Goal: Task Accomplishment & Management: Complete application form

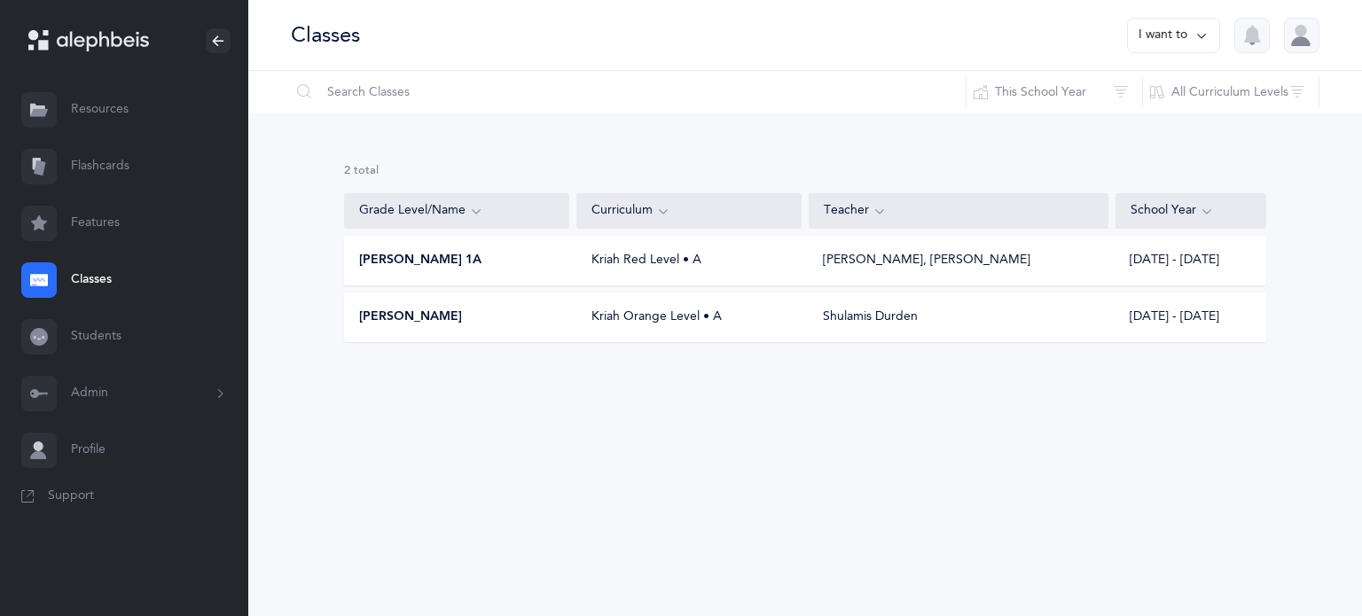
drag, startPoint x: 0, startPoint y: 0, endPoint x: 95, endPoint y: 276, distance: 291.6
click at [95, 276] on link "Classes" at bounding box center [124, 280] width 248 height 57
click at [1153, 42] on button "I want to" at bounding box center [1173, 35] width 93 height 35
click at [1148, 109] on button "Add new" at bounding box center [1155, 122] width 98 height 32
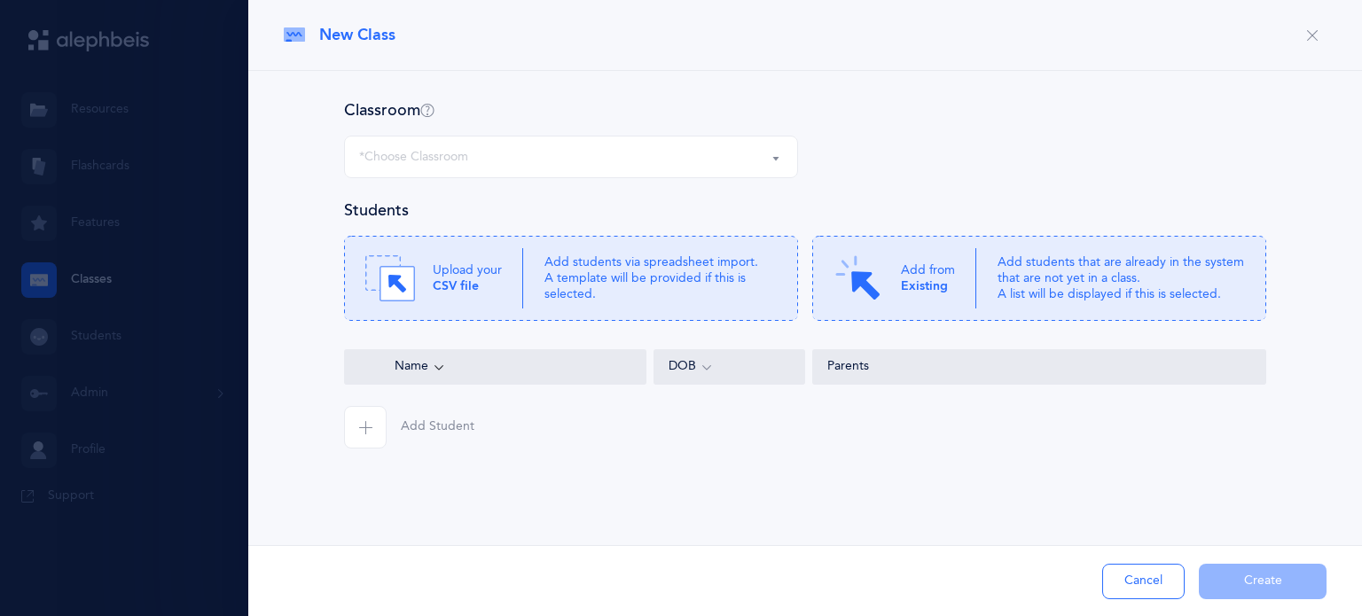
click at [676, 161] on div "*Choose Classroom" at bounding box center [571, 157] width 424 height 30
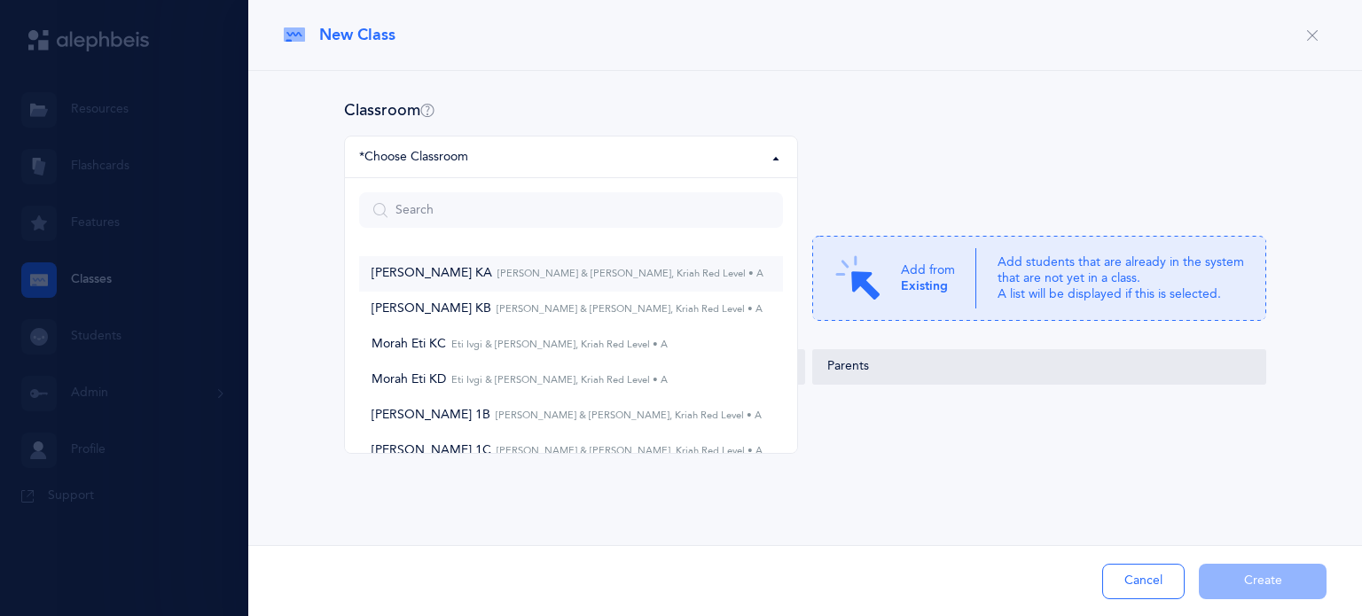
click at [569, 277] on small "[PERSON_NAME] & [PERSON_NAME], Kriah Red Level • A" at bounding box center [627, 274] width 271 height 12
select select "27"
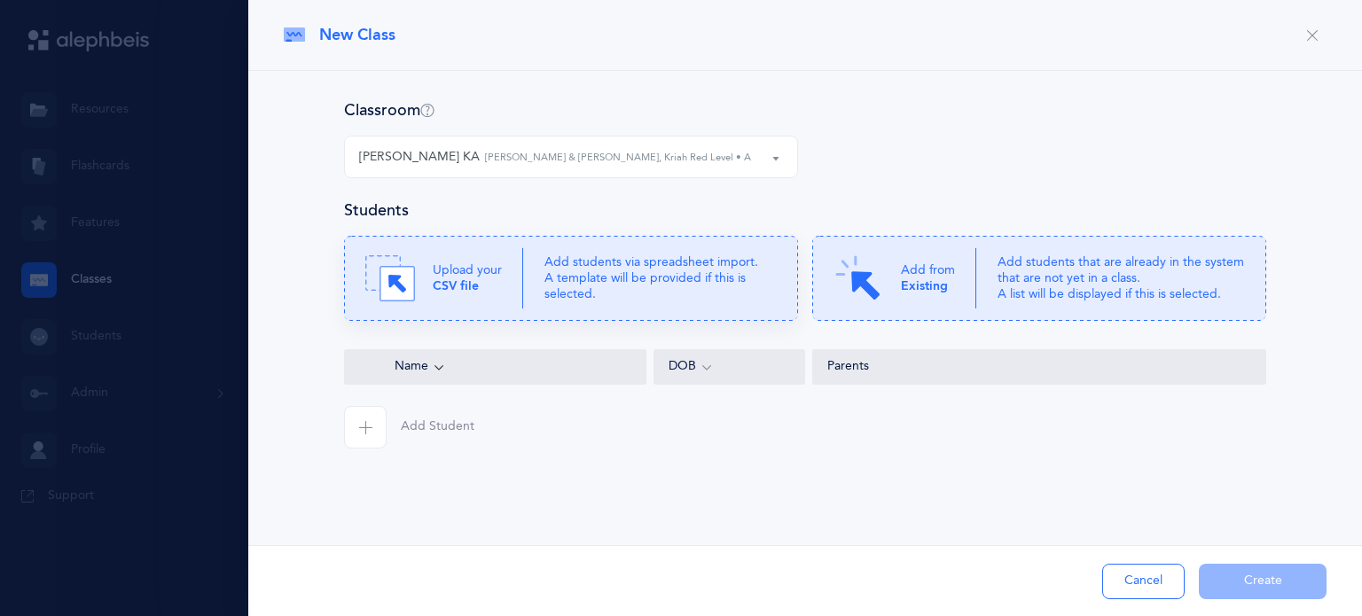
click at [582, 278] on p "Add students via spreadsheet import. A template will be provided if this is sel…" at bounding box center [660, 278] width 232 height 49
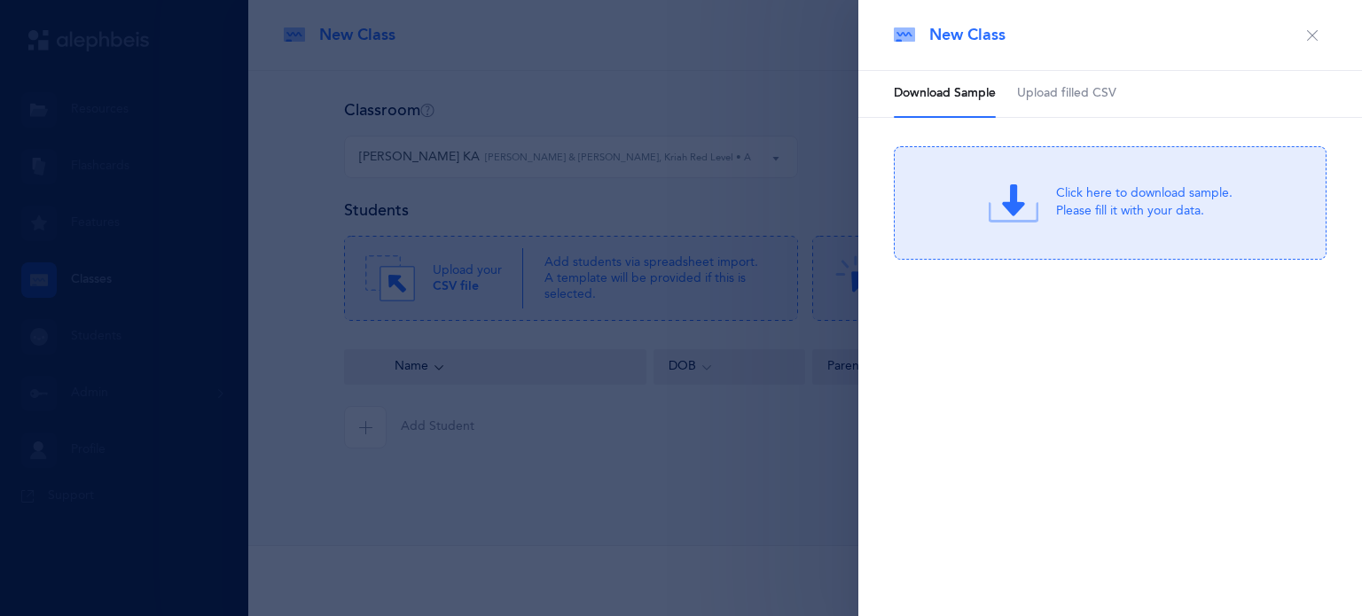
click at [1055, 105] on link "Upload filled CSV" at bounding box center [1066, 94] width 99 height 46
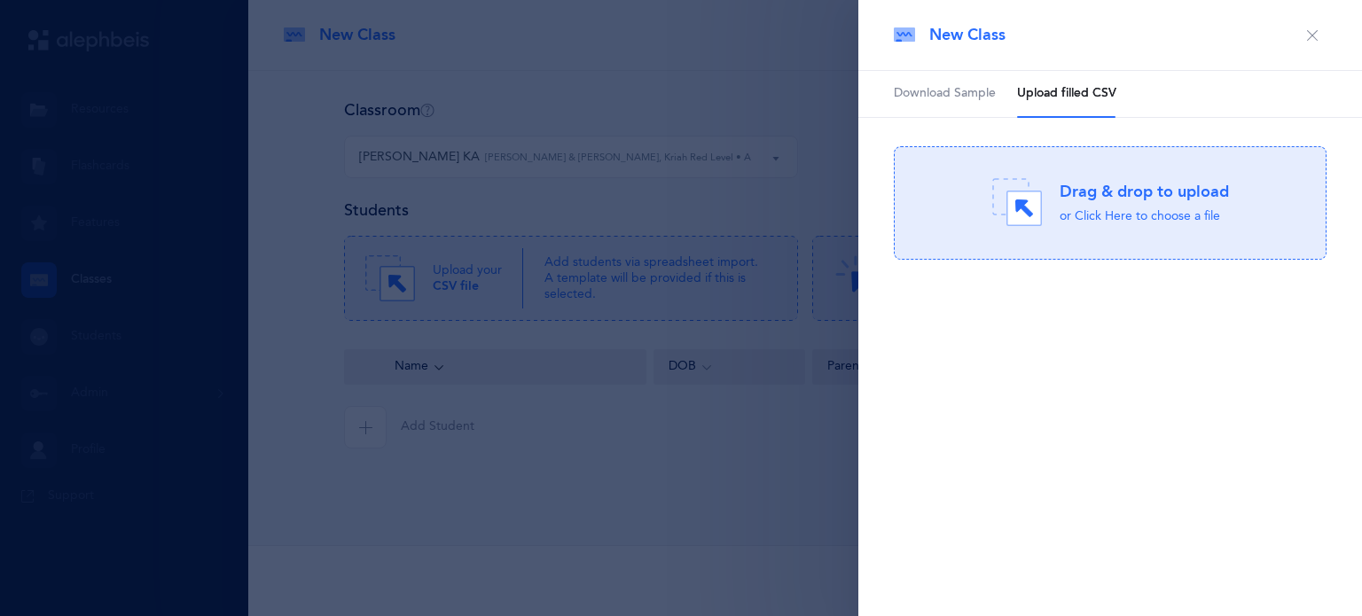
click at [1089, 216] on div "or Click Here to choose a file" at bounding box center [1143, 217] width 169 height 18
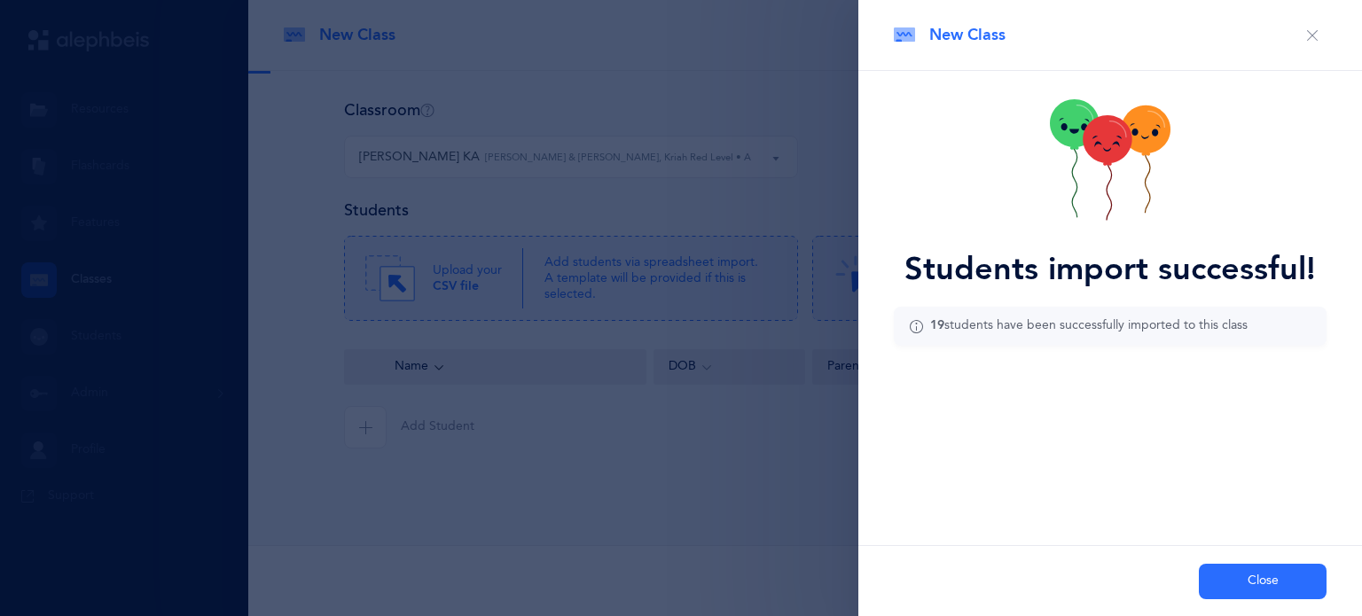
click at [1251, 582] on button "Close" at bounding box center [1263, 581] width 128 height 35
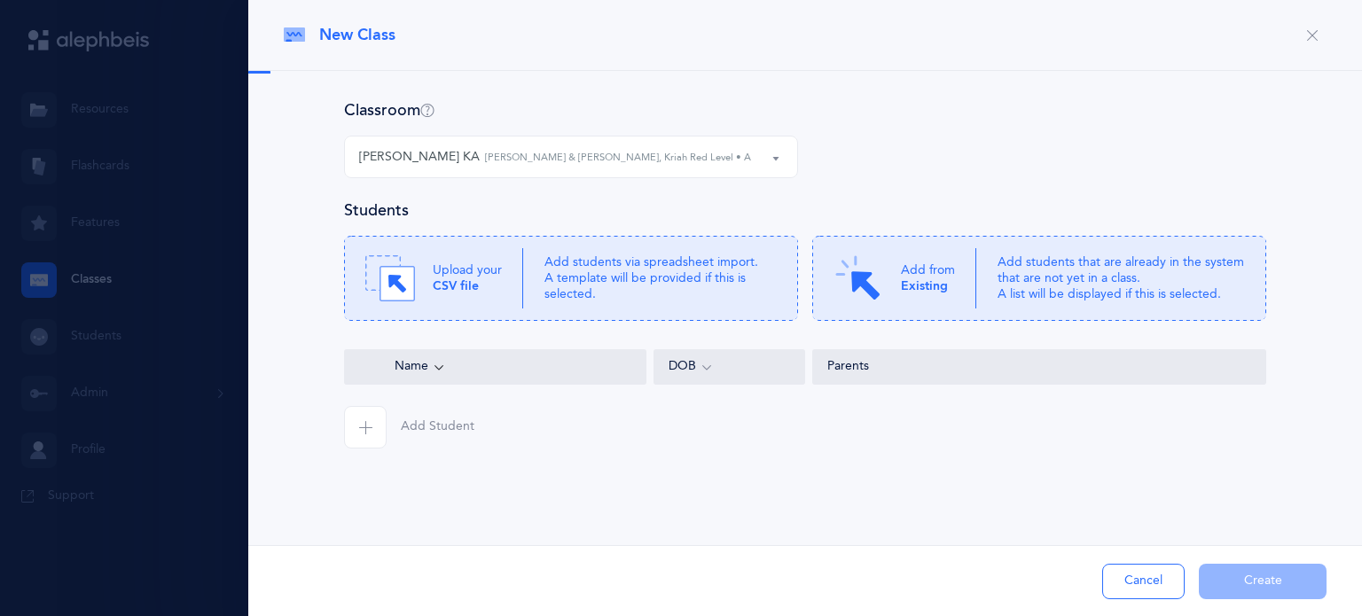
click at [1140, 588] on button "Cancel" at bounding box center [1143, 581] width 82 height 35
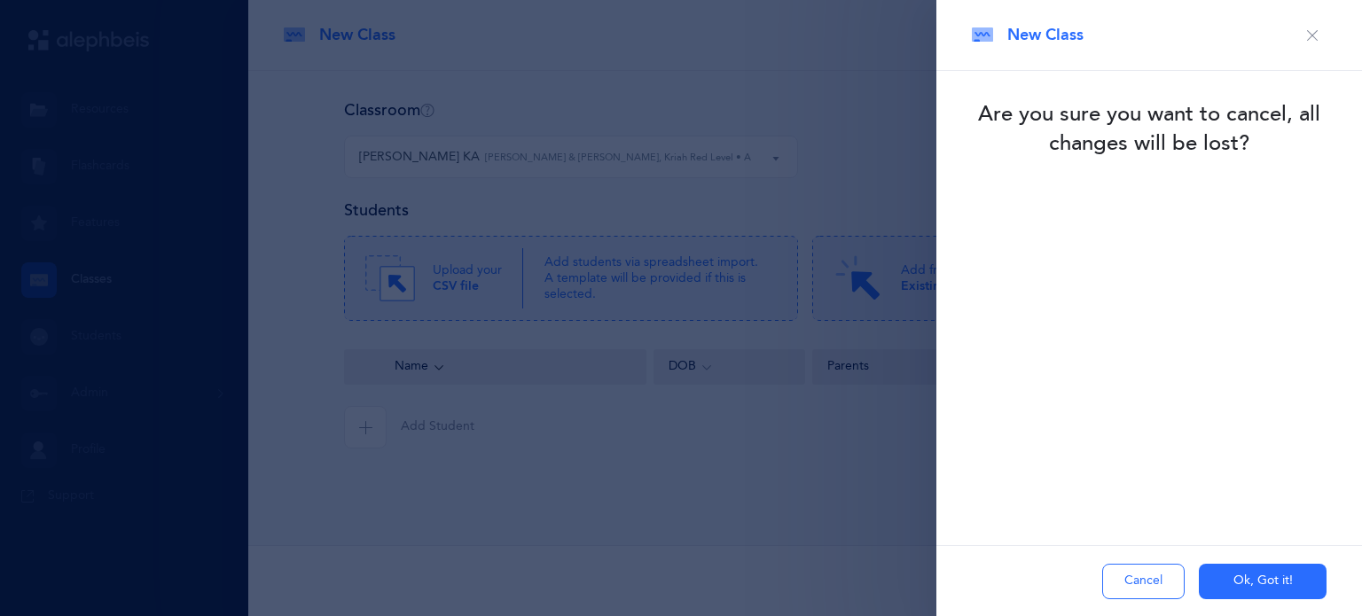
click at [1312, 38] on icon "button" at bounding box center [1312, 35] width 14 height 14
click at [1234, 582] on button "Ok, Got it!" at bounding box center [1263, 581] width 128 height 35
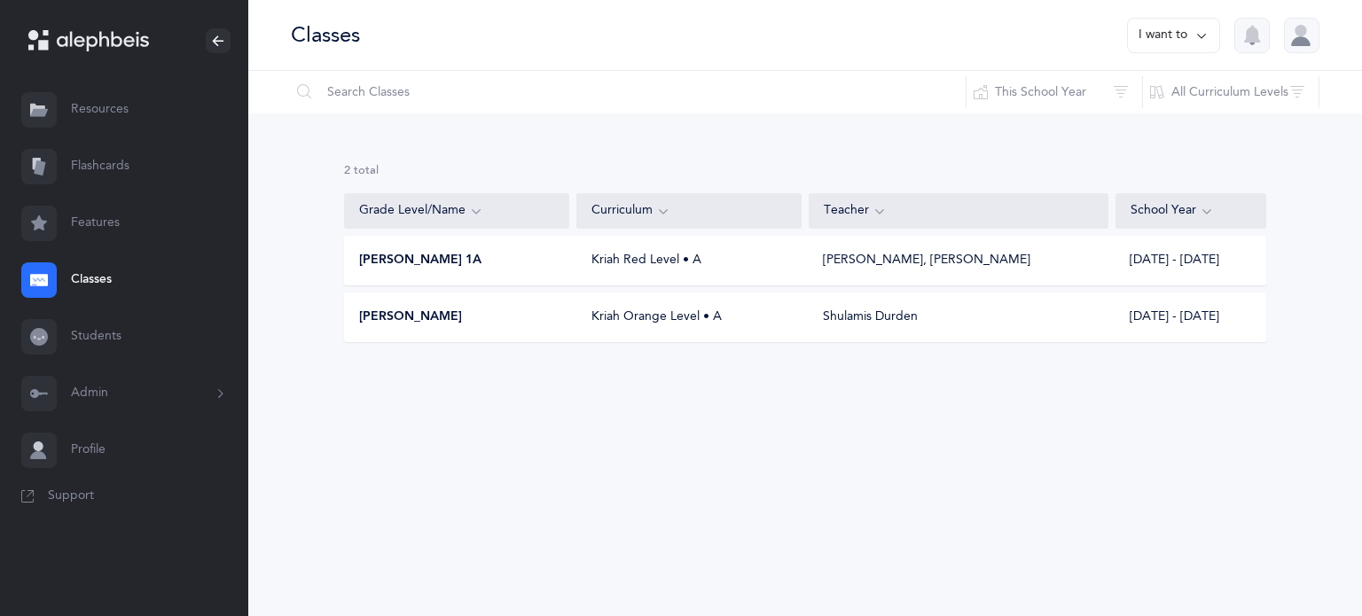
click at [1183, 42] on button "I want to" at bounding box center [1173, 35] width 93 height 35
click at [1165, 123] on button "Add new" at bounding box center [1155, 122] width 98 height 32
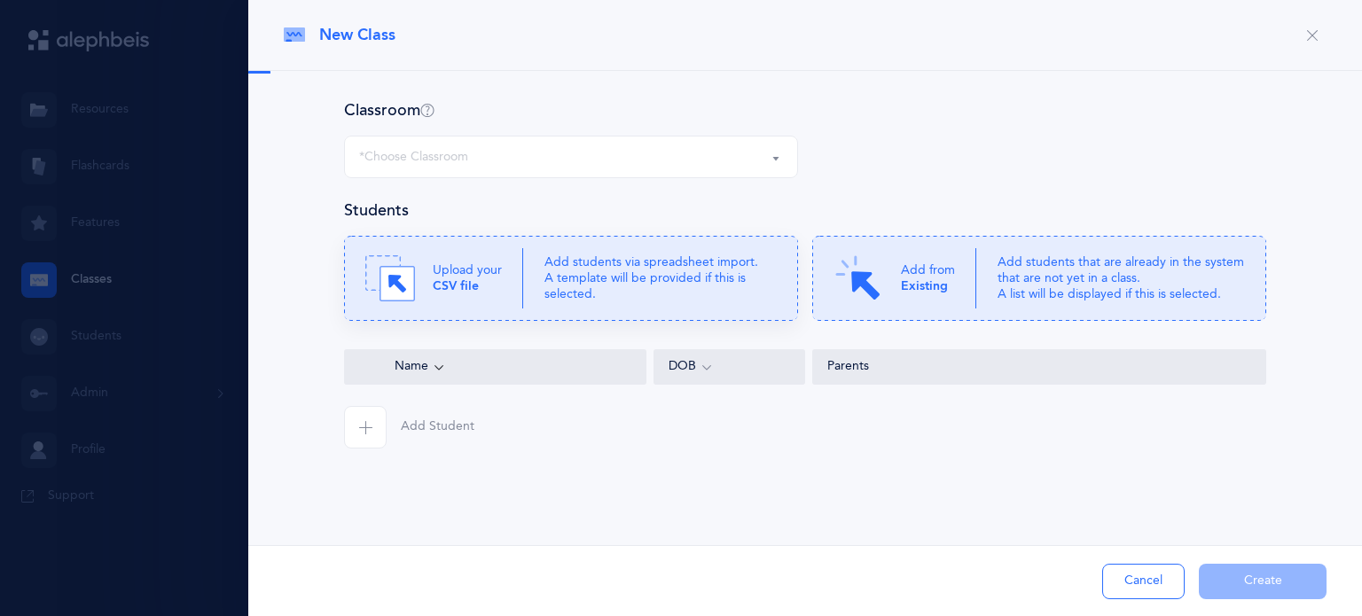
select select
click at [701, 281] on p "Add students via spreadsheet import. A template will be provided if this is sel…" at bounding box center [660, 278] width 232 height 49
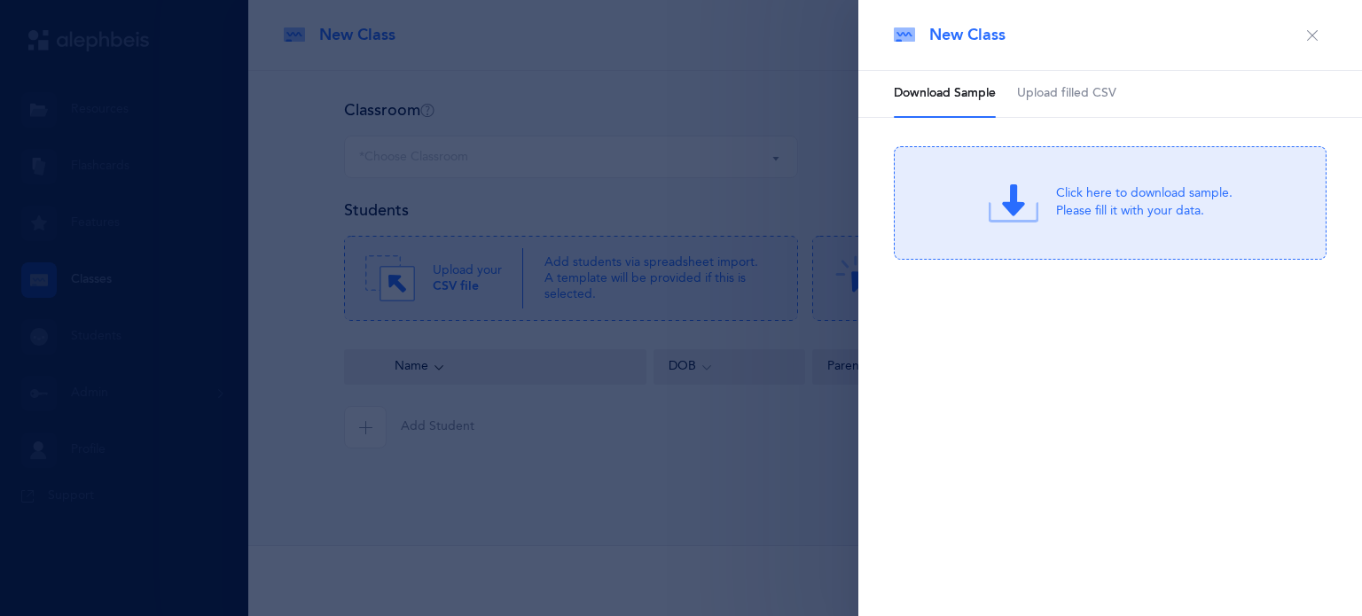
click at [1066, 77] on link "Upload filled CSV" at bounding box center [1066, 94] width 99 height 46
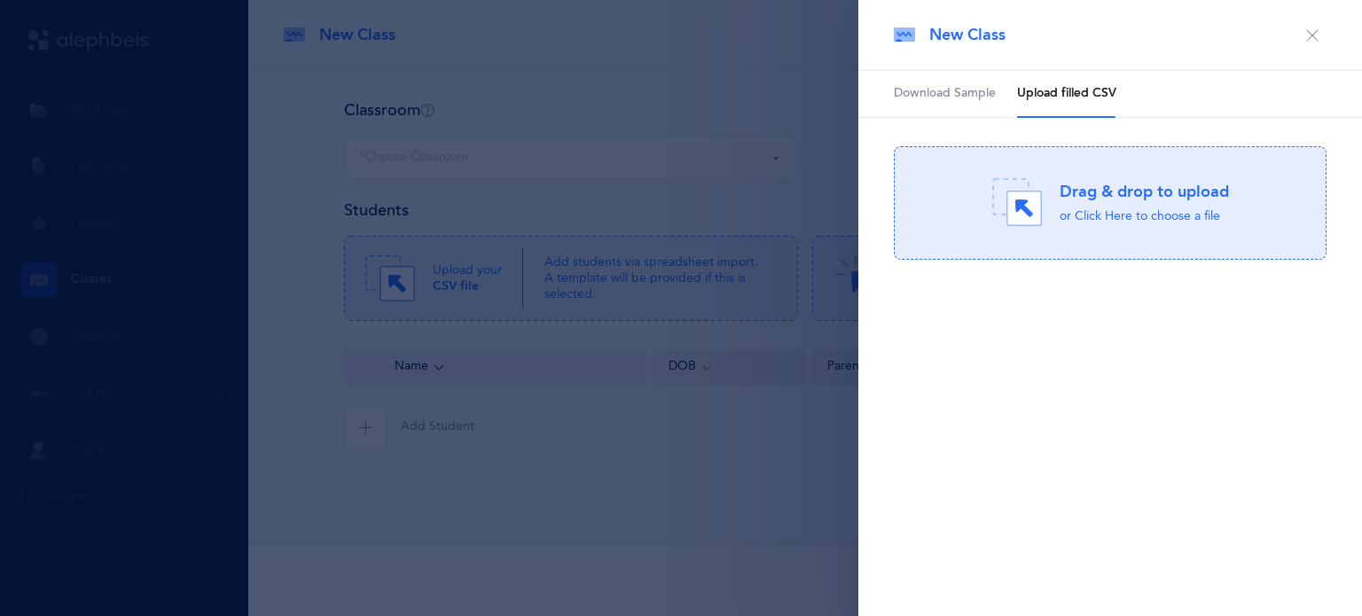
click at [1061, 185] on div "Drag & drop to upload" at bounding box center [1143, 192] width 169 height 22
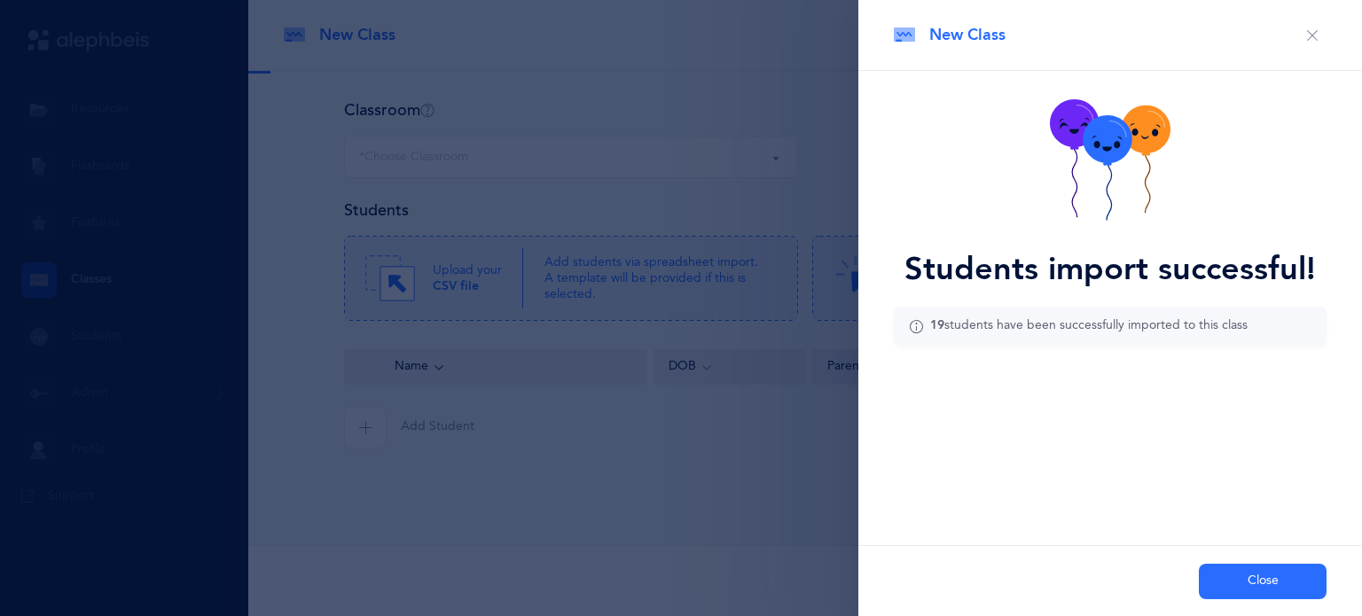
click at [919, 326] on icon at bounding box center [916, 326] width 14 height 0
click at [910, 326] on icon at bounding box center [916, 326] width 14 height 0
click at [918, 326] on icon at bounding box center [916, 326] width 14 height 0
drag, startPoint x: 918, startPoint y: 327, endPoint x: 1144, endPoint y: 437, distance: 251.4
click at [1144, 437] on div "Students import successful! 19 students have been successfully imported to this…" at bounding box center [1110, 258] width 504 height 374
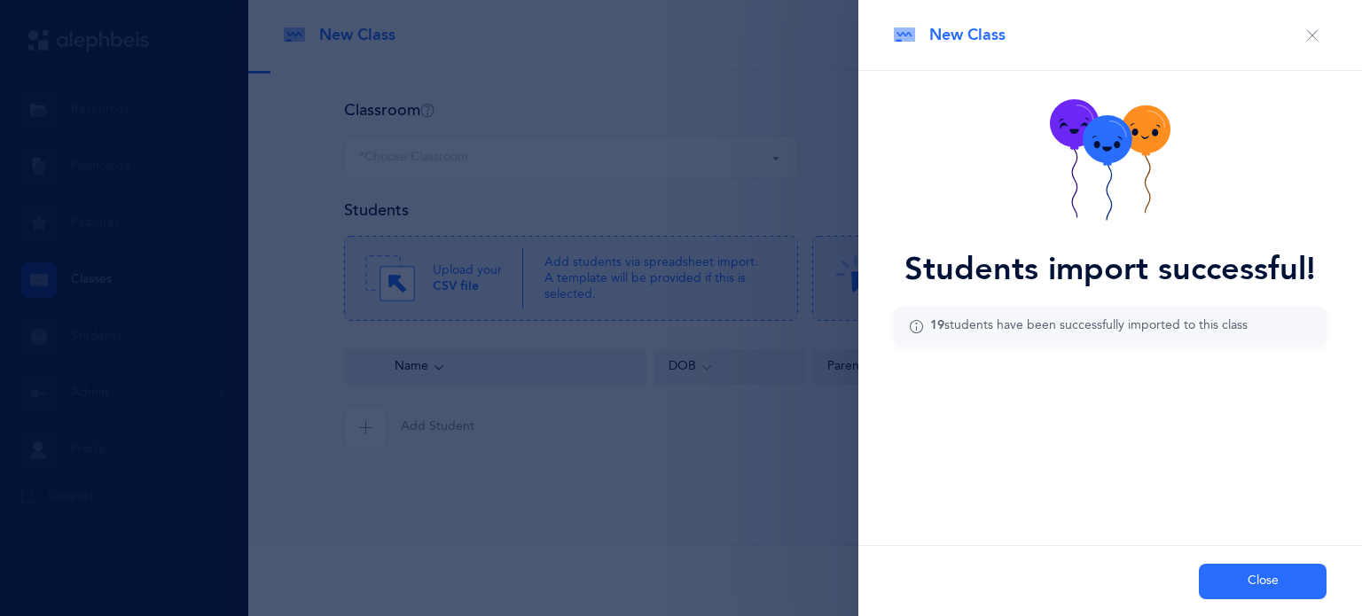
click at [1192, 415] on div "Students import successful! 19 students have been successfully imported to this…" at bounding box center [1110, 258] width 504 height 374
click at [911, 326] on icon at bounding box center [916, 326] width 14 height 0
click at [1268, 576] on button "Close" at bounding box center [1263, 581] width 128 height 35
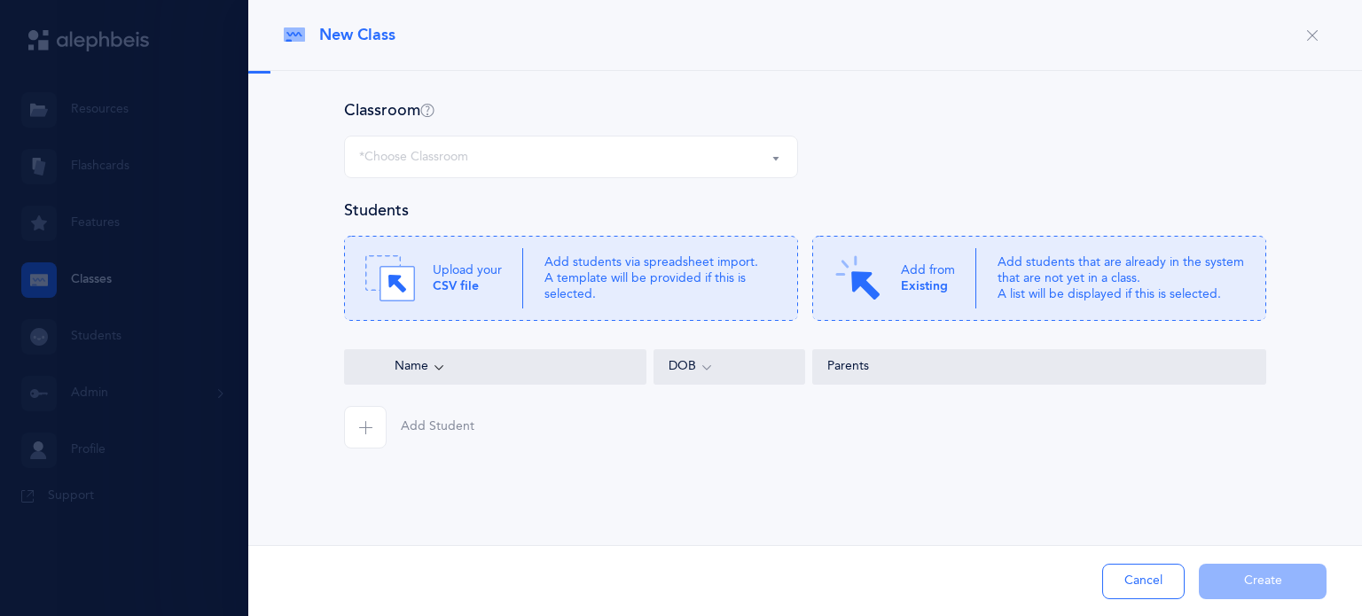
click at [1145, 575] on button "Cancel" at bounding box center [1143, 581] width 82 height 35
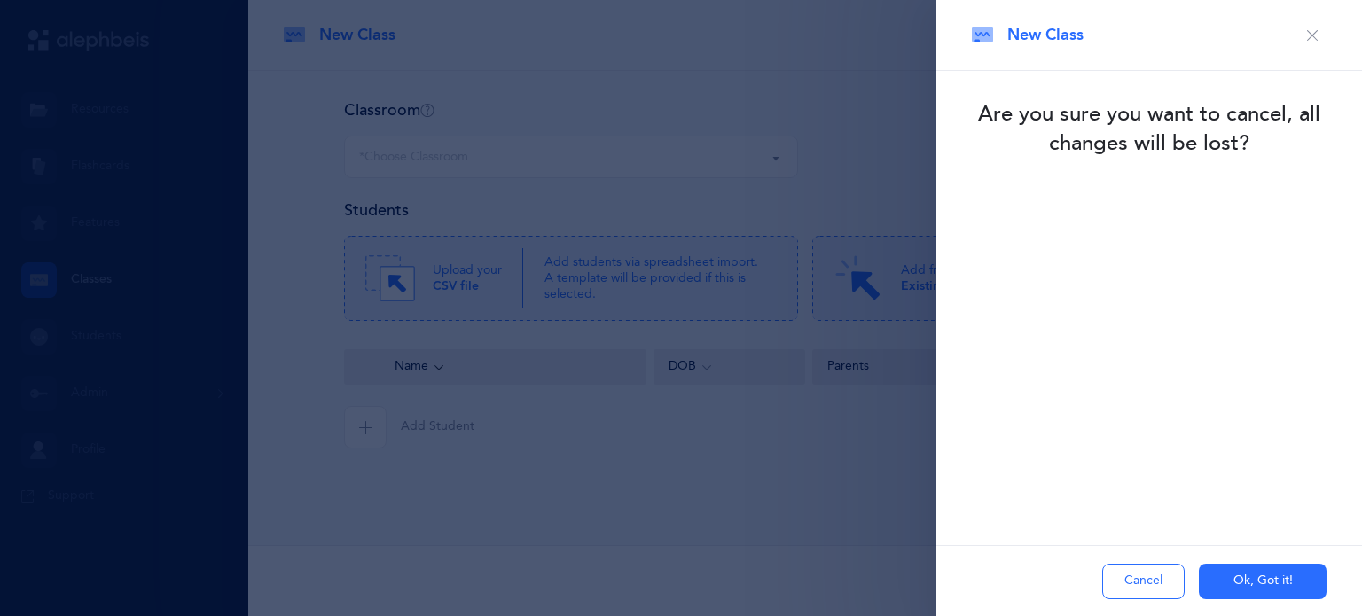
click at [1247, 578] on button "Ok, Got it!" at bounding box center [1263, 581] width 128 height 35
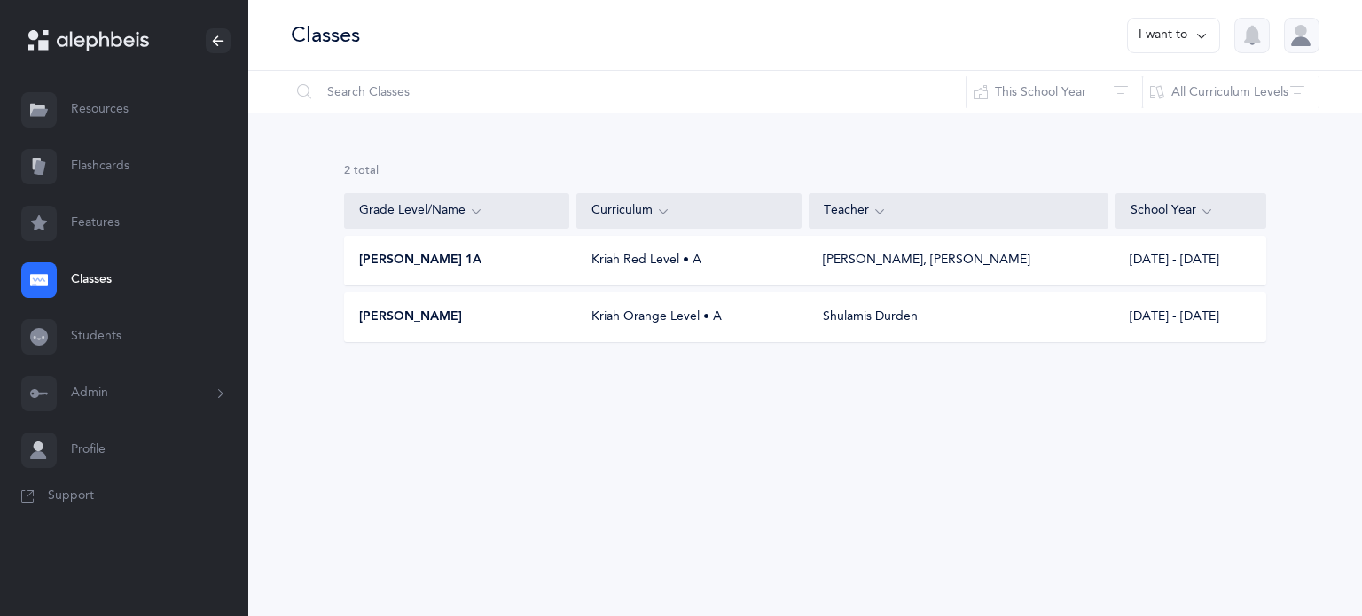
drag, startPoint x: 1181, startPoint y: 23, endPoint x: 787, endPoint y: 146, distance: 412.5
click at [787, 146] on div "2 results total Grade Level/Name Curriculum Teacher School Year Morah Yafit 1A …" at bounding box center [805, 266] width 1114 height 307
click at [1206, 31] on icon at bounding box center [1201, 36] width 14 height 20
click at [1153, 134] on button "Add new" at bounding box center [1155, 122] width 98 height 32
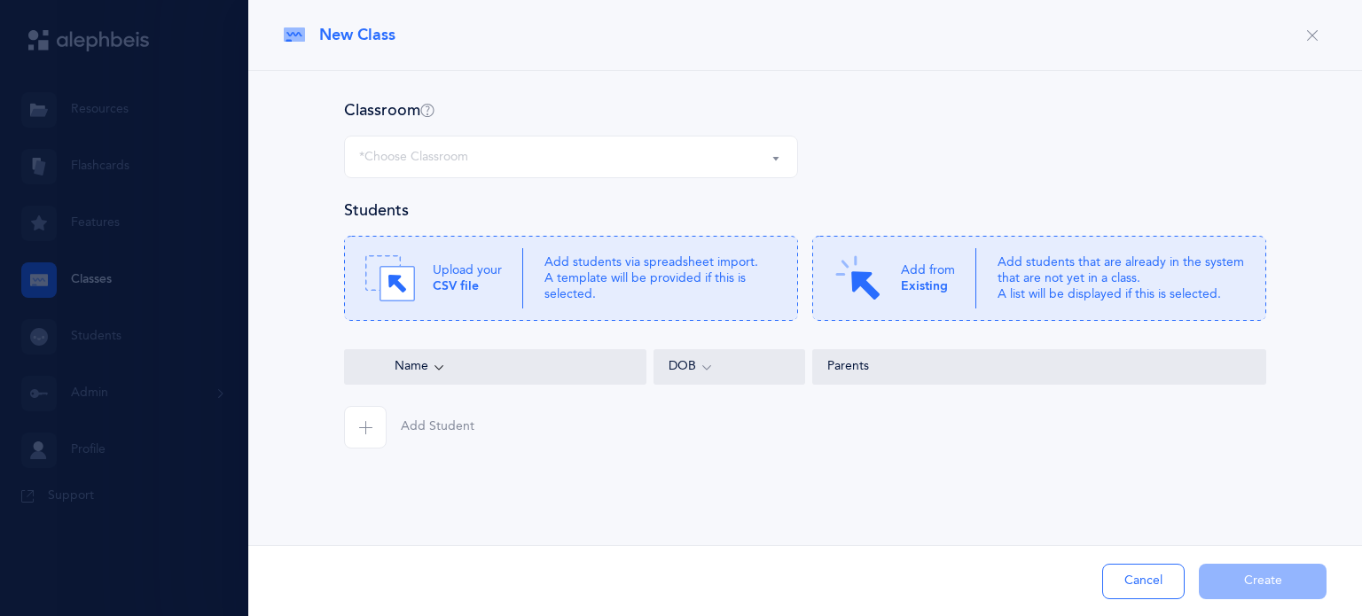
click at [778, 159] on button "*Choose Classroom" at bounding box center [571, 157] width 454 height 43
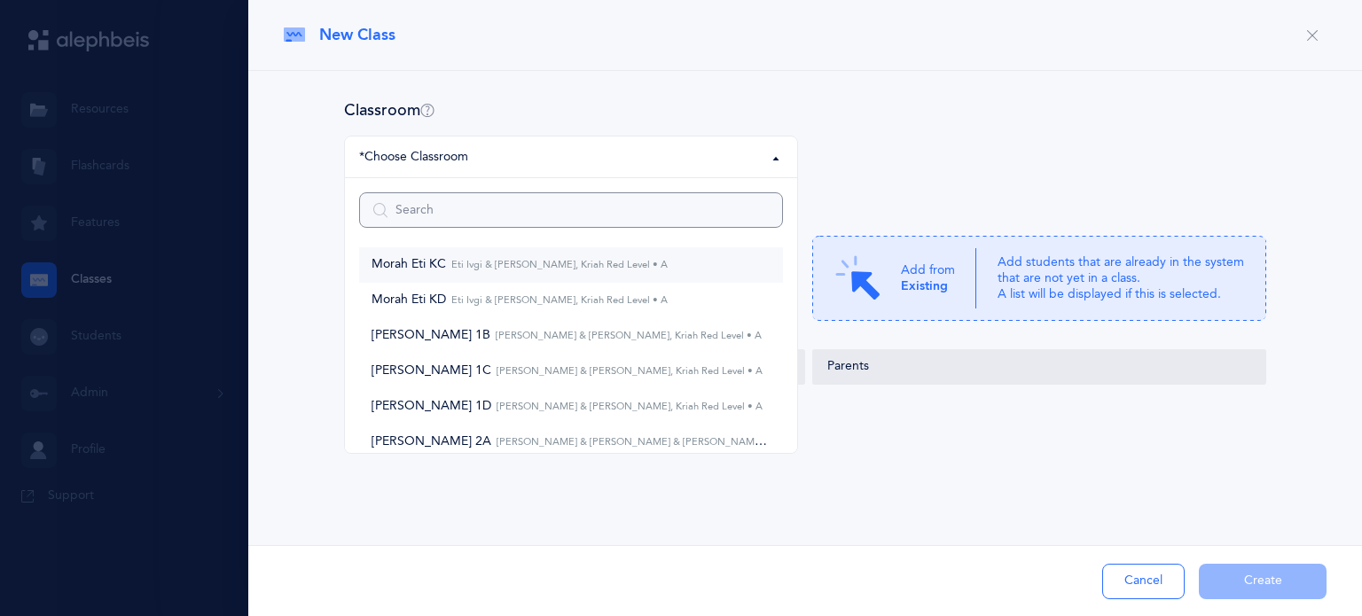
scroll to position [83, 0]
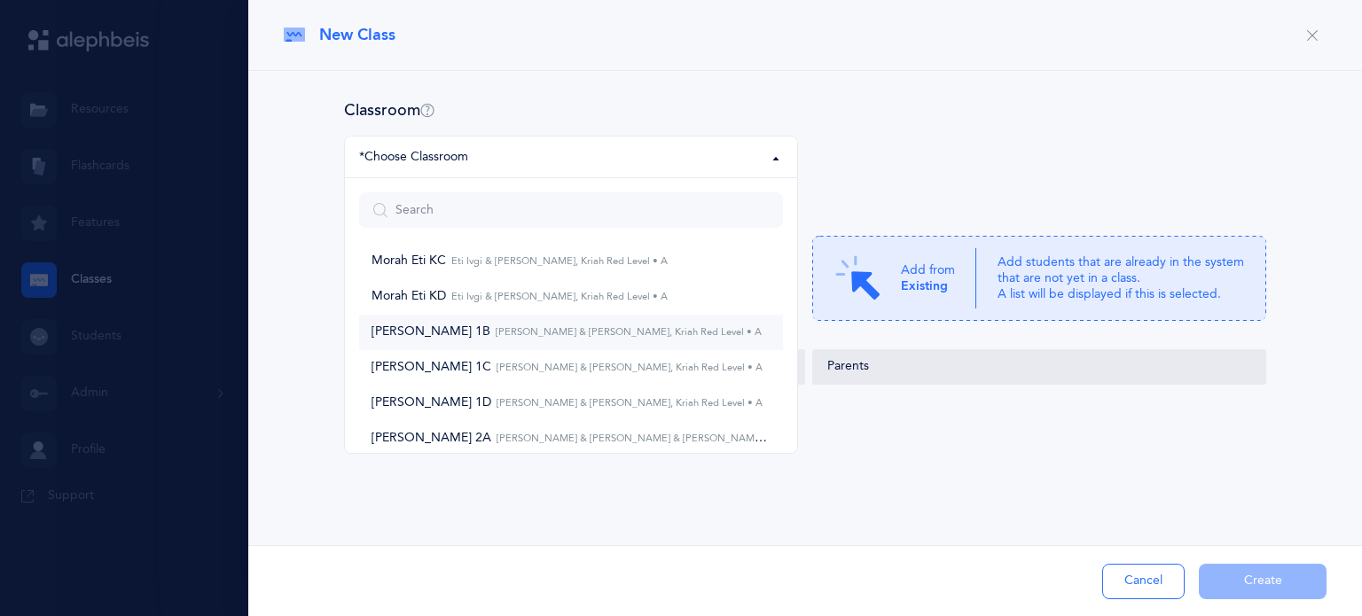
click at [584, 341] on link "Morah Yafit 1B Tamar Bouskila & Yafit Mizrahi, Kriah Red Level • A" at bounding box center [571, 332] width 424 height 35
select select "1051"
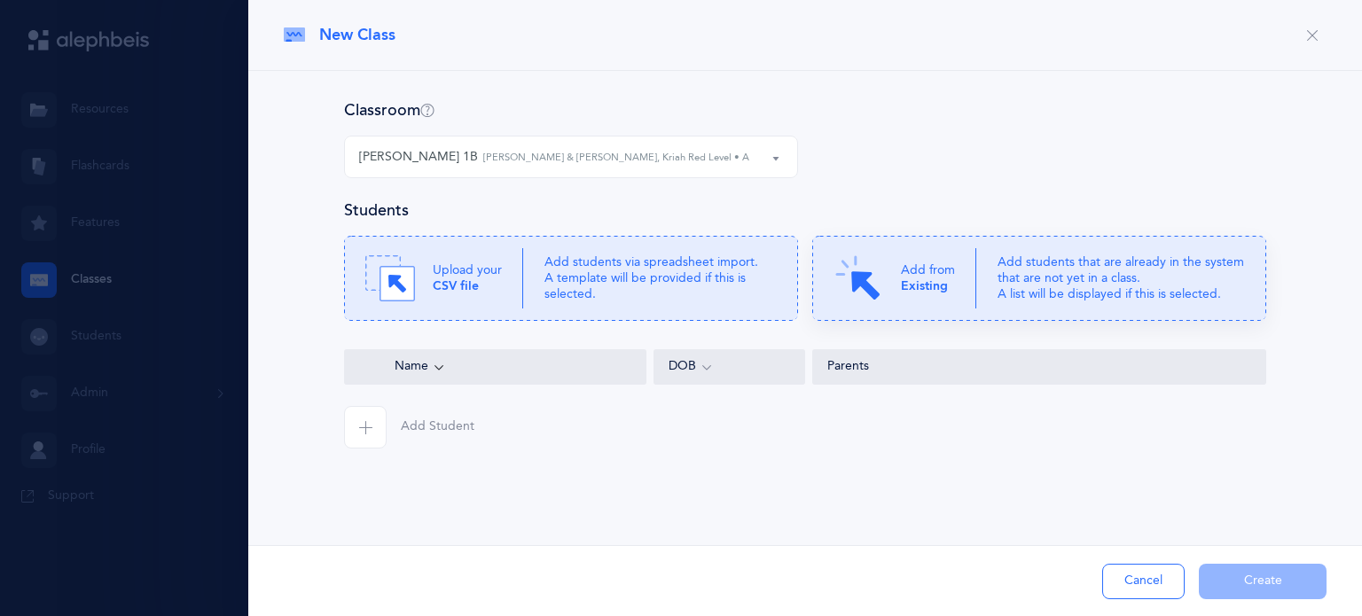
click at [882, 296] on img at bounding box center [858, 279] width 50 height 50
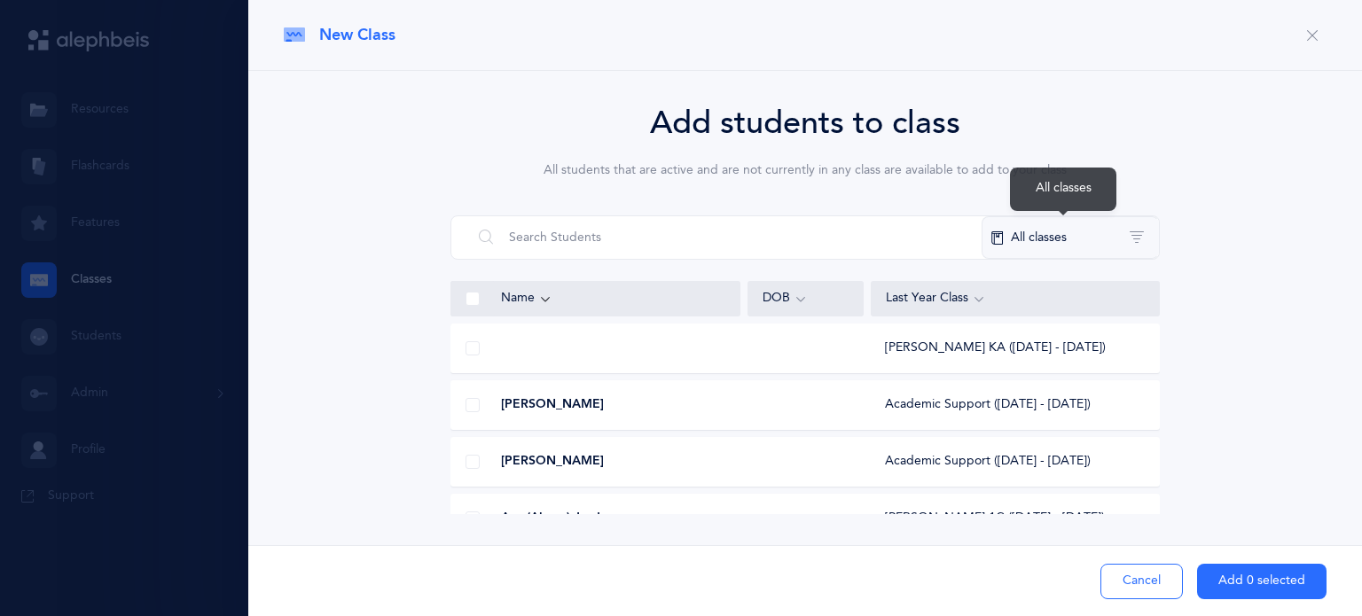
click at [1066, 231] on button "All classes" at bounding box center [1069, 237] width 177 height 43
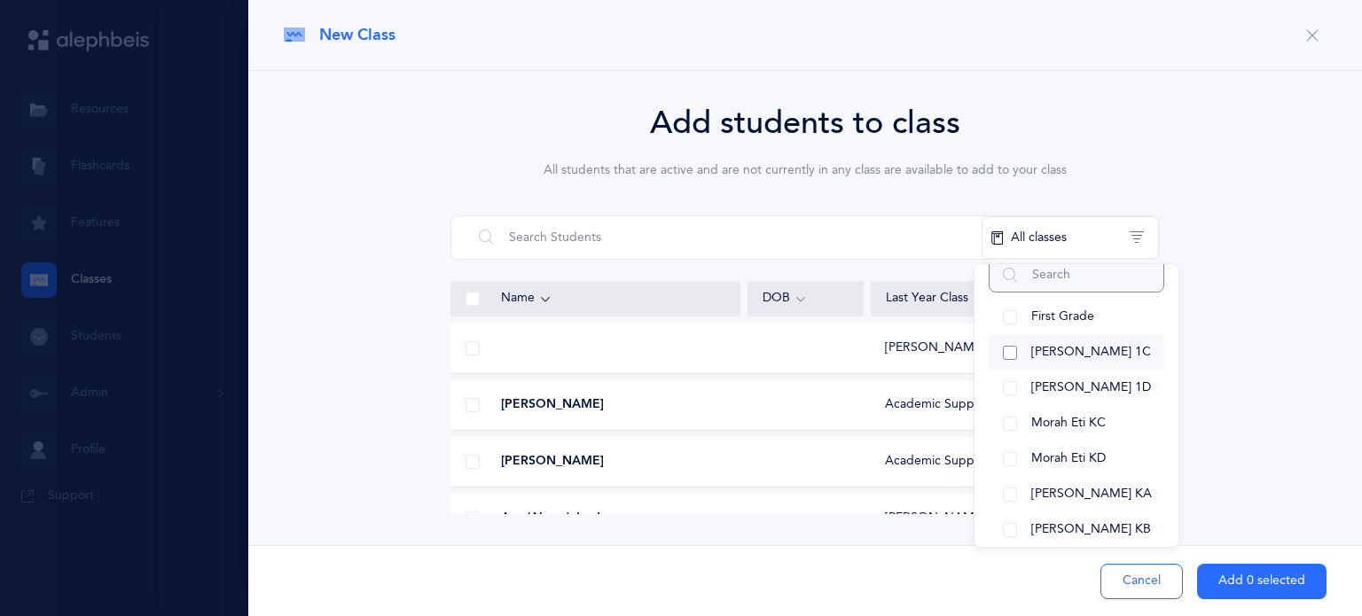
scroll to position [63, 0]
click at [1014, 356] on button "[PERSON_NAME] 1C" at bounding box center [1077, 353] width 176 height 35
click at [1009, 386] on button "[PERSON_NAME] 1D" at bounding box center [1077, 388] width 176 height 35
click at [1004, 419] on button "Morah Eti KC" at bounding box center [1077, 424] width 176 height 35
click at [1011, 452] on button "Morah Eti KD" at bounding box center [1077, 459] width 176 height 35
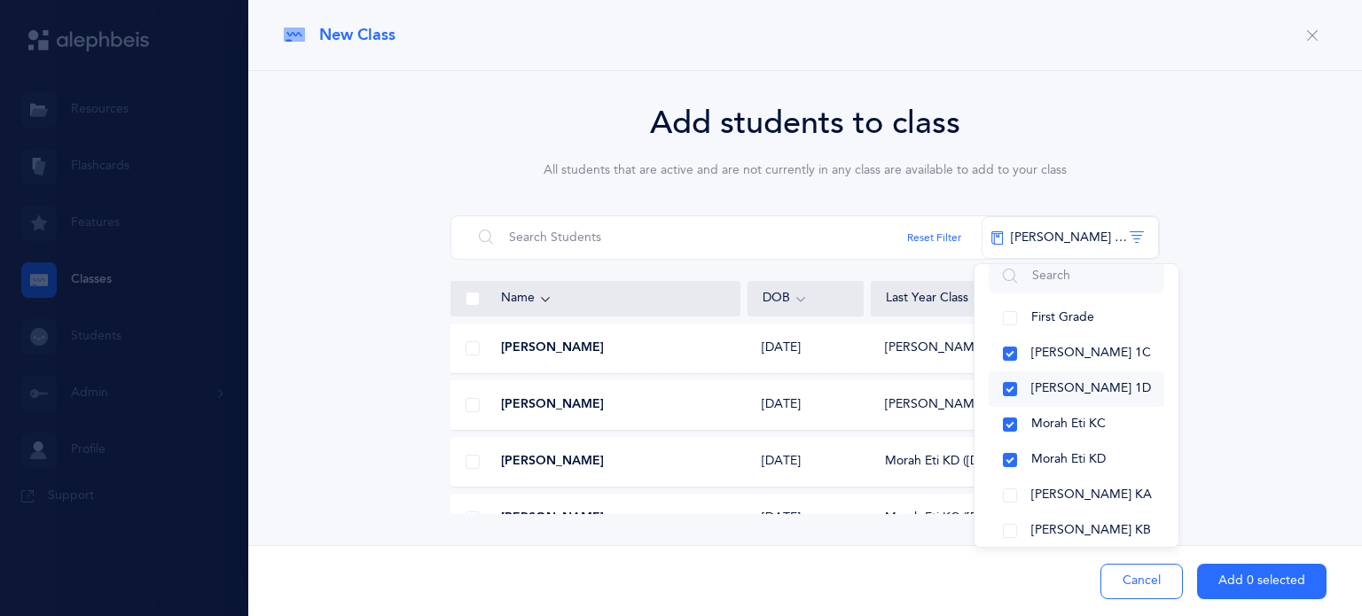
drag, startPoint x: 1010, startPoint y: 390, endPoint x: 1005, endPoint y: 400, distance: 11.1
drag, startPoint x: 1005, startPoint y: 400, endPoint x: 994, endPoint y: 361, distance: 40.4
drag, startPoint x: 994, startPoint y: 361, endPoint x: 1114, endPoint y: 422, distance: 134.4
drag, startPoint x: 1114, startPoint y: 422, endPoint x: 1209, endPoint y: 371, distance: 108.3
drag, startPoint x: 1209, startPoint y: 371, endPoint x: 1060, endPoint y: 425, distance: 158.2
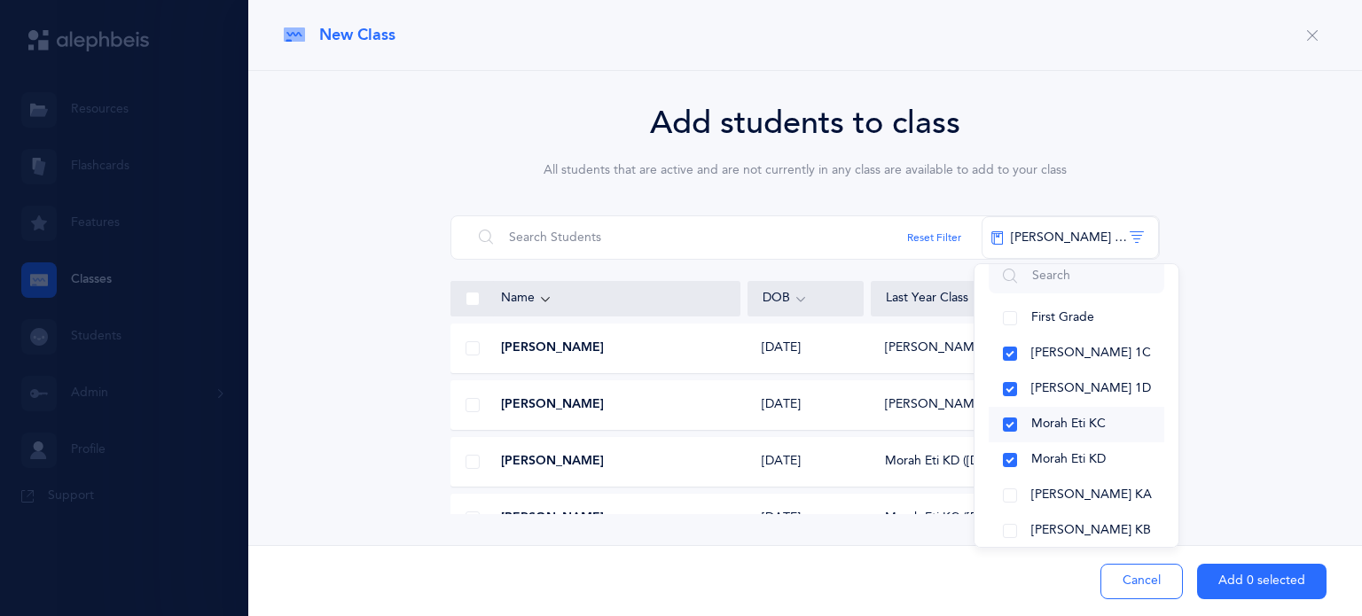
click at [1060, 425] on span "Morah Eti KC" at bounding box center [1068, 424] width 74 height 14
click at [1018, 360] on button "[PERSON_NAME] 1C" at bounding box center [1077, 353] width 176 height 35
click at [1018, 380] on button "[PERSON_NAME] 1D" at bounding box center [1077, 388] width 176 height 35
click at [1012, 456] on button "Morah Eti KD" at bounding box center [1077, 459] width 176 height 35
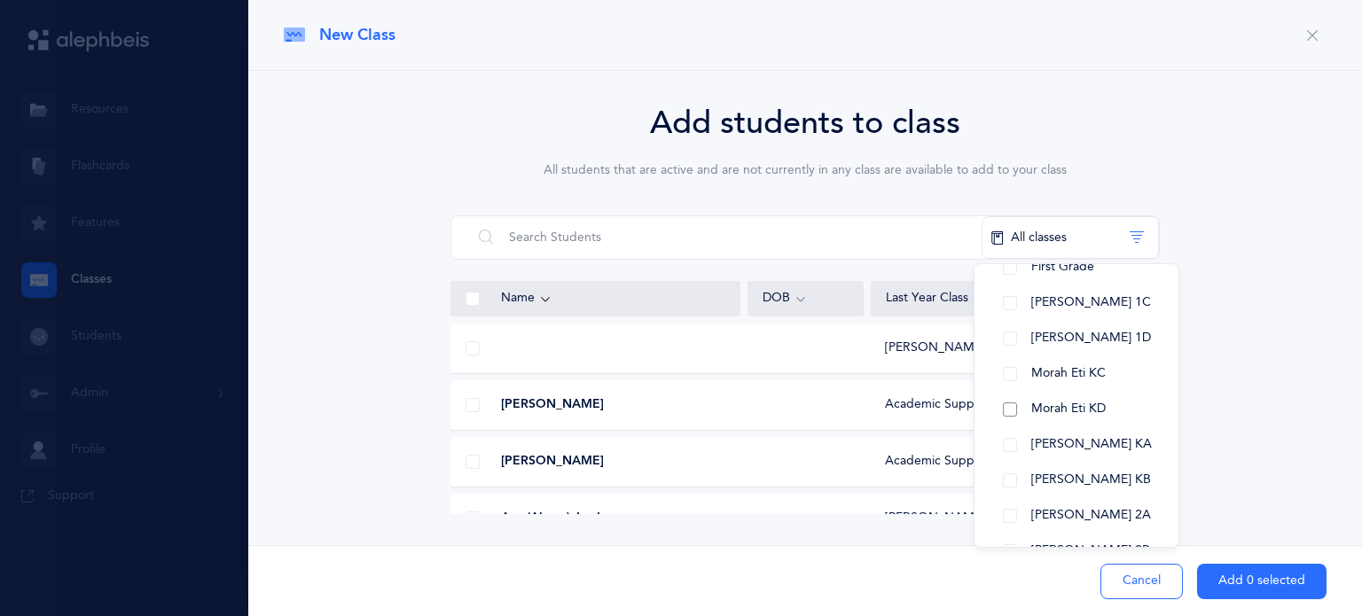
scroll to position [116, 0]
click at [1005, 442] on button "[PERSON_NAME] KA" at bounding box center [1077, 442] width 176 height 35
click at [1009, 471] on button "[PERSON_NAME] KB" at bounding box center [1077, 477] width 176 height 35
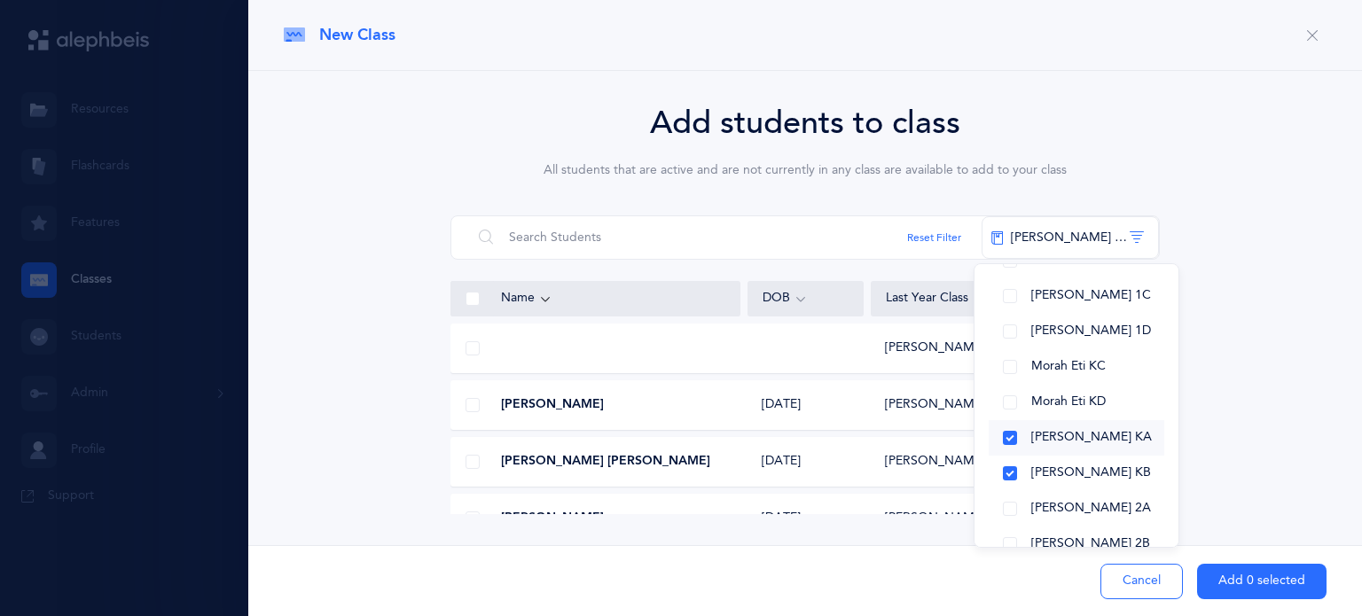
scroll to position [123, 0]
click at [1006, 397] on button "Morah Eti KD" at bounding box center [1077, 399] width 176 height 35
click at [1005, 365] on button "Morah Eti KC" at bounding box center [1077, 364] width 176 height 35
click at [1286, 407] on div "Add students to class All students that are active and are not currently in any…" at bounding box center [805, 306] width 1043 height 415
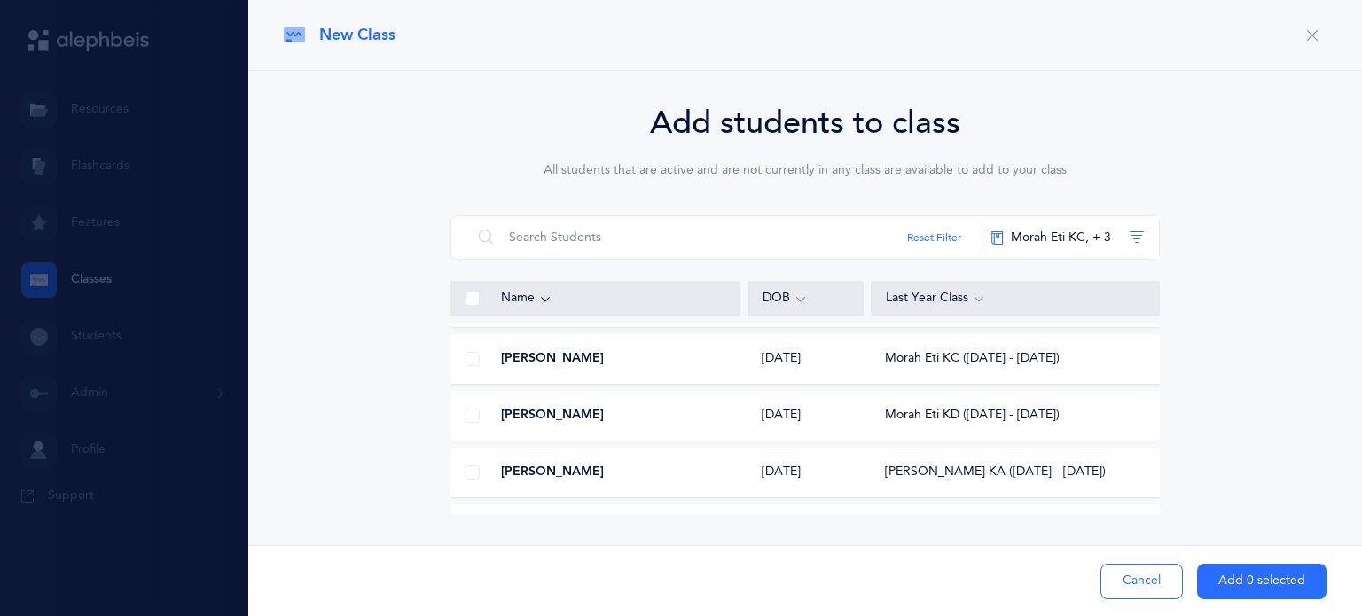
scroll to position [222, 0]
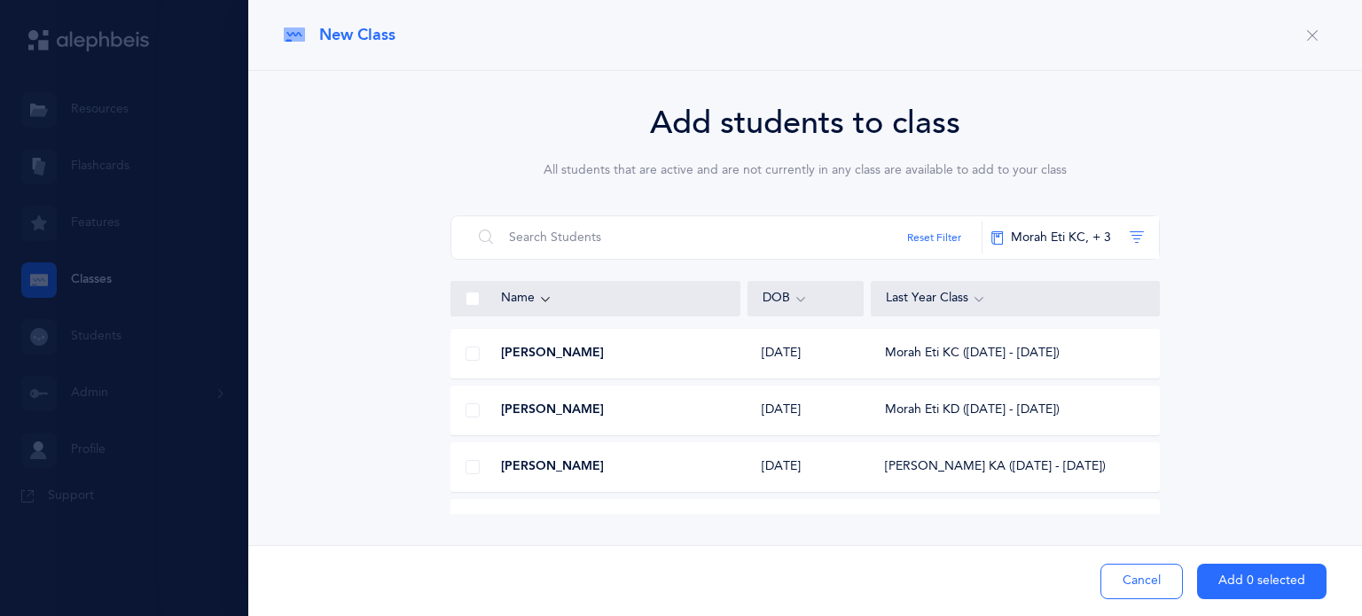
click at [472, 354] on span at bounding box center [472, 354] width 14 height 14
click at [0, 0] on input "checkbox" at bounding box center [0, 0] width 0 height 0
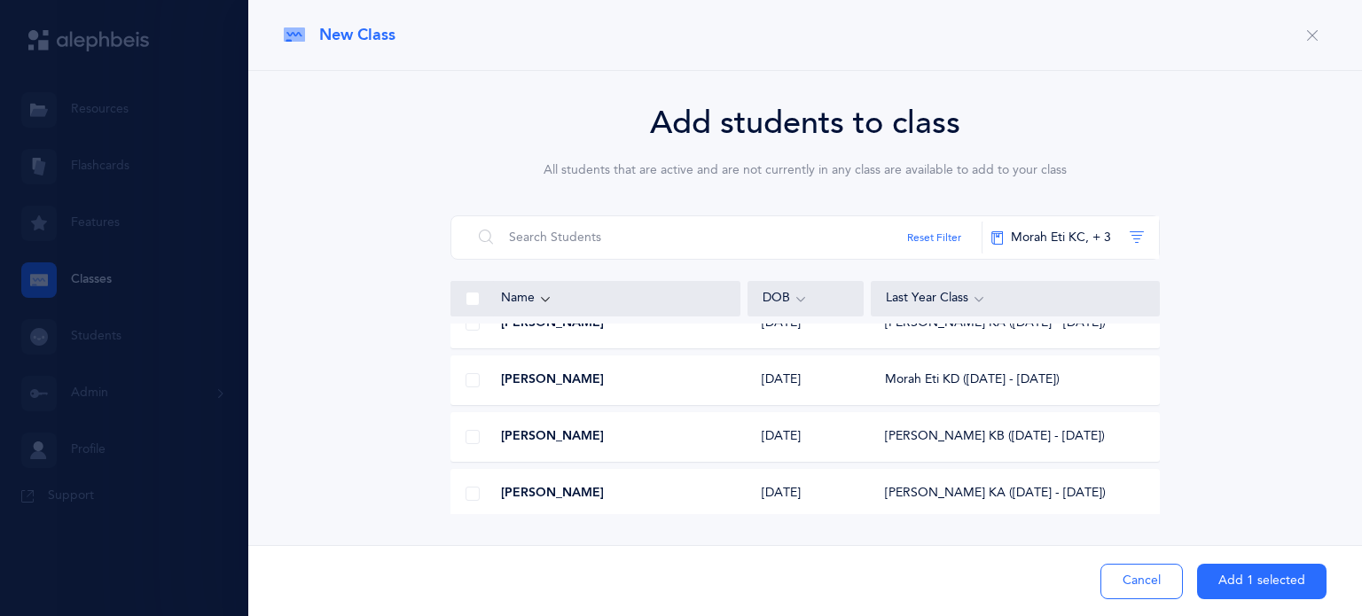
scroll to position [367, 0]
click at [475, 373] on span at bounding box center [472, 378] width 14 height 14
click at [0, 0] on input "checkbox" at bounding box center [0, 0] width 0 height 0
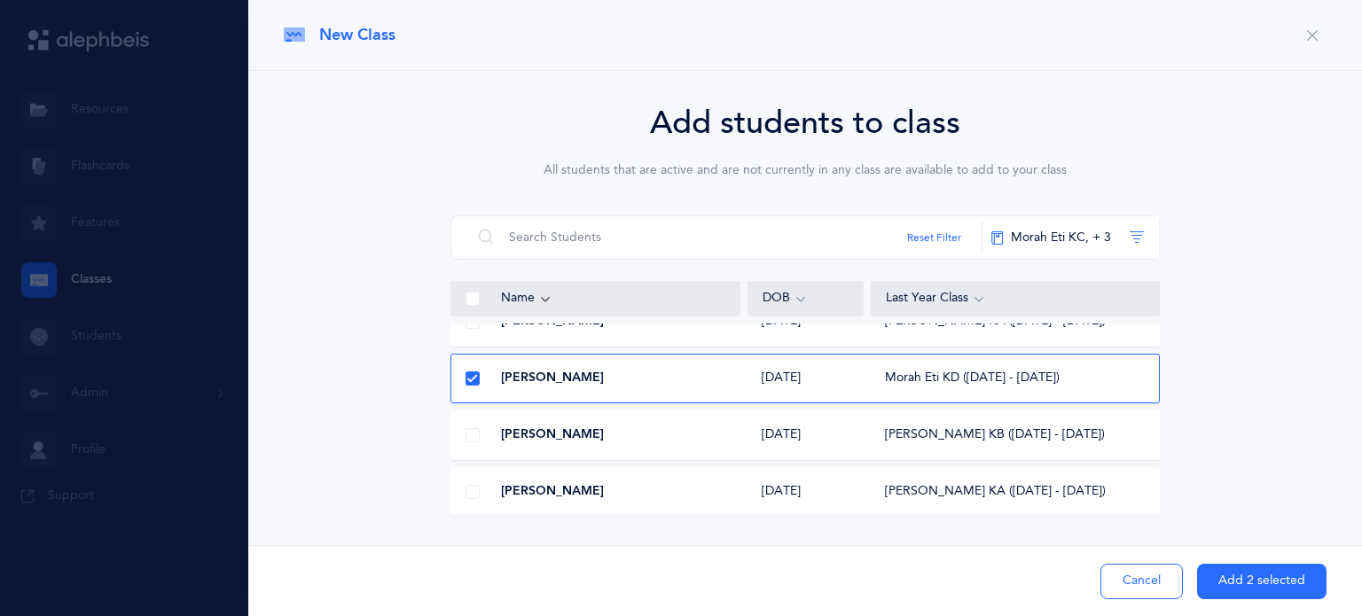
click at [473, 495] on span at bounding box center [472, 492] width 14 height 14
click at [0, 0] on input "checkbox" at bounding box center [0, 0] width 0 height 0
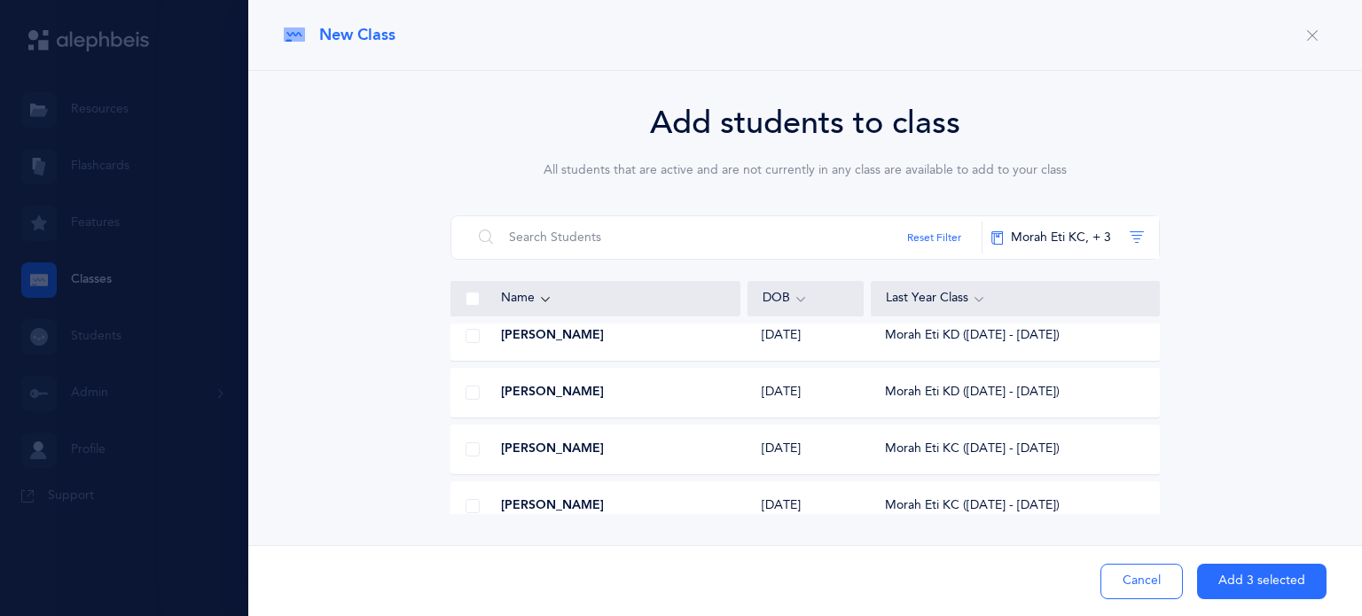
scroll to position [1098, 0]
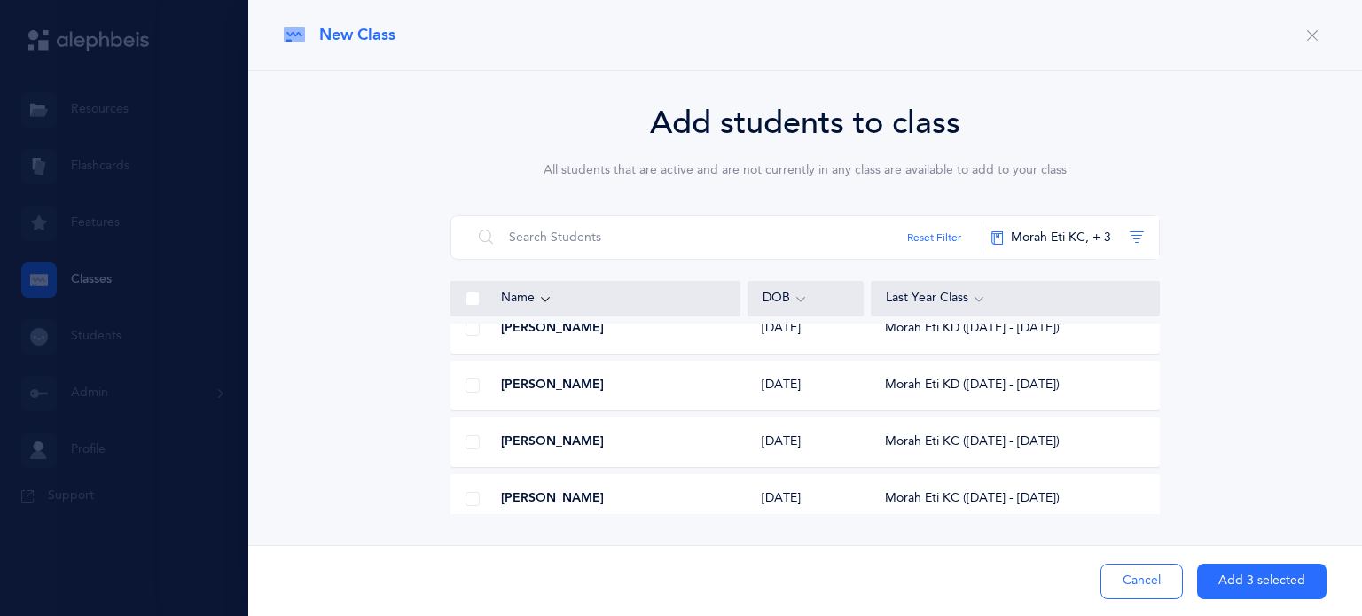
click at [474, 443] on span at bounding box center [472, 442] width 14 height 14
click at [0, 0] on input "checkbox" at bounding box center [0, 0] width 0 height 0
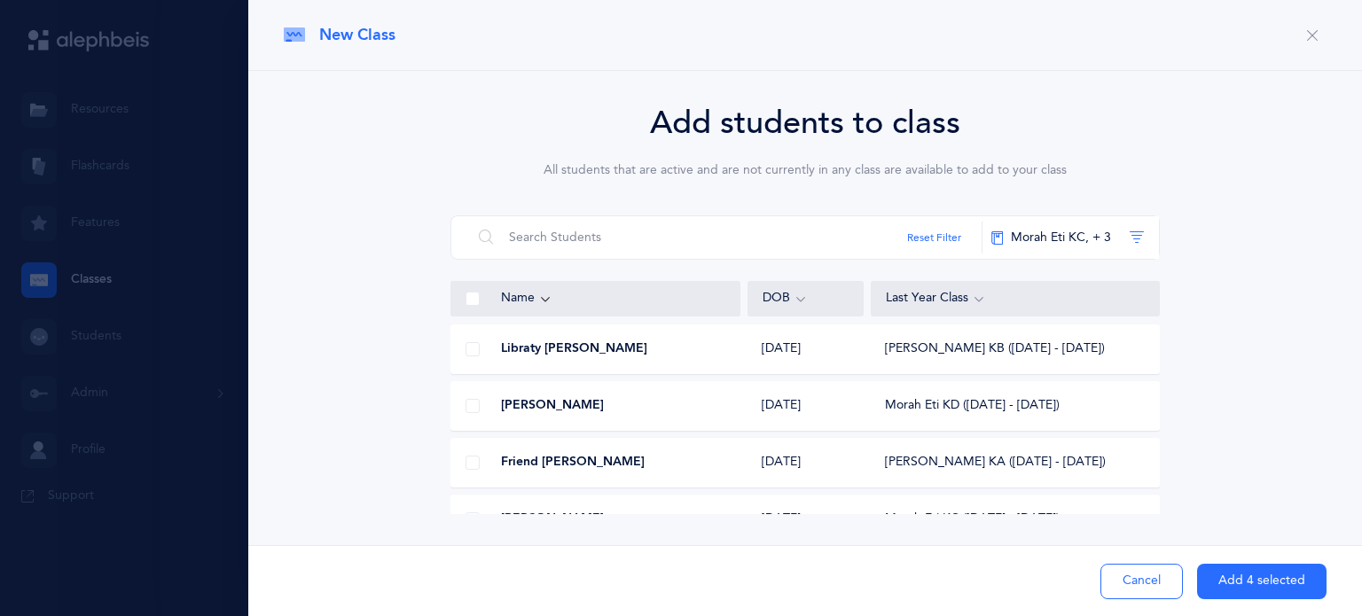
scroll to position [1702, 0]
click at [472, 407] on span at bounding box center [472, 405] width 14 height 14
click at [0, 0] on input "checkbox" at bounding box center [0, 0] width 0 height 0
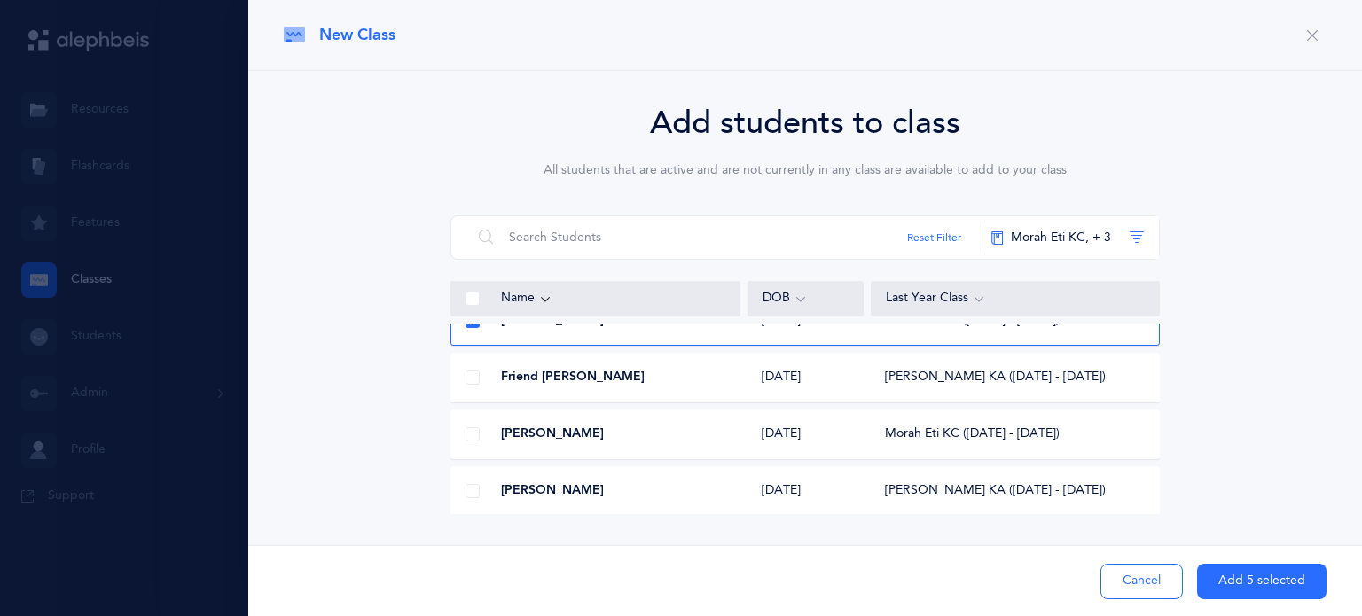
scroll to position [1787, 0]
click at [472, 438] on span at bounding box center [472, 433] width 14 height 14
click at [0, 0] on input "checkbox" at bounding box center [0, 0] width 0 height 0
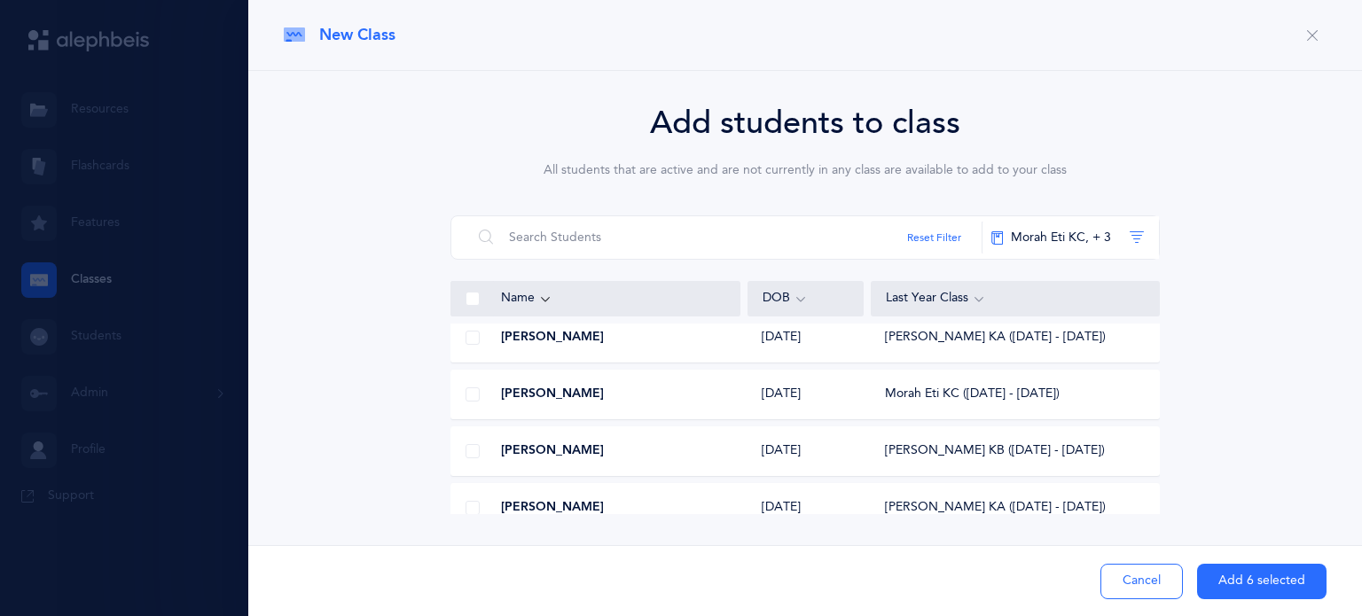
scroll to position [1940, 0]
click at [472, 438] on div at bounding box center [472, 451] width 43 height 35
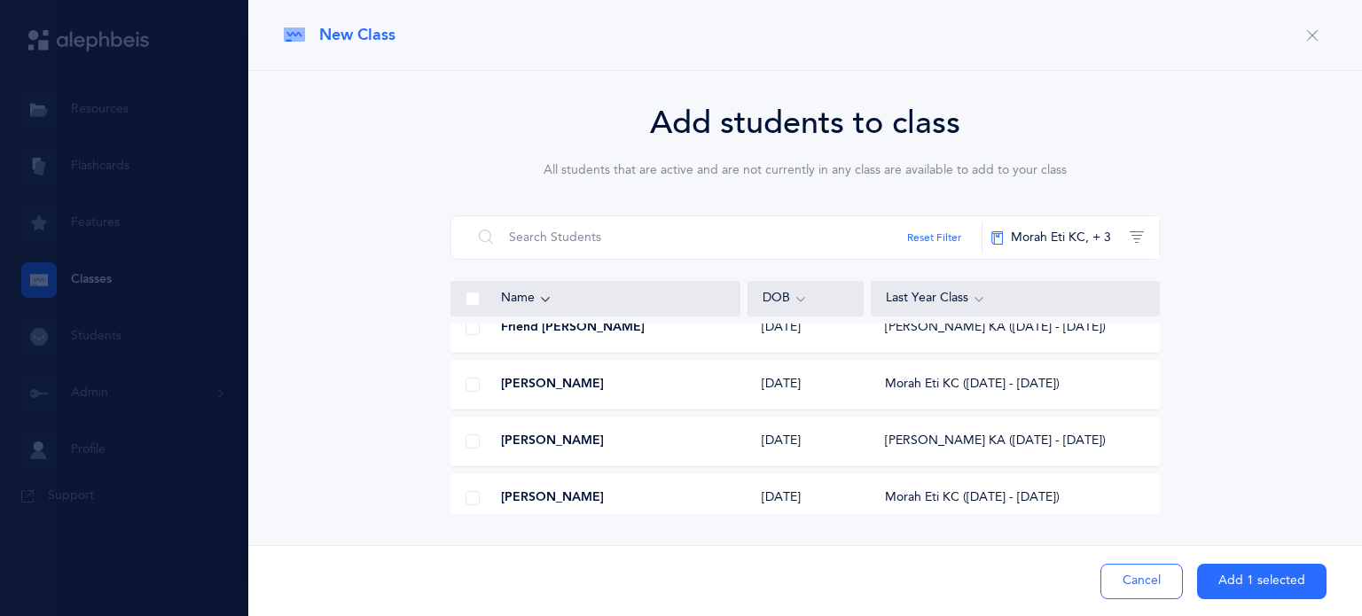
scroll to position [1835, 0]
click at [472, 386] on span at bounding box center [472, 386] width 14 height 14
click at [0, 0] on input "checkbox" at bounding box center [0, 0] width 0 height 0
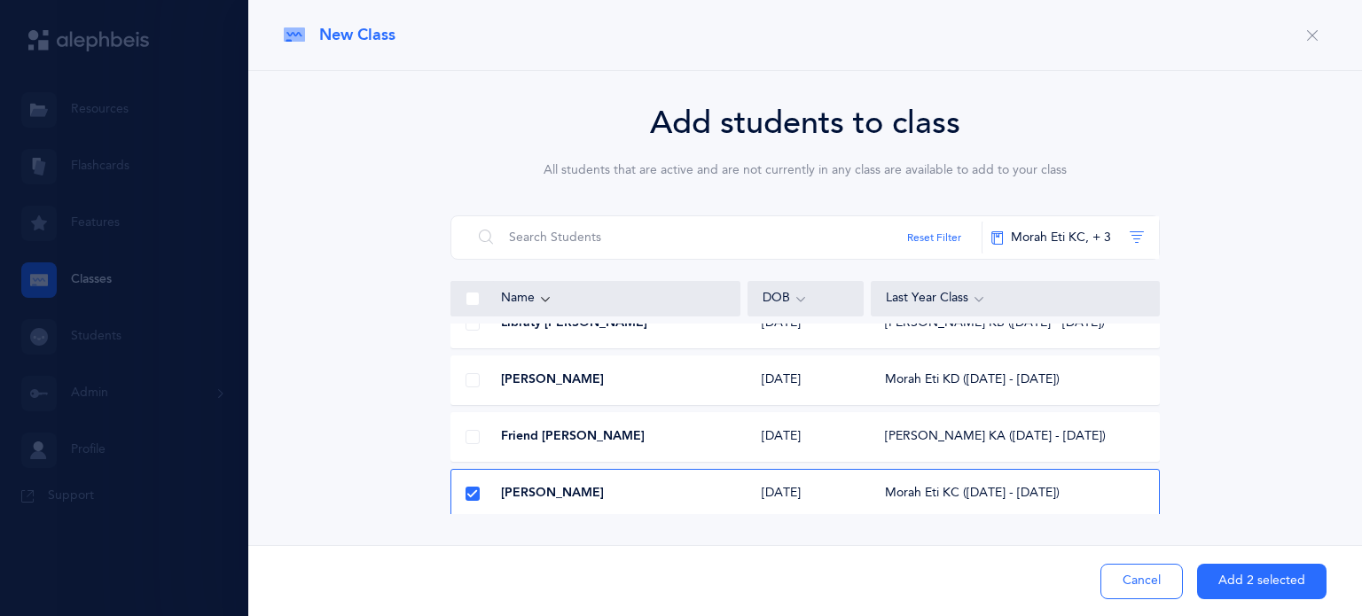
scroll to position [1720, 0]
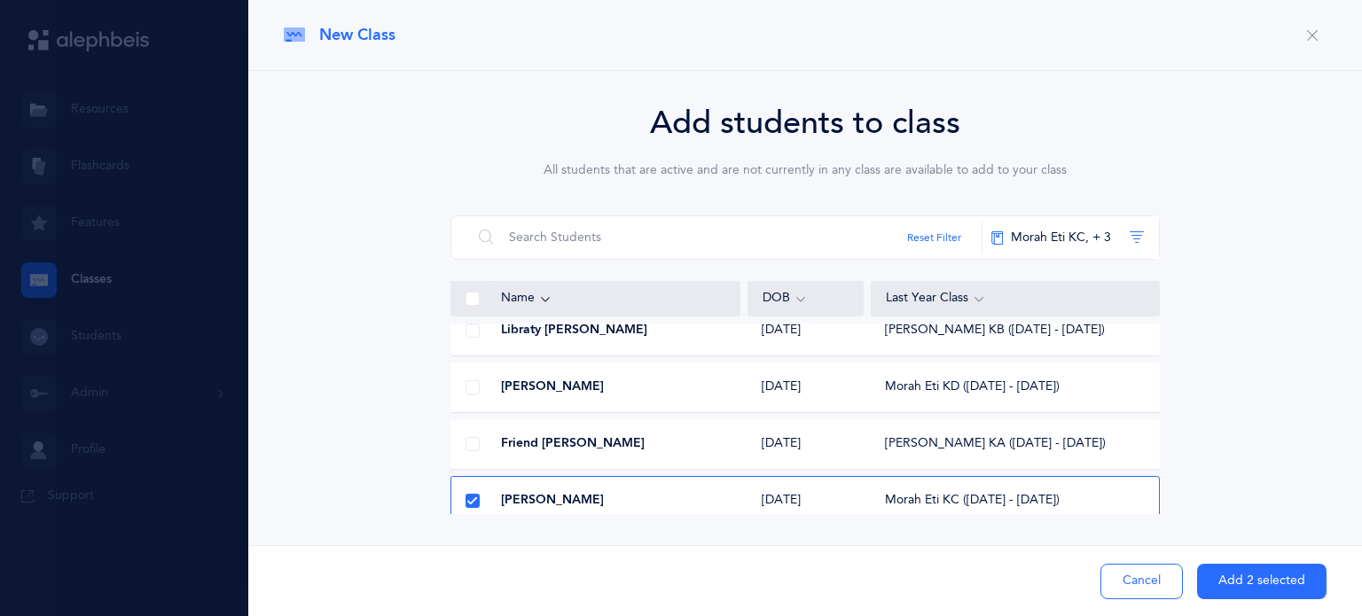
click at [472, 386] on span at bounding box center [472, 387] width 14 height 14
click at [0, 0] on input "checkbox" at bounding box center [0, 0] width 0 height 0
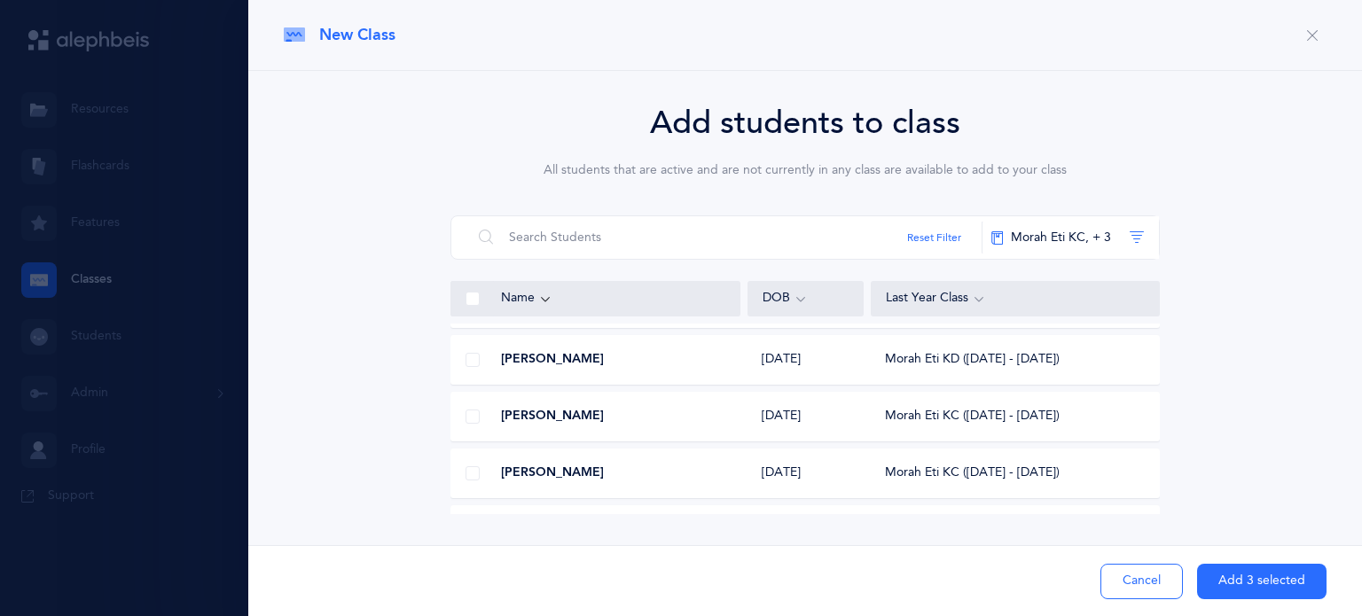
scroll to position [1117, 0]
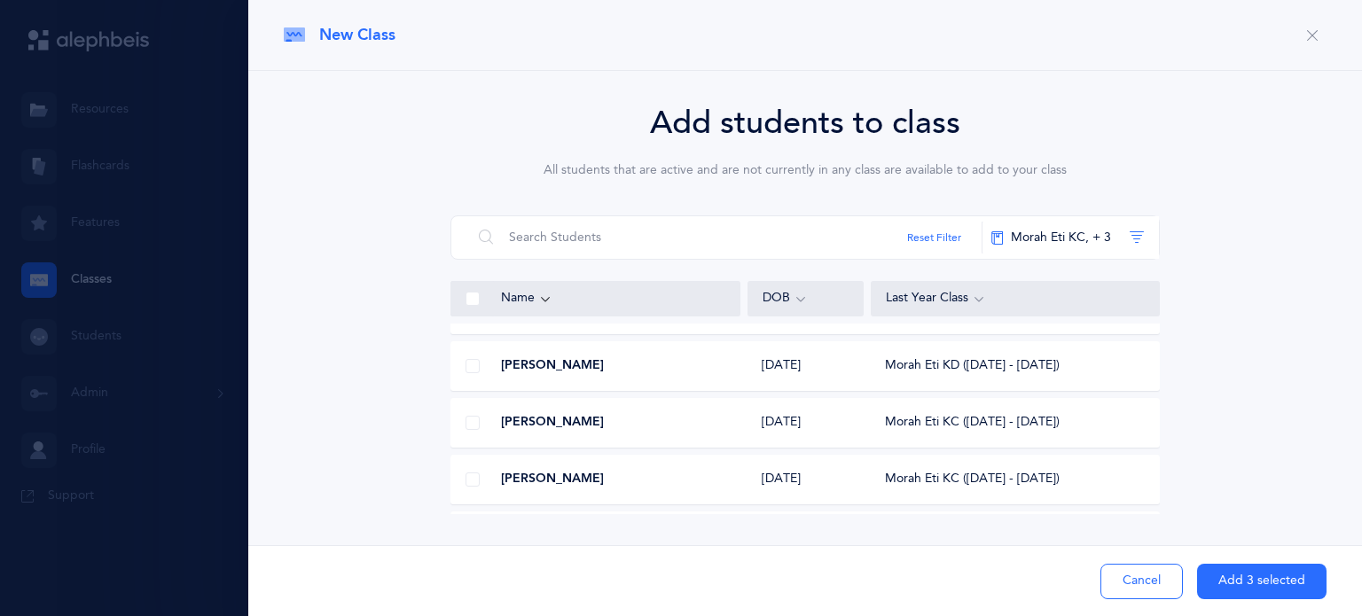
click at [465, 425] on div at bounding box center [472, 422] width 43 height 35
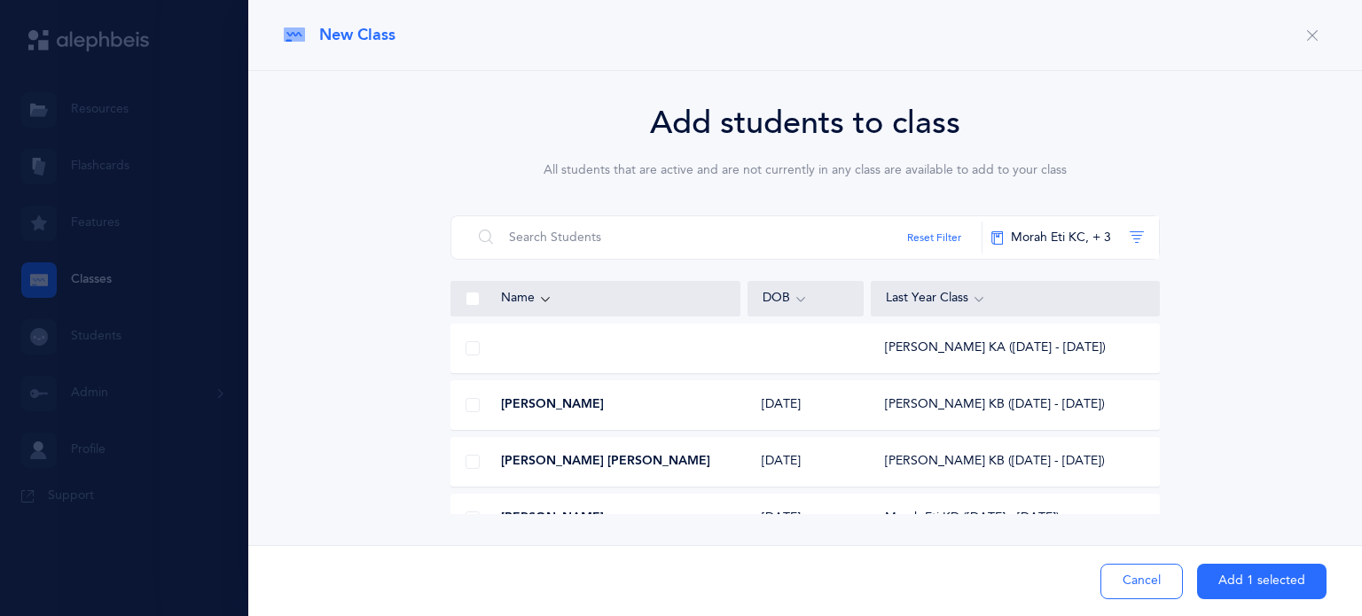
scroll to position [156, 0]
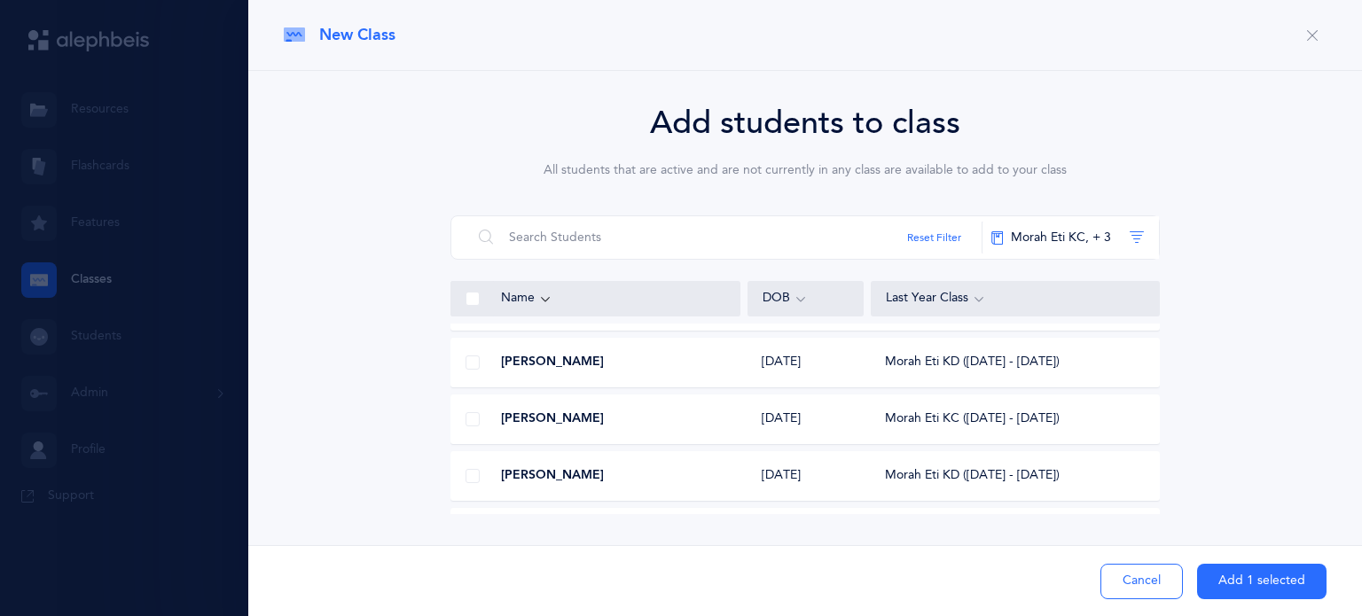
click at [472, 425] on span at bounding box center [472, 419] width 14 height 14
click at [0, 0] on input "checkbox" at bounding box center [0, 0] width 0 height 0
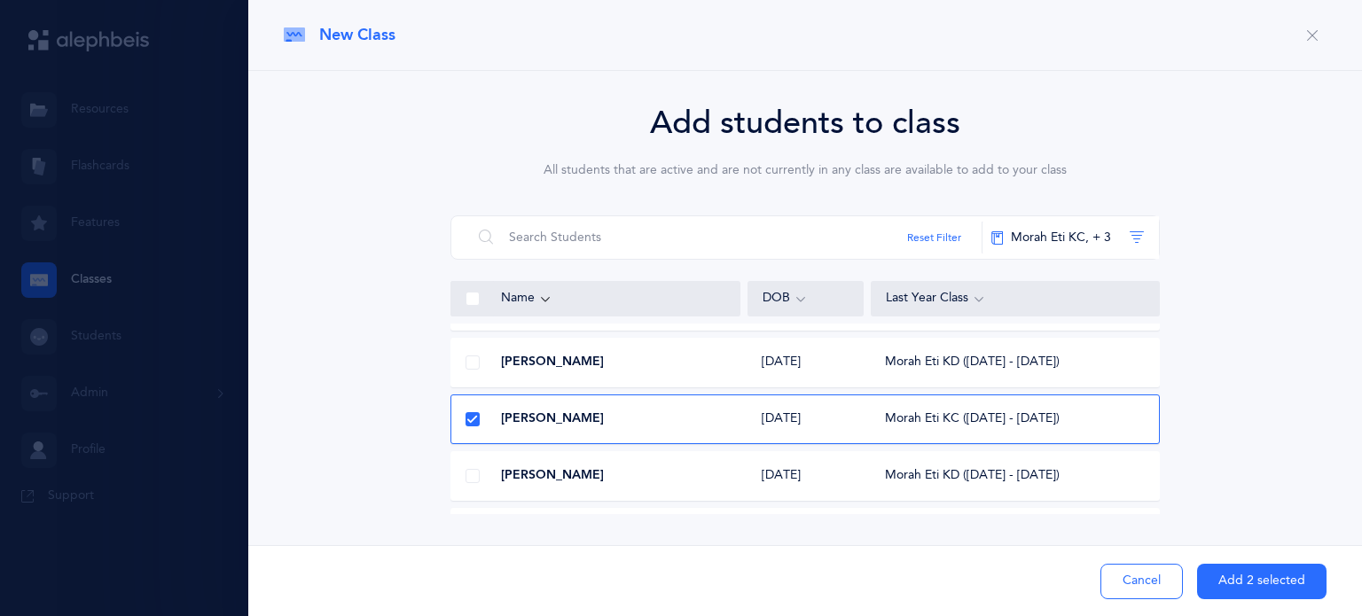
click at [1238, 582] on button "Add 2 selected" at bounding box center [1261, 581] width 129 height 35
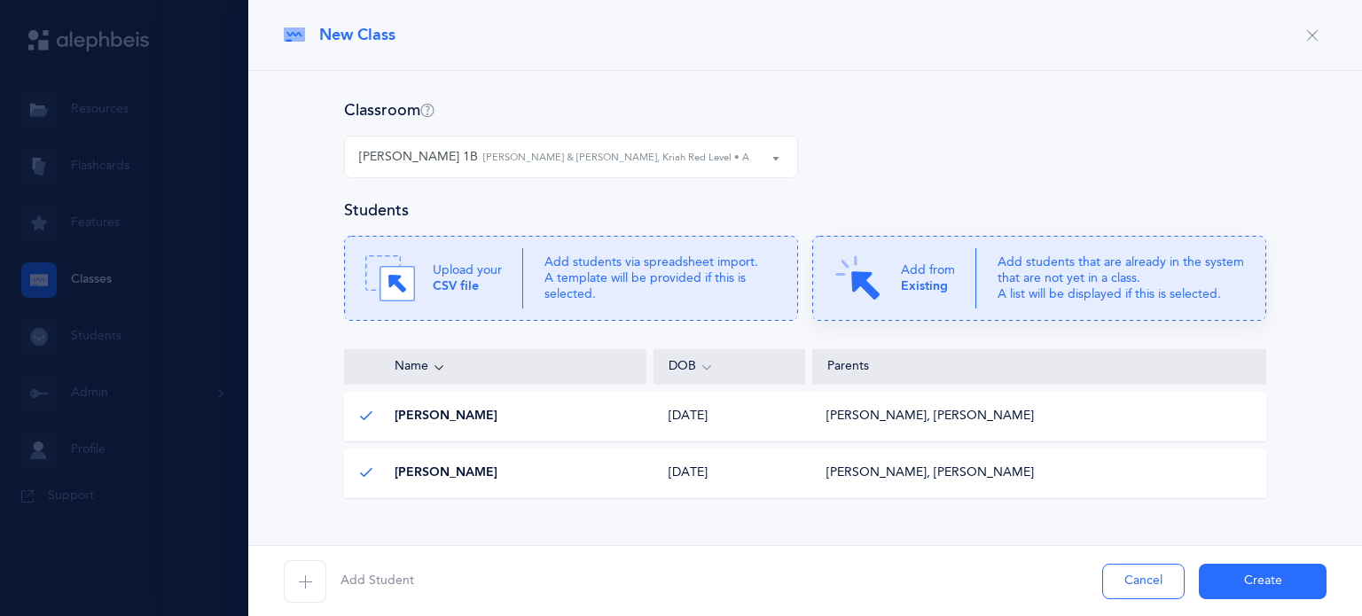
click at [970, 282] on icon at bounding box center [1039, 278] width 454 height 85
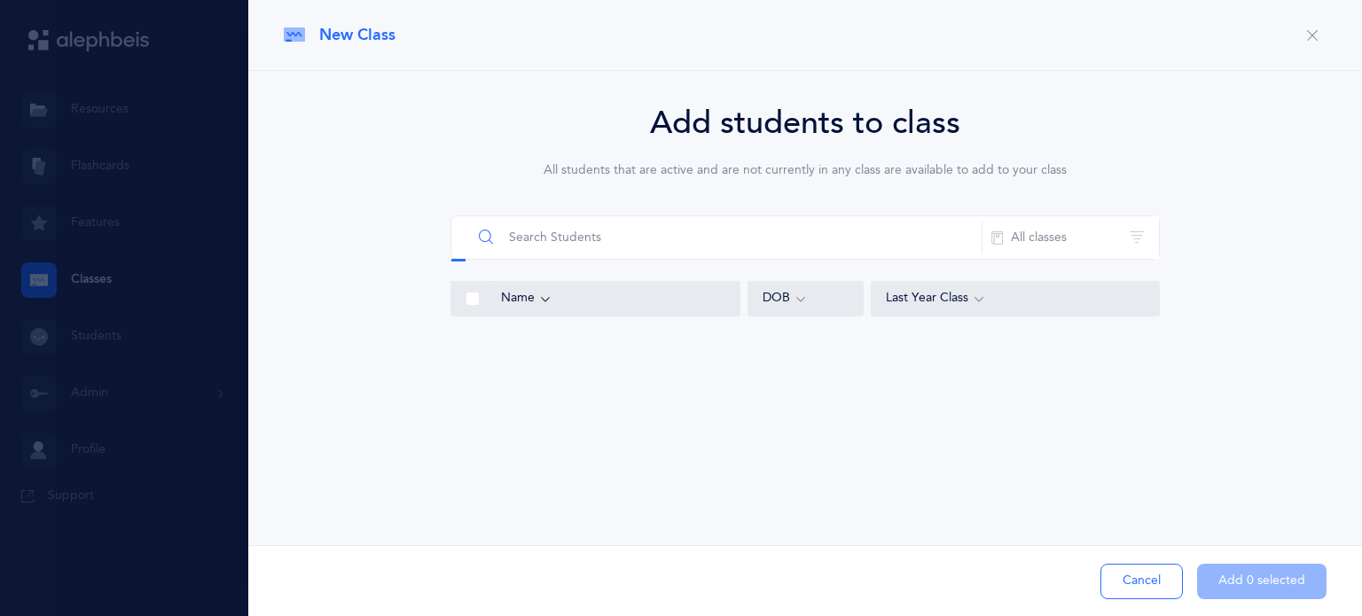
click at [674, 246] on input "text" at bounding box center [727, 237] width 511 height 43
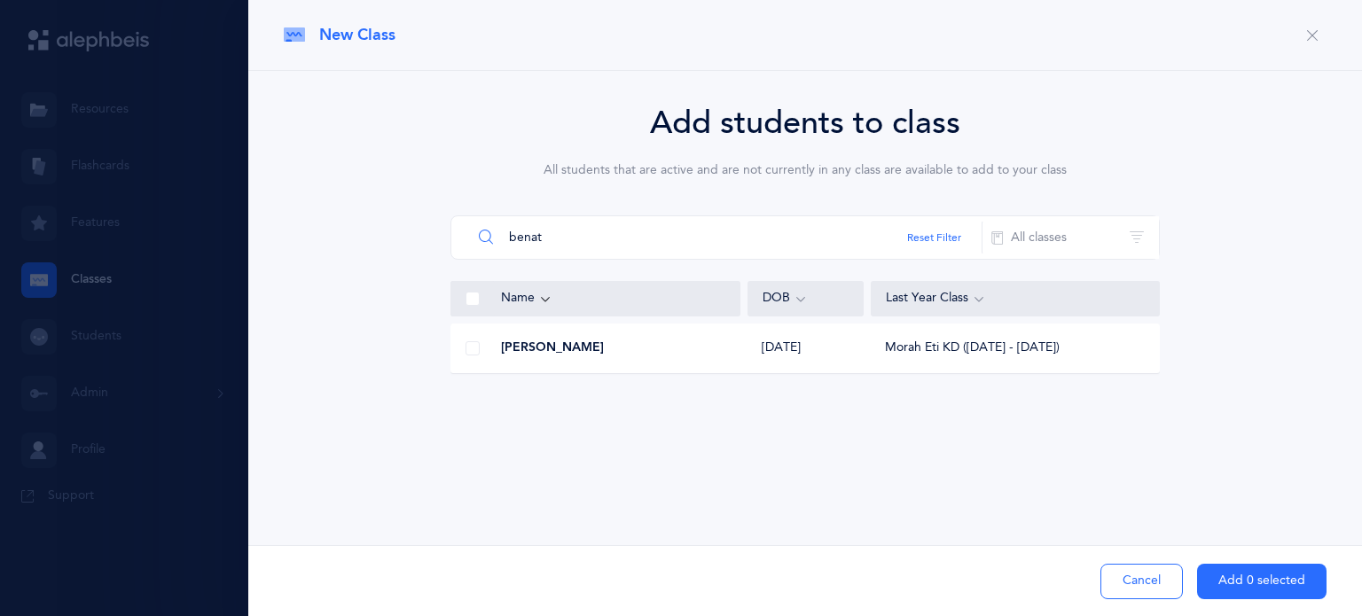
type input "benat"
click at [473, 348] on span at bounding box center [472, 348] width 14 height 14
click at [0, 0] on input "checkbox" at bounding box center [0, 0] width 0 height 0
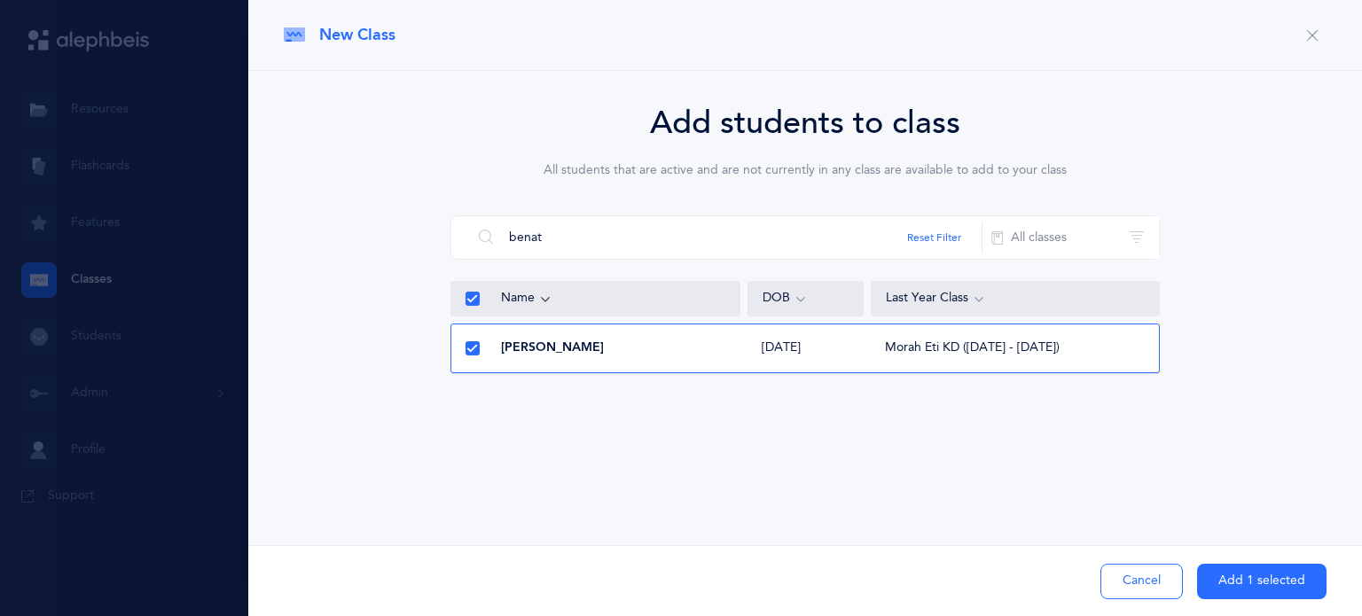
click at [1245, 581] on button "Add 1 selected" at bounding box center [1261, 581] width 129 height 35
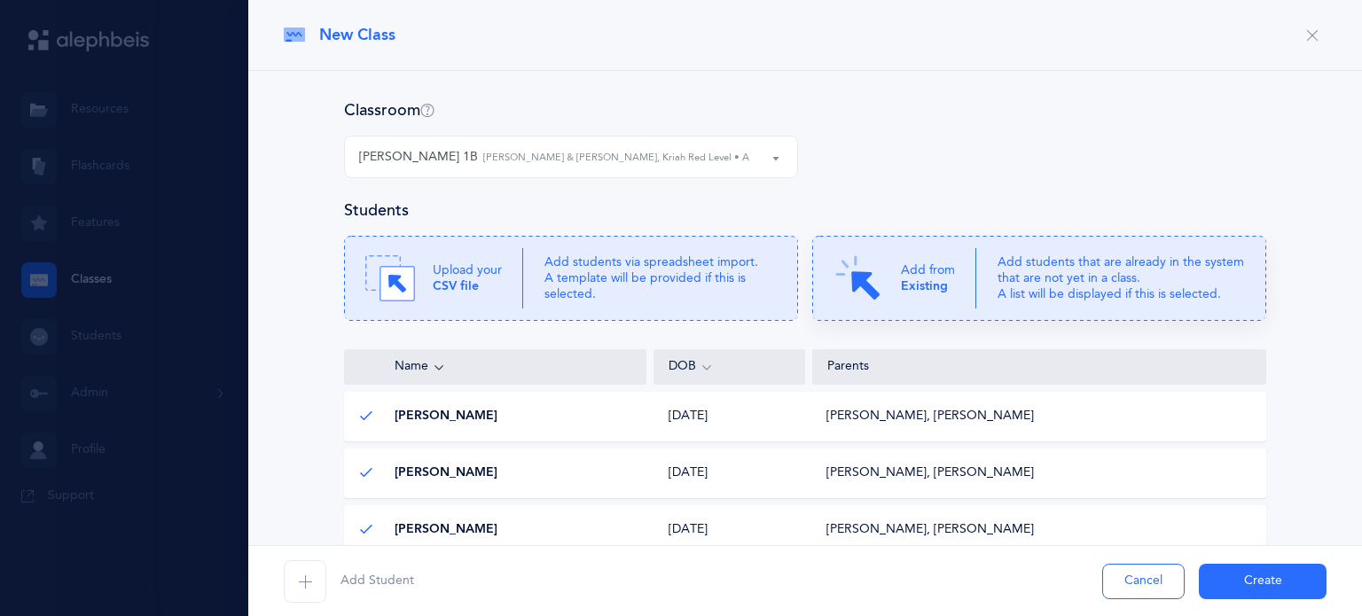
click at [901, 287] on b "Existing" at bounding box center [924, 286] width 47 height 14
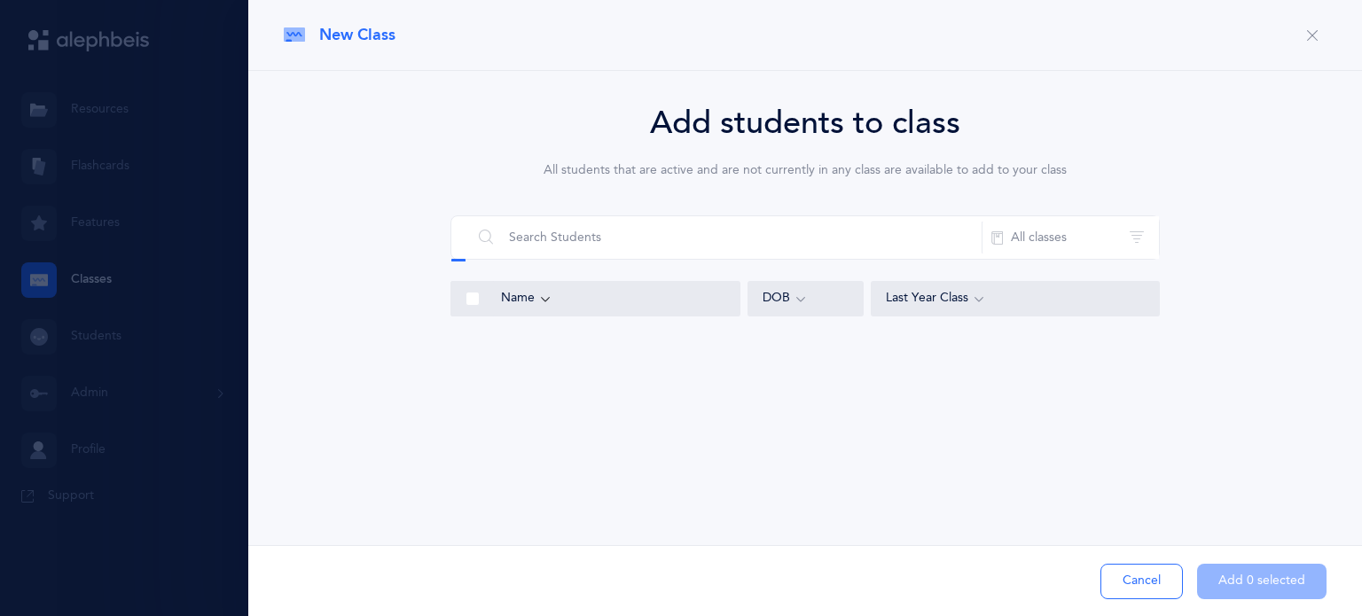
click at [968, 302] on div "Last Year Class" at bounding box center [1015, 299] width 259 height 20
click at [1059, 253] on button "All classes" at bounding box center [1069, 237] width 177 height 43
click at [1052, 236] on button "All classes" at bounding box center [1069, 237] width 177 height 43
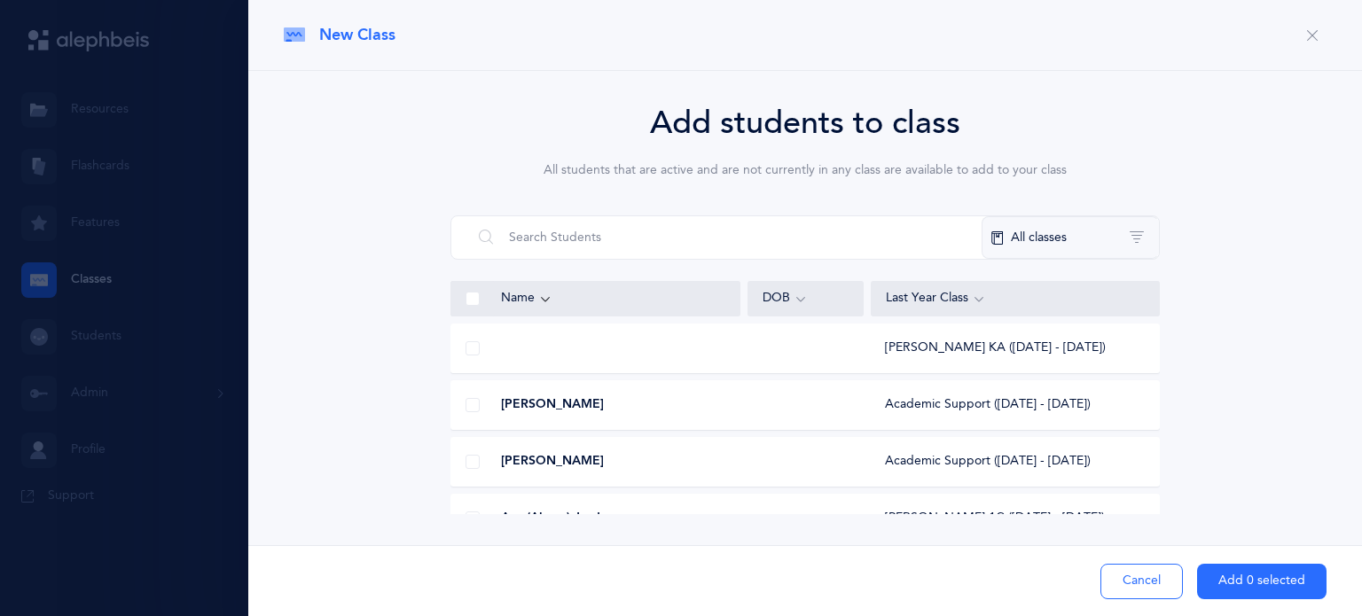
click at [1137, 237] on button "All classes" at bounding box center [1069, 237] width 177 height 43
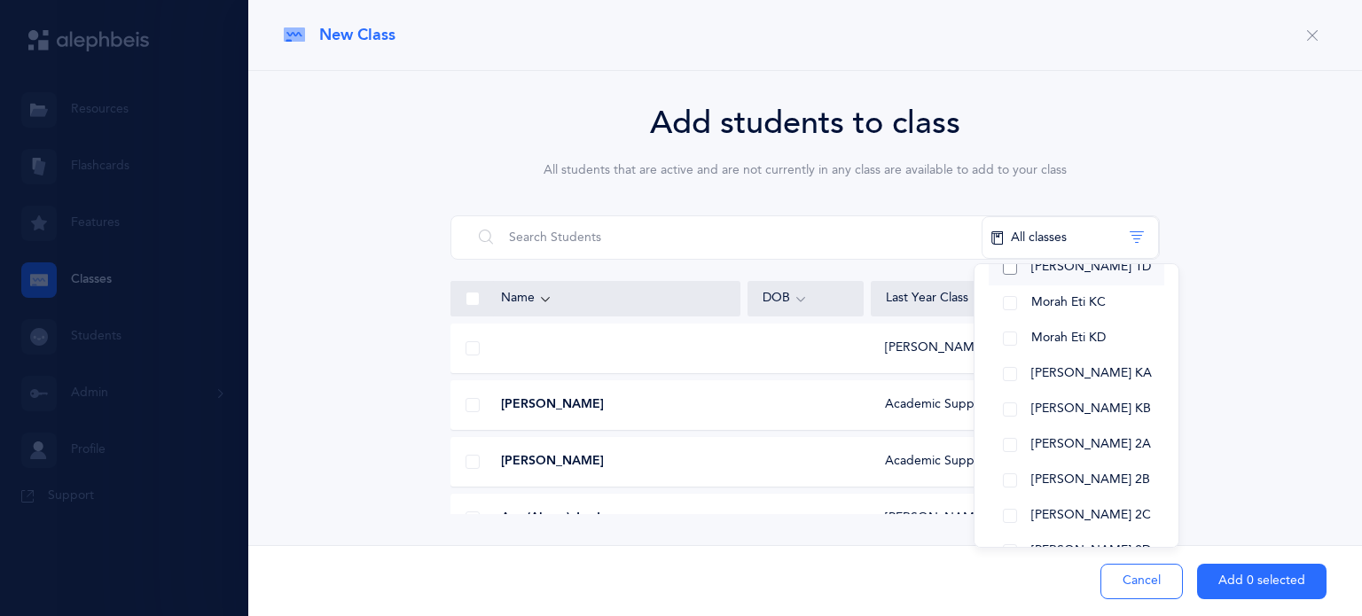
scroll to position [182, 0]
click at [1012, 371] on button "[PERSON_NAME] KA" at bounding box center [1077, 376] width 176 height 35
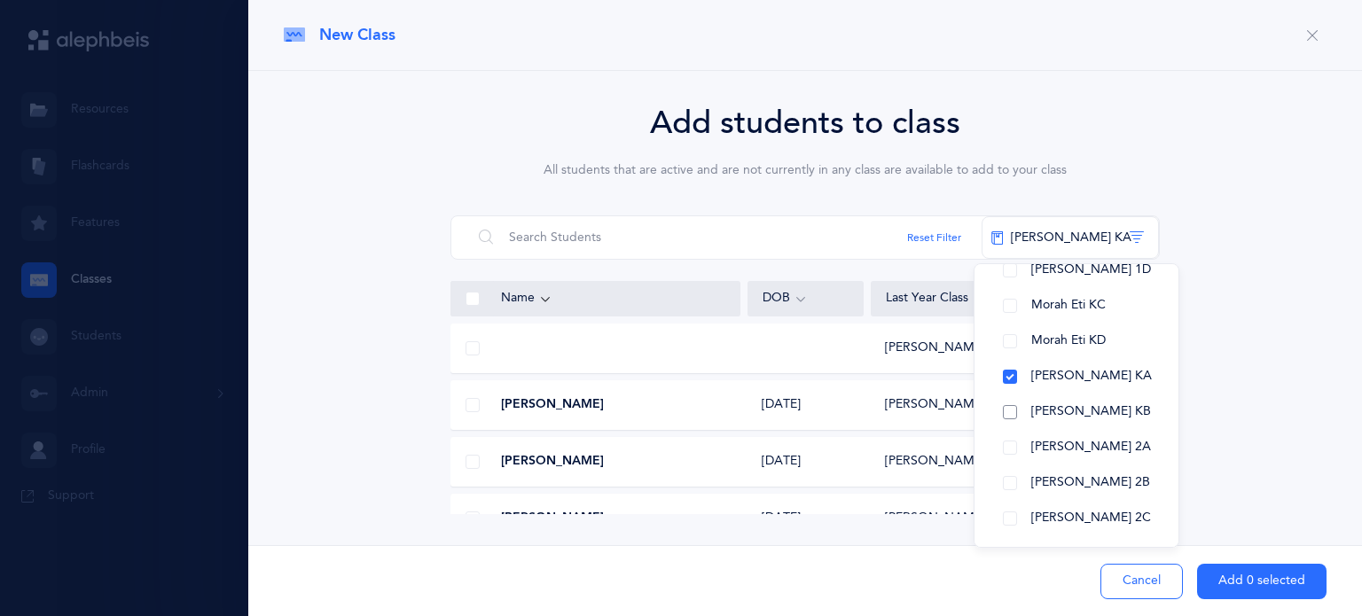
click at [1011, 403] on button "[PERSON_NAME] KB" at bounding box center [1077, 412] width 176 height 35
click at [1011, 340] on button "Morah Eti KD" at bounding box center [1077, 341] width 176 height 35
click at [1007, 307] on button "Morah Eti KC" at bounding box center [1077, 305] width 176 height 35
click at [1236, 346] on div "Add students to class All students that are active and are not currently in any…" at bounding box center [805, 306] width 1043 height 415
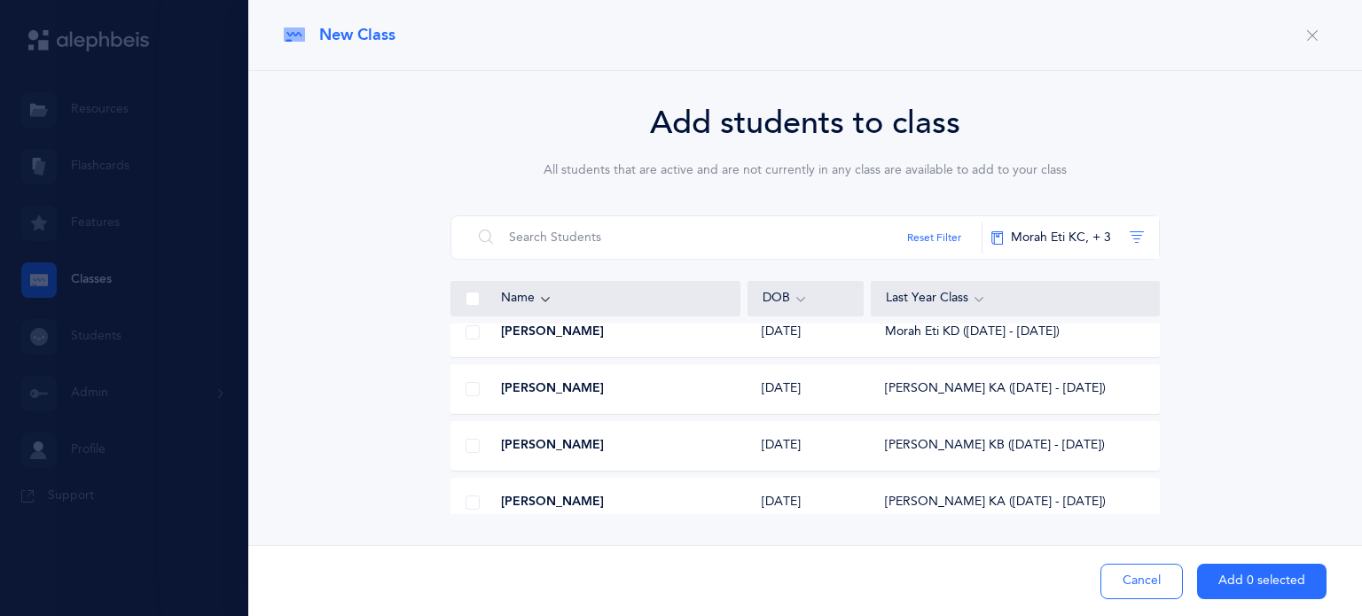
scroll to position [277, 0]
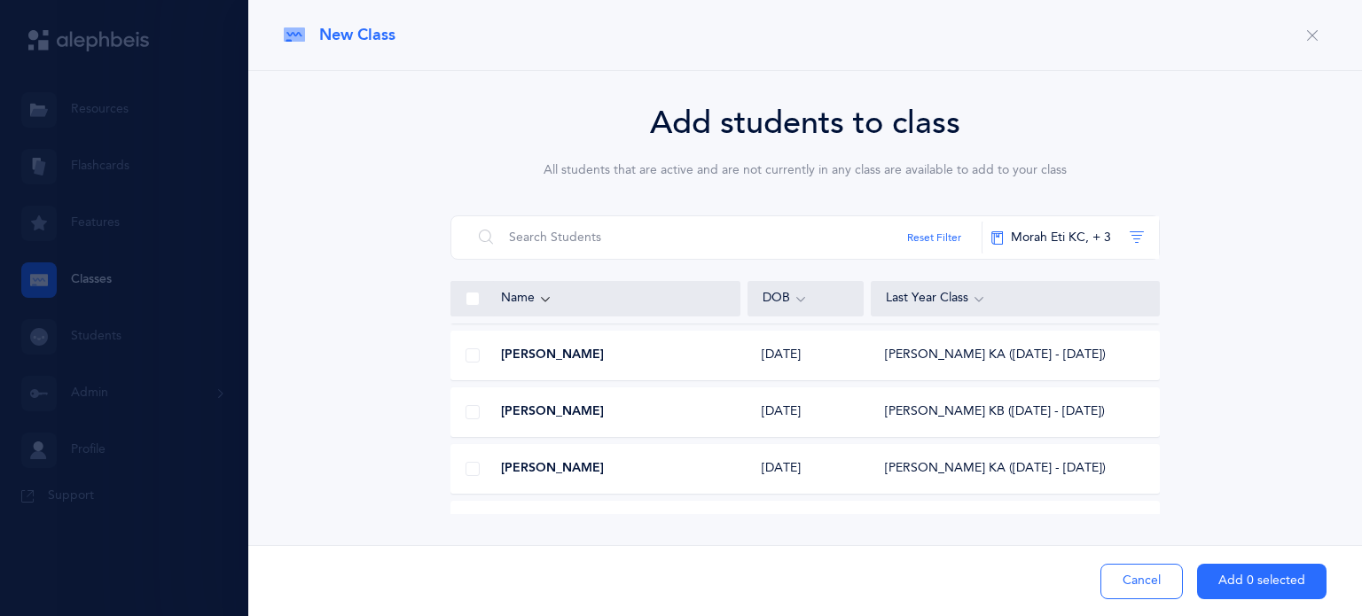
drag, startPoint x: 784, startPoint y: 457, endPoint x: 470, endPoint y: 469, distance: 314.1
click at [470, 469] on span at bounding box center [472, 469] width 14 height 14
click at [0, 0] on input "checkbox" at bounding box center [0, 0] width 0 height 0
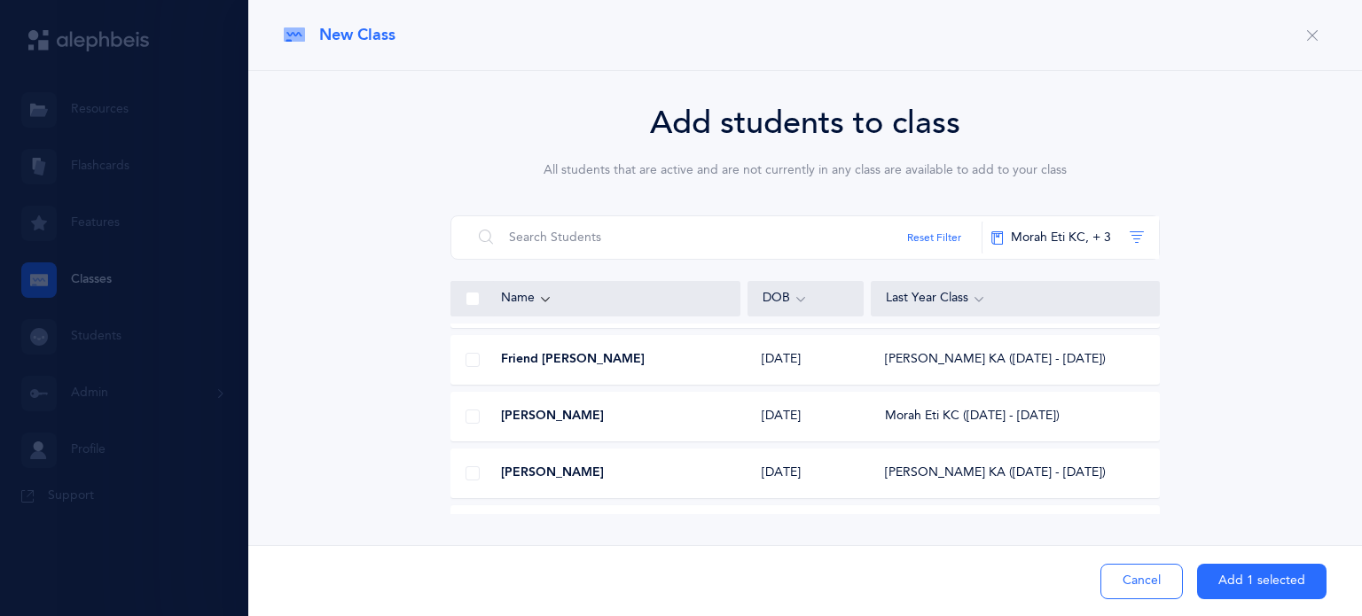
scroll to position [1628, 0]
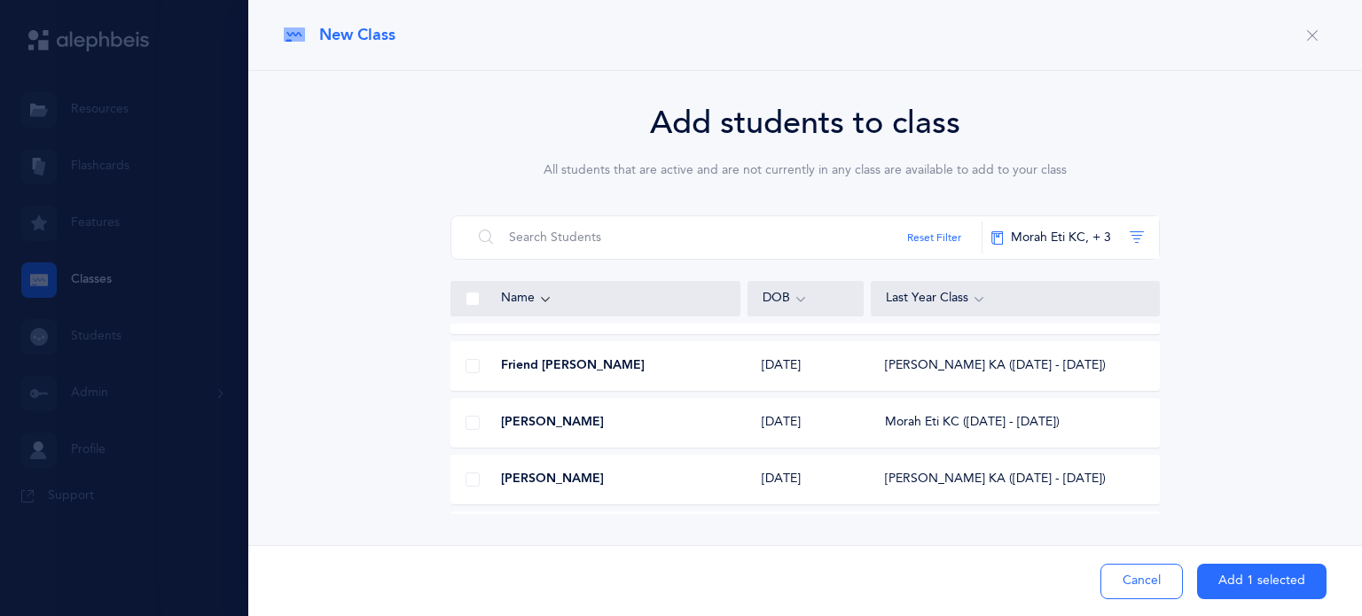
click at [465, 424] on span at bounding box center [472, 423] width 14 height 14
click at [0, 0] on input "checkbox" at bounding box center [0, 0] width 0 height 0
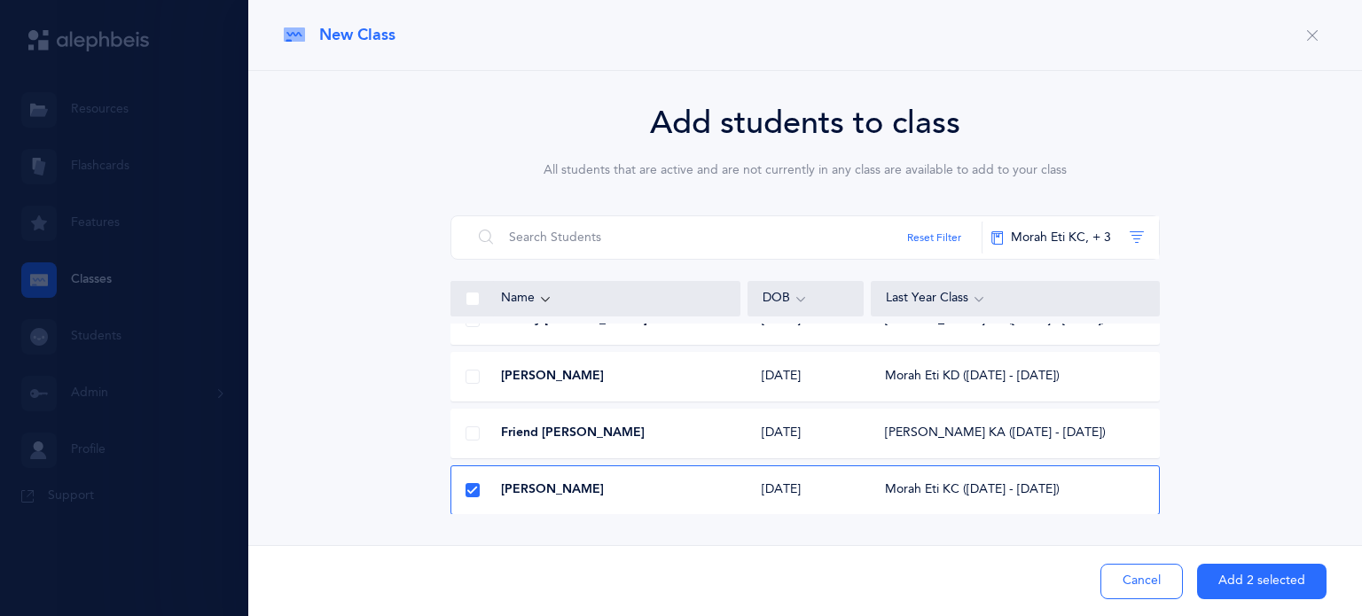
scroll to position [1566, 0]
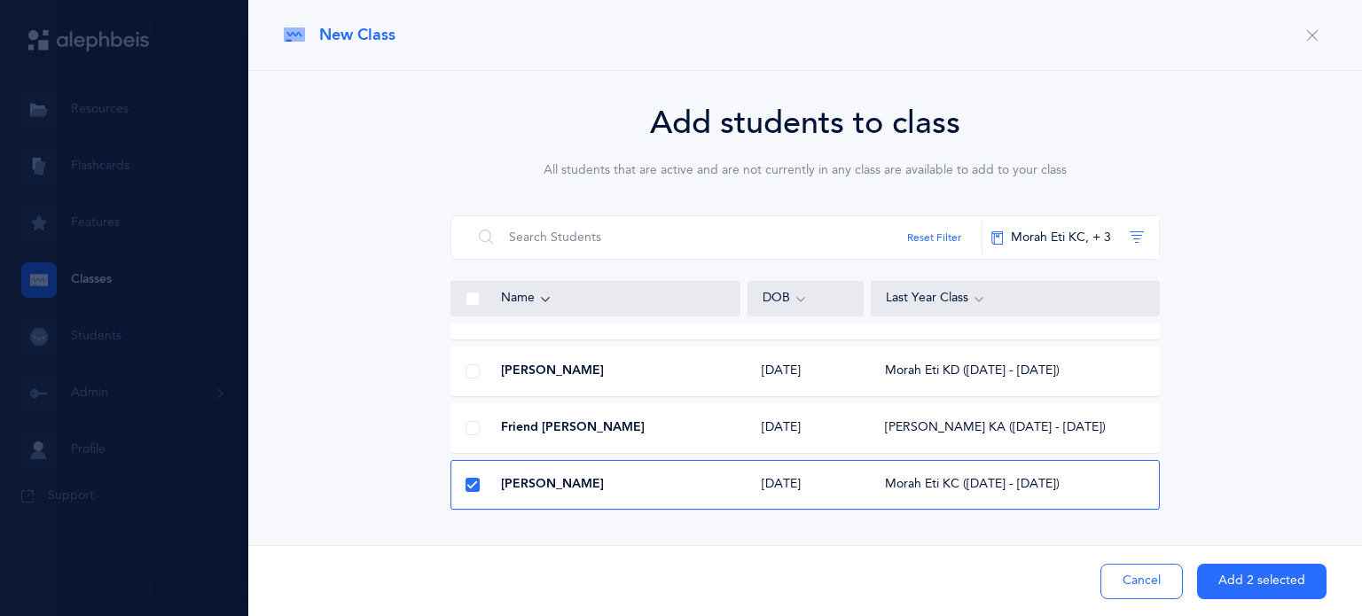
click at [473, 372] on span at bounding box center [472, 371] width 14 height 14
click at [0, 0] on input "checkbox" at bounding box center [0, 0] width 0 height 0
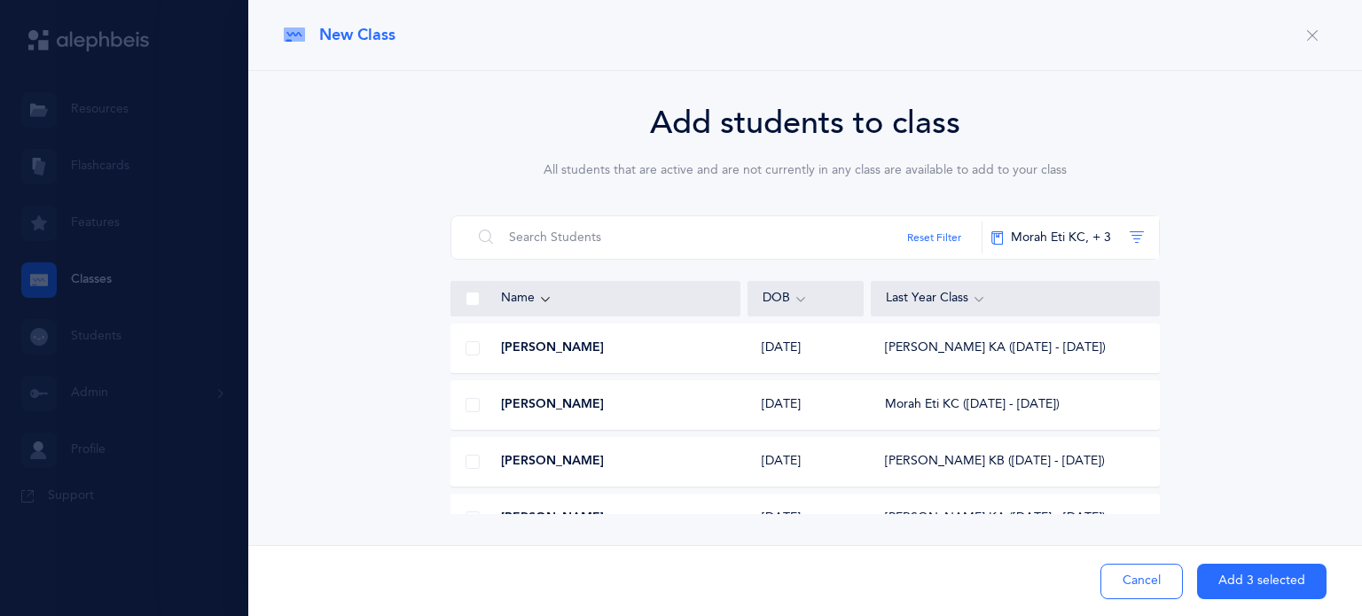
scroll to position [1763, 0]
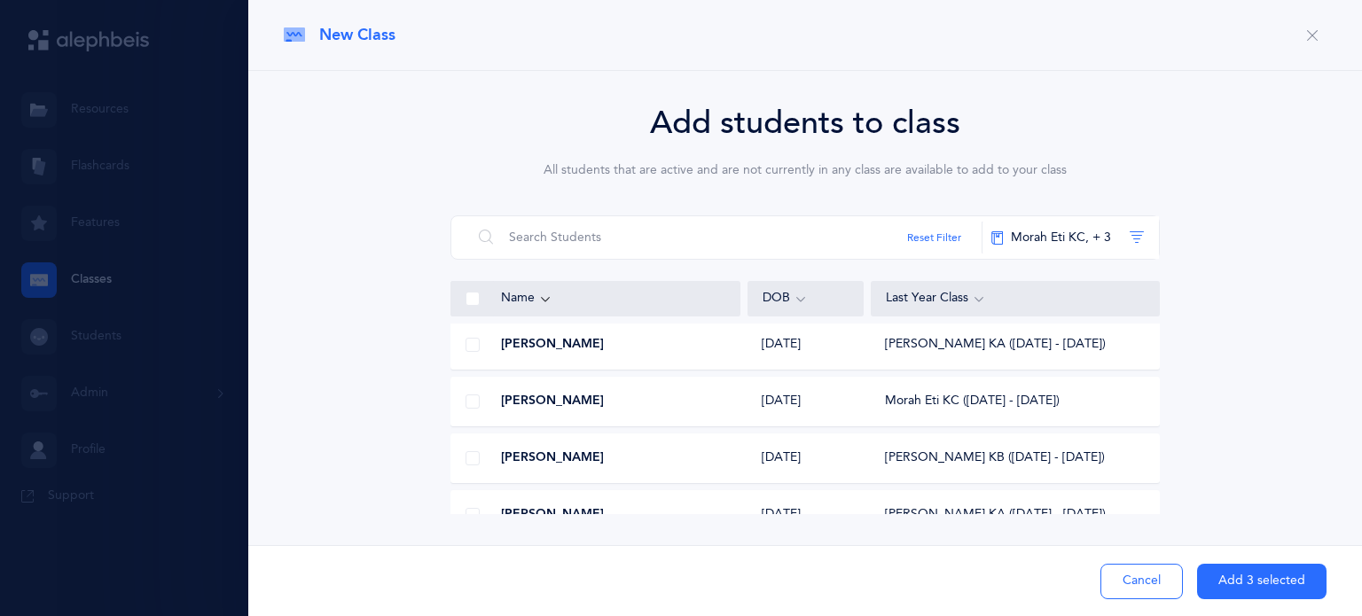
click at [468, 465] on div at bounding box center [472, 458] width 43 height 35
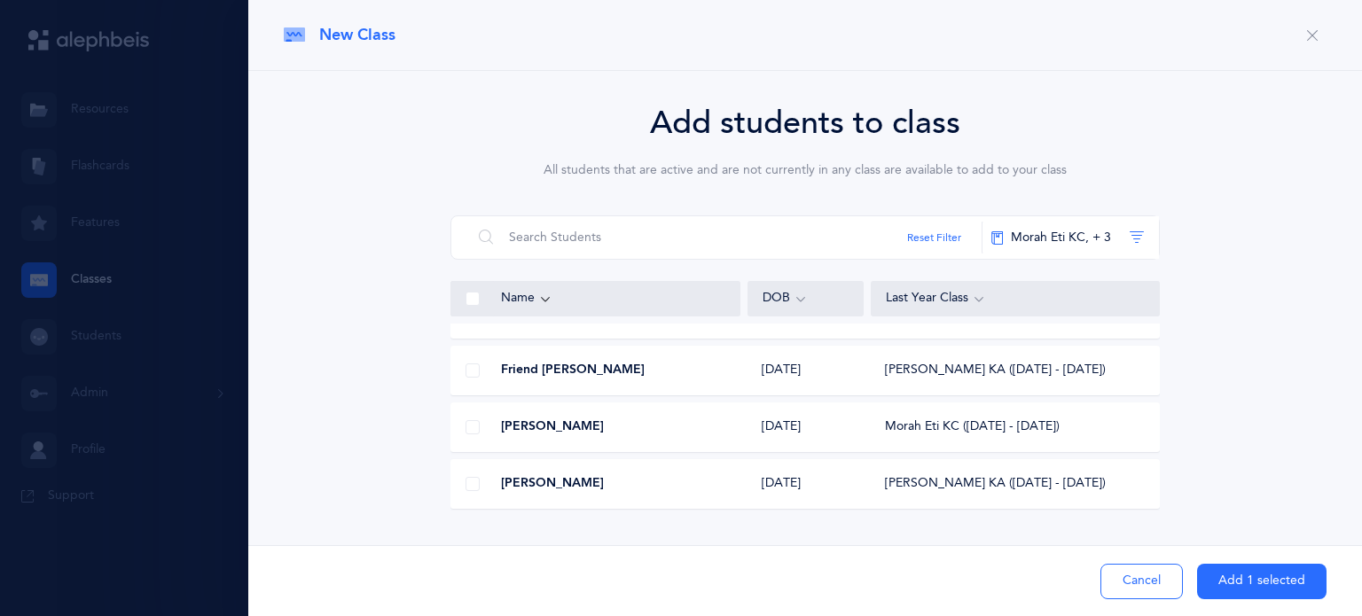
scroll to position [1630, 0]
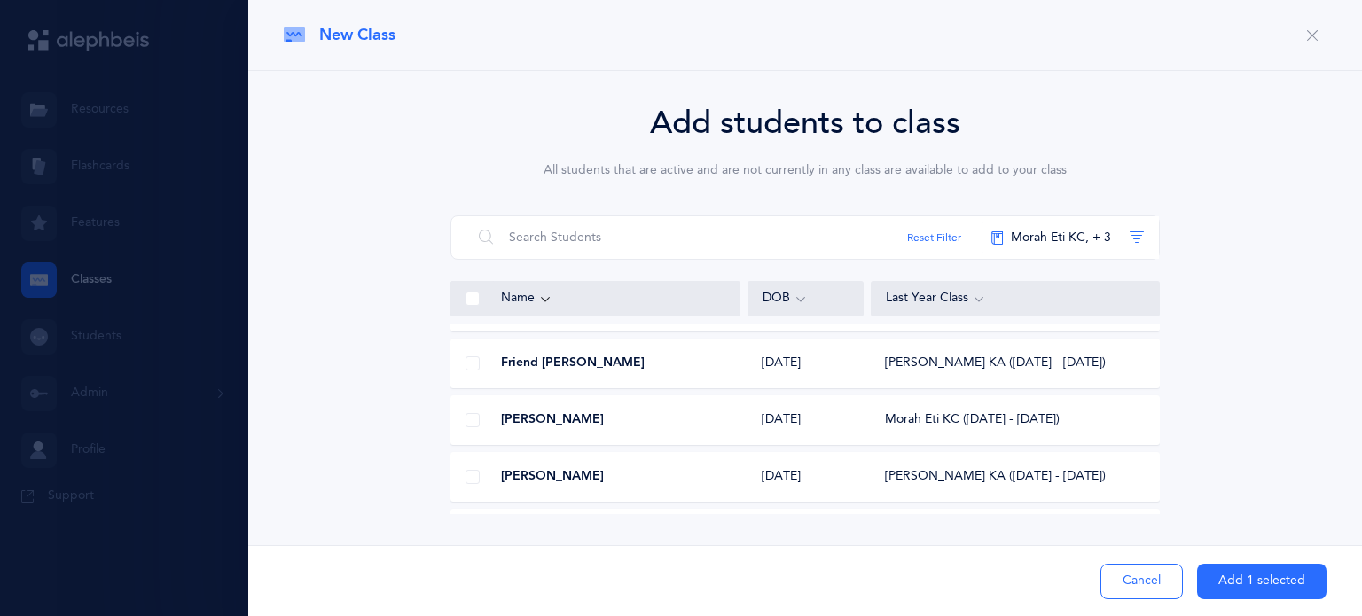
click at [1239, 583] on button "Add 1 selected" at bounding box center [1261, 581] width 129 height 35
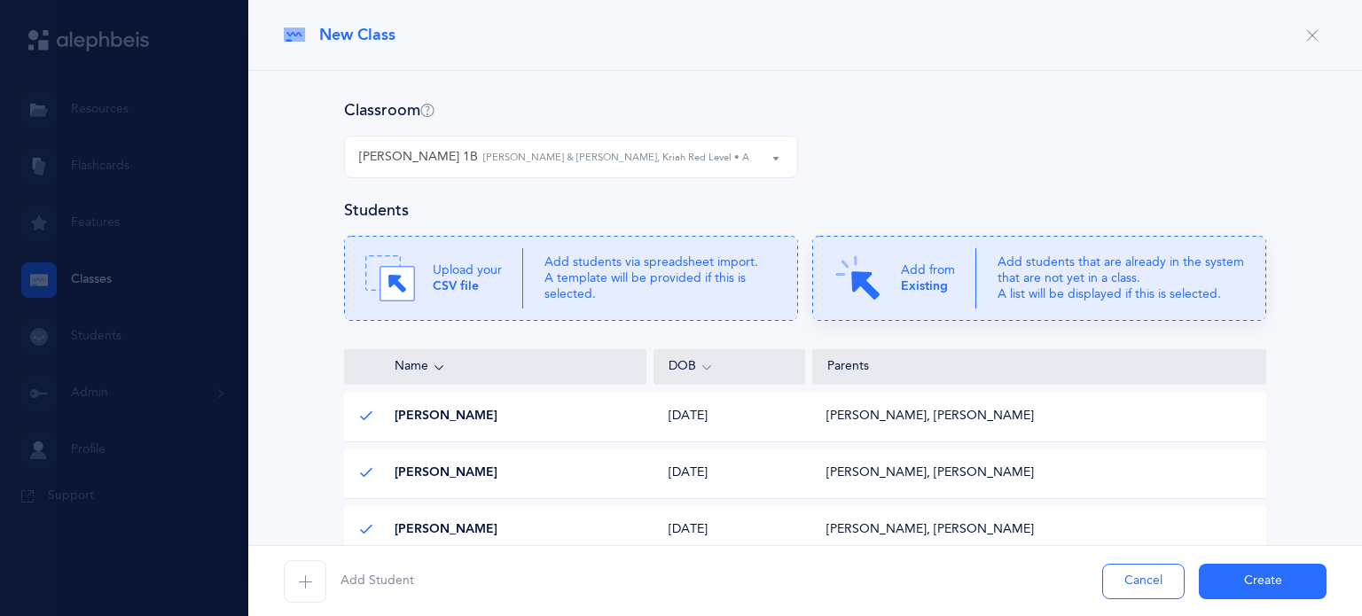
click at [926, 295] on div "Add from Existing" at bounding box center [904, 279] width 143 height 50
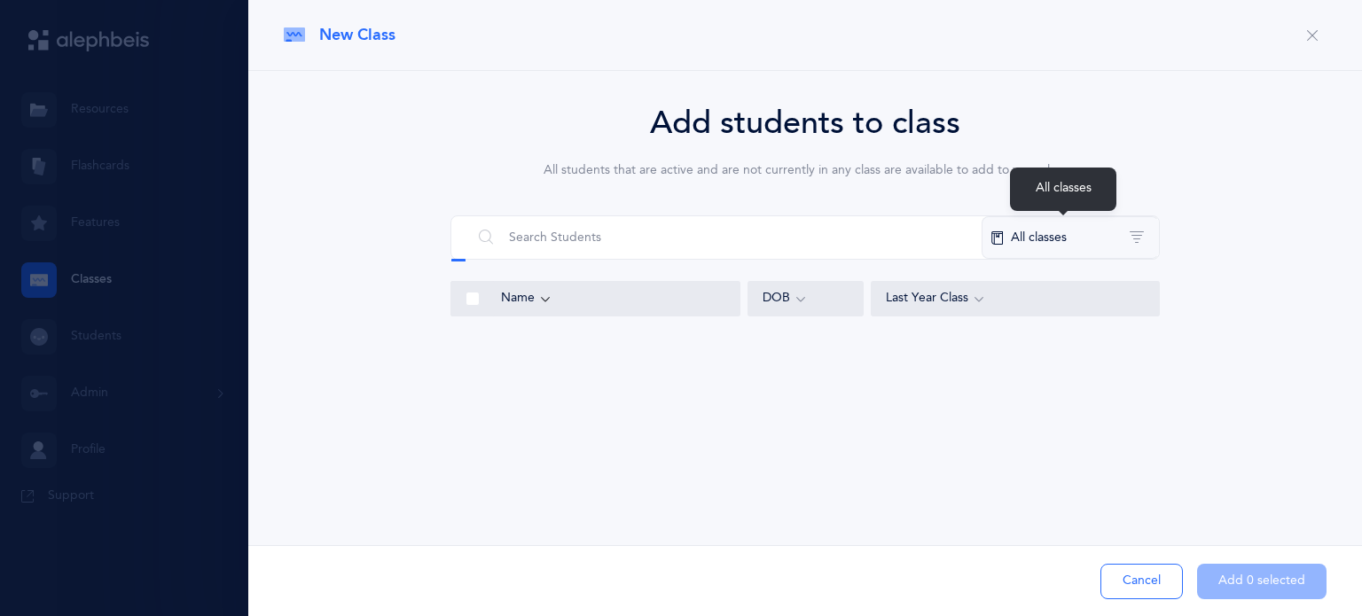
click at [1046, 247] on button "All classes" at bounding box center [1069, 237] width 177 height 43
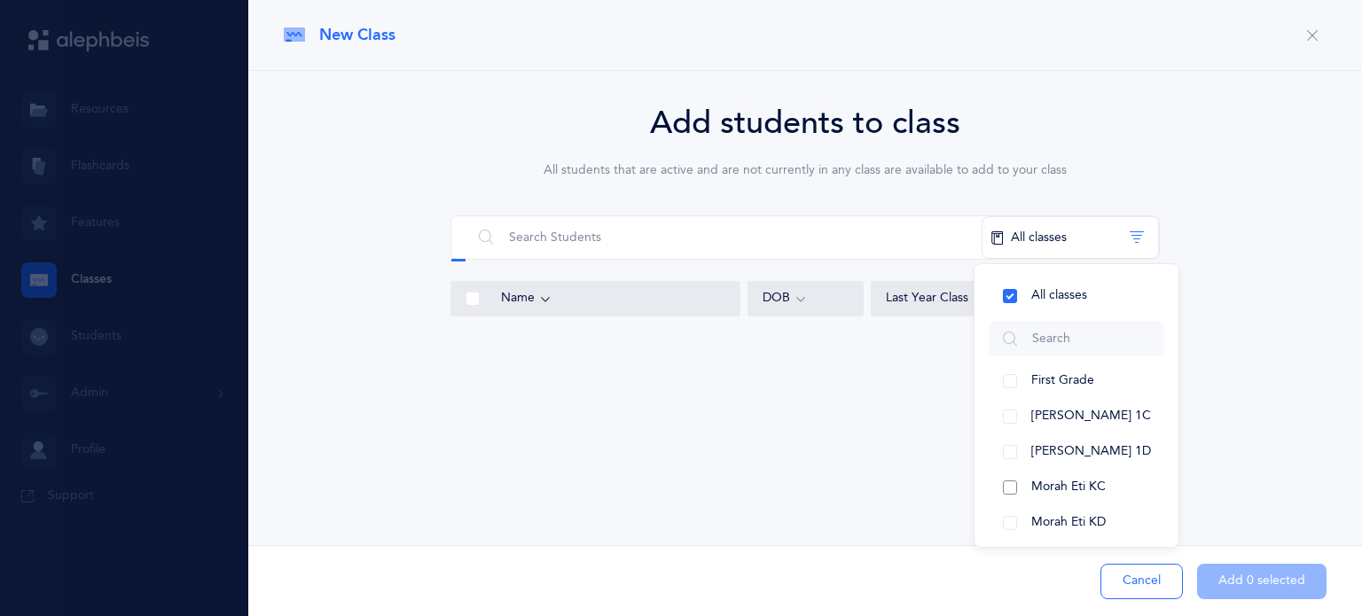
click at [1006, 481] on button "Morah Eti KC" at bounding box center [1077, 487] width 176 height 35
click at [1012, 535] on button "Morah Eti KD" at bounding box center [1077, 522] width 176 height 35
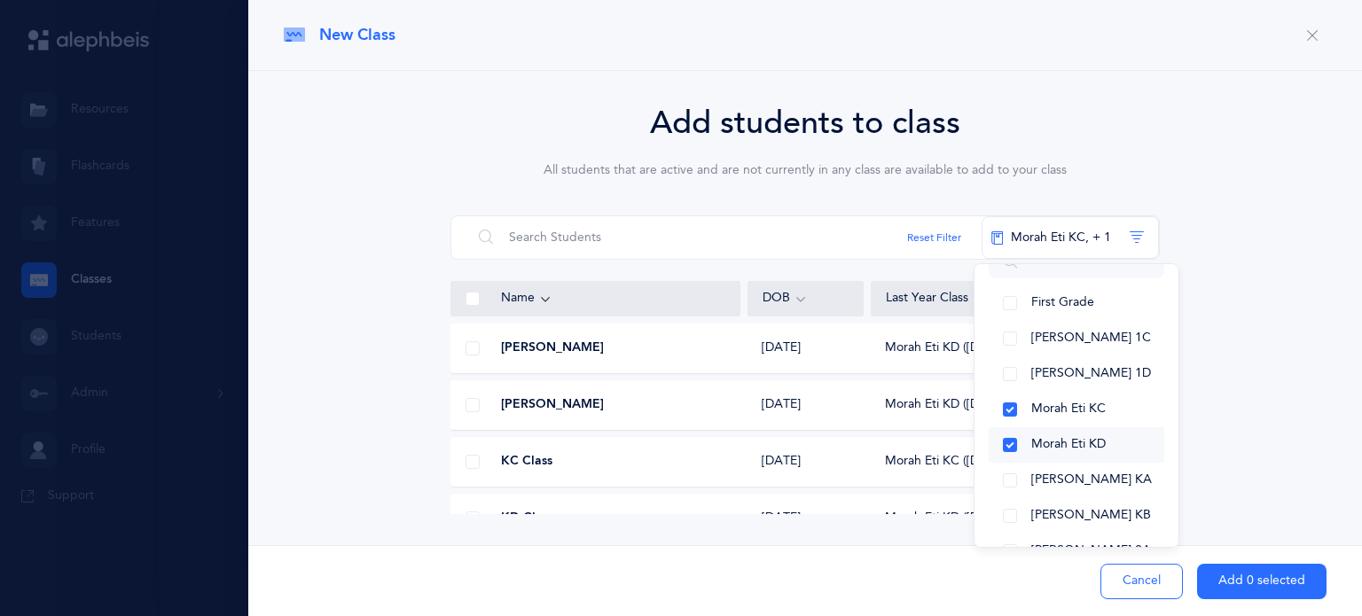
scroll to position [78, 0]
click at [1005, 480] on button "[PERSON_NAME] KA" at bounding box center [1077, 480] width 176 height 35
click at [1014, 508] on button "[PERSON_NAME] KB" at bounding box center [1077, 515] width 176 height 35
click at [472, 457] on span at bounding box center [472, 460] width 14 height 14
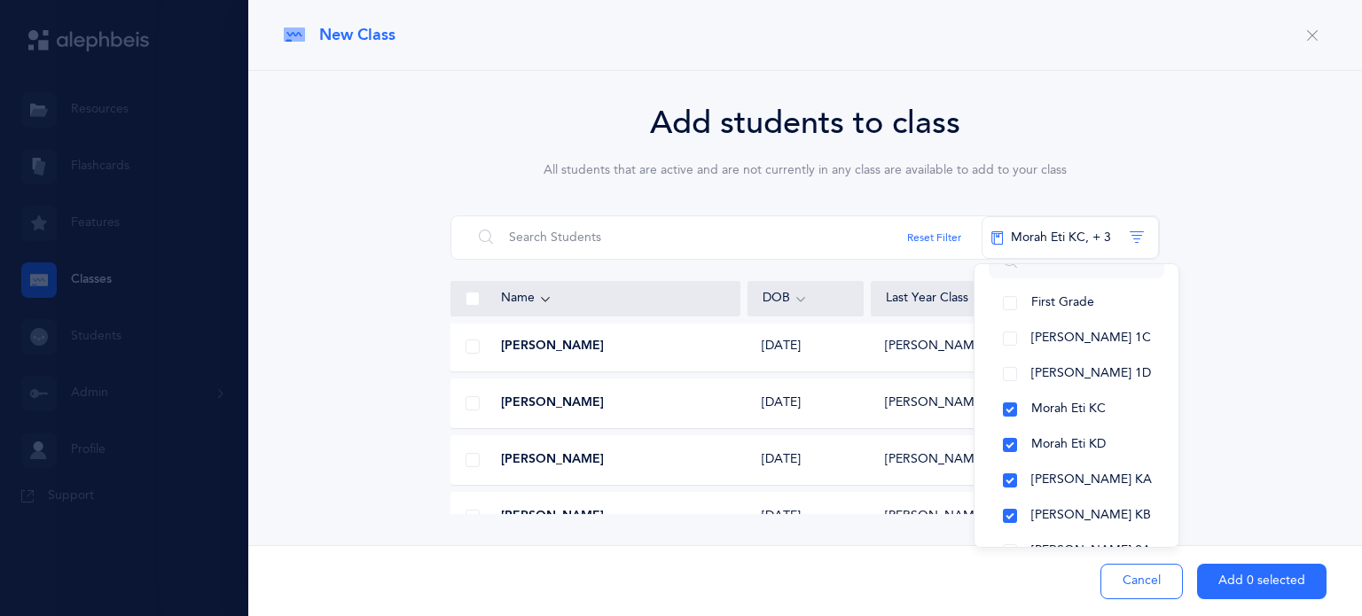
click at [0, 0] on input "checkbox" at bounding box center [0, 0] width 0 height 0
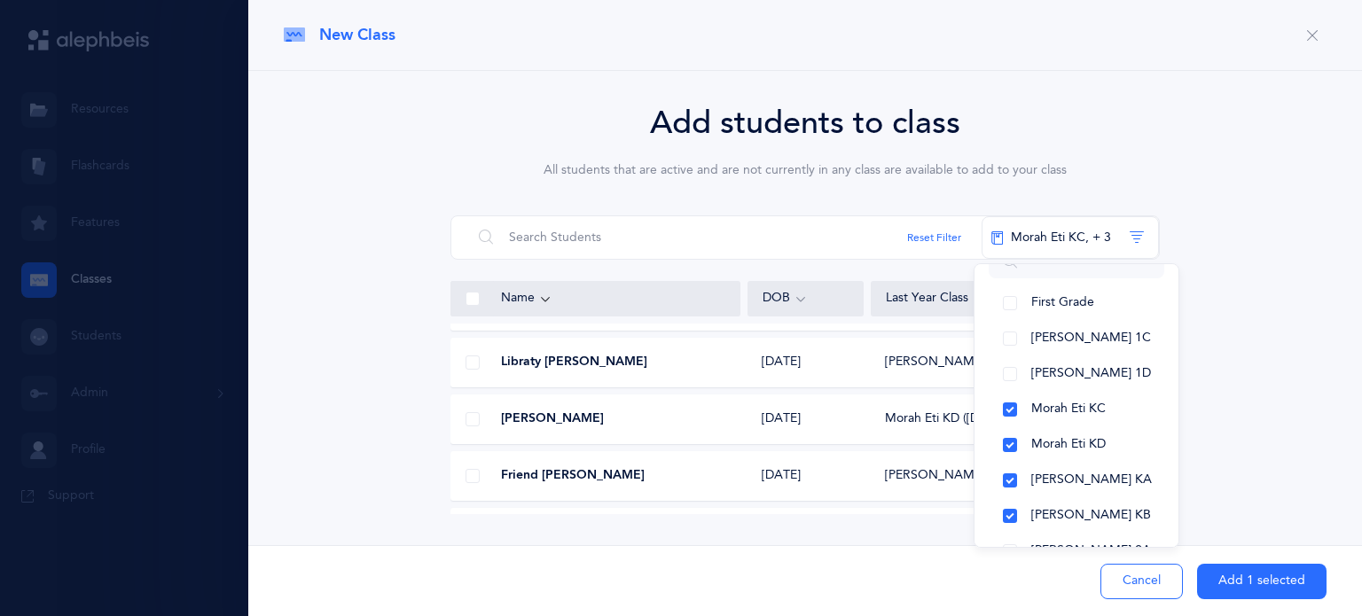
scroll to position [1543, 0]
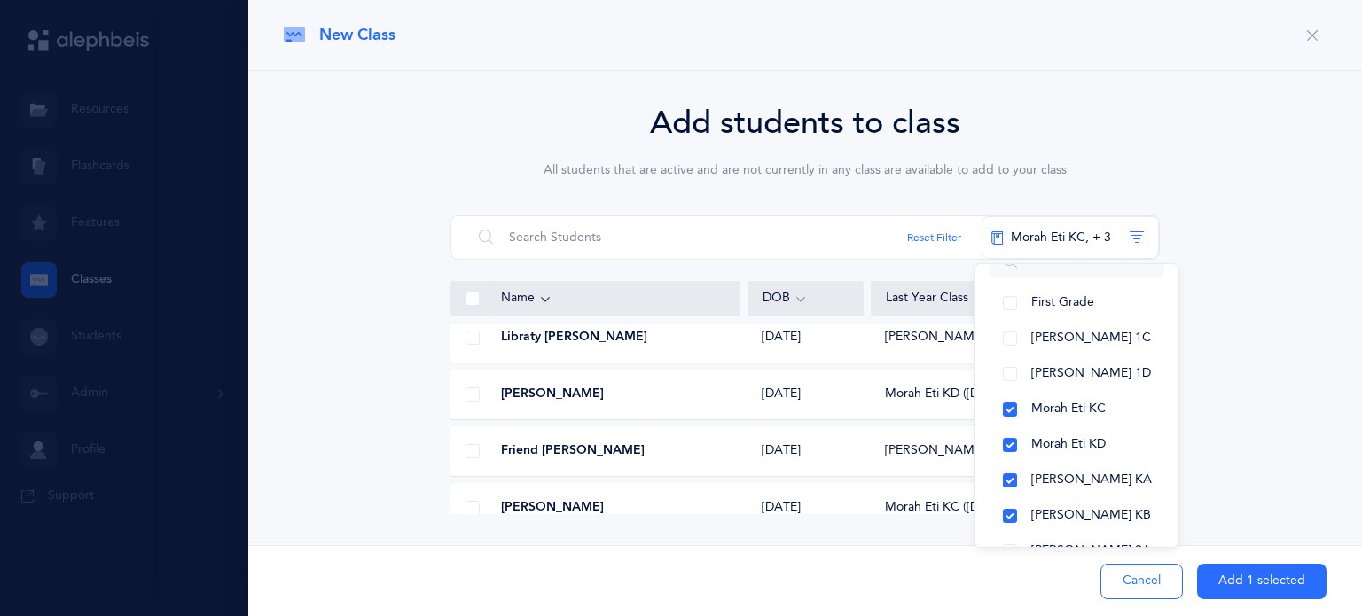
click at [468, 391] on span at bounding box center [472, 394] width 14 height 14
click at [0, 0] on input "checkbox" at bounding box center [0, 0] width 0 height 0
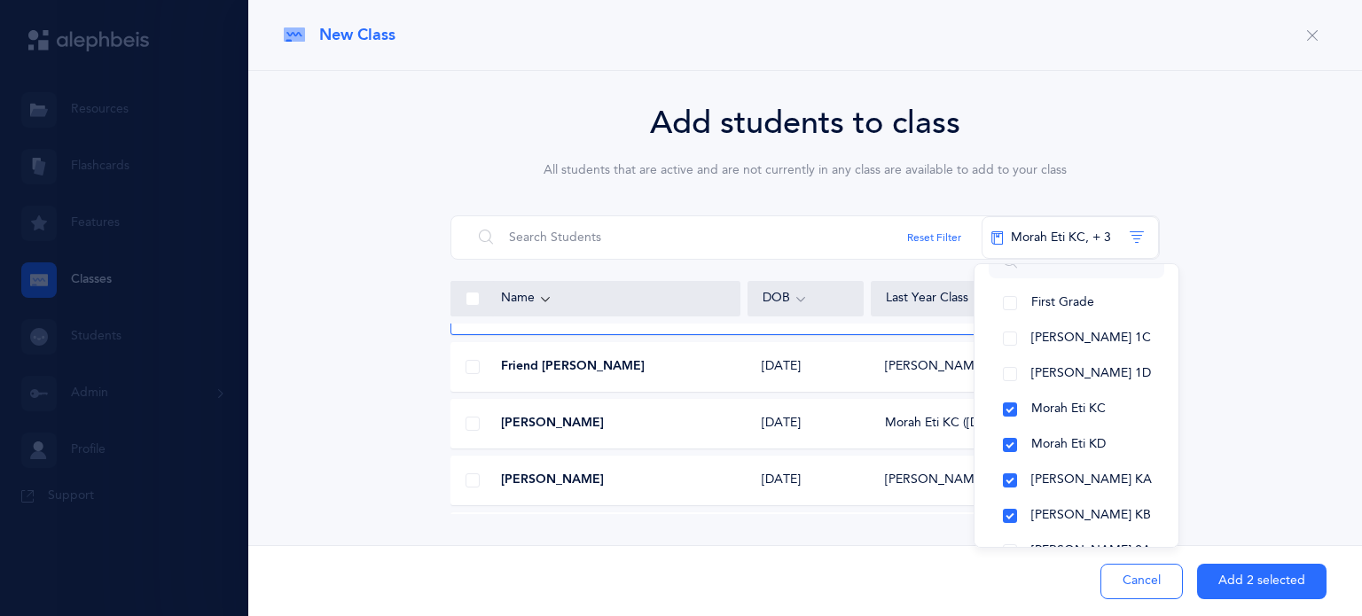
scroll to position [1628, 0]
click at [472, 425] on span at bounding box center [472, 423] width 14 height 14
click at [0, 0] on input "checkbox" at bounding box center [0, 0] width 0 height 0
click at [1229, 581] on button "Add 3 selected" at bounding box center [1261, 581] width 129 height 35
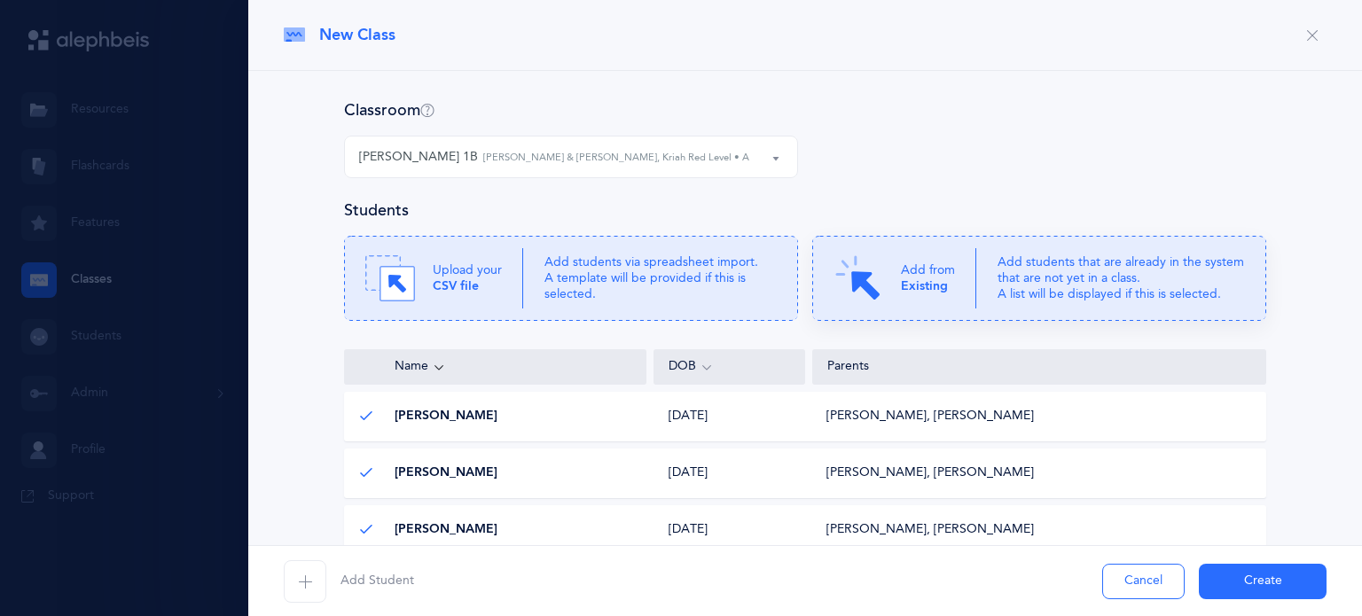
click at [1074, 290] on p "Add students that are already in the system that are not yet in a class. A list…" at bounding box center [1120, 278] width 247 height 49
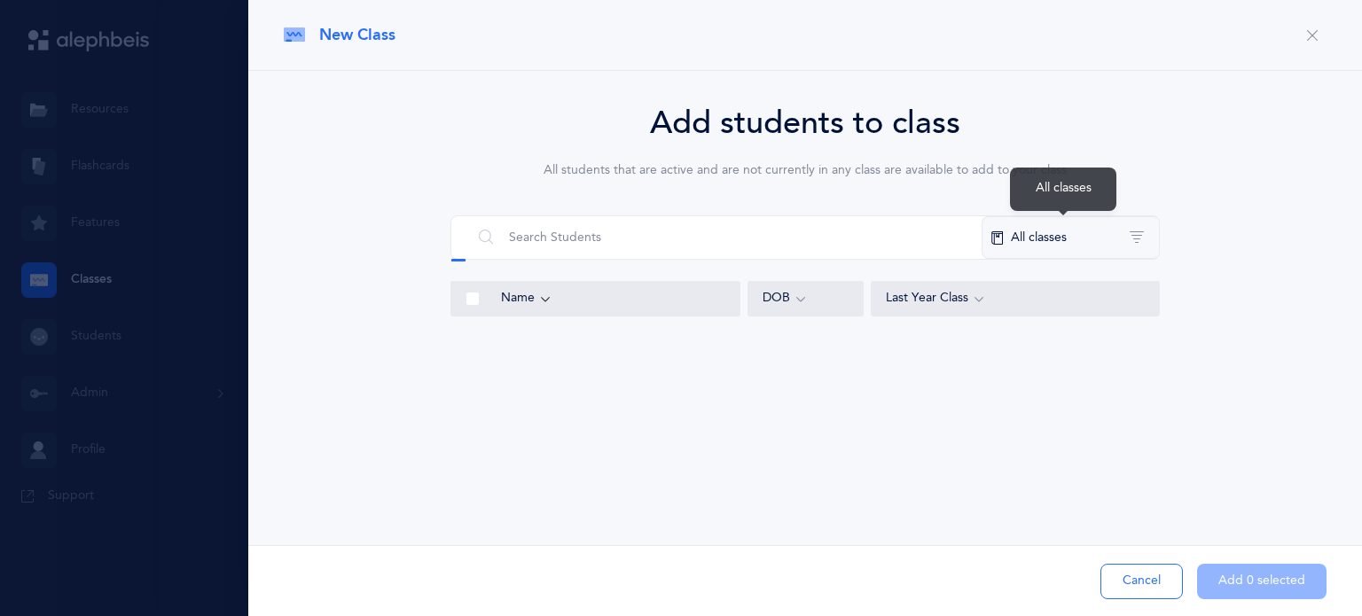
click at [1078, 243] on button "All classes" at bounding box center [1069, 237] width 177 height 43
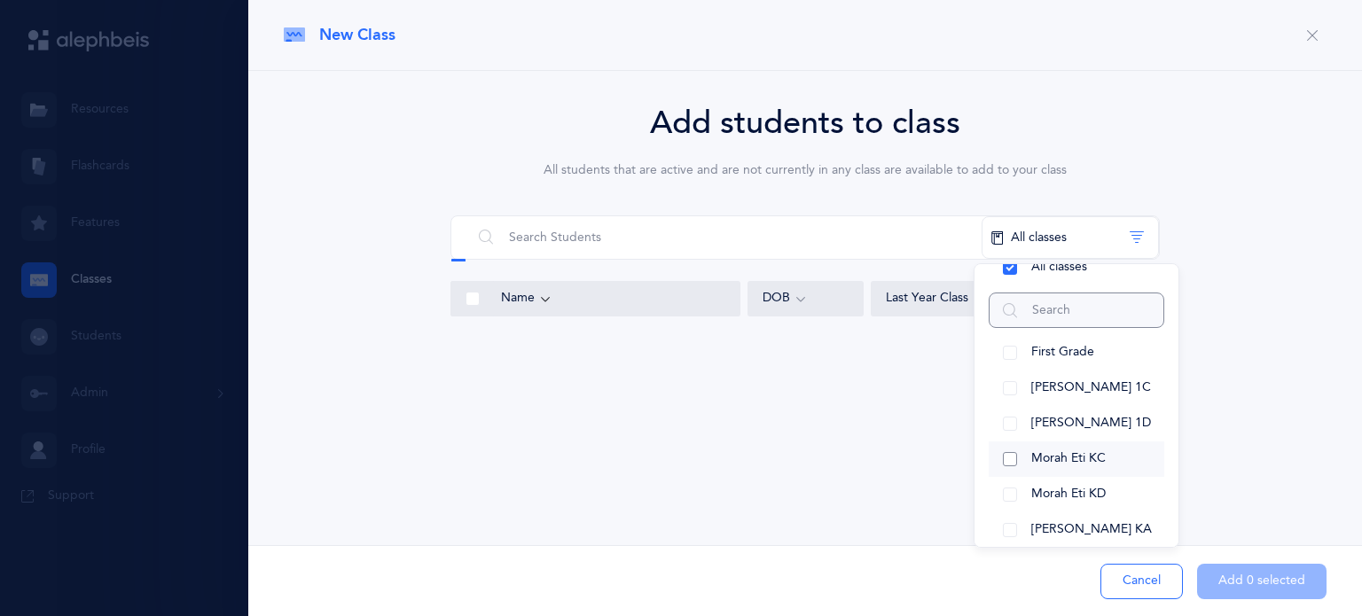
scroll to position [37, 0]
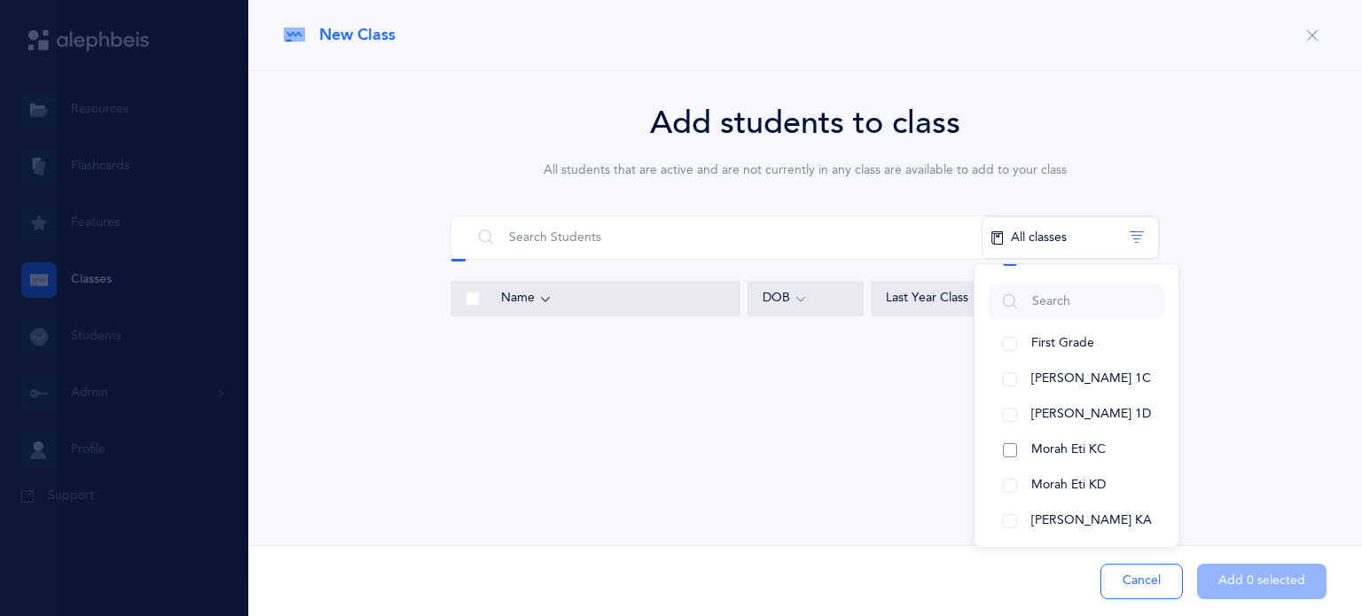
click at [1011, 451] on button "Morah Eti KC" at bounding box center [1077, 450] width 176 height 35
click at [1011, 468] on button "Morah Eti KD" at bounding box center [1077, 485] width 176 height 35
click at [1016, 520] on button "[PERSON_NAME] KA" at bounding box center [1077, 521] width 176 height 35
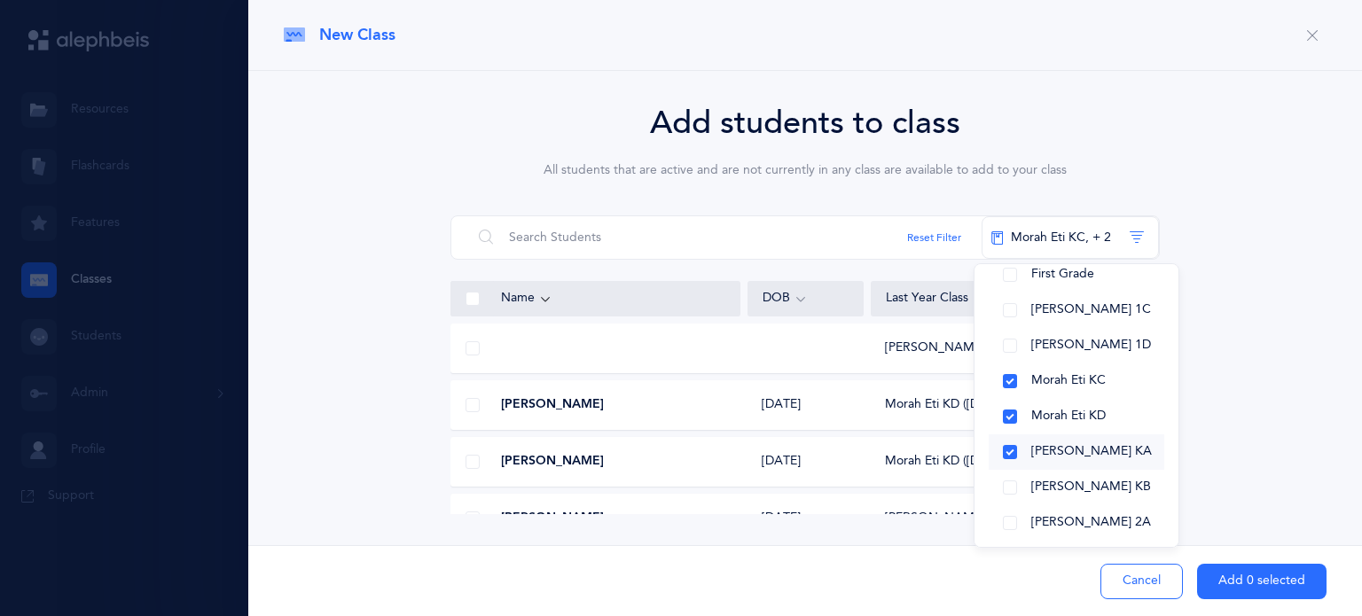
scroll to position [112, 0]
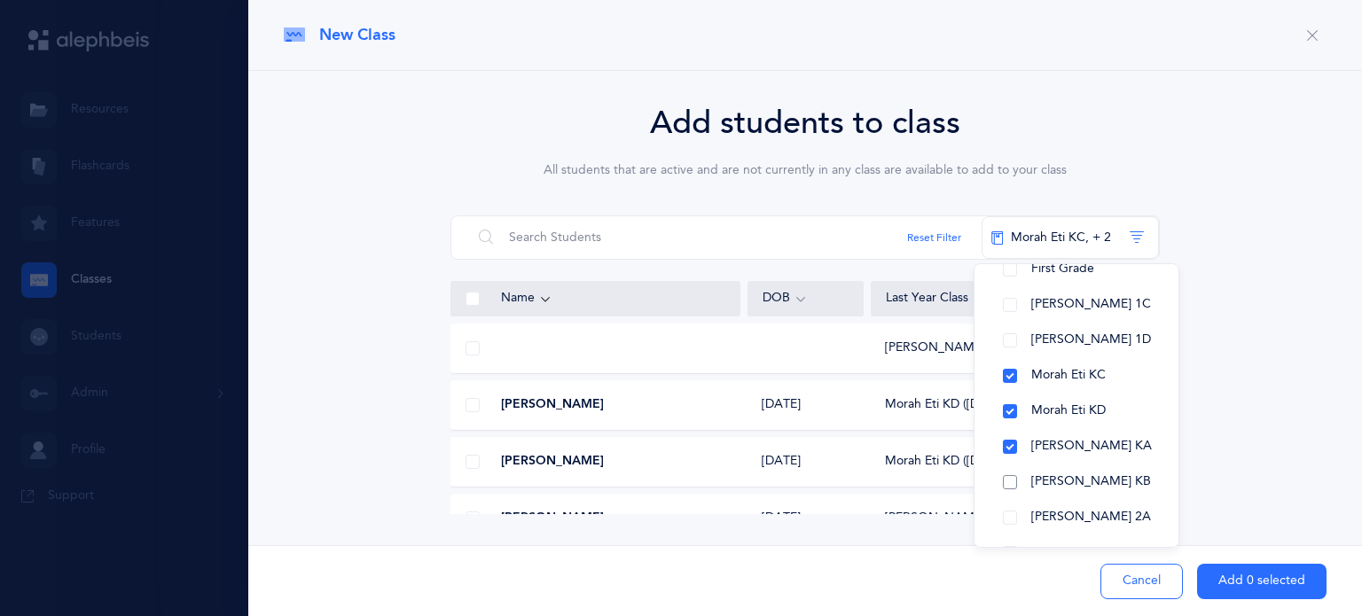
click at [1007, 487] on button "[PERSON_NAME] KB" at bounding box center [1077, 482] width 176 height 35
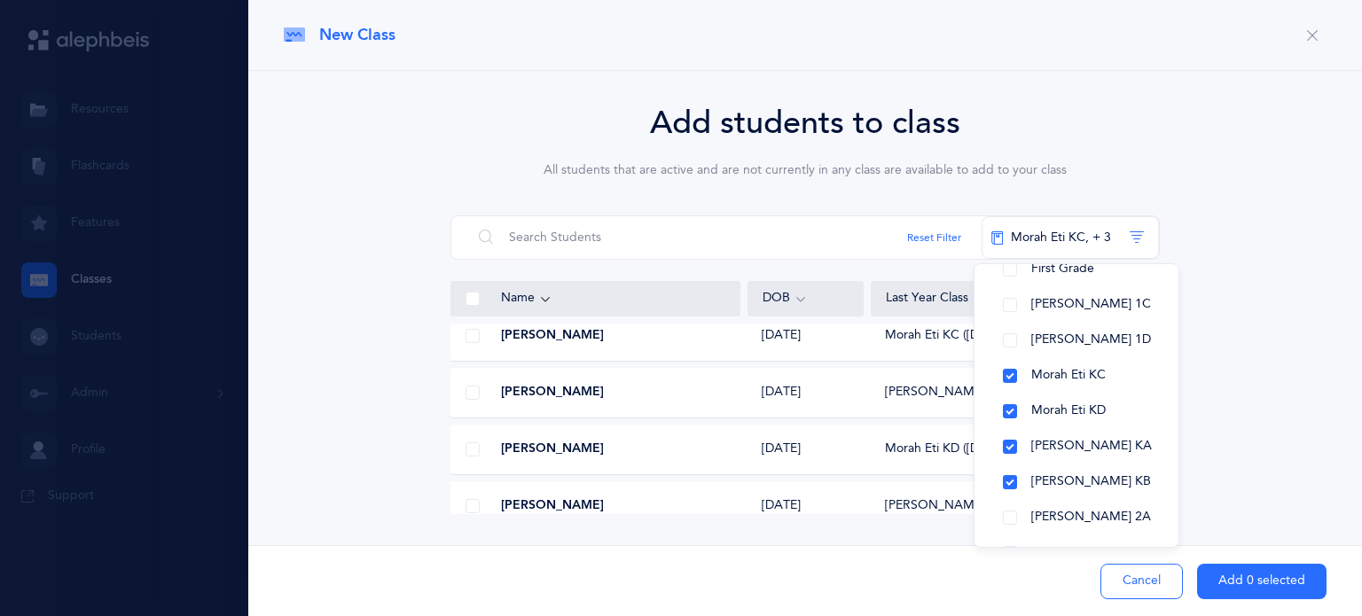
scroll to position [1763, 0]
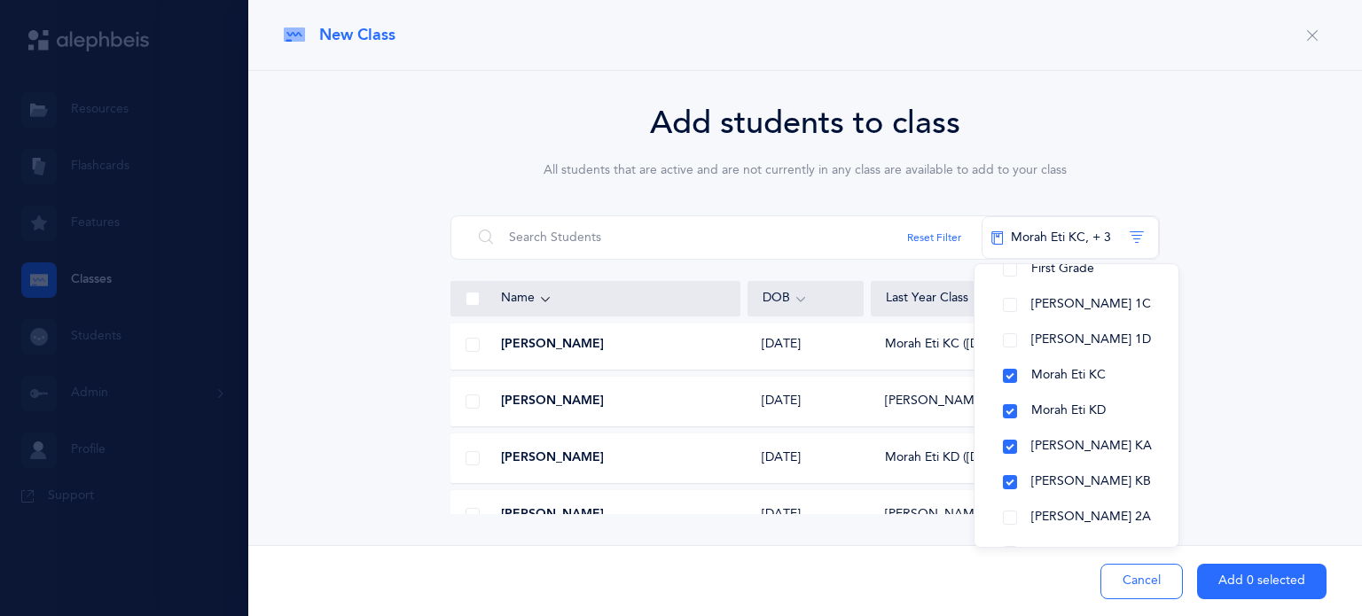
drag, startPoint x: 1263, startPoint y: 495, endPoint x: 473, endPoint y: 396, distance: 795.2
click at [473, 396] on span at bounding box center [472, 402] width 14 height 14
click at [0, 0] on input "checkbox" at bounding box center [0, 0] width 0 height 0
click at [472, 461] on span at bounding box center [472, 458] width 14 height 14
click at [0, 0] on input "checkbox" at bounding box center [0, 0] width 0 height 0
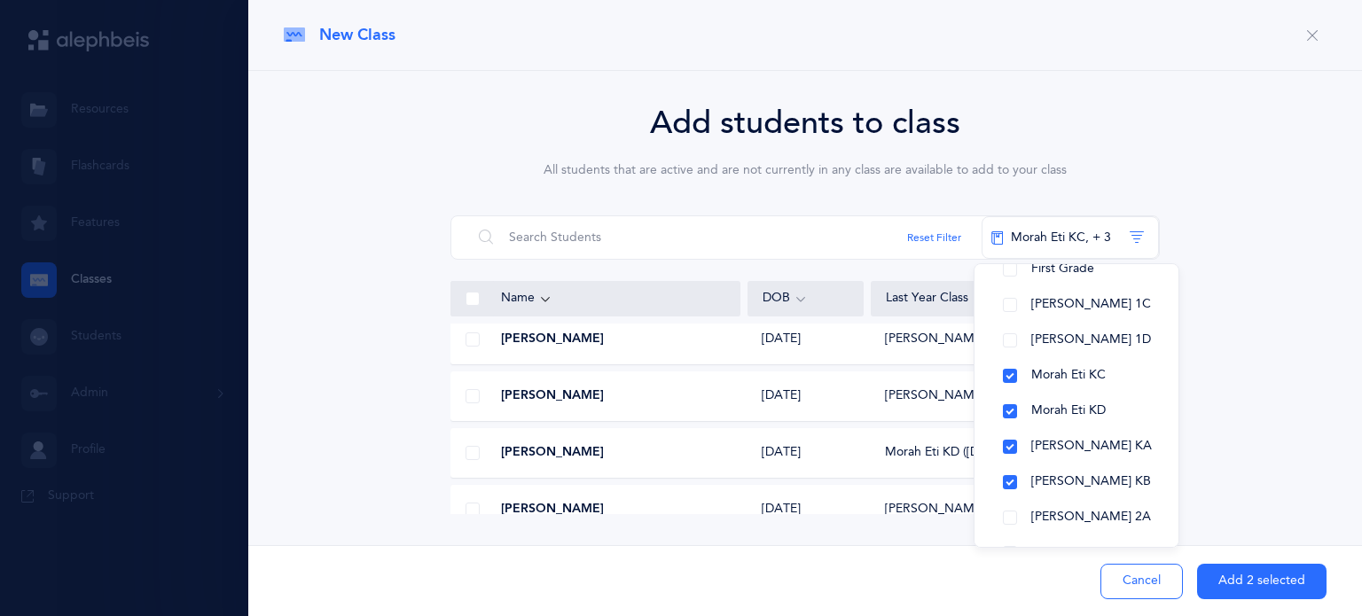
scroll to position [2336, 0]
click at [473, 452] on span at bounding box center [472, 452] width 14 height 14
click at [0, 0] on input "checkbox" at bounding box center [0, 0] width 0 height 0
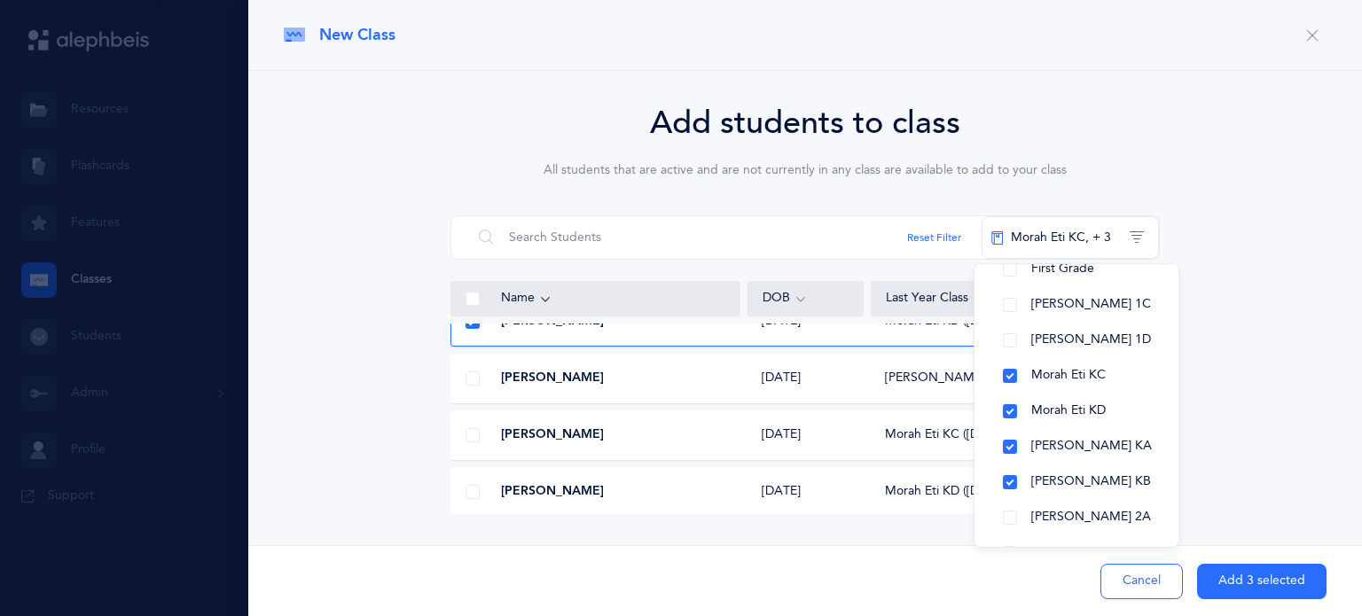
scroll to position [2467, 0]
click at [473, 487] on span at bounding box center [472, 491] width 14 height 14
click at [0, 0] on input "checkbox" at bounding box center [0, 0] width 0 height 0
click at [1238, 587] on button "Add 4 selected" at bounding box center [1261, 581] width 129 height 35
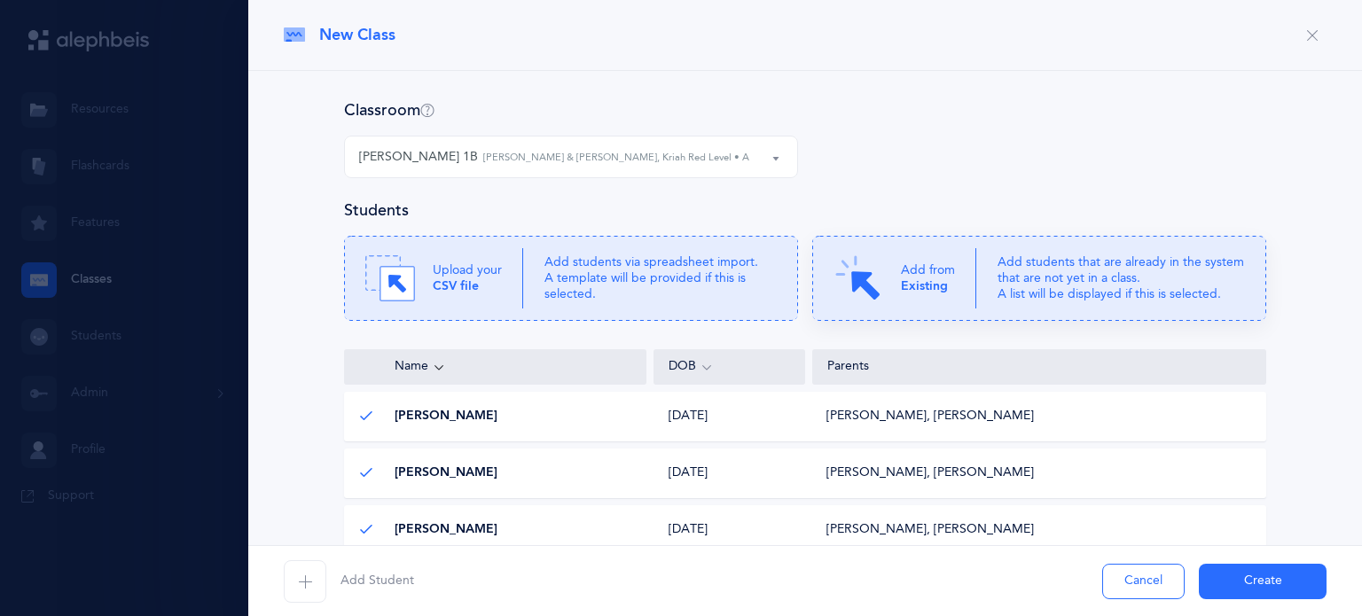
click at [901, 270] on p "Add from Existing" at bounding box center [928, 278] width 54 height 32
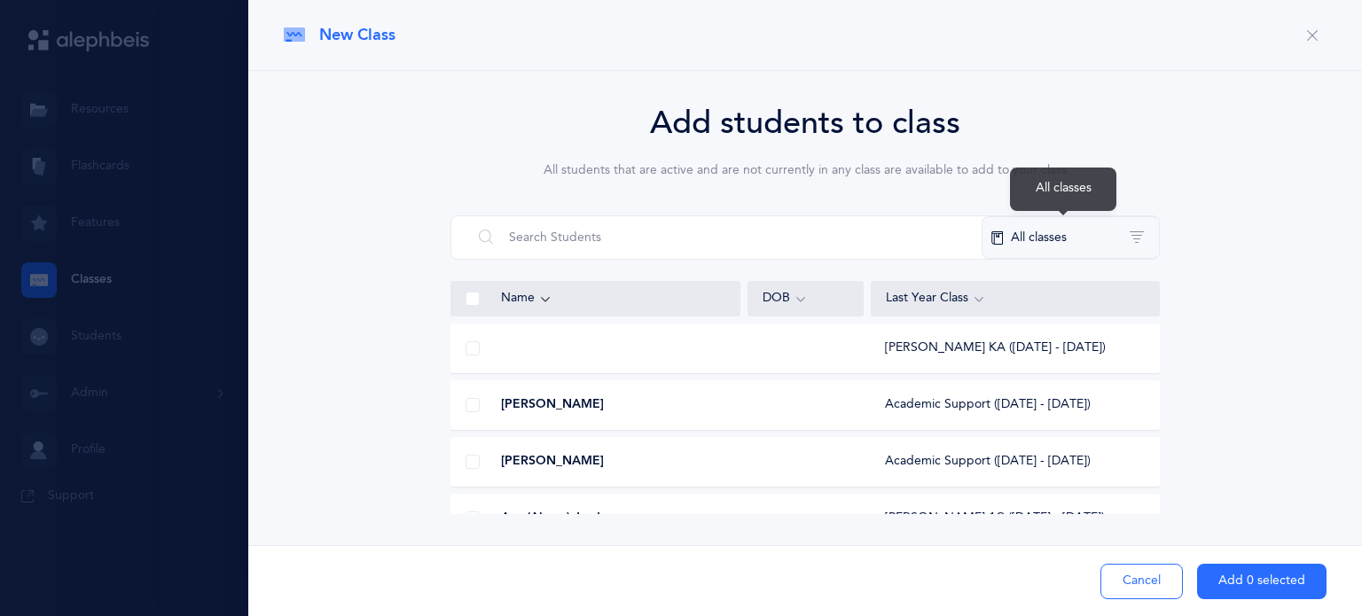
click at [1082, 246] on button "All classes" at bounding box center [1069, 237] width 177 height 43
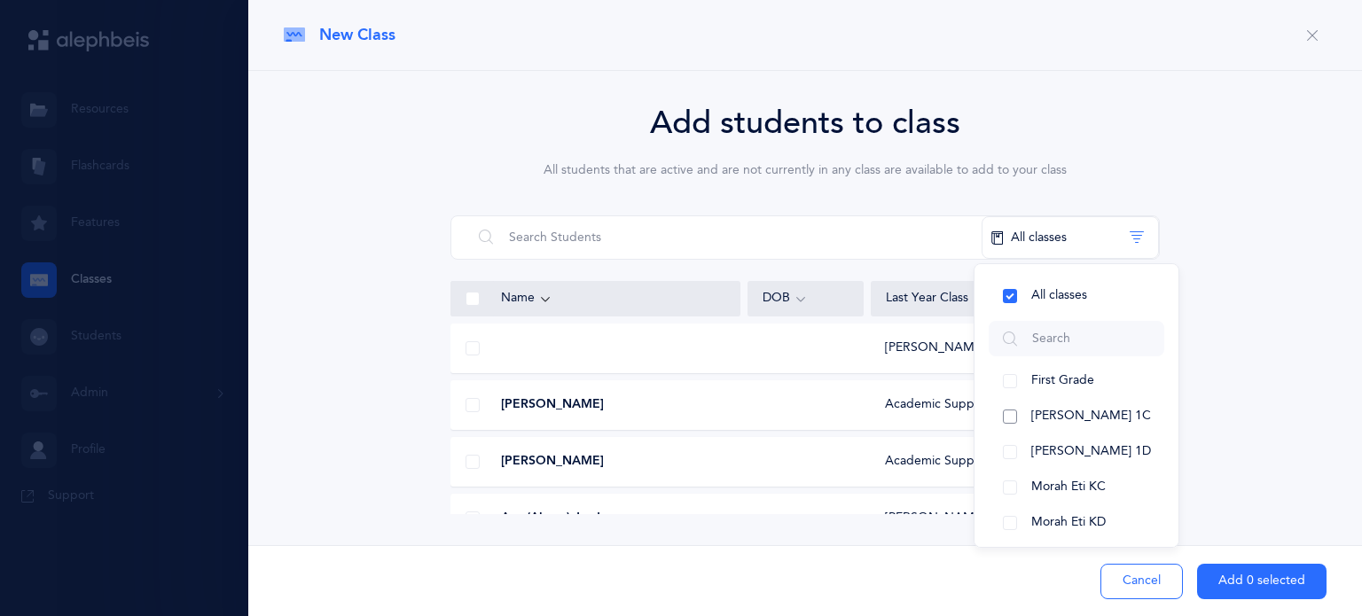
click at [1011, 423] on button "[PERSON_NAME] 1C" at bounding box center [1077, 416] width 176 height 35
click at [1011, 418] on button "[PERSON_NAME] 1C" at bounding box center [1077, 416] width 176 height 35
click at [1014, 418] on button "[PERSON_NAME] 1C" at bounding box center [1077, 416] width 176 height 35
click at [1016, 490] on button "Morah Eti KC" at bounding box center [1077, 487] width 176 height 35
click at [1012, 520] on button "Morah Eti KD" at bounding box center [1077, 522] width 176 height 35
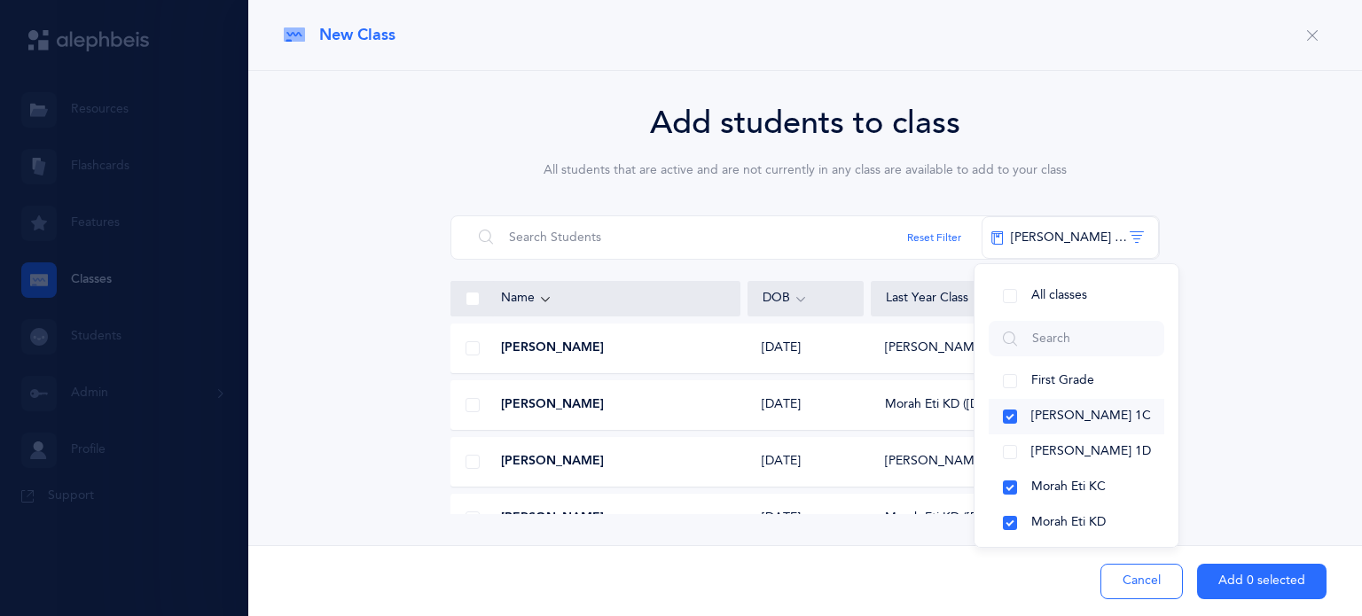
click at [1010, 418] on button "[PERSON_NAME] 1C" at bounding box center [1077, 416] width 176 height 35
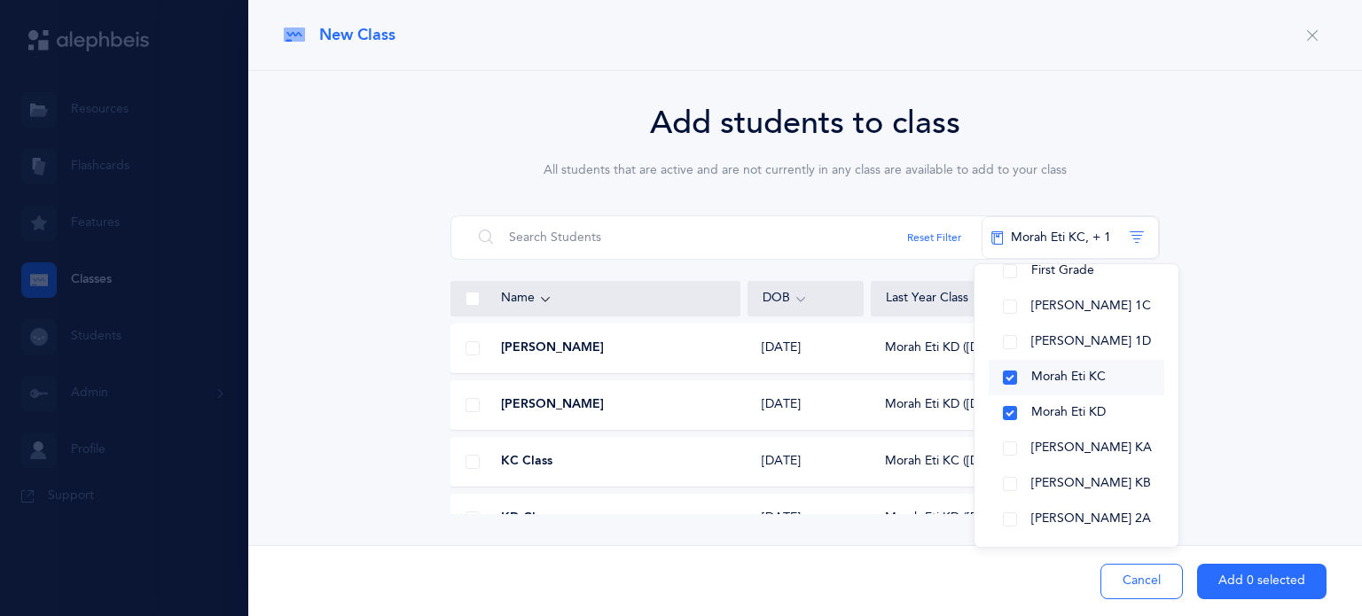
scroll to position [131, 0]
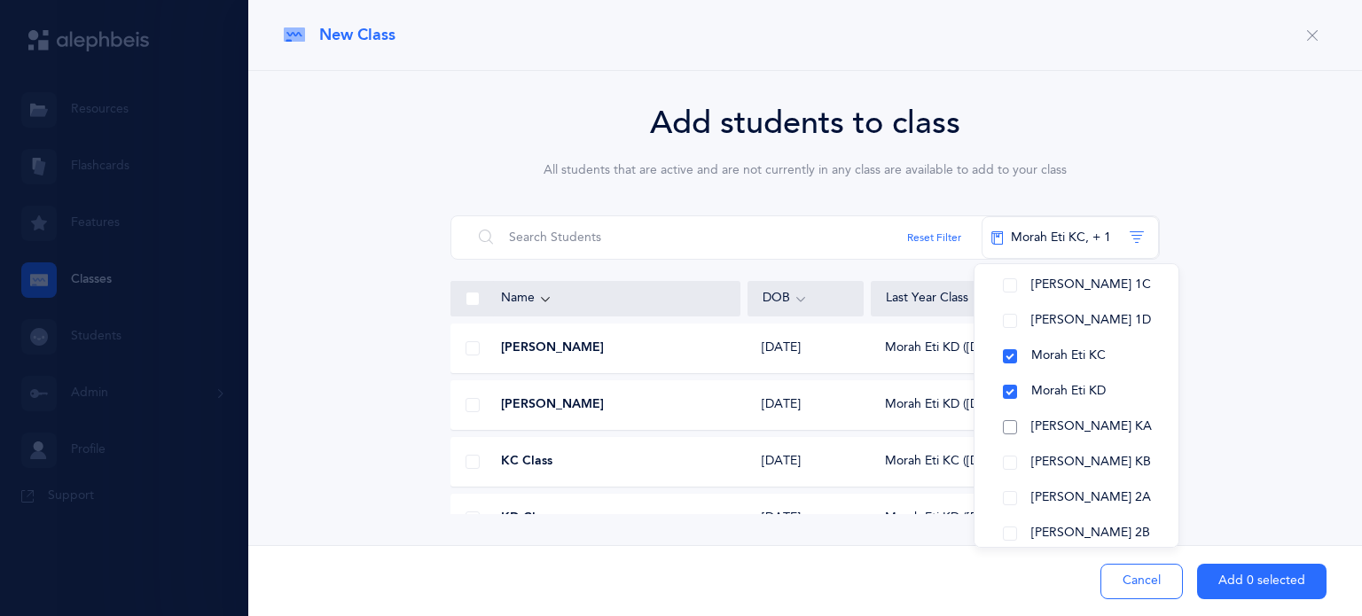
click at [1012, 436] on button "[PERSON_NAME] KA" at bounding box center [1077, 427] width 176 height 35
click at [1011, 464] on button "[PERSON_NAME] KB" at bounding box center [1077, 462] width 176 height 35
click at [1248, 434] on div "Add students to class All students that are active and are not currently in any…" at bounding box center [805, 306] width 1043 height 415
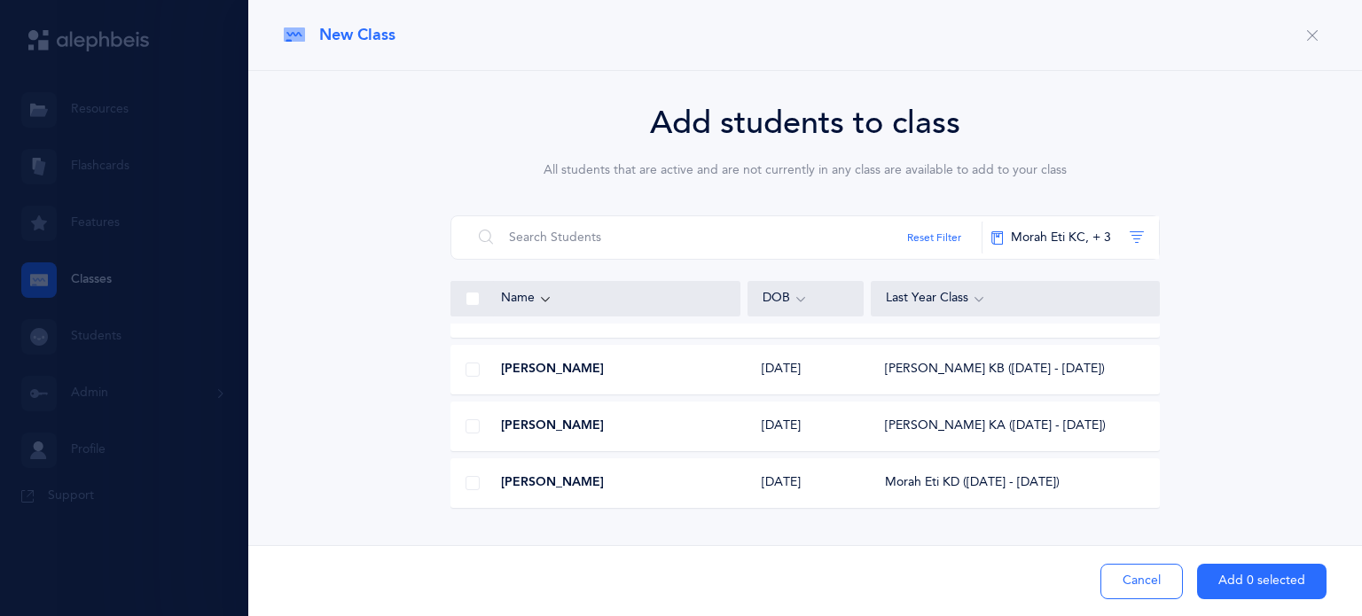
scroll to position [2421, 0]
click at [472, 486] on span at bounding box center [472, 480] width 14 height 14
click at [0, 0] on input "checkbox" at bounding box center [0, 0] width 0 height 0
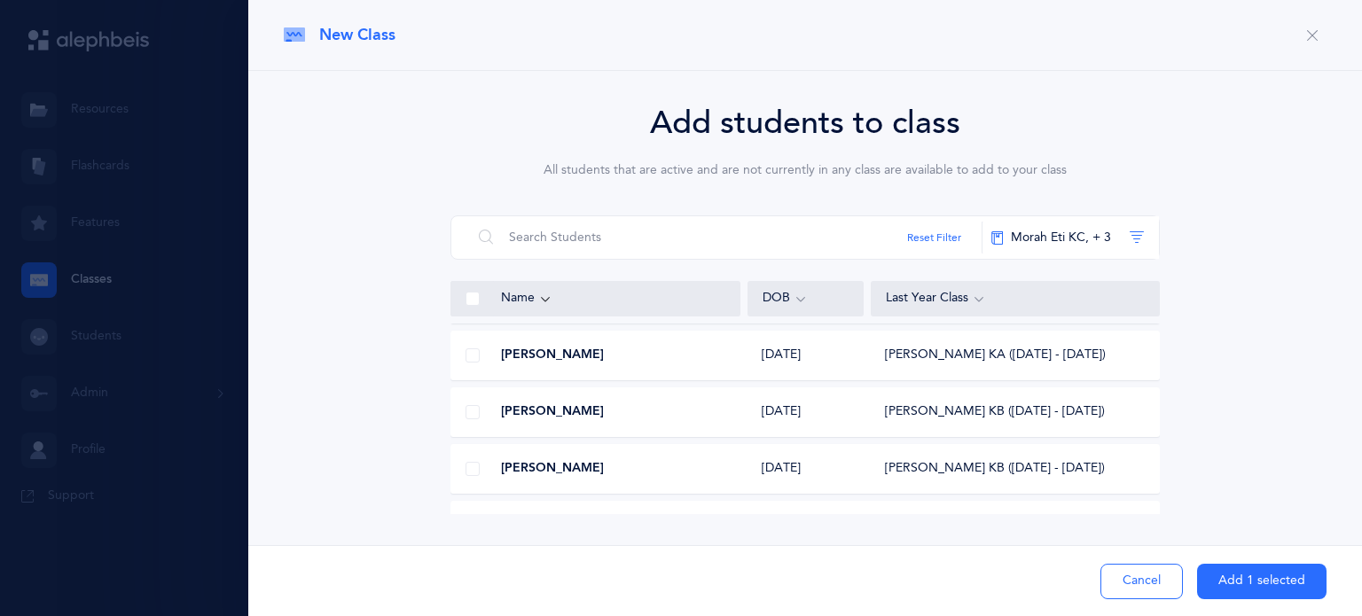
scroll to position [2772, 0]
click at [472, 474] on span at bounding box center [472, 470] width 14 height 14
click at [0, 0] on input "checkbox" at bounding box center [0, 0] width 0 height 0
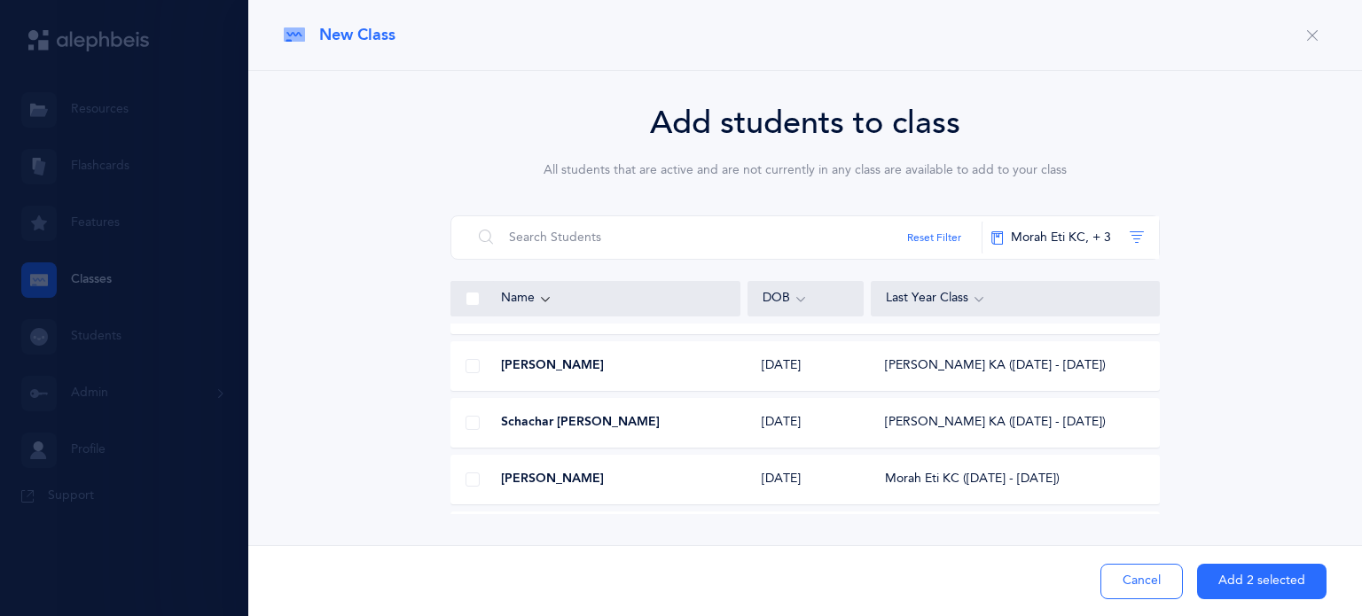
scroll to position [3445, 0]
click at [473, 474] on span at bounding box center [472, 478] width 14 height 14
click at [0, 0] on input "checkbox" at bounding box center [0, 0] width 0 height 0
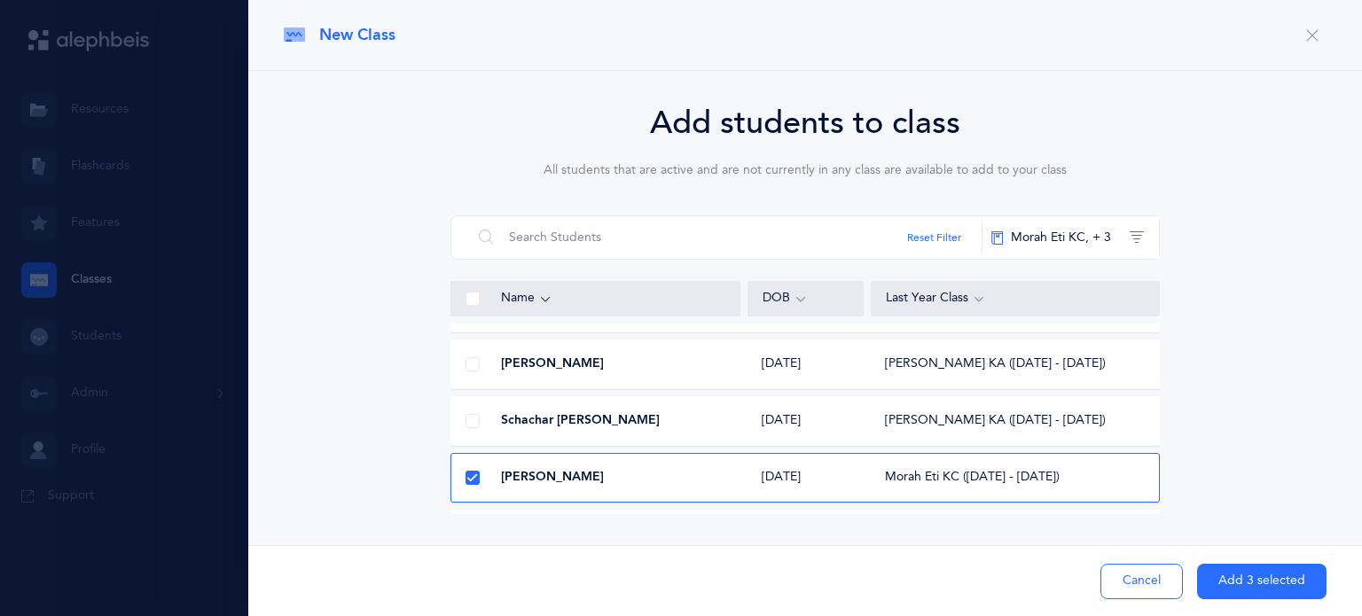
click at [1251, 577] on button "Add 3 selected" at bounding box center [1261, 581] width 129 height 35
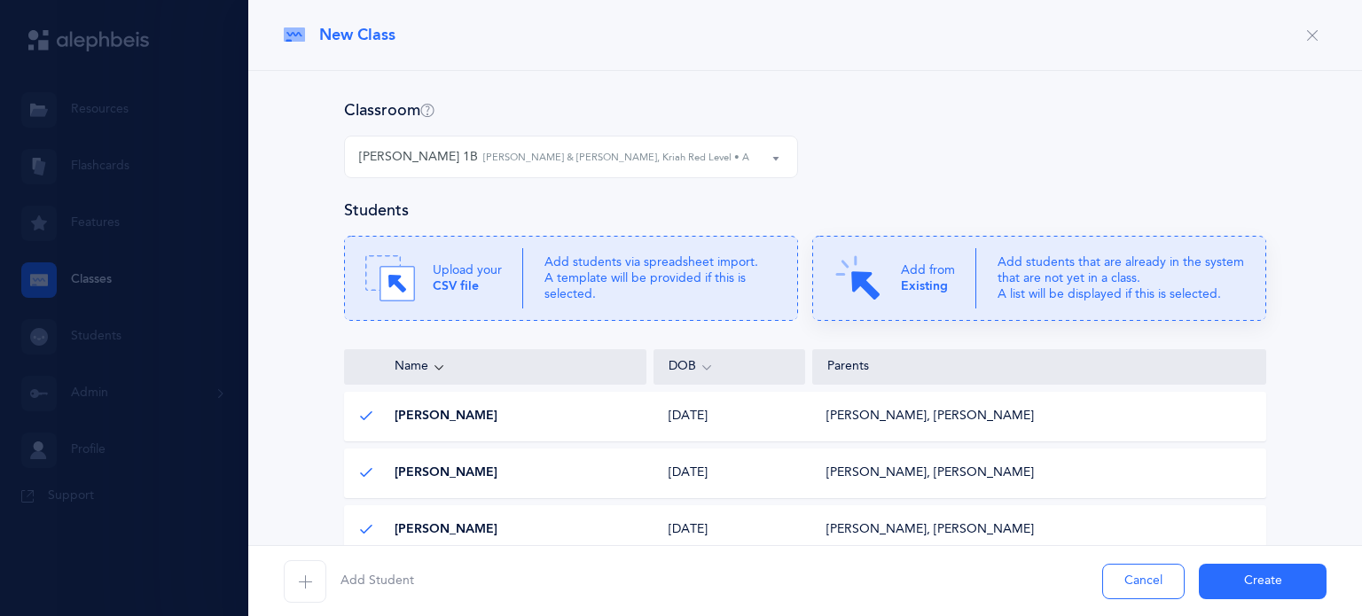
click at [1011, 299] on p "Add students that are already in the system that are not yet in a class. A list…" at bounding box center [1120, 278] width 247 height 49
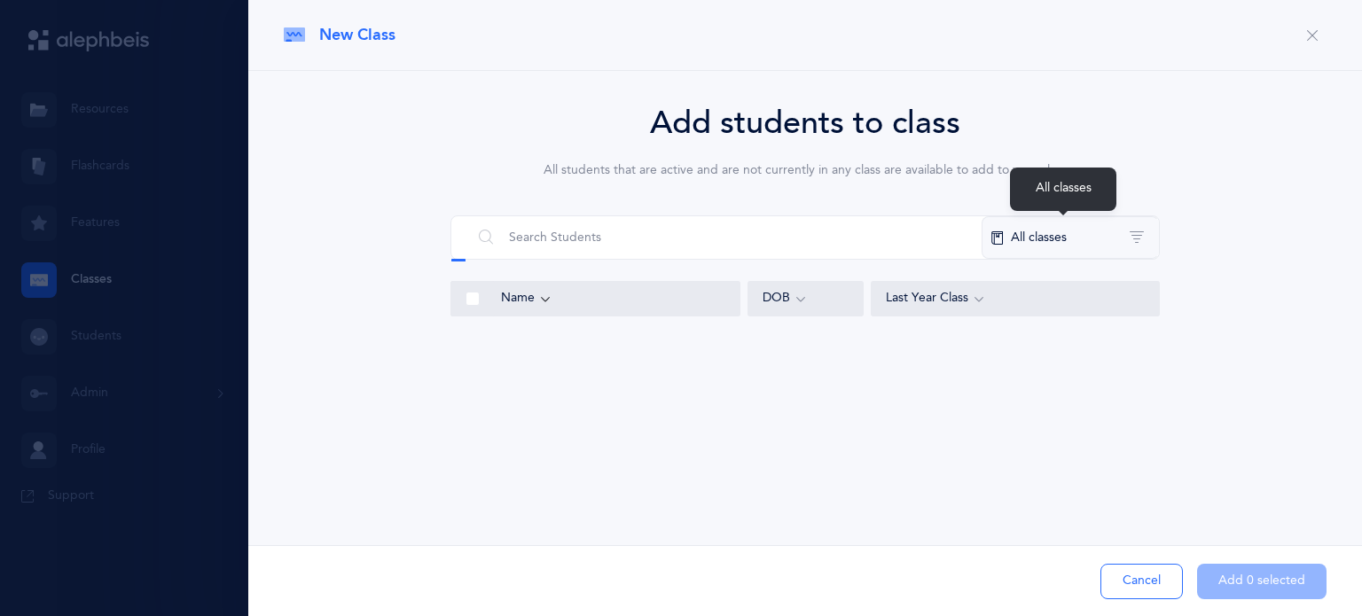
click at [1036, 248] on button "All classes" at bounding box center [1069, 237] width 177 height 43
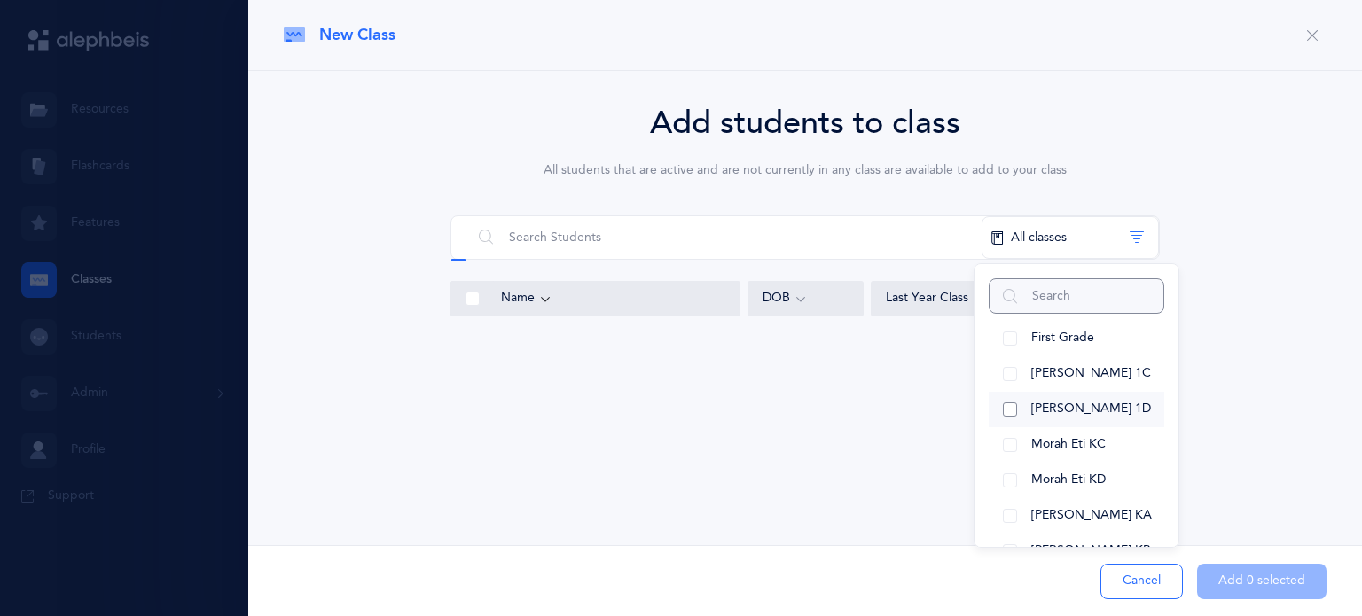
scroll to position [43, 0]
click at [1011, 442] on button "Morah Eti KC" at bounding box center [1077, 444] width 176 height 35
click at [1007, 474] on button "Morah Eti KD" at bounding box center [1077, 480] width 176 height 35
click at [1009, 516] on button "[PERSON_NAME] KA" at bounding box center [1077, 515] width 176 height 35
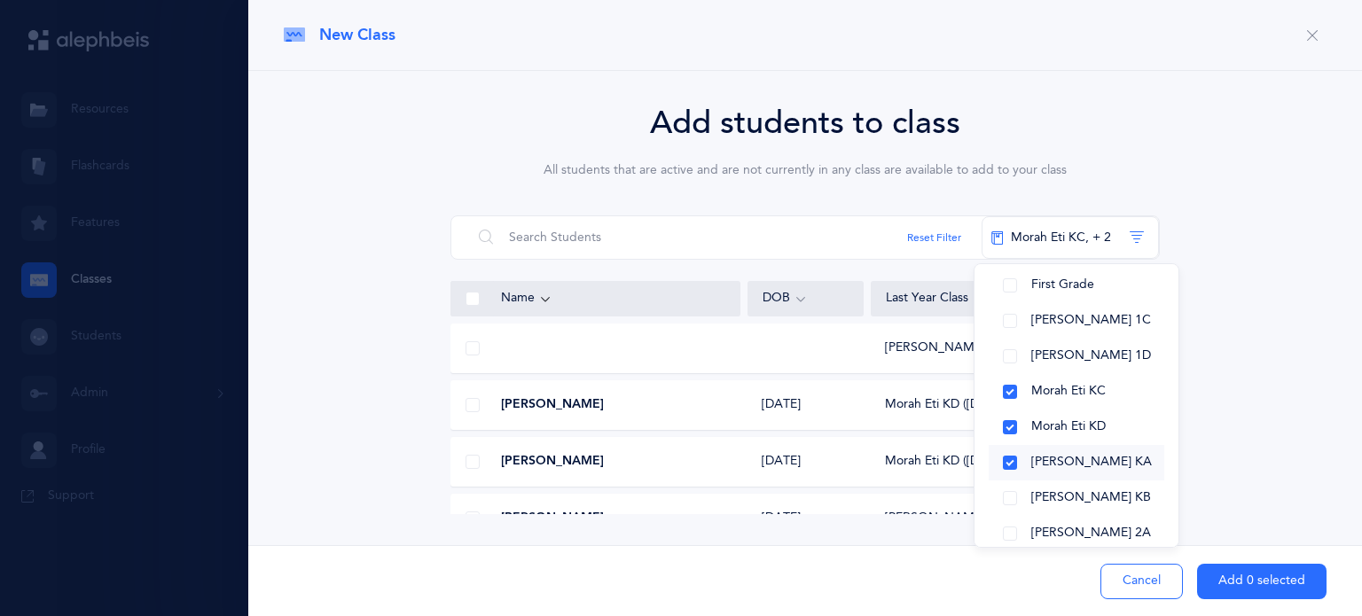
scroll to position [96, 0]
click at [1004, 503] on button "[PERSON_NAME] KB" at bounding box center [1077, 498] width 176 height 35
click at [1239, 450] on div "Add students to class All students that are active and are not currently in any…" at bounding box center [805, 306] width 1043 height 415
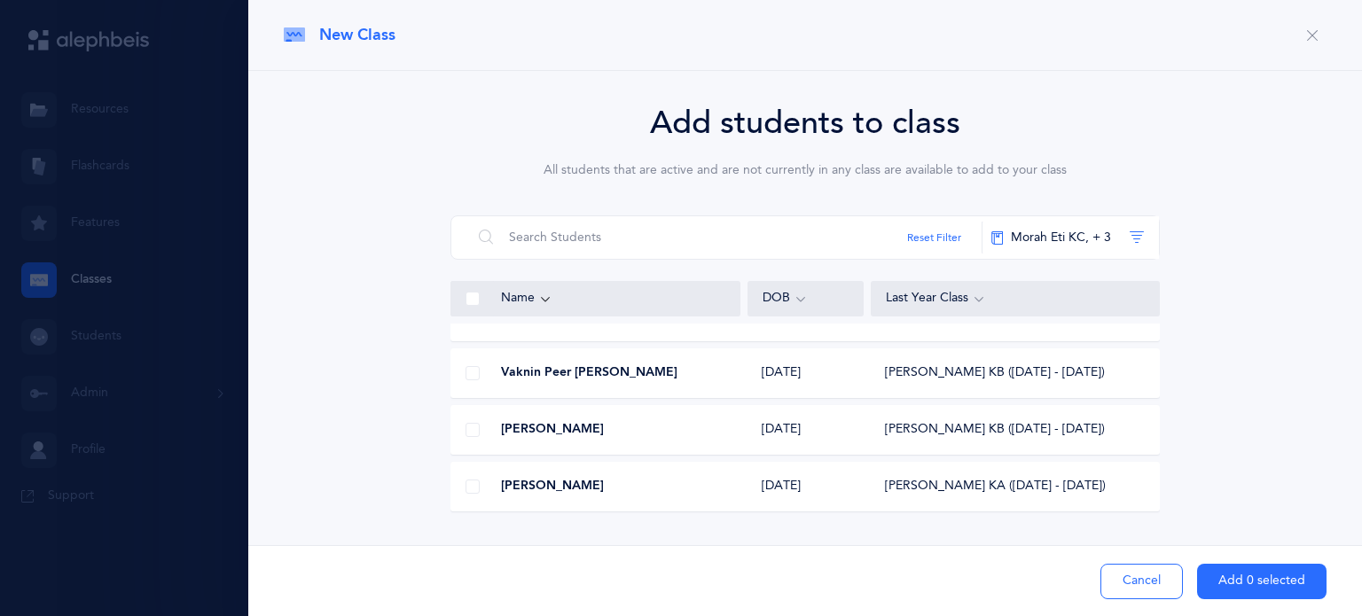
scroll to position [3436, 0]
click at [474, 432] on span at bounding box center [472, 431] width 14 height 14
click at [0, 0] on input "checkbox" at bounding box center [0, 0] width 0 height 0
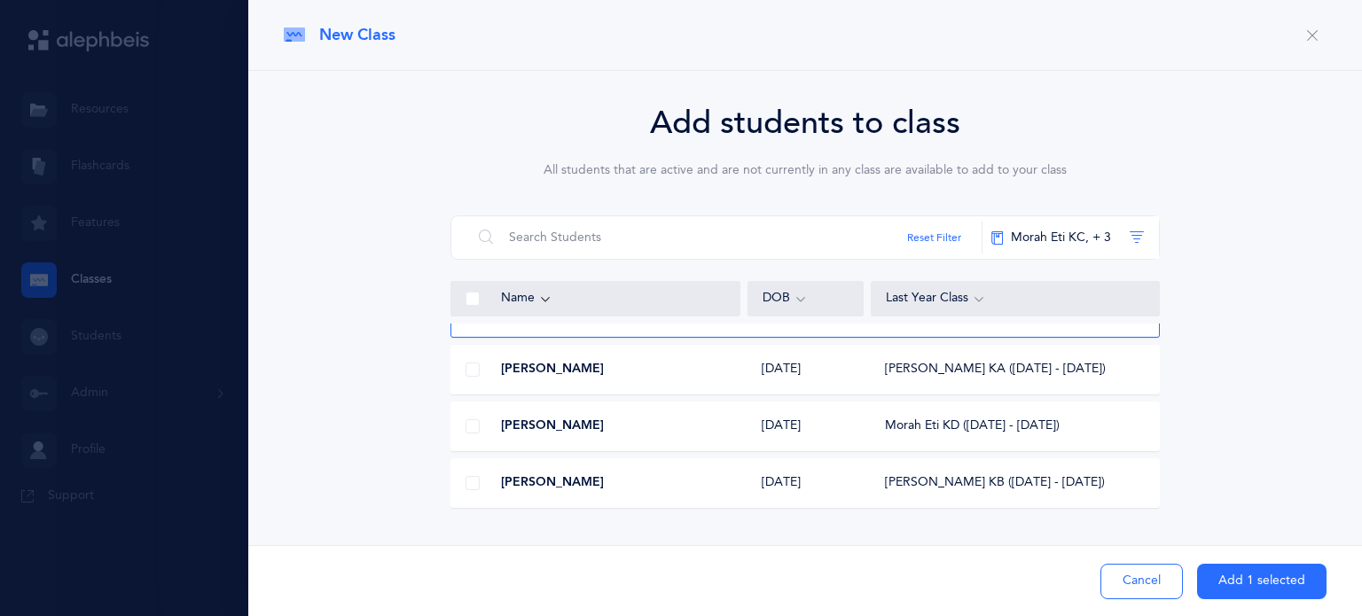
click at [470, 431] on span at bounding box center [472, 426] width 14 height 14
click at [0, 0] on input "checkbox" at bounding box center [0, 0] width 0 height 0
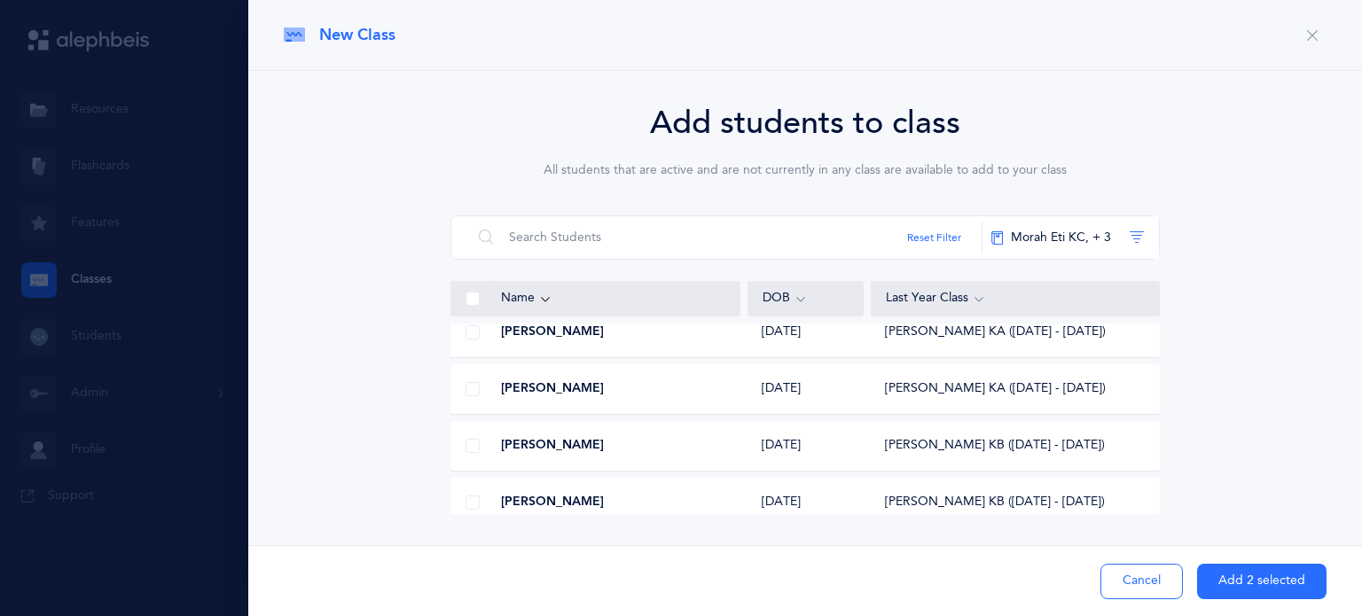
scroll to position [4056, 0]
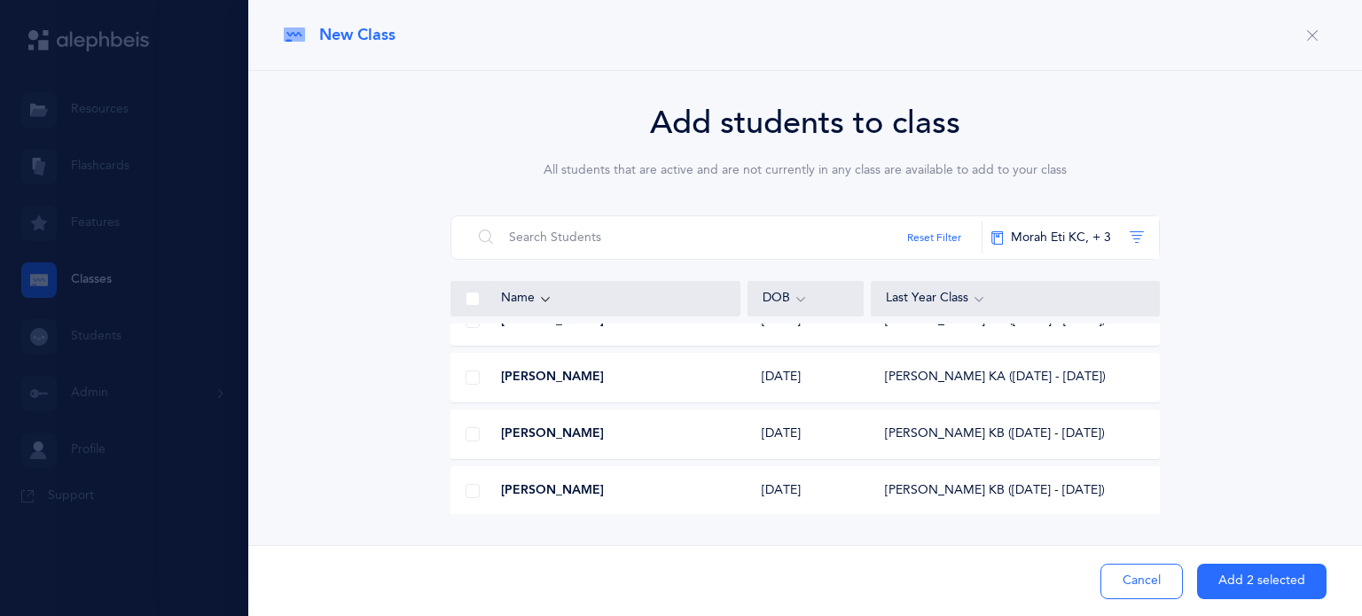
click at [473, 437] on span at bounding box center [472, 434] width 14 height 14
click at [0, 0] on input "checkbox" at bounding box center [0, 0] width 0 height 0
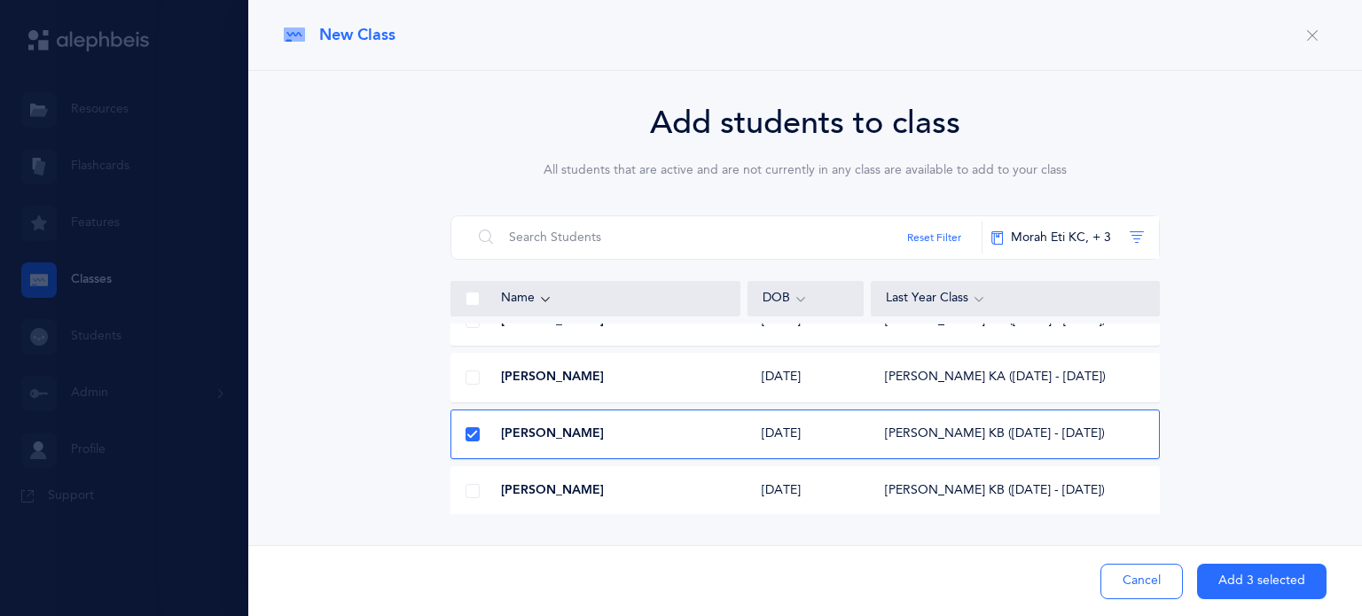
click at [1262, 581] on button "Add 3 selected" at bounding box center [1261, 581] width 129 height 35
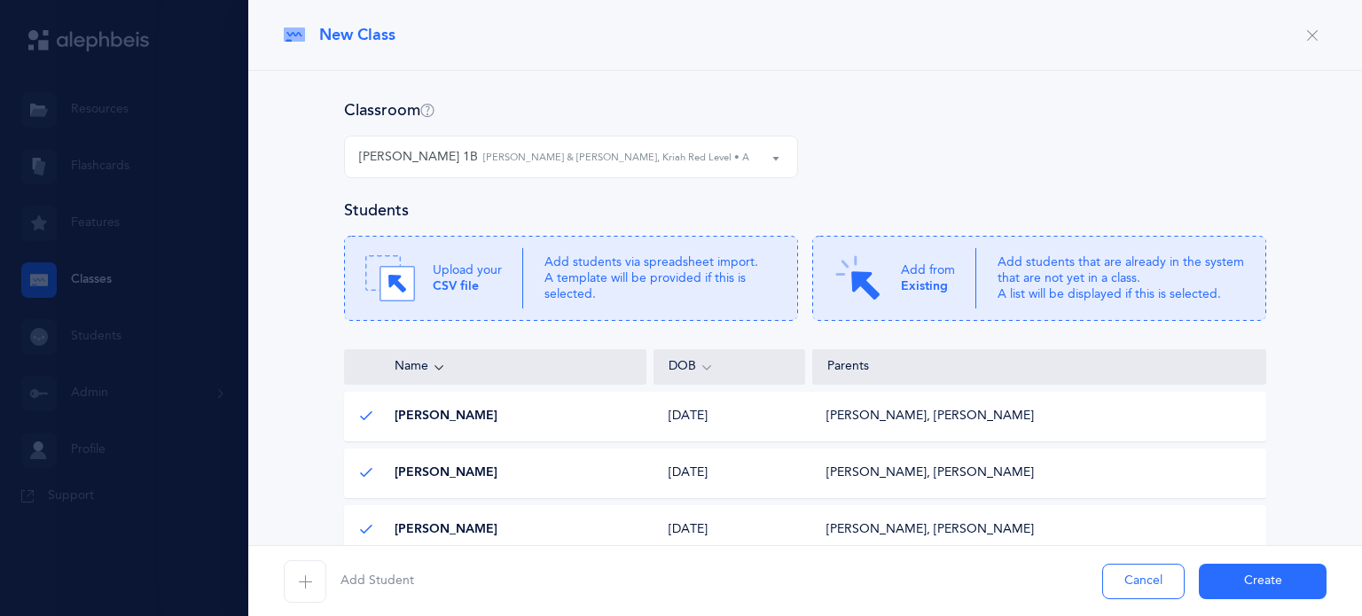
click at [307, 577] on icon "button" at bounding box center [305, 582] width 14 height 14
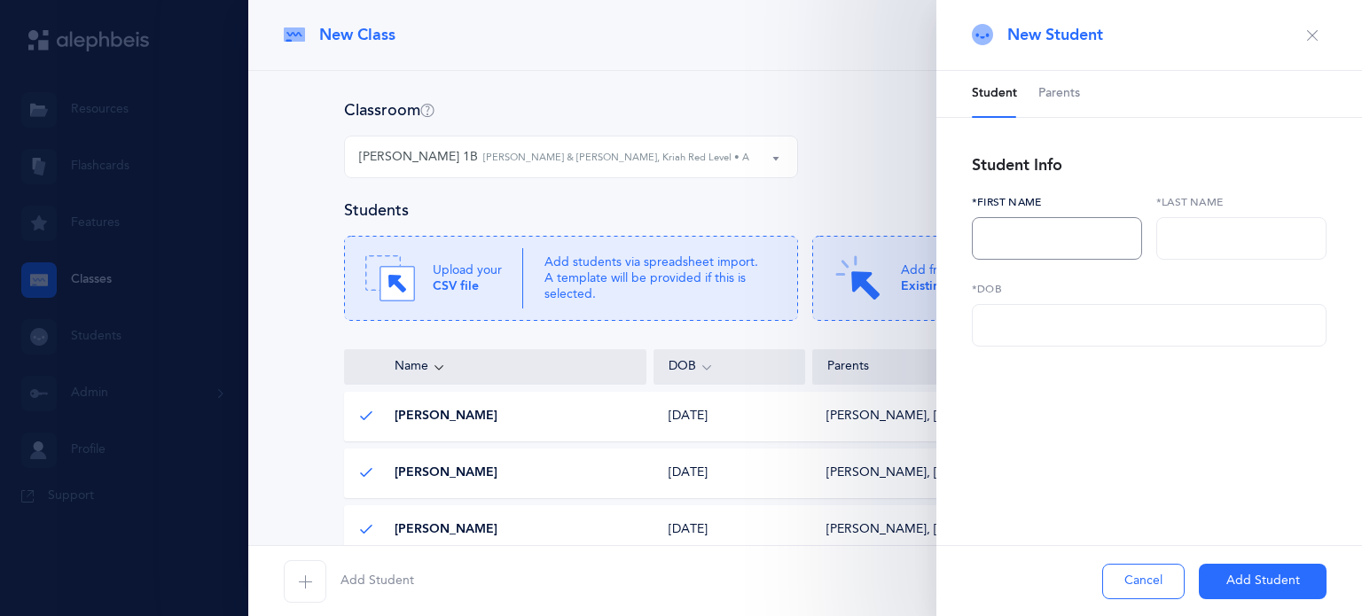
click at [998, 233] on input "text" at bounding box center [1057, 238] width 170 height 43
type input "Ziva"
click at [1211, 251] on input "text" at bounding box center [1241, 238] width 170 height 43
type input "Alperstein"
click at [1150, 324] on input "text" at bounding box center [1149, 325] width 355 height 43
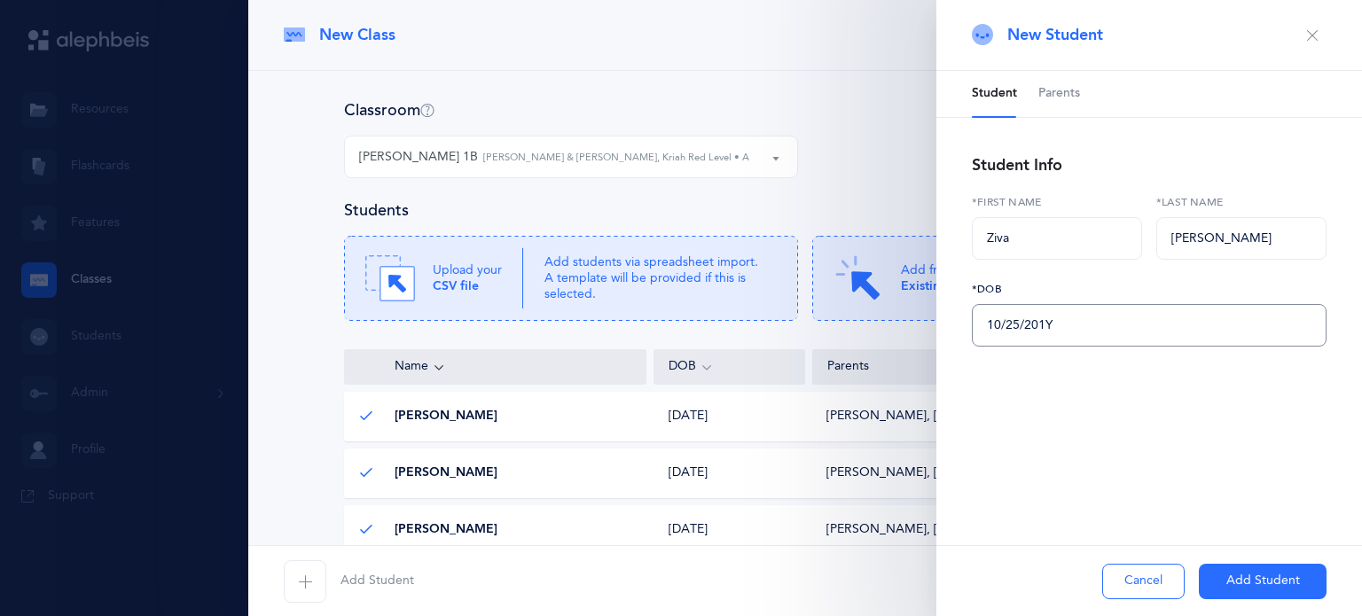
type input "10/25/2018"
click at [1069, 94] on span "Parents" at bounding box center [1059, 94] width 42 height 18
click at [998, 171] on icon "button" at bounding box center [993, 173] width 14 height 14
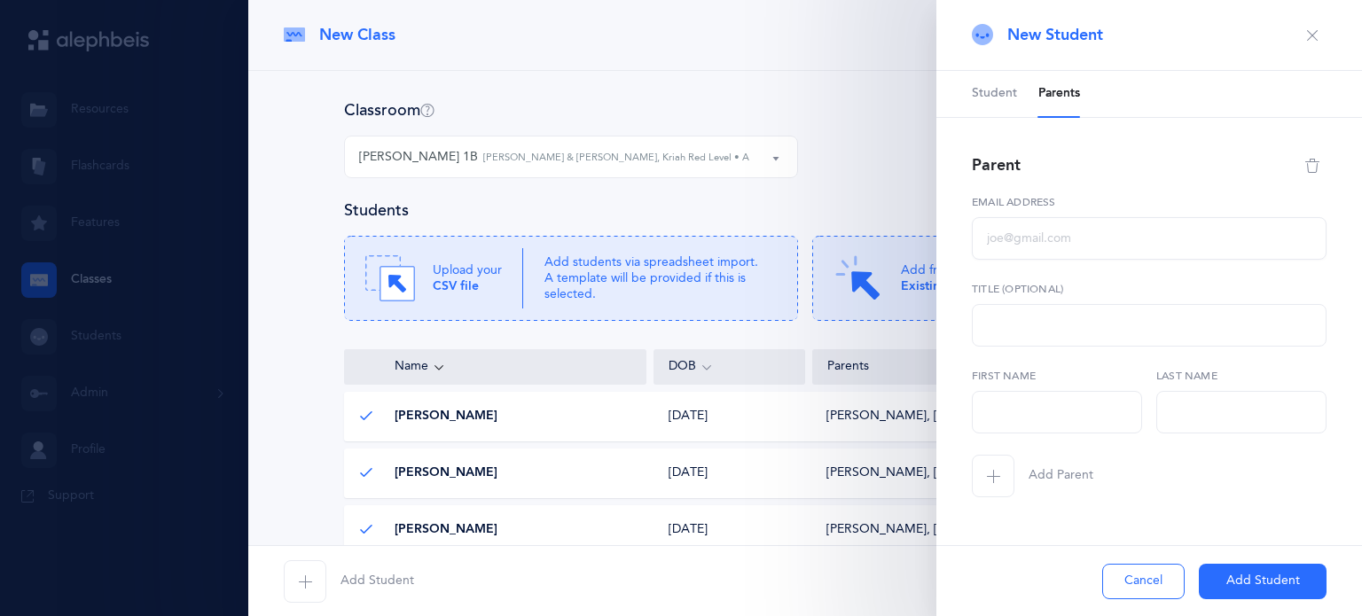
select select
click at [1032, 242] on input "text" at bounding box center [1149, 238] width 355 height 43
type input "sarah.michels@gmail.com"
click at [1007, 402] on input "text" at bounding box center [1057, 412] width 170 height 43
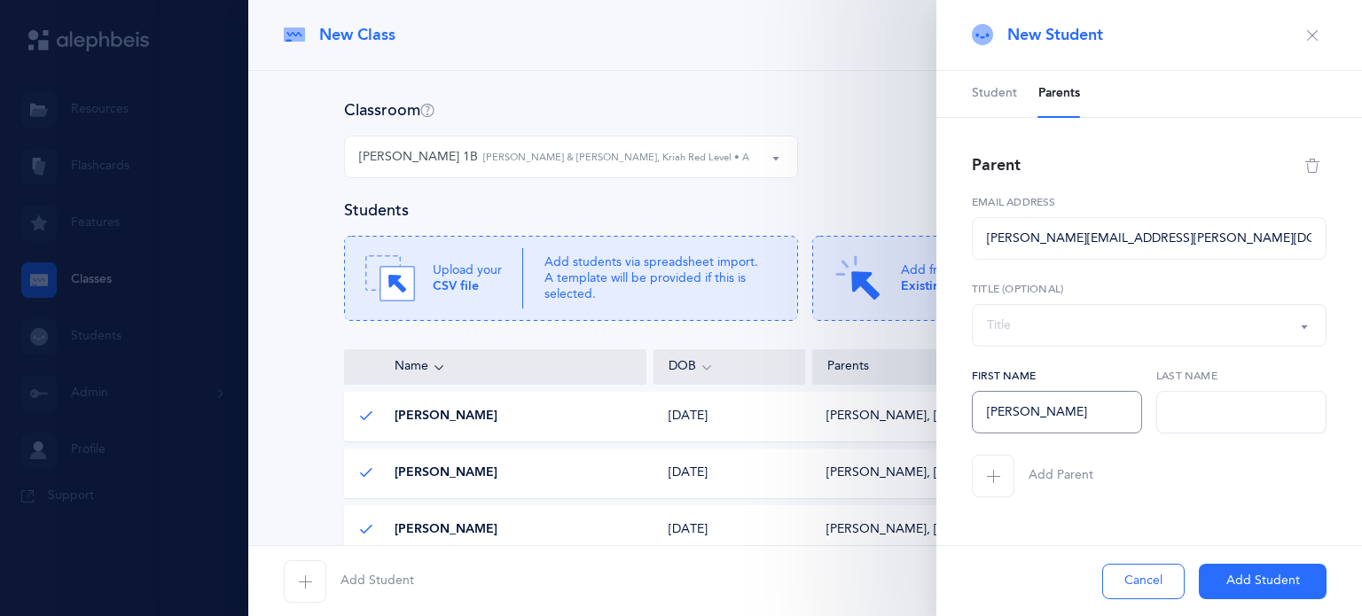
type input "[PERSON_NAME]"
click at [1190, 410] on input "text" at bounding box center [1241, 412] width 170 height 43
click at [1190, 410] on input "Alperstein" at bounding box center [1241, 412] width 170 height 43
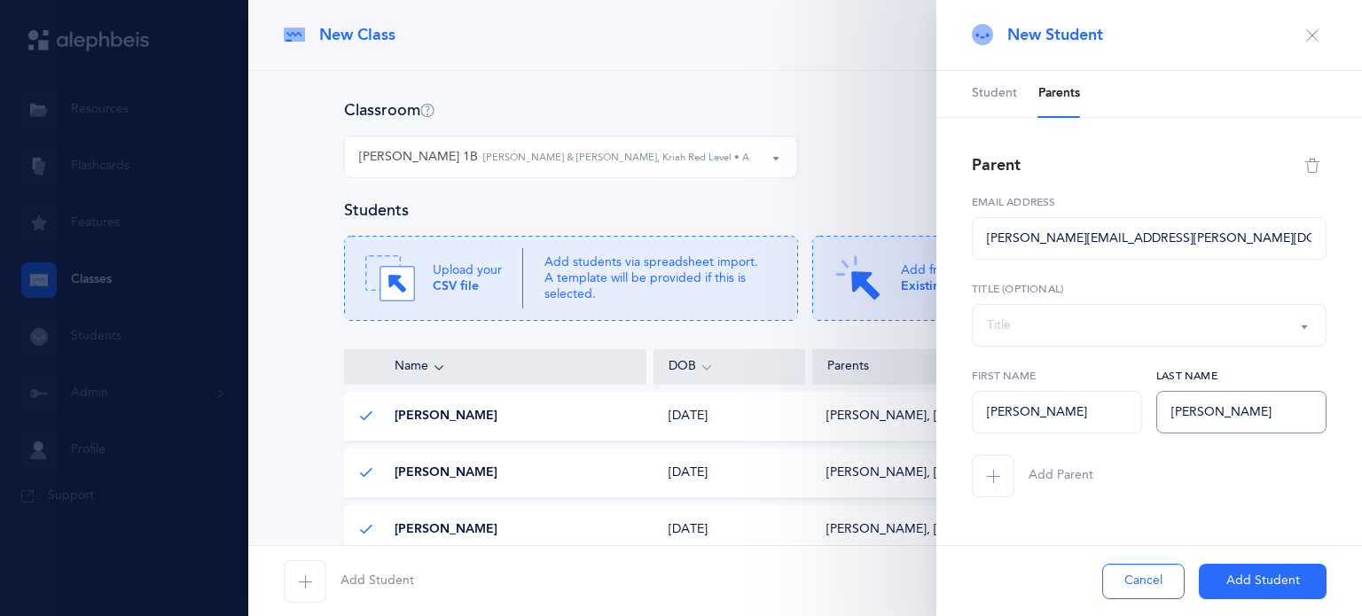
type input "Alperstein"
click at [1000, 483] on span "button" at bounding box center [993, 476] width 43 height 43
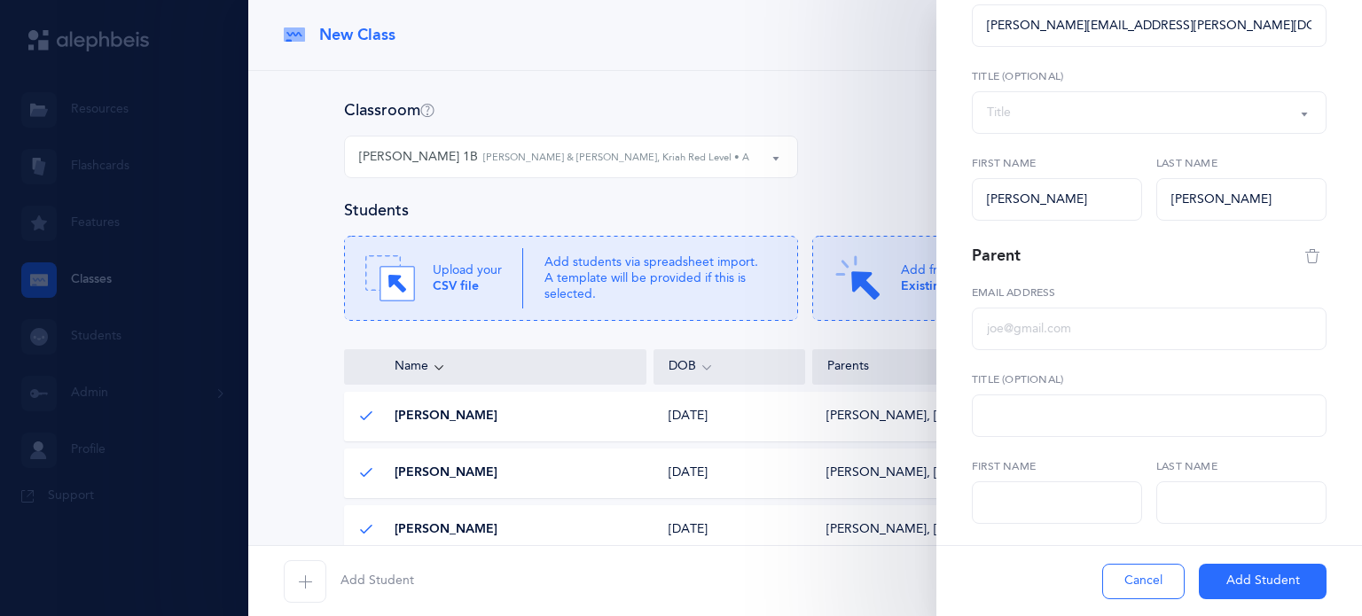
select select
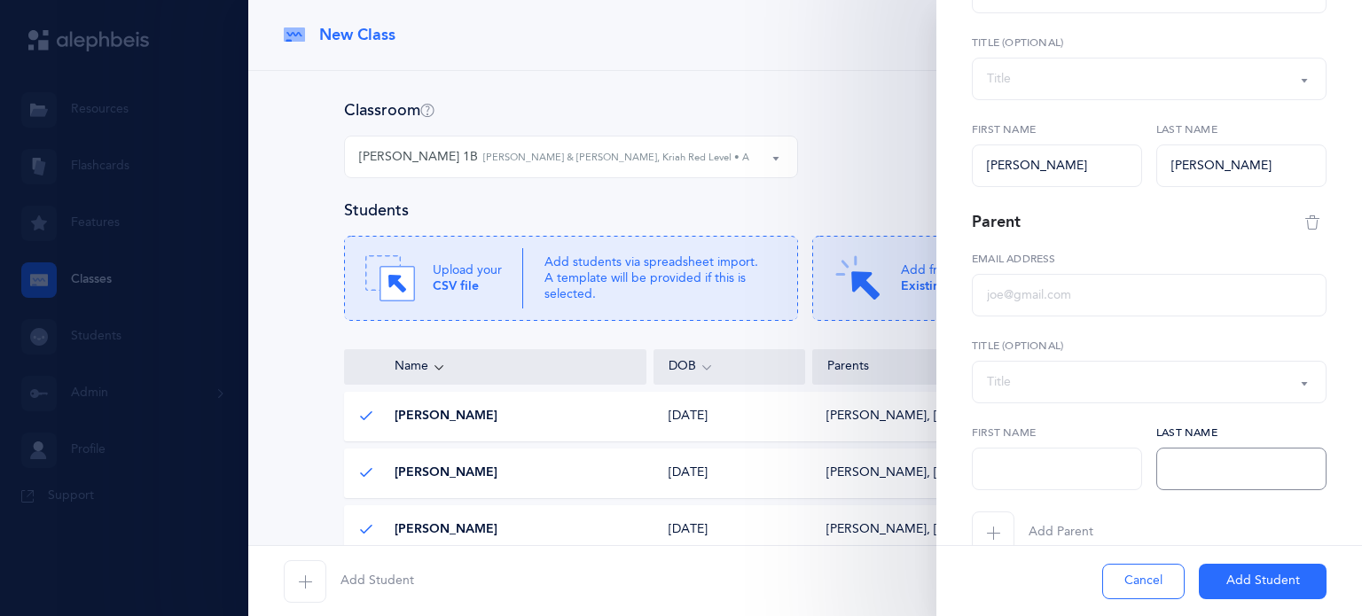
paste input "Alperstein"
type input "Alperstein"
click at [1011, 475] on input "text" at bounding box center [1057, 469] width 170 height 43
type input "Warren"
click at [992, 301] on input "text" at bounding box center [1149, 295] width 355 height 43
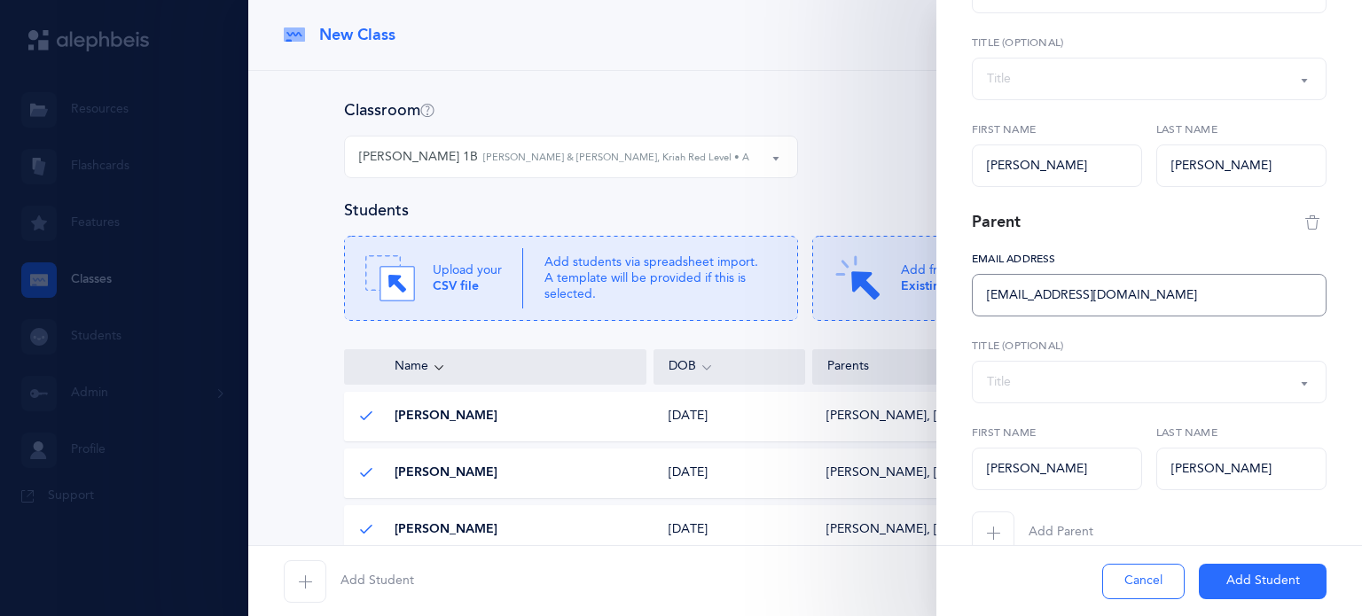
scroll to position [284, 0]
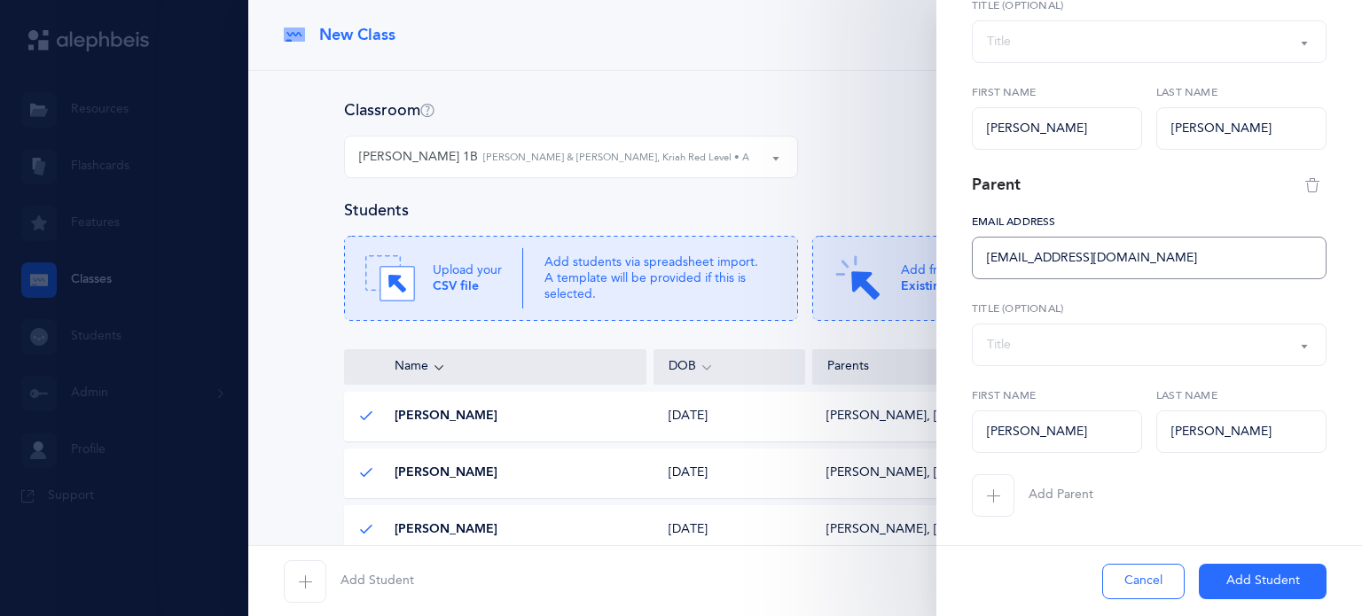
type input "walperstein@gmail.com"
click at [1246, 575] on button "Add Student" at bounding box center [1263, 581] width 128 height 35
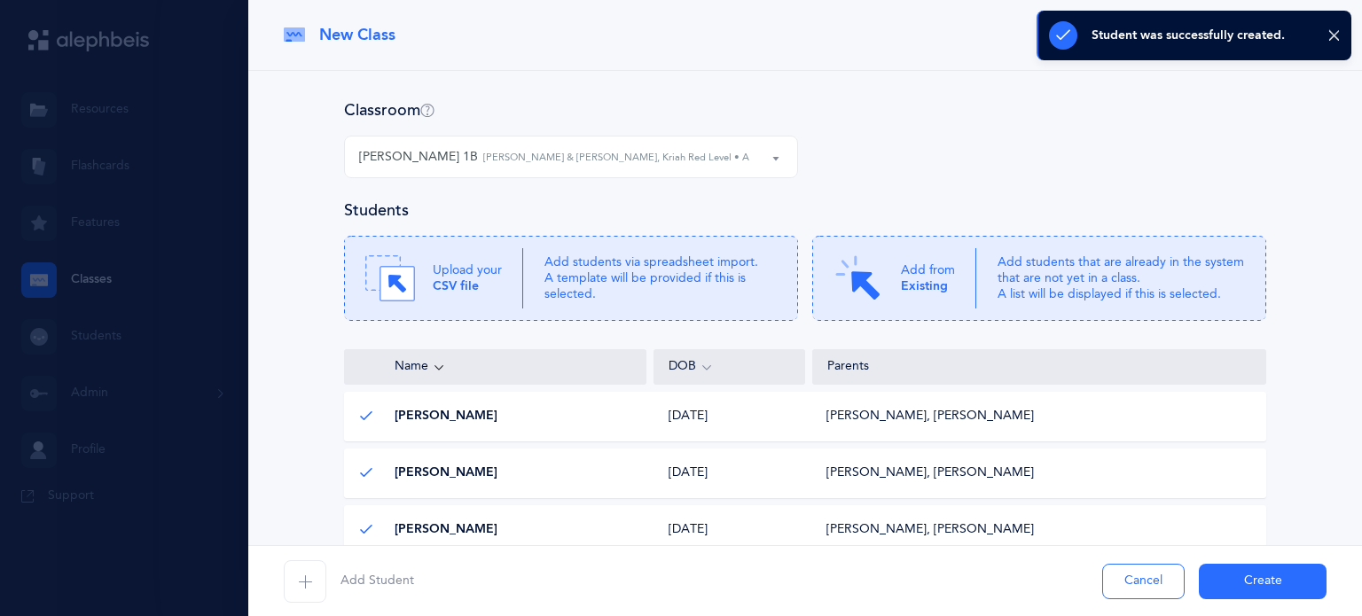
click at [301, 579] on icon "button" at bounding box center [305, 582] width 14 height 14
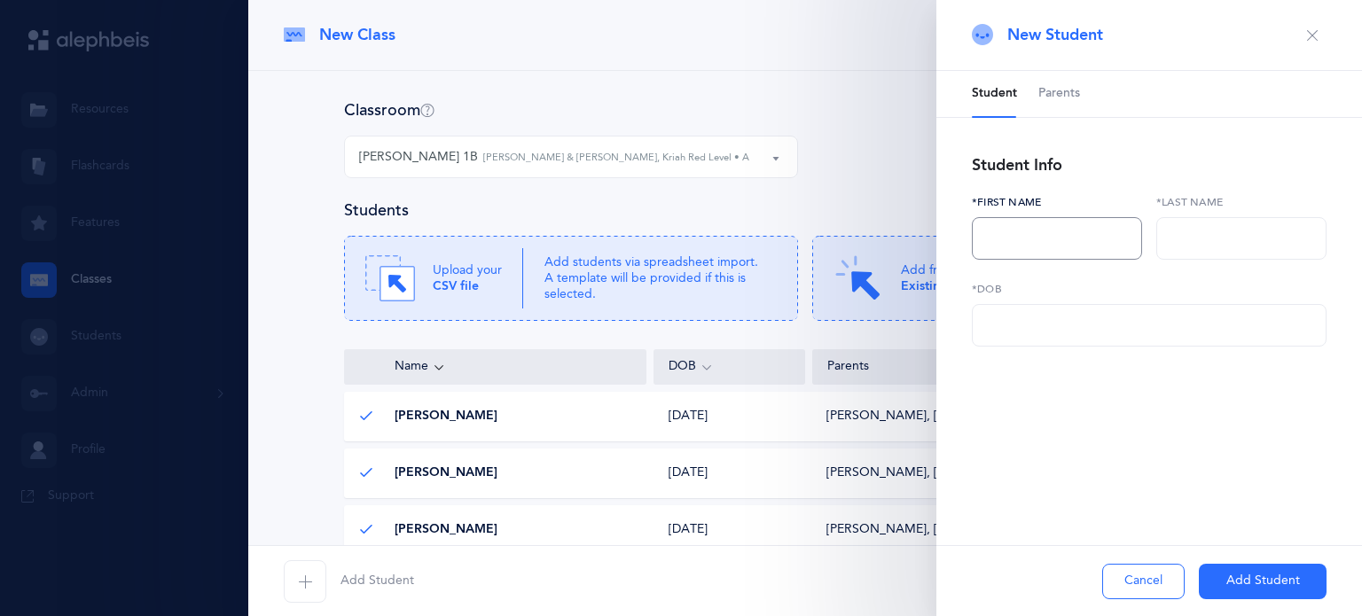
click at [1019, 243] on input "text" at bounding box center [1057, 238] width 170 height 43
type input "Abie"
type input "r"
click at [1185, 225] on input "r" at bounding box center [1241, 238] width 170 height 43
type input "Miller"
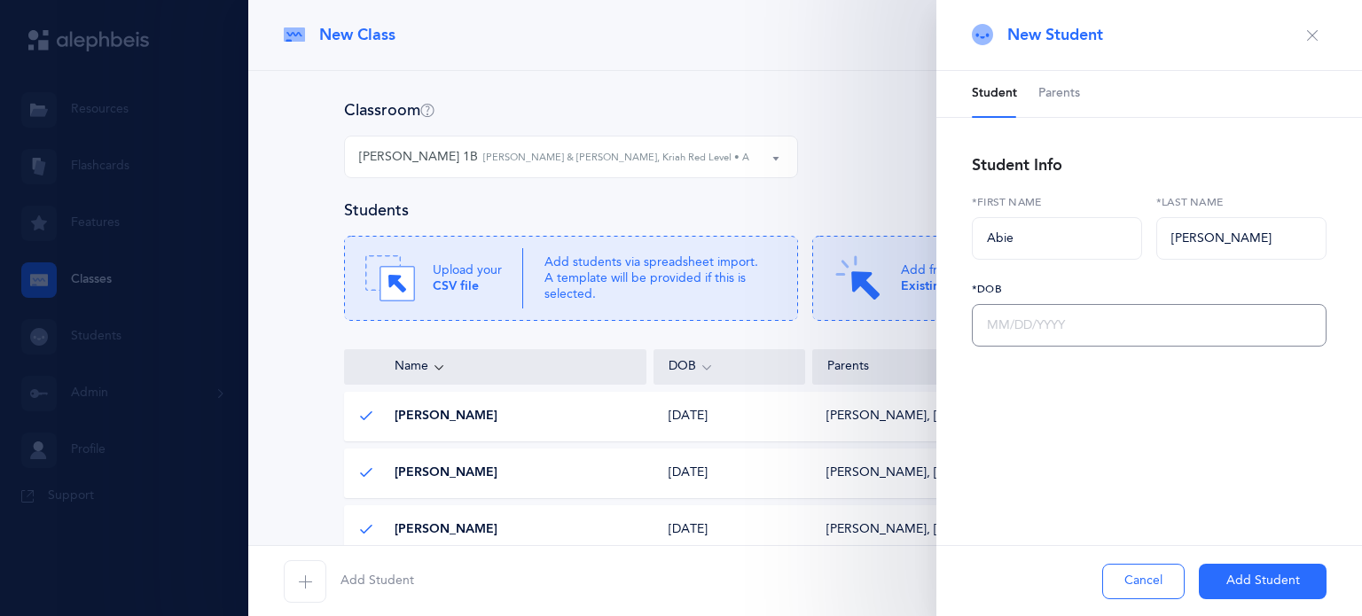
click at [1122, 331] on input "text" at bounding box center [1149, 325] width 355 height 43
type input "09/24/2018"
click at [1227, 574] on button "Add Student" at bounding box center [1263, 581] width 128 height 35
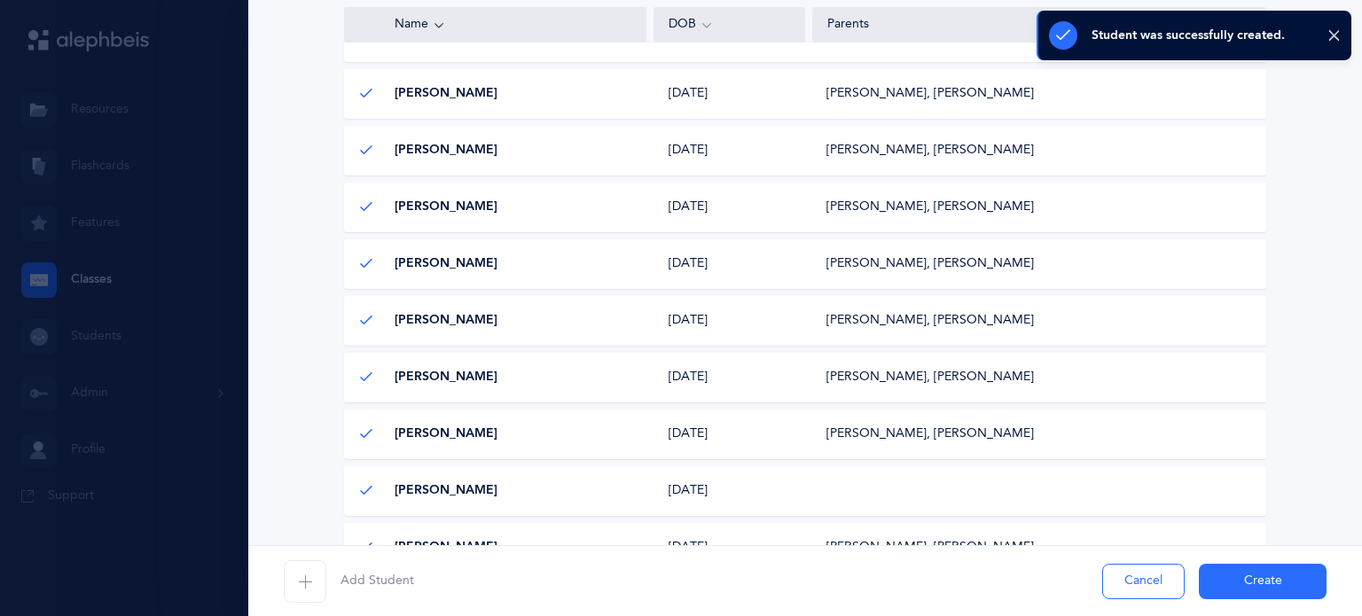
scroll to position [1010, 0]
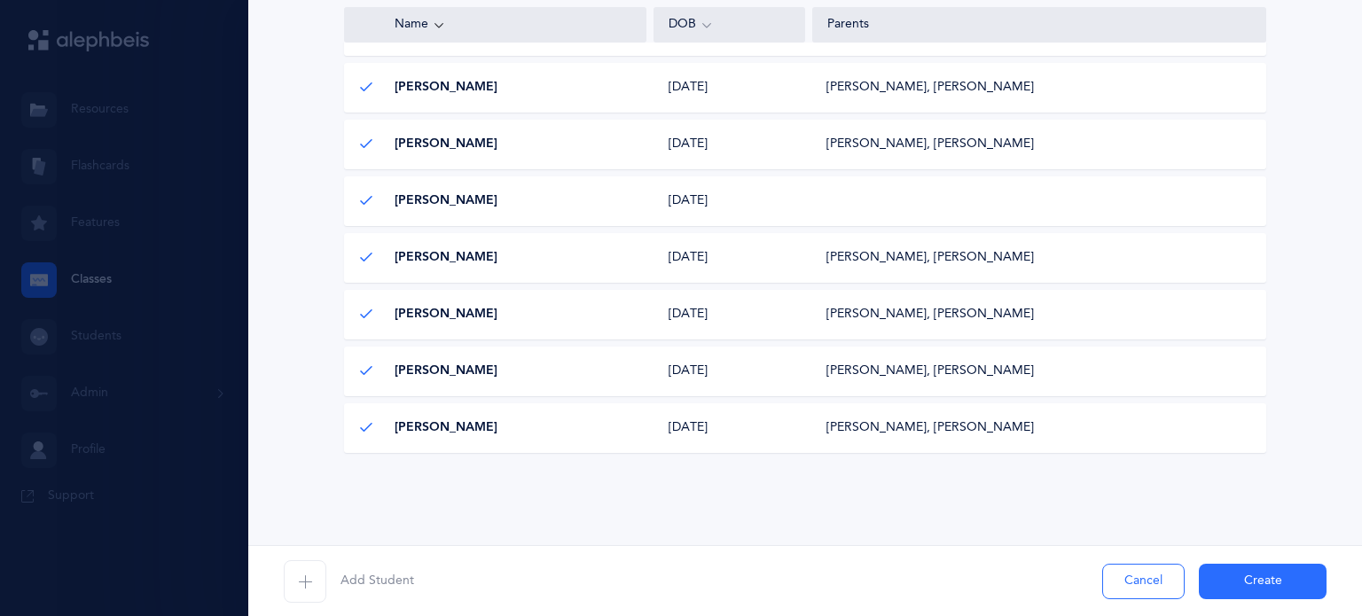
click at [970, 203] on div "Abie Miller Abie Miller 09/24/2018 09/24/2018" at bounding box center [805, 201] width 922 height 50
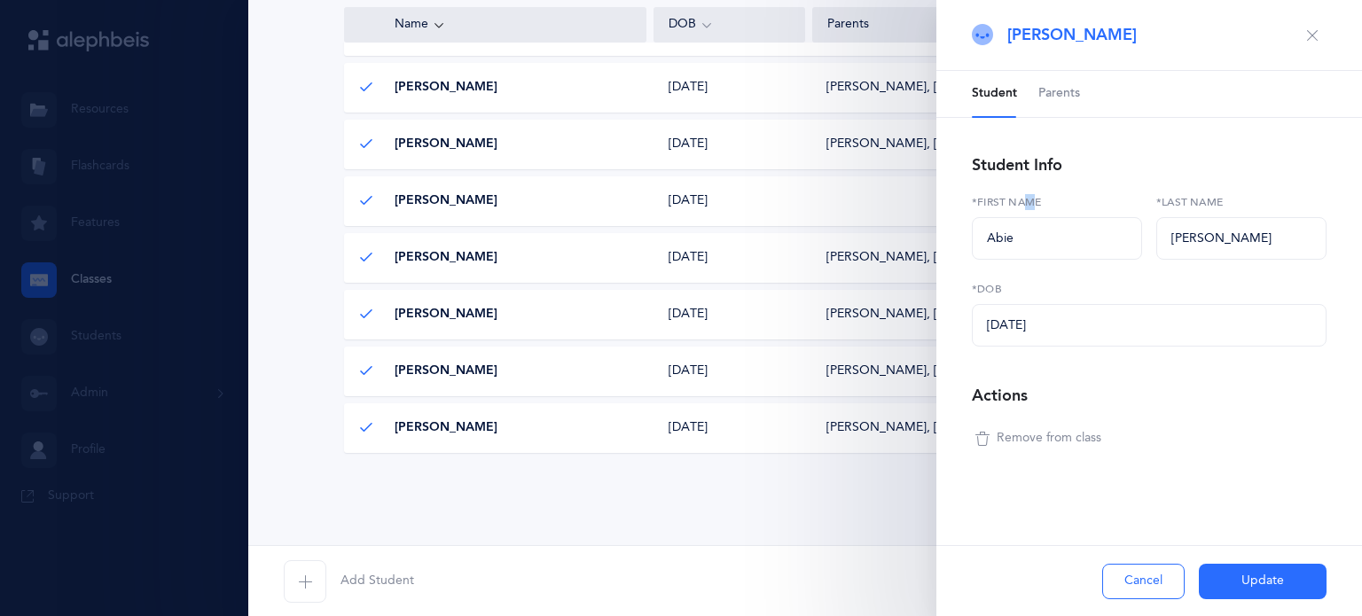
click at [1049, 106] on link "Parents" at bounding box center [1059, 94] width 42 height 46
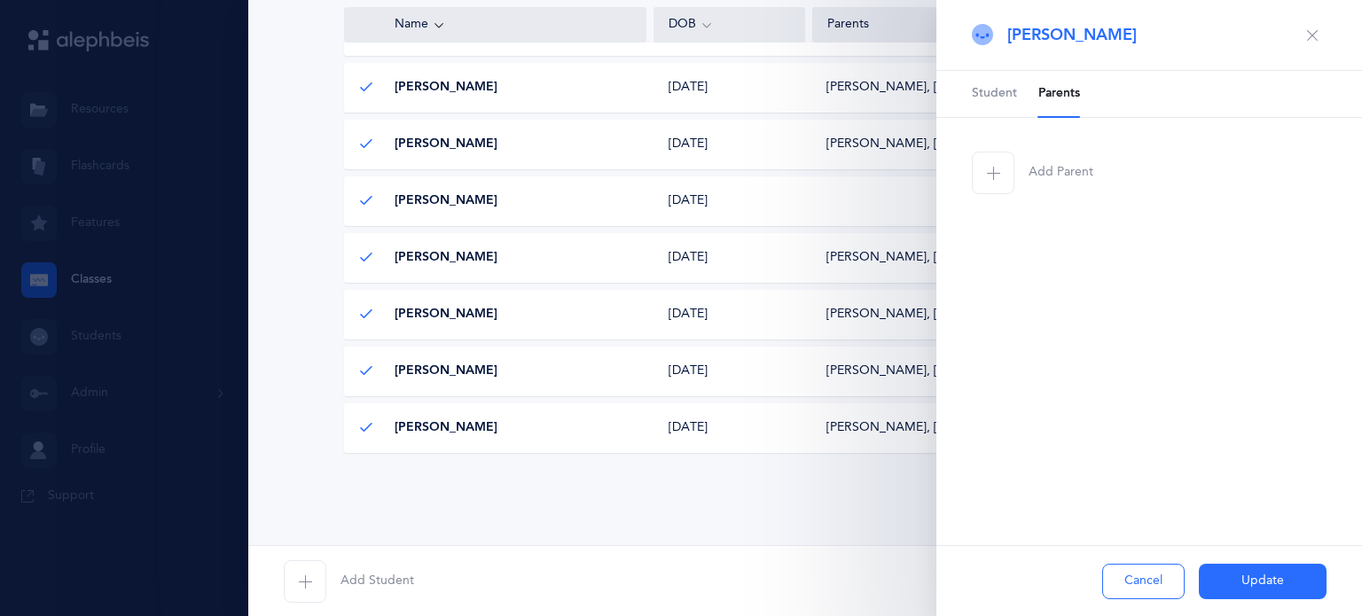
click at [1000, 182] on span "button" at bounding box center [993, 173] width 43 height 43
select select
click at [996, 403] on input "text" at bounding box center [1057, 412] width 170 height 43
type input "a"
type input "Adina"
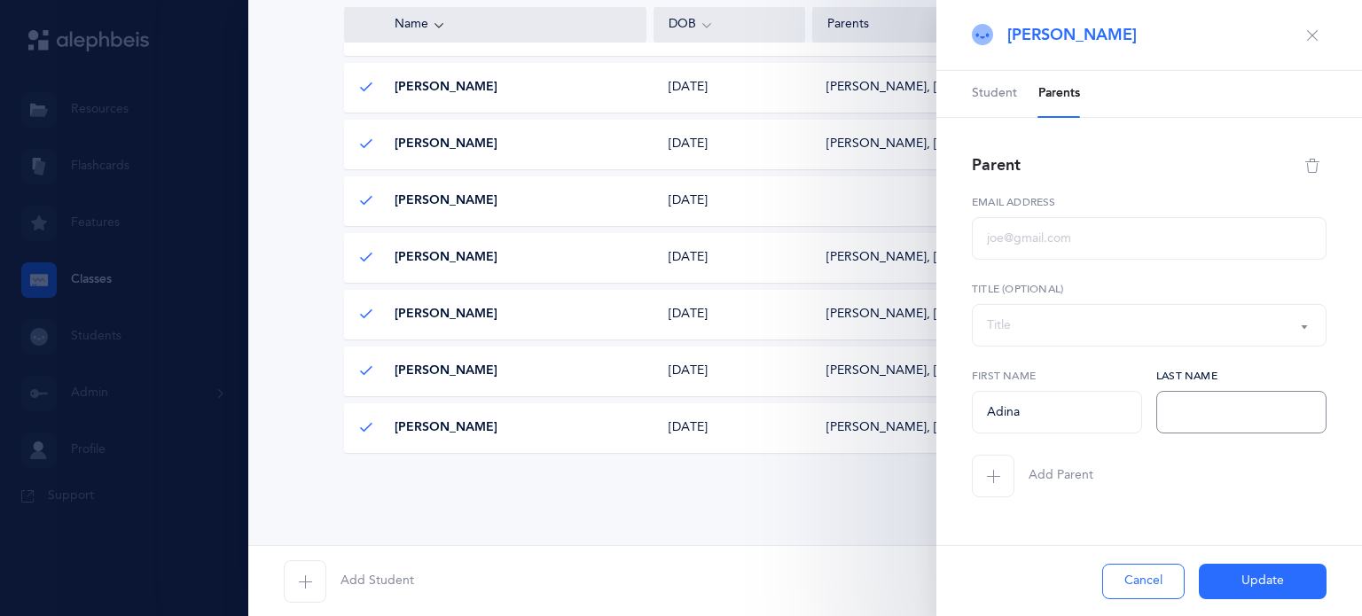
click at [1186, 410] on input "text" at bounding box center [1241, 412] width 170 height 43
type input "Miller"
click at [1060, 237] on input "text" at bounding box center [1149, 238] width 355 height 43
click at [1017, 242] on input "adinekrieser@gmail.com" at bounding box center [1149, 238] width 355 height 43
type input "adinakrieser@gmail.com"
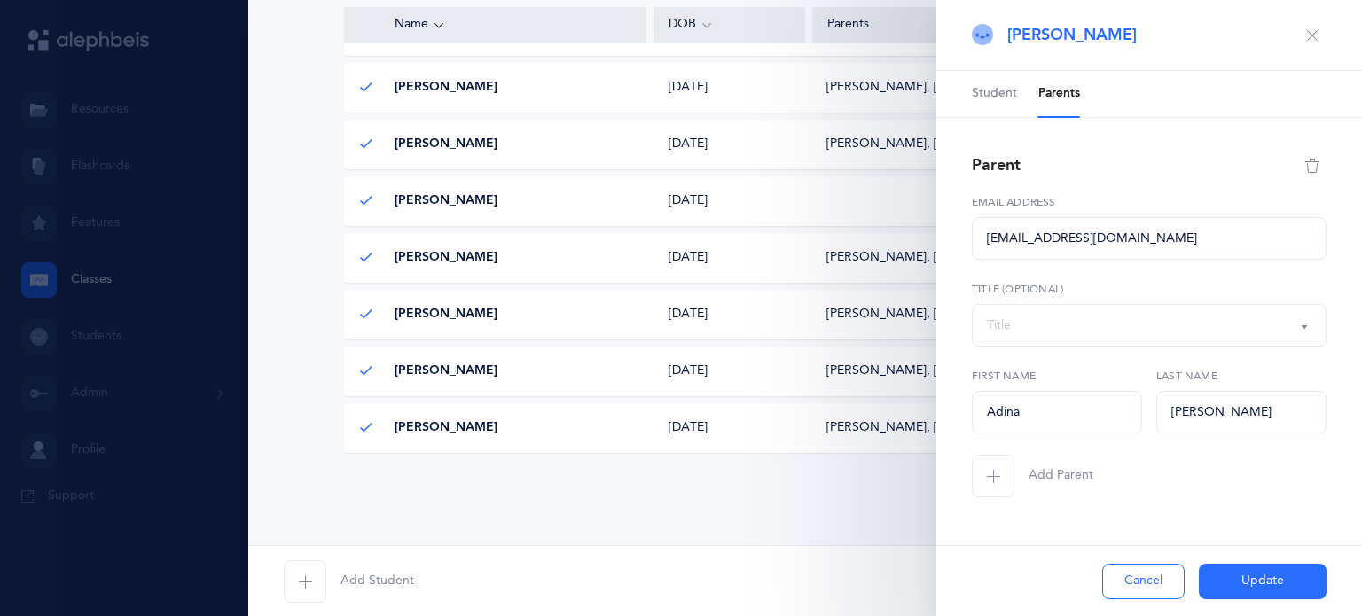
click at [982, 483] on span "button" at bounding box center [993, 476] width 43 height 43
select select
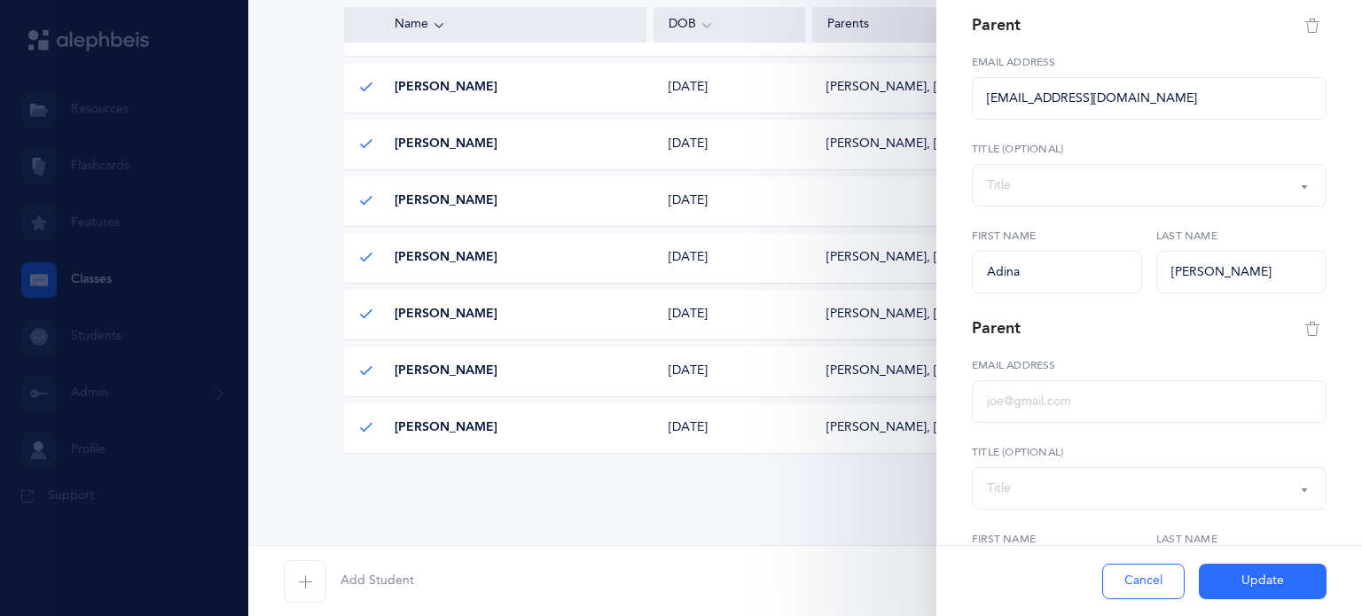
scroll to position [147, 0]
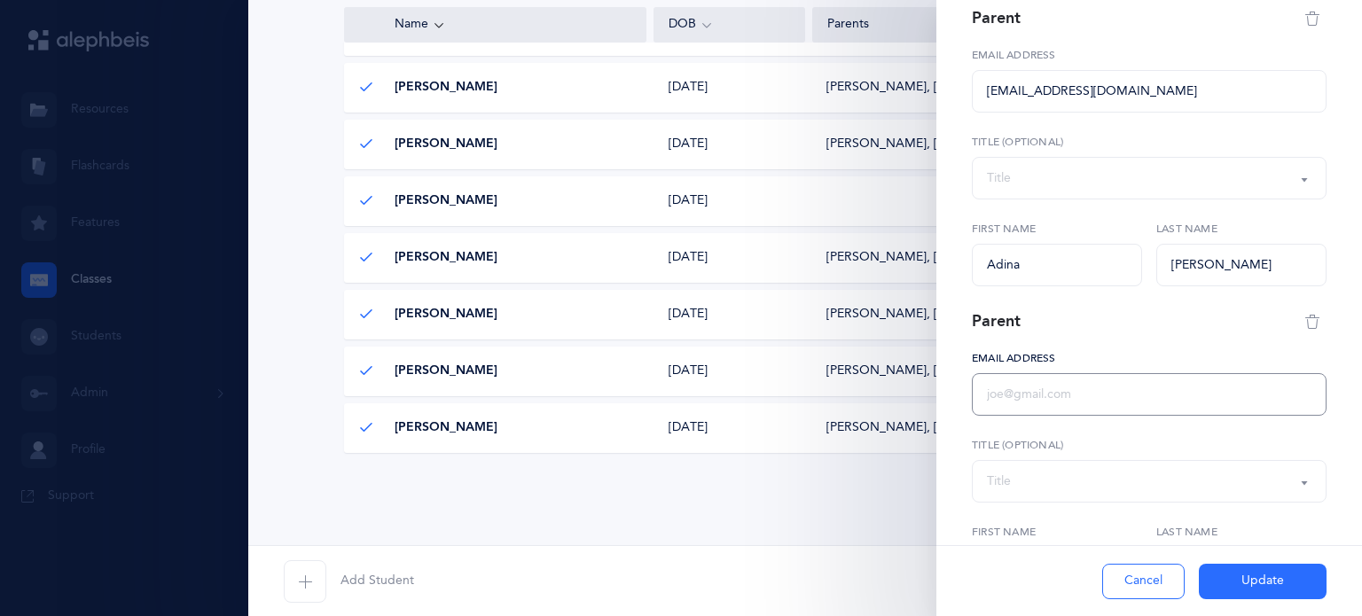
click at [1026, 403] on input "text" at bounding box center [1149, 394] width 355 height 43
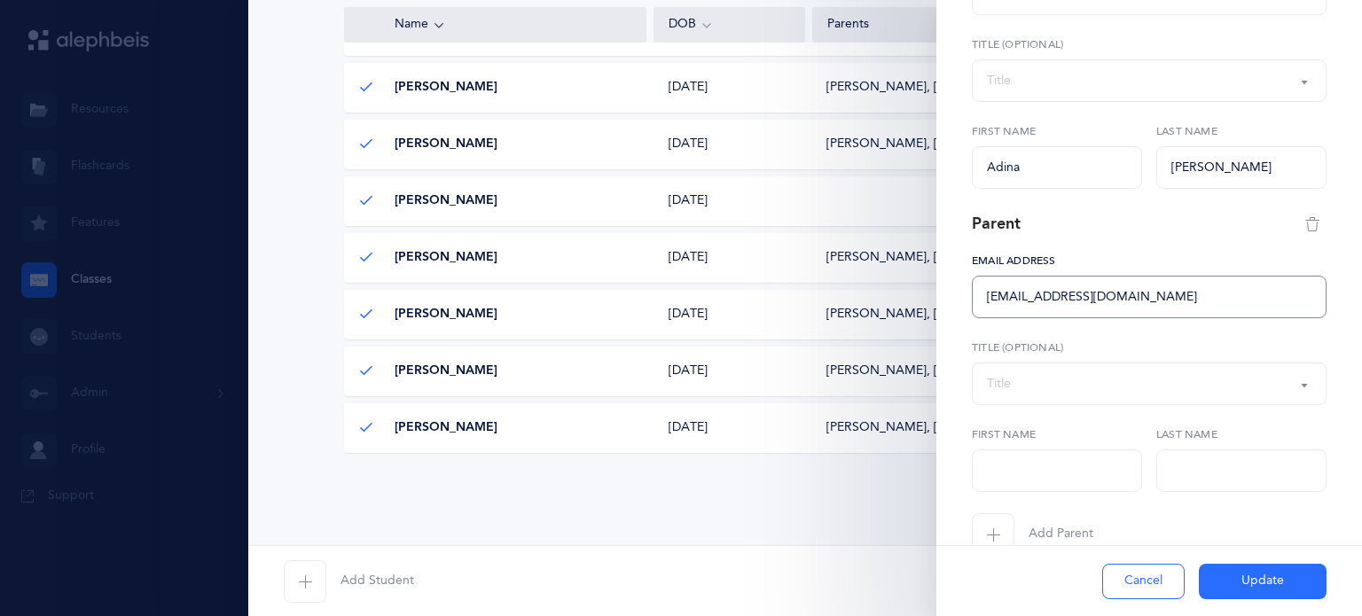
scroll to position [255, 0]
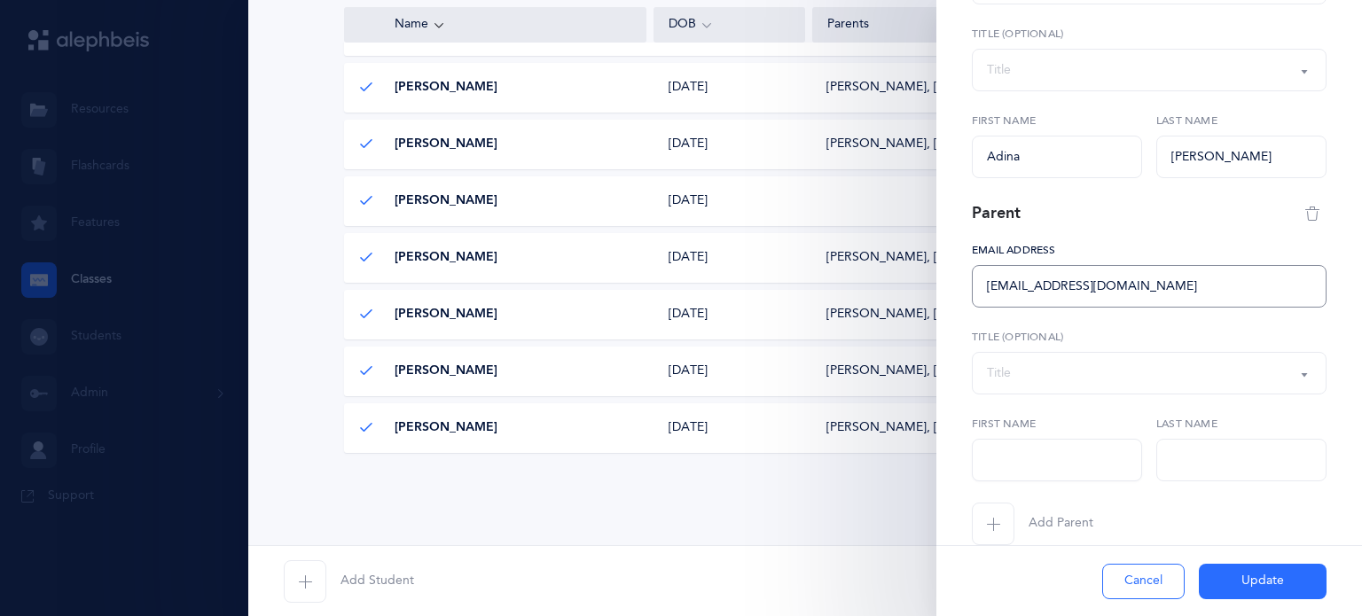
type input "aryehmiller18@gmail.com"
click at [1034, 466] on input "text" at bounding box center [1057, 460] width 170 height 43
type input "[PERSON_NAME]"
click at [1218, 458] on input "text" at bounding box center [1241, 460] width 170 height 43
type input "Miller"
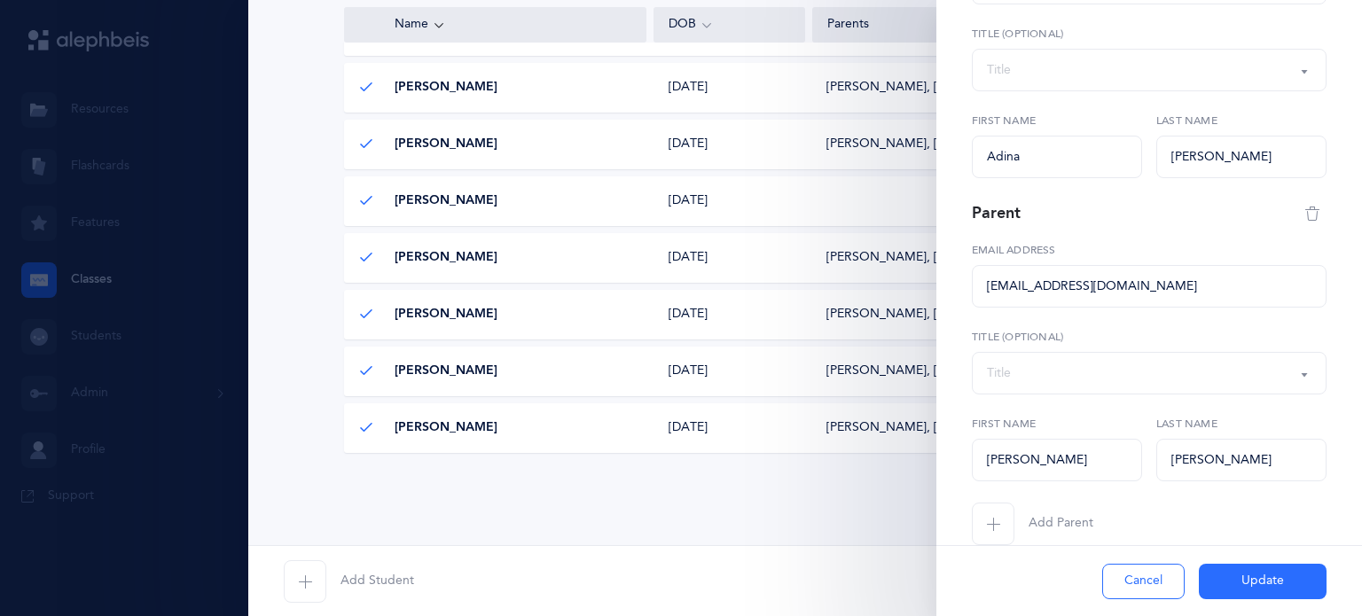
click at [1241, 571] on button "Update" at bounding box center [1263, 581] width 128 height 35
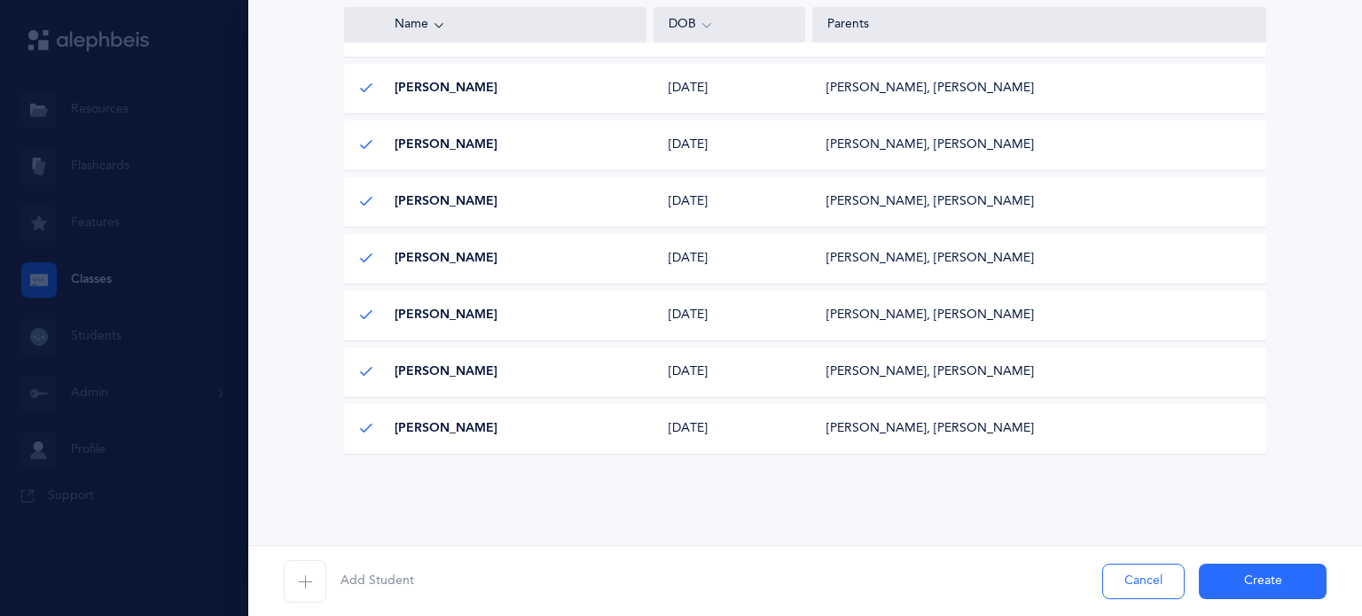
scroll to position [1010, 0]
click at [1247, 575] on button "Create" at bounding box center [1263, 581] width 128 height 35
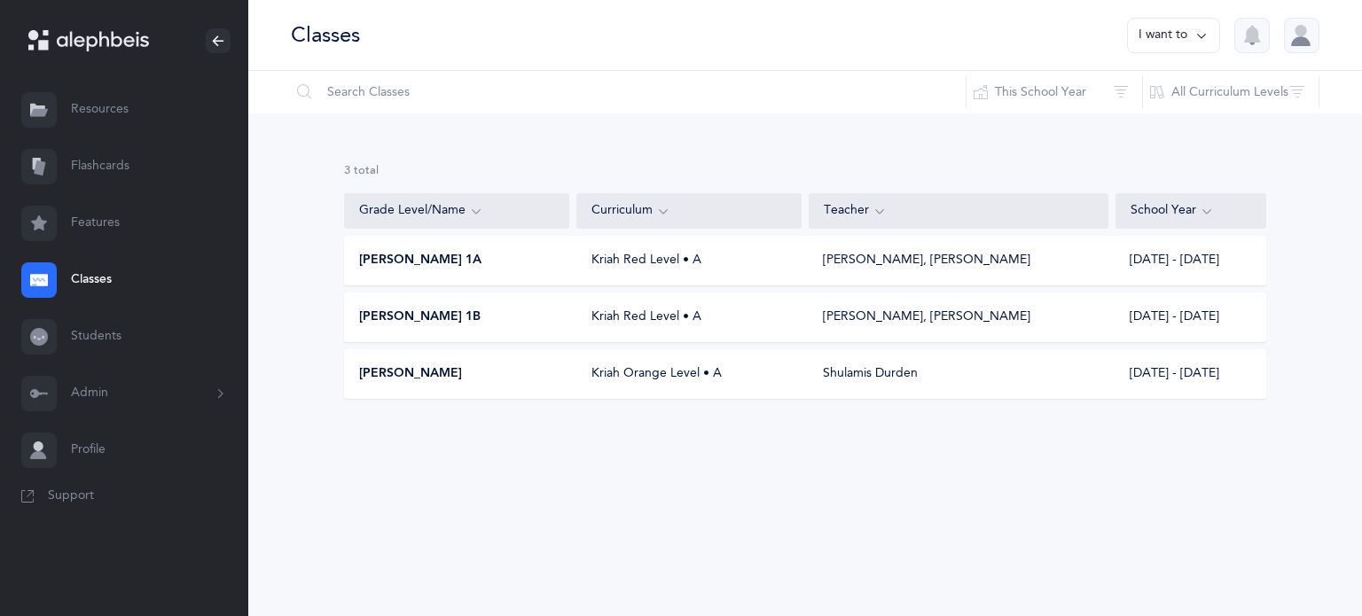
click at [1192, 31] on button "I want to" at bounding box center [1173, 35] width 93 height 35
click at [1165, 122] on button "Add new" at bounding box center [1155, 122] width 98 height 32
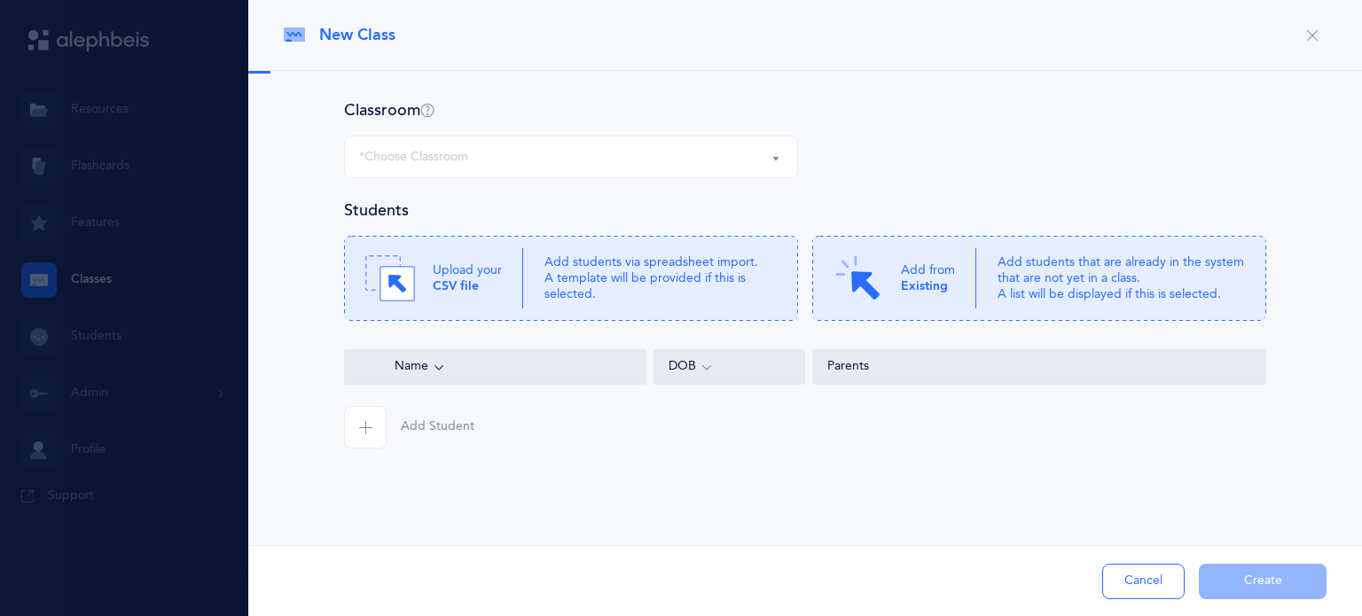
select select
click at [915, 288] on b "Existing" at bounding box center [924, 286] width 47 height 14
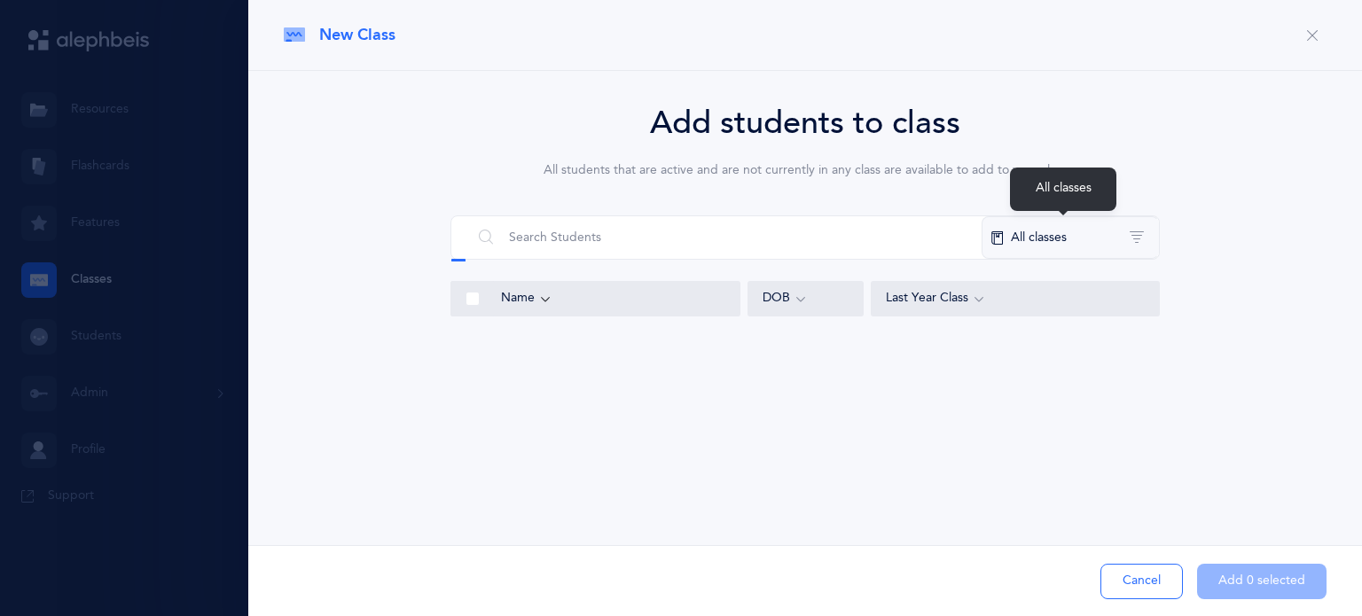
click at [1071, 239] on button "All classes" at bounding box center [1069, 237] width 177 height 43
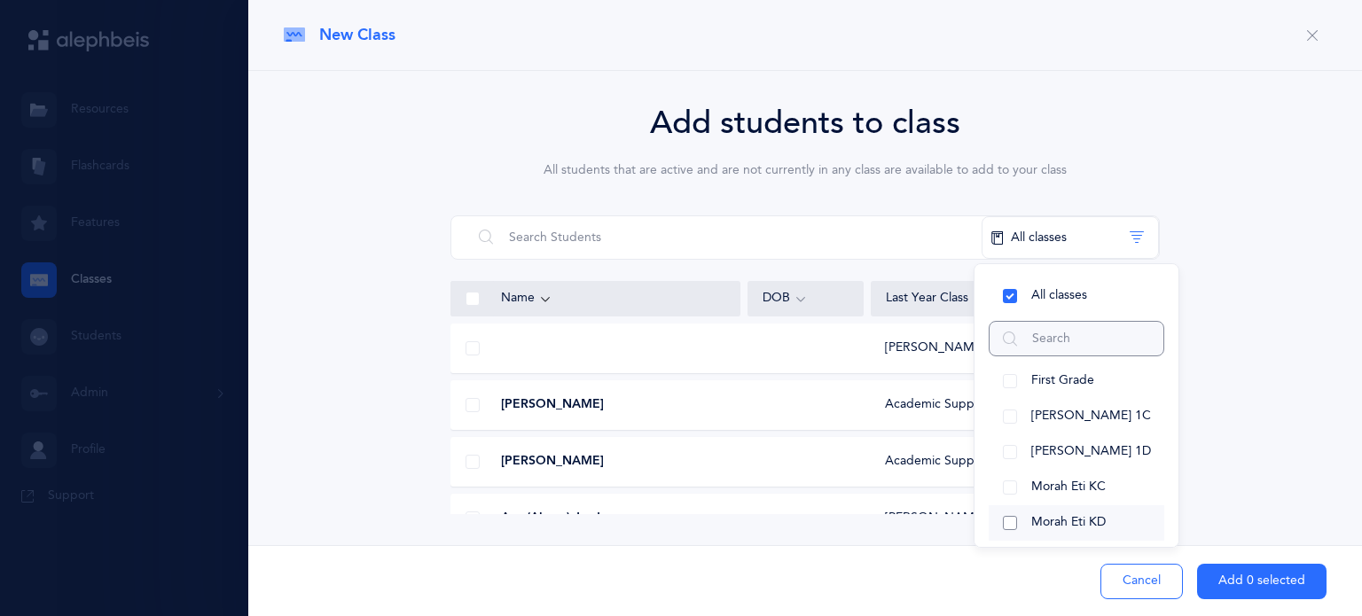
scroll to position [96, 0]
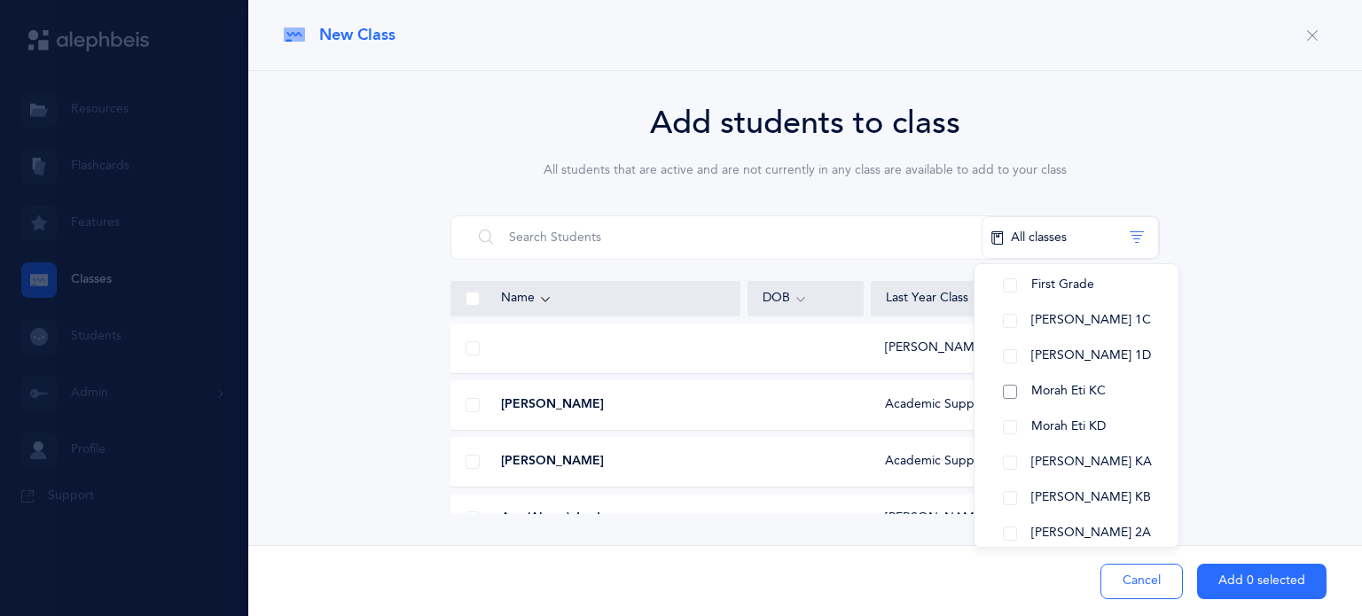
click at [1008, 387] on button "Morah Eti KC" at bounding box center [1077, 391] width 176 height 35
click at [1004, 428] on button "Morah Eti KD" at bounding box center [1077, 427] width 176 height 35
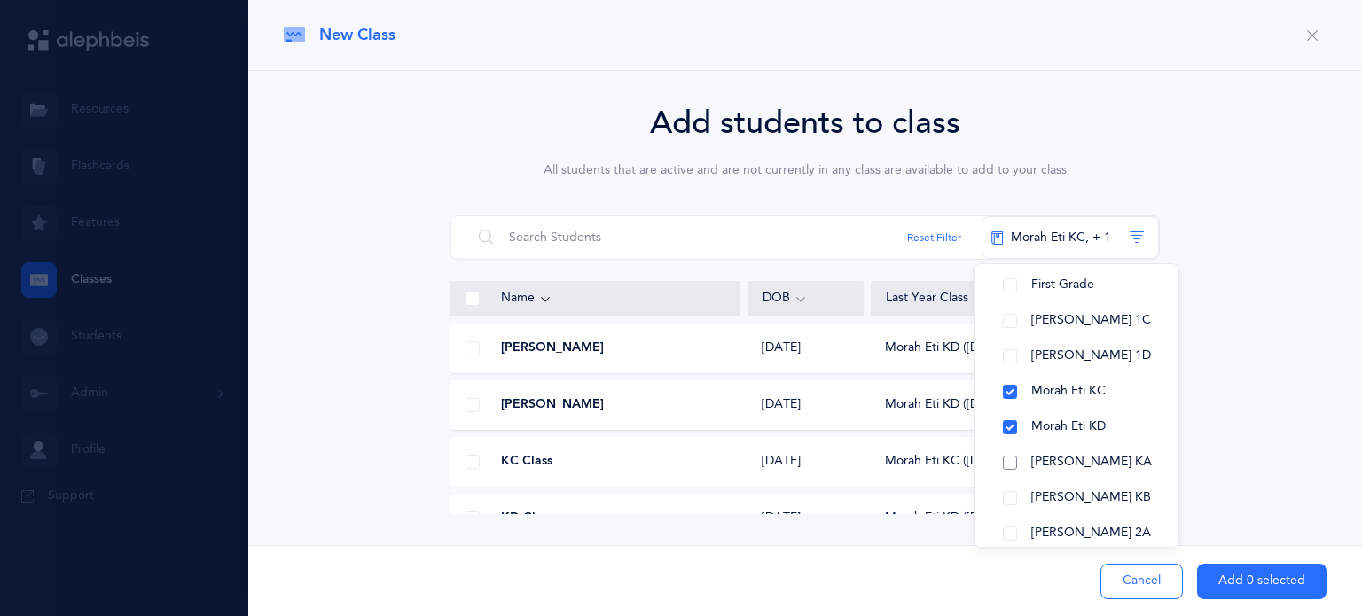
click at [1008, 453] on button "[PERSON_NAME] KA" at bounding box center [1077, 462] width 176 height 35
click at [1012, 483] on button "[PERSON_NAME] KB" at bounding box center [1077, 498] width 176 height 35
click at [1272, 439] on div "Add students to class All students that are active and are not currently in any…" at bounding box center [805, 306] width 1043 height 415
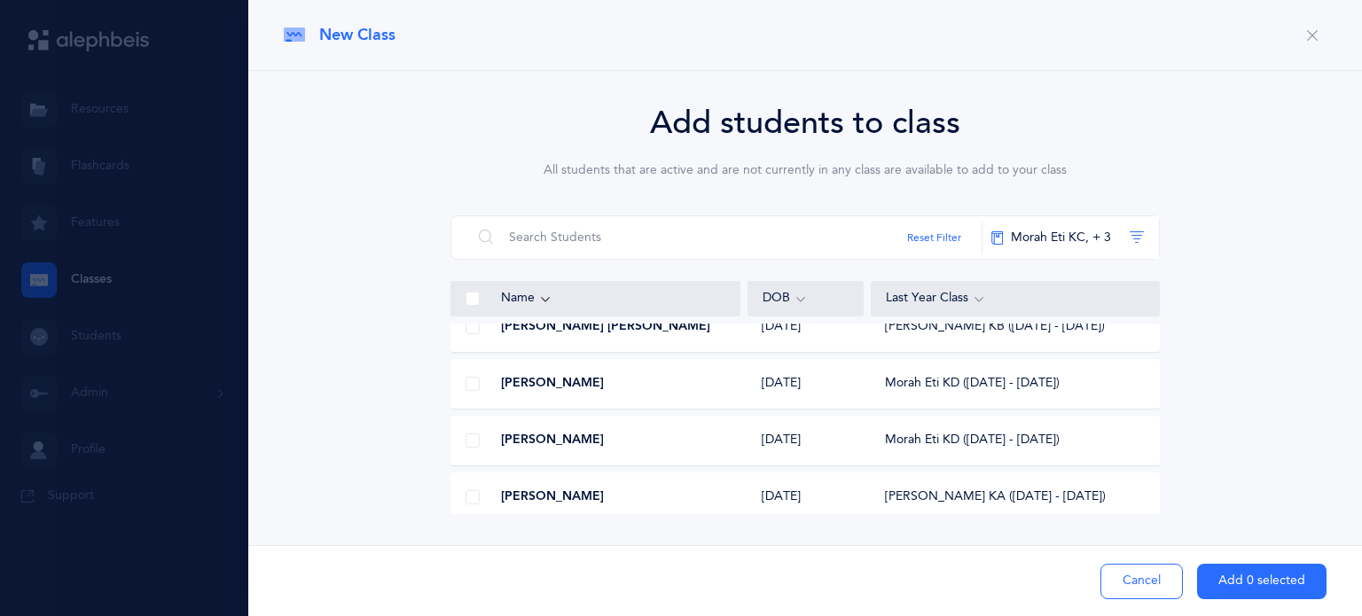
scroll to position [181, 0]
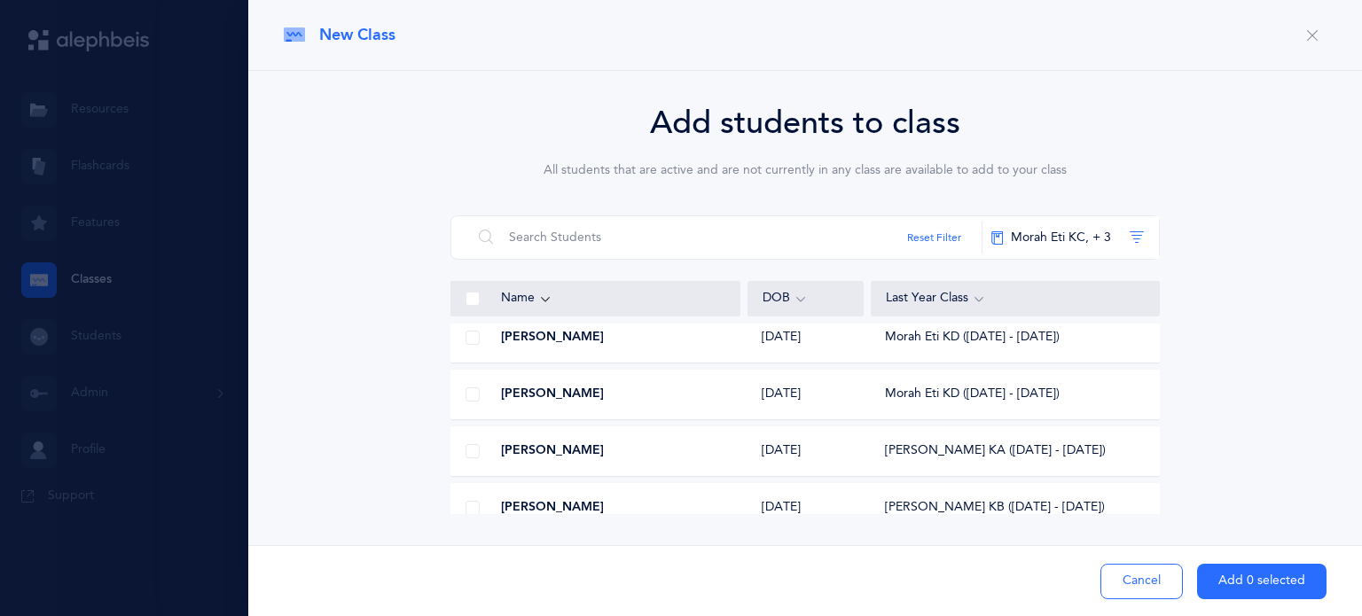
click at [468, 396] on span at bounding box center [472, 394] width 14 height 14
click at [0, 0] on input "checkbox" at bounding box center [0, 0] width 0 height 0
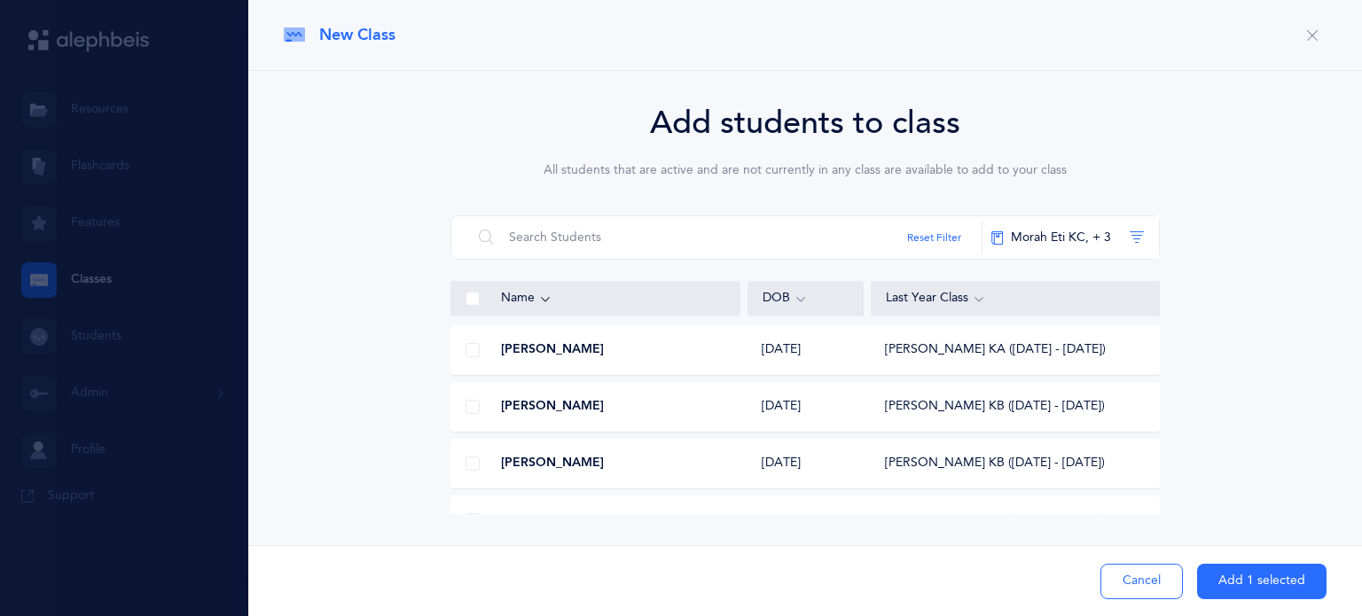
scroll to position [315, 0]
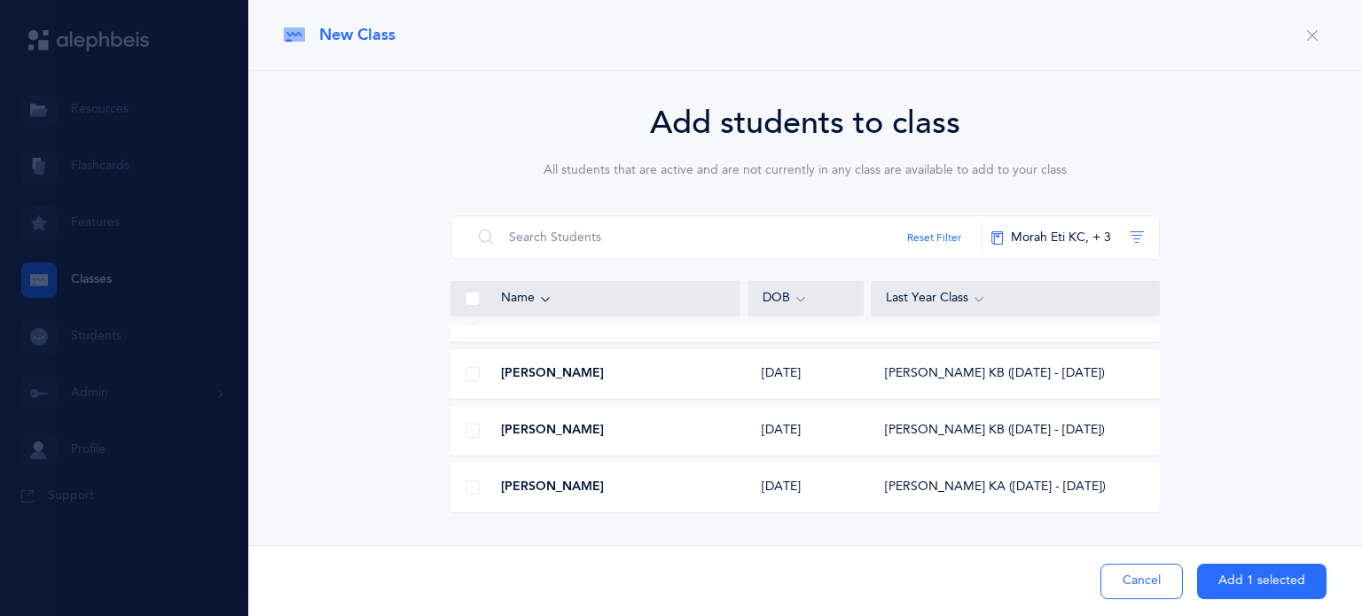
click at [467, 433] on span at bounding box center [472, 431] width 14 height 14
click at [0, 0] on input "checkbox" at bounding box center [0, 0] width 0 height 0
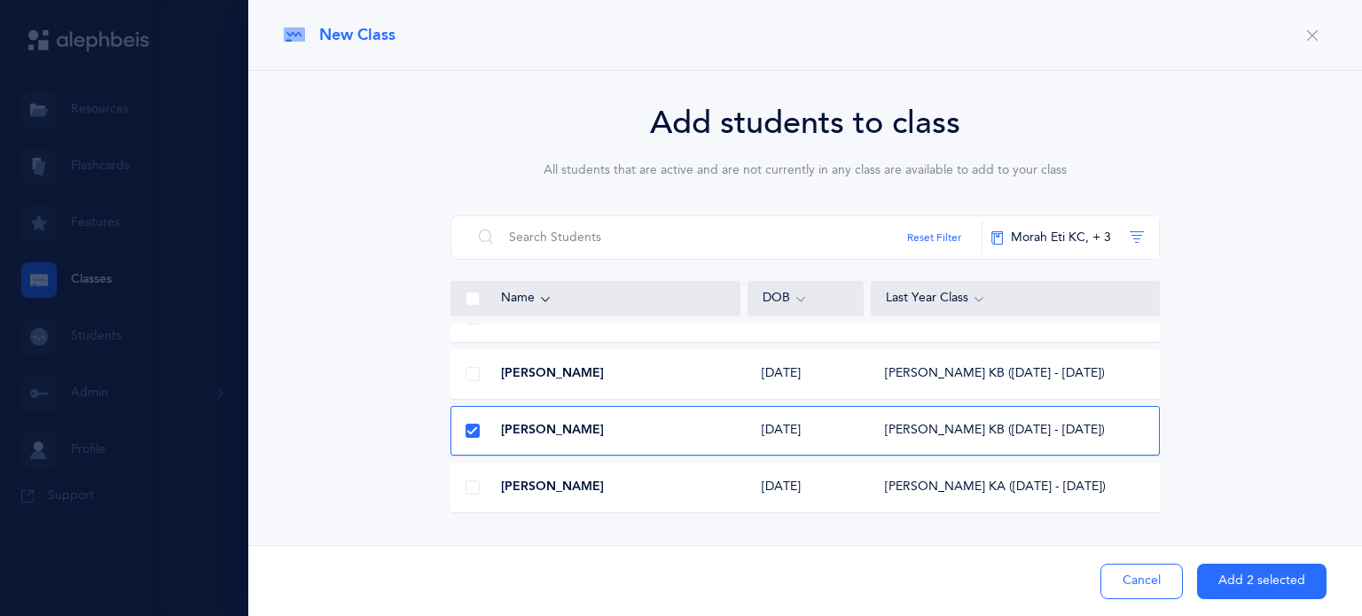
click at [473, 482] on span at bounding box center [472, 488] width 14 height 14
click at [0, 0] on input "checkbox" at bounding box center [0, 0] width 0 height 0
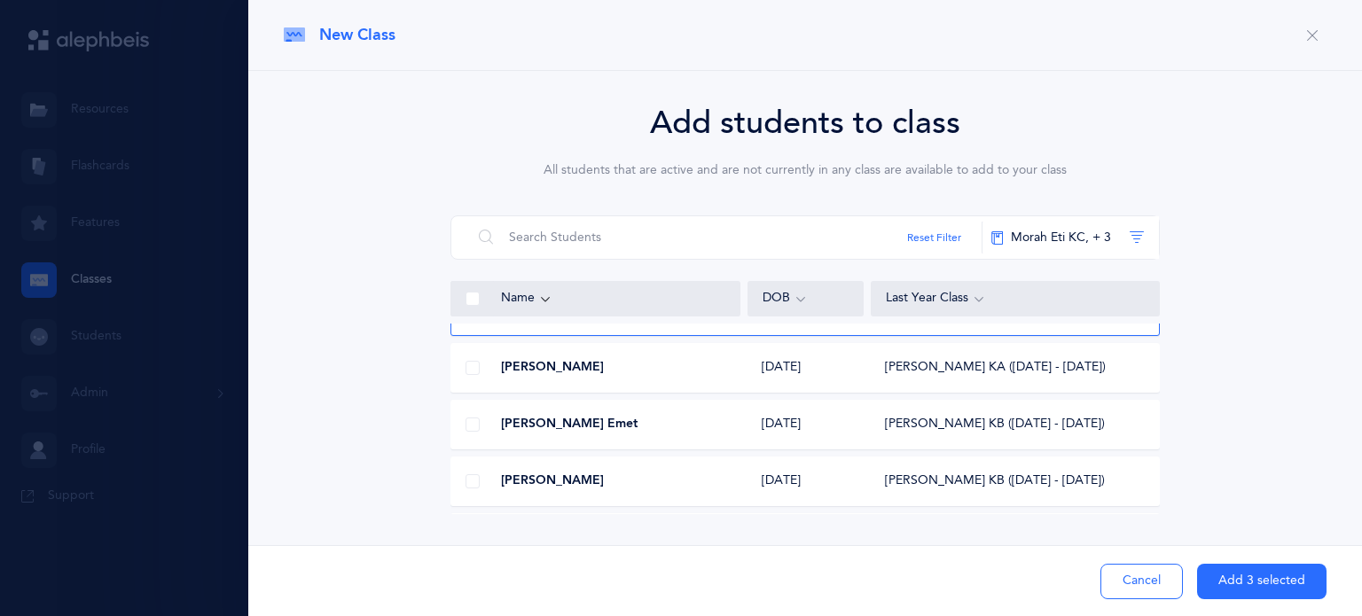
scroll to position [528, 0]
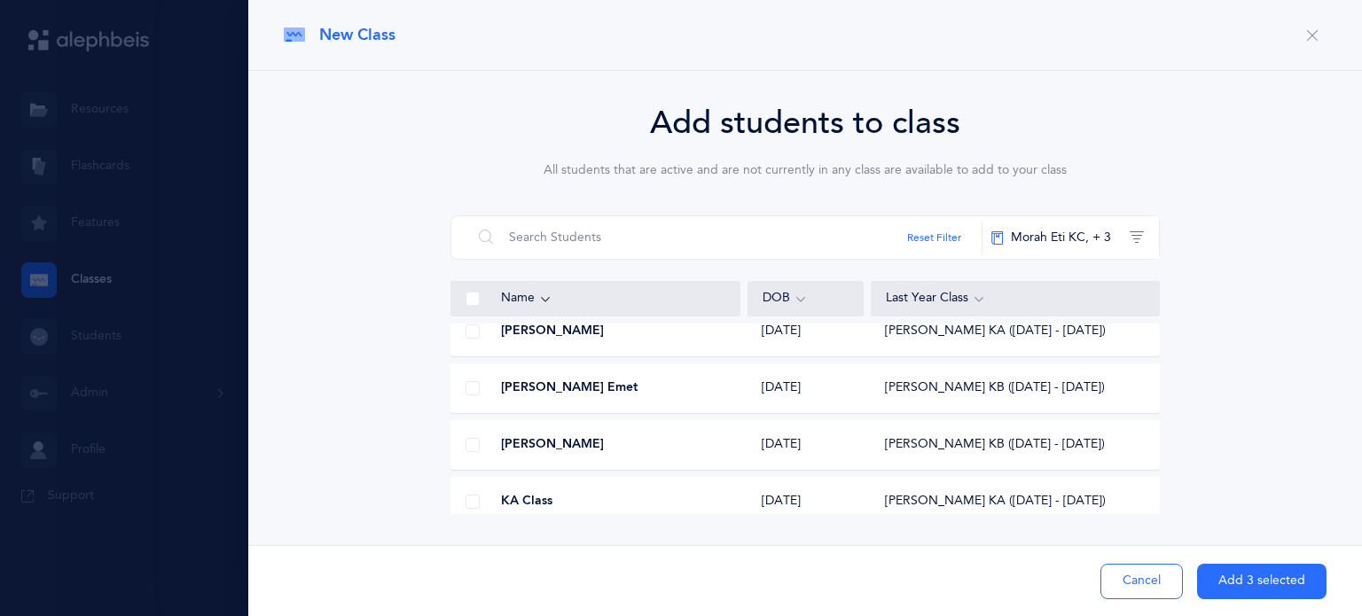
click at [469, 445] on span at bounding box center [472, 445] width 14 height 14
click at [0, 0] on input "checkbox" at bounding box center [0, 0] width 0 height 0
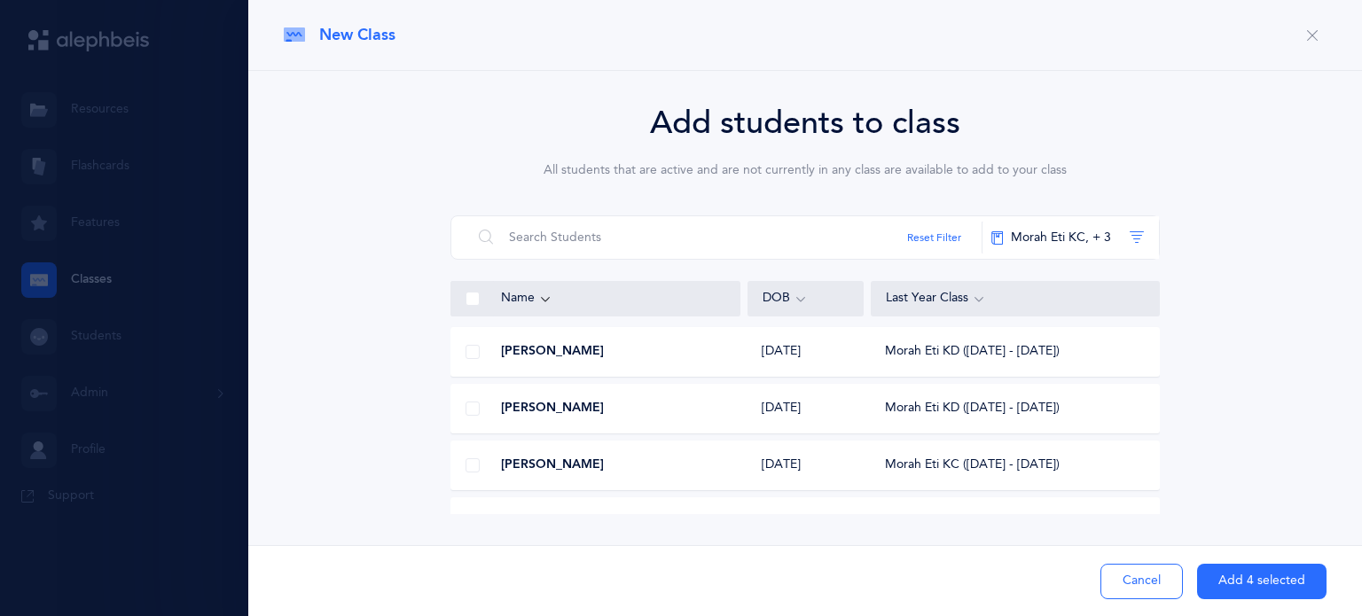
scroll to position [911, 0]
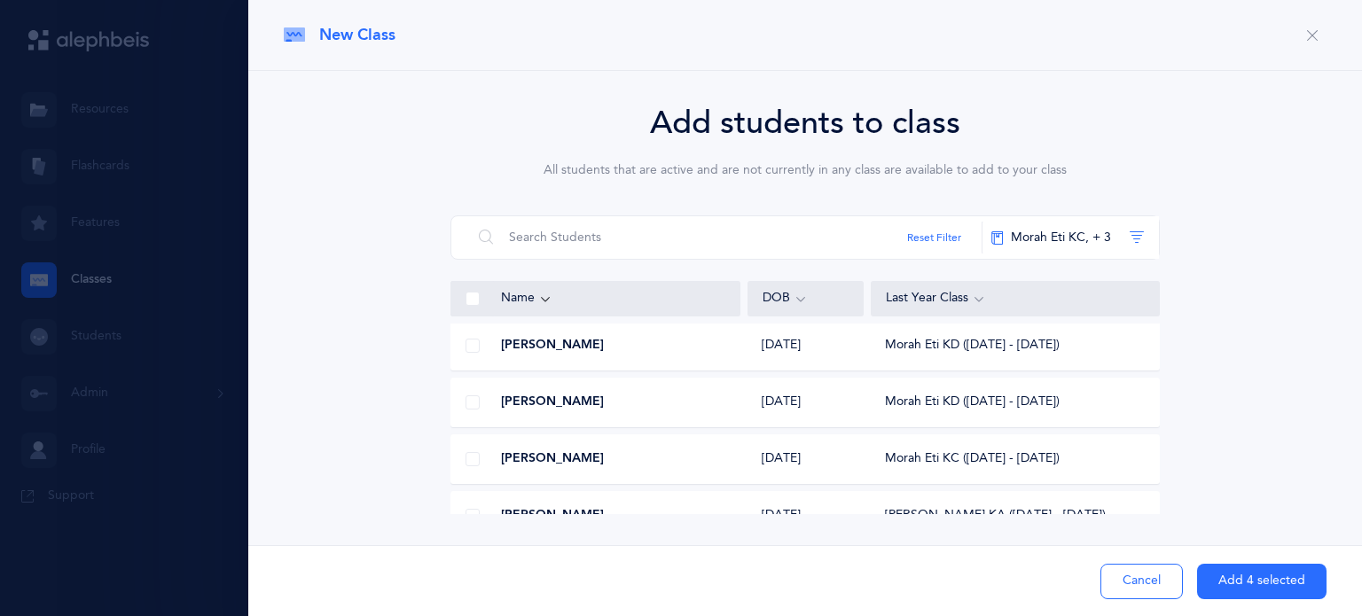
click at [472, 402] on span at bounding box center [472, 402] width 14 height 14
click at [0, 0] on input "checkbox" at bounding box center [0, 0] width 0 height 0
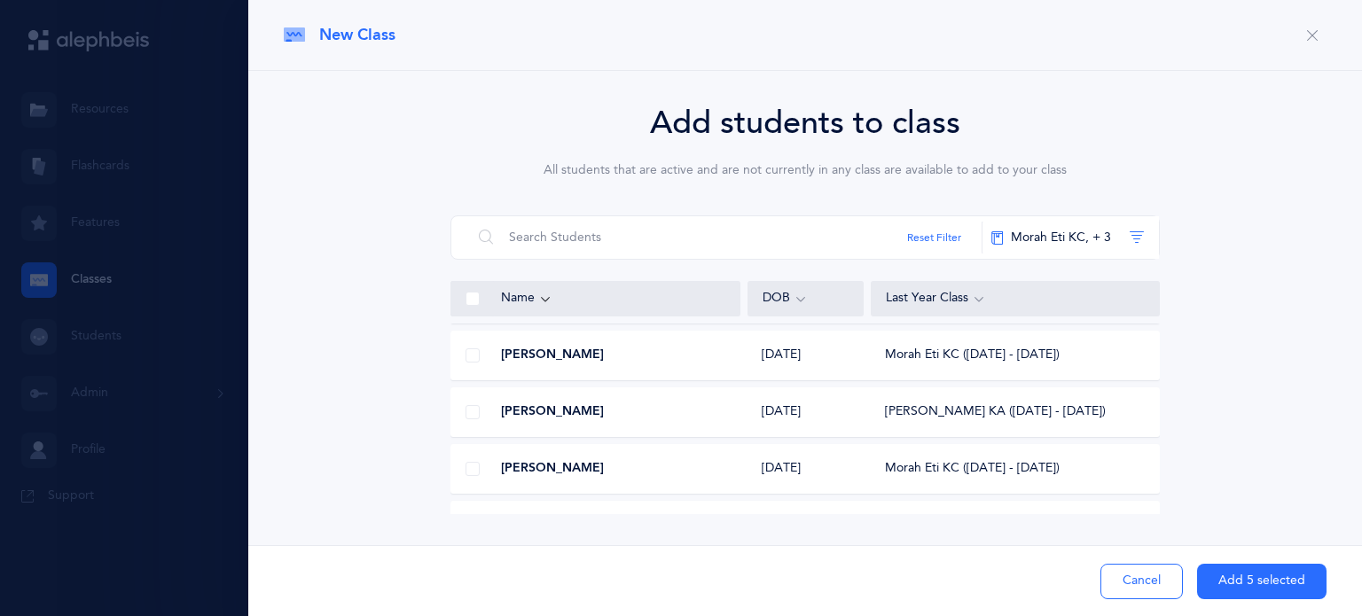
scroll to position [1642, 0]
click at [473, 350] on span at bounding box center [472, 352] width 14 height 14
click at [0, 0] on input "checkbox" at bounding box center [0, 0] width 0 height 0
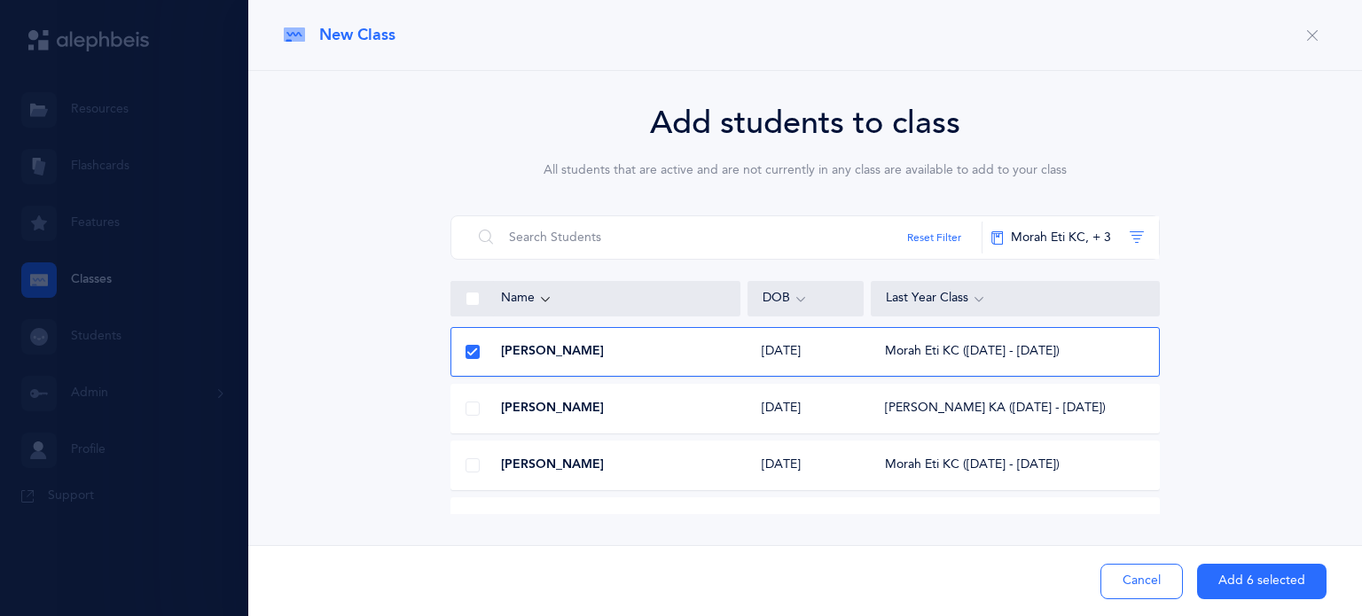
click at [1252, 577] on button "Add 6 selected" at bounding box center [1261, 581] width 129 height 35
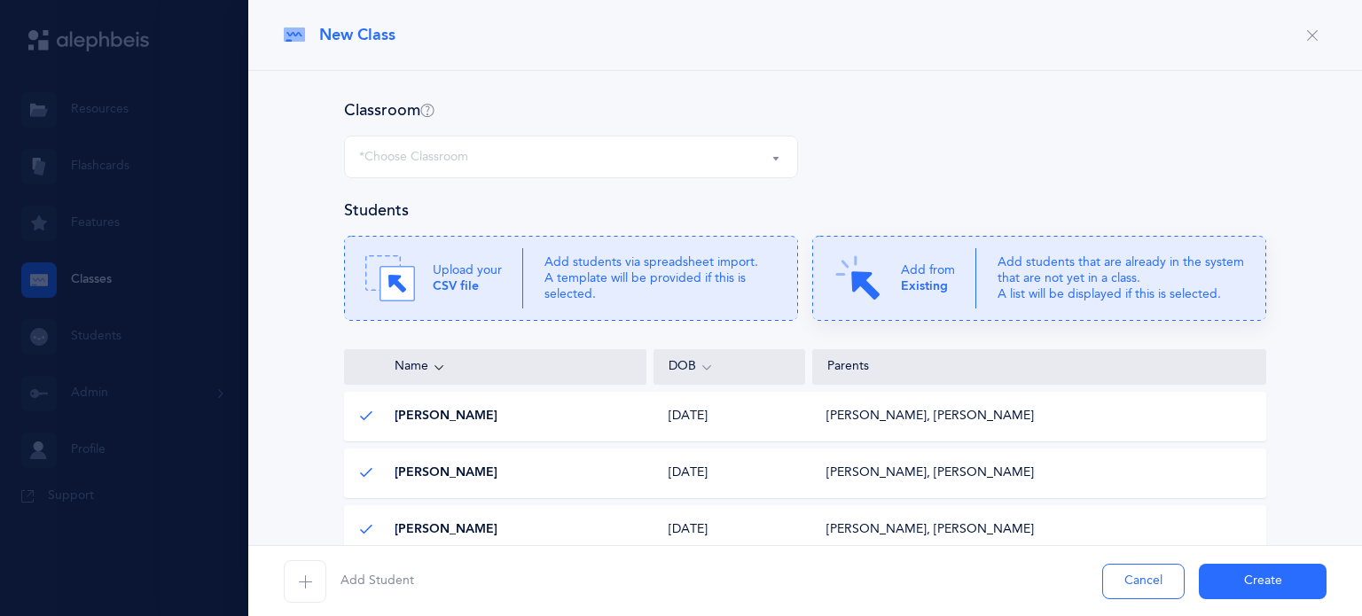
click at [1037, 285] on p "Add students that are already in the system that are not yet in a class. A list…" at bounding box center [1120, 278] width 247 height 49
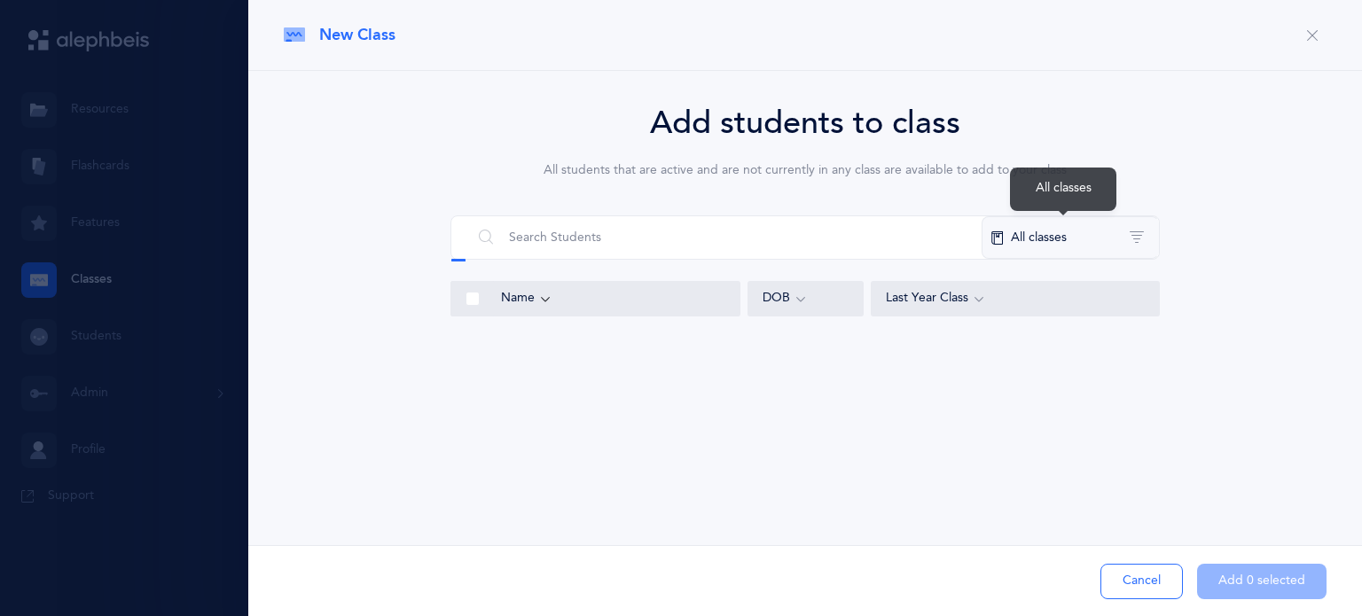
click at [1083, 216] on button "All classes" at bounding box center [1069, 237] width 177 height 43
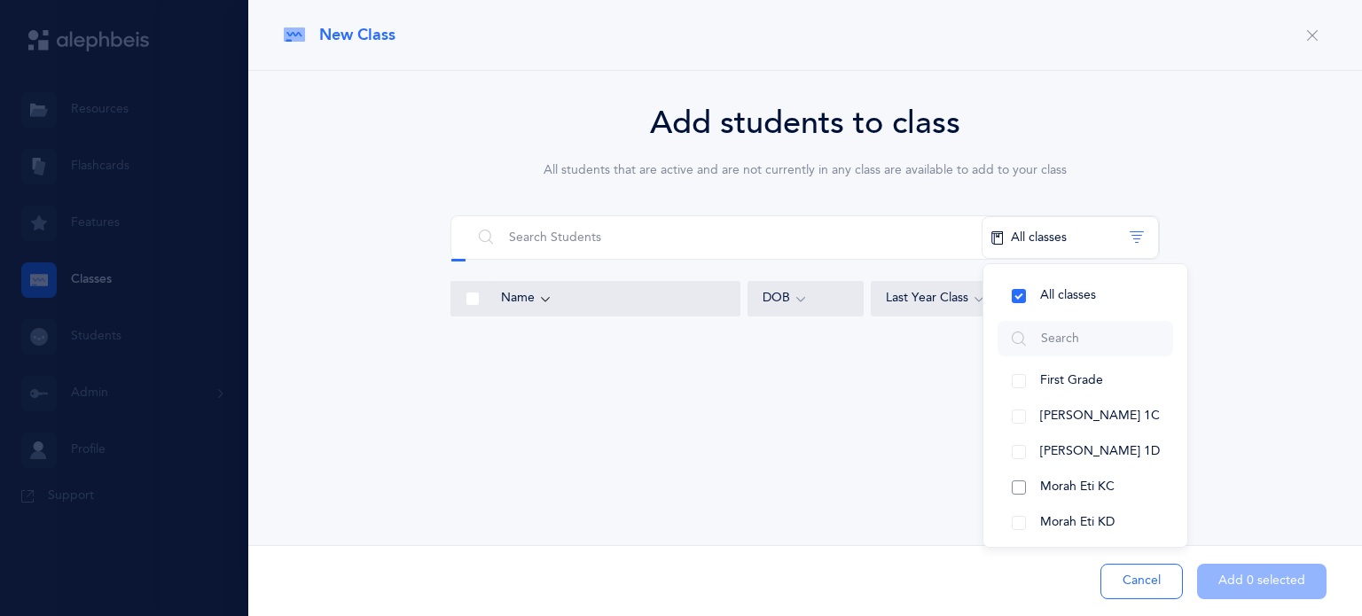
click at [1020, 482] on button "Morah Eti KC" at bounding box center [1085, 487] width 176 height 35
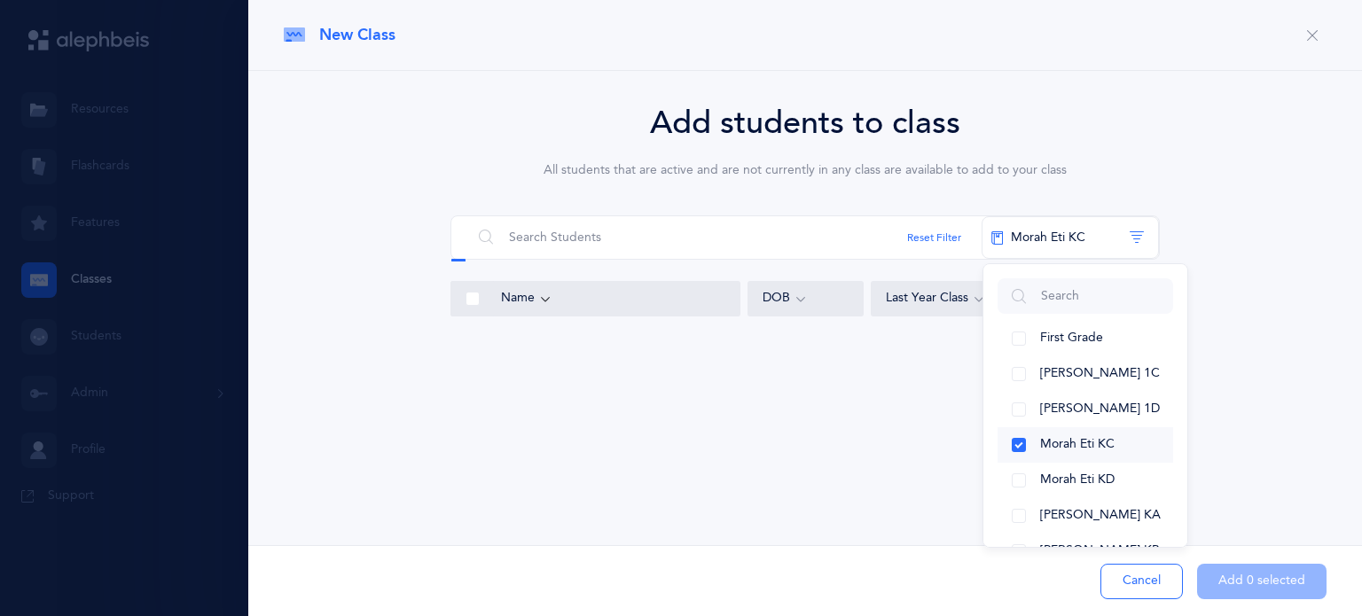
scroll to position [50, 0]
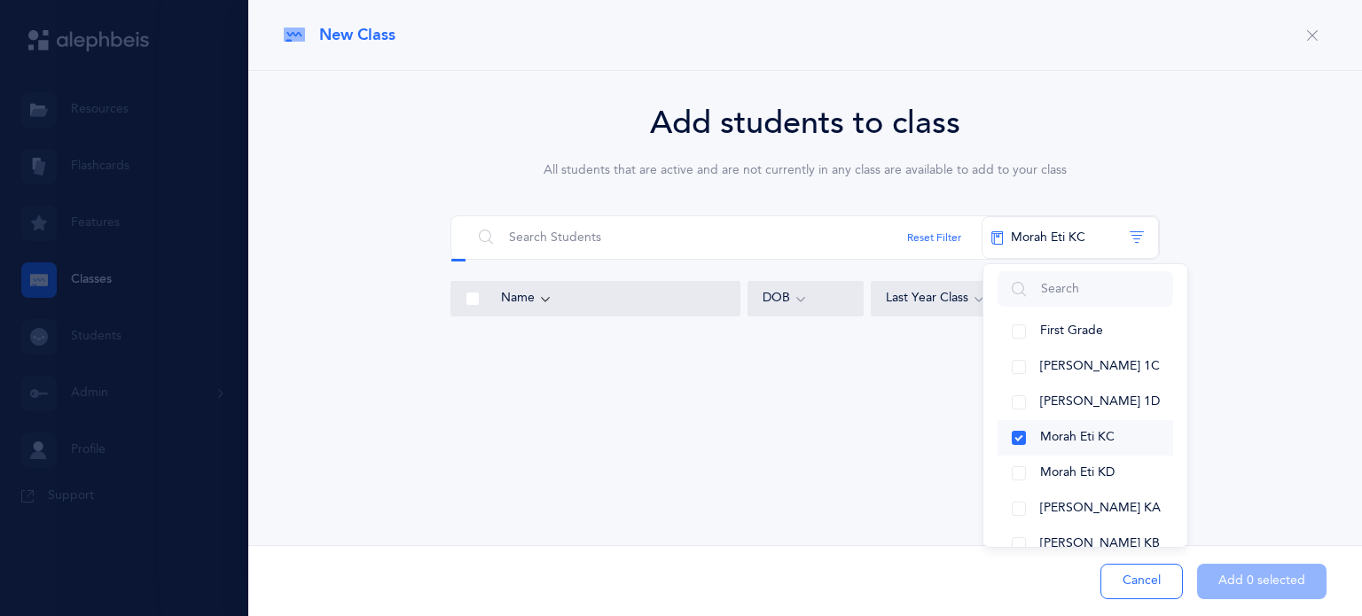
click at [1020, 482] on button "Morah Eti KD" at bounding box center [1085, 473] width 176 height 35
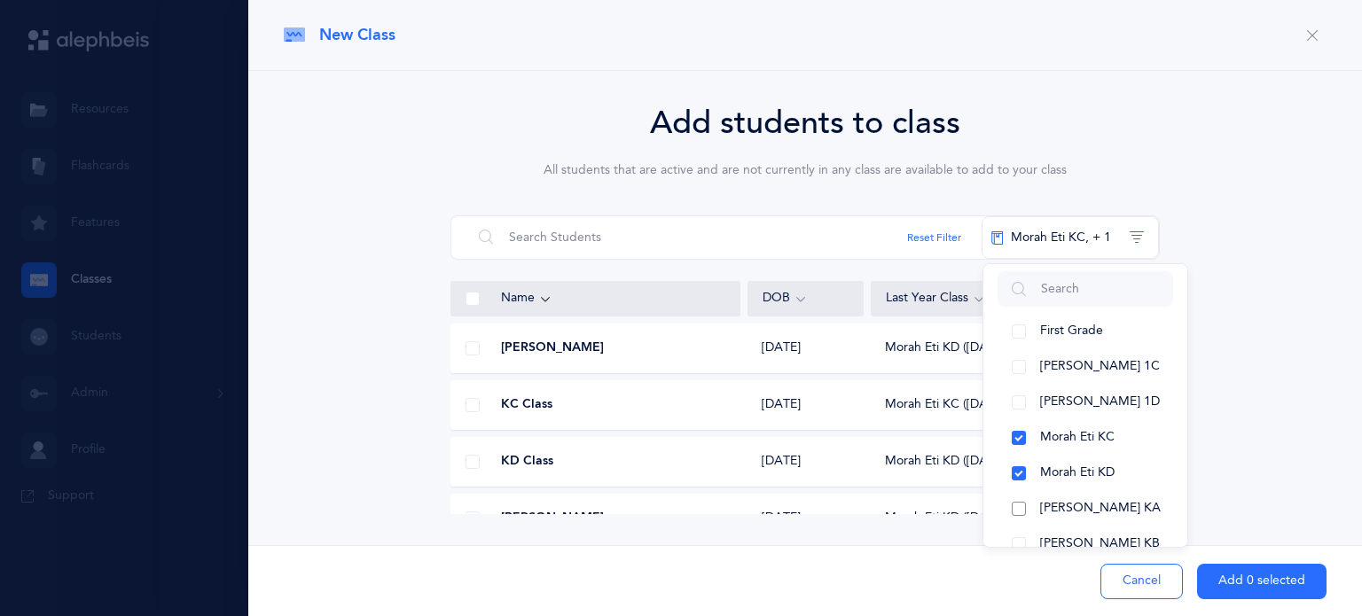
click at [1014, 513] on button "[PERSON_NAME] KA" at bounding box center [1085, 508] width 176 height 35
click at [1016, 536] on button "[PERSON_NAME] KB" at bounding box center [1085, 544] width 176 height 35
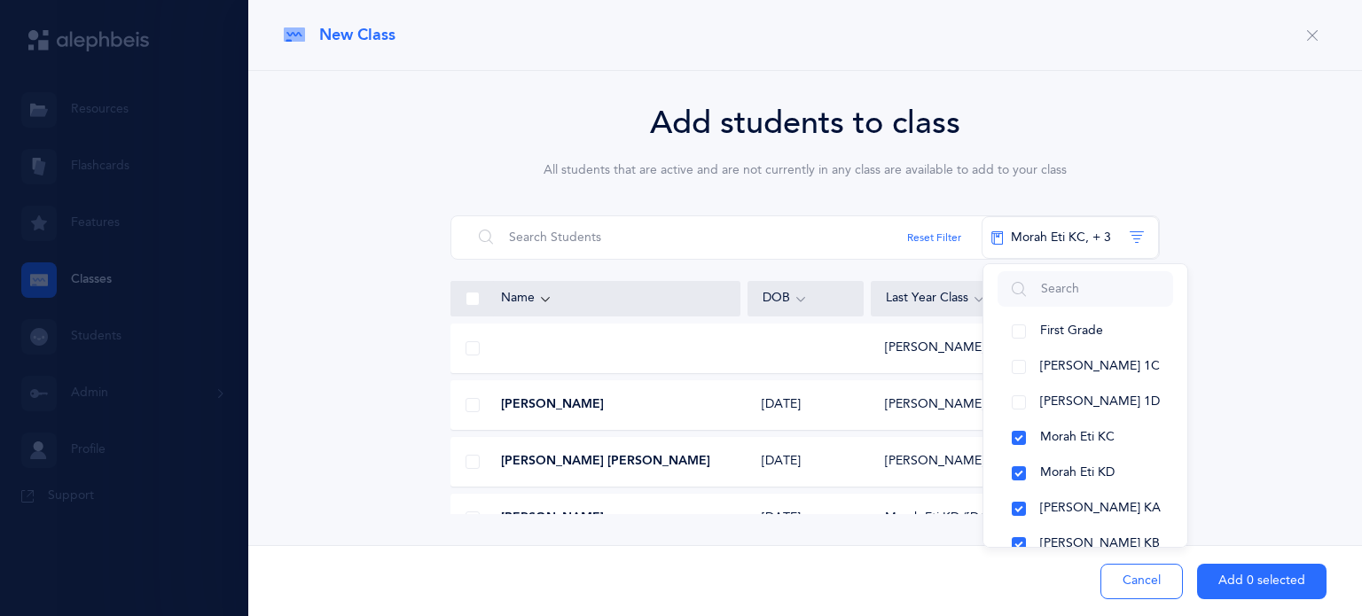
click at [1323, 426] on div "Add students to class All students that are active and are not currently in any…" at bounding box center [805, 306] width 1043 height 415
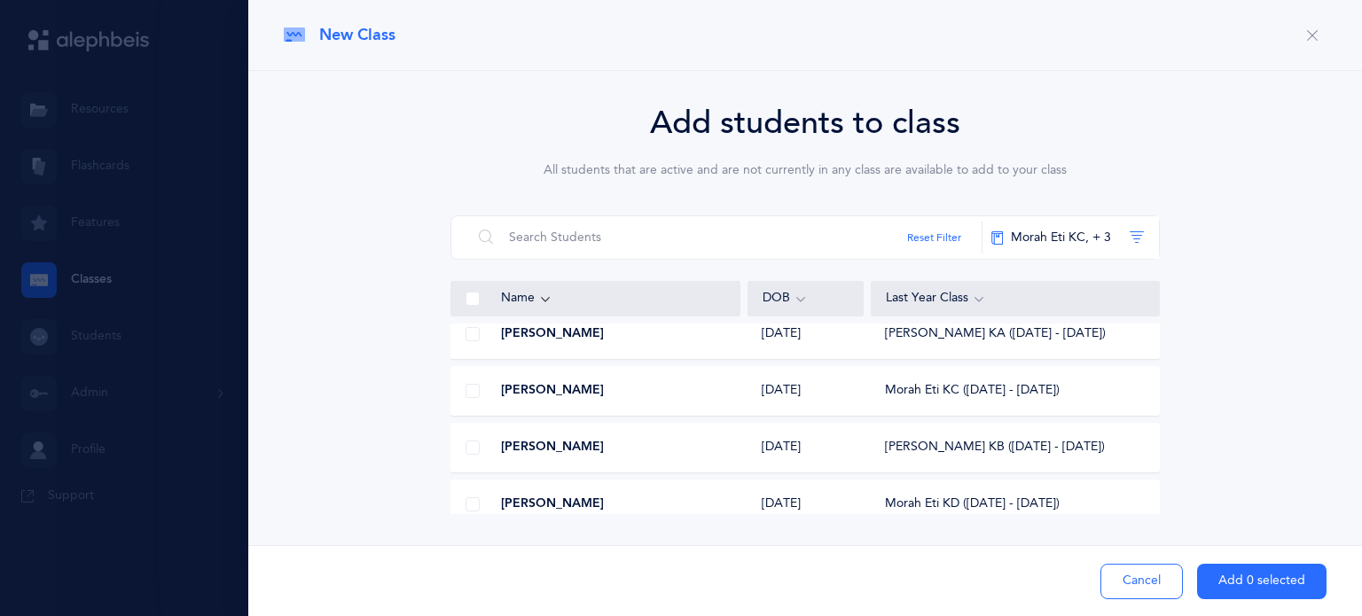
scroll to position [1380, 0]
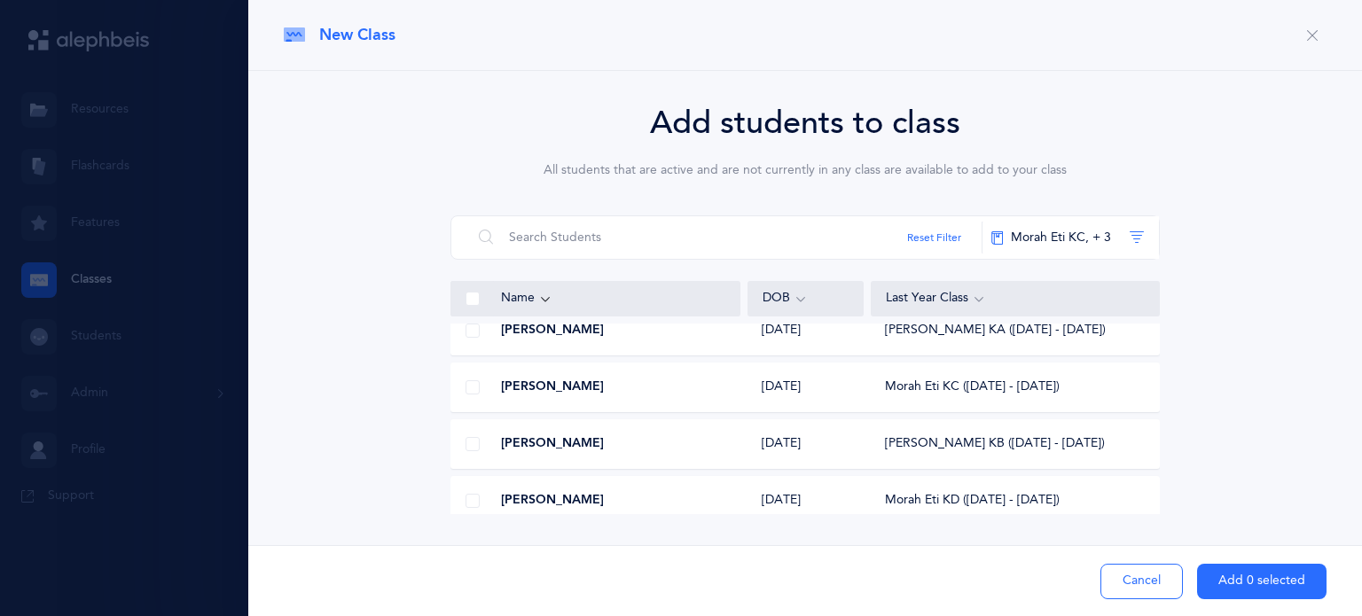
click at [473, 389] on span at bounding box center [472, 387] width 14 height 14
click at [0, 0] on input "checkbox" at bounding box center [0, 0] width 0 height 0
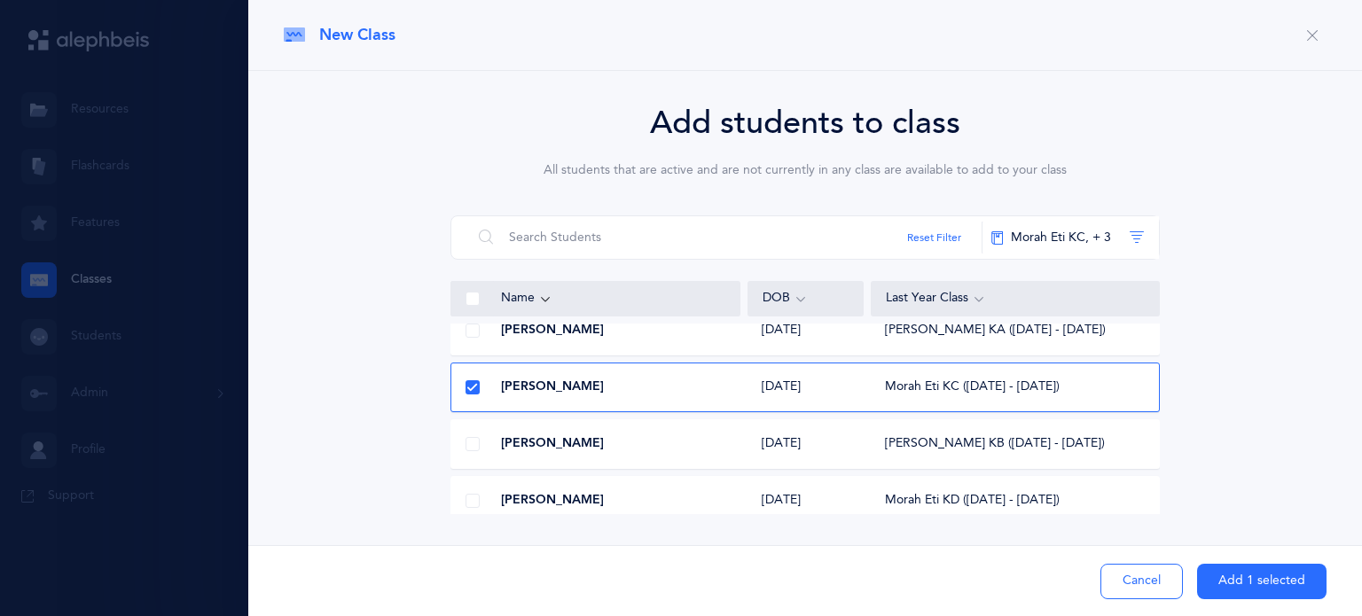
click at [473, 496] on span at bounding box center [472, 501] width 14 height 14
click at [0, 0] on input "checkbox" at bounding box center [0, 0] width 0 height 0
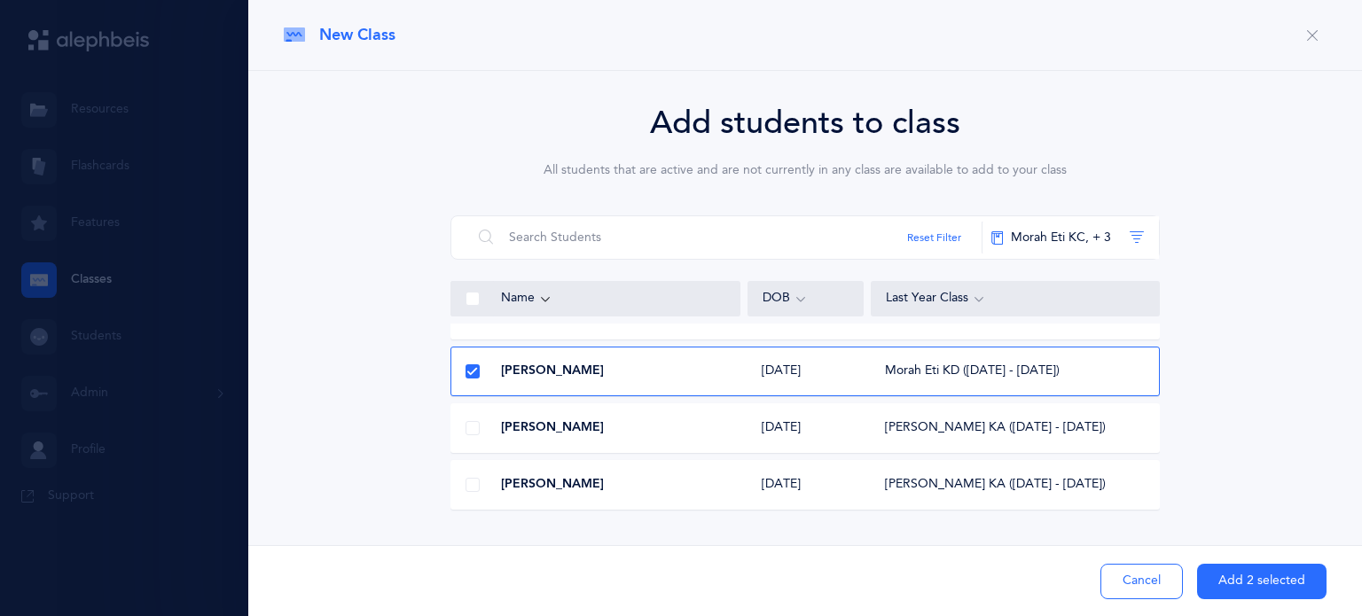
scroll to position [1500, 0]
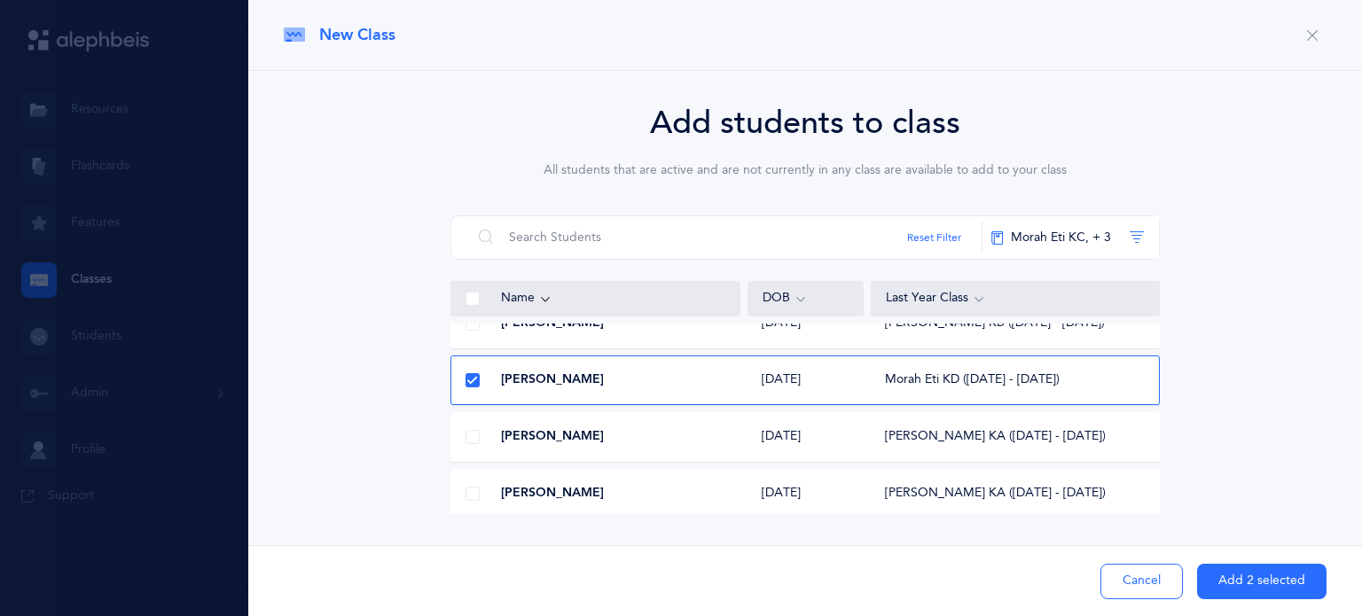
click at [473, 442] on span at bounding box center [472, 437] width 14 height 14
click at [0, 0] on input "checkbox" at bounding box center [0, 0] width 0 height 0
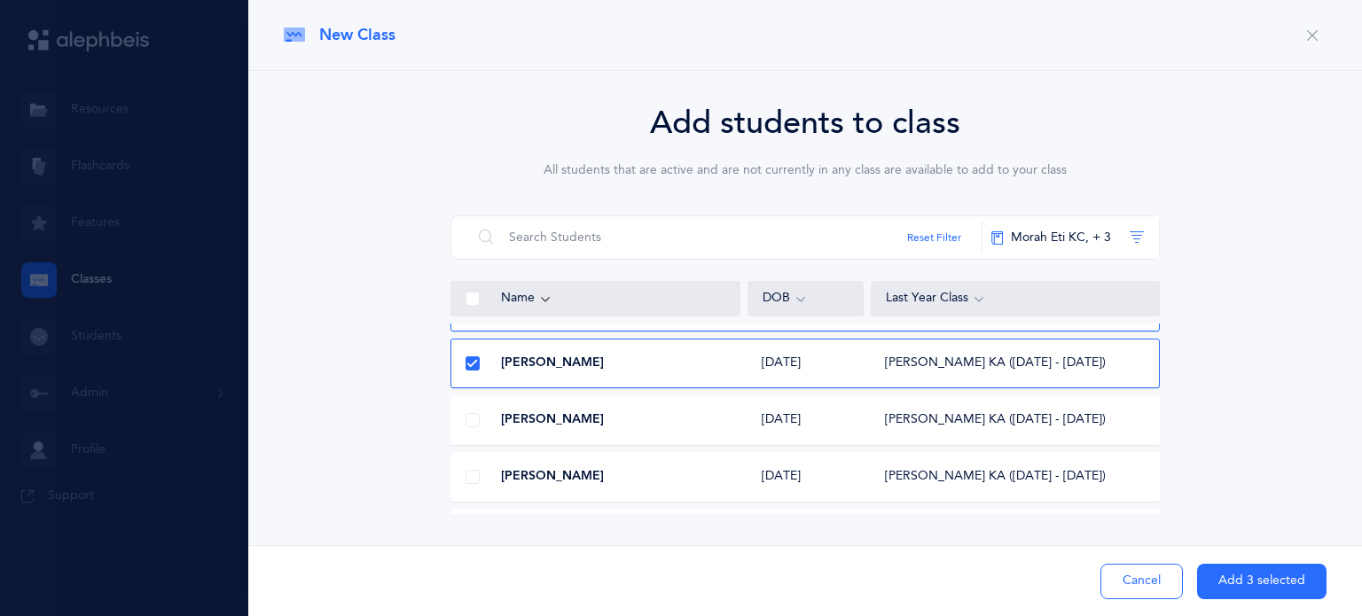
scroll to position [1582, 0]
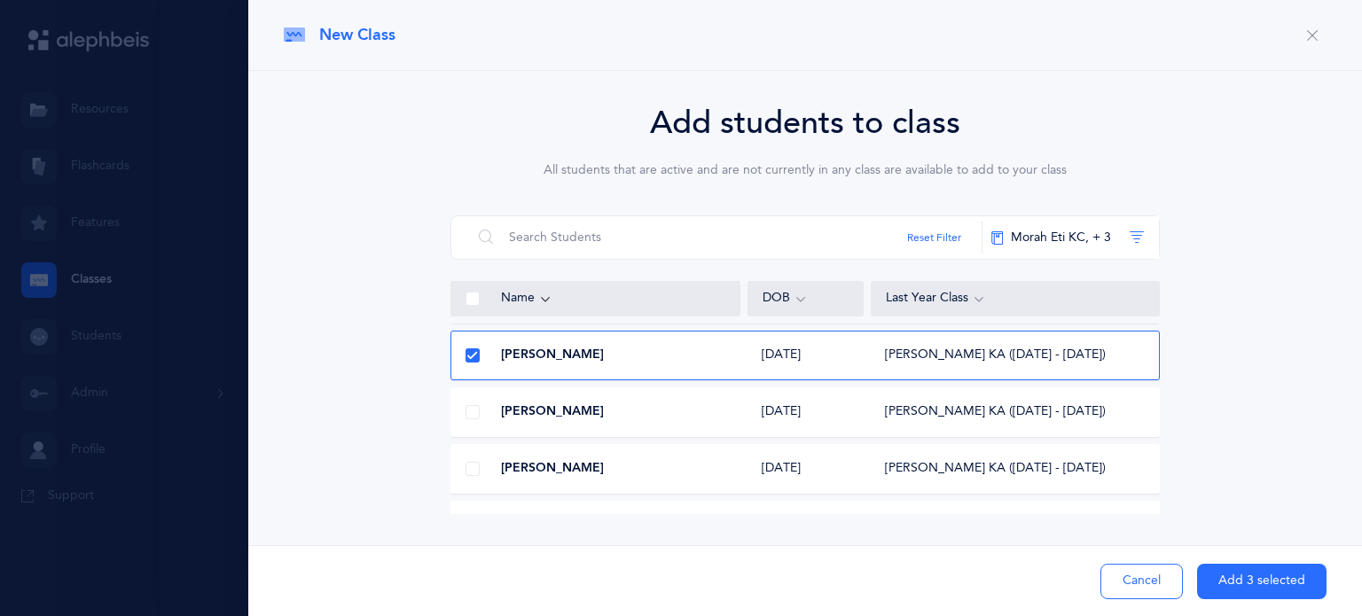
click at [467, 470] on span at bounding box center [472, 469] width 14 height 14
click at [0, 0] on input "checkbox" at bounding box center [0, 0] width 0 height 0
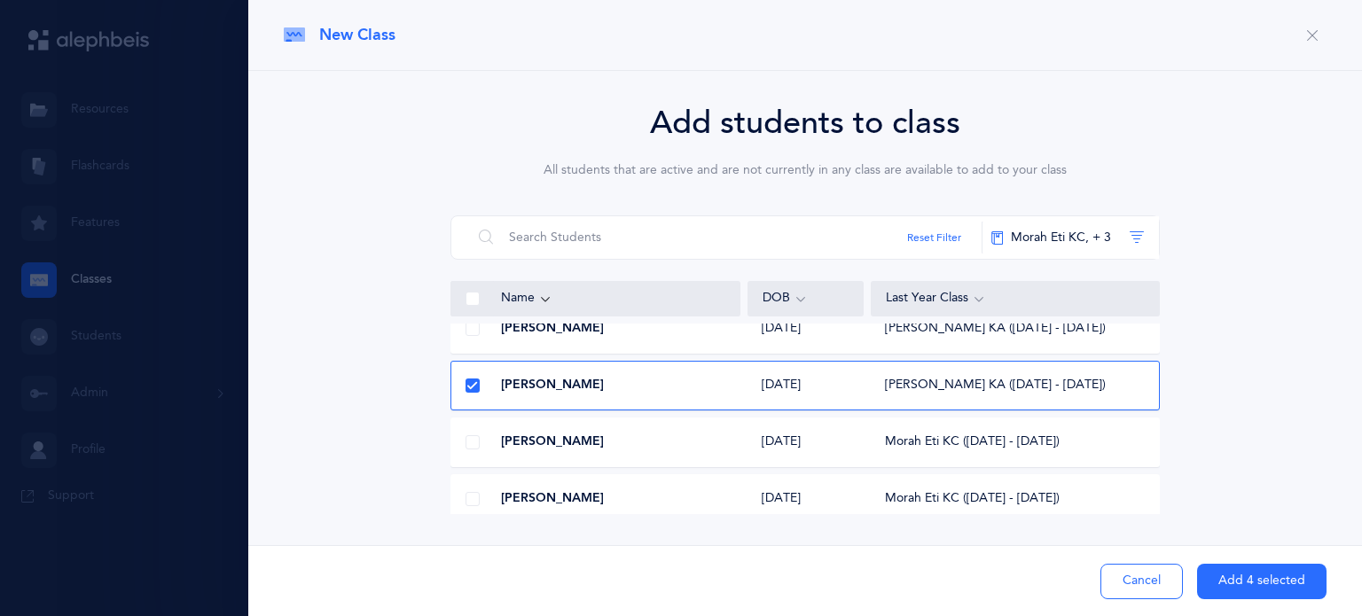
scroll to position [1681, 0]
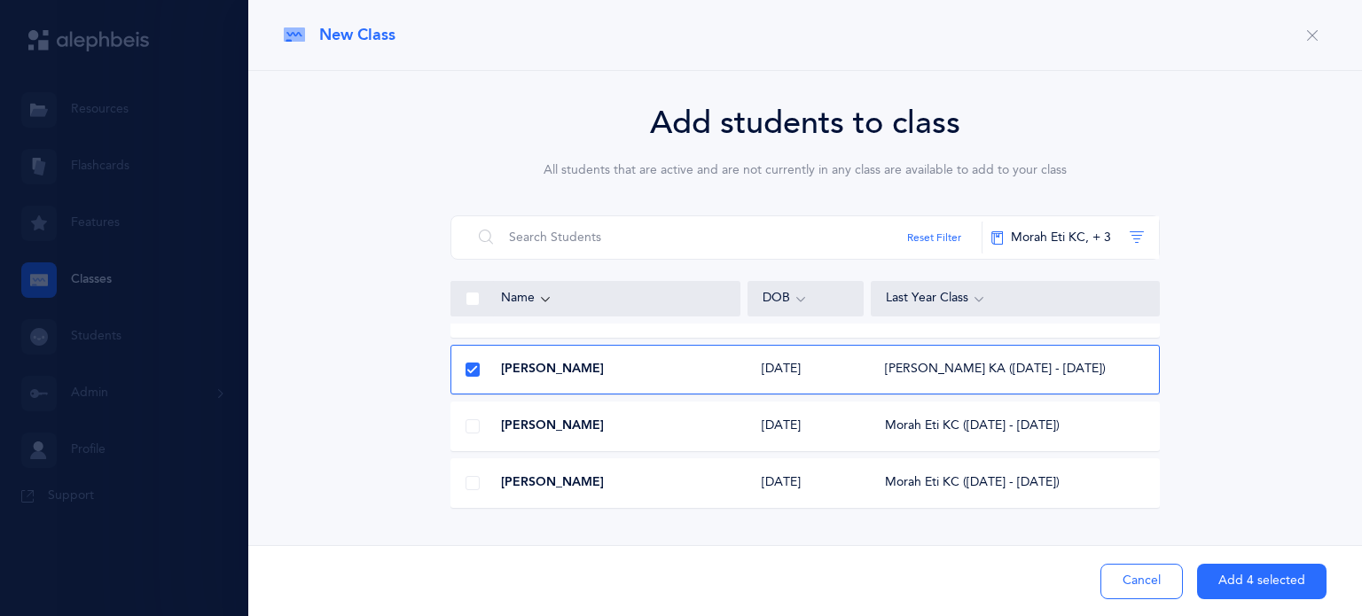
click at [478, 428] on span at bounding box center [472, 426] width 14 height 14
click at [0, 0] on input "checkbox" at bounding box center [0, 0] width 0 height 0
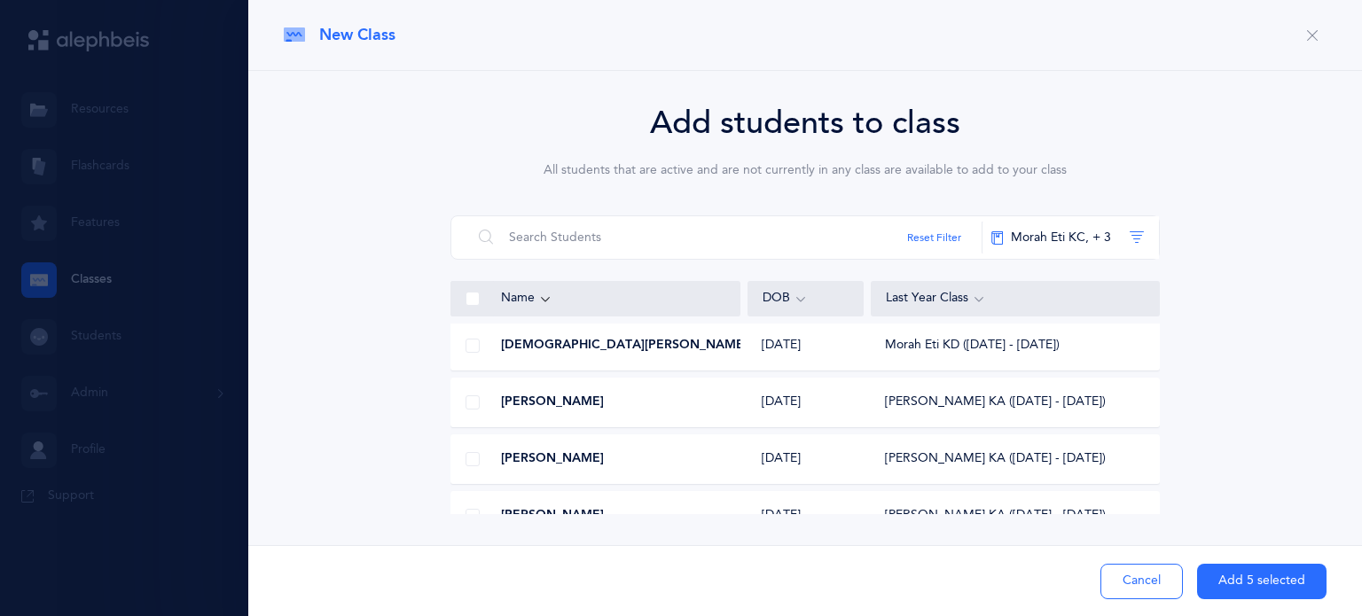
scroll to position [2219, 0]
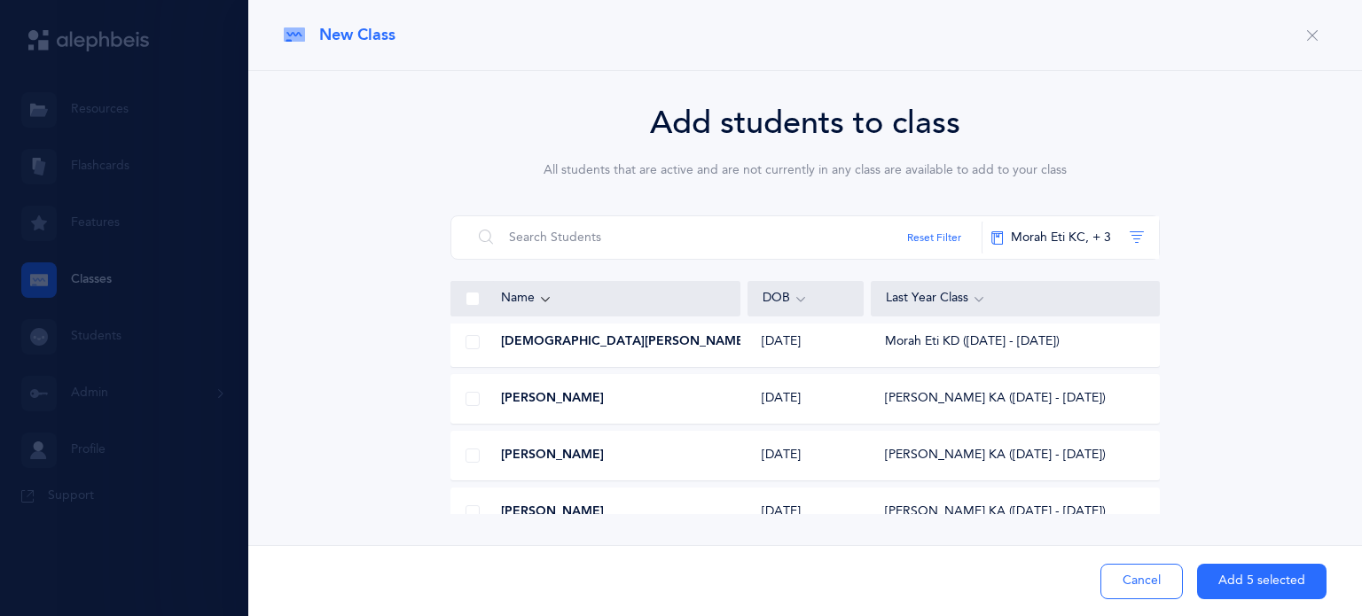
click at [468, 396] on span at bounding box center [472, 399] width 14 height 14
click at [0, 0] on input "checkbox" at bounding box center [0, 0] width 0 height 0
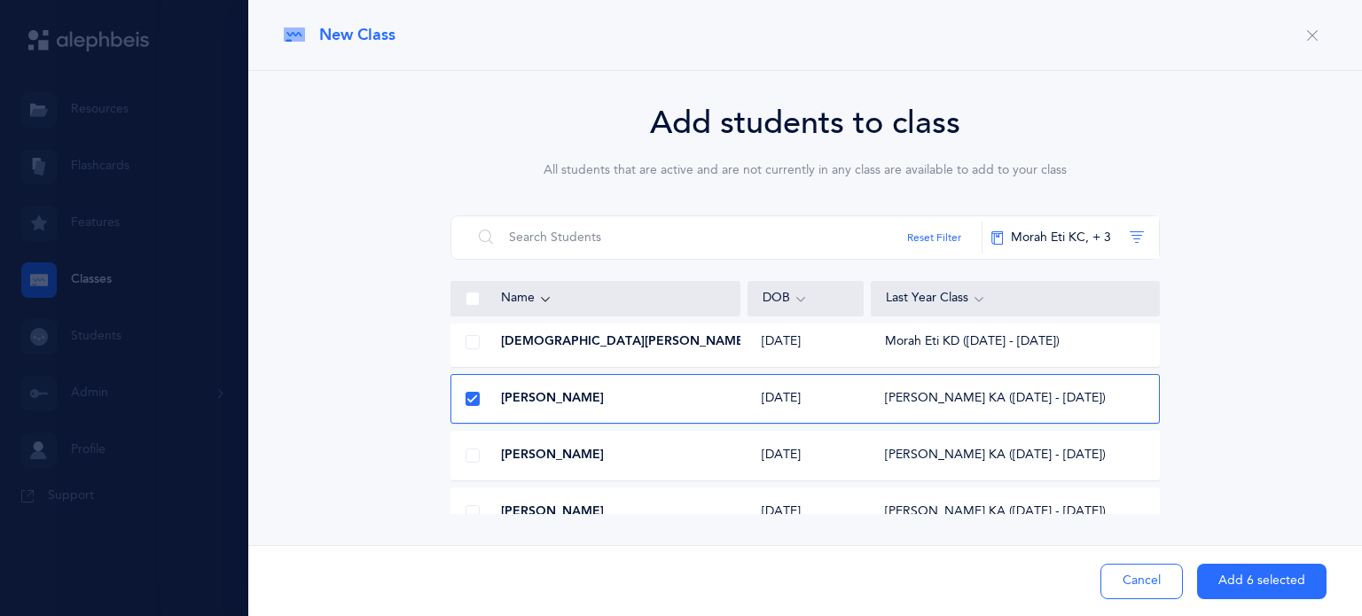
click at [1223, 581] on button "Add 6 selected" at bounding box center [1261, 581] width 129 height 35
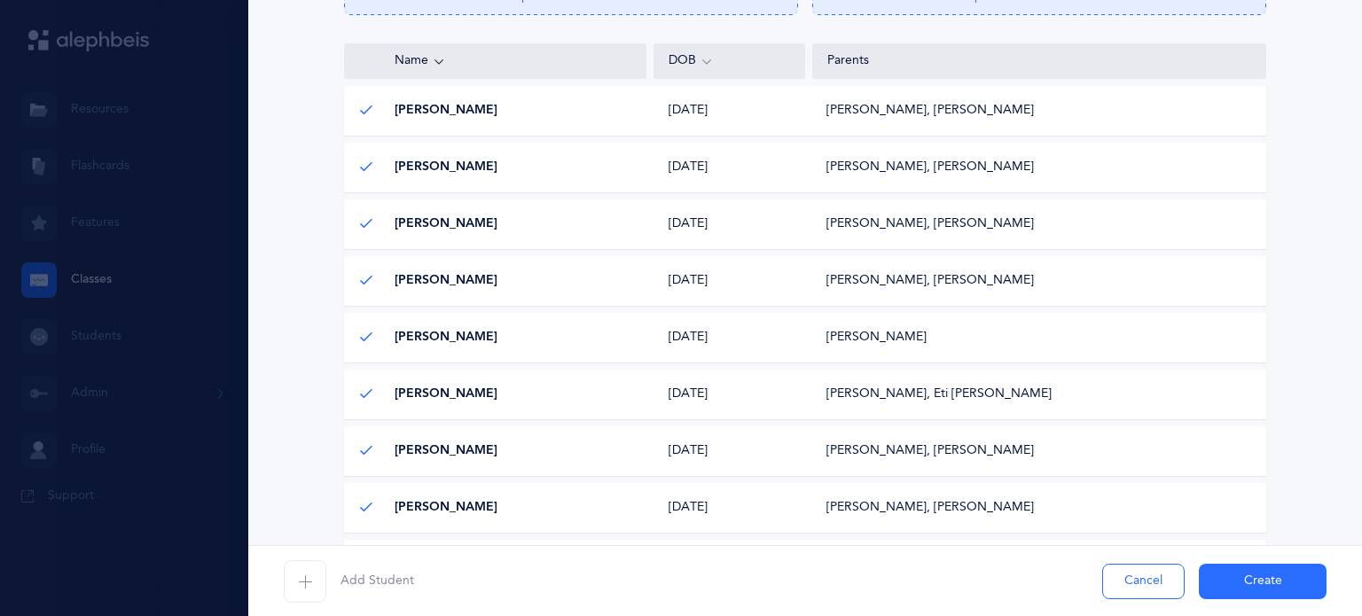
scroll to position [611, 0]
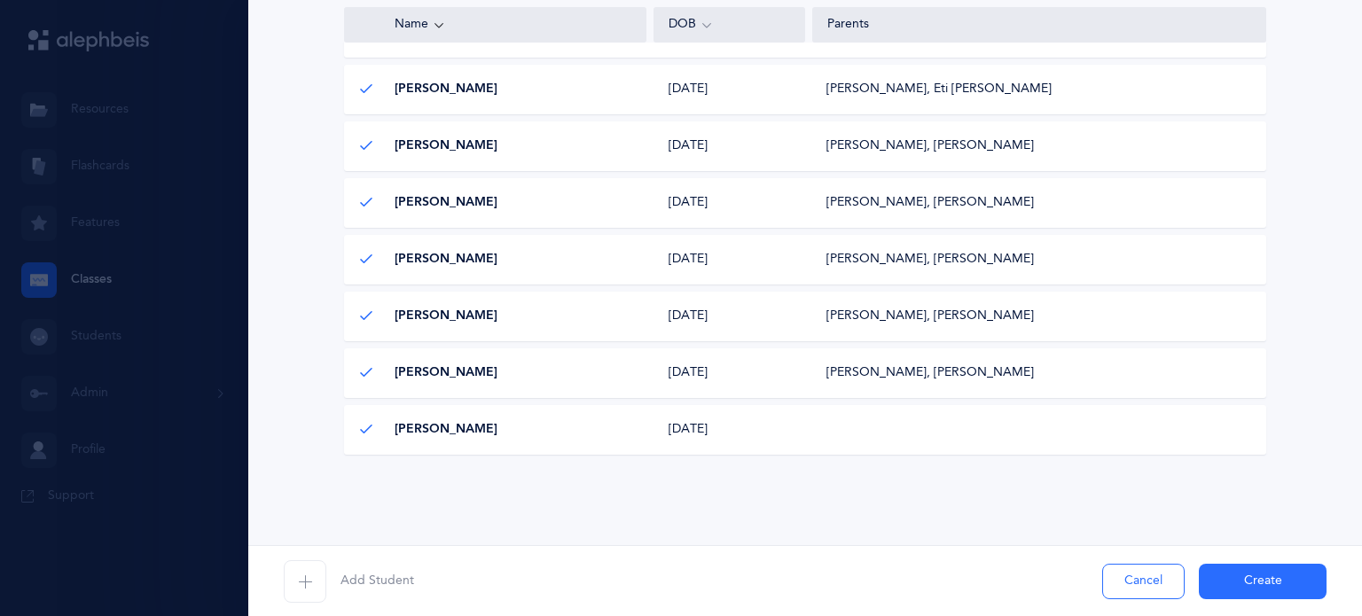
click at [797, 431] on div "05/24/2019 05/24/2019" at bounding box center [730, 430] width 152 height 18
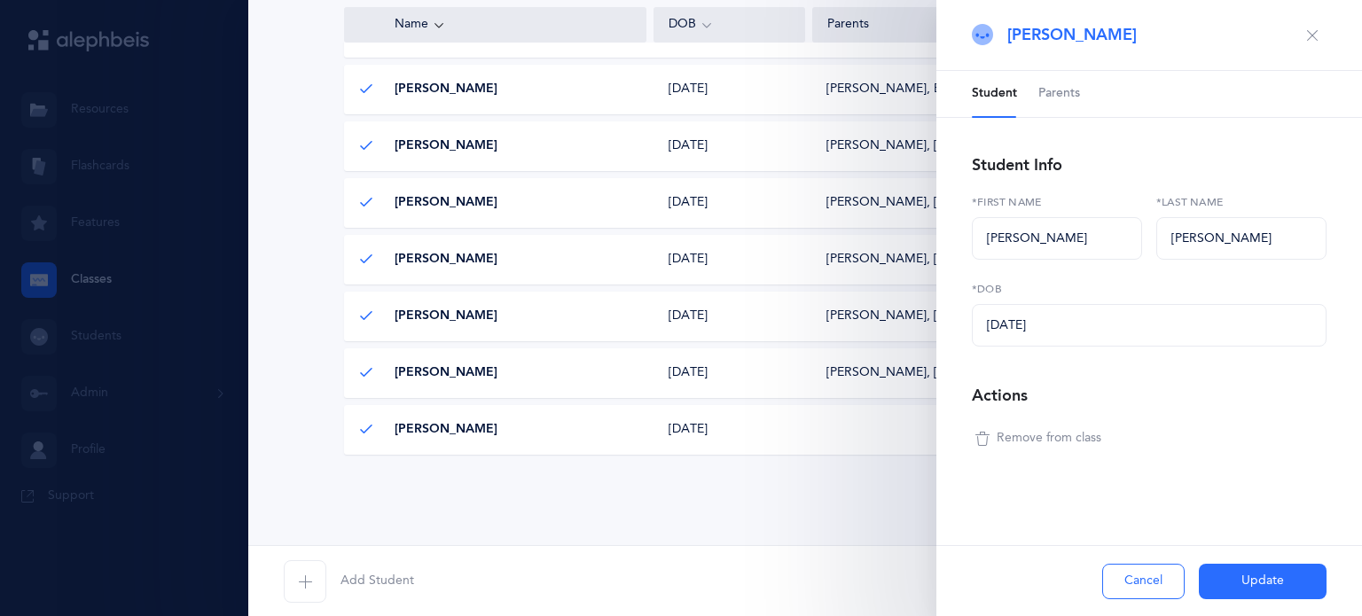
click at [1078, 91] on span "Parents" at bounding box center [1059, 94] width 42 height 18
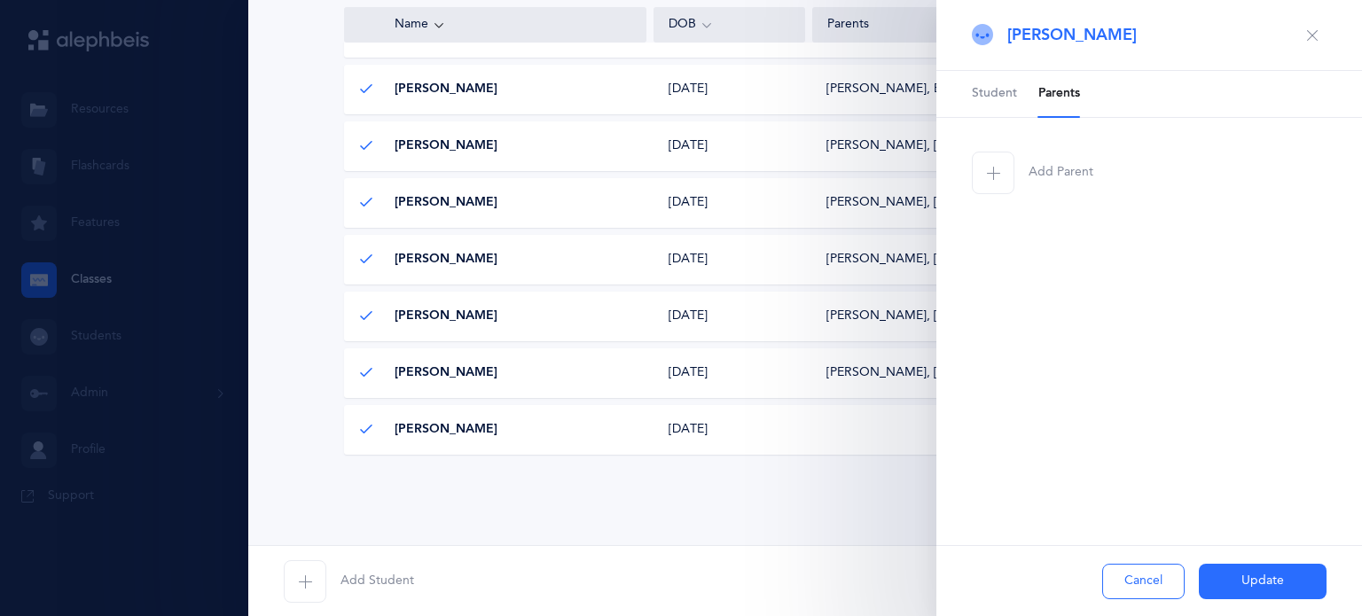
click at [998, 173] on icon "button" at bounding box center [993, 173] width 14 height 14
select select
click at [1020, 312] on div "Title" at bounding box center [1149, 325] width 324 height 30
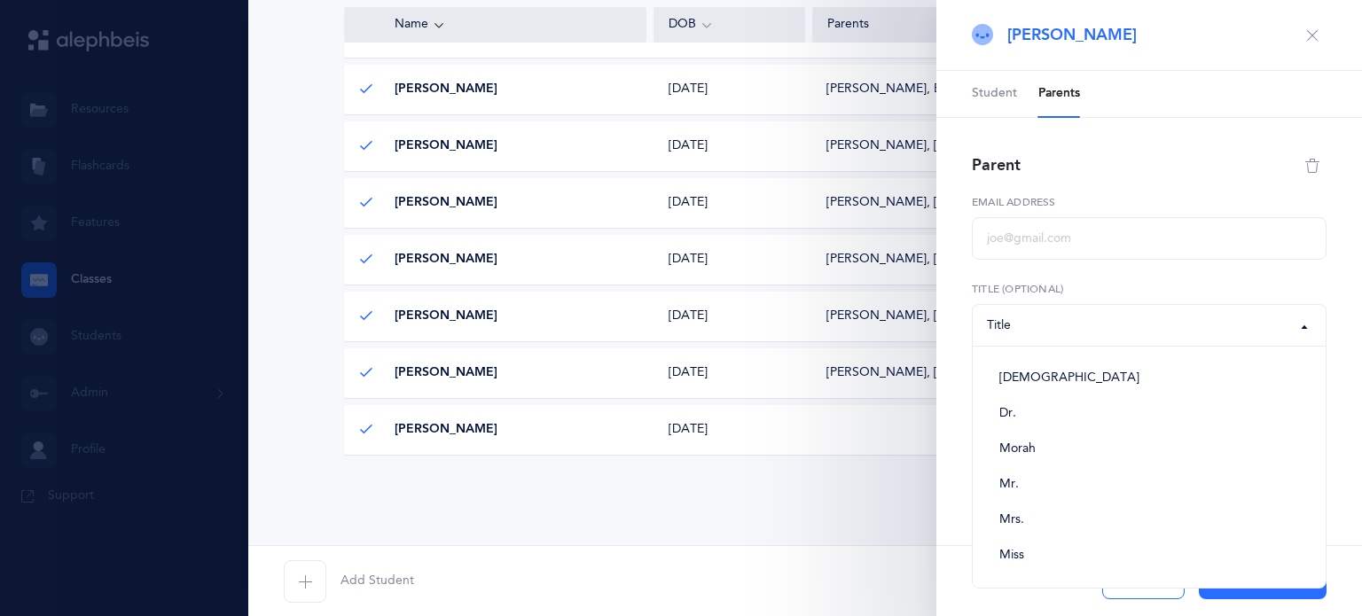
click at [1055, 266] on div "Parent Email address Rabbi Dr. Morah Mr. Mrs. Miss Title Rabbi Dr. Morah Mr. Mr…" at bounding box center [1149, 303] width 355 height 303
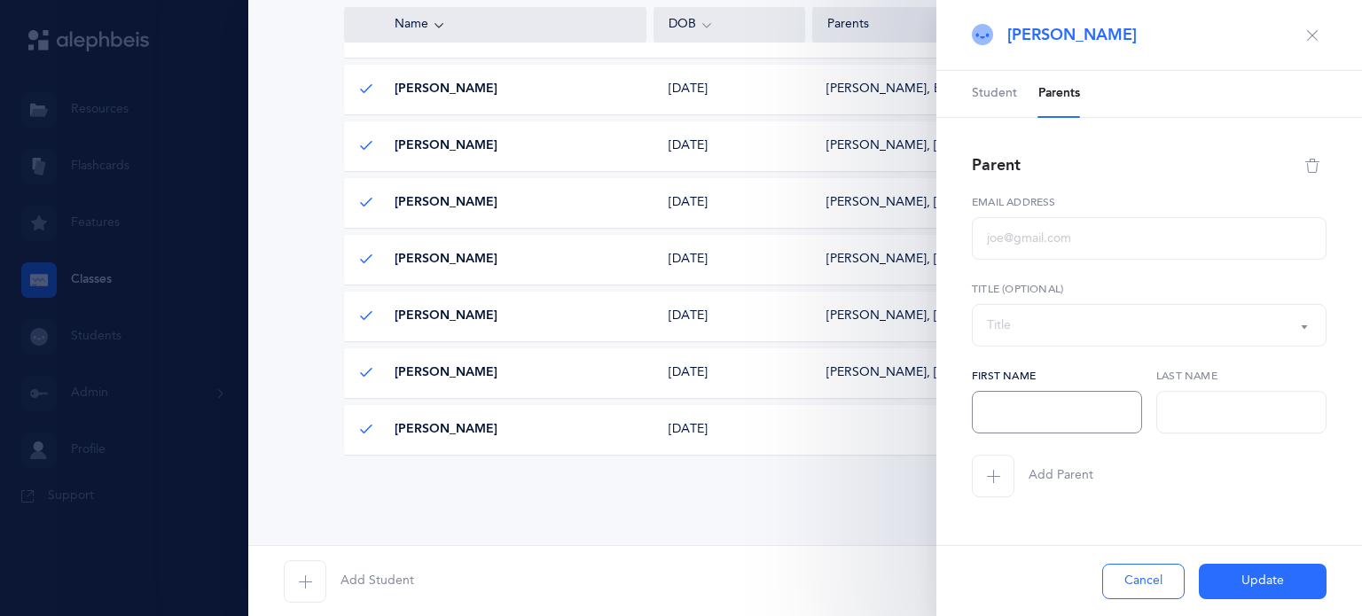
click at [1032, 406] on input "text" at bounding box center [1057, 412] width 170 height 43
type input "Moral"
click at [1184, 423] on input "text" at bounding box center [1241, 412] width 170 height 43
type input "i"
type input "Ivgi"
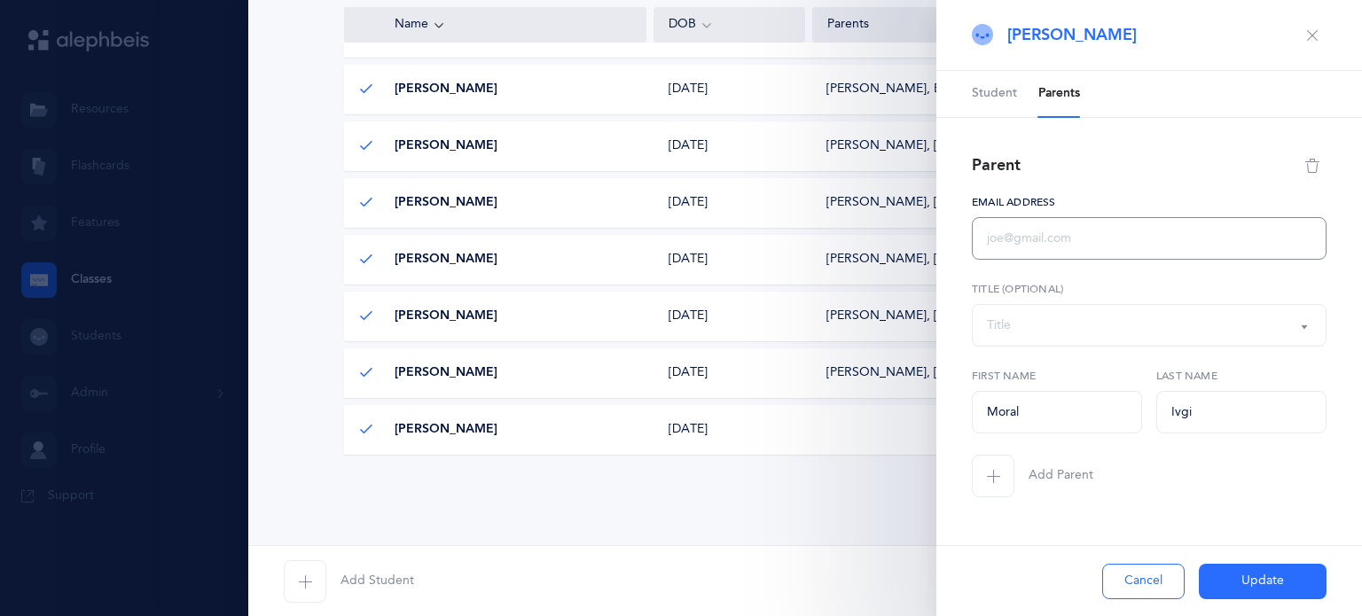
click at [1037, 233] on input "text" at bounding box center [1149, 238] width 355 height 43
type input "[EMAIL_ADDRESS][DOMAIN_NAME]"
click at [983, 473] on span "button" at bounding box center [993, 476] width 43 height 43
select select
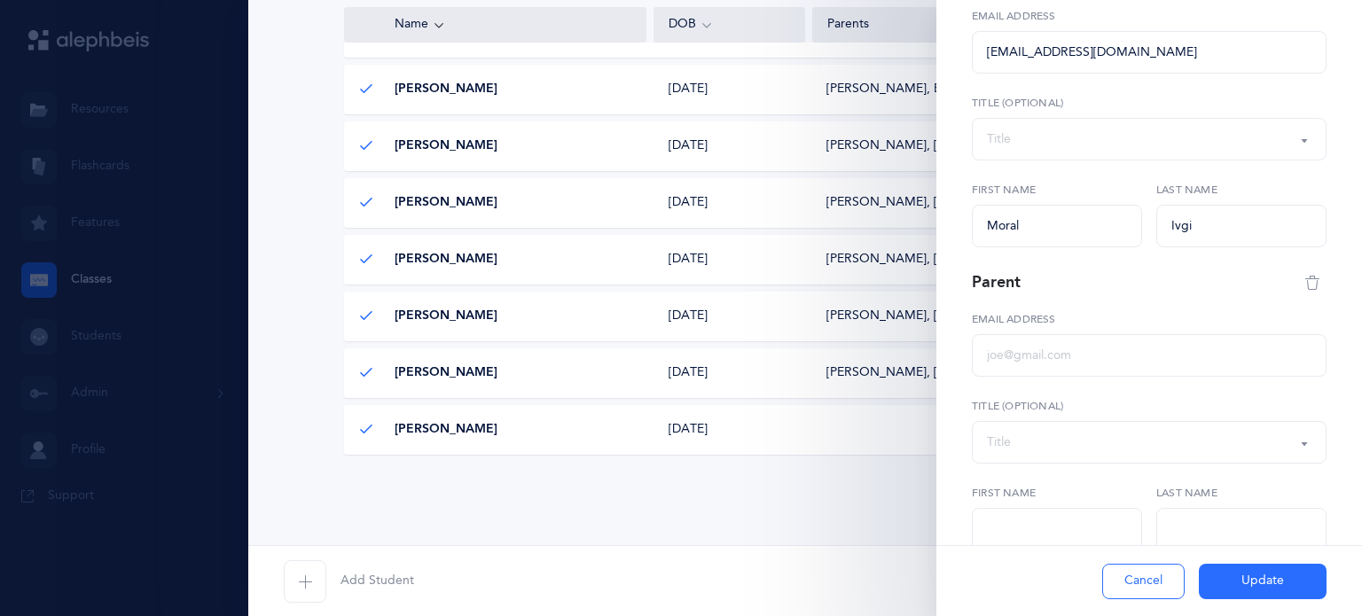
scroll to position [202, 0]
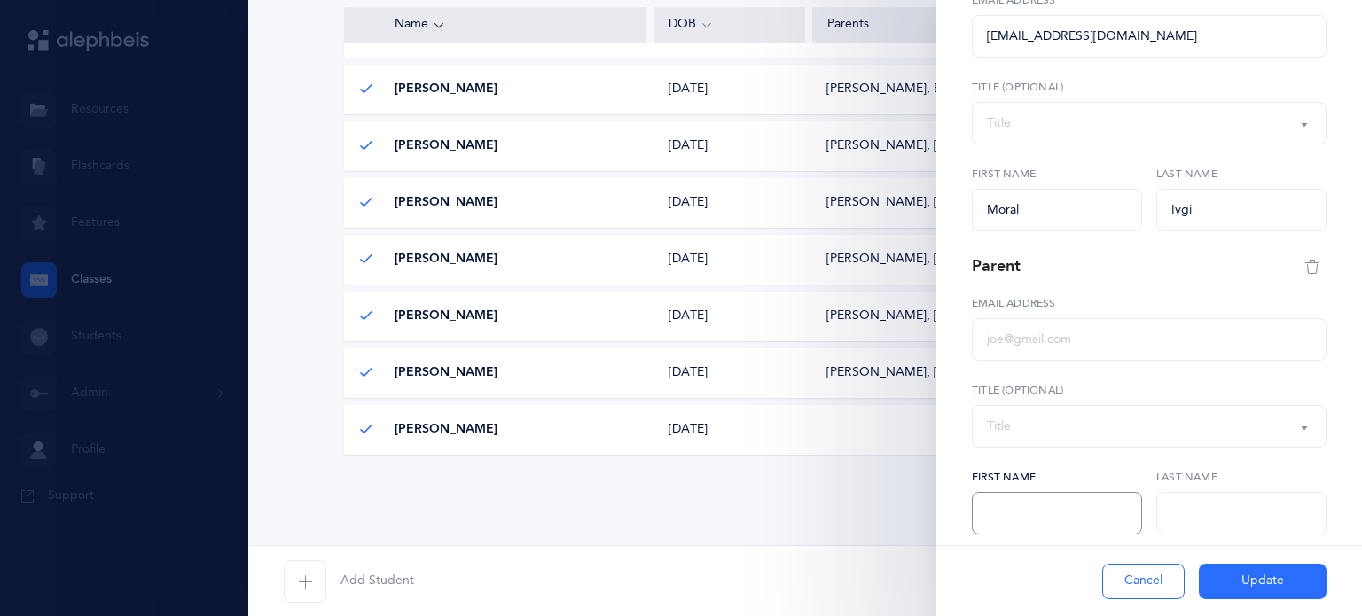
click at [993, 503] on input "text" at bounding box center [1057, 513] width 170 height 43
type input "[PERSON_NAME]"
click at [1237, 509] on input "text" at bounding box center [1241, 513] width 170 height 43
type input "[PERSON_NAME]"
click at [1053, 325] on input "text" at bounding box center [1149, 339] width 355 height 43
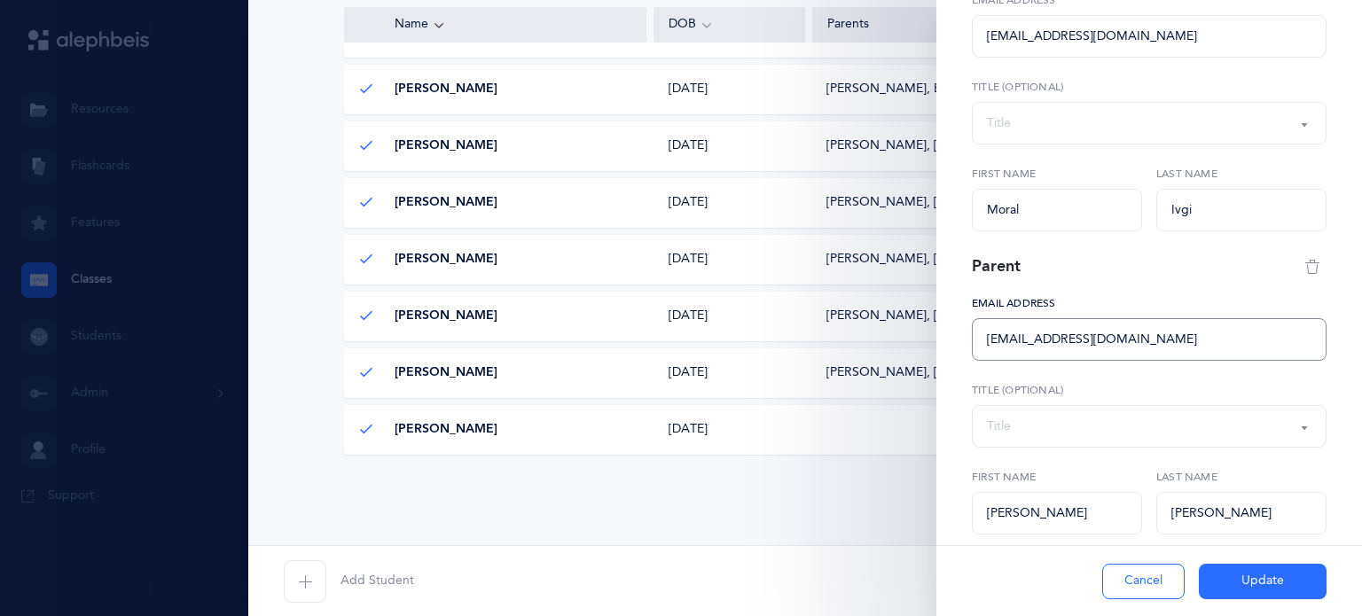
type input "[EMAIL_ADDRESS][DOMAIN_NAME]"
click at [1252, 582] on button "Update" at bounding box center [1263, 581] width 128 height 35
select select
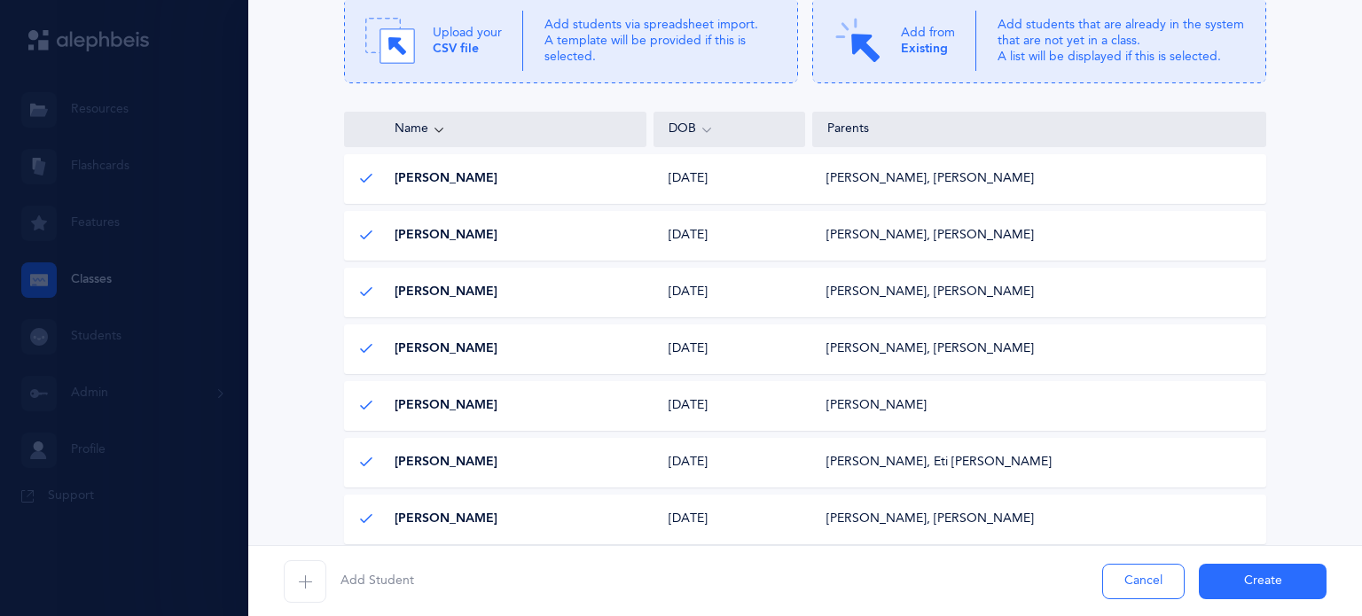
scroll to position [223, 0]
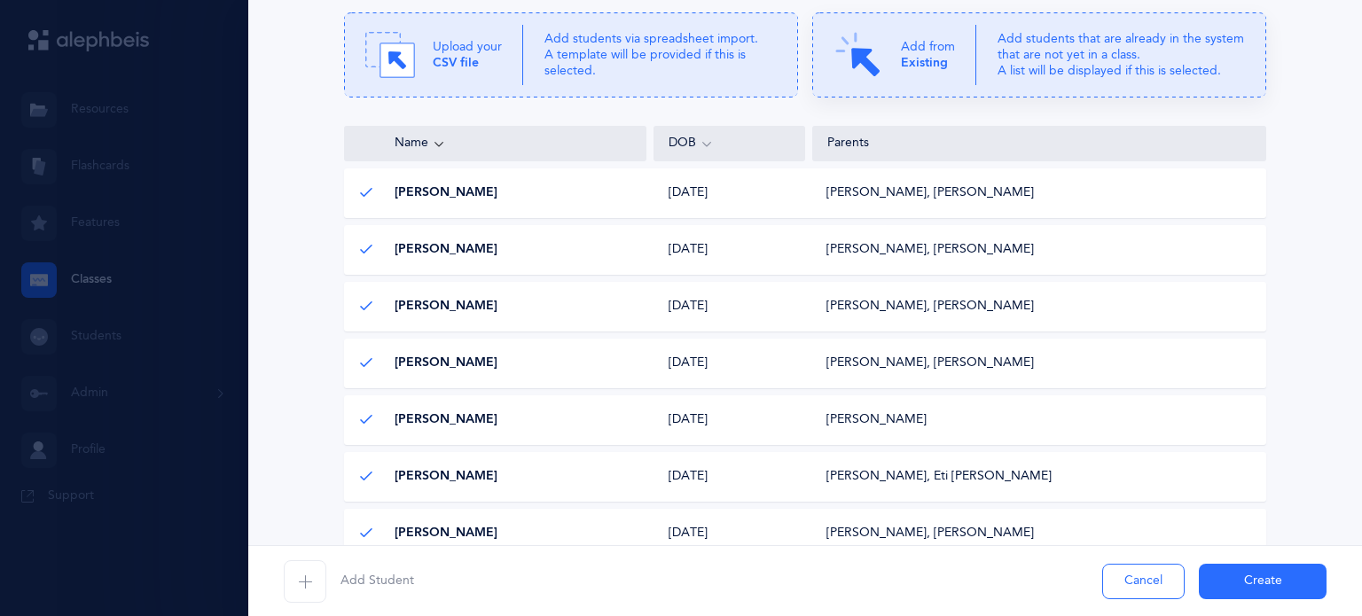
click at [910, 52] on p "Add from Existing" at bounding box center [928, 55] width 54 height 32
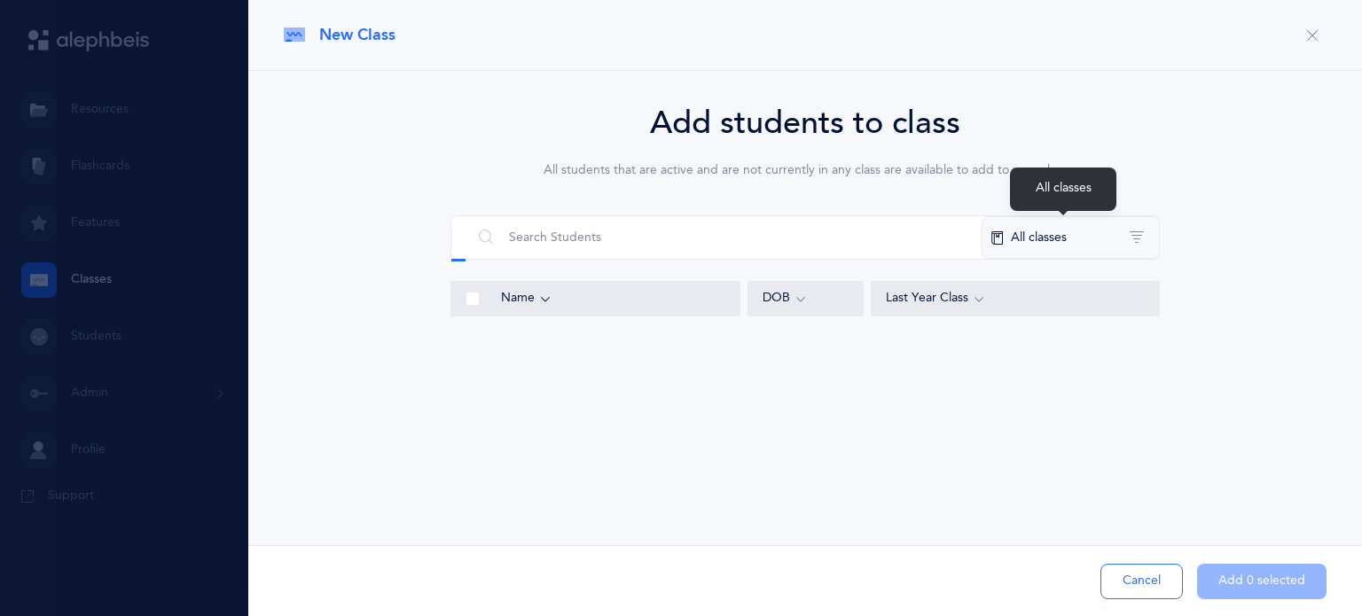
drag, startPoint x: 1034, startPoint y: 246, endPoint x: 1020, endPoint y: 237, distance: 16.0
click at [1020, 237] on button "All classes" at bounding box center [1069, 237] width 177 height 43
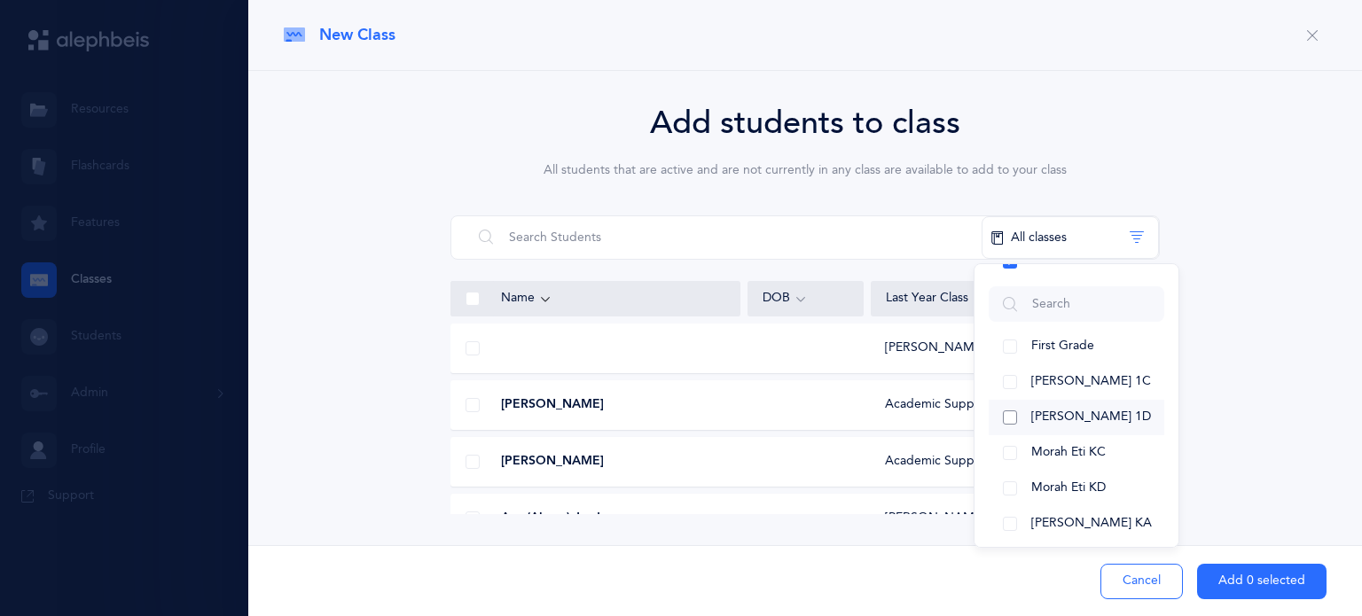
scroll to position [39, 0]
click at [1015, 453] on button "Morah Eti KC" at bounding box center [1077, 448] width 176 height 35
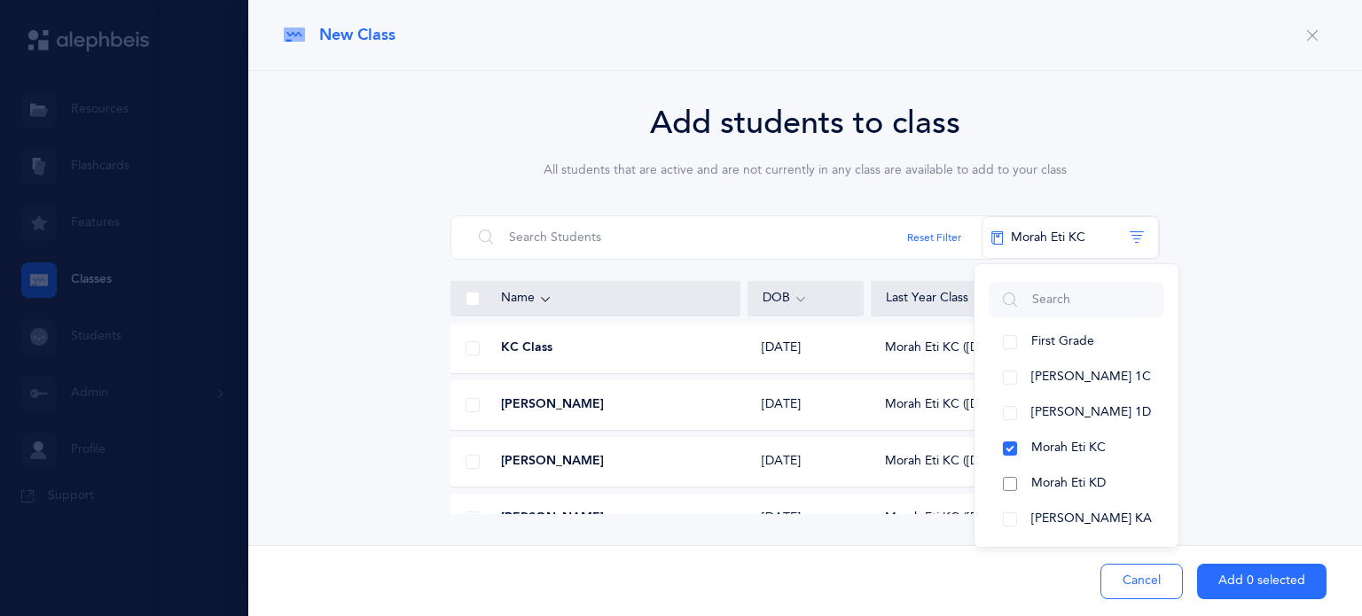
click at [1007, 481] on button "Morah Eti KD" at bounding box center [1077, 483] width 176 height 35
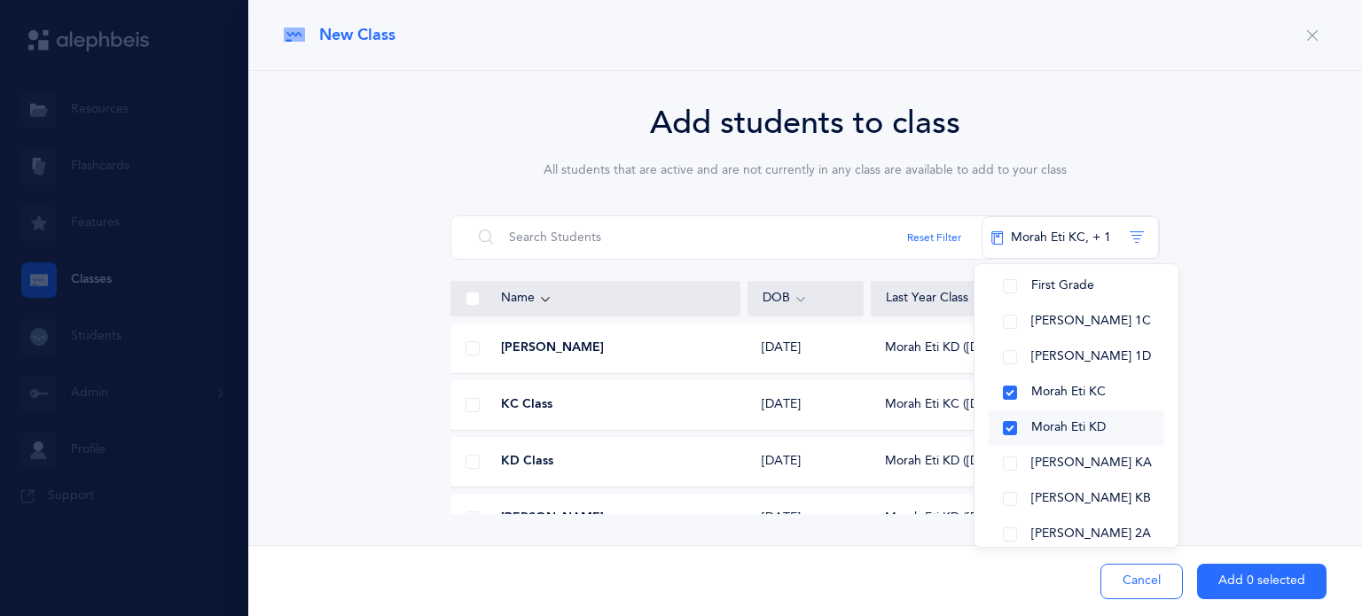
scroll to position [96, 0]
click at [1005, 467] on button "[PERSON_NAME] KA" at bounding box center [1077, 462] width 176 height 35
click at [1012, 504] on button "[PERSON_NAME] KB" at bounding box center [1077, 498] width 176 height 35
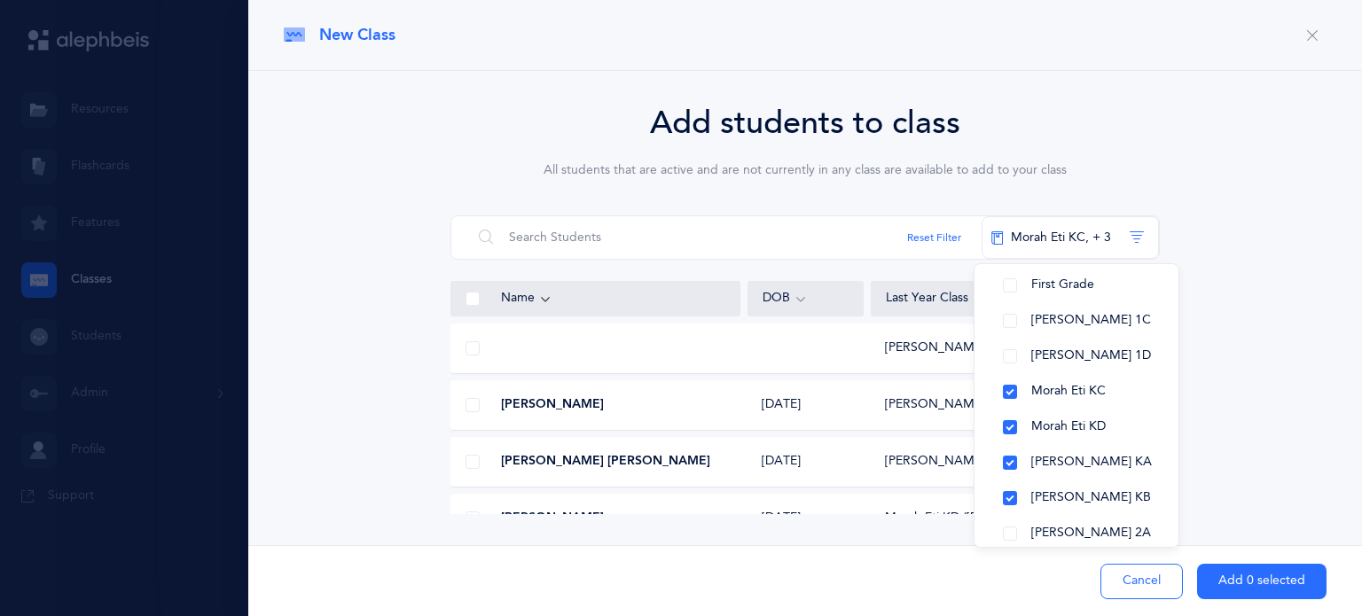
click at [1246, 428] on div "Add students to class All students that are active and are not currently in any…" at bounding box center [805, 306] width 1043 height 415
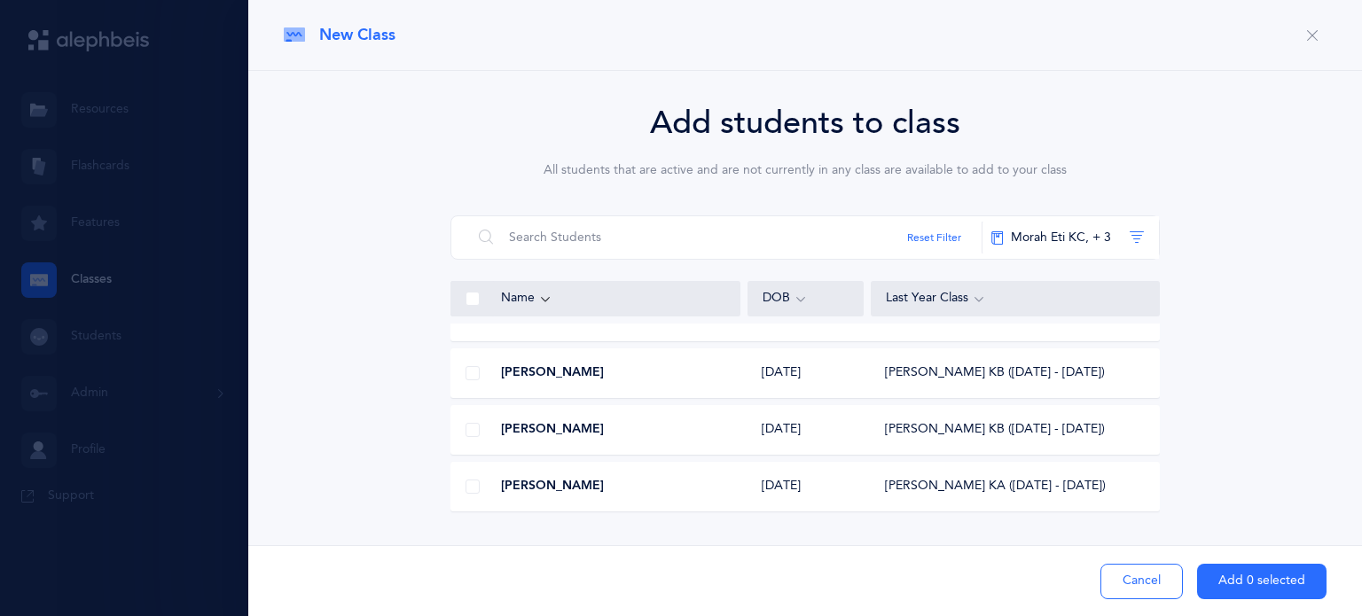
scroll to position [2078, 0]
click at [465, 424] on div at bounding box center [472, 426] width 43 height 35
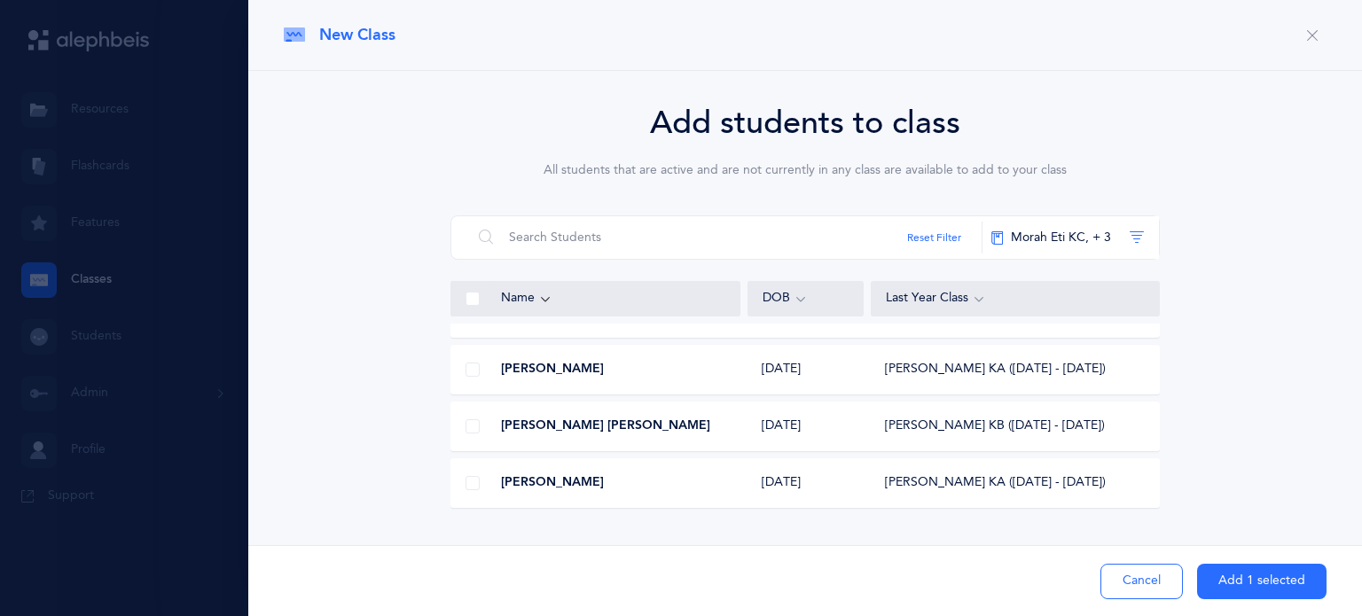
click at [472, 485] on span at bounding box center [472, 483] width 14 height 14
click at [0, 0] on input "checkbox" at bounding box center [0, 0] width 0 height 0
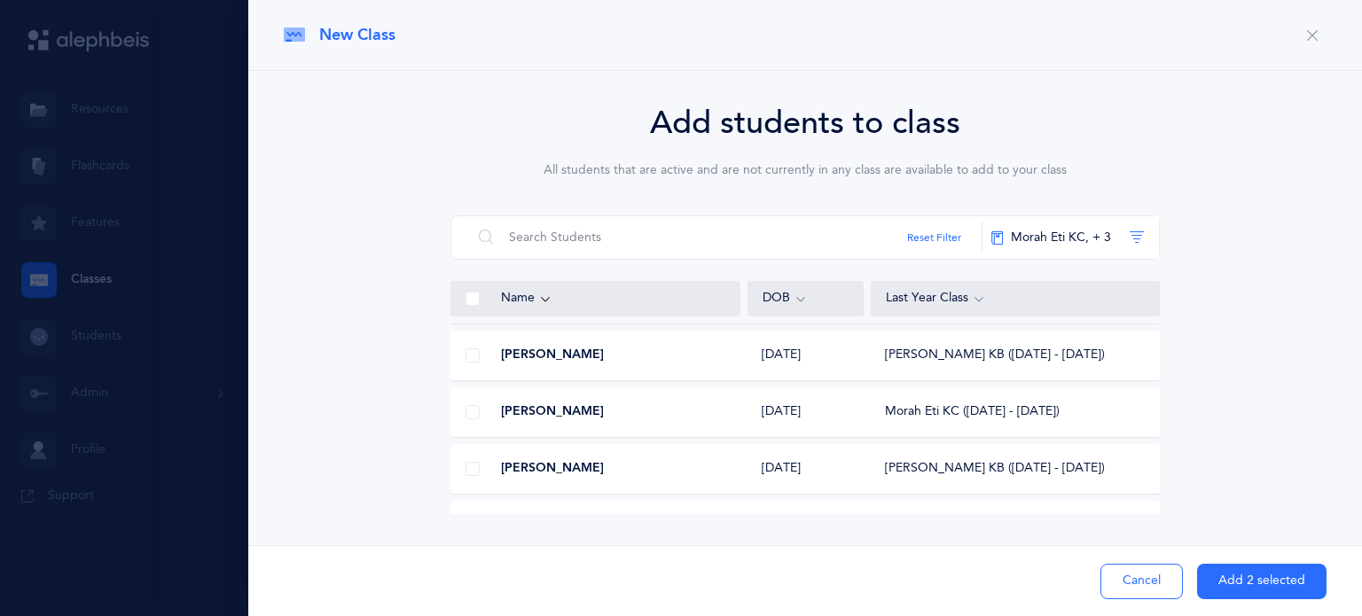
scroll to position [3020, 0]
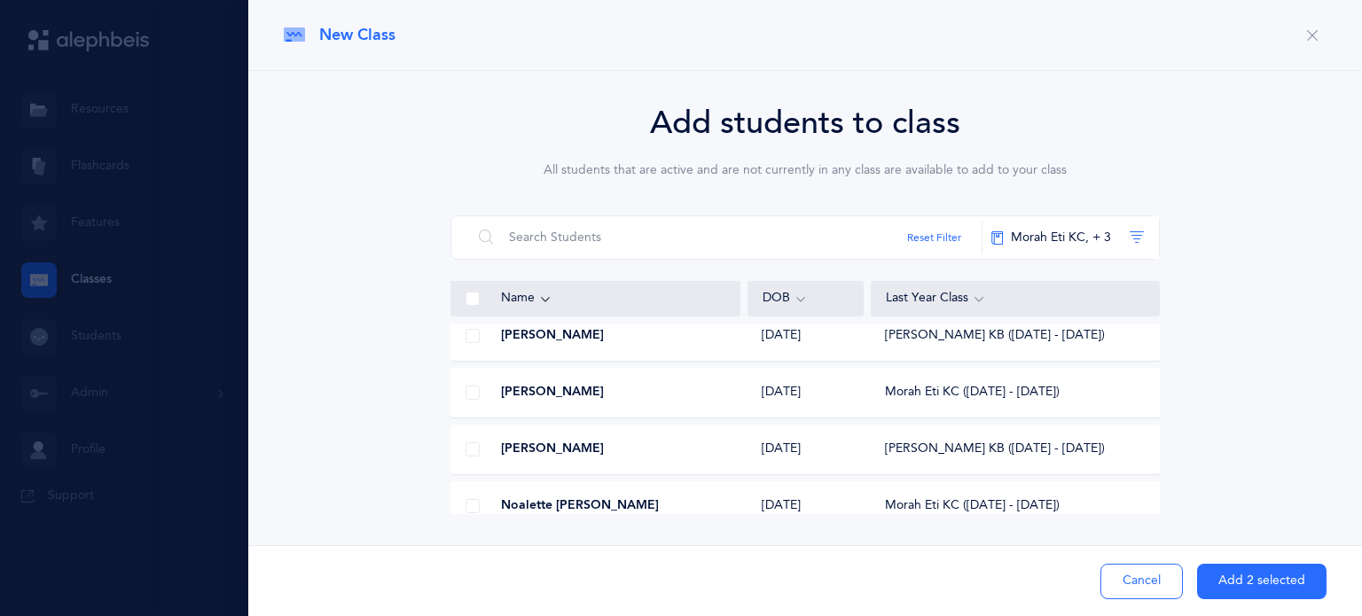
click at [476, 388] on span at bounding box center [472, 393] width 14 height 14
click at [0, 0] on input "checkbox" at bounding box center [0, 0] width 0 height 0
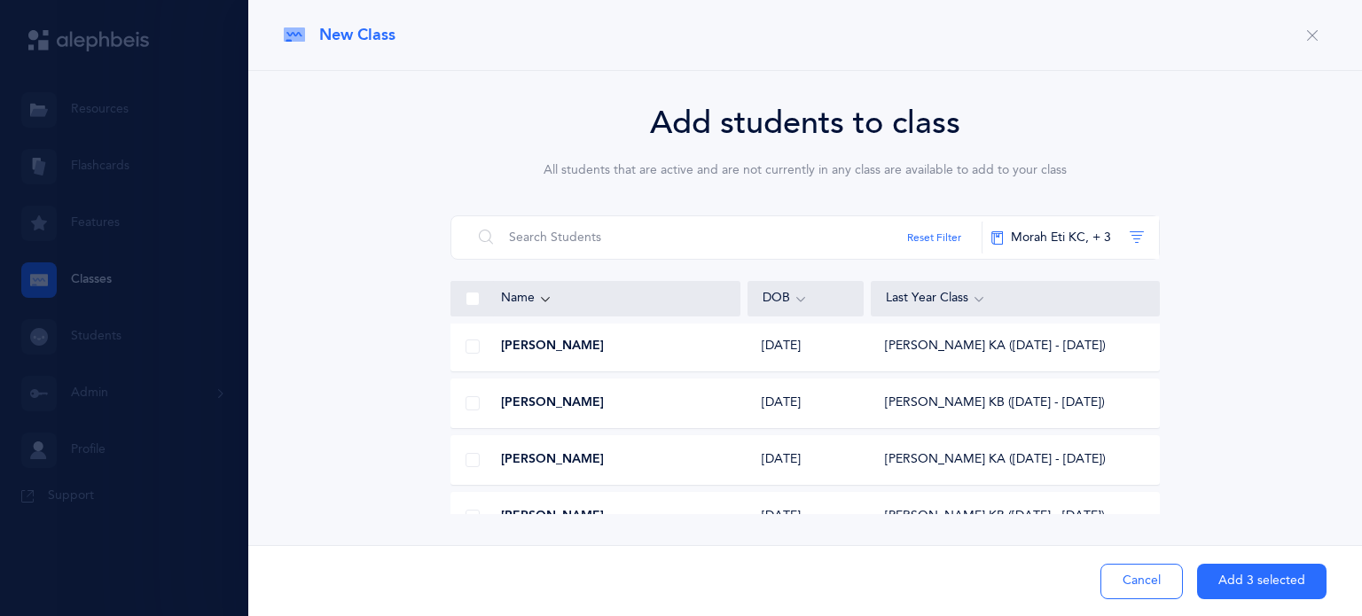
scroll to position [3294, 0]
click at [472, 354] on div at bounding box center [472, 345] width 43 height 35
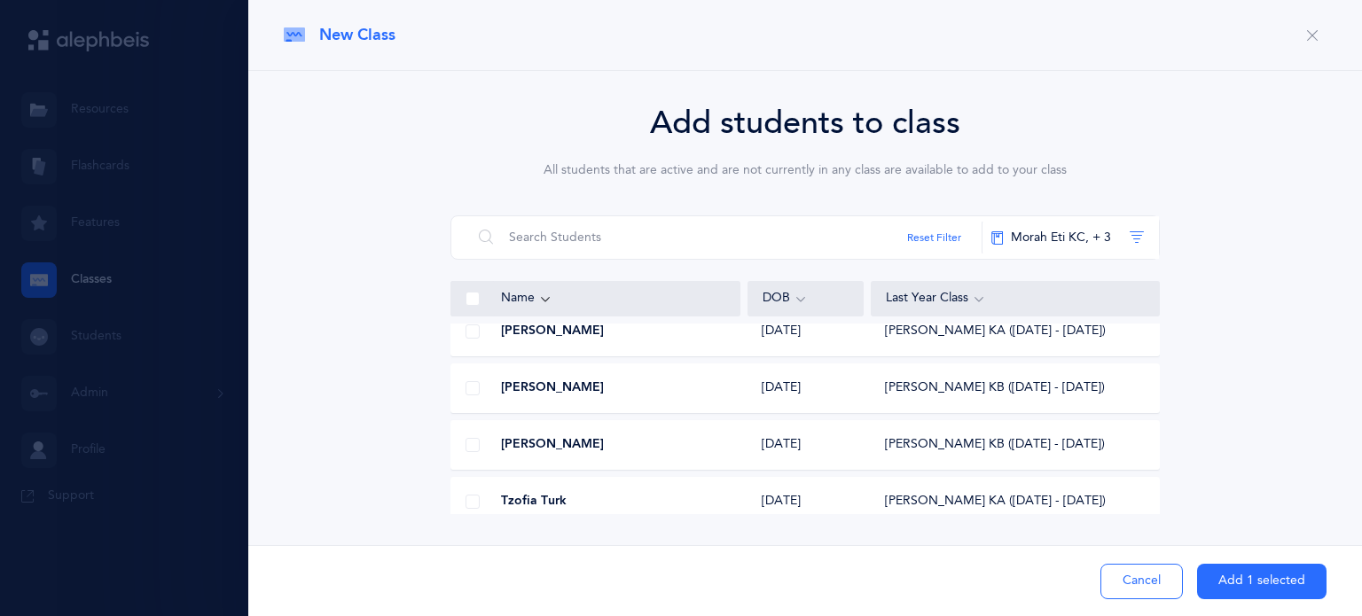
scroll to position [3432, 0]
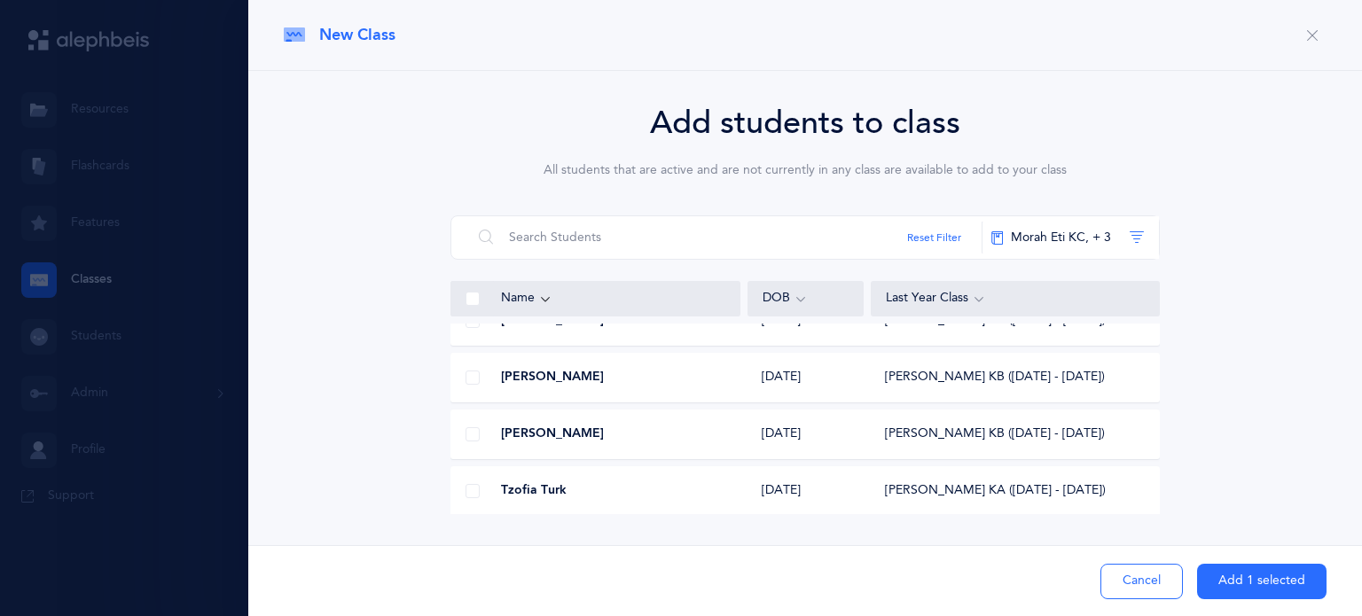
click at [476, 489] on span at bounding box center [472, 491] width 14 height 14
click at [0, 0] on input "checkbox" at bounding box center [0, 0] width 0 height 0
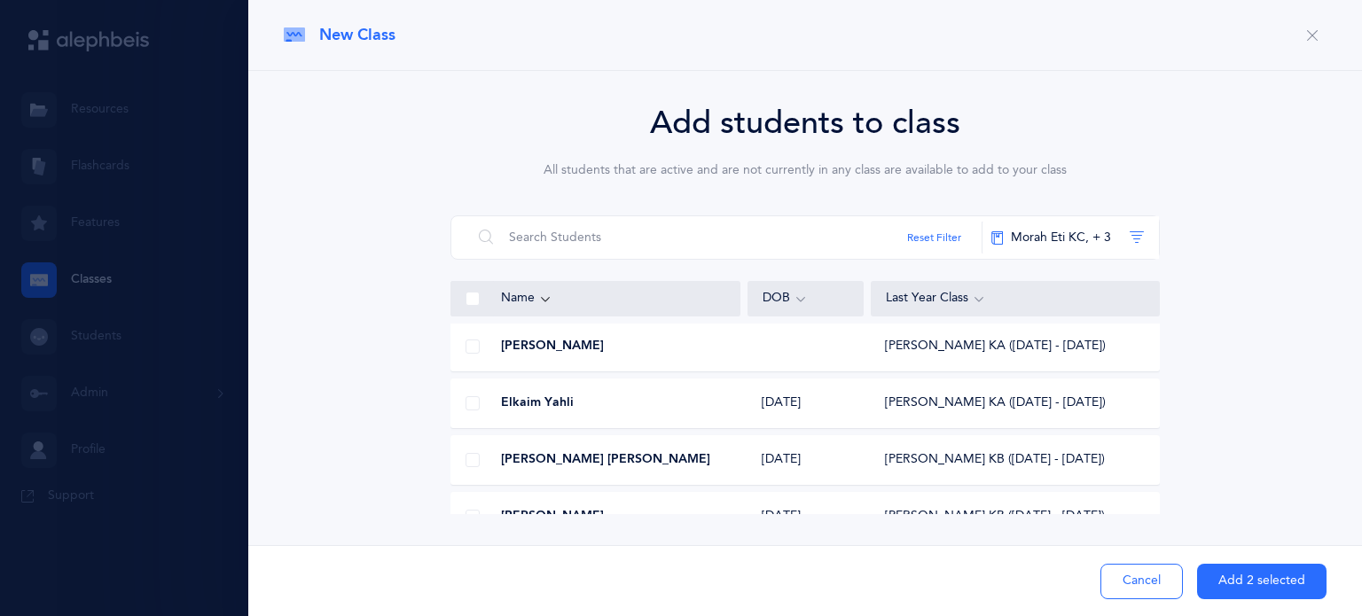
scroll to position [3634, 0]
click at [475, 467] on div at bounding box center [472, 459] width 43 height 35
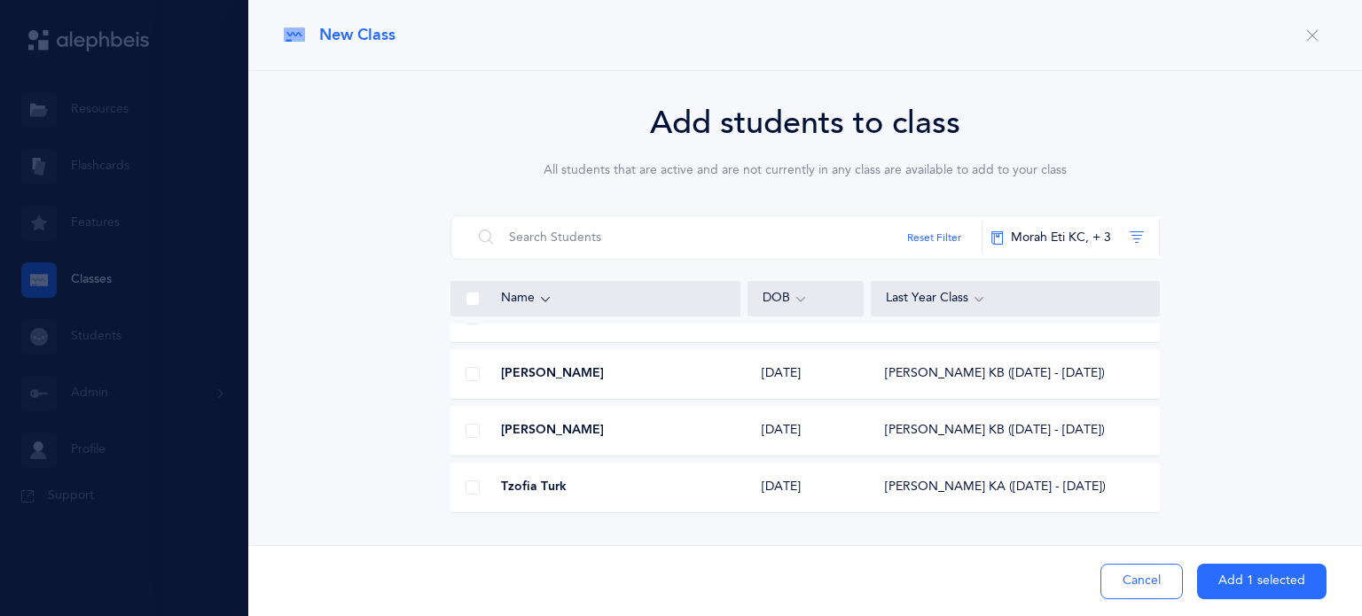
click at [531, 362] on div "[PERSON_NAME] [DATE] [PERSON_NAME] KB ([DATE] - [DATE])" at bounding box center [804, 374] width 709 height 50
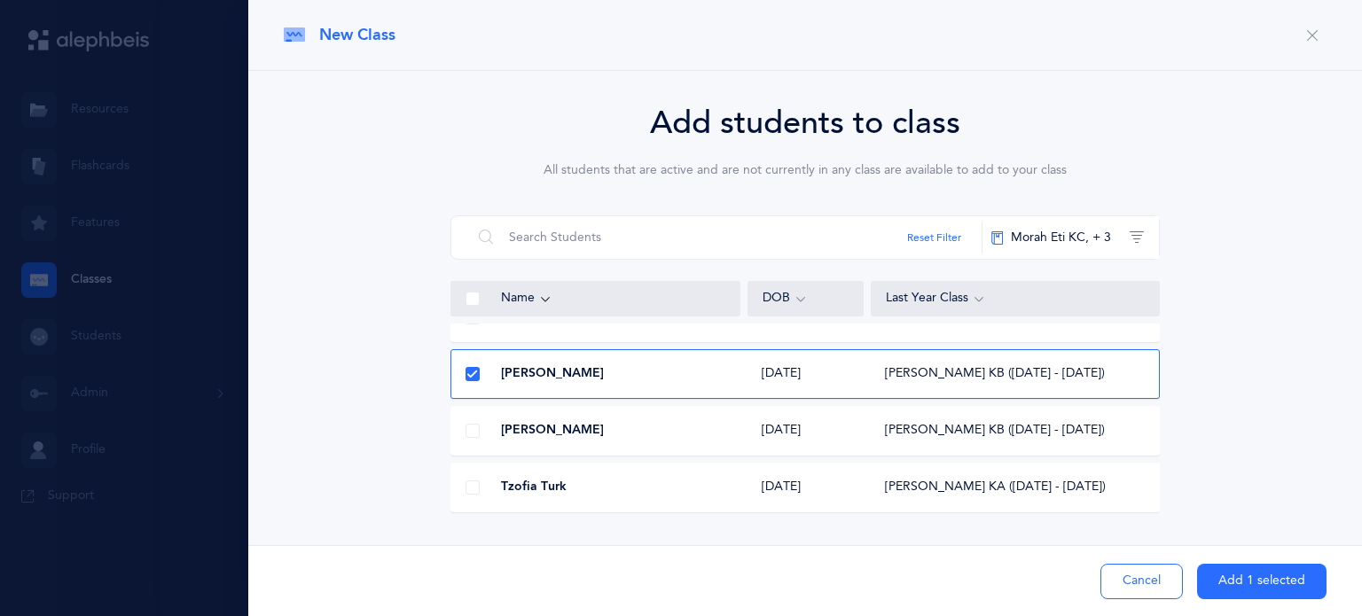
click at [472, 488] on span at bounding box center [472, 488] width 14 height 14
click at [0, 0] on input "checkbox" at bounding box center [0, 0] width 0 height 0
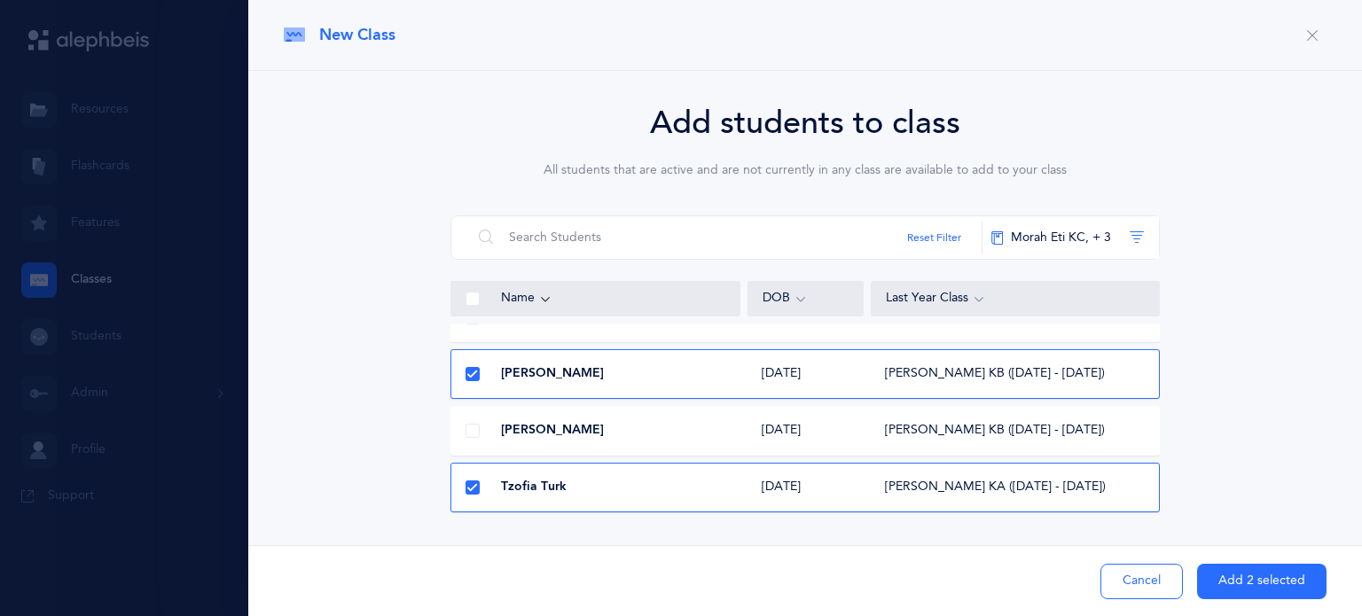
click at [476, 373] on icon at bounding box center [472, 375] width 10 height 10
click at [0, 0] on input "checkbox" at bounding box center [0, 0] width 0 height 0
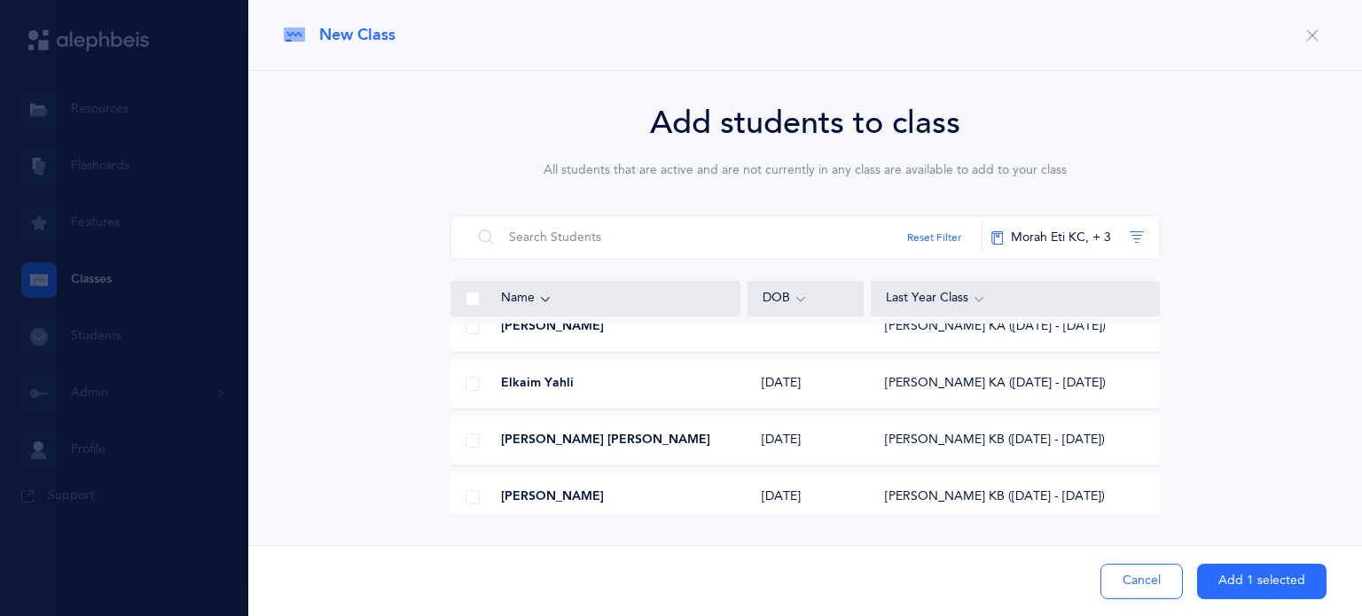
scroll to position [3667, 0]
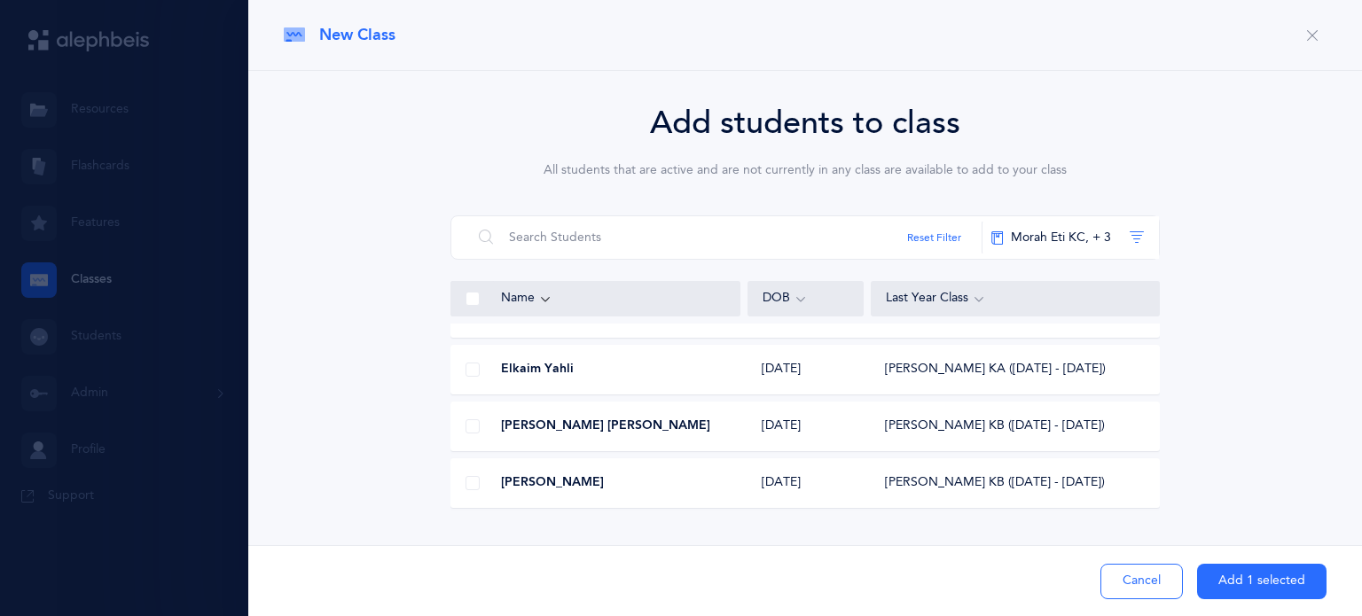
click at [472, 431] on span at bounding box center [472, 426] width 14 height 14
click at [0, 0] on input "checkbox" at bounding box center [0, 0] width 0 height 0
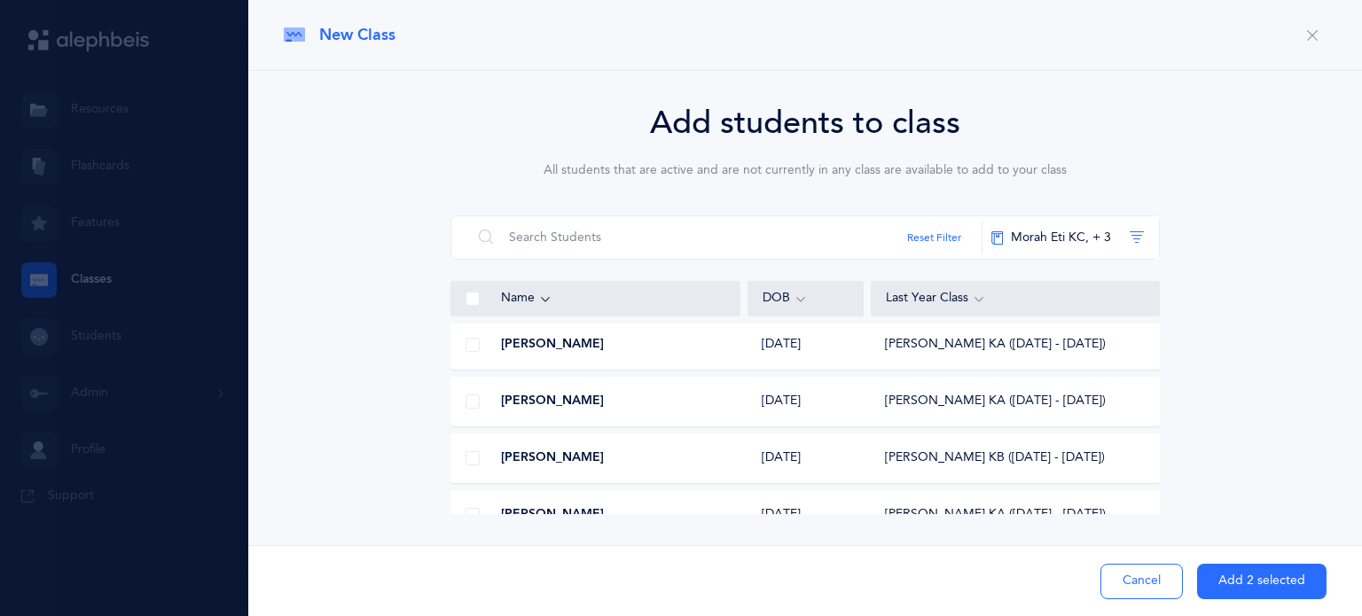
scroll to position [3239, 0]
click at [473, 400] on span at bounding box center [472, 401] width 14 height 14
click at [0, 0] on input "checkbox" at bounding box center [0, 0] width 0 height 0
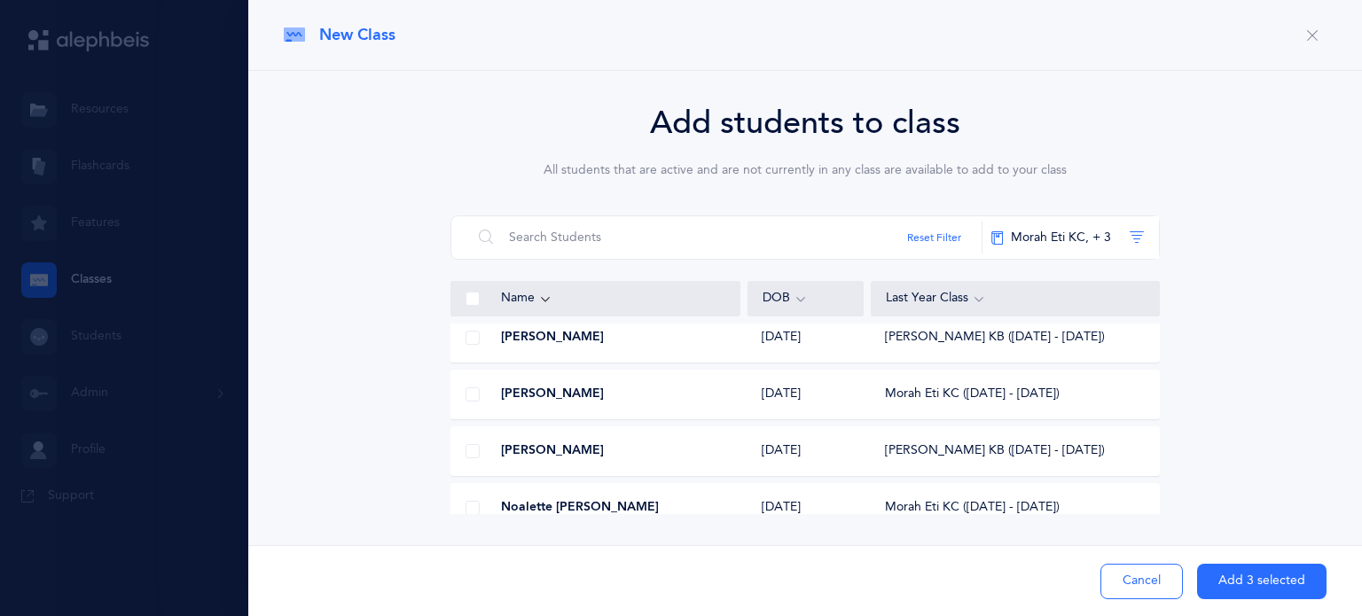
scroll to position [3018, 0]
click at [473, 394] on span at bounding box center [472, 394] width 14 height 14
click at [0, 0] on input "checkbox" at bounding box center [0, 0] width 0 height 0
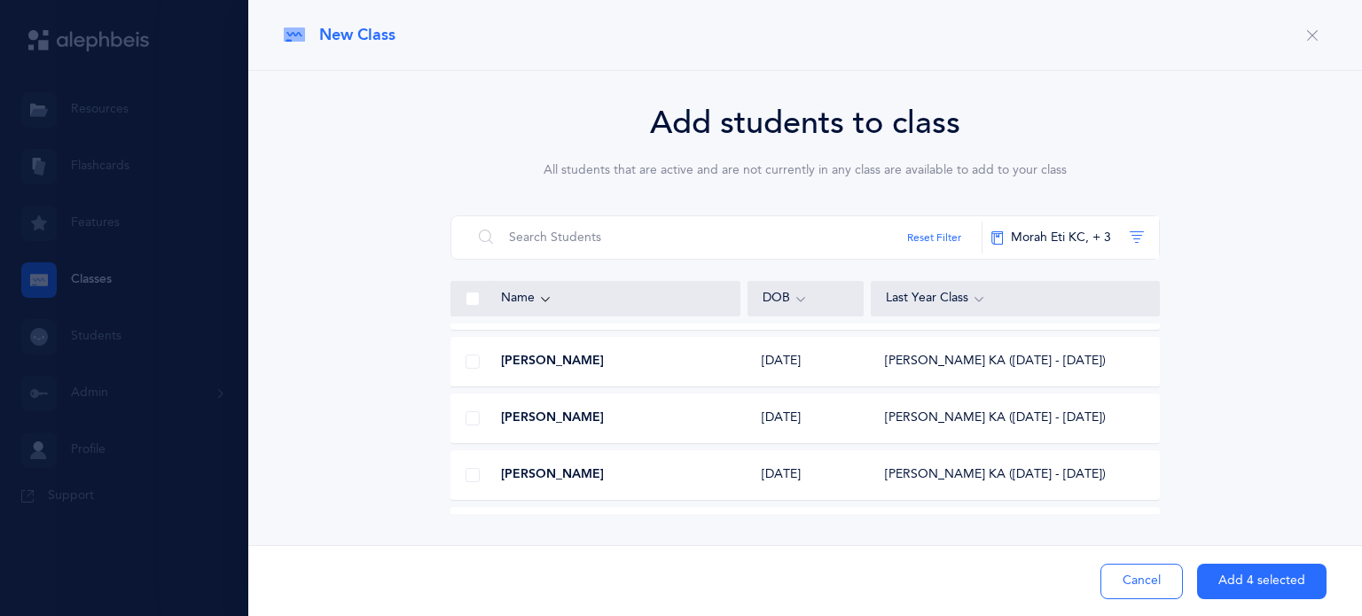
scroll to position [2514, 0]
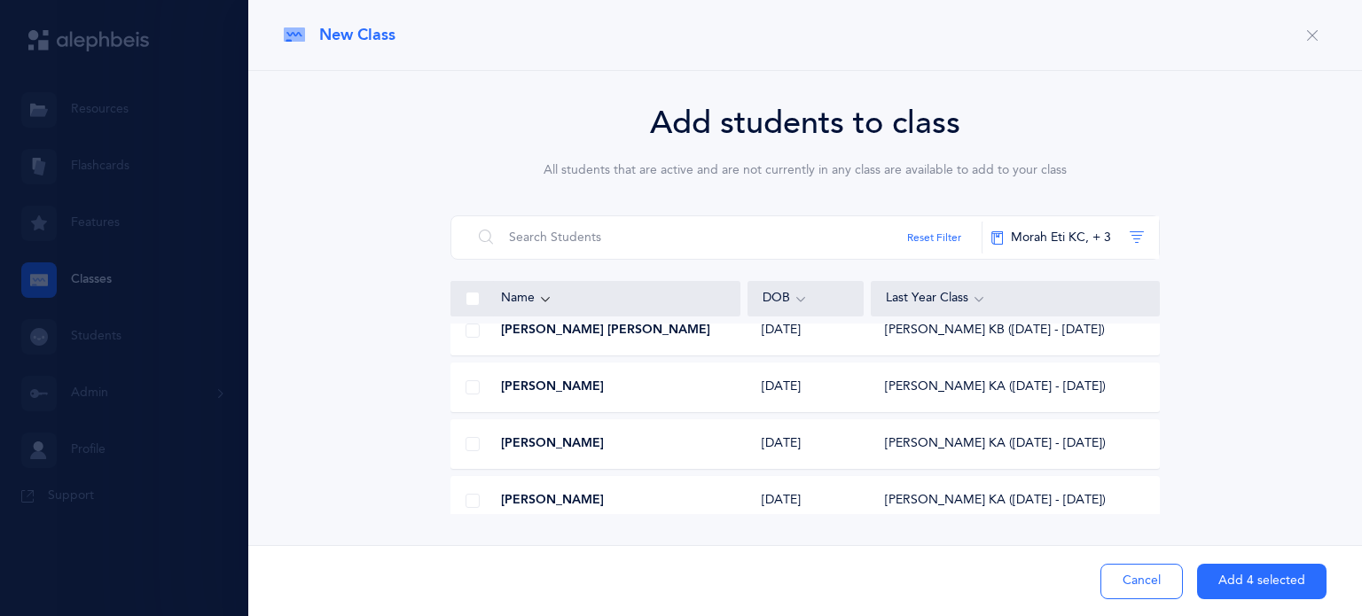
click at [473, 382] on span at bounding box center [472, 387] width 14 height 14
click at [0, 0] on input "checkbox" at bounding box center [0, 0] width 0 height 0
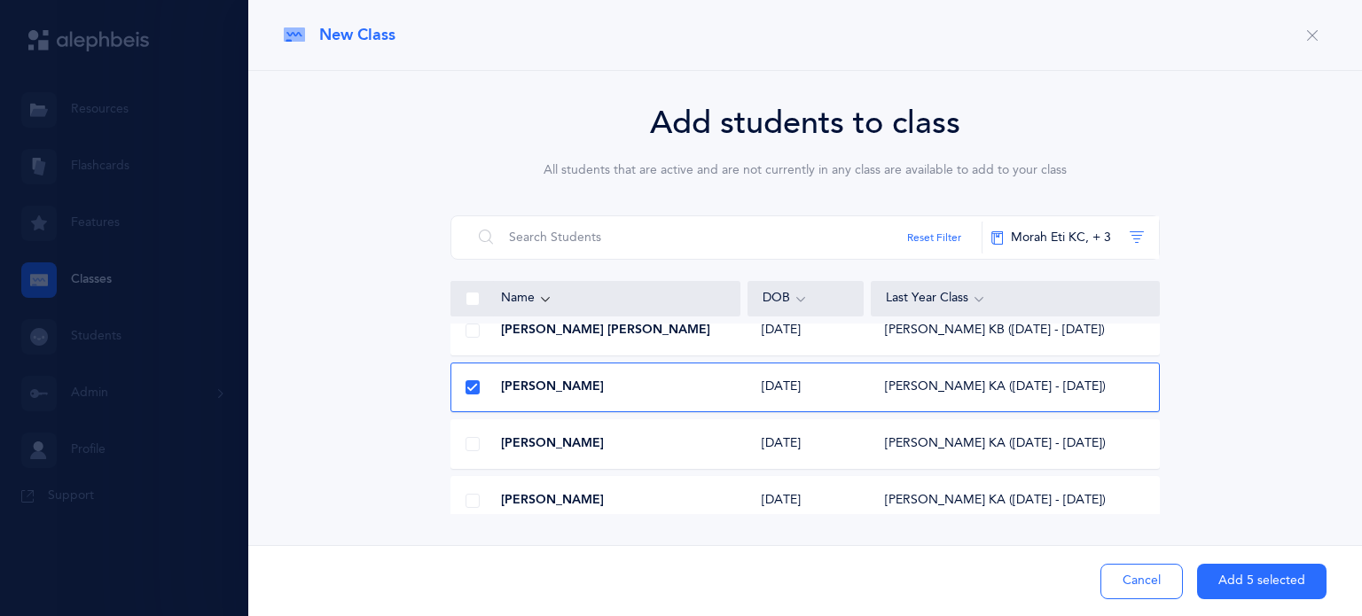
click at [1247, 588] on button "Add 5 selected" at bounding box center [1261, 581] width 129 height 35
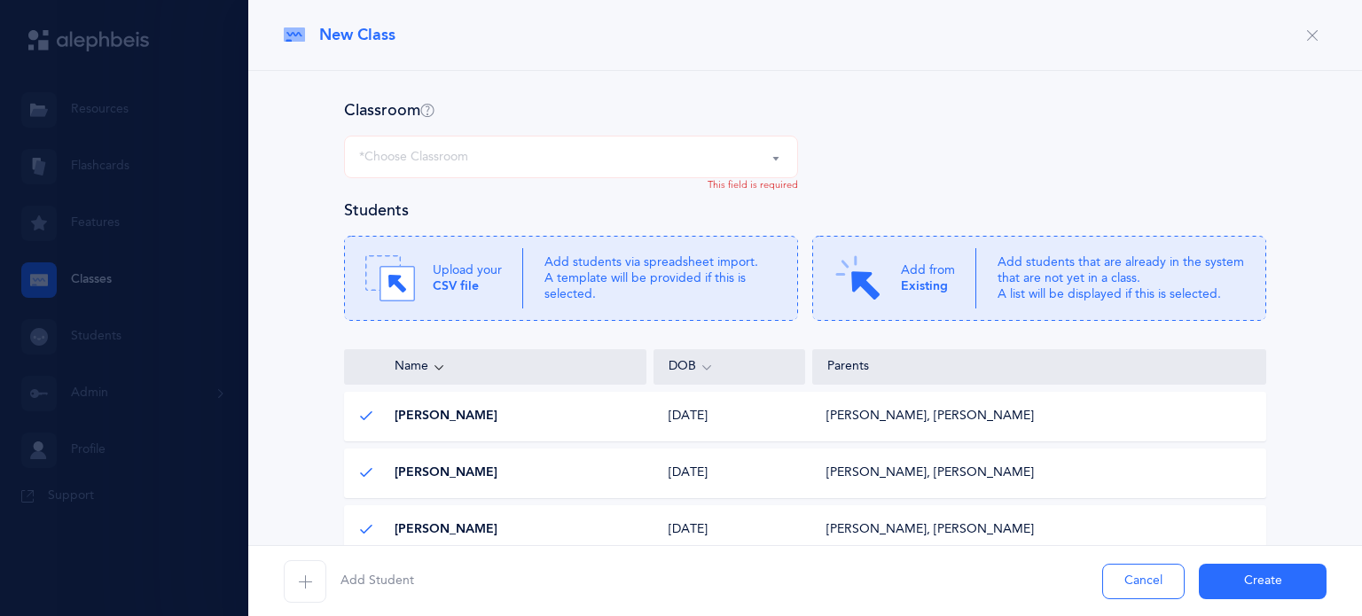
click at [312, 580] on span "button" at bounding box center [305, 581] width 43 height 43
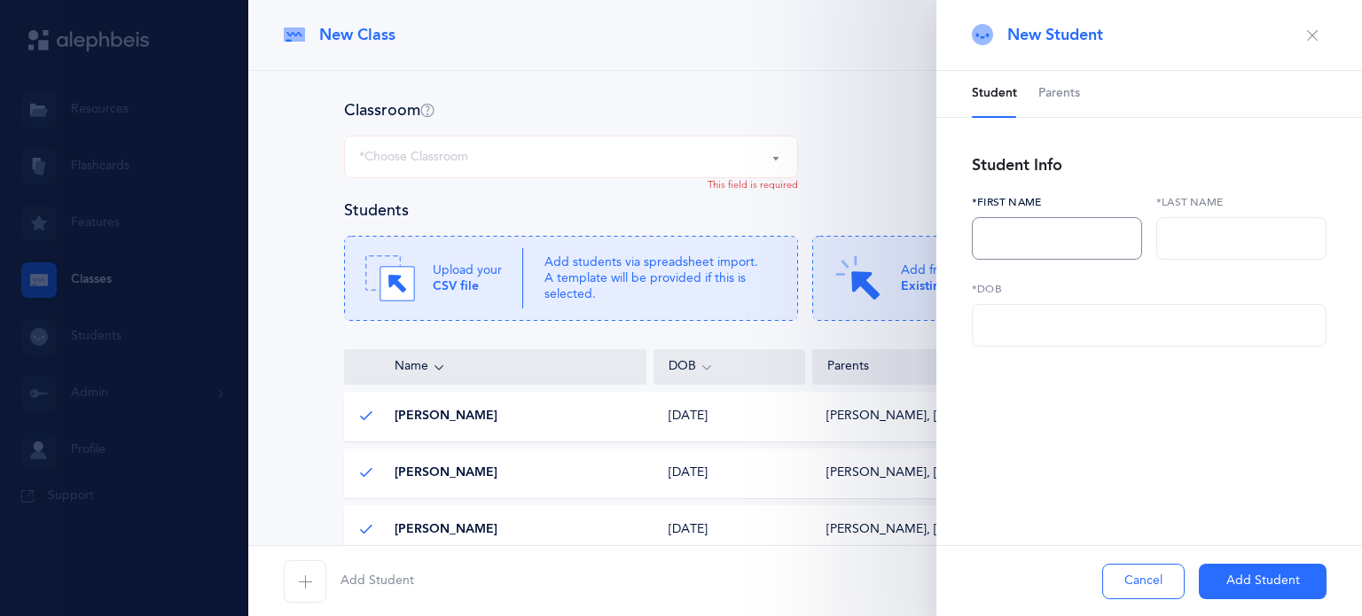
click at [1052, 254] on input "text" at bounding box center [1057, 238] width 170 height 43
type input "Coby"
click at [1226, 212] on div "*Last name" at bounding box center [1241, 227] width 170 height 66
click at [1224, 227] on input "text" at bounding box center [1241, 238] width 170 height 43
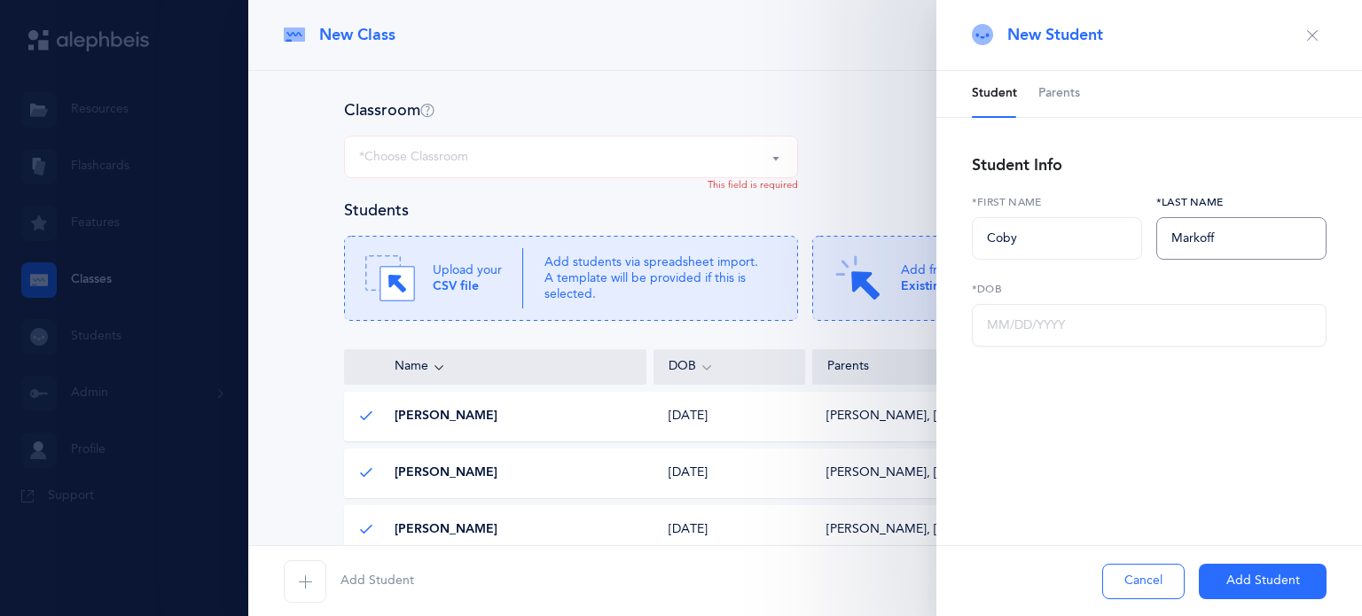
type input "Markoff"
click at [1130, 317] on input "text" at bounding box center [1149, 325] width 355 height 43
type input "[DATE]"
drag, startPoint x: 1069, startPoint y: 101, endPoint x: 1051, endPoint y: 74, distance: 32.5
click at [1069, 101] on span "Parents" at bounding box center [1059, 94] width 42 height 18
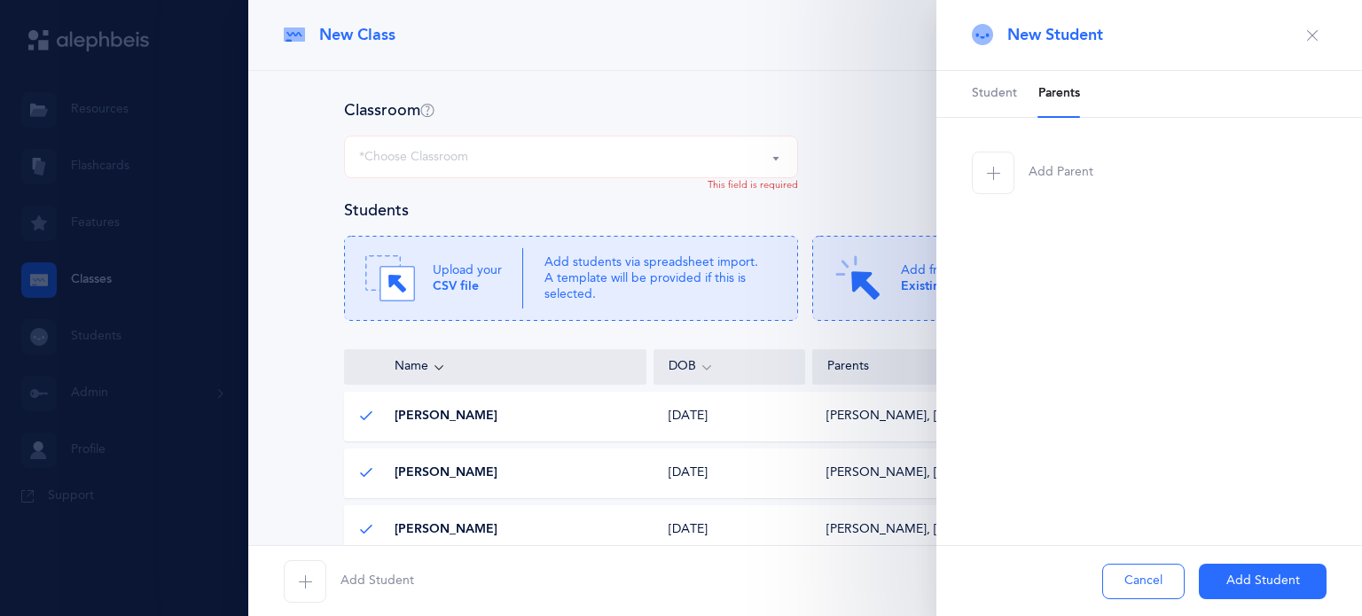
click at [997, 168] on icon "button" at bounding box center [993, 173] width 14 height 14
select select
click at [1000, 397] on input "text" at bounding box center [1057, 412] width 170 height 43
type input "Alix"
type input "r"
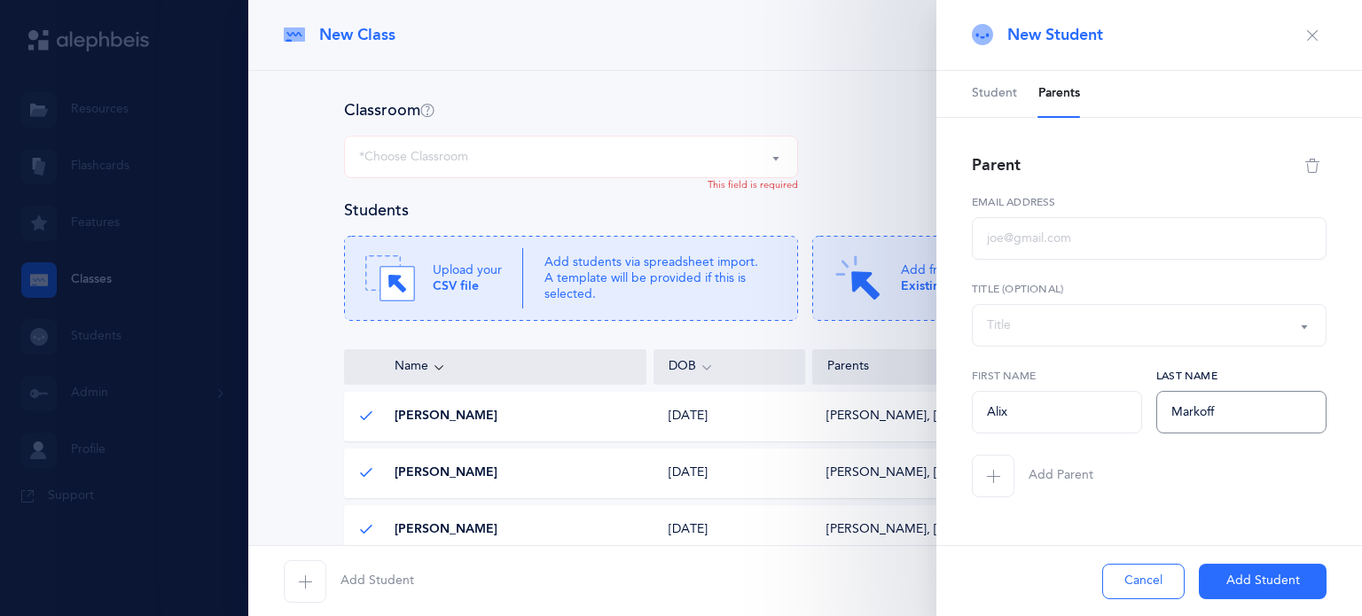
type input "Markoff"
click at [1061, 251] on input "text" at bounding box center [1149, 238] width 355 height 43
click at [1047, 235] on input "text" at bounding box center [1149, 238] width 355 height 43
type input "[PERSON_NAME][EMAIL_ADDRESS][DOMAIN_NAME]"
click at [993, 491] on span "button" at bounding box center [993, 476] width 43 height 43
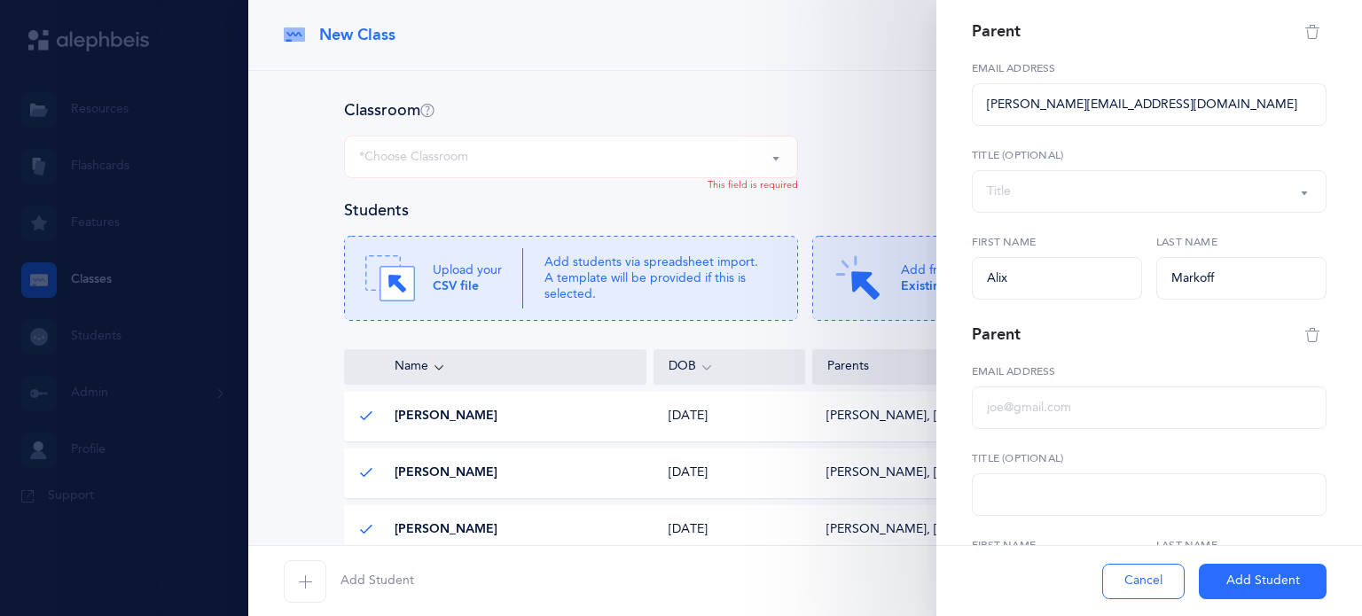
select select
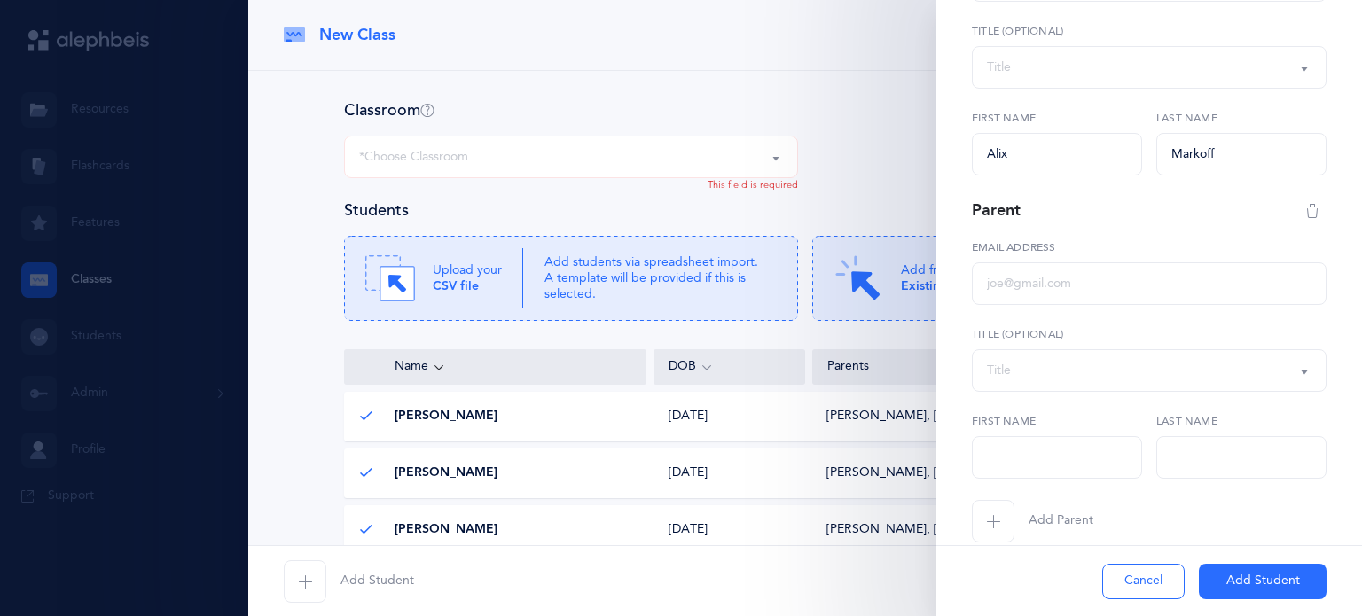
scroll to position [259, 0]
click at [1000, 467] on input "text" at bounding box center [1057, 456] width 170 height 43
type input "[PERSON_NAME]"
type input "f"
click at [1196, 465] on input "f" at bounding box center [1241, 456] width 170 height 43
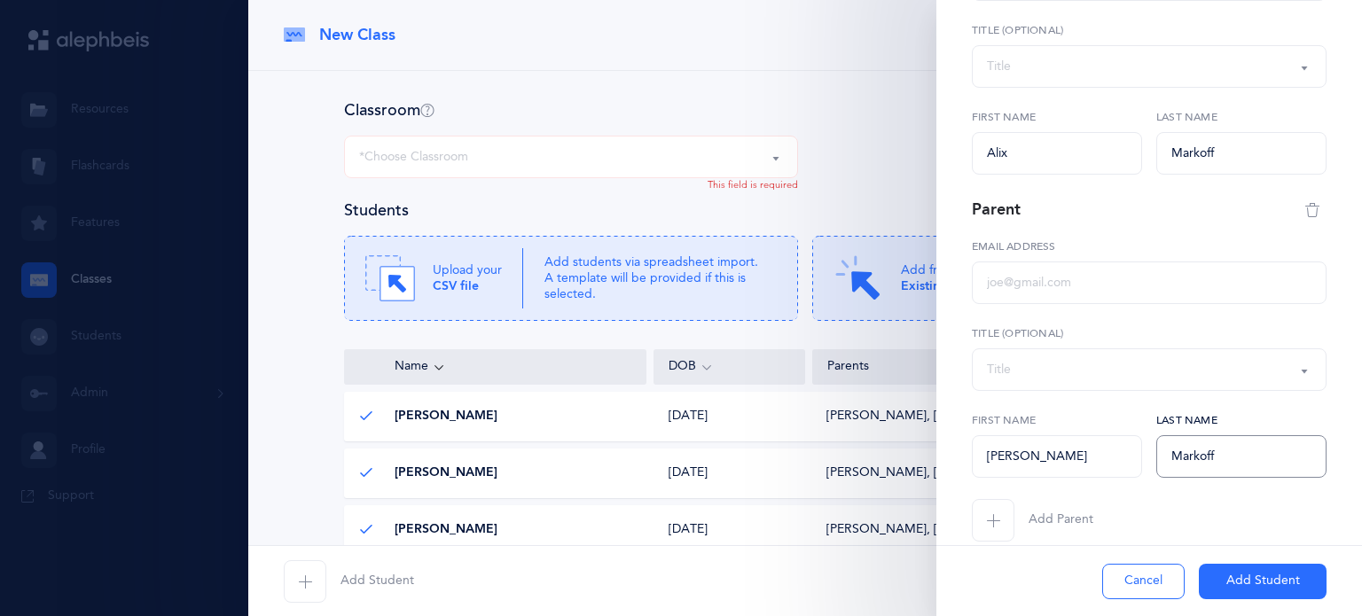
scroll to position [284, 0]
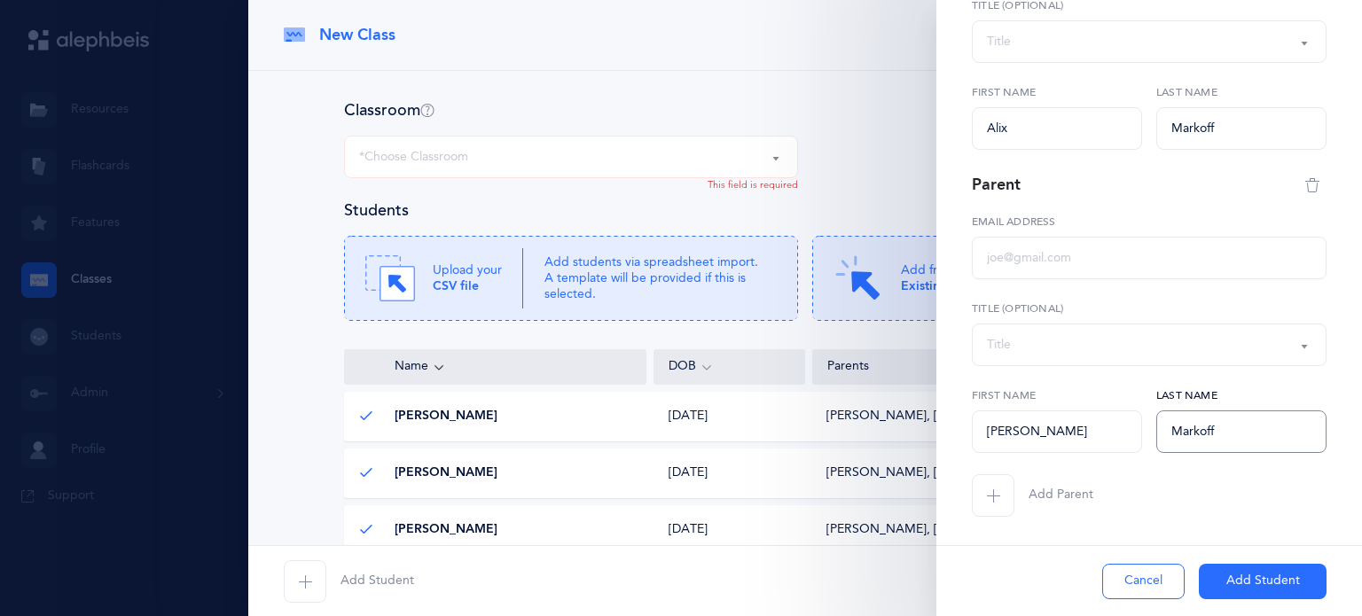
type input "Markoff"
click at [1011, 254] on input "text" at bounding box center [1149, 258] width 355 height 43
type input "[EMAIL_ADDRESS][DOMAIN_NAME]"
click at [1253, 581] on button "Add Student" at bounding box center [1263, 581] width 128 height 35
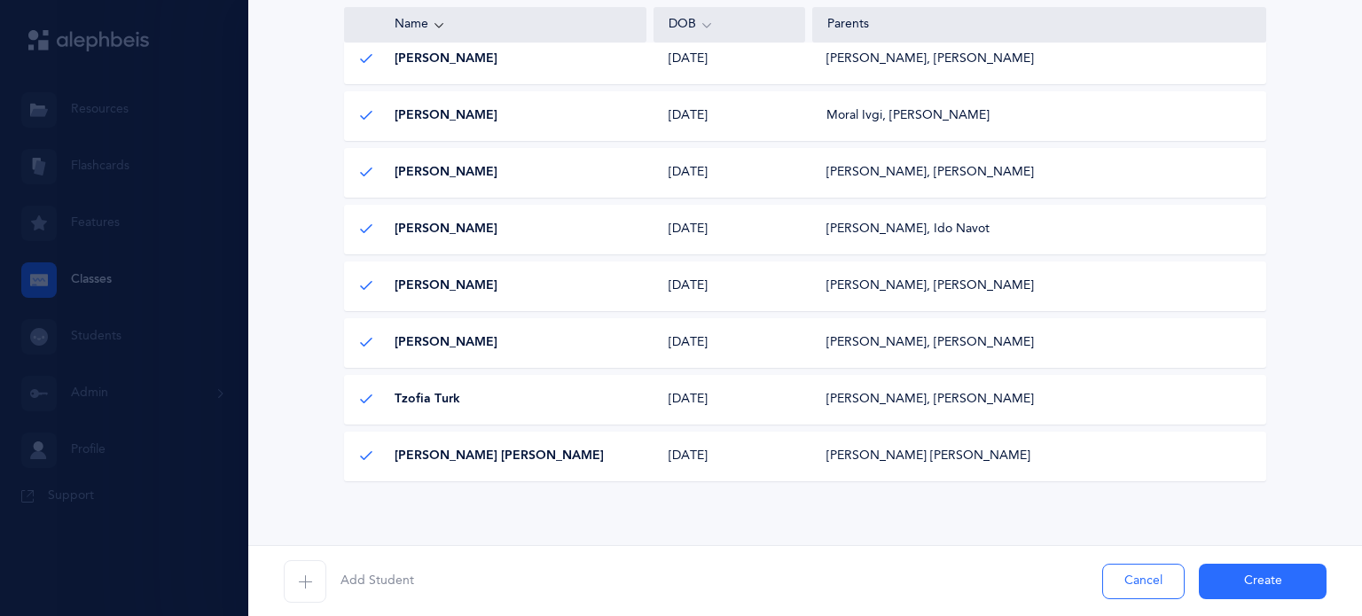
scroll to position [926, 0]
click at [312, 587] on span "button" at bounding box center [305, 581] width 43 height 43
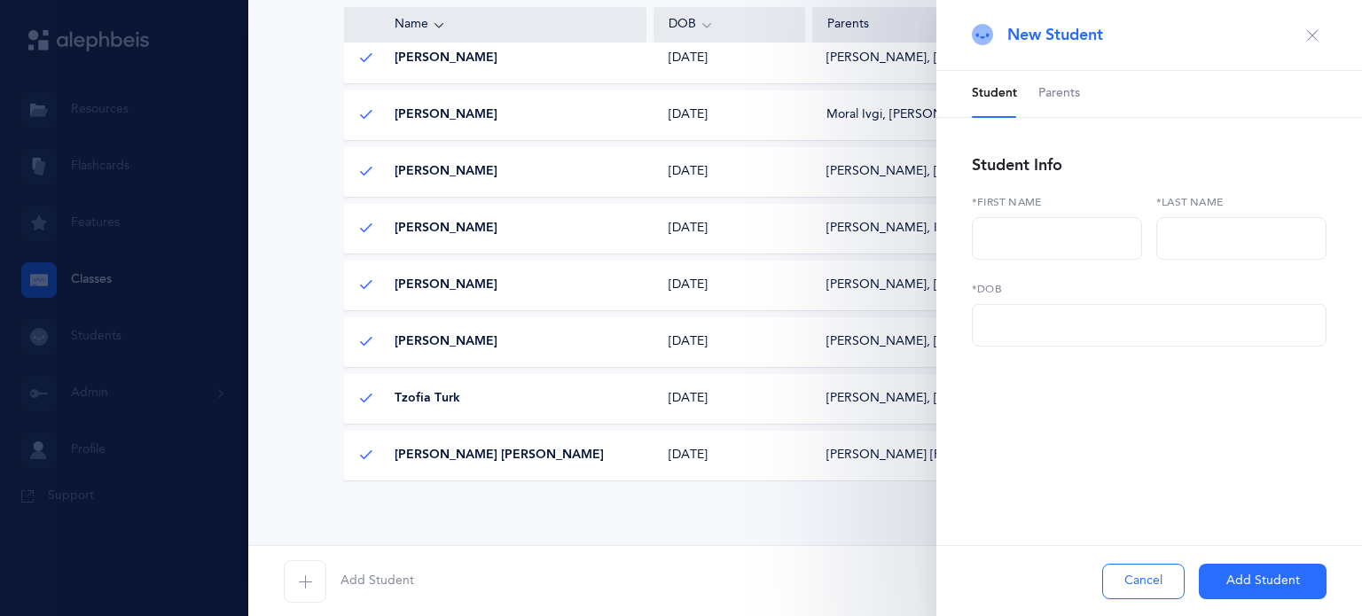
click at [1317, 34] on icon "button" at bounding box center [1312, 35] width 14 height 14
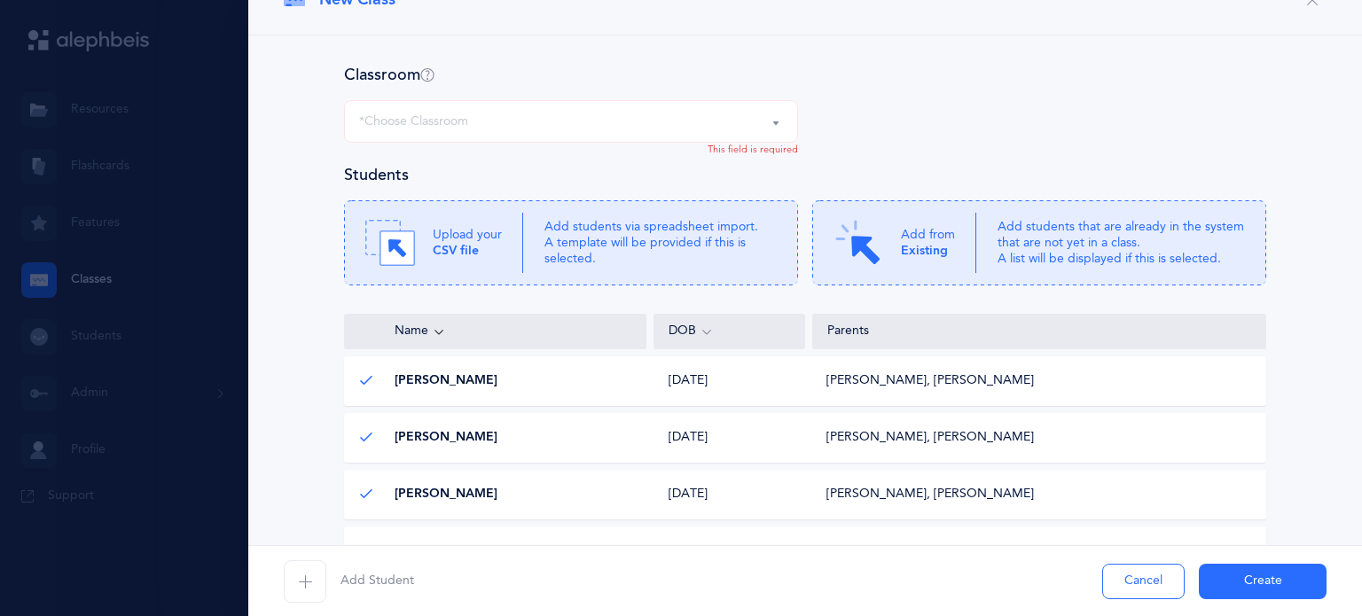
scroll to position [0, 0]
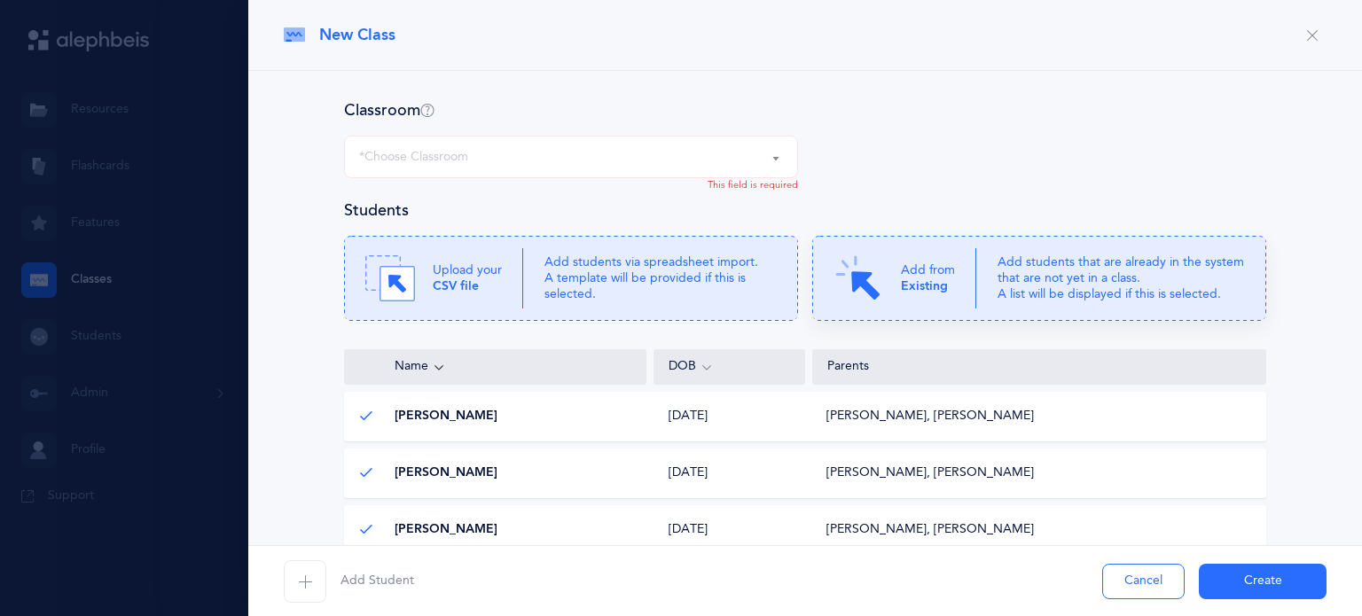
click at [913, 276] on p "Add from Existing" at bounding box center [928, 278] width 54 height 32
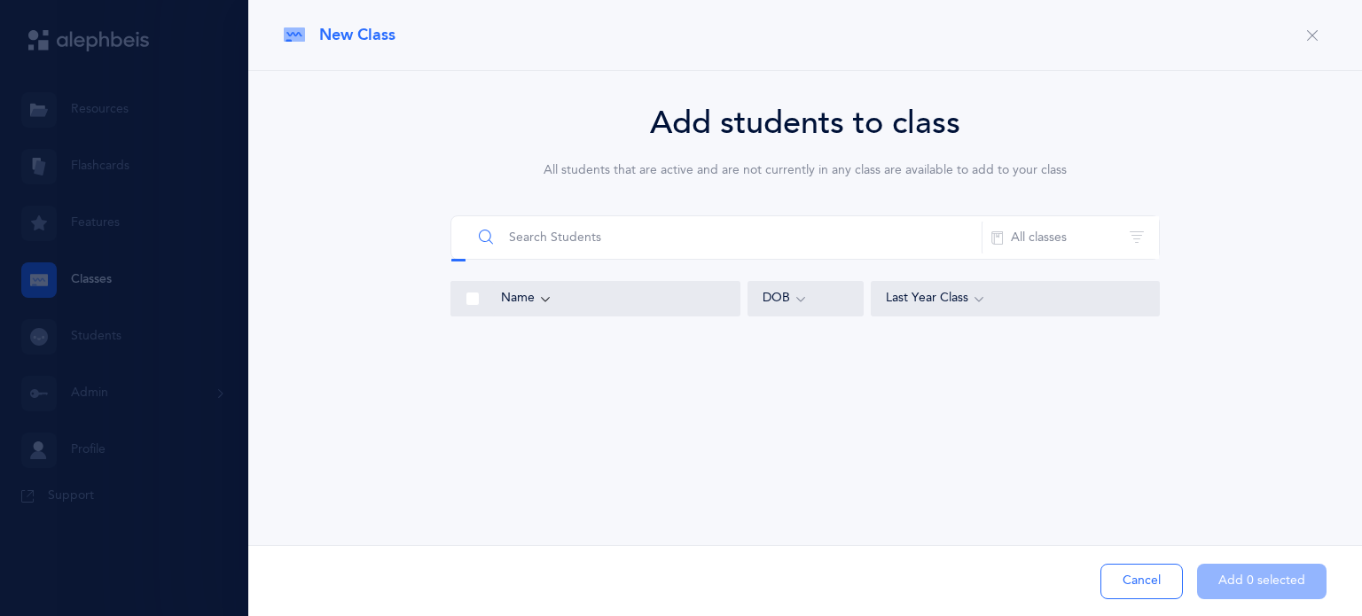
click at [644, 244] on input "text" at bounding box center [727, 237] width 511 height 43
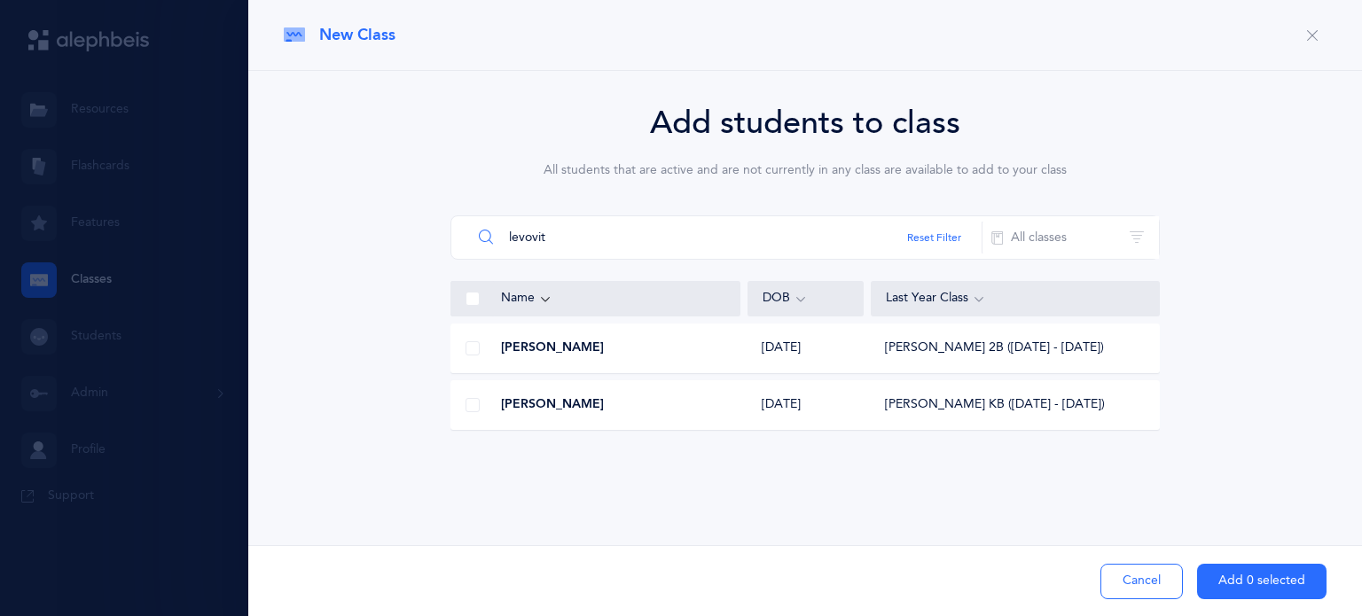
type input "levovit"
click at [465, 409] on span at bounding box center [472, 405] width 14 height 14
click at [0, 0] on input "checkbox" at bounding box center [0, 0] width 0 height 0
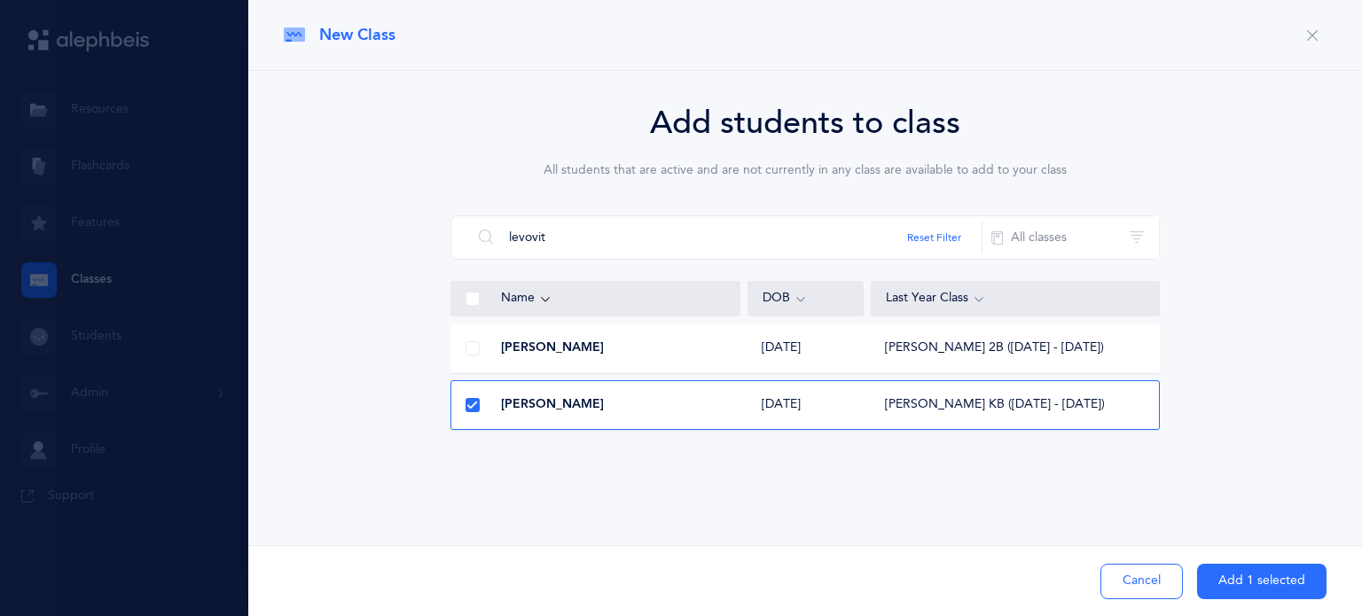
click at [1245, 574] on button "Add 1 selected" at bounding box center [1261, 581] width 129 height 35
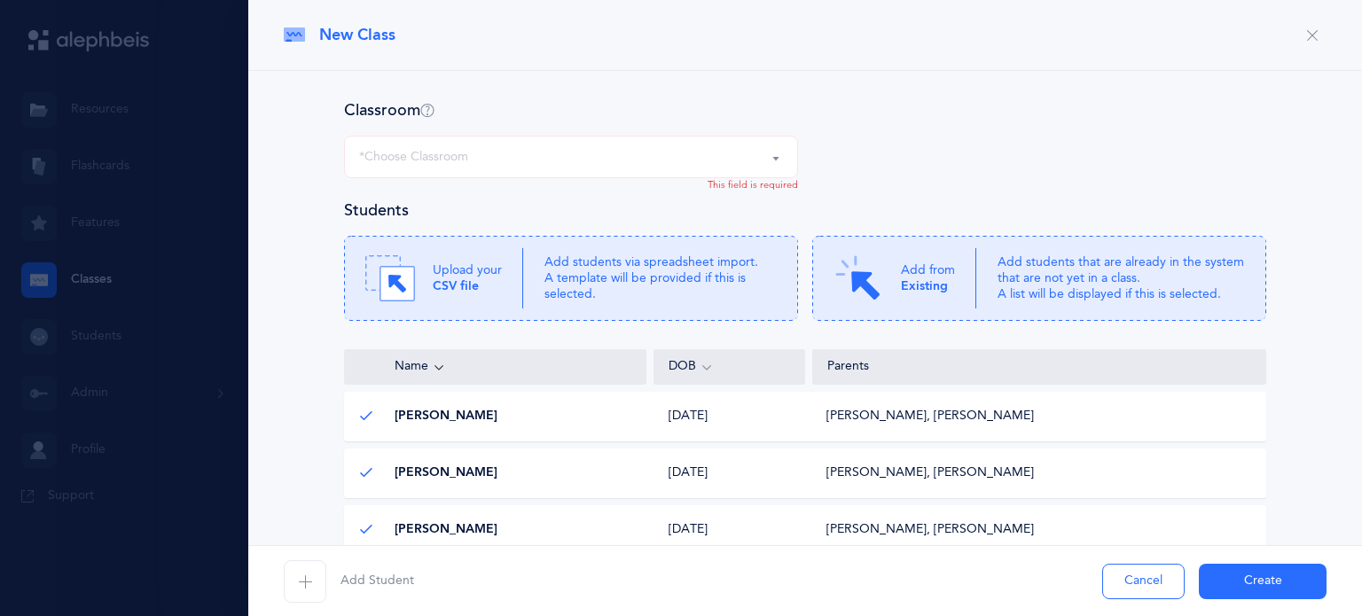
click at [1245, 582] on button "Create" at bounding box center [1263, 581] width 128 height 35
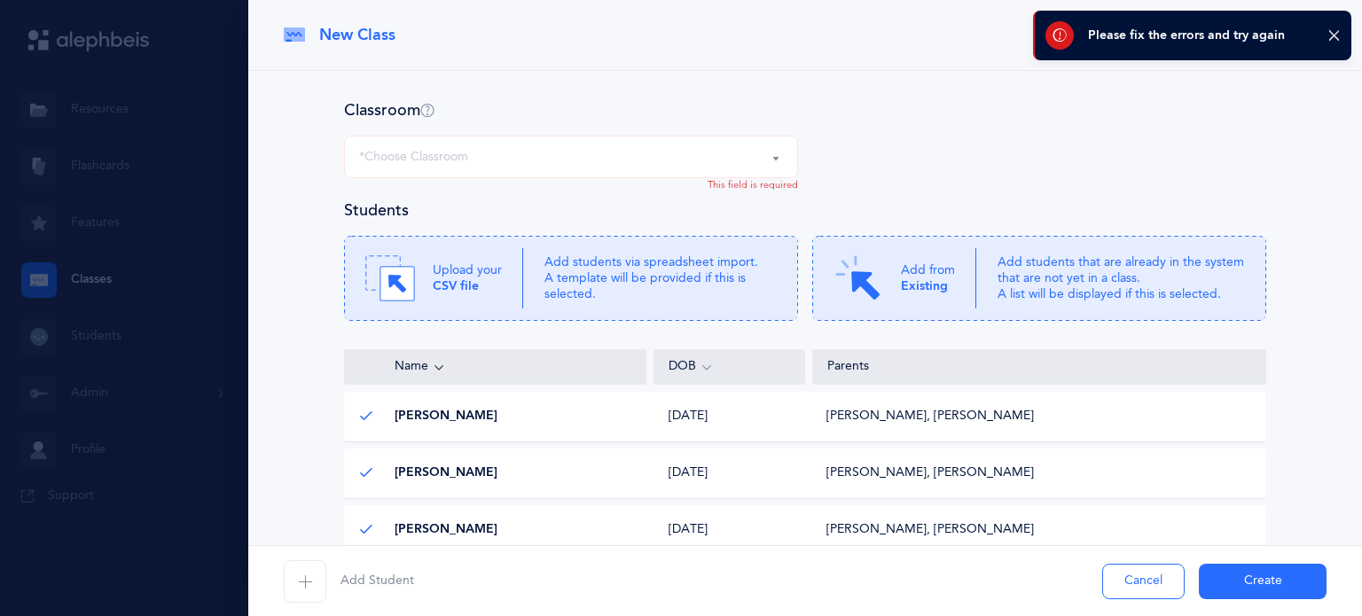
scroll to position [136, 0]
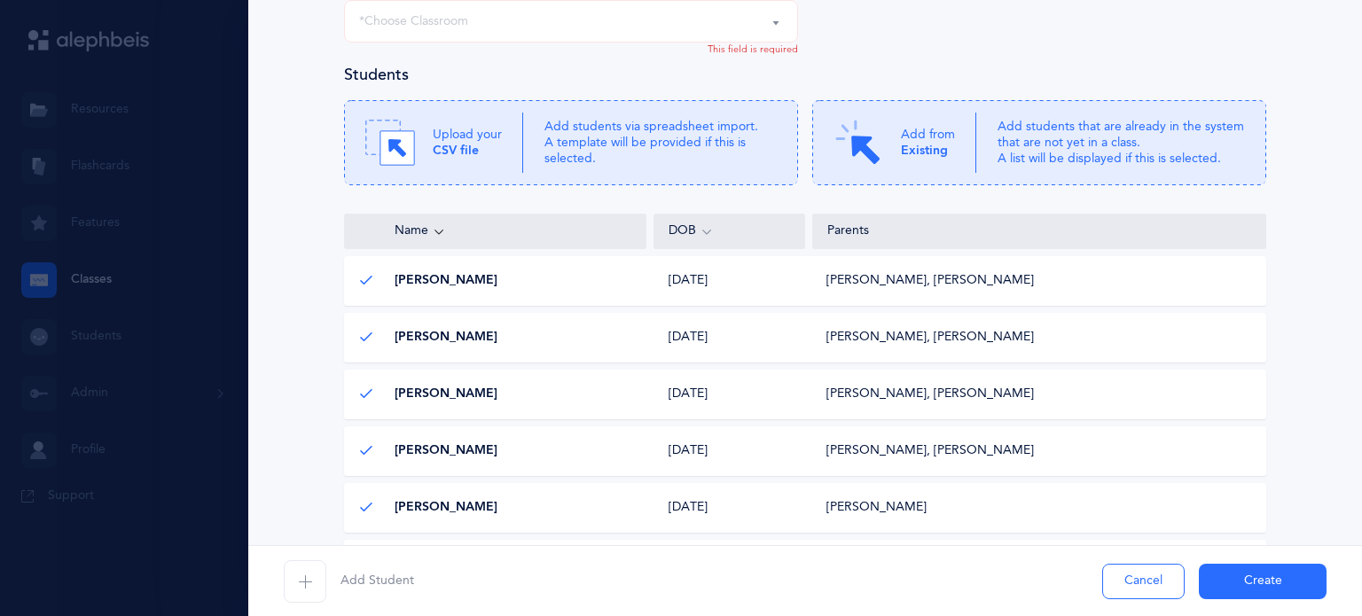
click at [1245, 582] on button "Create" at bounding box center [1263, 581] width 128 height 35
click at [695, 27] on div "*Choose Classroom" at bounding box center [571, 21] width 424 height 30
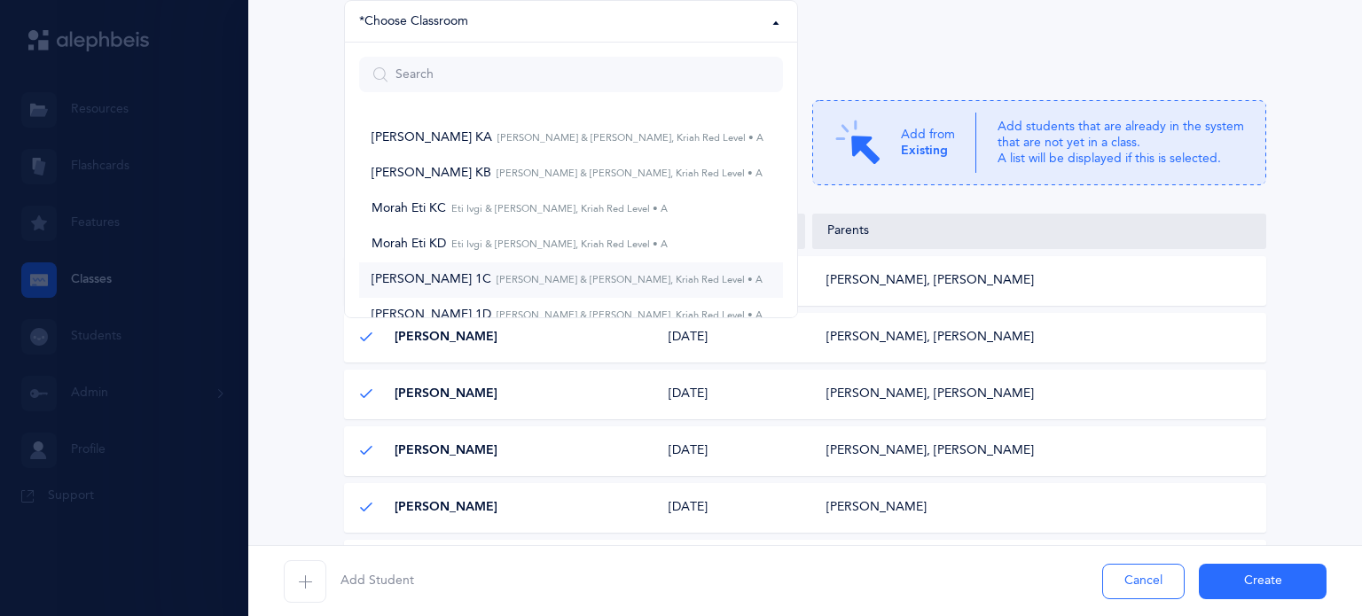
click at [462, 278] on span "[PERSON_NAME] 1C [PERSON_NAME] & [PERSON_NAME], Kriah Red Level • A" at bounding box center [566, 280] width 391 height 16
select select "1043"
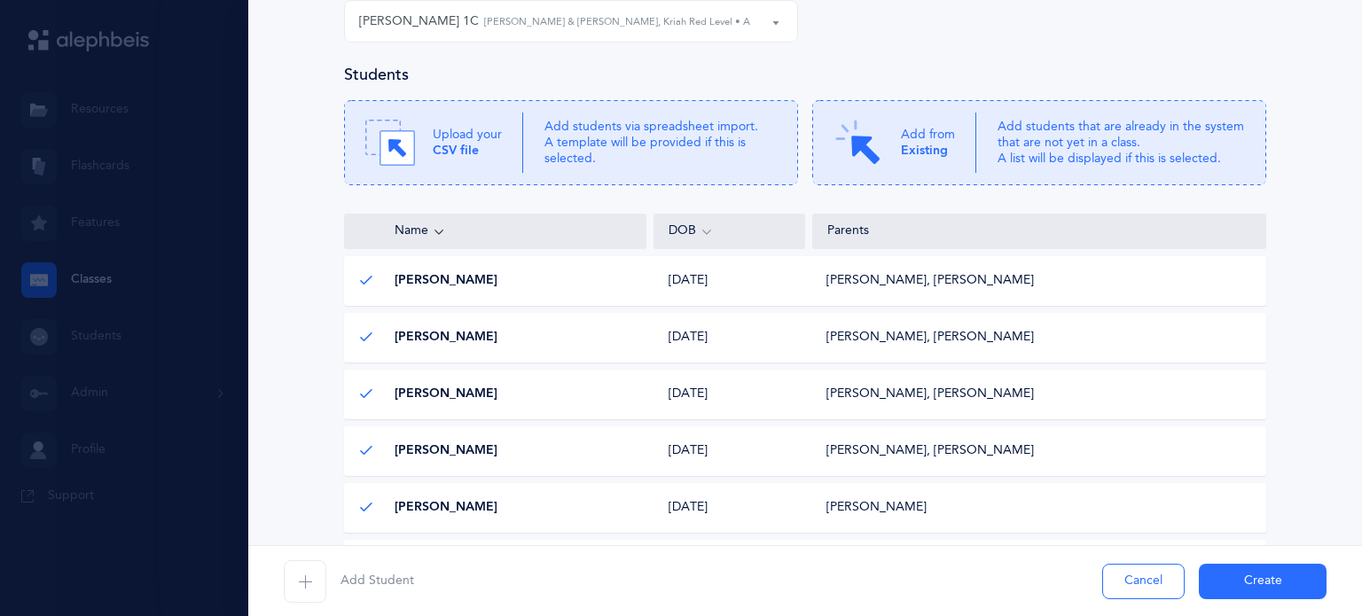
click at [1245, 581] on button "Create" at bounding box center [1263, 581] width 128 height 35
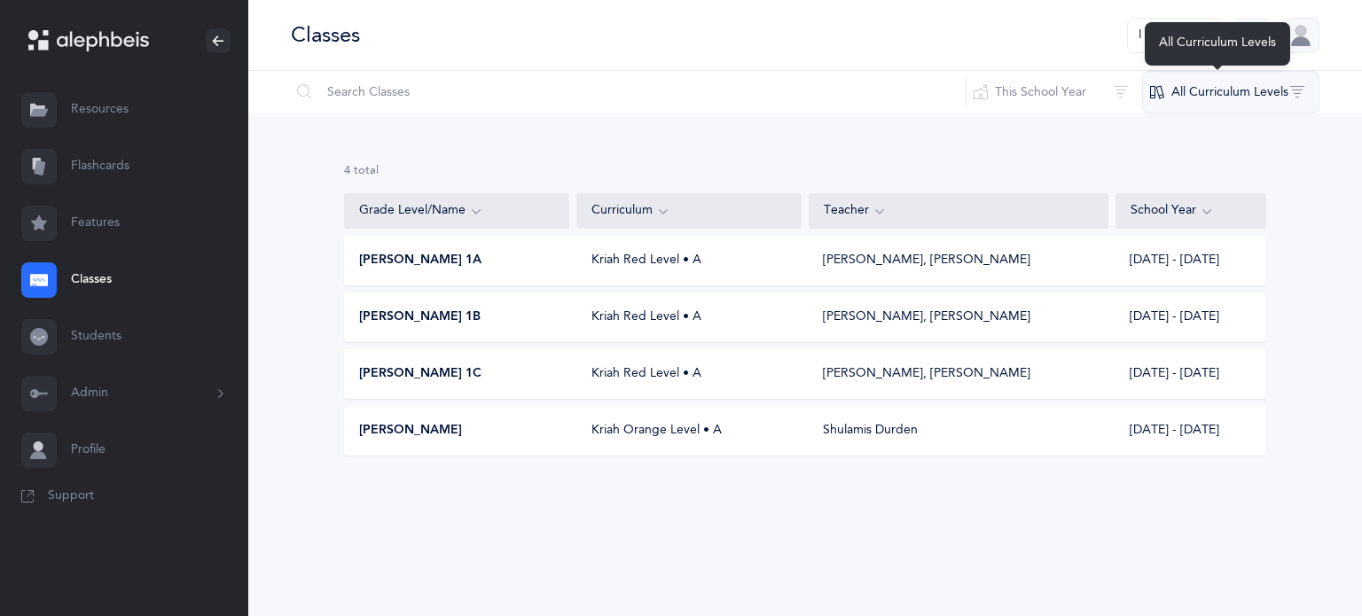
click at [1177, 51] on div "All Curriculum Levels" at bounding box center [1217, 43] width 145 height 43
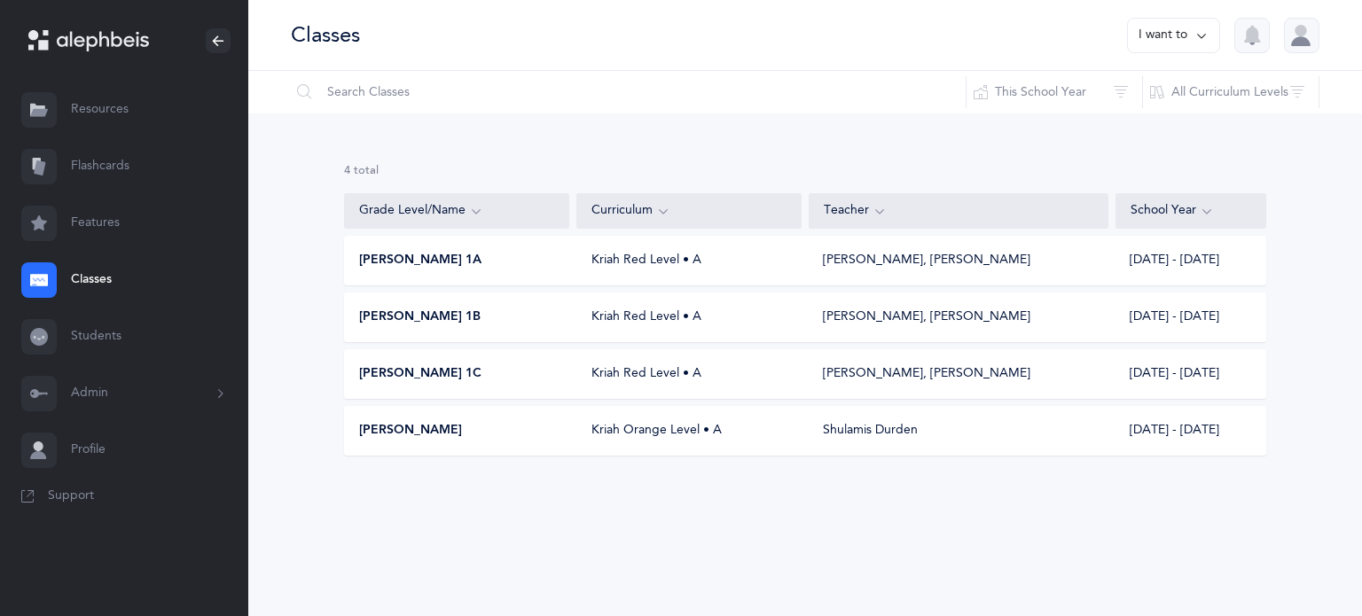
click at [1141, 38] on button "I want to" at bounding box center [1173, 35] width 93 height 35
click at [1146, 121] on button "Add new" at bounding box center [1155, 122] width 98 height 32
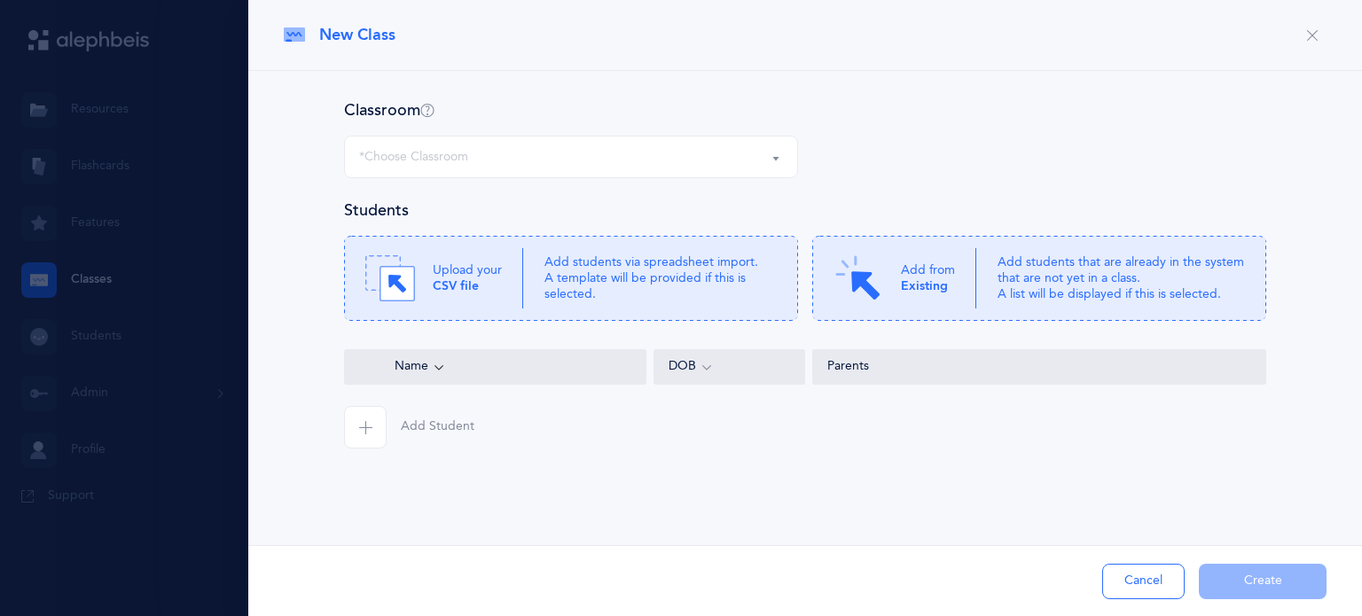
click at [649, 162] on div "*Choose Classroom" at bounding box center [571, 157] width 424 height 30
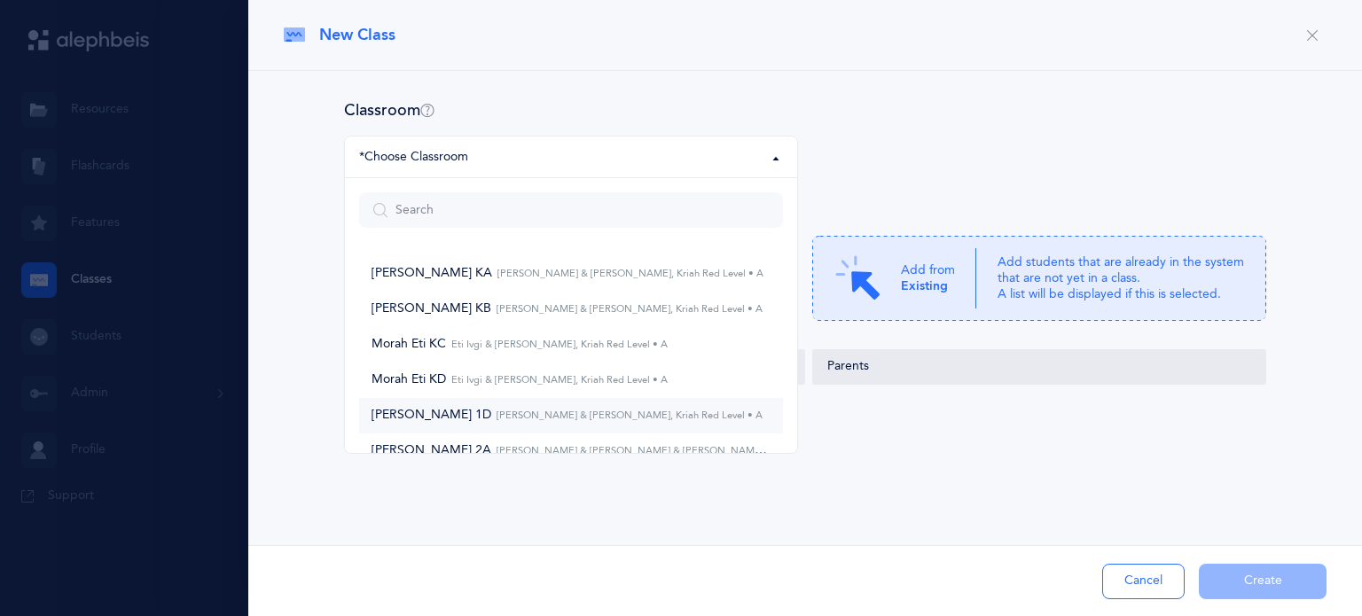
click at [525, 413] on small "[PERSON_NAME] & [PERSON_NAME], Kriah Red Level • A" at bounding box center [626, 416] width 271 height 12
select select "1044"
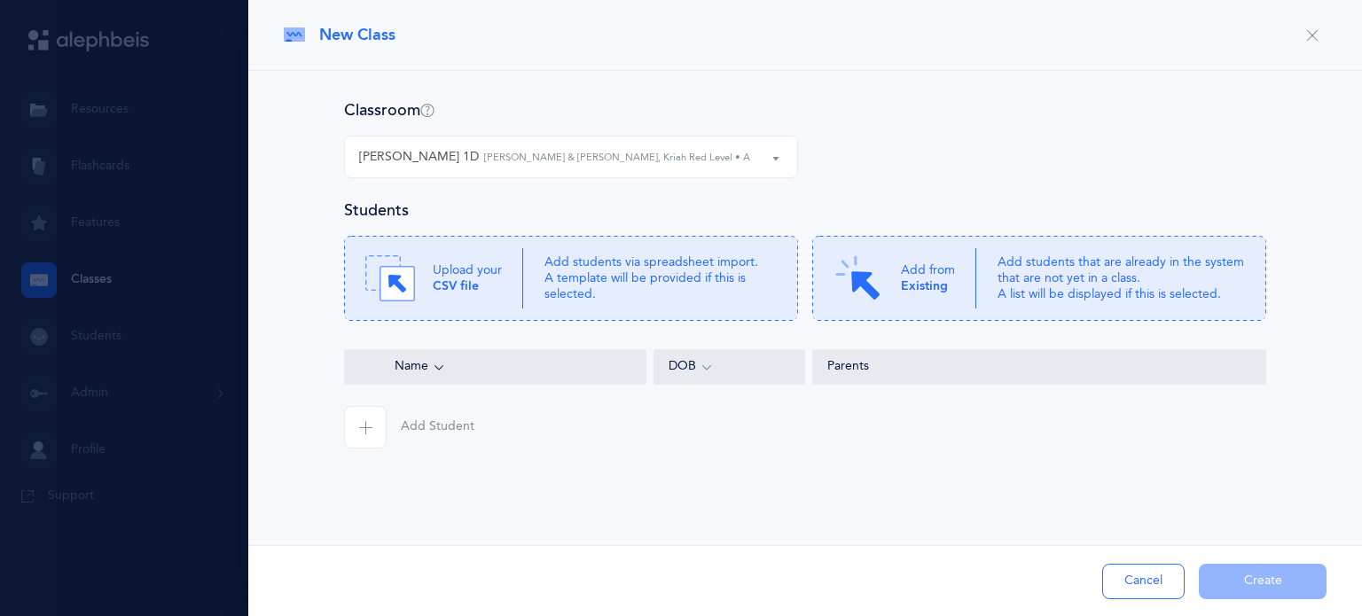
click at [353, 430] on span "button" at bounding box center [365, 427] width 43 height 43
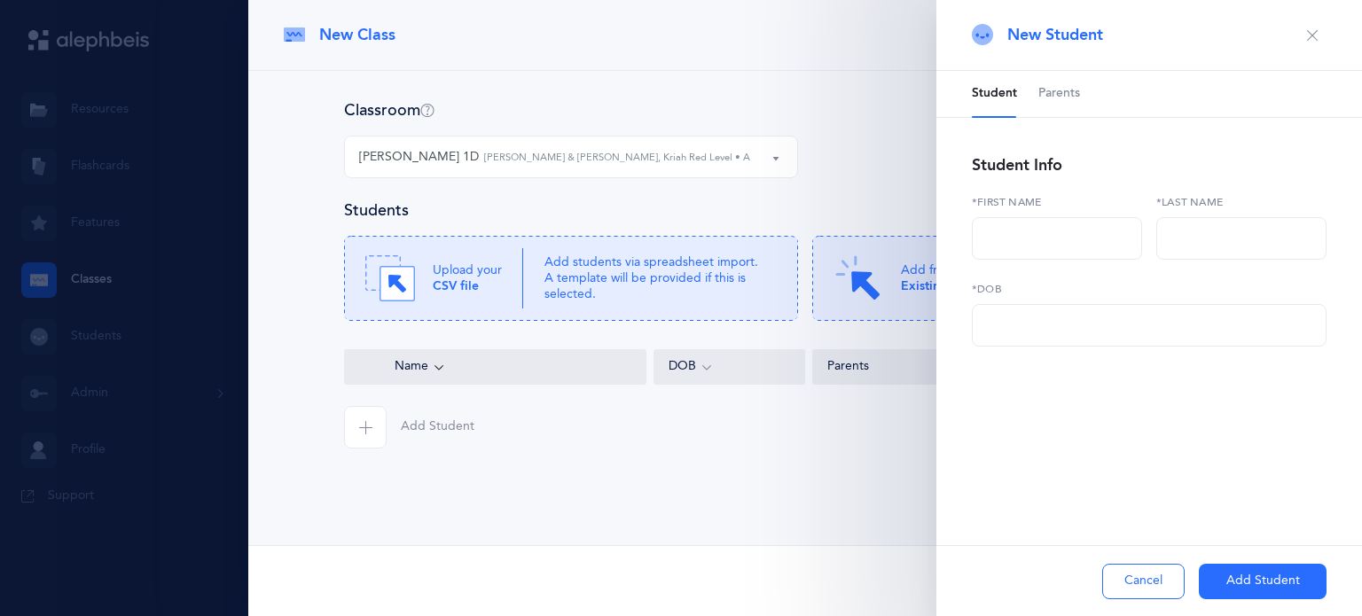
click at [1309, 32] on icon "button" at bounding box center [1312, 35] width 14 height 14
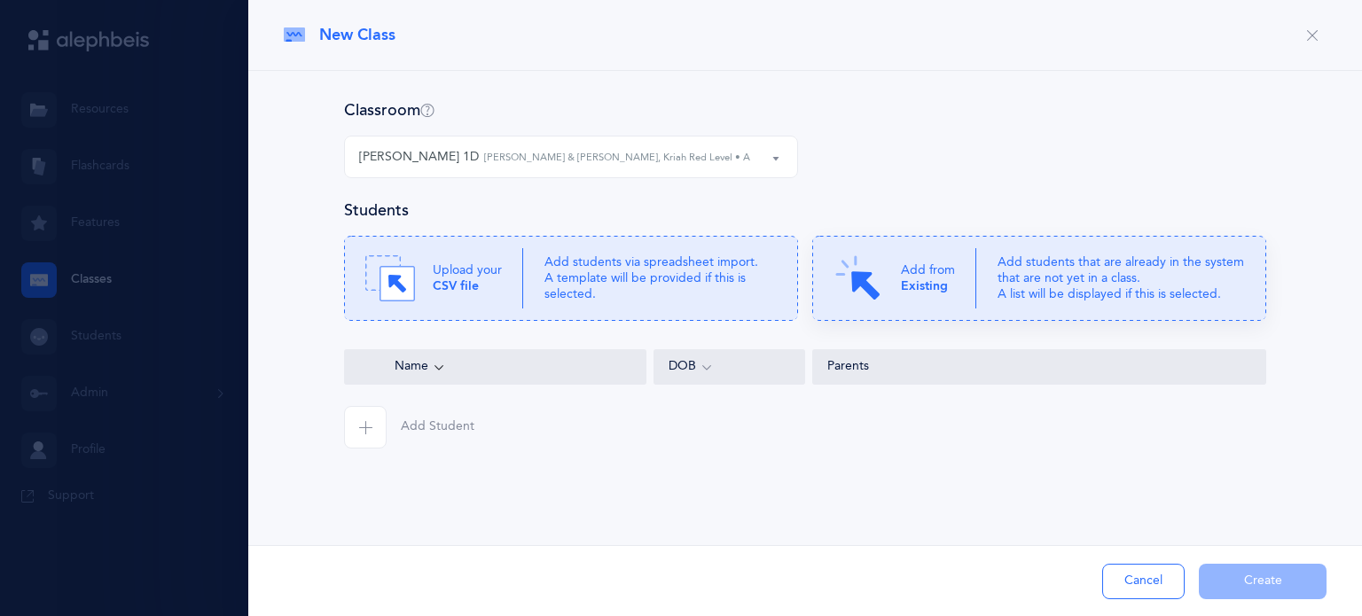
click at [1106, 293] on p "Add students that are already in the system that are not yet in a class. A list…" at bounding box center [1120, 278] width 247 height 49
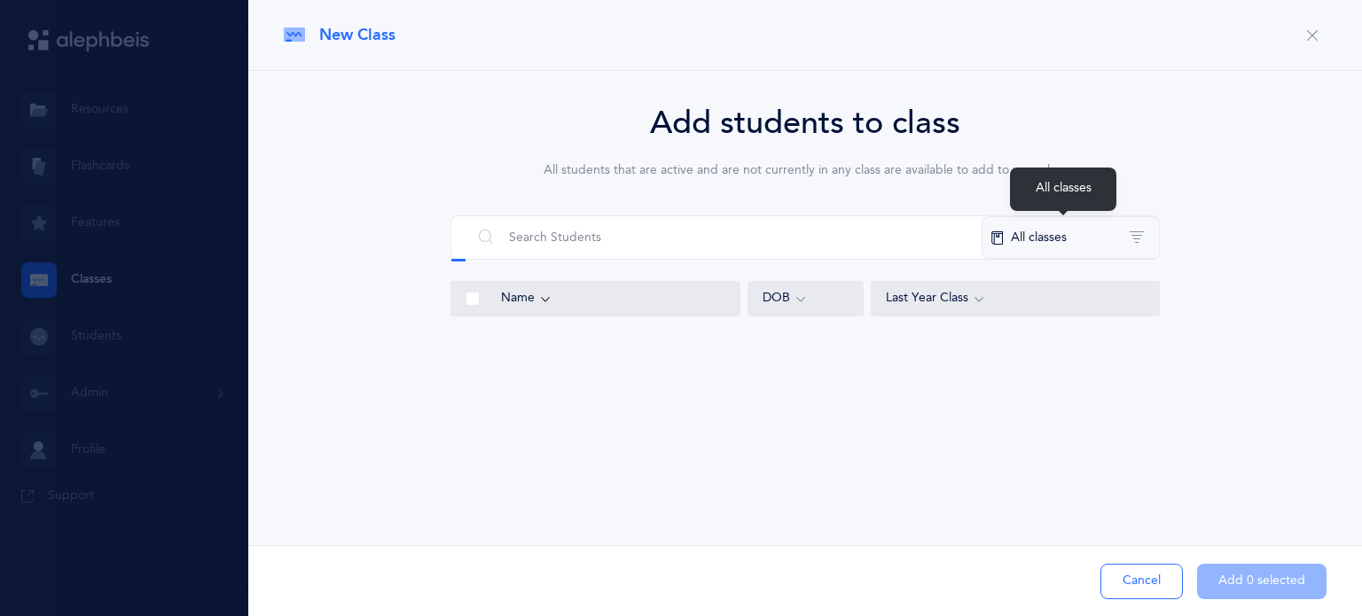
click at [1051, 235] on button "All classes" at bounding box center [1069, 237] width 177 height 43
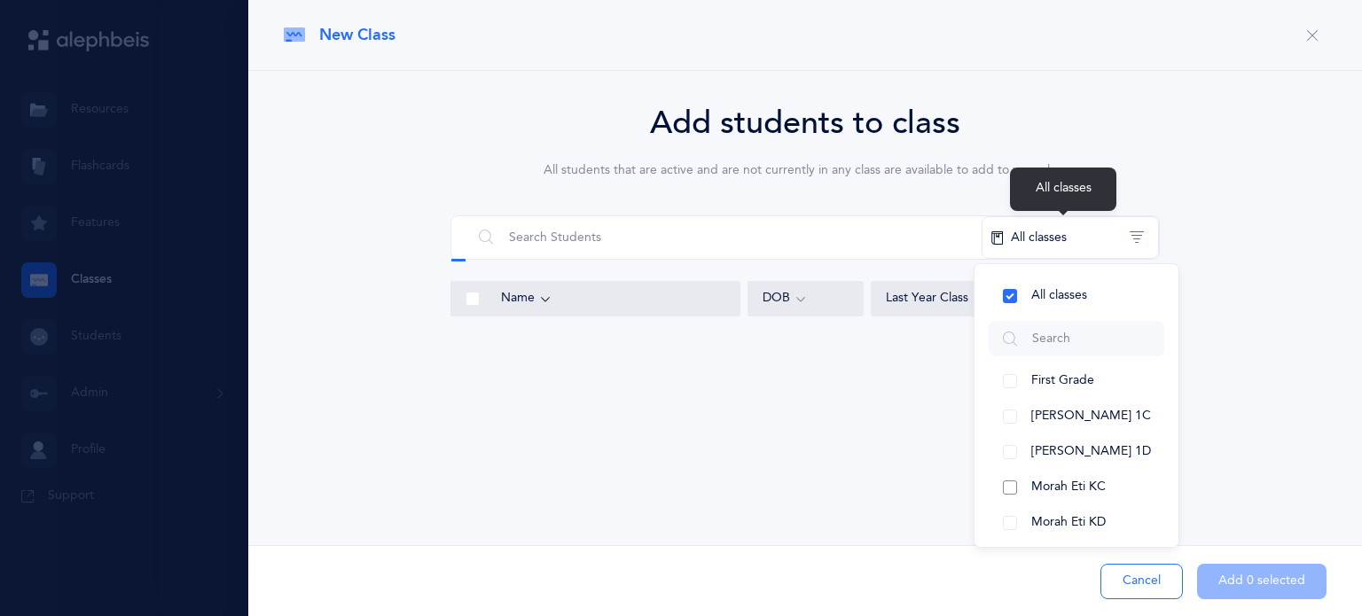
click at [1013, 489] on button "Morah Eti KC" at bounding box center [1077, 487] width 176 height 35
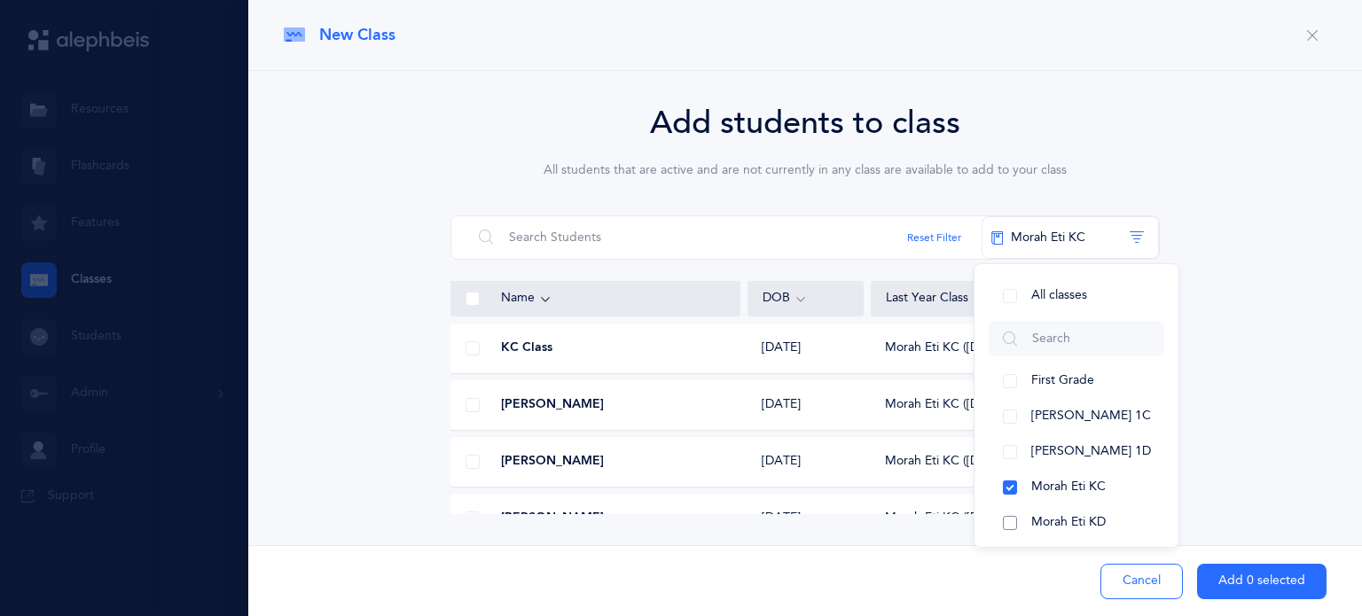
click at [1011, 524] on button "Morah Eti KD" at bounding box center [1077, 522] width 176 height 35
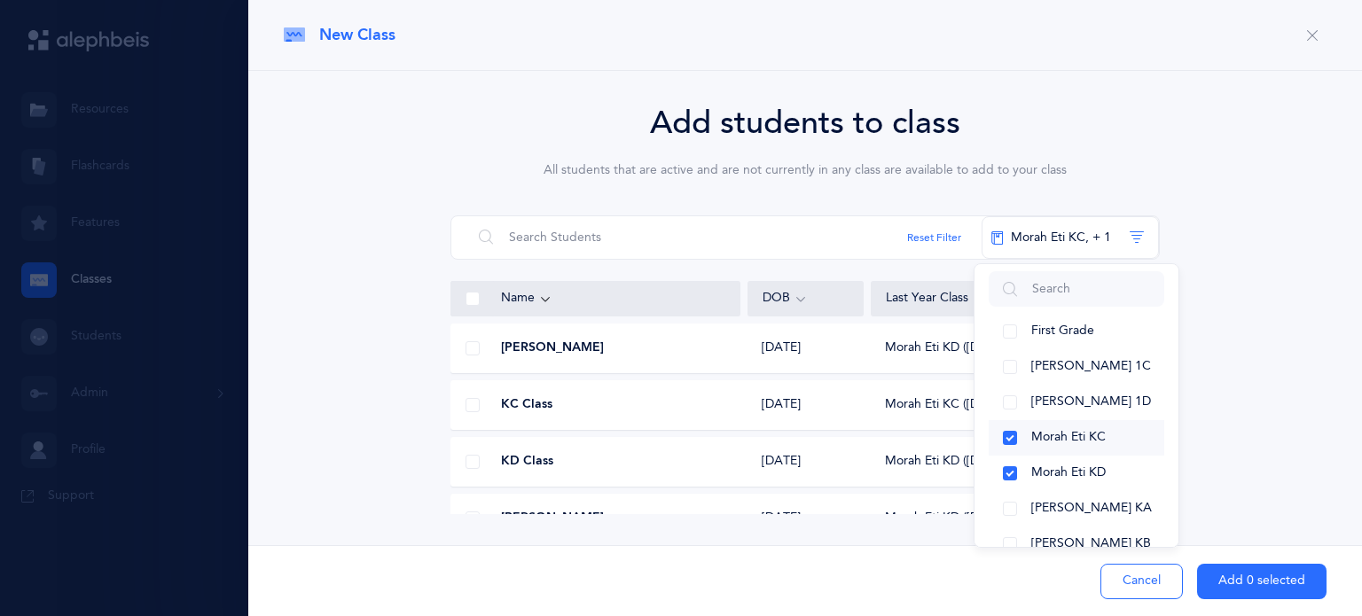
scroll to position [74, 0]
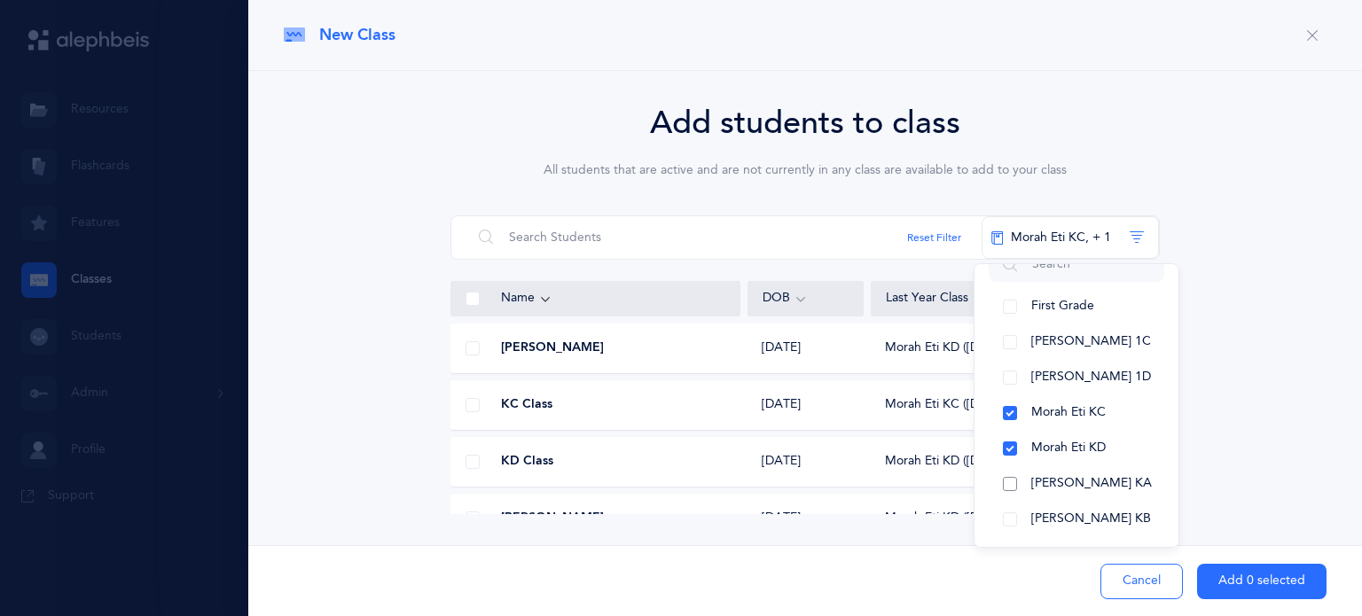
click at [1012, 485] on button "[PERSON_NAME] KA" at bounding box center [1077, 483] width 176 height 35
click at [1004, 528] on button "[PERSON_NAME] KB" at bounding box center [1077, 519] width 176 height 35
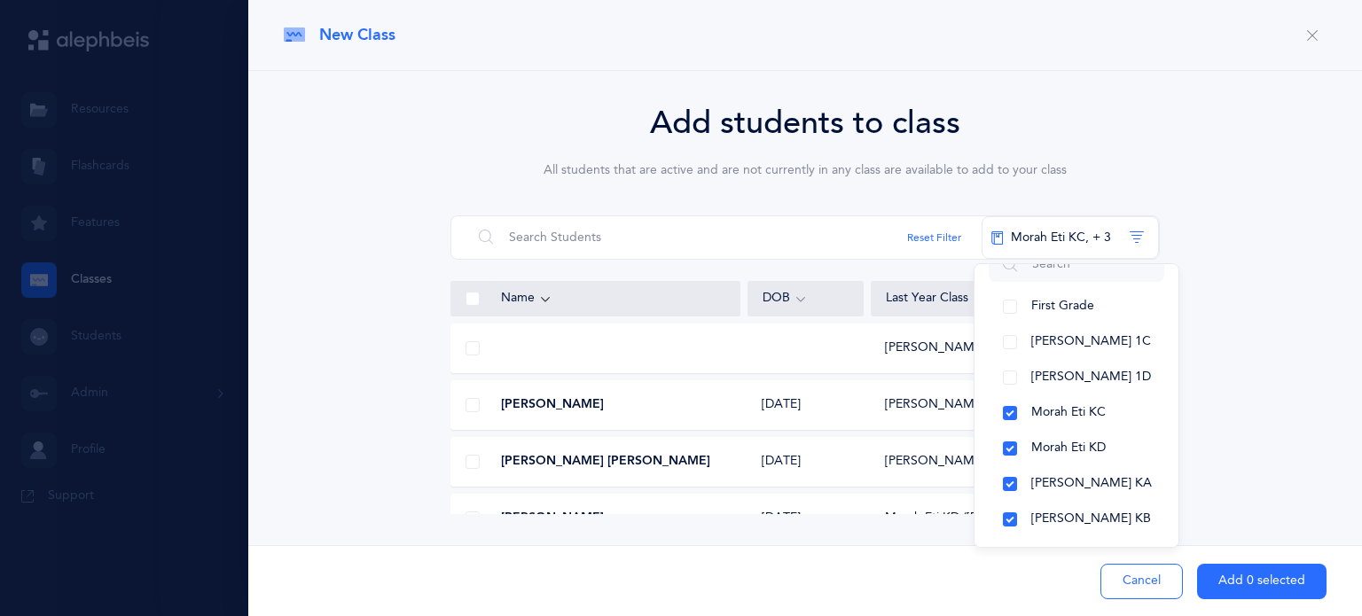
click at [943, 293] on div "Last Year Class" at bounding box center [1015, 299] width 259 height 20
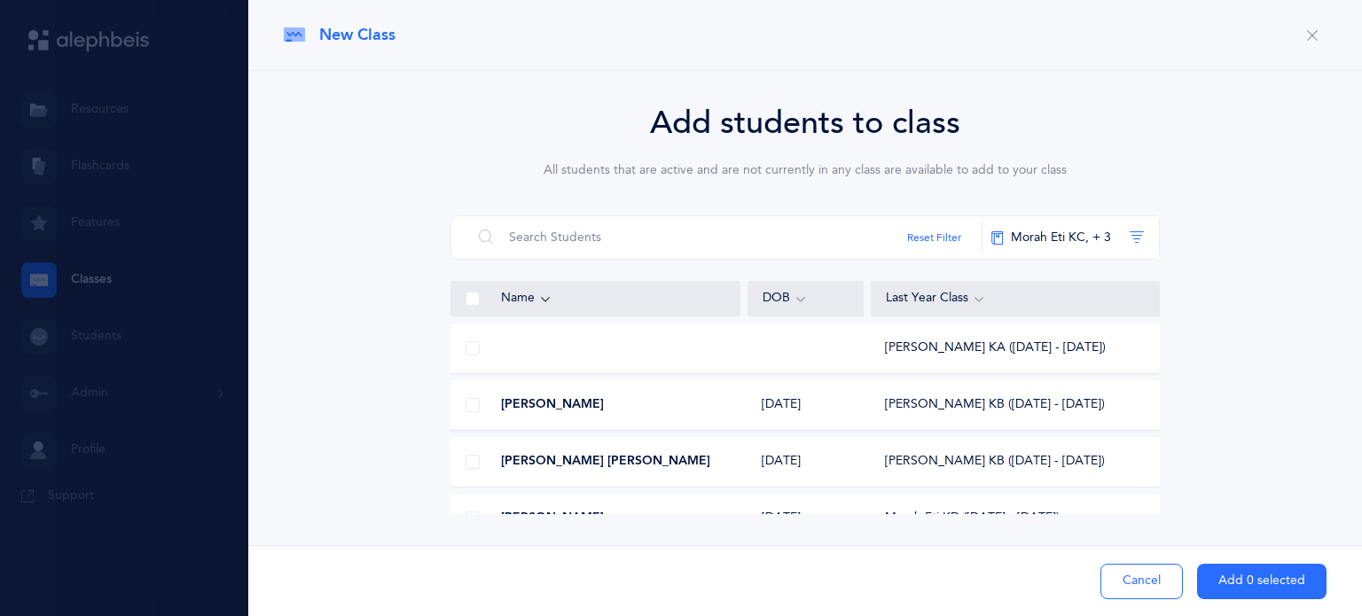
click at [976, 298] on icon at bounding box center [979, 299] width 14 height 20
click at [808, 298] on div "DOB" at bounding box center [805, 299] width 86 height 20
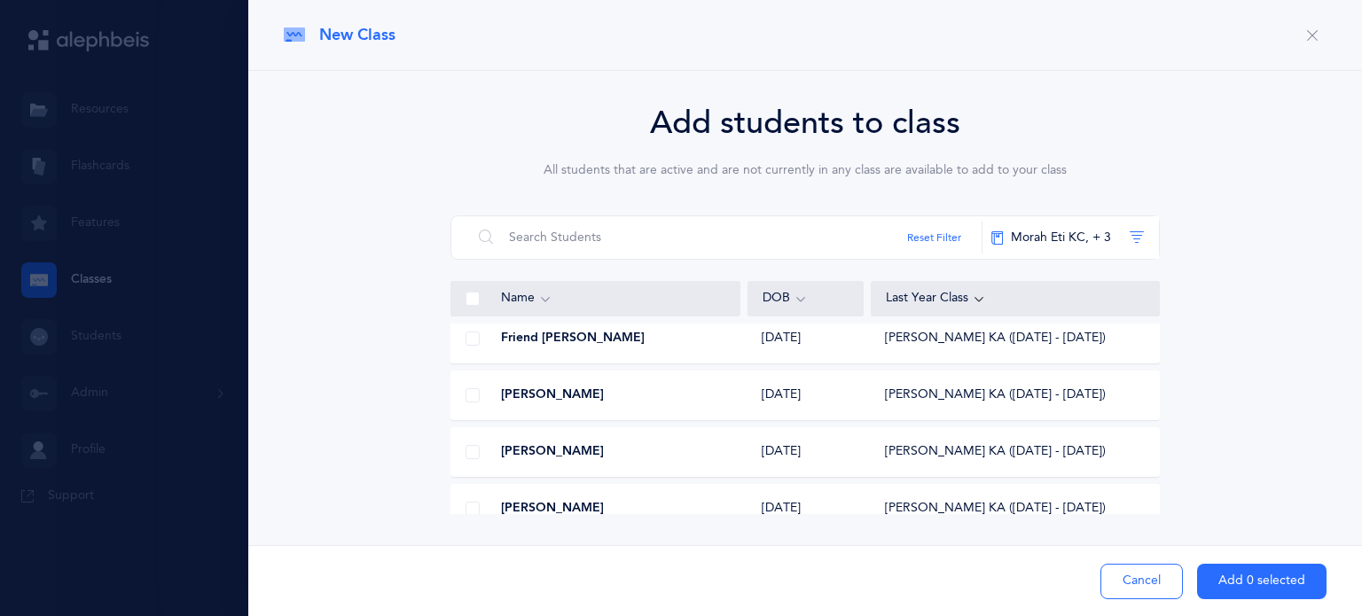
click at [471, 397] on span at bounding box center [472, 395] width 14 height 14
click at [0, 0] on input "checkbox" at bounding box center [0, 0] width 0 height 0
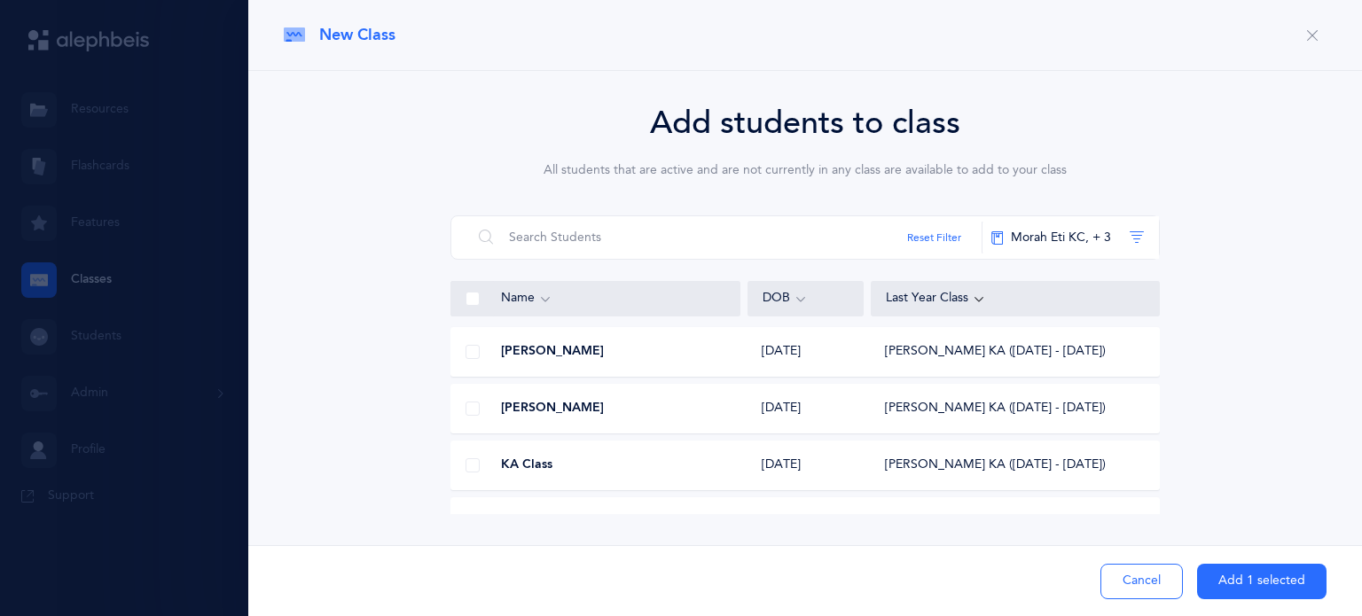
scroll to position [0, 0]
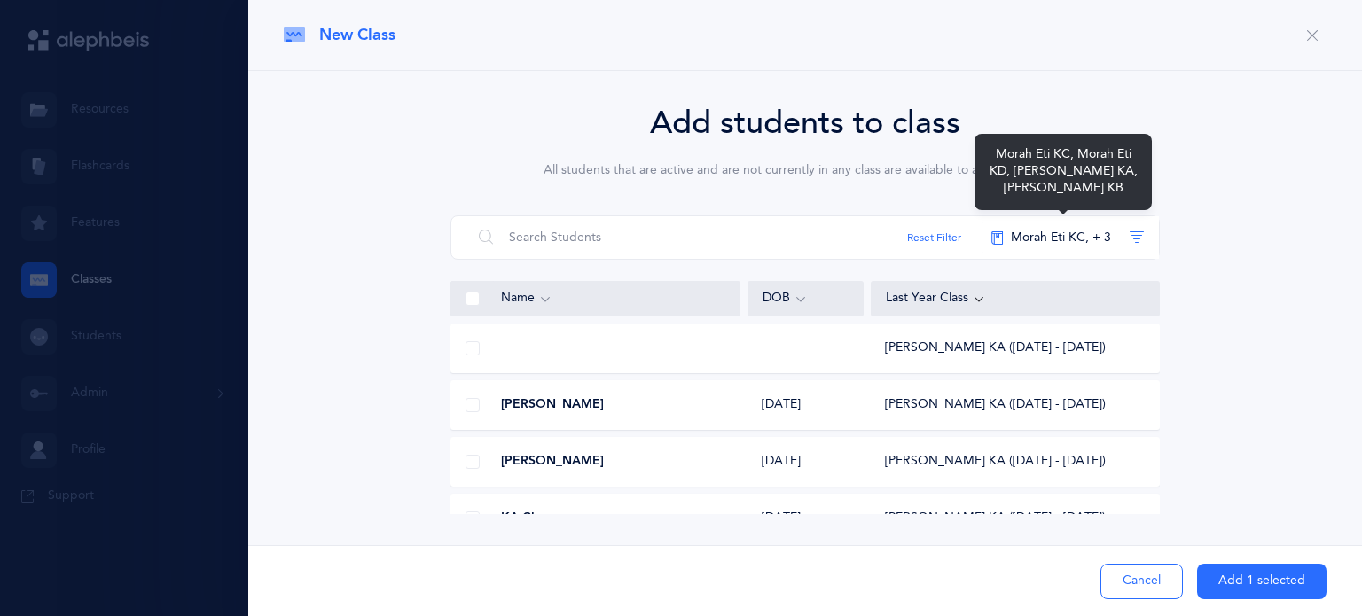
drag, startPoint x: 1108, startPoint y: 244, endPoint x: 1199, endPoint y: 350, distance: 139.6
click at [1199, 350] on div "Add students to class All students that are active and are not currently in any…" at bounding box center [805, 306] width 1043 height 415
click at [1138, 241] on button "Morah Eti KC‪, + 3‬" at bounding box center [1069, 237] width 177 height 43
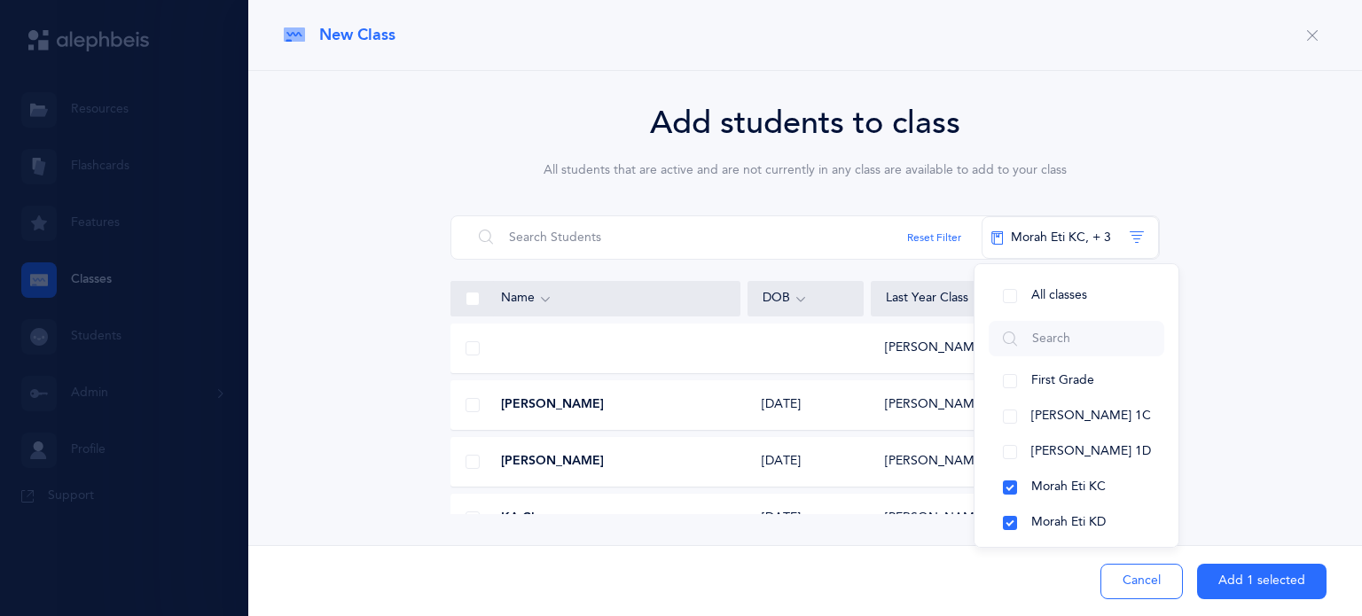
drag, startPoint x: 1204, startPoint y: 416, endPoint x: 785, endPoint y: 262, distance: 446.8
click at [785, 262] on div "Reset Filter Morah Eti KC‪, + 3‬ All classes First Grade [PERSON_NAME] 1C [PERS…" at bounding box center [804, 364] width 709 height 299
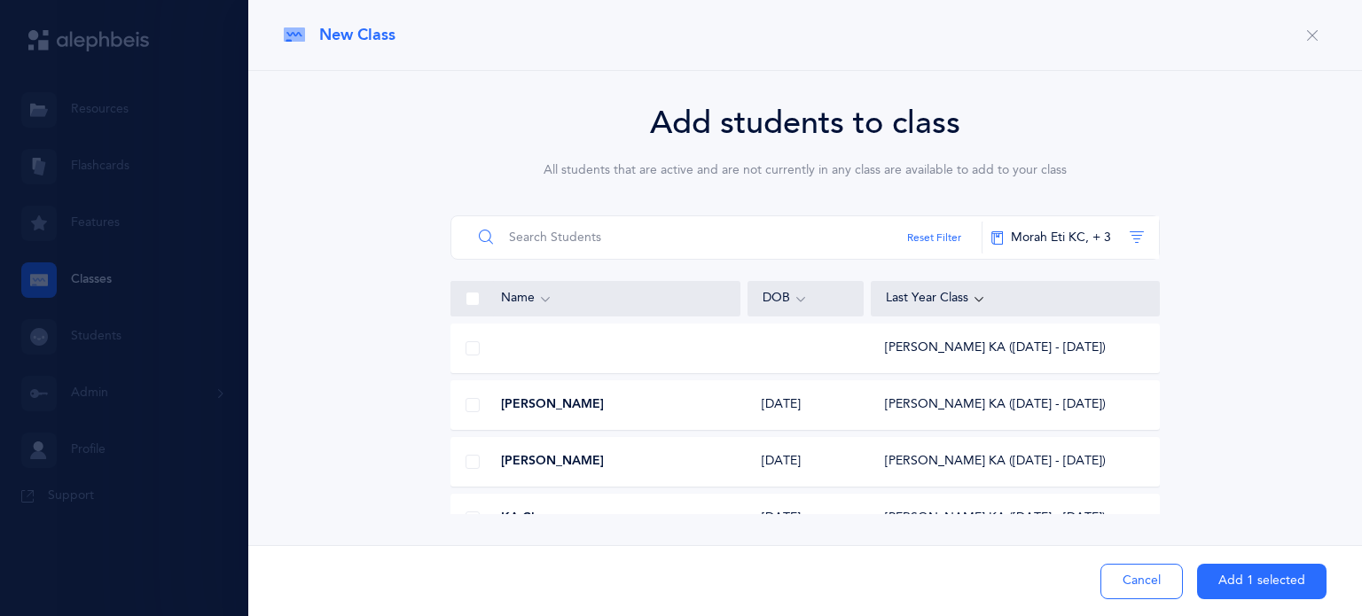
click at [739, 243] on input "text" at bounding box center [727, 237] width 511 height 43
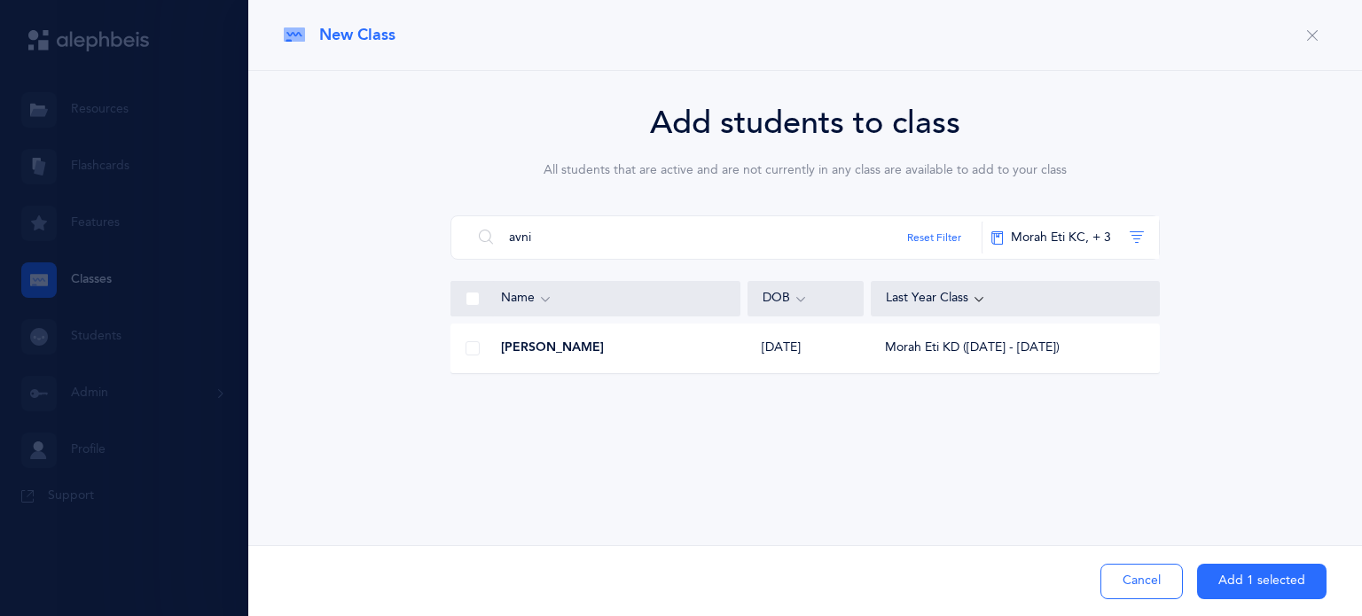
click at [465, 351] on span at bounding box center [472, 348] width 14 height 14
click at [0, 0] on input "checkbox" at bounding box center [0, 0] width 0 height 0
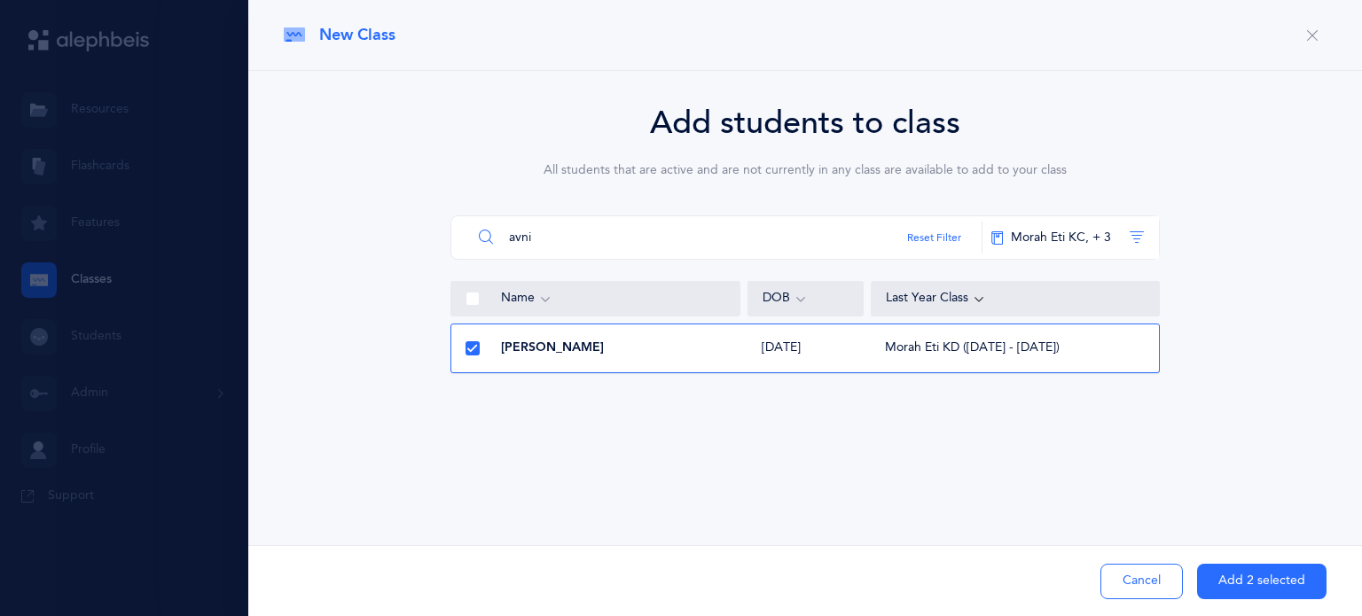
click at [699, 244] on input "avni" at bounding box center [727, 237] width 511 height 43
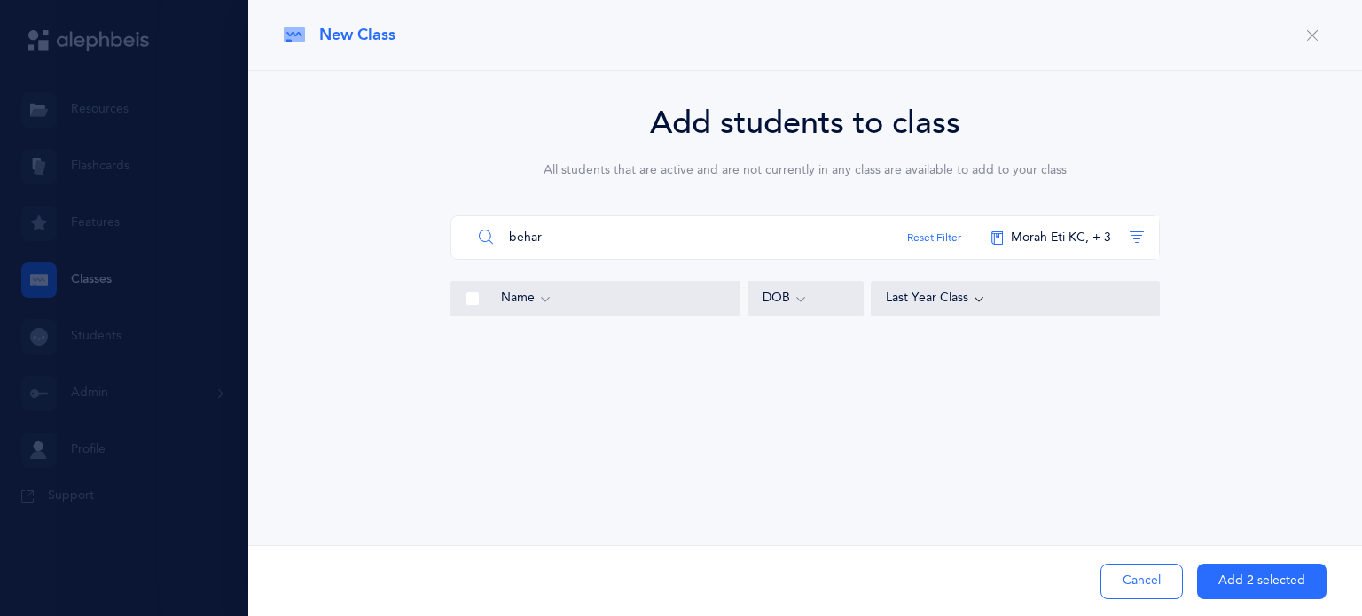
type input "behar"
click at [465, 351] on span at bounding box center [472, 348] width 14 height 14
click at [0, 0] on input "checkbox" at bounding box center [0, 0] width 0 height 0
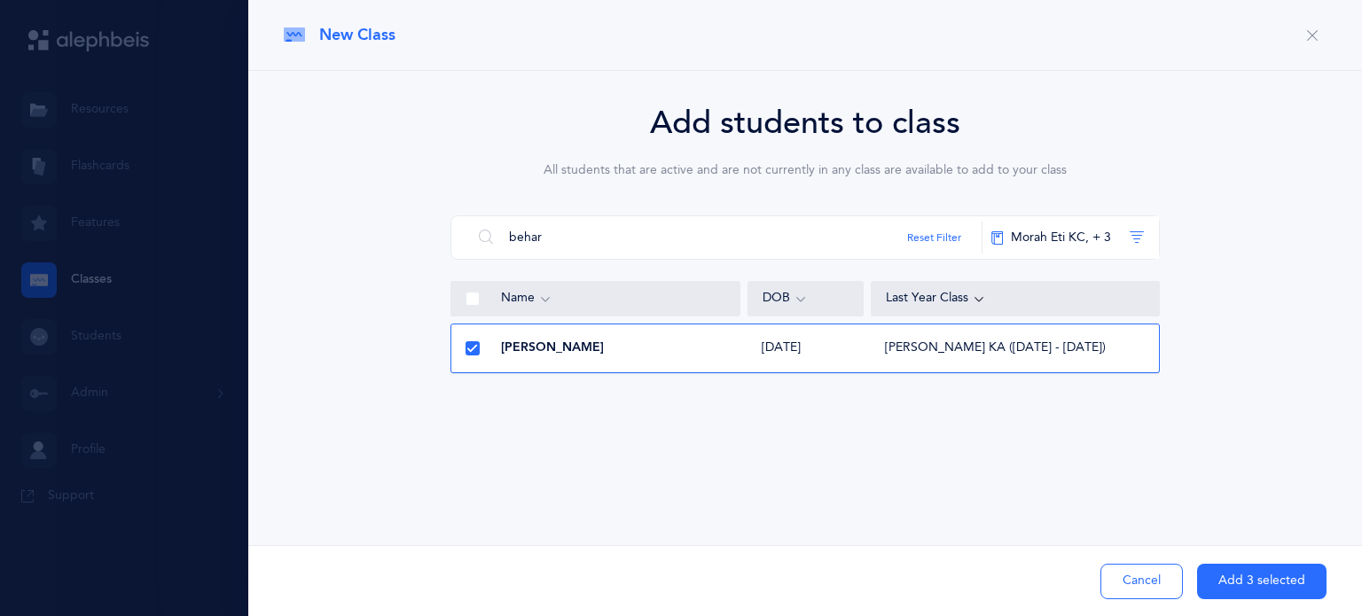
click at [1244, 578] on button "Add 3 selected" at bounding box center [1261, 581] width 129 height 35
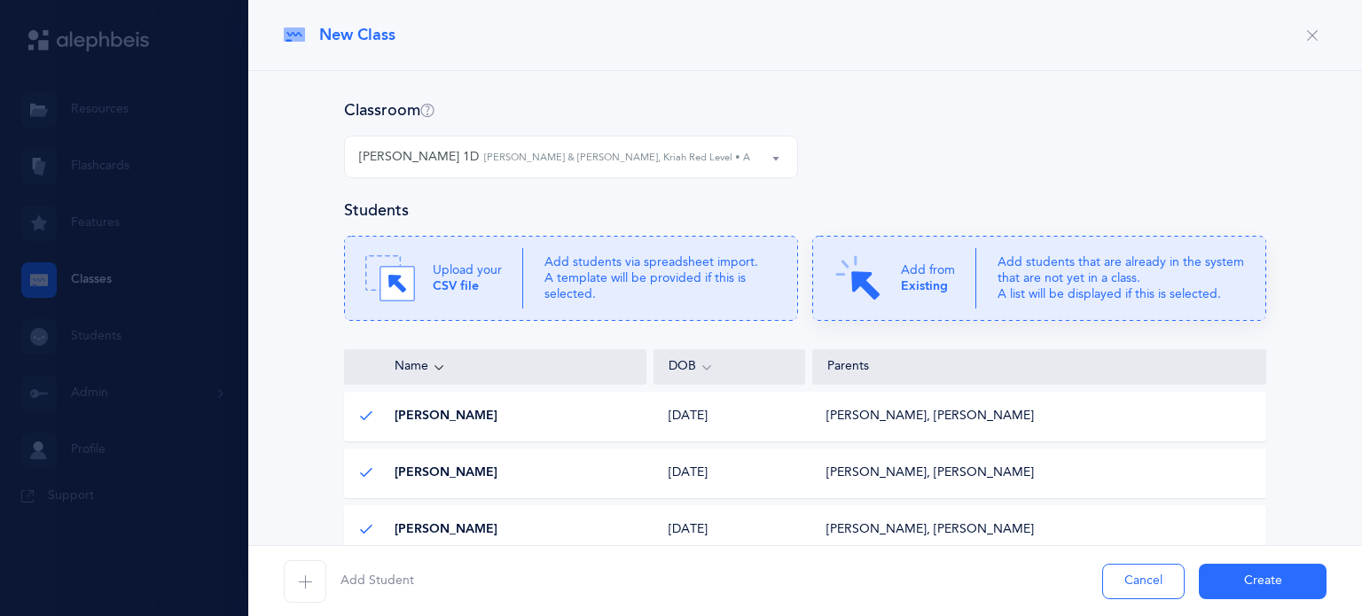
click at [915, 298] on div "Add from Existing" at bounding box center [904, 279] width 143 height 50
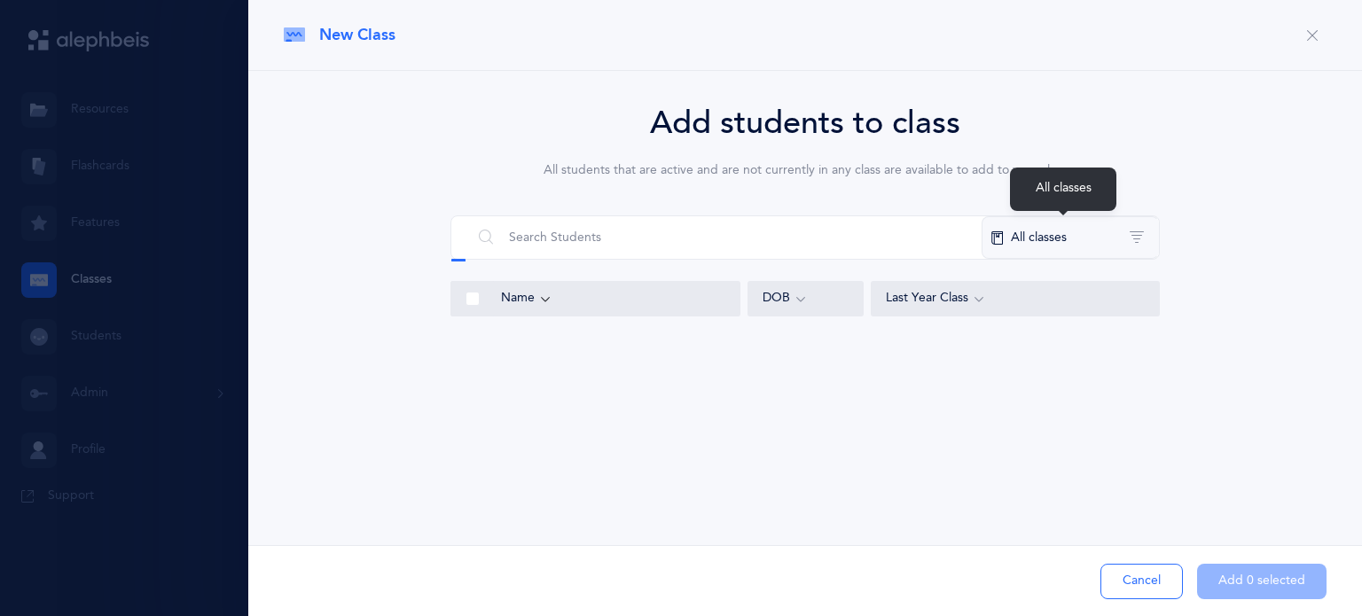
click at [1075, 228] on button "All classes" at bounding box center [1069, 237] width 177 height 43
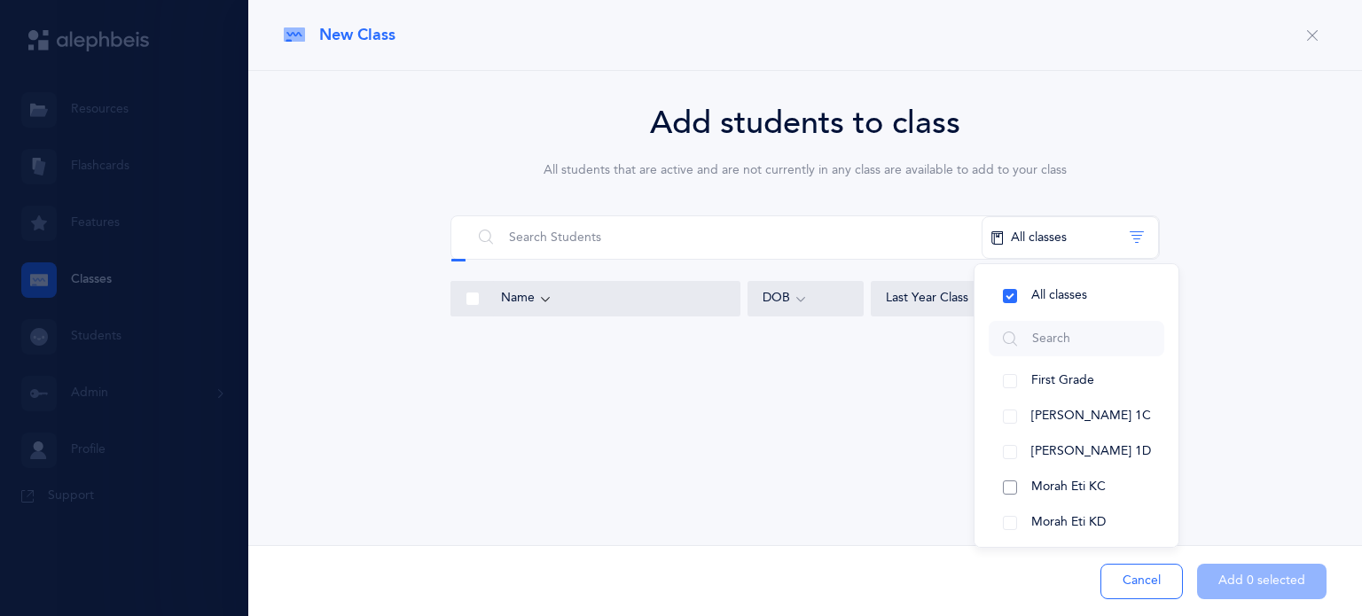
click at [999, 481] on button "Morah Eti KC" at bounding box center [1077, 487] width 176 height 35
click at [1010, 490] on button "Morah Eti KC" at bounding box center [1077, 487] width 176 height 35
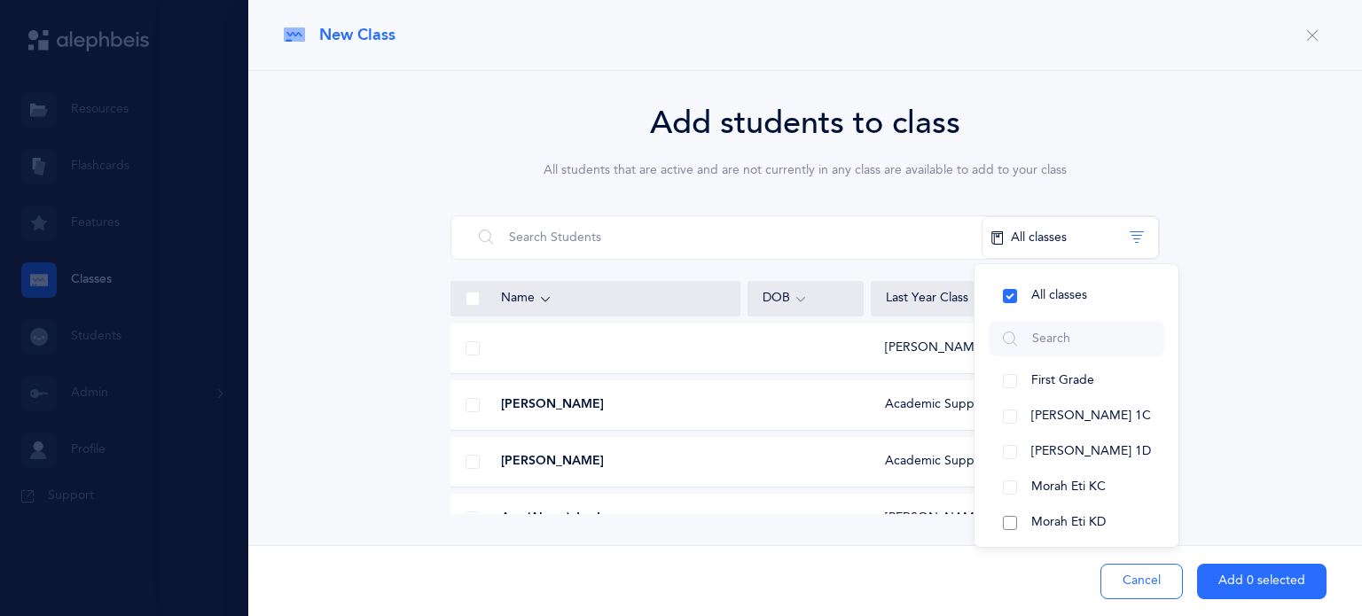
click at [1011, 526] on button "Morah Eti KD" at bounding box center [1077, 522] width 176 height 35
click at [1011, 494] on button "Morah Eti KC" at bounding box center [1077, 487] width 176 height 35
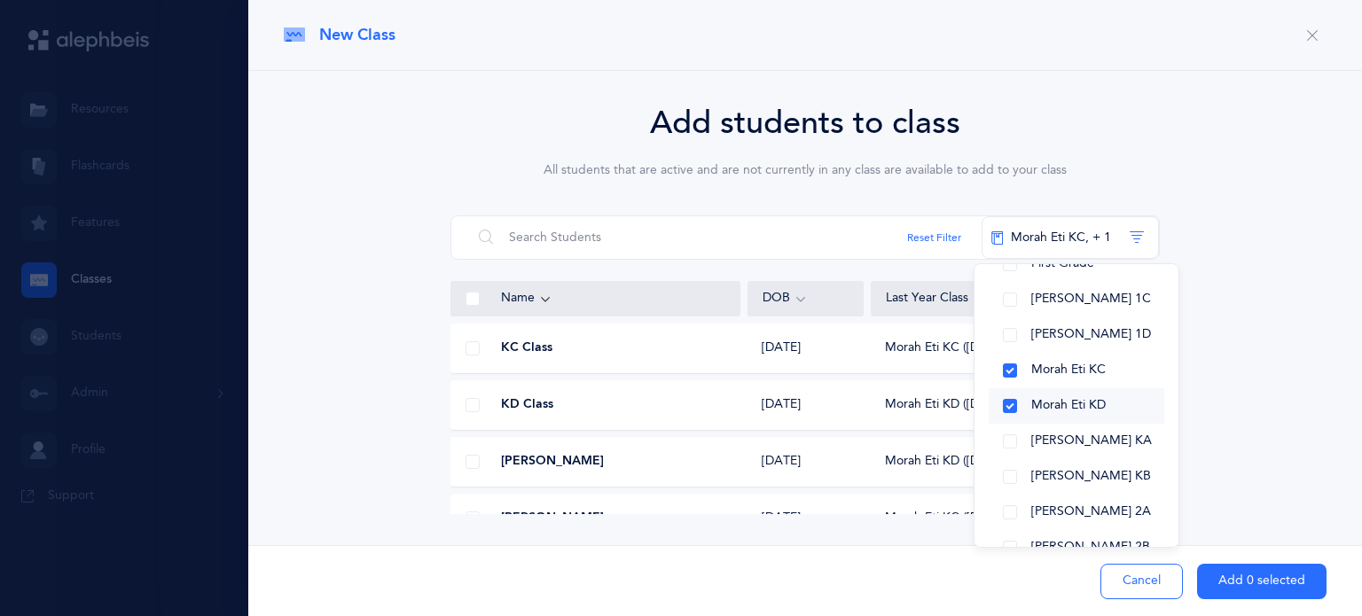
scroll to position [130, 0]
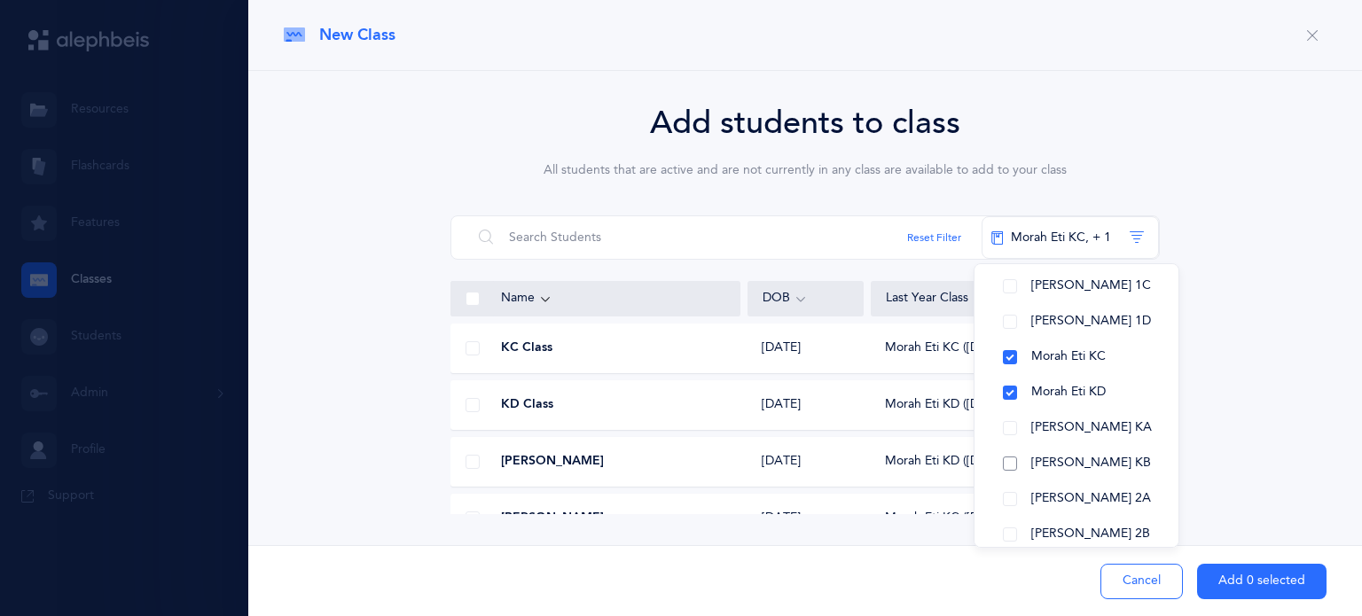
click at [1003, 469] on button "[PERSON_NAME] KB" at bounding box center [1077, 463] width 176 height 35
click at [1007, 432] on button "[PERSON_NAME] KA" at bounding box center [1077, 427] width 176 height 35
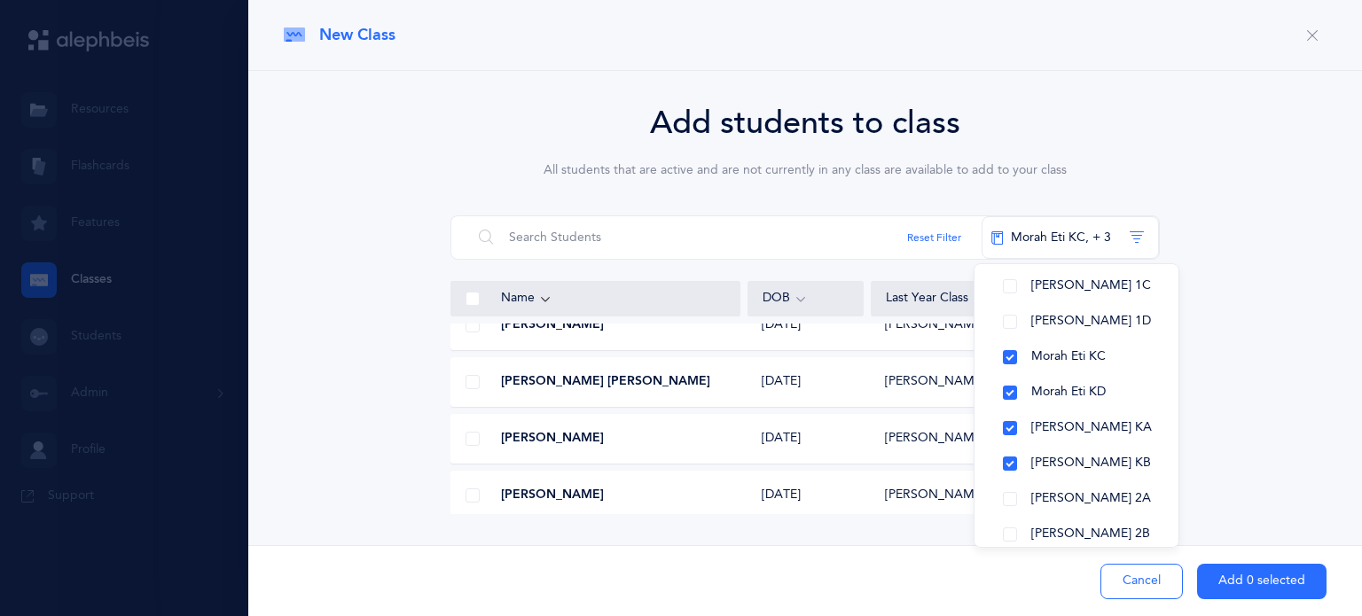
scroll to position [81, 0]
click at [469, 439] on span at bounding box center [472, 438] width 14 height 14
click at [0, 0] on input "checkbox" at bounding box center [0, 0] width 0 height 0
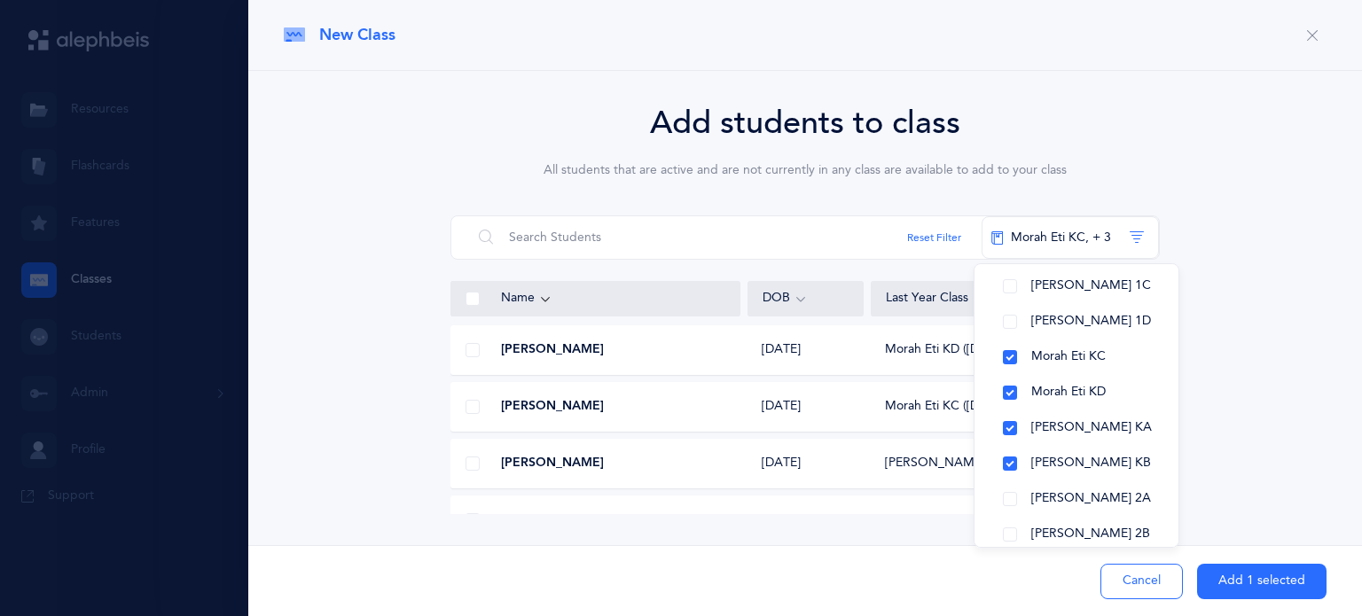
scroll to position [567, 0]
click at [473, 346] on span at bounding box center [472, 348] width 14 height 14
click at [0, 0] on input "checkbox" at bounding box center [0, 0] width 0 height 0
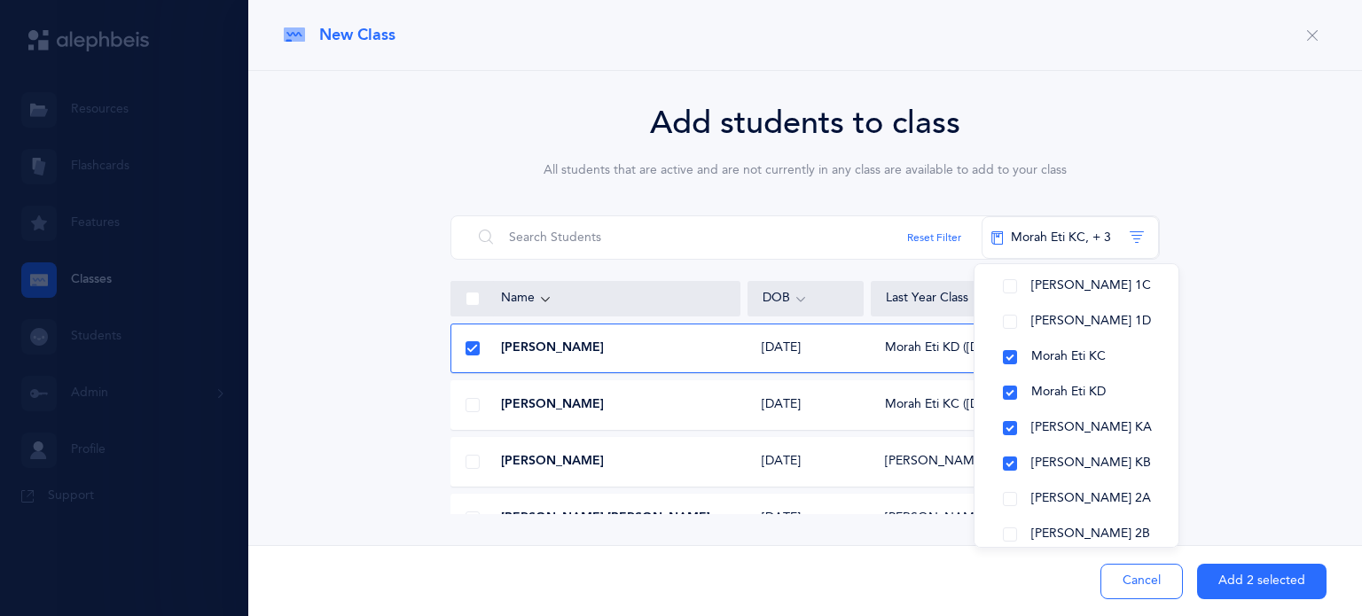
click at [469, 402] on span at bounding box center [472, 405] width 14 height 14
click at [0, 0] on input "checkbox" at bounding box center [0, 0] width 0 height 0
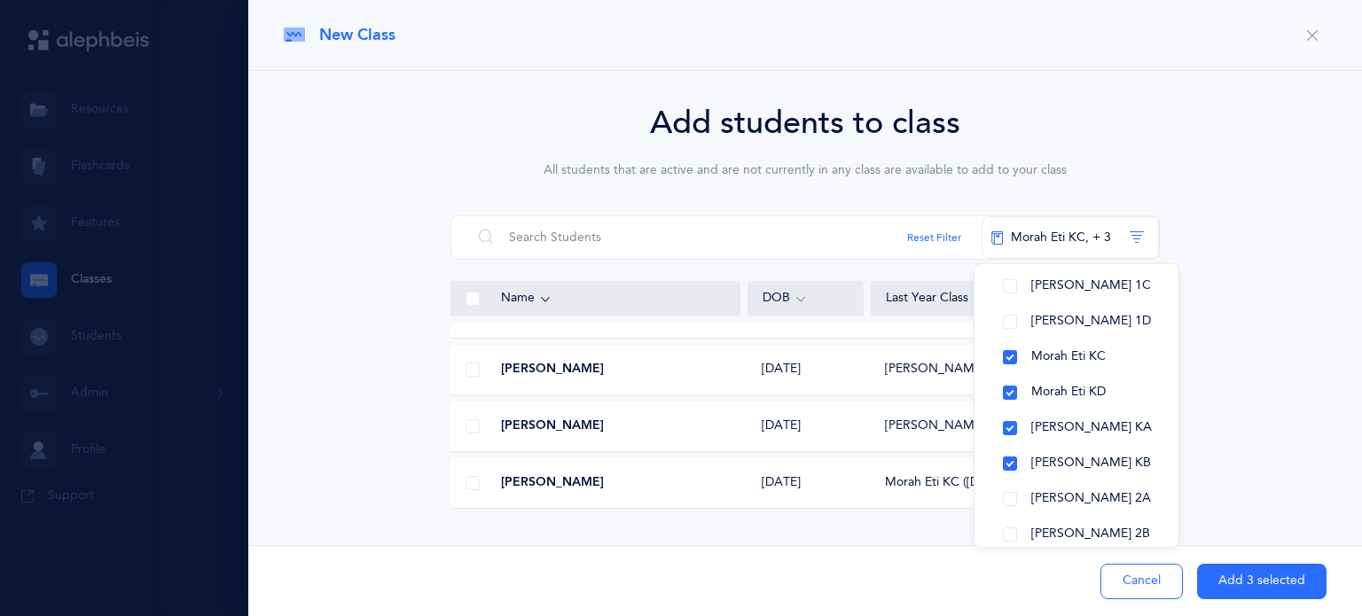
scroll to position [1232, 0]
click at [469, 419] on span at bounding box center [472, 421] width 14 height 14
click at [0, 0] on input "checkbox" at bounding box center [0, 0] width 0 height 0
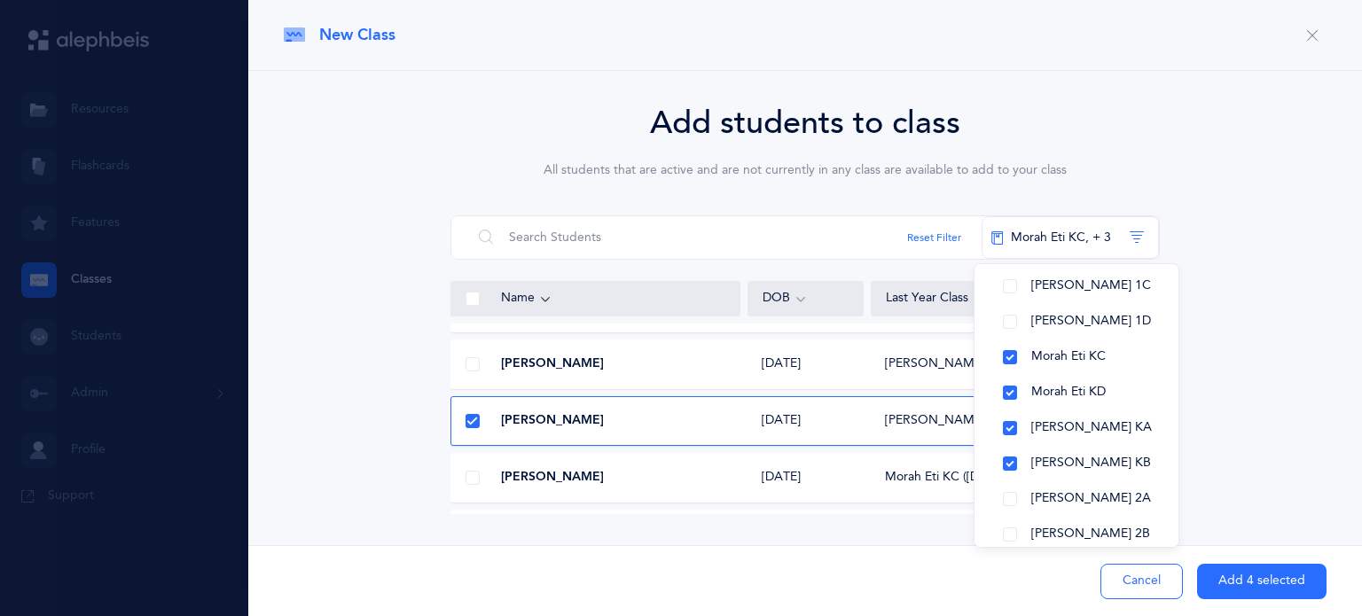
click at [473, 477] on span at bounding box center [472, 478] width 14 height 14
click at [0, 0] on input "checkbox" at bounding box center [0, 0] width 0 height 0
click at [1257, 579] on button "Add 5 selected" at bounding box center [1261, 581] width 129 height 35
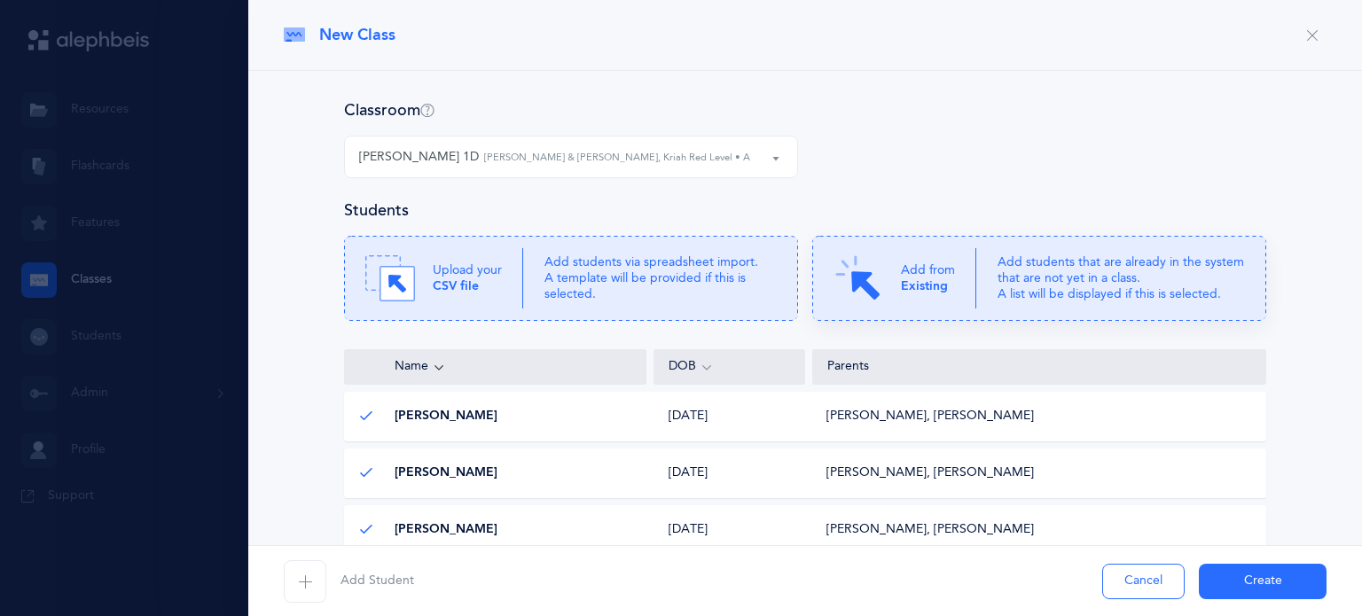
click at [988, 278] on icon at bounding box center [1039, 278] width 454 height 85
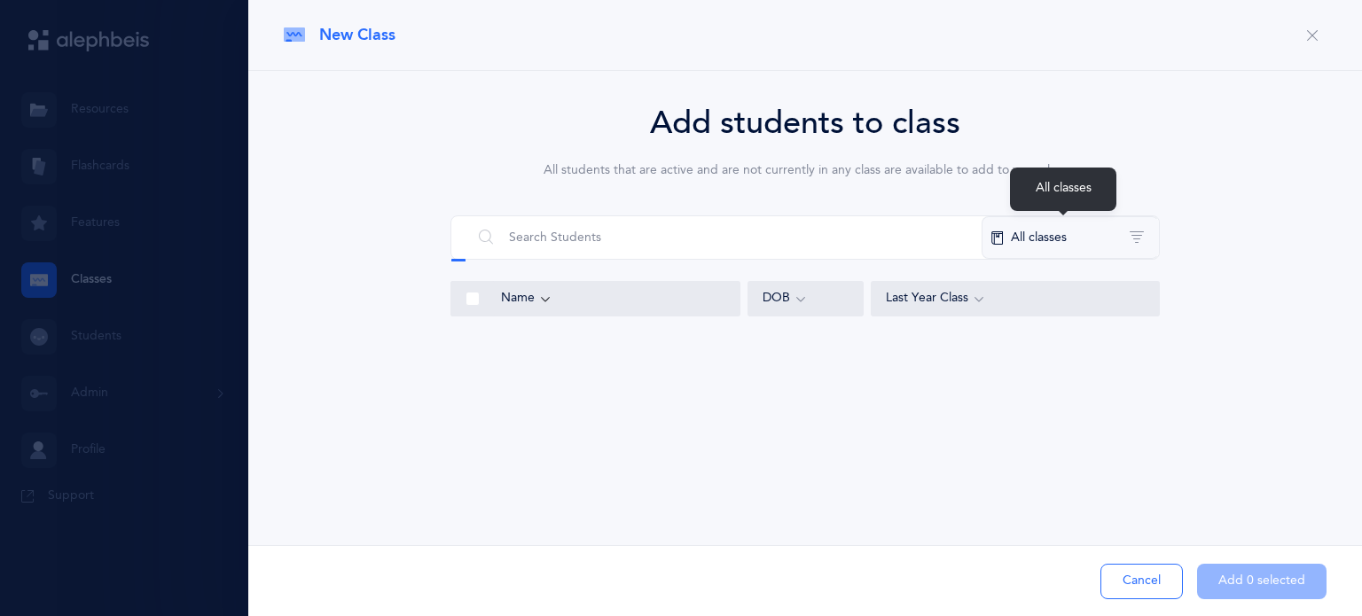
click at [1082, 241] on button "All classes" at bounding box center [1069, 237] width 177 height 43
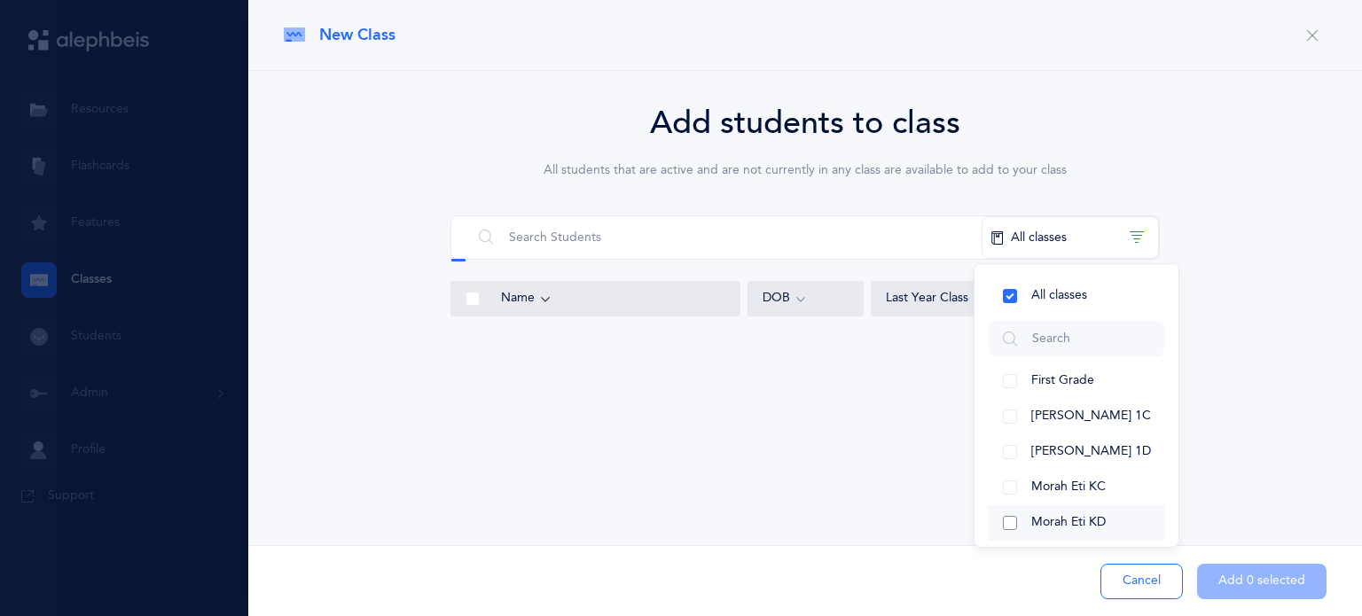
click at [997, 485] on button "Morah Eti KC" at bounding box center [1077, 487] width 176 height 35
click at [1009, 492] on button "Morah Eti KC" at bounding box center [1077, 487] width 176 height 35
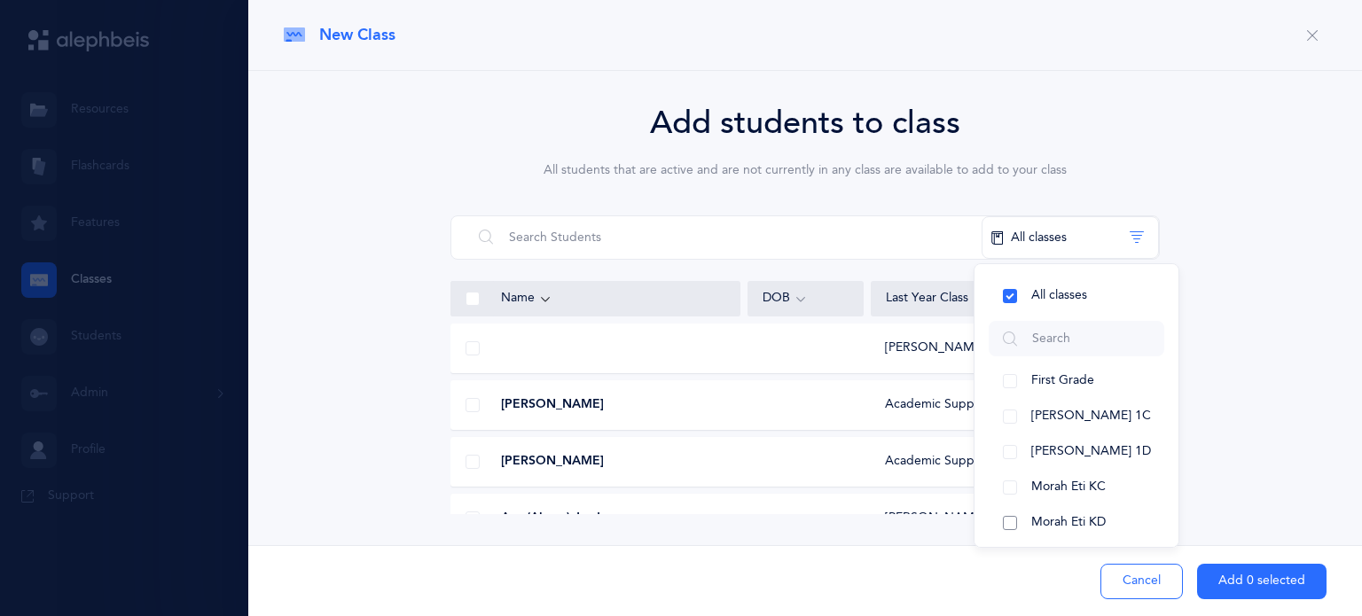
click at [1014, 520] on button "Morah Eti KD" at bounding box center [1077, 522] width 176 height 35
click at [1009, 488] on button "Morah Eti KC" at bounding box center [1077, 487] width 176 height 35
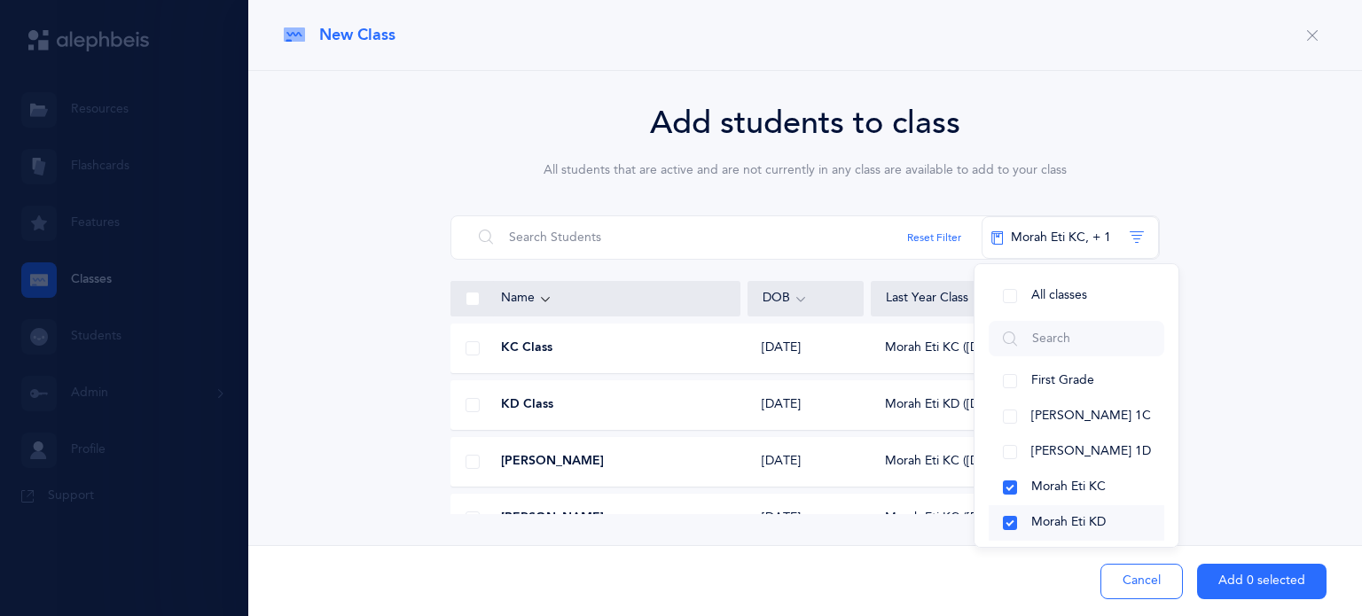
click at [1010, 525] on button "Morah Eti KD" at bounding box center [1077, 522] width 176 height 35
click at [1012, 521] on button "Morah Eti KD" at bounding box center [1077, 522] width 176 height 35
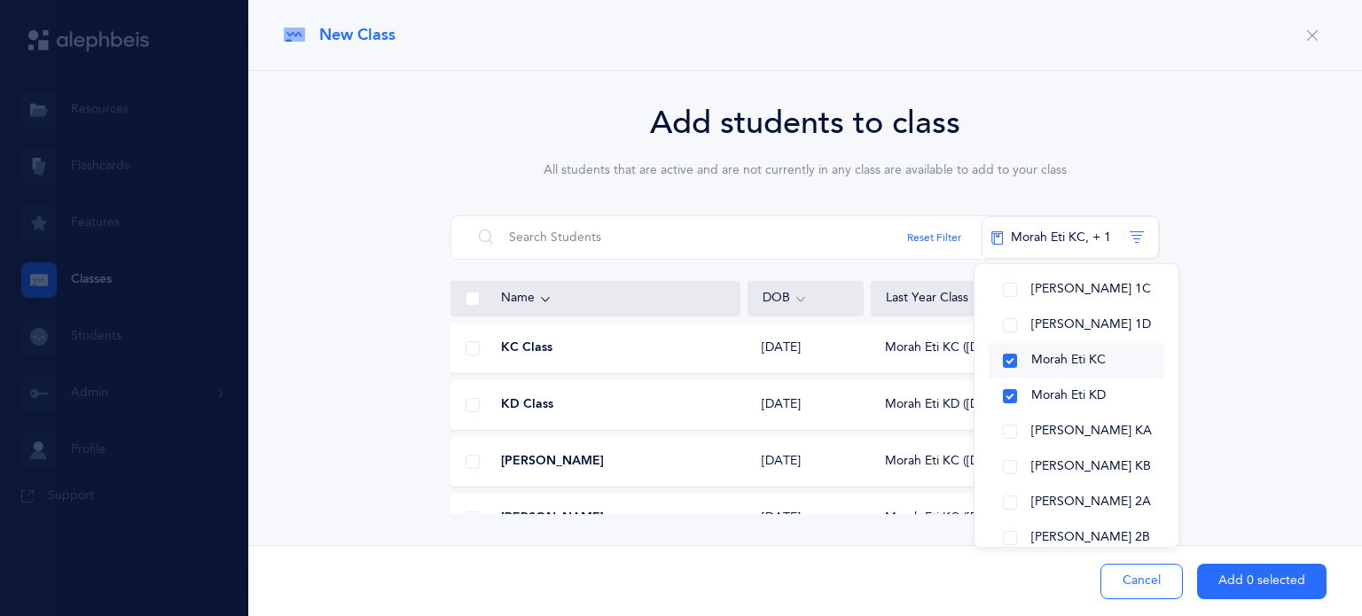
scroll to position [128, 0]
click at [1009, 426] on button "[PERSON_NAME] KA" at bounding box center [1077, 430] width 176 height 35
click at [1006, 466] on button "[PERSON_NAME] KB" at bounding box center [1077, 466] width 176 height 35
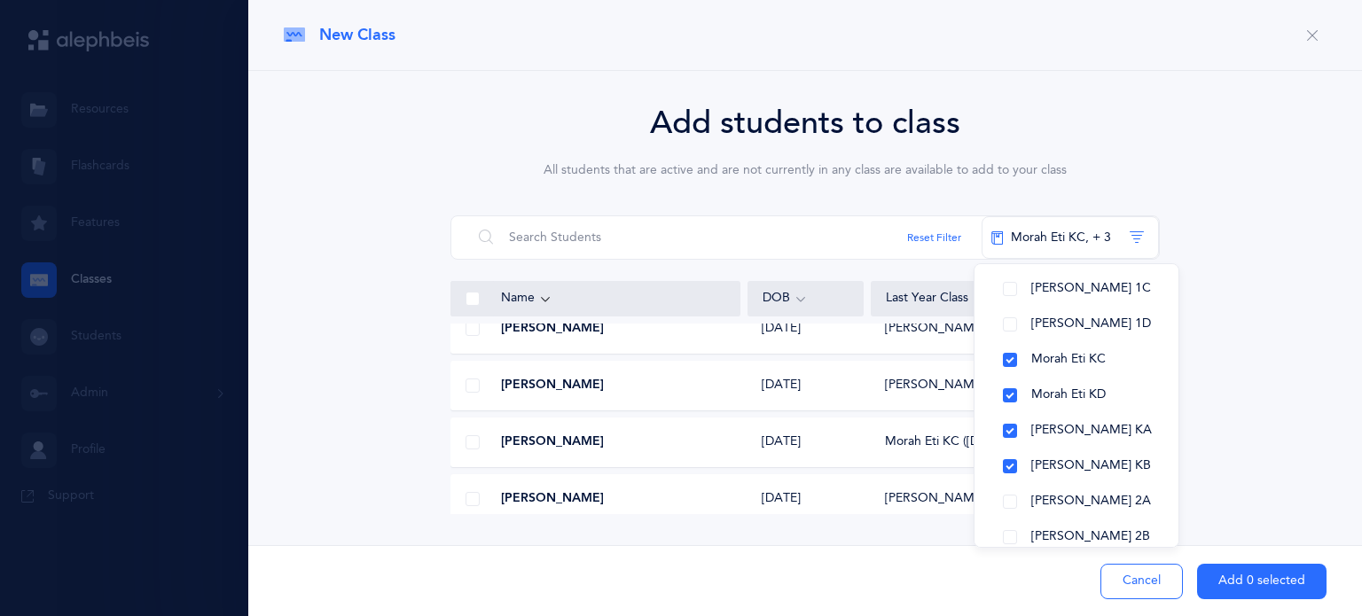
scroll to position [1218, 0]
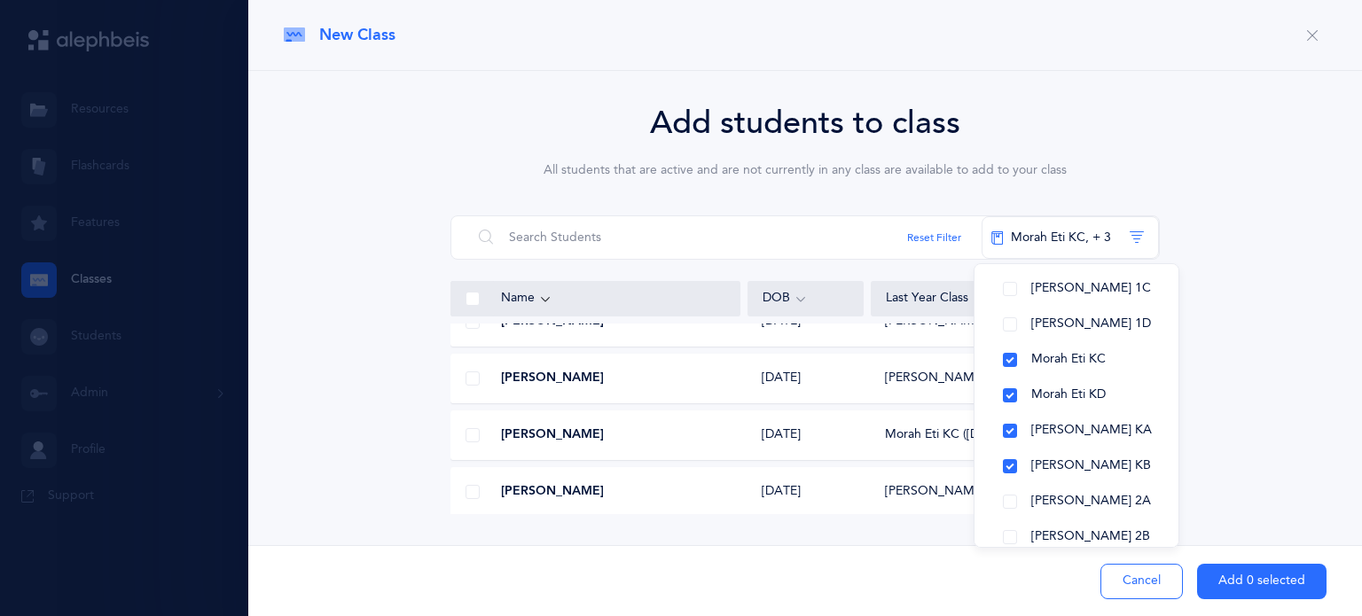
click at [472, 377] on span at bounding box center [472, 378] width 14 height 14
click at [0, 0] on input "checkbox" at bounding box center [0, 0] width 0 height 0
click at [468, 445] on div at bounding box center [472, 435] width 43 height 35
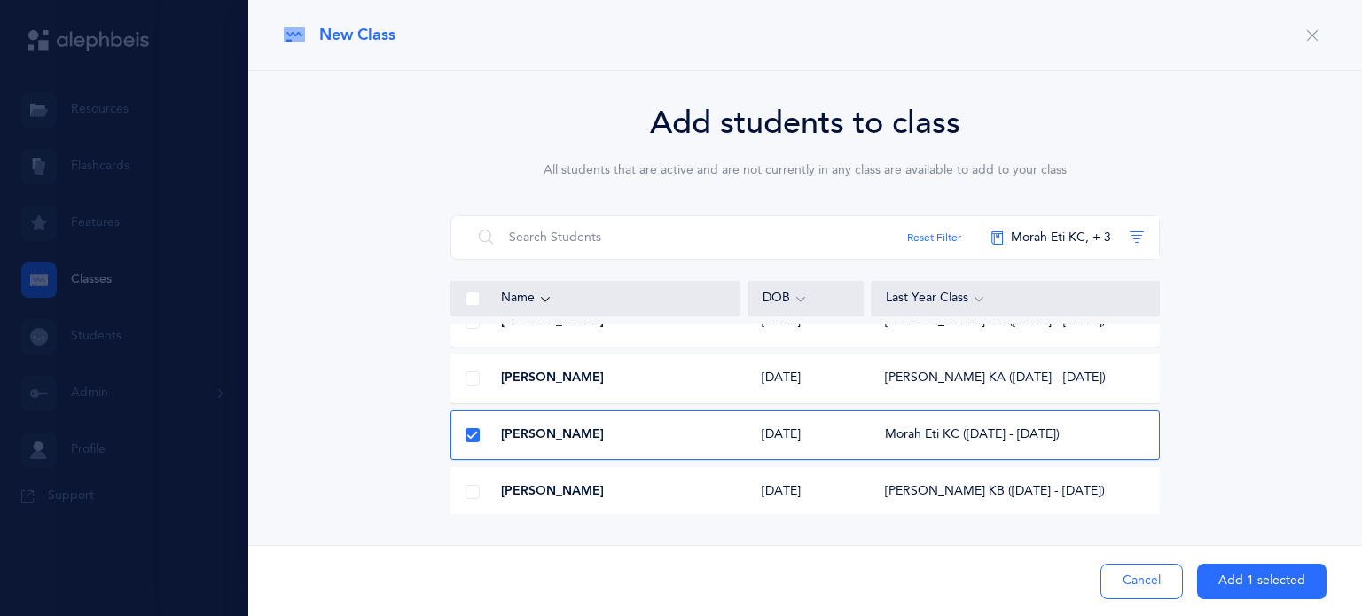
click at [473, 382] on span at bounding box center [472, 378] width 14 height 14
click at [0, 0] on input "checkbox" at bounding box center [0, 0] width 0 height 0
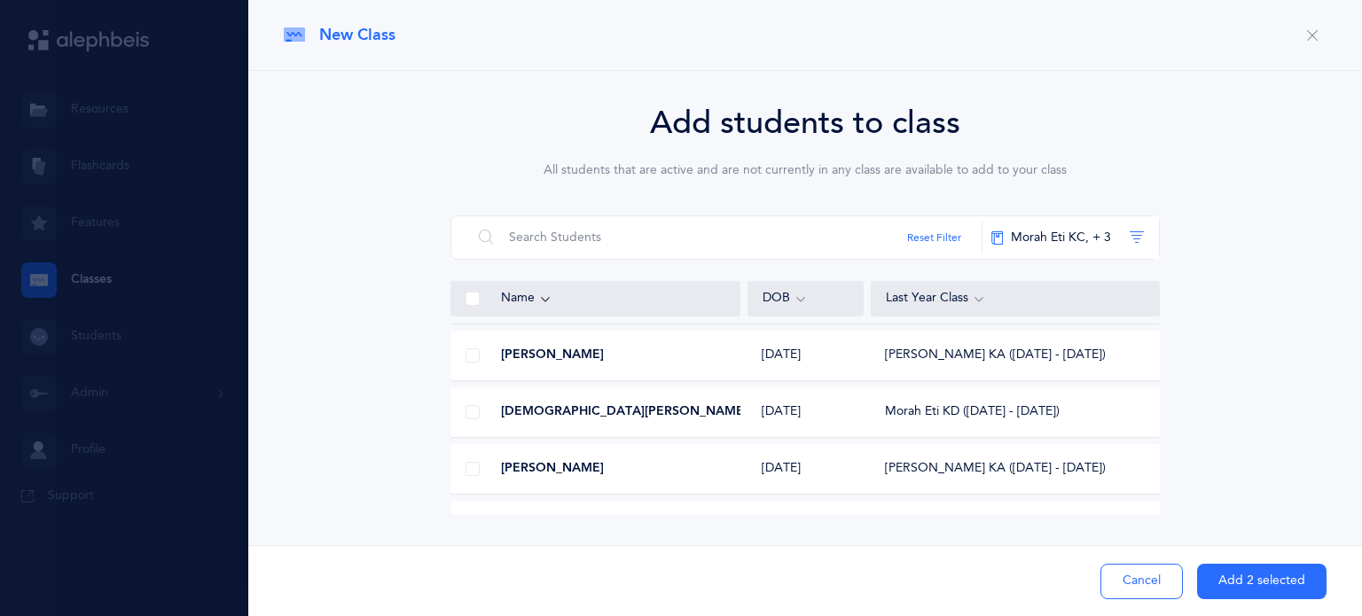
scroll to position [1413, 0]
click at [468, 411] on span at bounding box center [472, 410] width 14 height 14
click at [0, 0] on input "checkbox" at bounding box center [0, 0] width 0 height 0
click at [473, 415] on span at bounding box center [472, 412] width 14 height 14
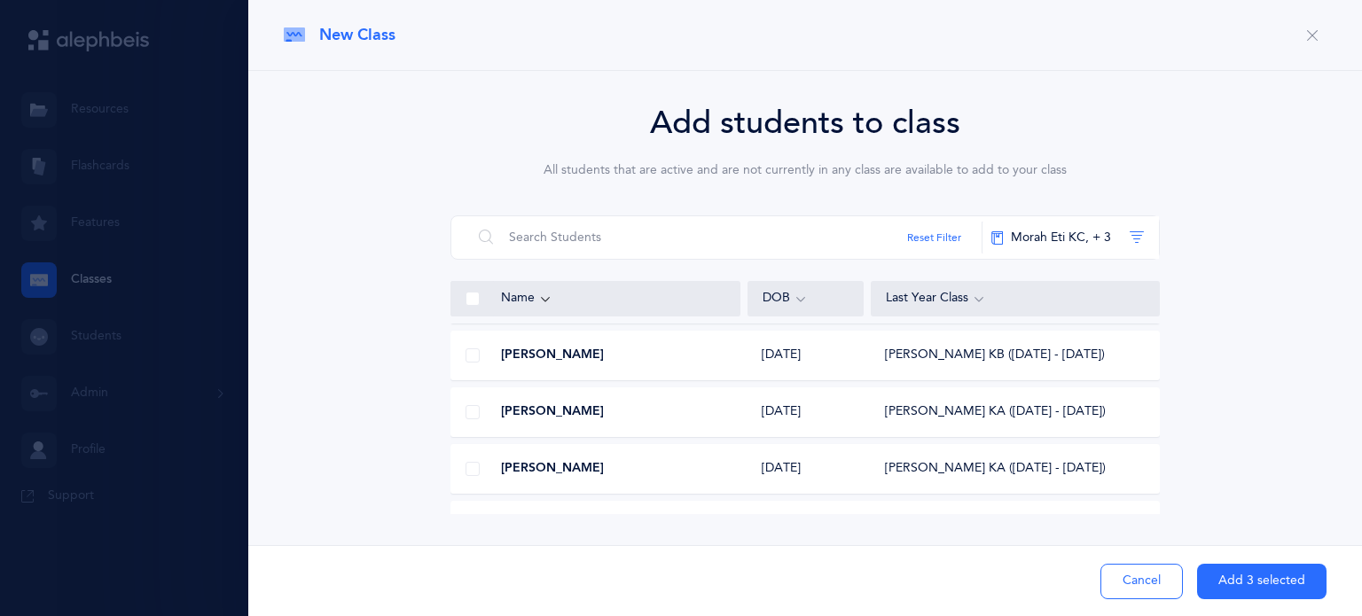
click at [0, 0] on input "checkbox" at bounding box center [0, 0] width 0 height 0
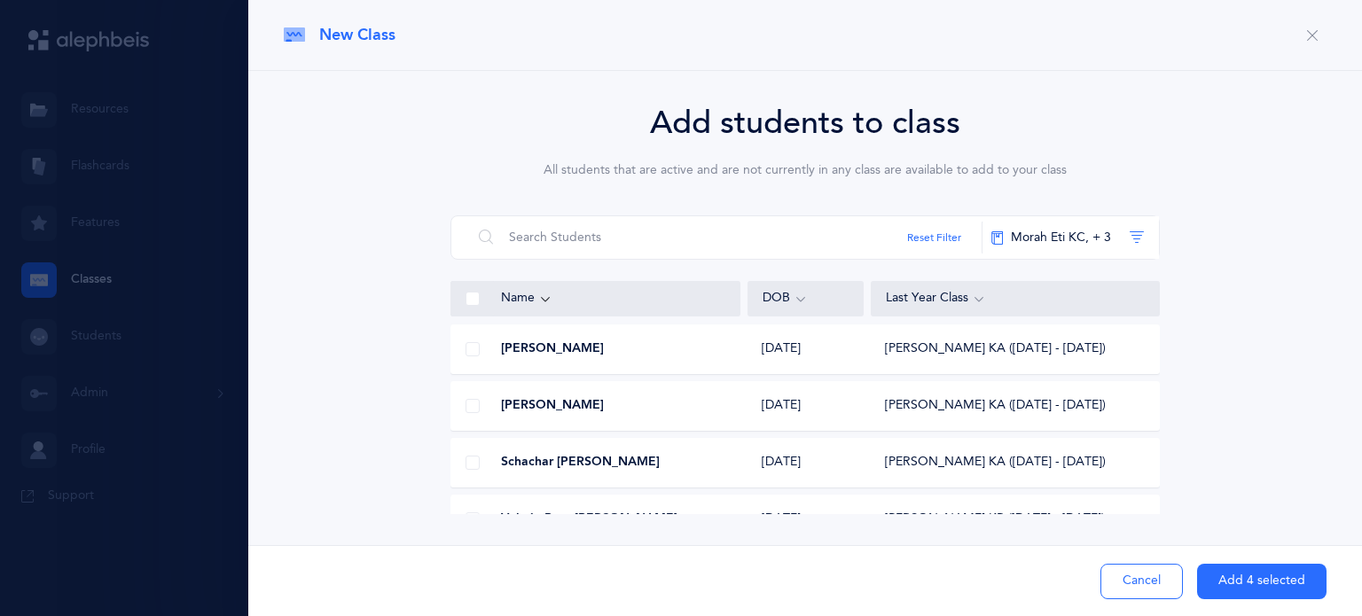
scroll to position [2045, 0]
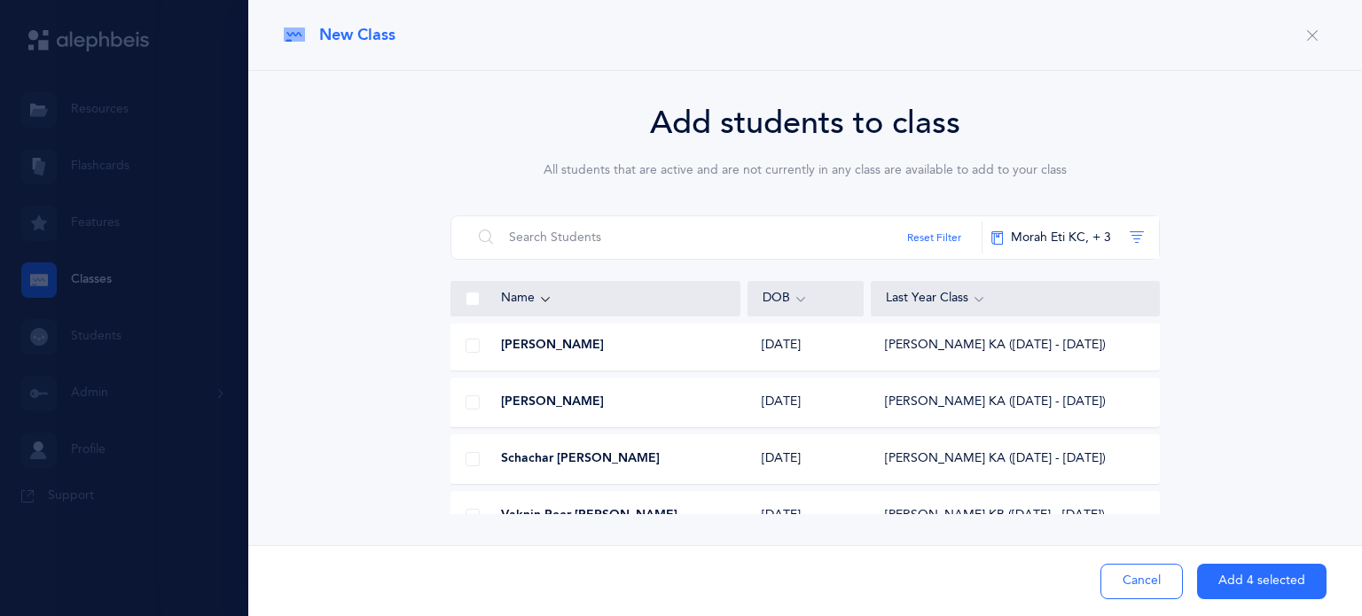
click at [469, 400] on span at bounding box center [472, 402] width 14 height 14
click at [0, 0] on input "checkbox" at bounding box center [0, 0] width 0 height 0
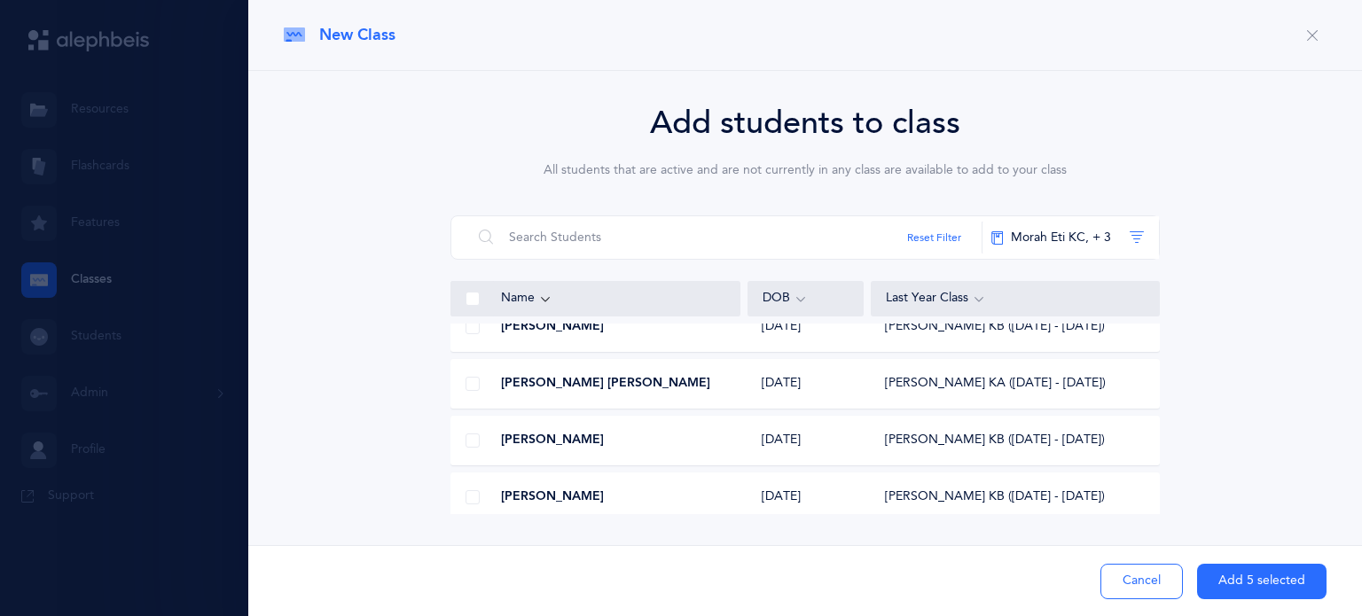
scroll to position [2353, 0]
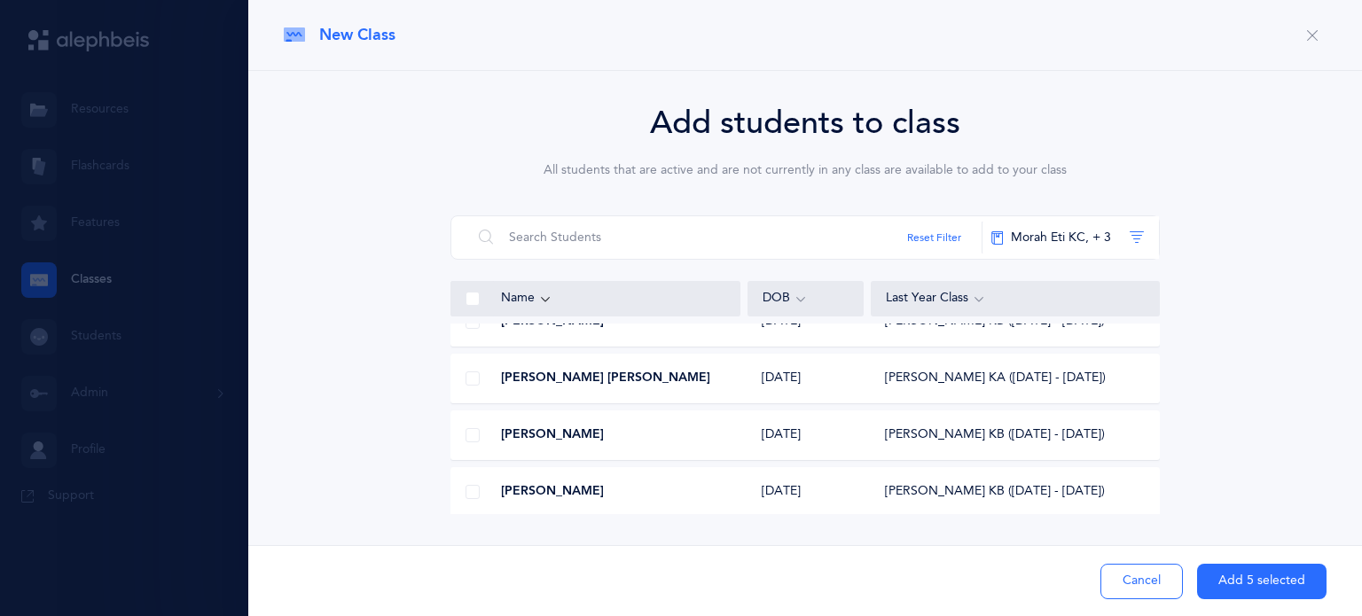
click at [470, 430] on span at bounding box center [472, 435] width 14 height 14
click at [0, 0] on input "checkbox" at bounding box center [0, 0] width 0 height 0
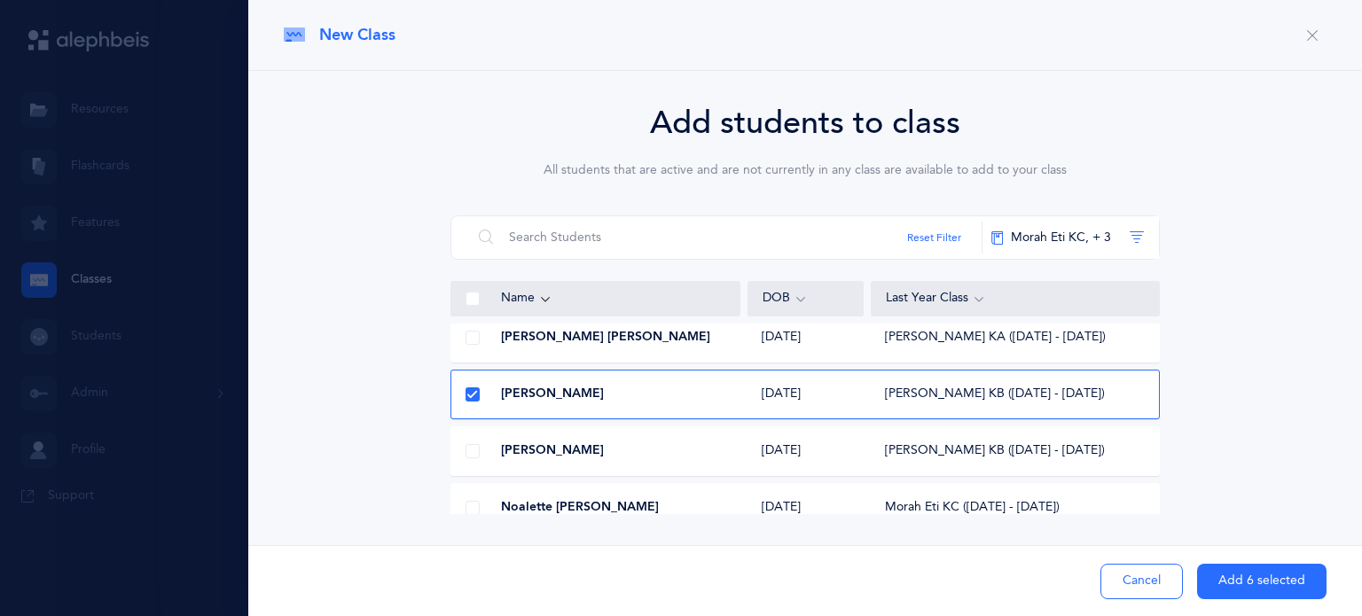
scroll to position [2411, 0]
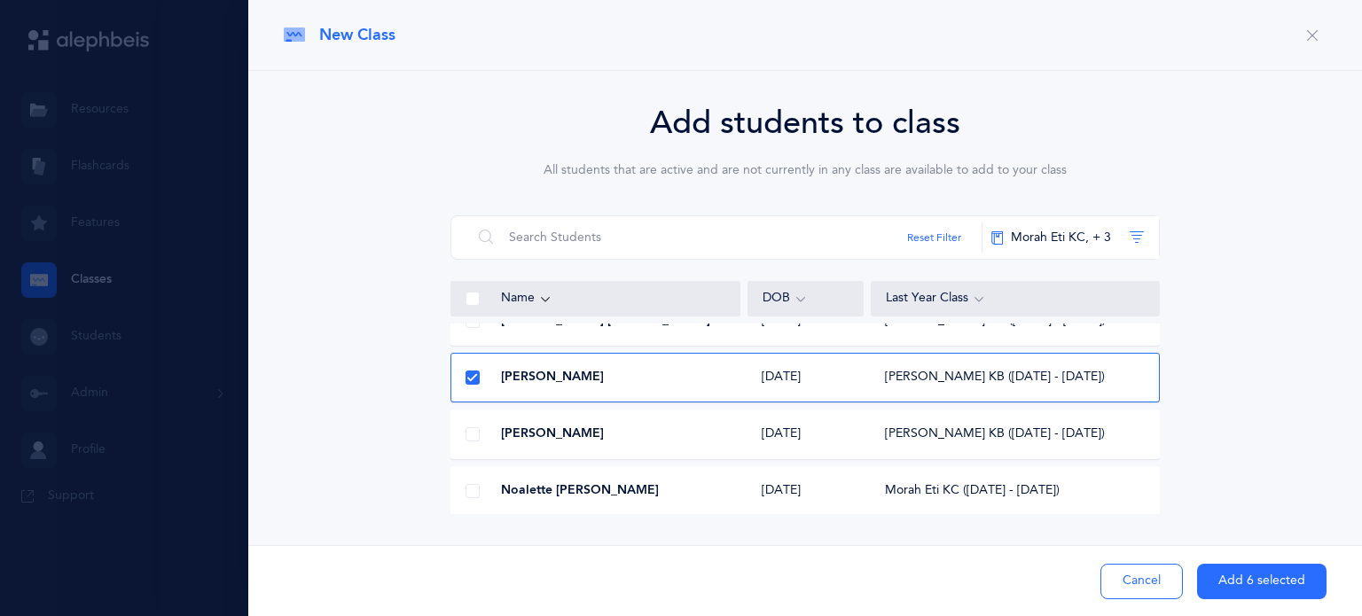
click at [471, 487] on span at bounding box center [472, 491] width 14 height 14
click at [0, 0] on input "checkbox" at bounding box center [0, 0] width 0 height 0
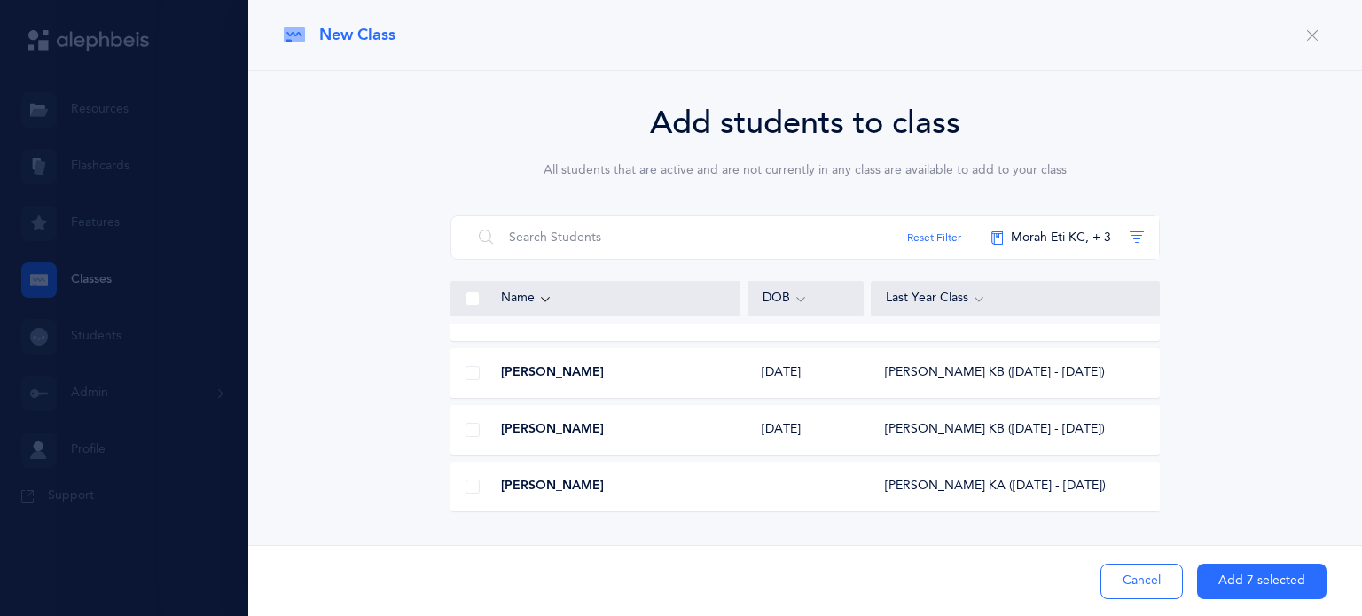
scroll to position [2759, 0]
click at [471, 426] on span at bounding box center [472, 426] width 14 height 14
click at [0, 0] on input "checkbox" at bounding box center [0, 0] width 0 height 0
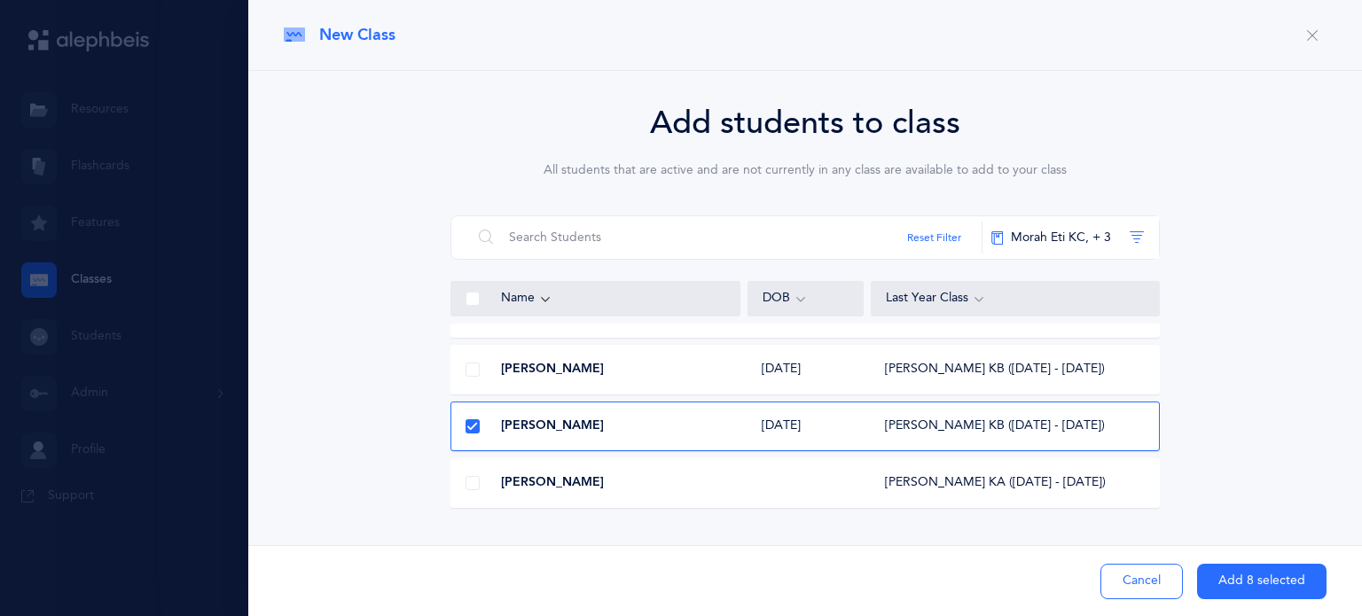
click at [1252, 580] on button "Add 8 selected" at bounding box center [1261, 581] width 129 height 35
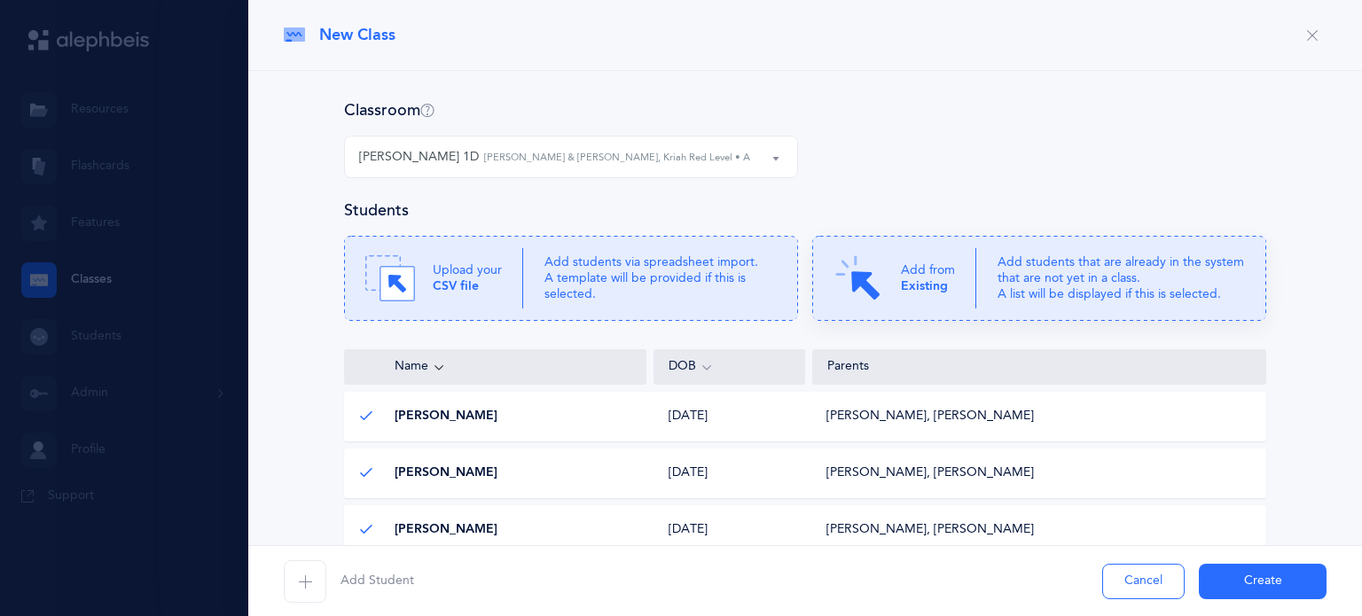
click at [901, 286] on b "Existing" at bounding box center [924, 286] width 47 height 14
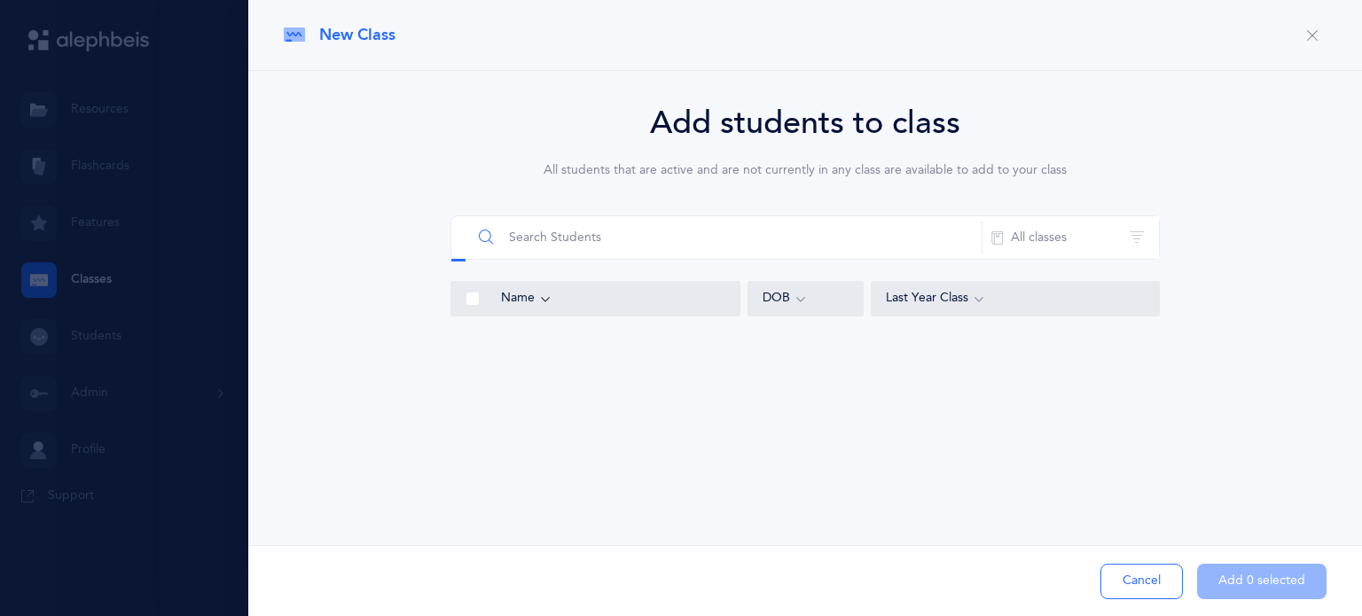
click at [637, 254] on input "text" at bounding box center [727, 237] width 511 height 43
type input "aharon"
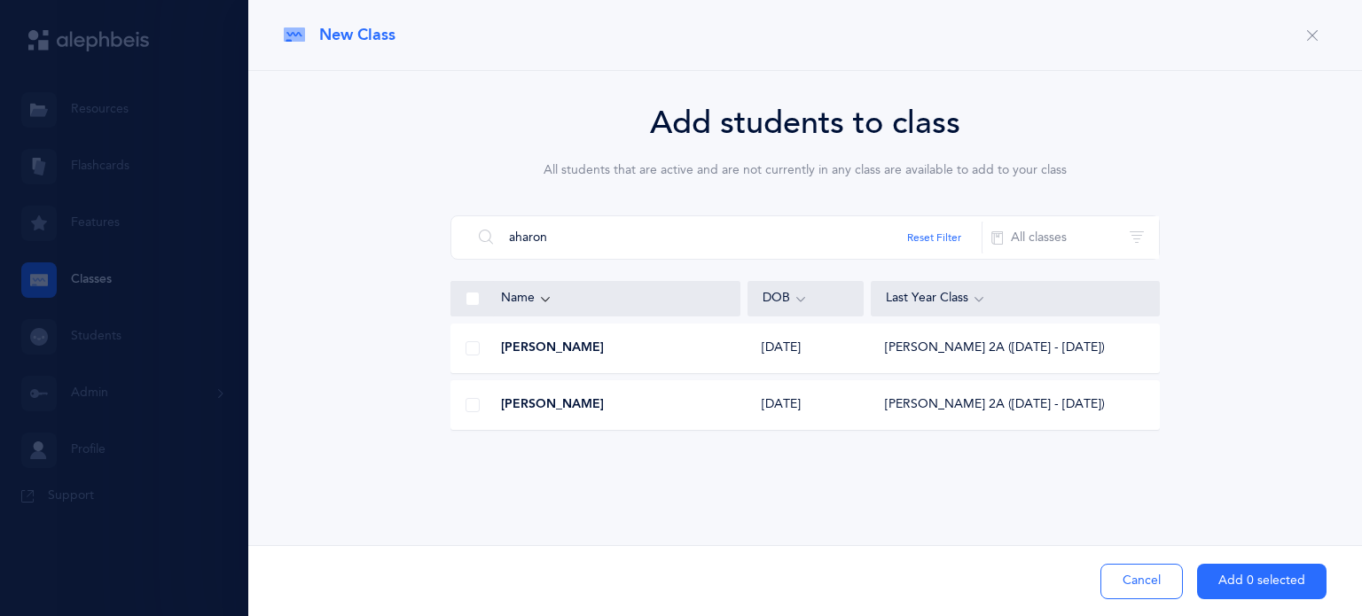
click at [1129, 575] on button "Cancel" at bounding box center [1141, 581] width 82 height 35
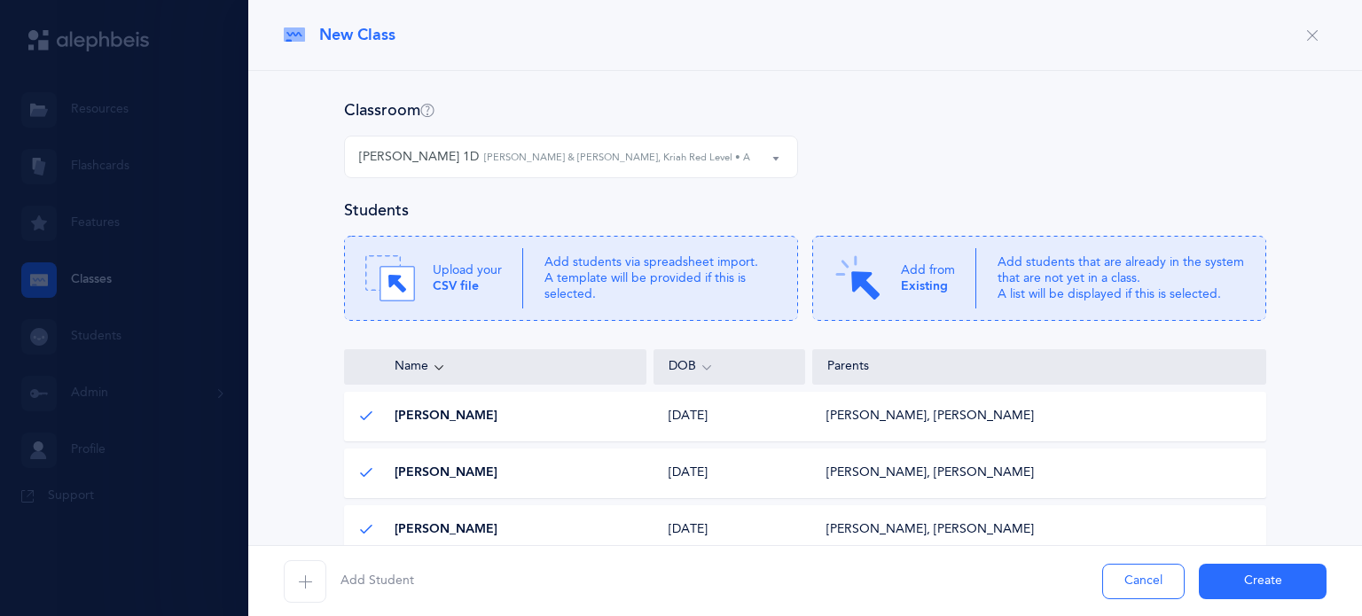
click at [305, 582] on icon "button" at bounding box center [305, 582] width 14 height 14
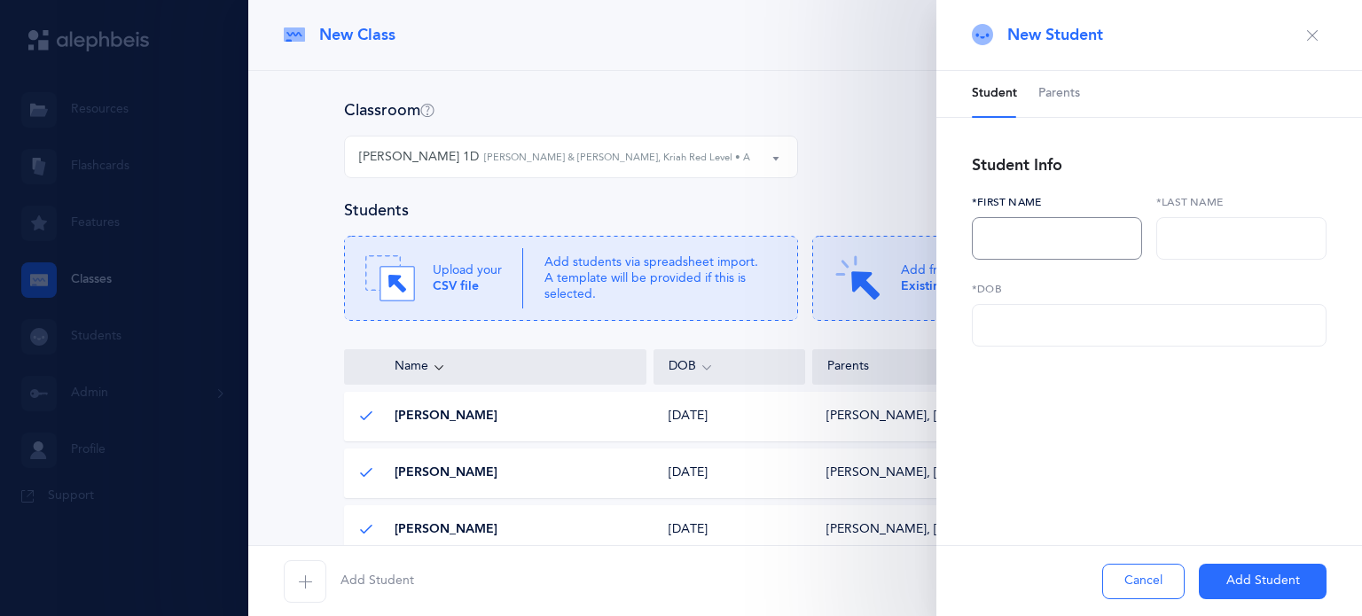
click at [1003, 241] on input "text" at bounding box center [1057, 238] width 170 height 43
type input "D"
type input "Shylee"
click at [1201, 237] on input "text" at bounding box center [1241, 238] width 170 height 43
type input "Aharon"
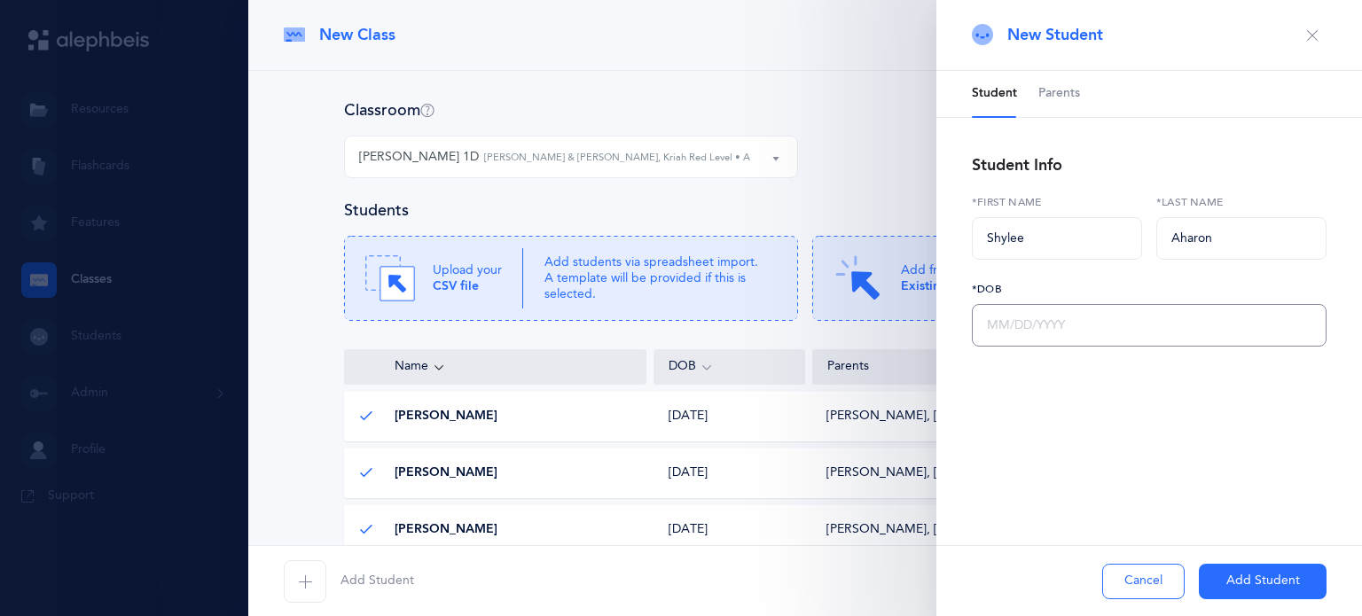
click at [1130, 316] on input "text" at bounding box center [1149, 325] width 355 height 43
type input "[DATE]"
click at [1062, 93] on span "Parents" at bounding box center [1059, 94] width 42 height 18
click at [997, 179] on icon "button" at bounding box center [993, 173] width 14 height 14
select select
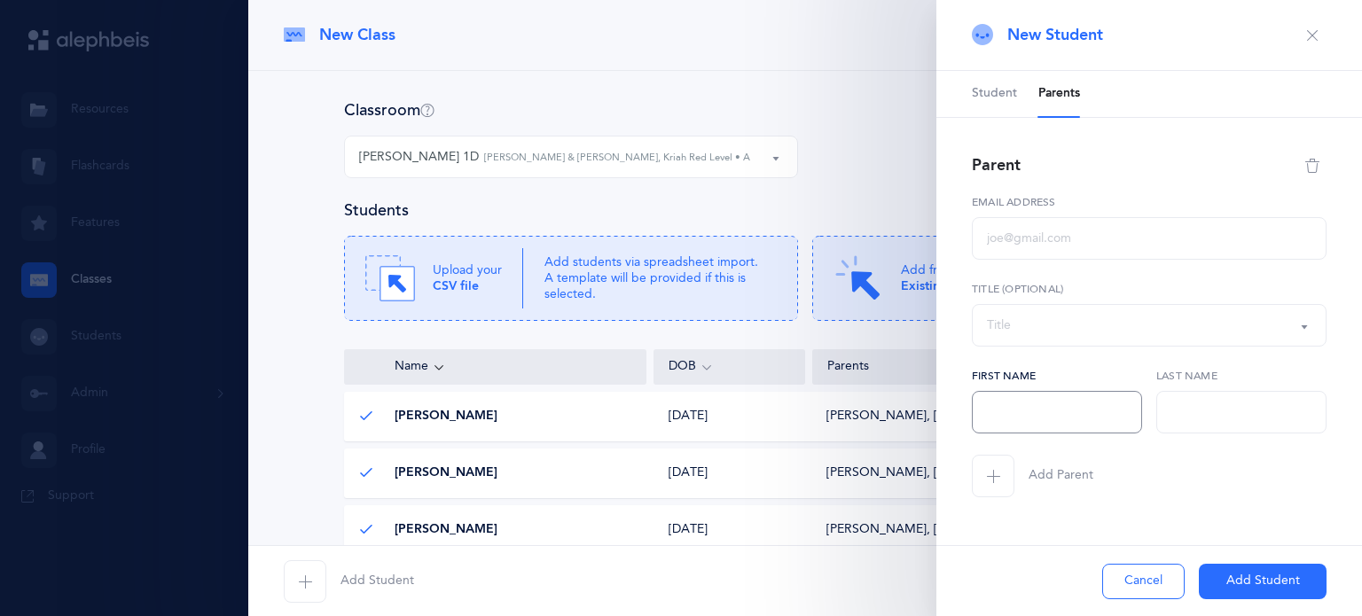
click at [1007, 410] on input "text" at bounding box center [1057, 412] width 170 height 43
click at [1007, 410] on input "V" at bounding box center [1057, 412] width 170 height 43
type input "[PERSON_NAME]"
click at [1219, 422] on input "text" at bounding box center [1241, 412] width 170 height 43
click at [1210, 416] on input "text" at bounding box center [1241, 412] width 170 height 43
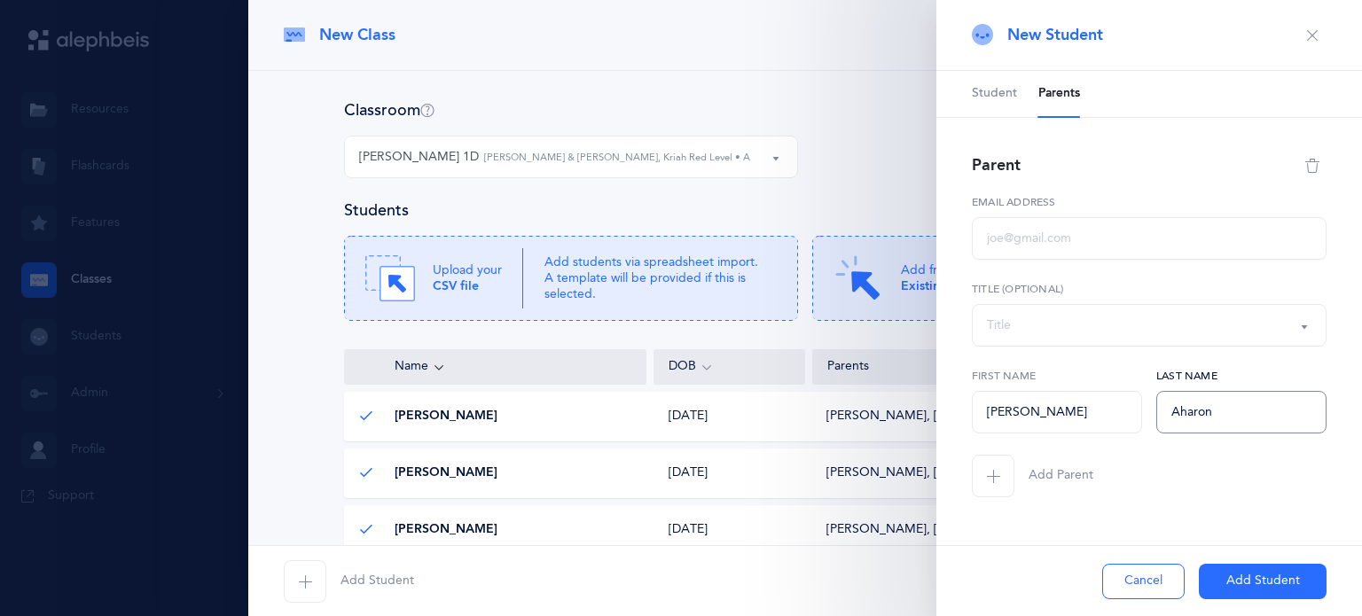
type input "Aharon"
click at [1028, 241] on input "text" at bounding box center [1149, 238] width 355 height 43
type input "[PERSON_NAME][EMAIL_ADDRESS][DOMAIN_NAME]"
click at [991, 481] on icon "button" at bounding box center [993, 476] width 14 height 14
select select
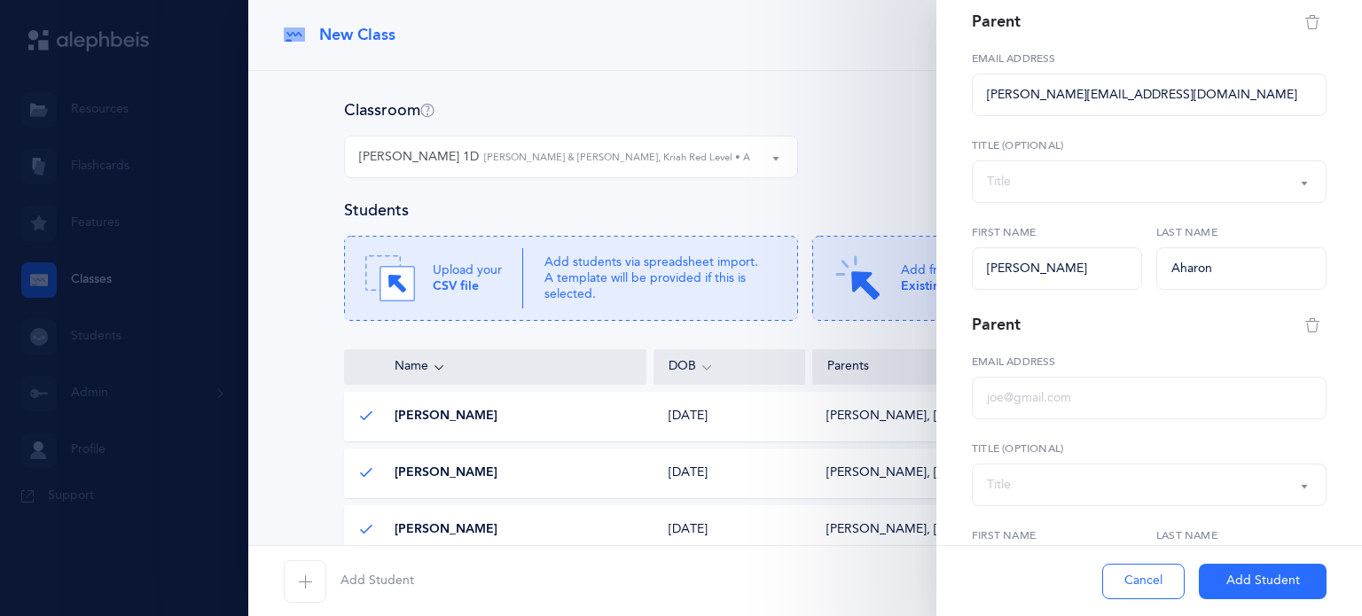
scroll to position [145, 0]
click at [1014, 417] on input "text" at bounding box center [1149, 397] width 355 height 43
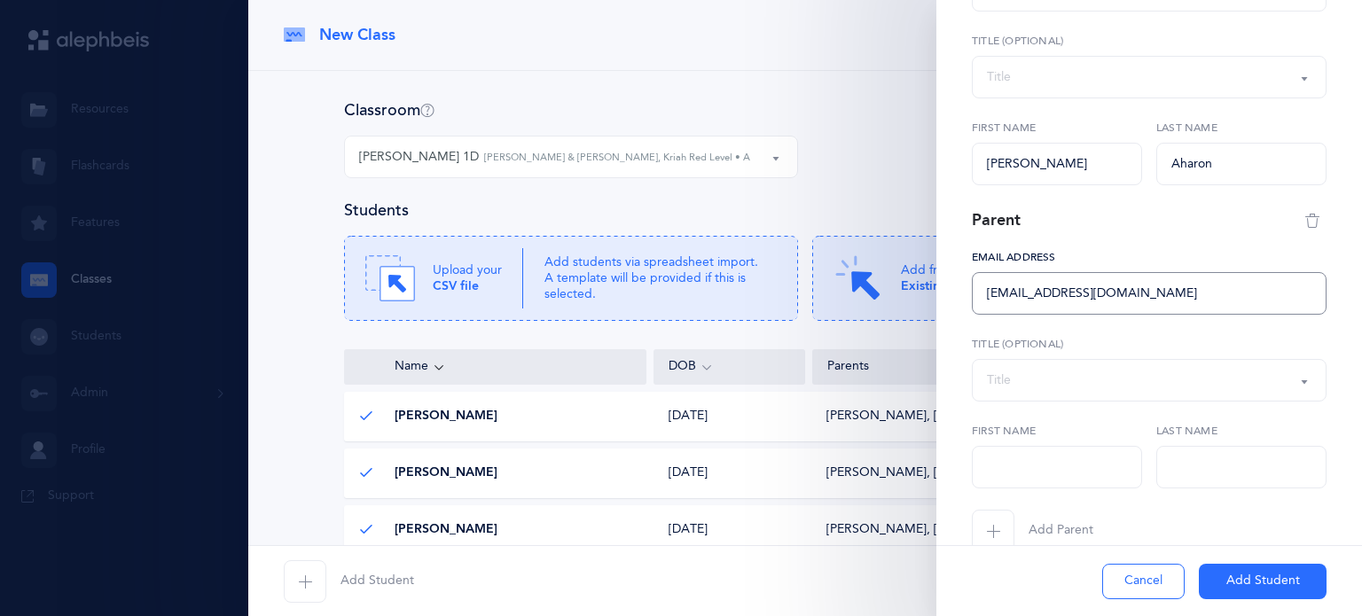
scroll to position [254, 0]
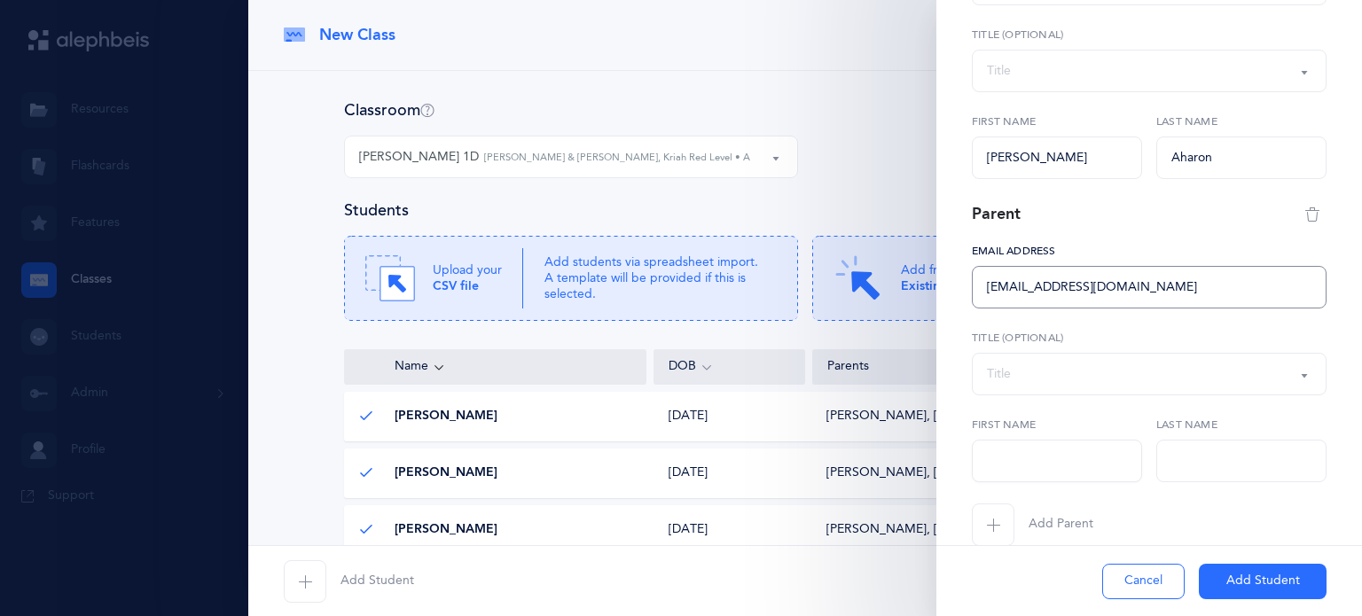
type input "[EMAIL_ADDRESS][DOMAIN_NAME]"
click at [1042, 470] on input "text" at bounding box center [1057, 461] width 170 height 43
type input "Eitan"
click at [1206, 471] on input "text" at bounding box center [1241, 461] width 170 height 43
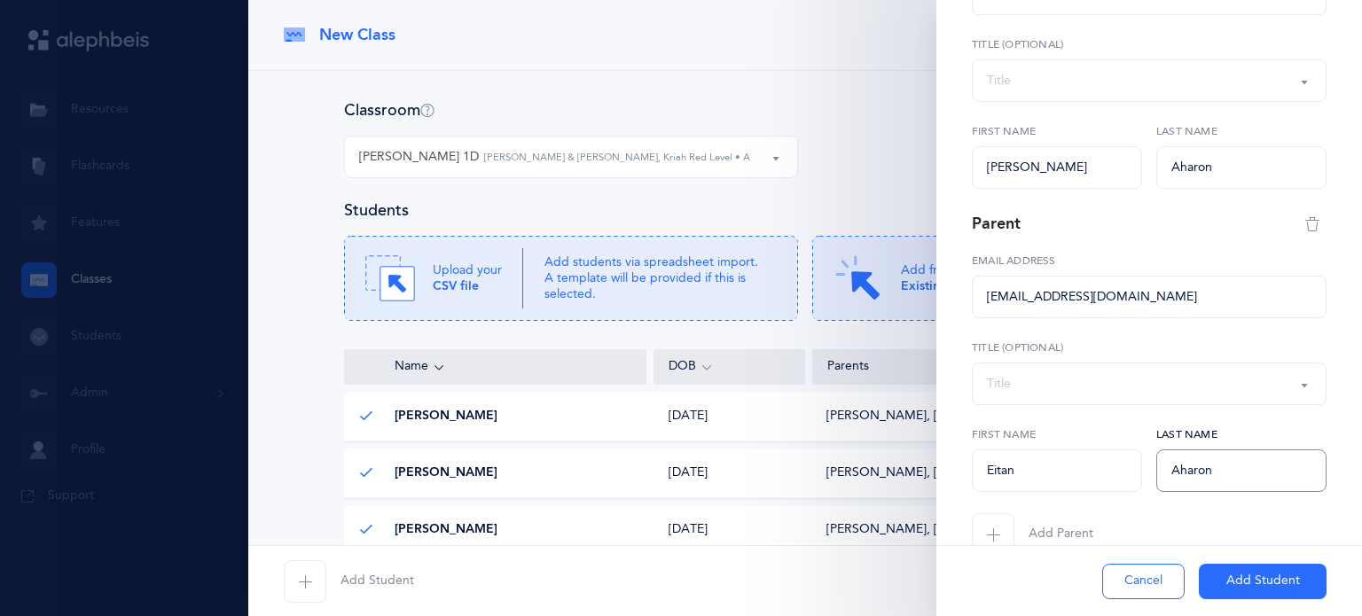
scroll to position [250, 0]
type input "Aharon"
click at [1262, 586] on button "Add Student" at bounding box center [1263, 581] width 128 height 35
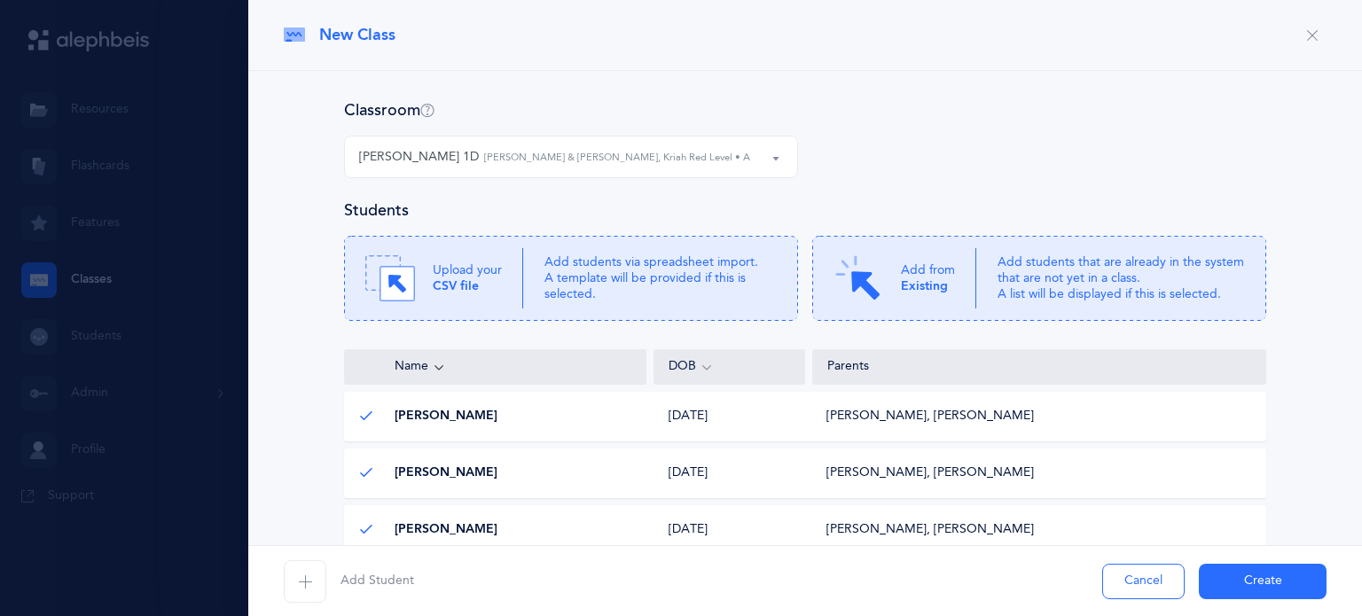
click at [314, 584] on span "button" at bounding box center [305, 581] width 43 height 43
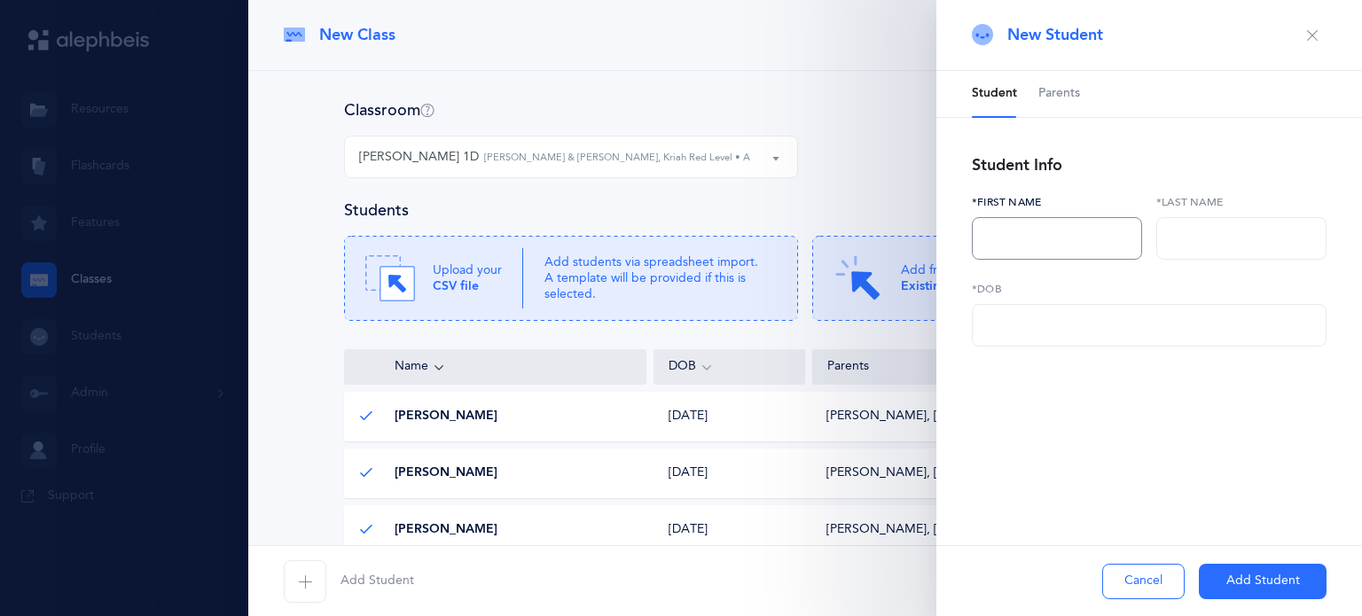
drag, startPoint x: 1046, startPoint y: 221, endPoint x: 1021, endPoint y: 238, distance: 30.0
click at [1021, 238] on input "text" at bounding box center [1057, 238] width 170 height 43
type input "a"
type input "Zalmy"
click at [1199, 247] on input "text" at bounding box center [1241, 238] width 170 height 43
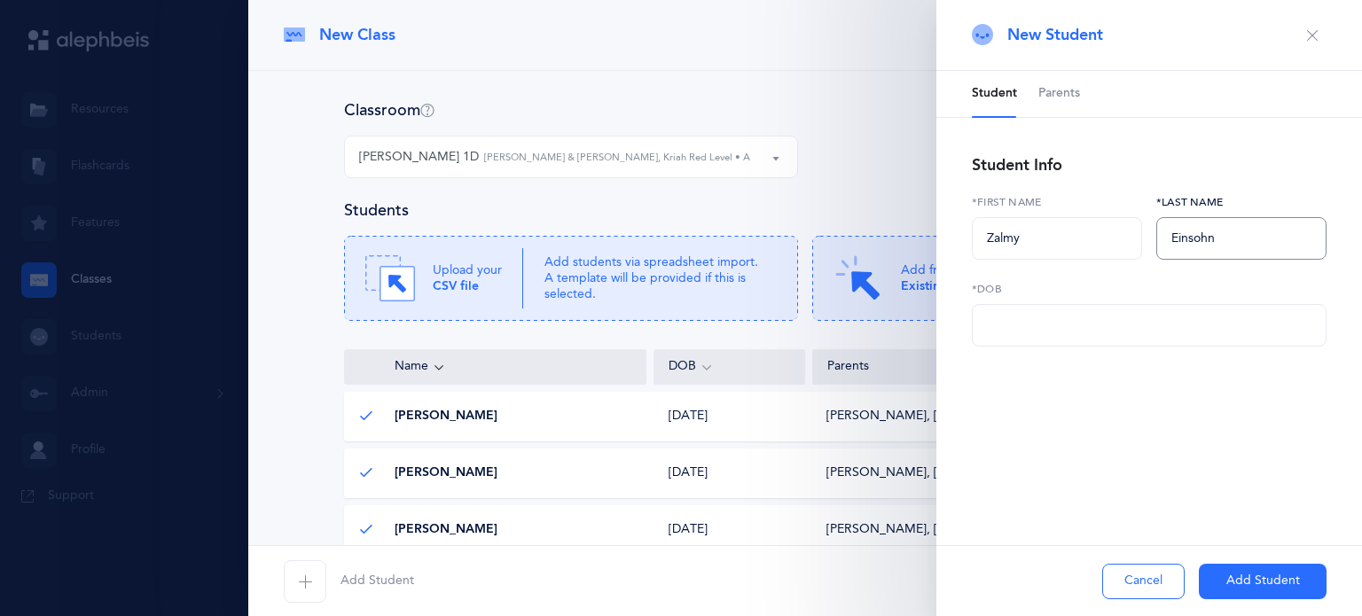
click at [1216, 238] on input "Einsohn" at bounding box center [1241, 238] width 170 height 43
type input "Einsohn"
click at [1011, 338] on input "text" at bounding box center [1149, 325] width 355 height 43
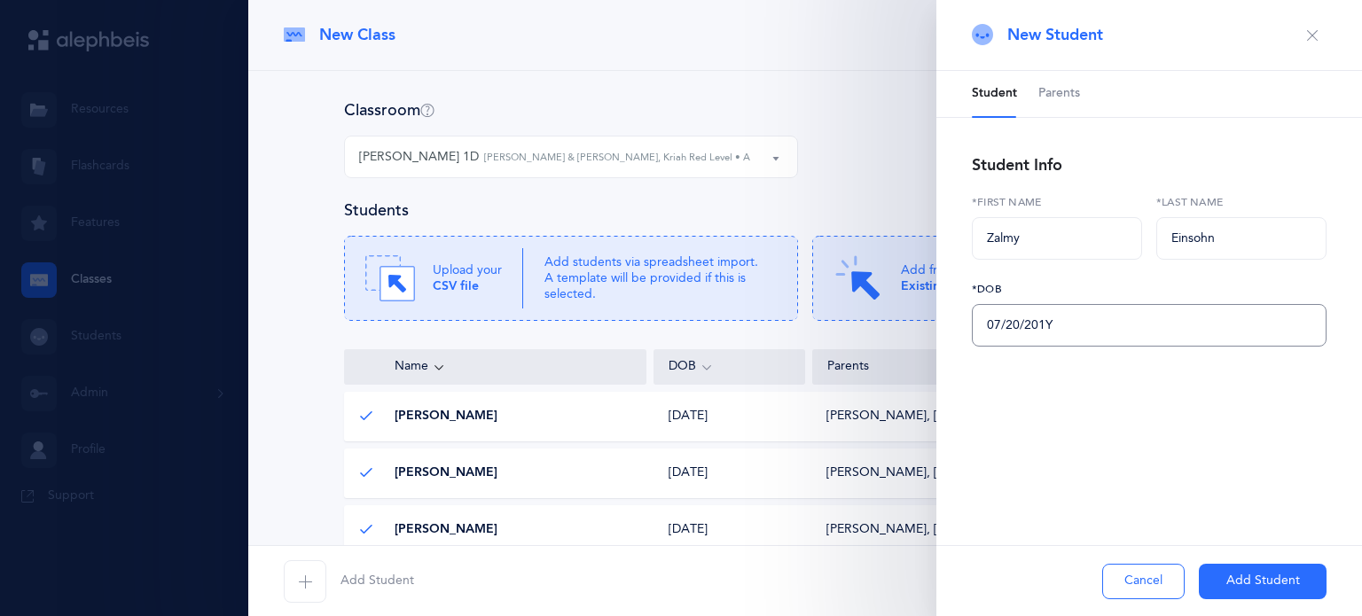
type input "[DATE]"
click at [1068, 95] on span "Parents" at bounding box center [1059, 94] width 42 height 18
click at [993, 184] on span "button" at bounding box center [993, 173] width 43 height 43
select select
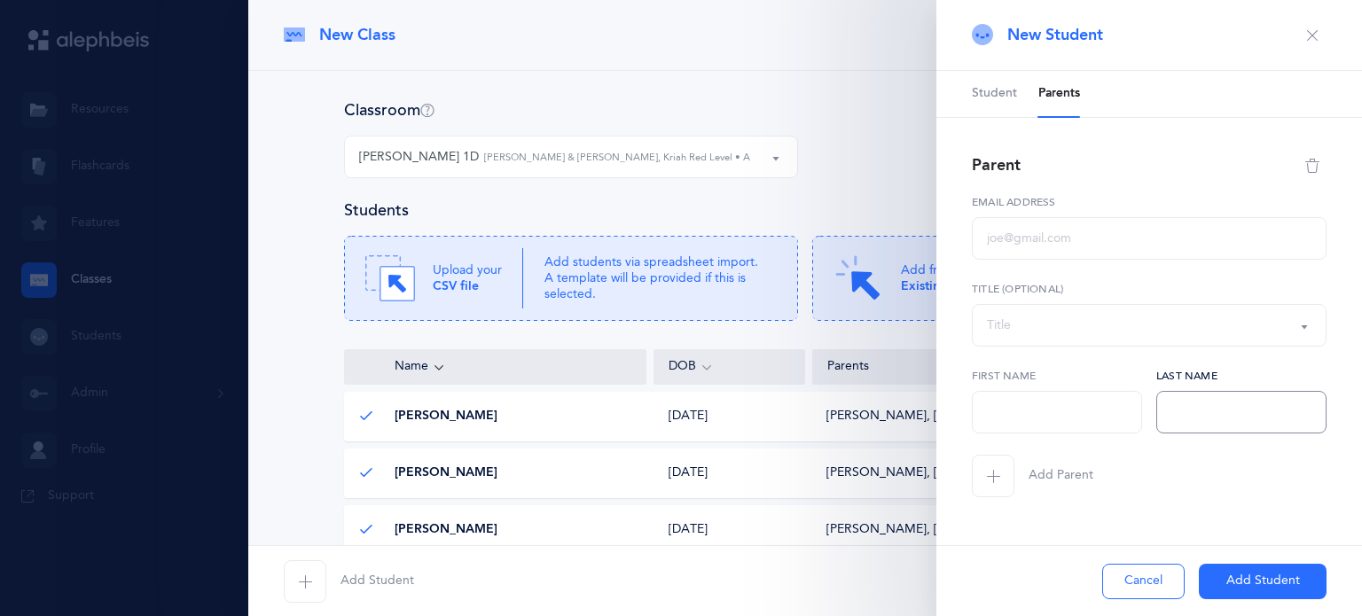
paste input "Einsohn"
type input "Einsohn"
click at [982, 479] on span "button" at bounding box center [993, 476] width 43 height 43
select select
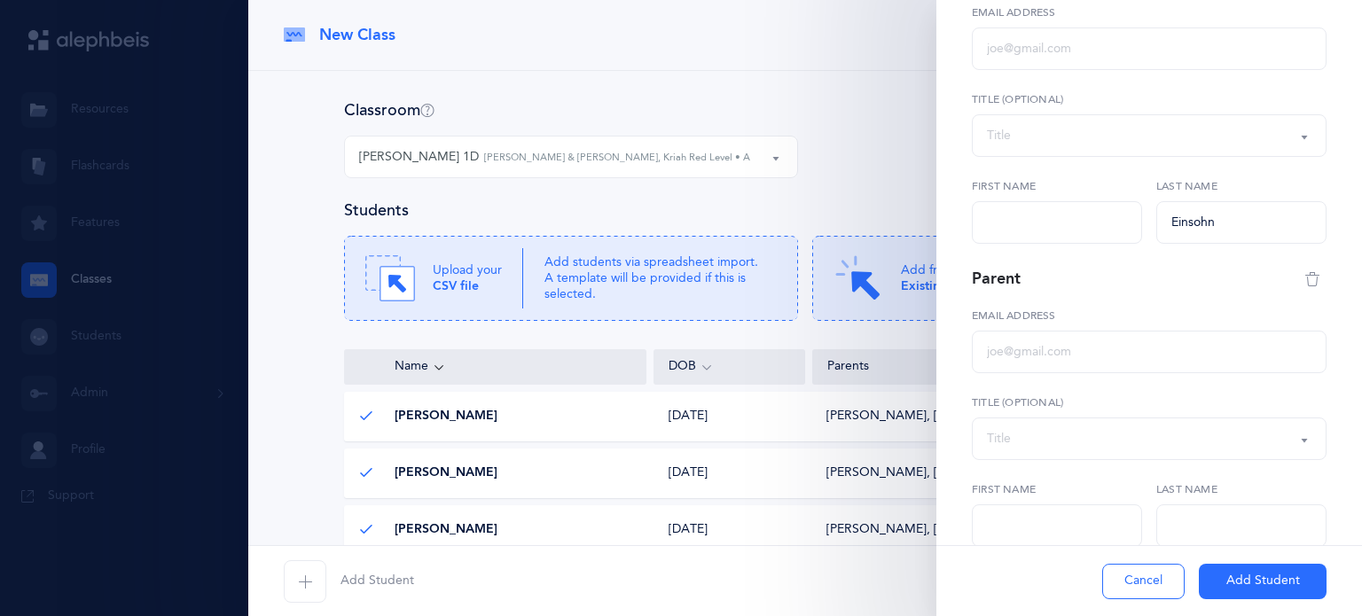
scroll to position [192, 0]
paste input "Einsohn"
type input "Einsohn"
click at [1037, 223] on input "text" at bounding box center [1057, 220] width 170 height 43
type input "[PERSON_NAME]"
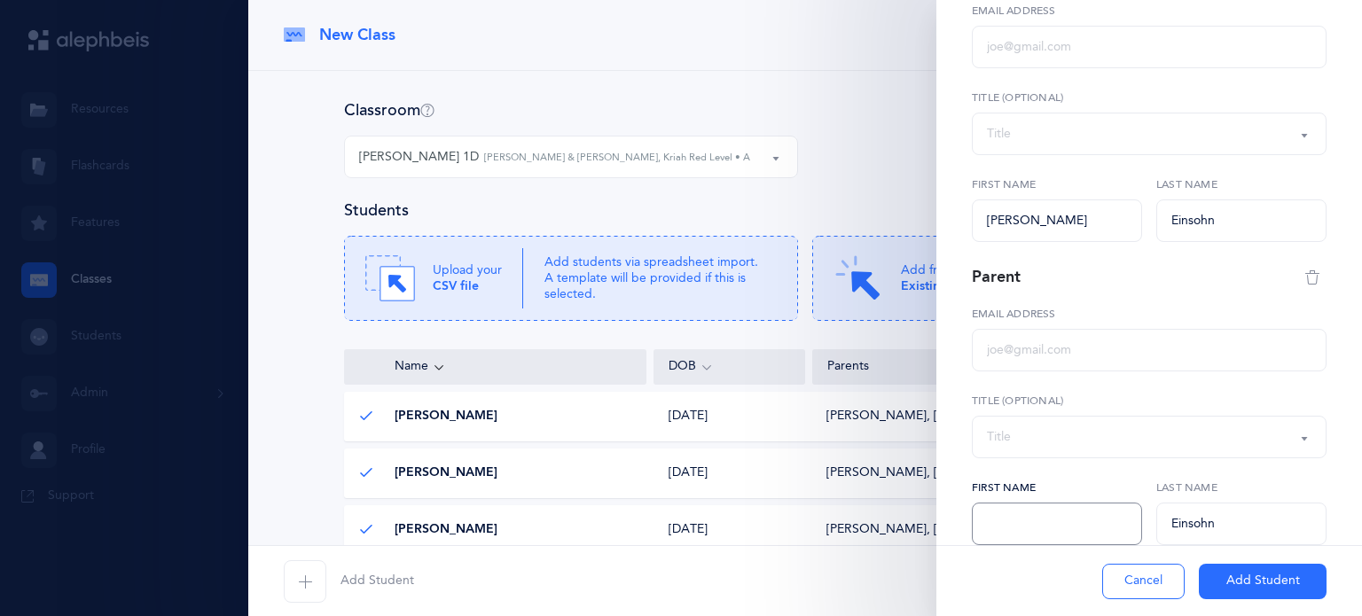
click at [1028, 522] on input "text" at bounding box center [1057, 524] width 170 height 43
type input "[PERSON_NAME]"
click at [1011, 51] on input "text" at bounding box center [1149, 47] width 355 height 43
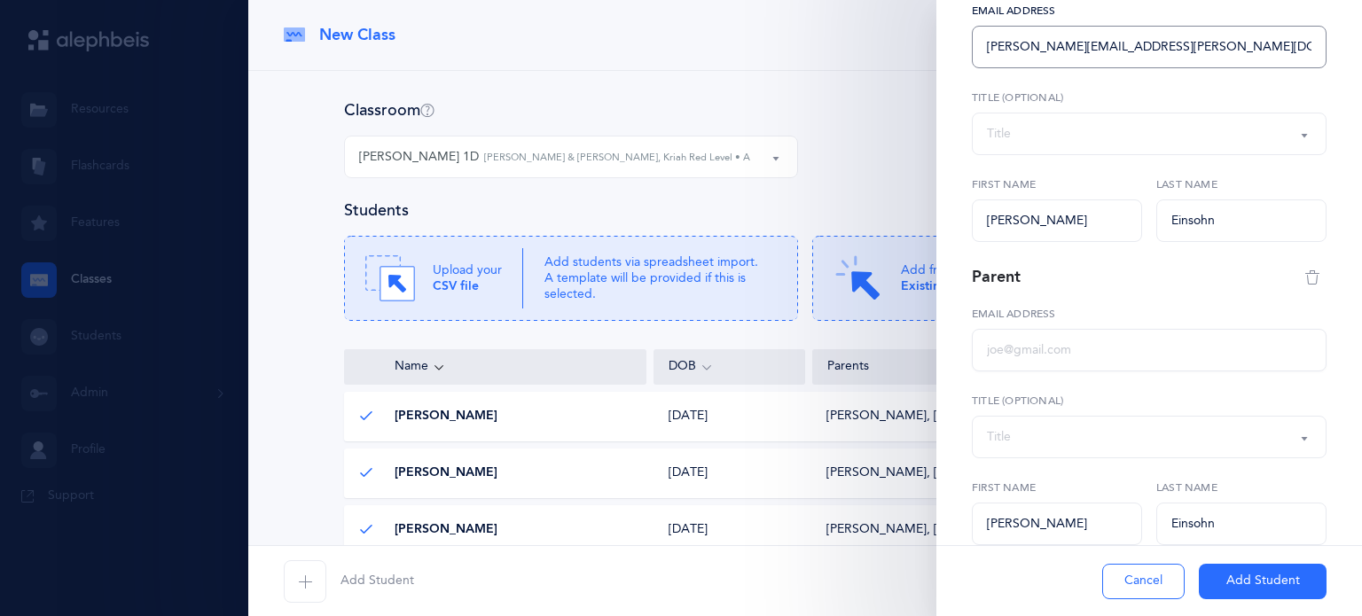
type input "[PERSON_NAME][EMAIL_ADDRESS][PERSON_NAME][DOMAIN_NAME]"
click at [1022, 353] on input "text" at bounding box center [1149, 350] width 355 height 43
type input "[PERSON_NAME][EMAIL_ADDRESS][DOMAIN_NAME]"
click at [1259, 584] on button "Add Student" at bounding box center [1263, 581] width 128 height 35
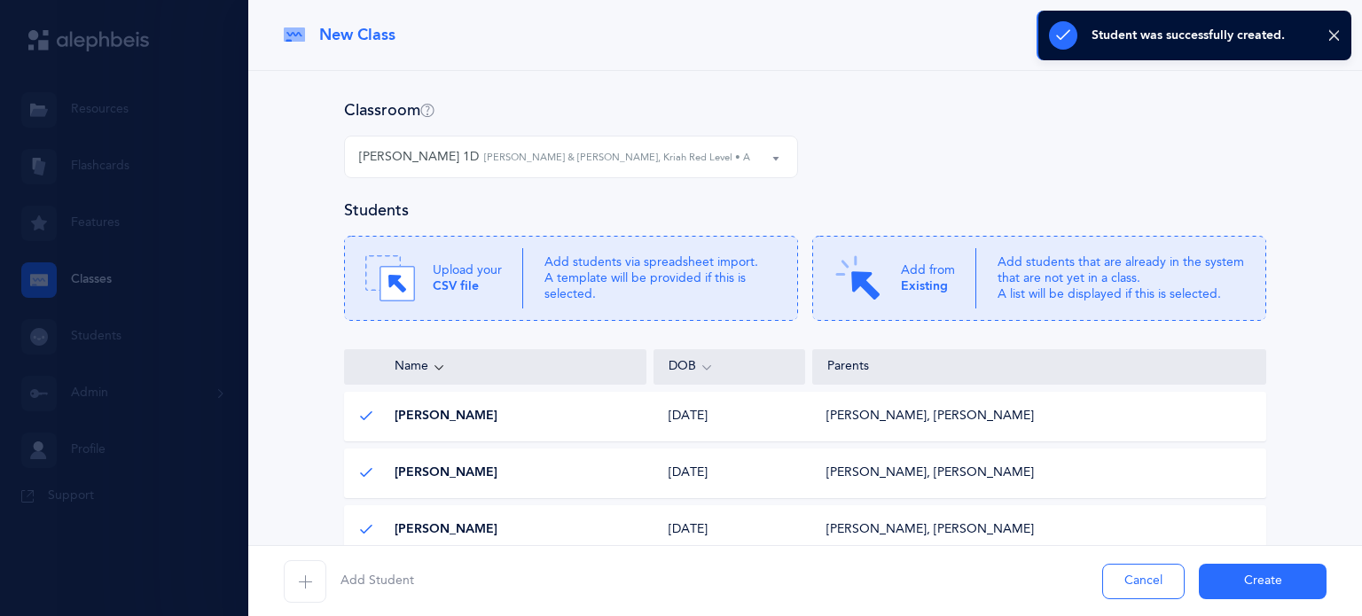
click at [305, 570] on span "button" at bounding box center [305, 581] width 43 height 43
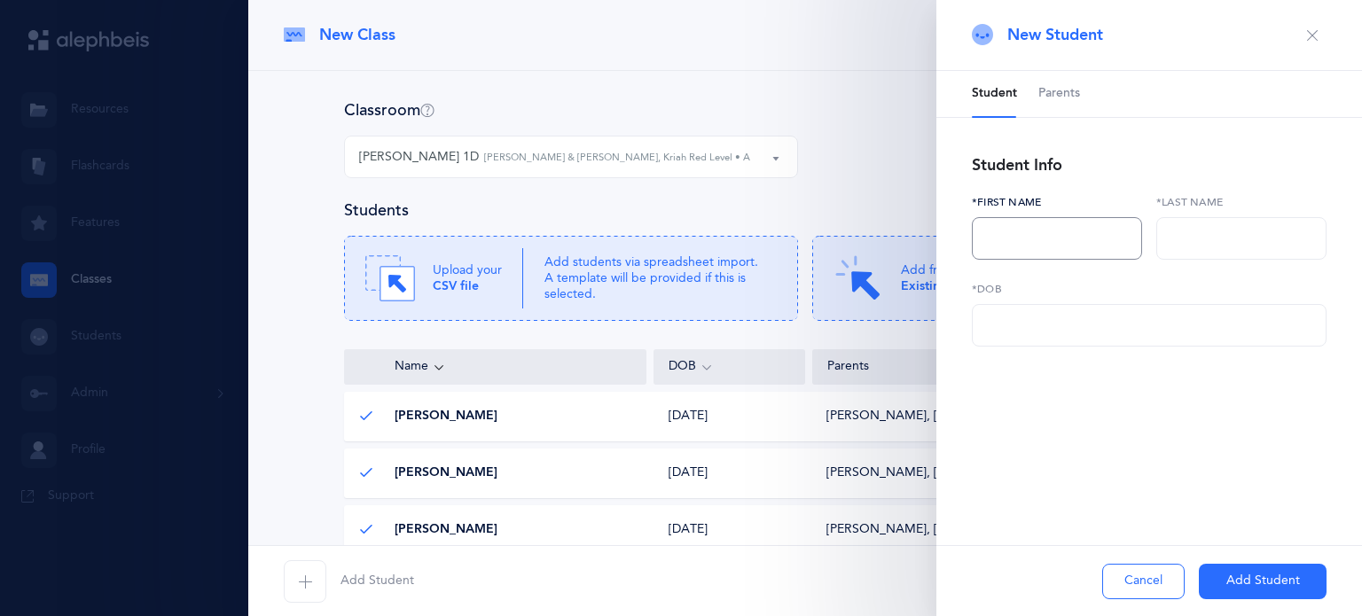
click at [1039, 251] on input "text" at bounding box center [1057, 238] width 170 height 43
type input "[PERSON_NAME]"
click at [1188, 234] on input "text" at bounding box center [1241, 238] width 170 height 43
type input "M"
type input "Maidi"
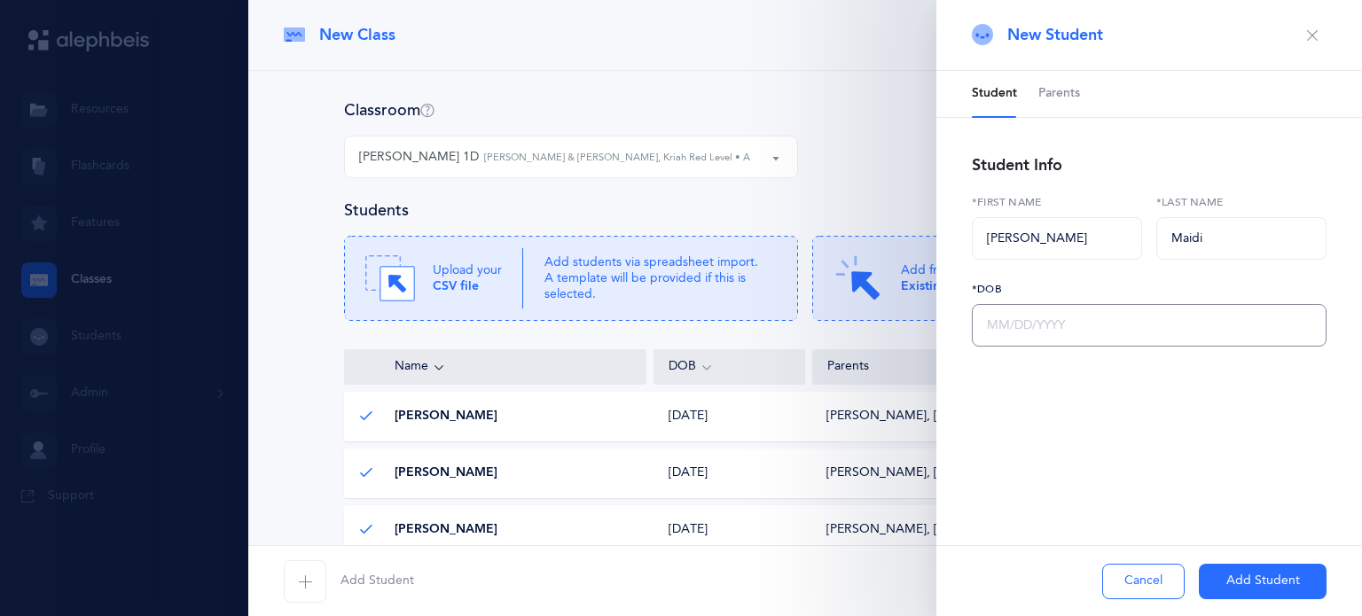
click at [1135, 317] on input "text" at bounding box center [1149, 325] width 355 height 43
type input "[DATE]"
click at [1056, 91] on span "Parents" at bounding box center [1059, 94] width 42 height 18
click at [992, 185] on span "button" at bounding box center [993, 173] width 43 height 43
select select
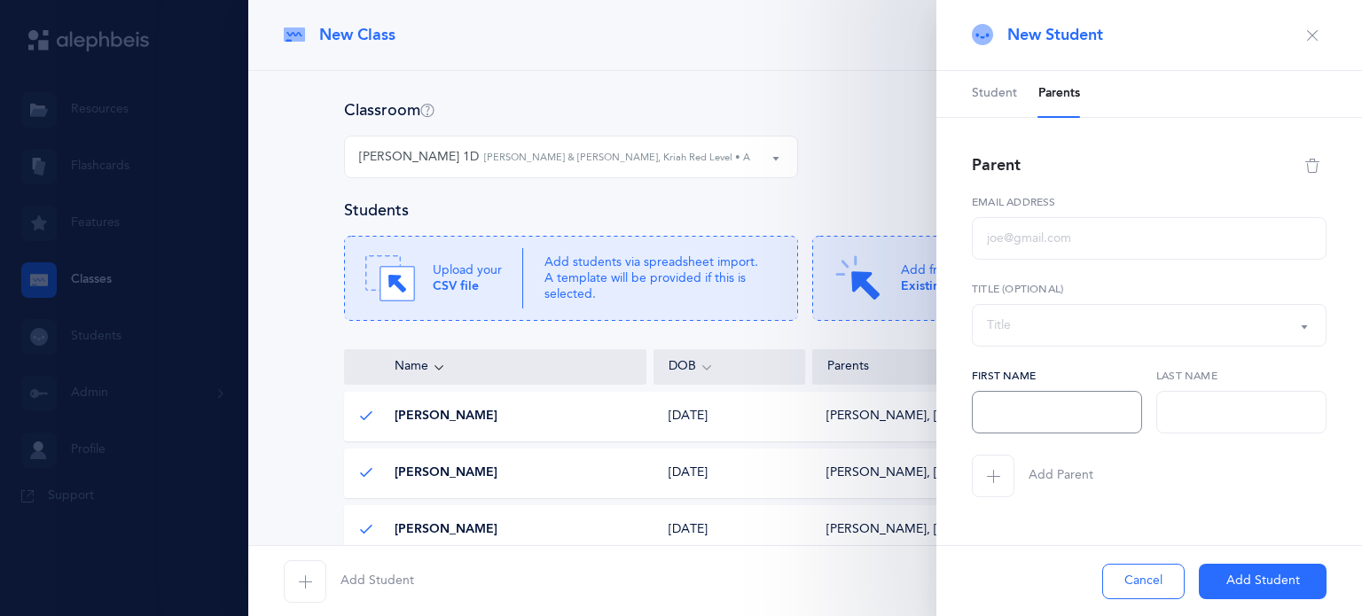
click at [996, 410] on input "text" at bounding box center [1057, 412] width 170 height 43
type input "[PERSON_NAME]"
click at [1181, 422] on input "text" at bounding box center [1241, 412] width 170 height 43
type input "Maidi"
click at [1028, 243] on input "text" at bounding box center [1149, 238] width 355 height 43
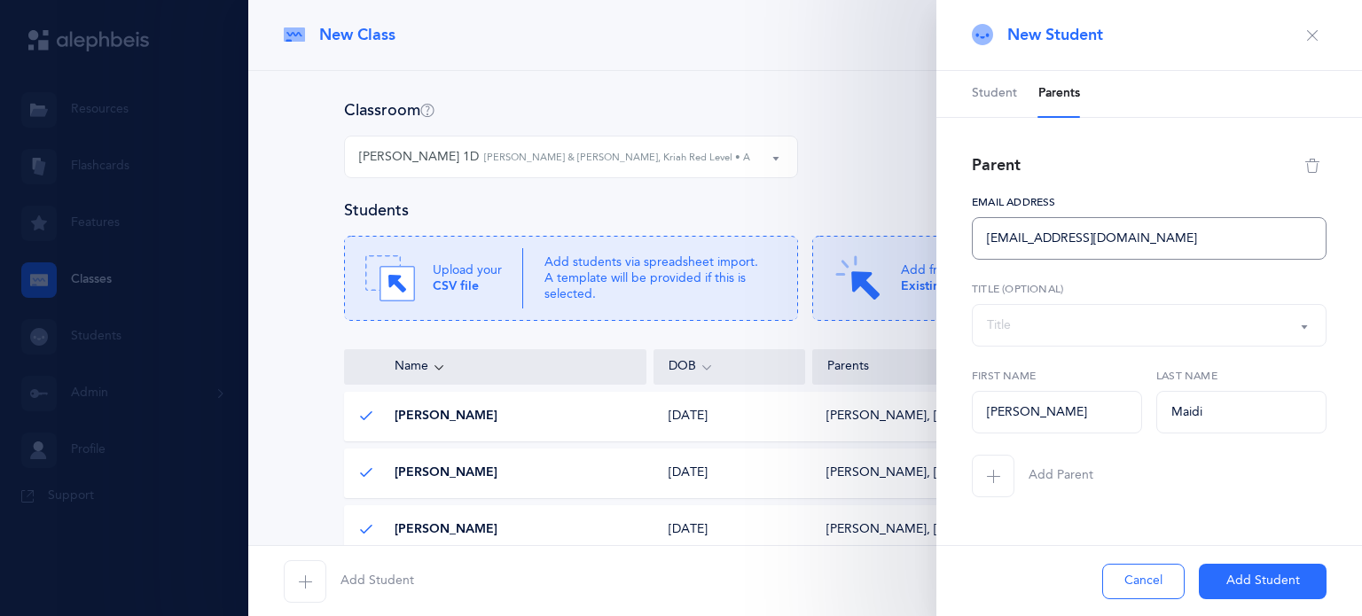
type input "[EMAIL_ADDRESS][DOMAIN_NAME]"
click at [989, 488] on span "button" at bounding box center [993, 476] width 43 height 43
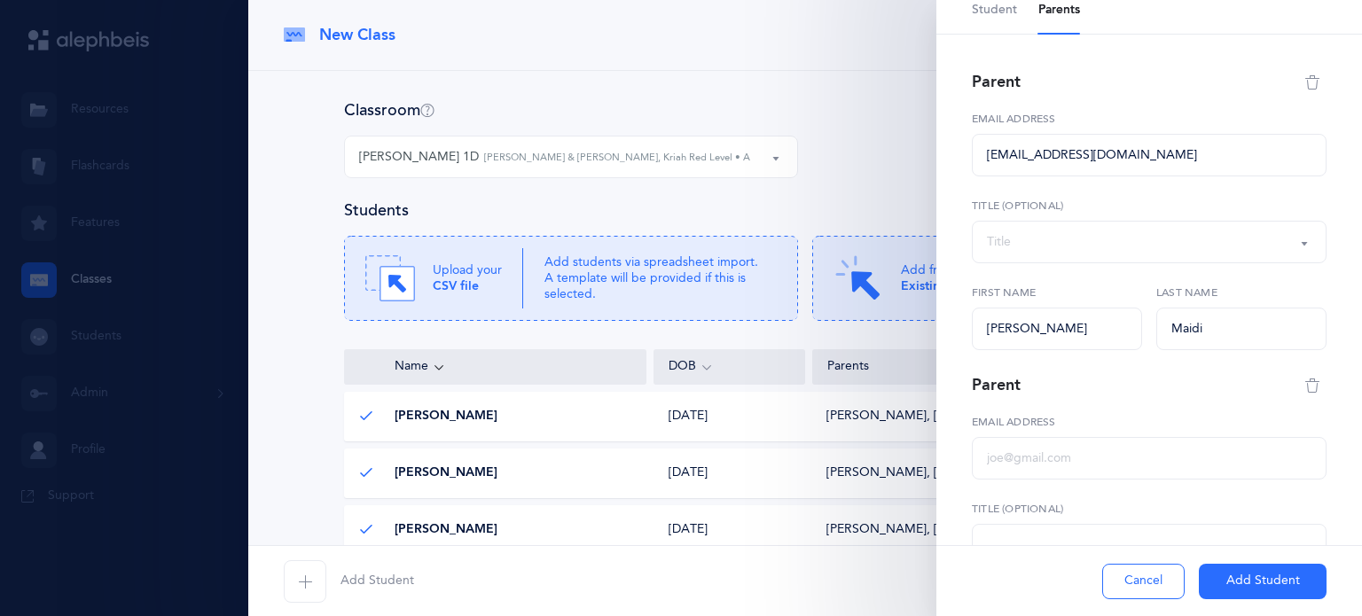
select select
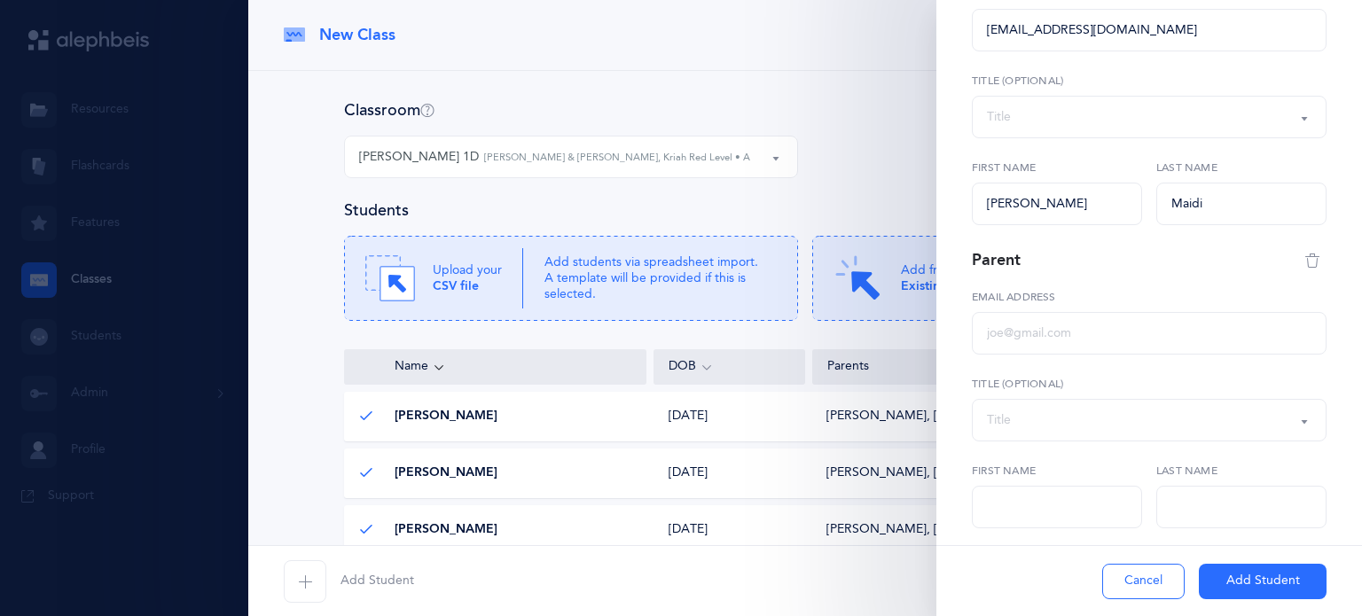
scroll to position [209, 0]
click at [1032, 340] on input "text" at bounding box center [1149, 332] width 355 height 43
type input "[EMAIL_ADDRESS][DOMAIN_NAME]"
click at [1024, 508] on input "text" at bounding box center [1057, 506] width 170 height 43
type input "[PERSON_NAME]"
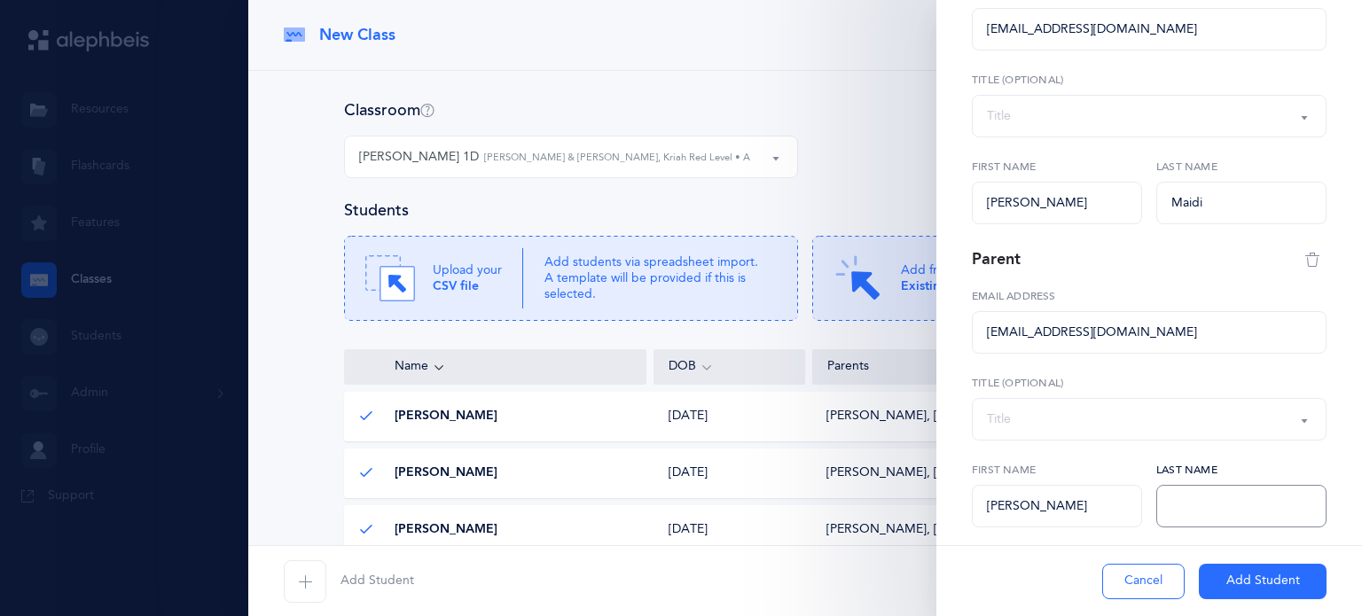
click at [1196, 515] on input "text" at bounding box center [1241, 506] width 170 height 43
type input "Maidi"
click at [1244, 586] on button "Add Student" at bounding box center [1263, 581] width 128 height 35
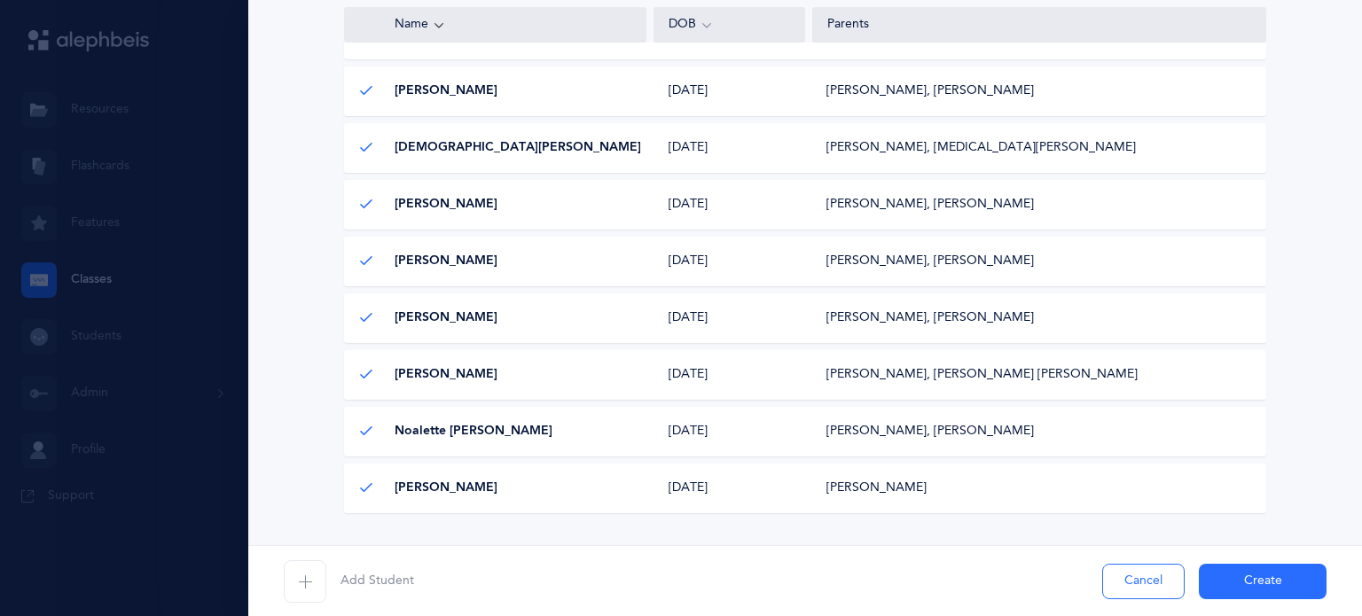
scroll to position [1010, 0]
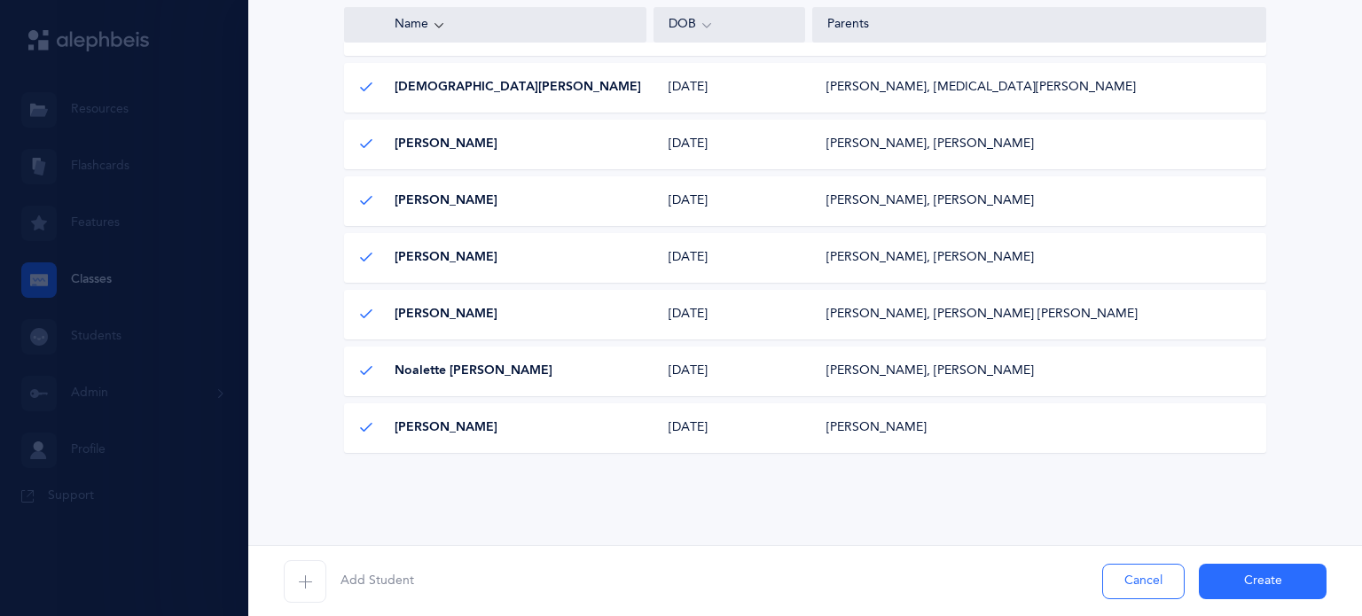
click at [1260, 588] on button "Create" at bounding box center [1263, 581] width 128 height 35
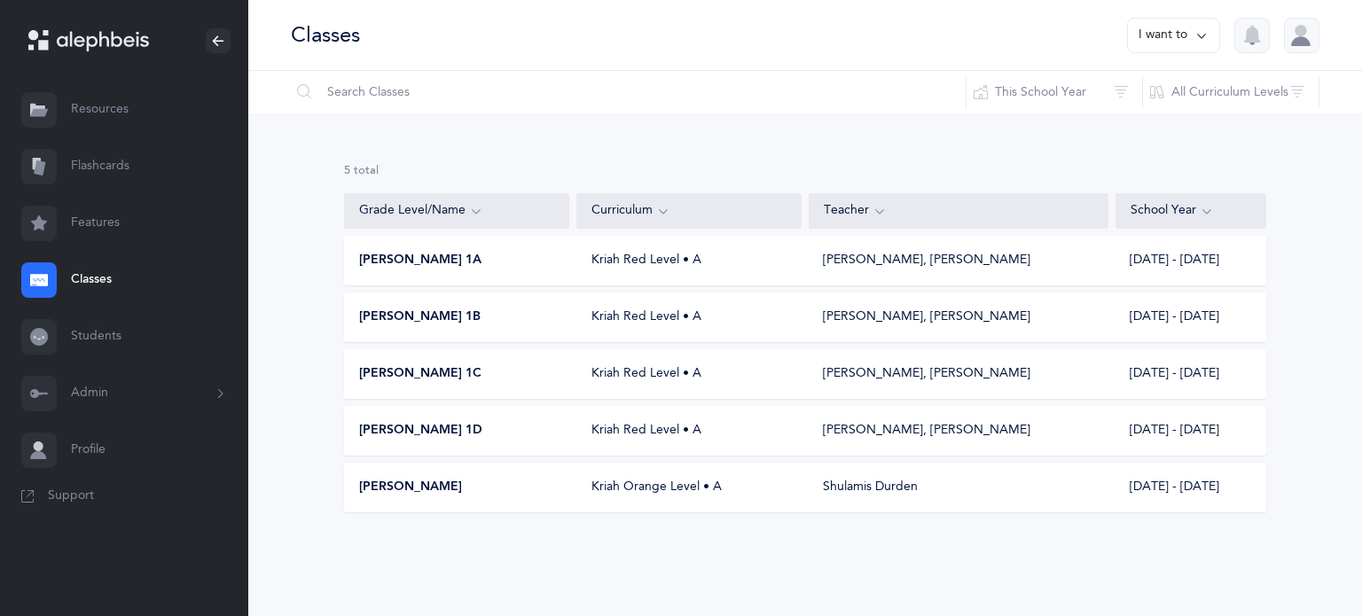
click at [1156, 31] on button "I want to" at bounding box center [1173, 35] width 93 height 35
click at [1147, 126] on button "Add new" at bounding box center [1155, 122] width 98 height 32
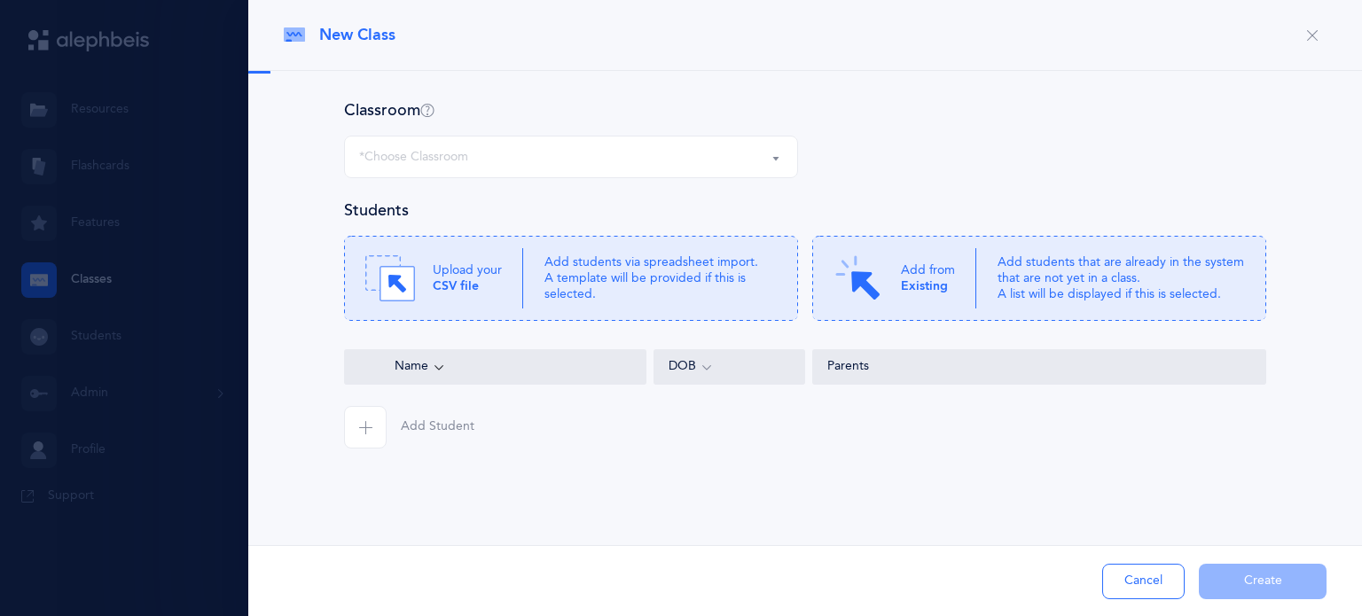
click at [702, 154] on div "*Choose Classroom" at bounding box center [571, 157] width 424 height 30
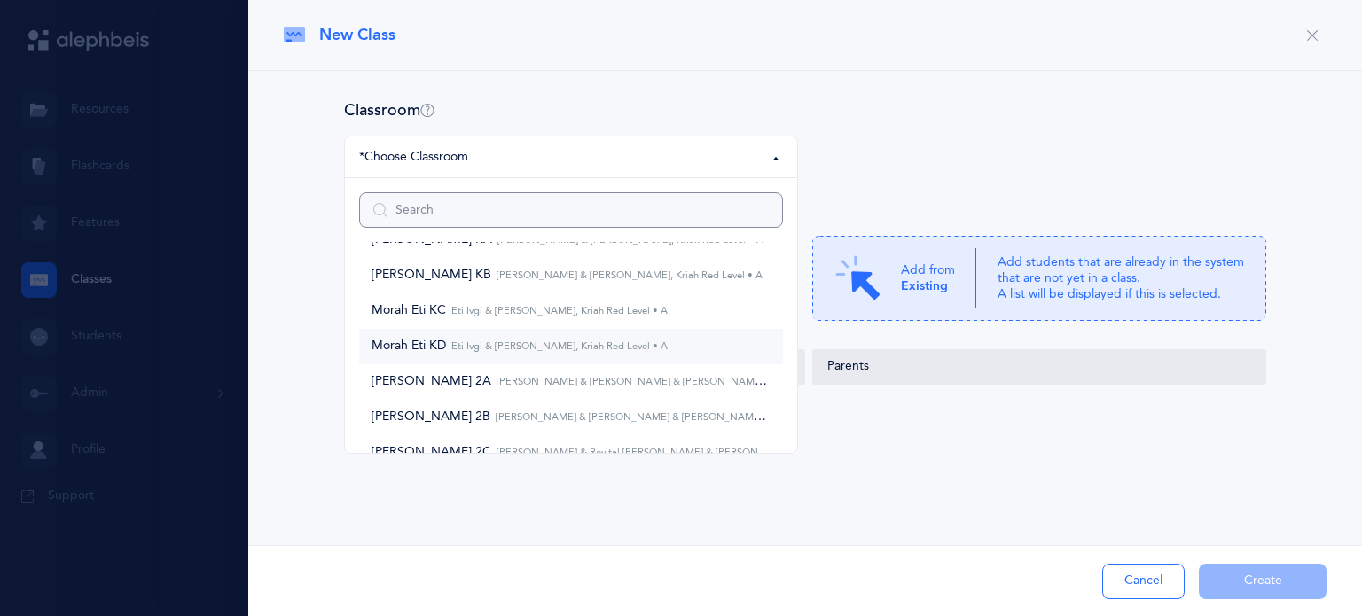
scroll to position [35, 0]
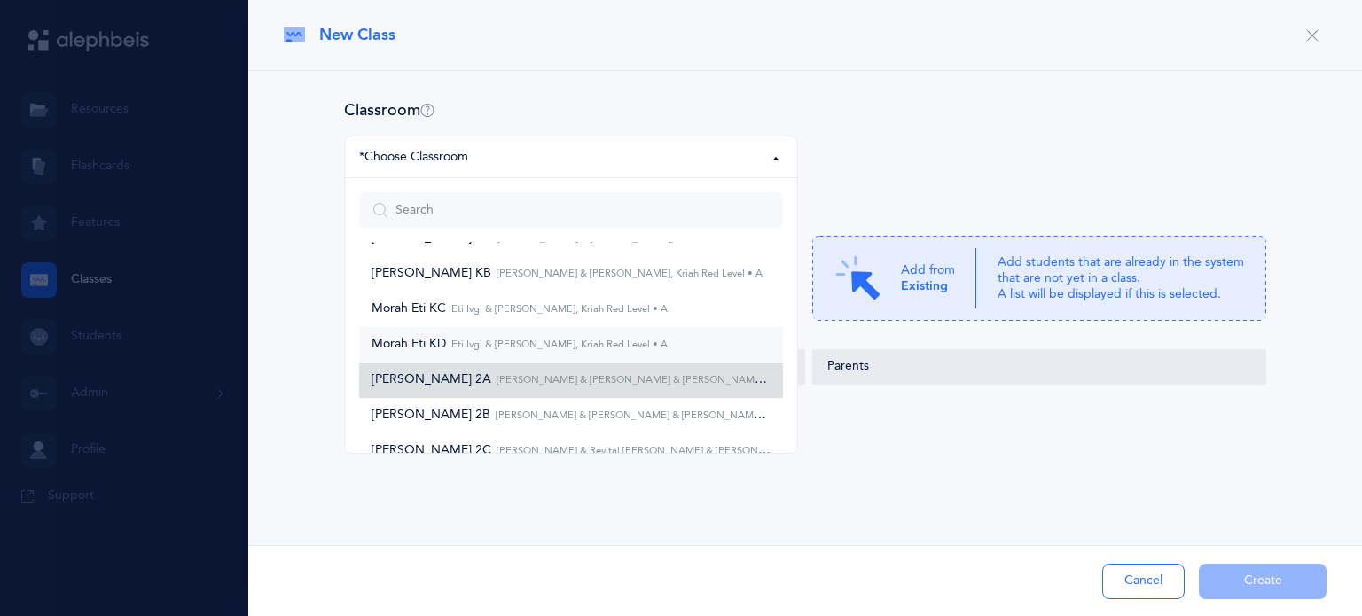
click at [491, 379] on small "[PERSON_NAME] & [PERSON_NAME] & [PERSON_NAME], Kriah Orange Level • A" at bounding box center [681, 380] width 380 height 12
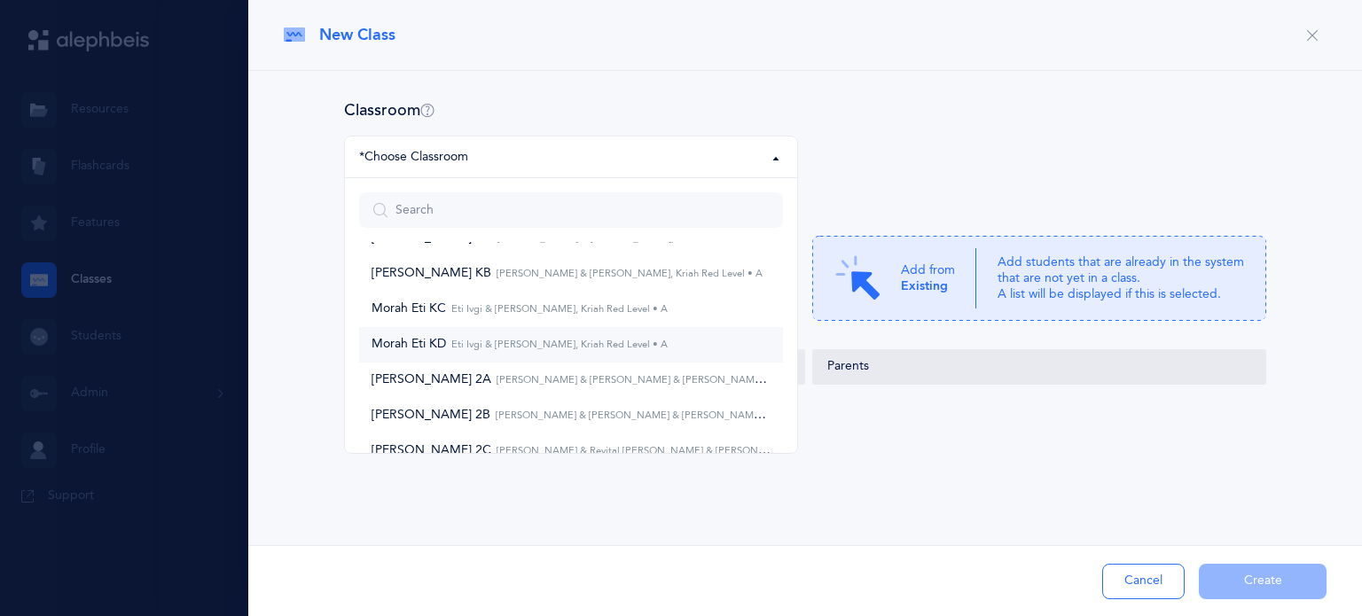
select select "388"
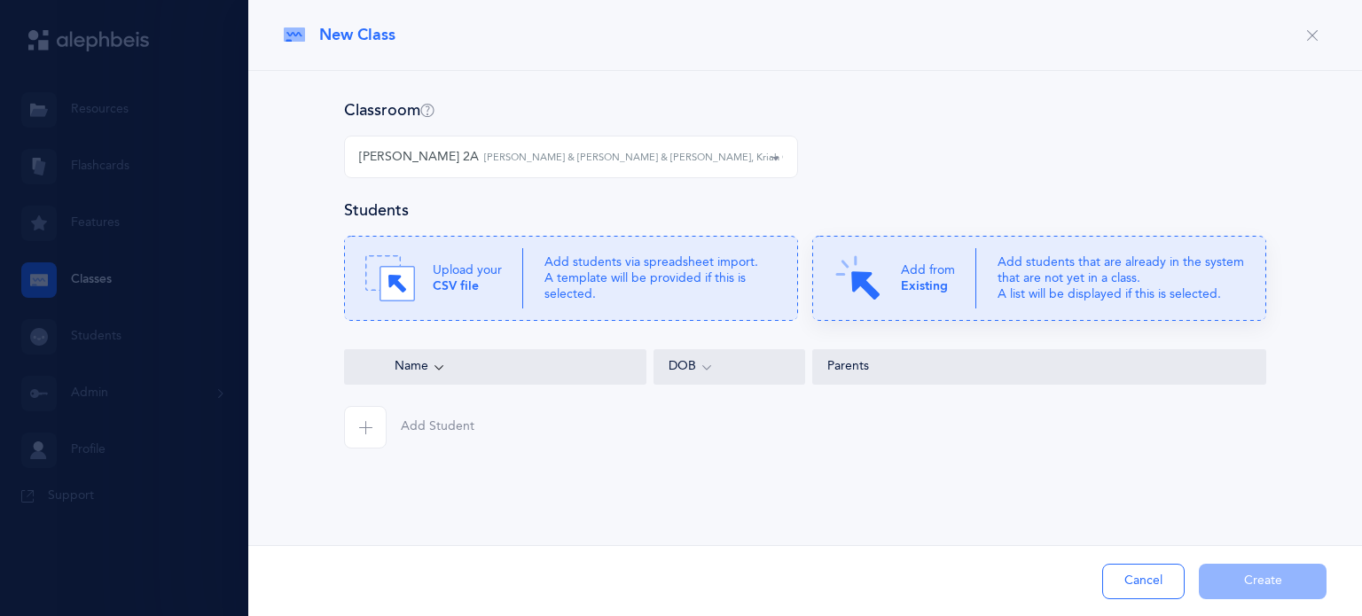
click at [897, 301] on div "Add from Existing" at bounding box center [904, 279] width 143 height 50
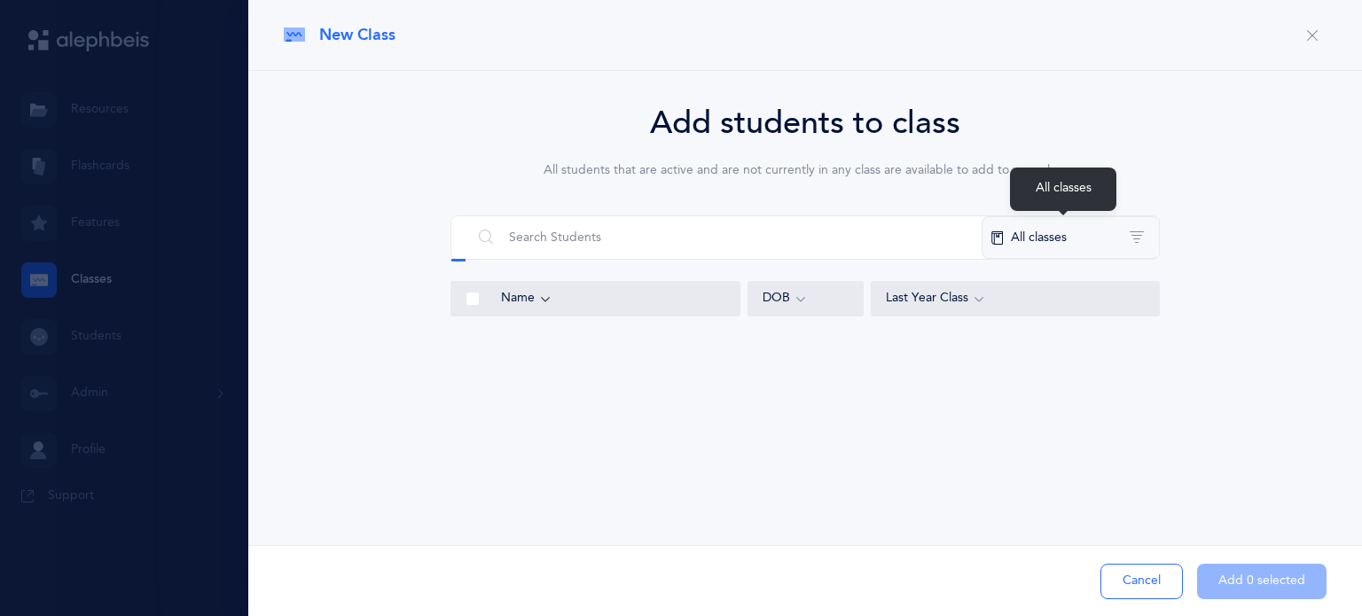
click at [1036, 246] on button "All classes" at bounding box center [1069, 237] width 177 height 43
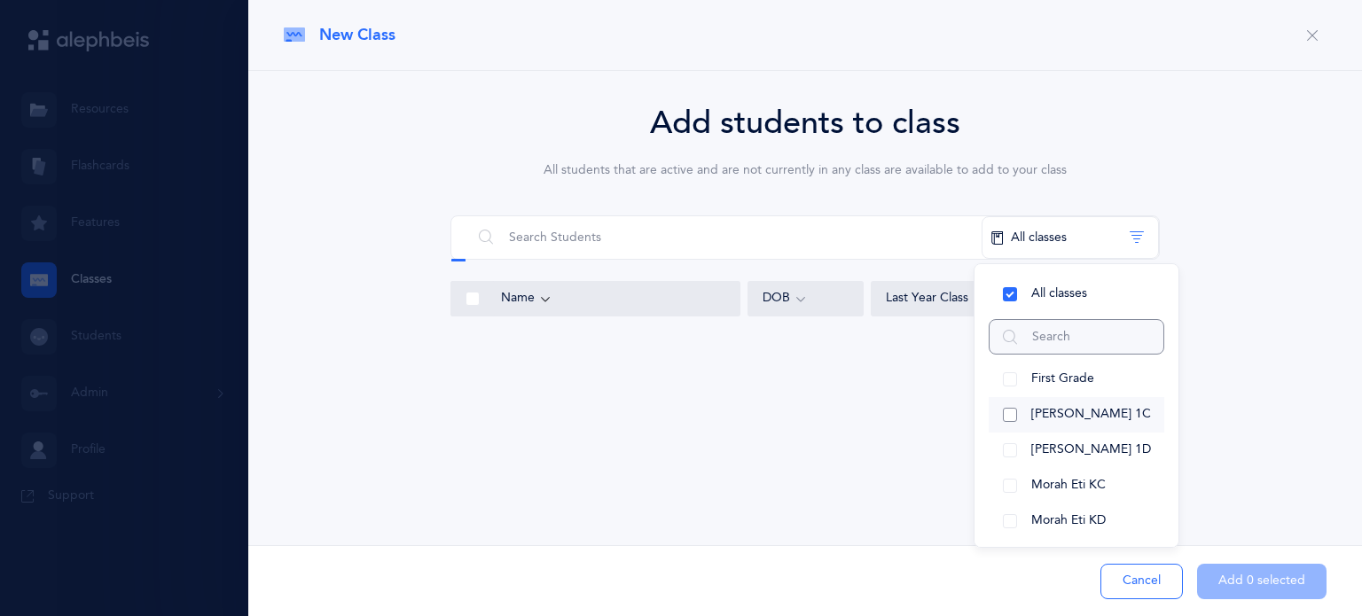
scroll to position [0, 0]
click at [1004, 418] on button "[PERSON_NAME] 1C" at bounding box center [1077, 416] width 176 height 35
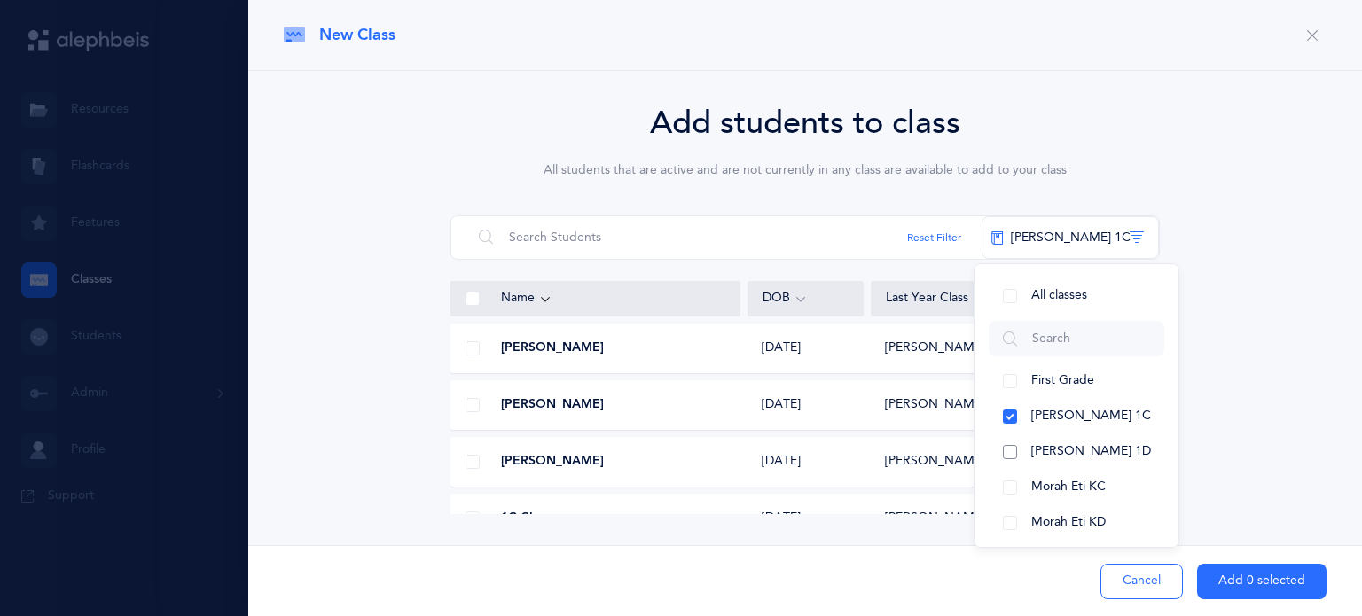
click at [1009, 456] on button "[PERSON_NAME] 1D" at bounding box center [1077, 451] width 176 height 35
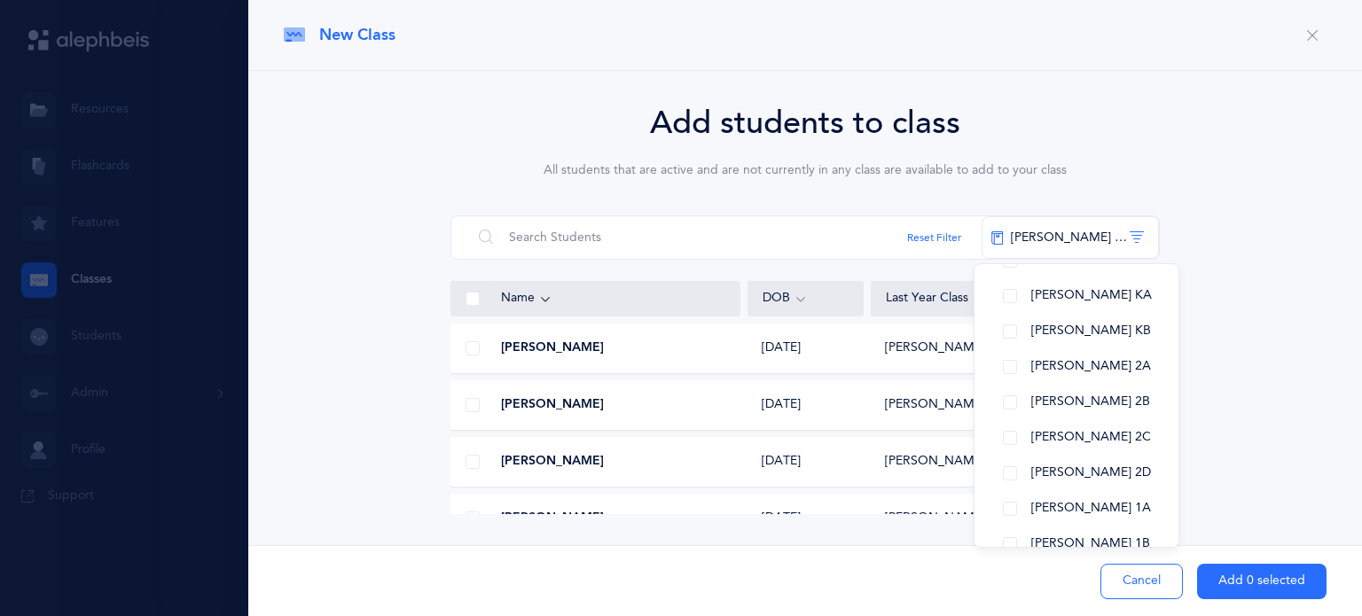
scroll to position [291, 0]
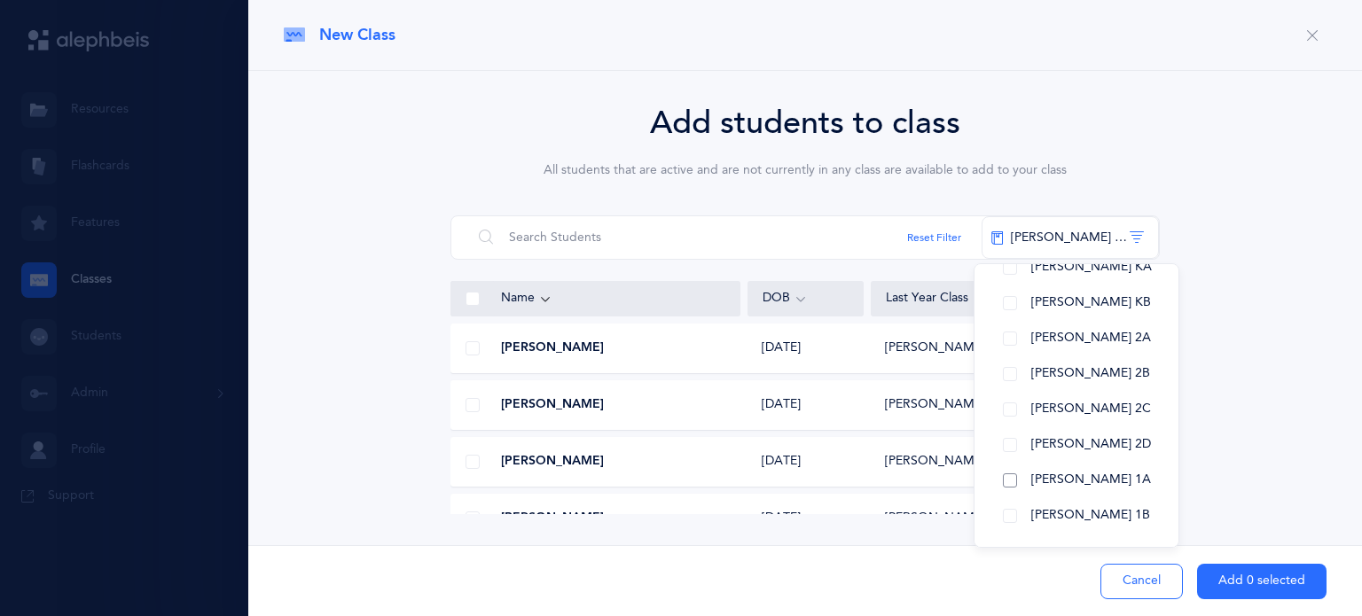
click at [1007, 484] on button "[PERSON_NAME] 1A" at bounding box center [1077, 480] width 176 height 35
click at [1011, 517] on button "[PERSON_NAME] 1B" at bounding box center [1077, 515] width 176 height 35
click at [1282, 397] on div "Add students to class All students that are active and are not currently in any…" at bounding box center [805, 306] width 1043 height 415
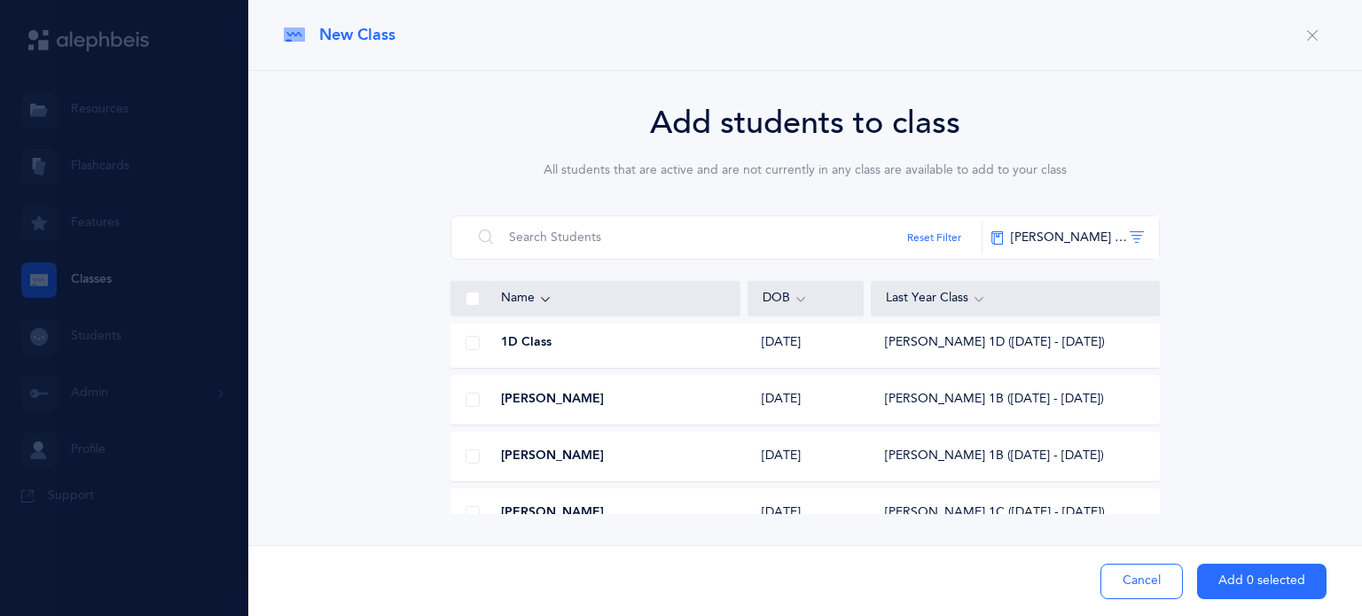
scroll to position [575, 0]
click at [472, 397] on span at bounding box center [472, 398] width 14 height 14
click at [0, 0] on input "checkbox" at bounding box center [0, 0] width 0 height 0
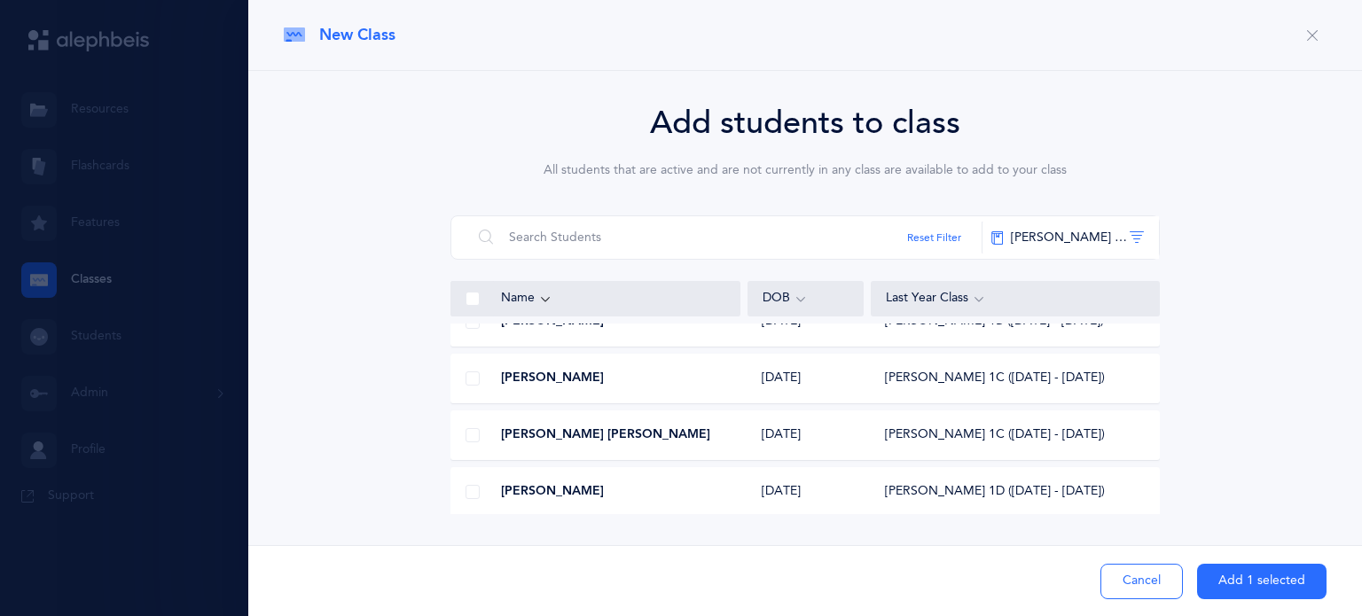
scroll to position [720, 0]
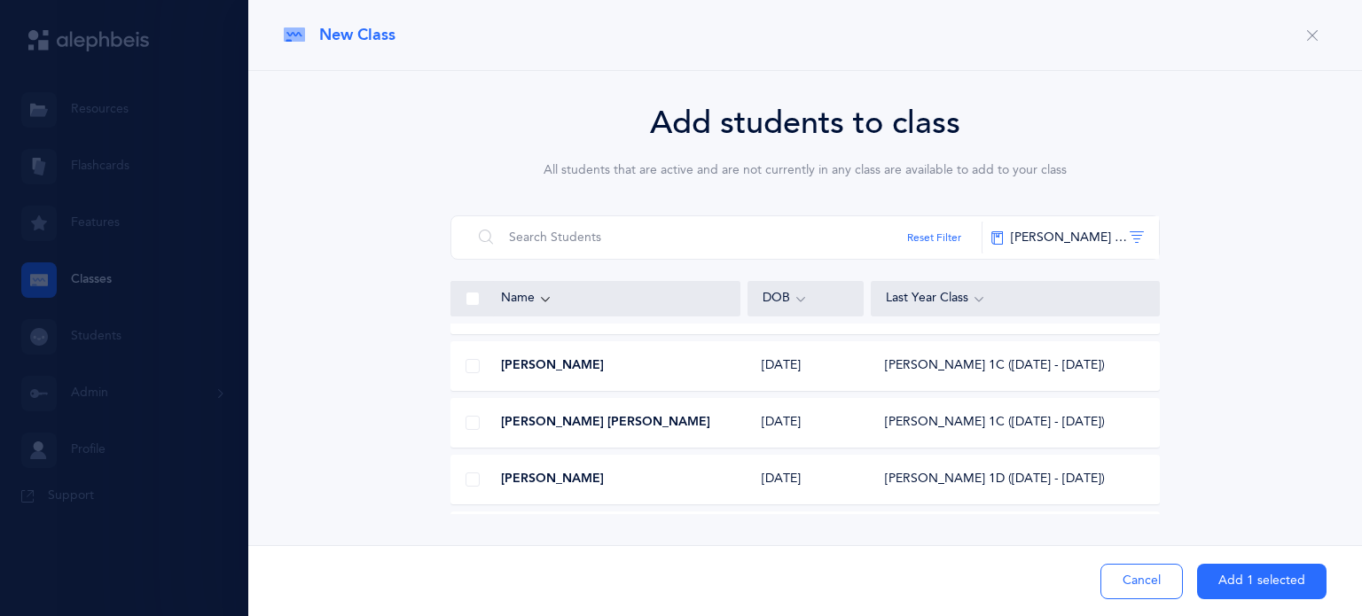
click at [472, 421] on span at bounding box center [472, 423] width 14 height 14
click at [0, 0] on input "checkbox" at bounding box center [0, 0] width 0 height 0
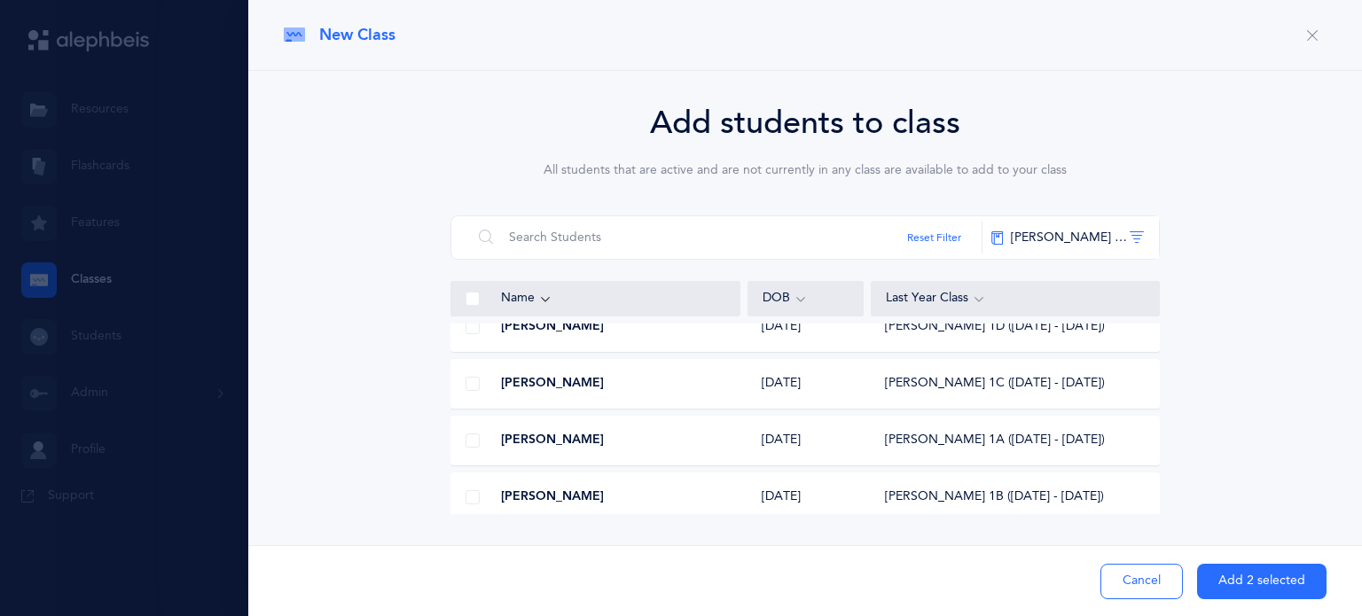
scroll to position [1052, 0]
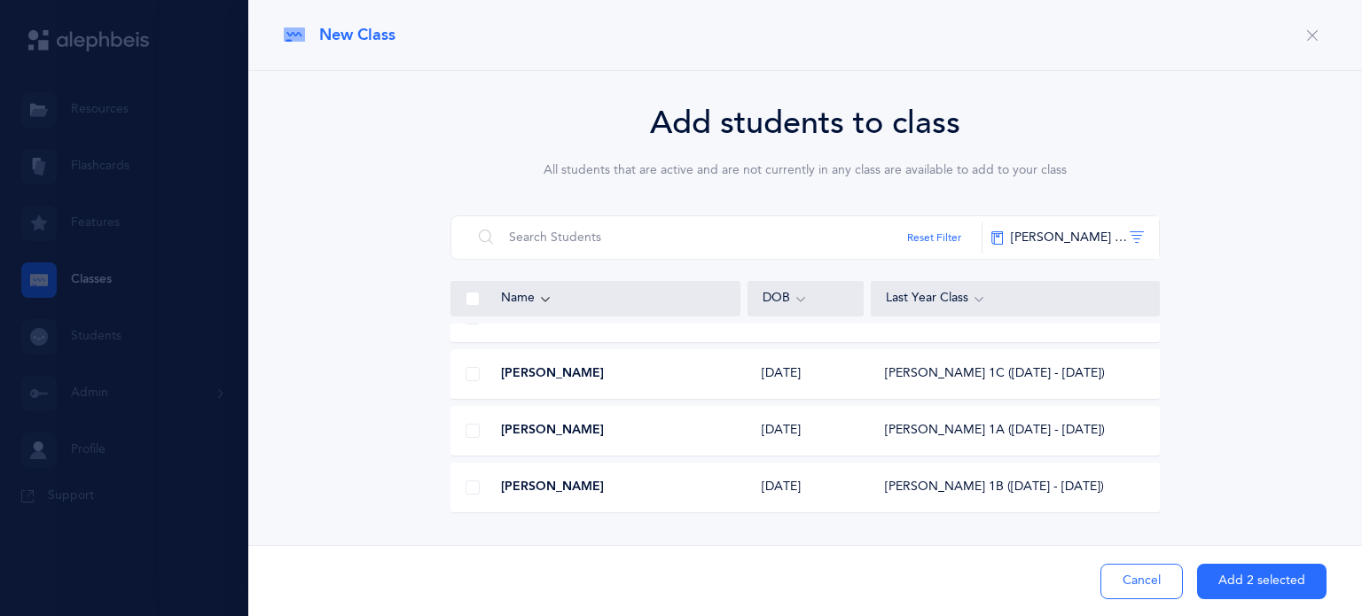
click at [472, 434] on span at bounding box center [472, 431] width 14 height 14
click at [0, 0] on input "checkbox" at bounding box center [0, 0] width 0 height 0
click at [472, 434] on span at bounding box center [472, 430] width 14 height 14
click at [0, 0] on input "checkbox" at bounding box center [0, 0] width 0 height 0
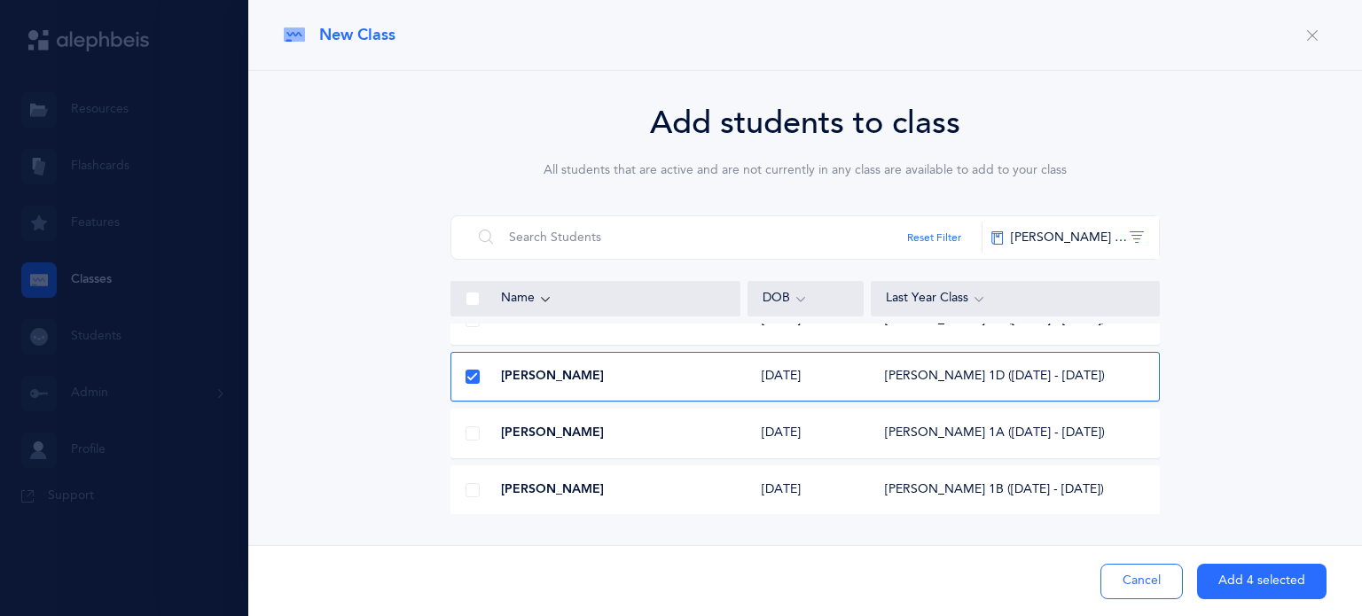
scroll to position [1278, 0]
click at [472, 434] on span at bounding box center [472, 432] width 14 height 14
click at [0, 0] on input "checkbox" at bounding box center [0, 0] width 0 height 0
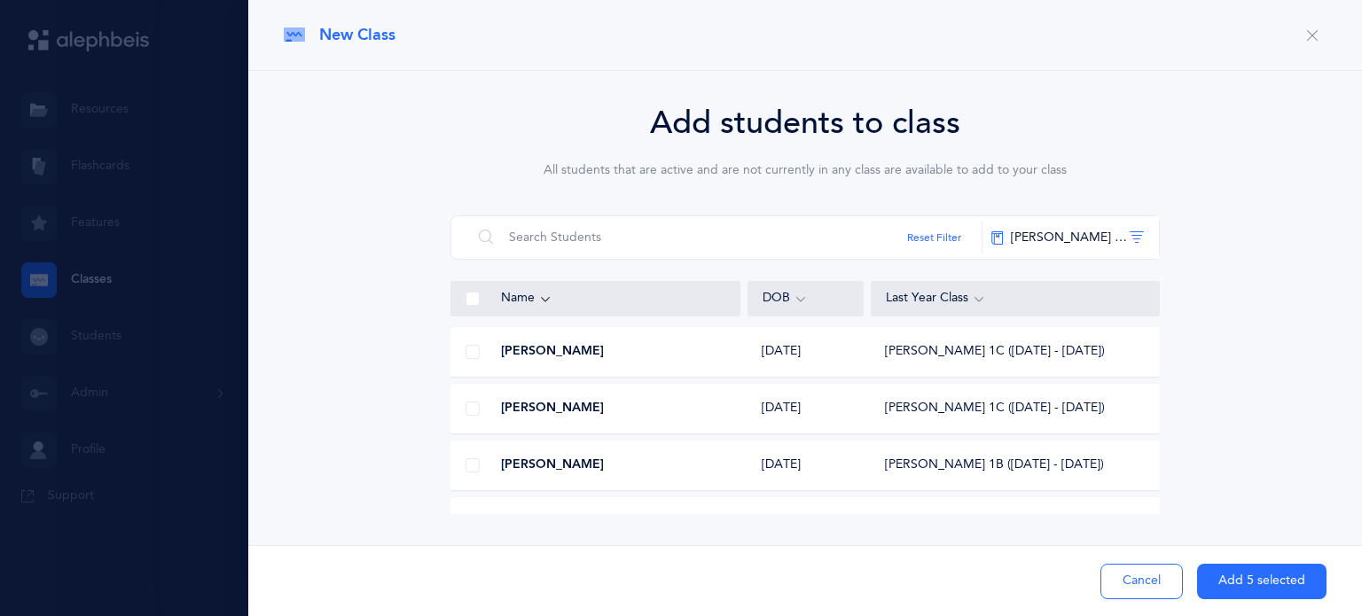
scroll to position [1869, 0]
click at [471, 409] on span at bounding box center [472, 409] width 14 height 14
click at [0, 0] on input "checkbox" at bounding box center [0, 0] width 0 height 0
click at [473, 413] on span at bounding box center [472, 410] width 14 height 14
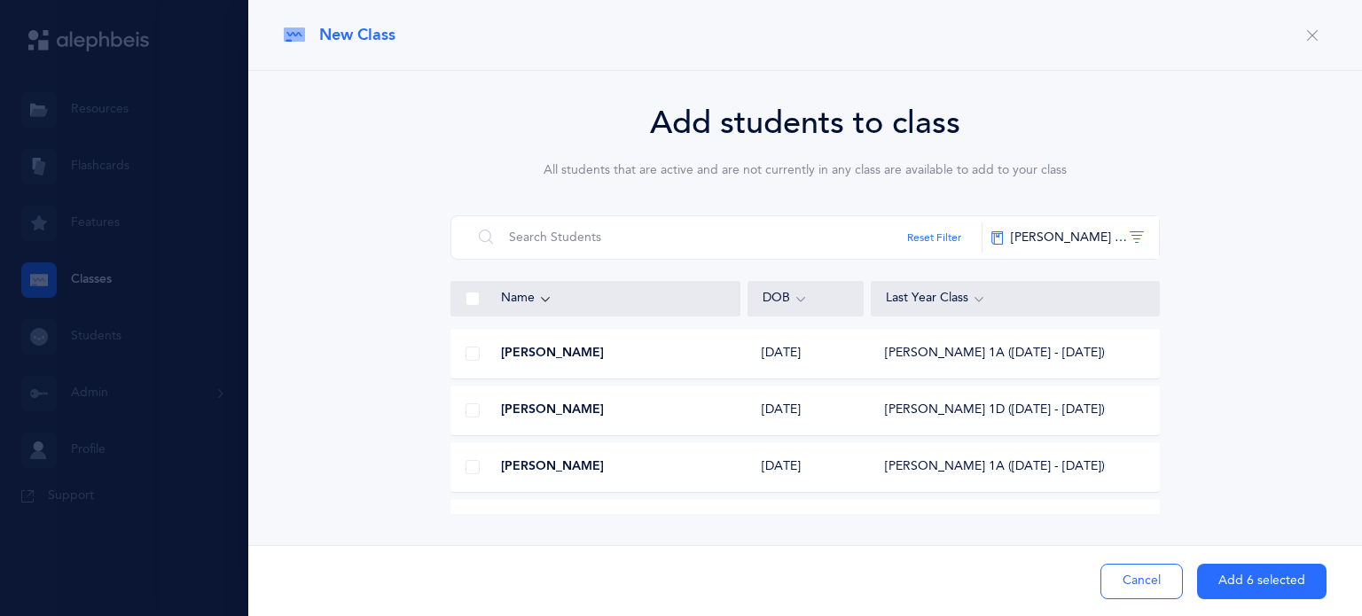
click at [0, 0] on input "checkbox" at bounding box center [0, 0] width 0 height 0
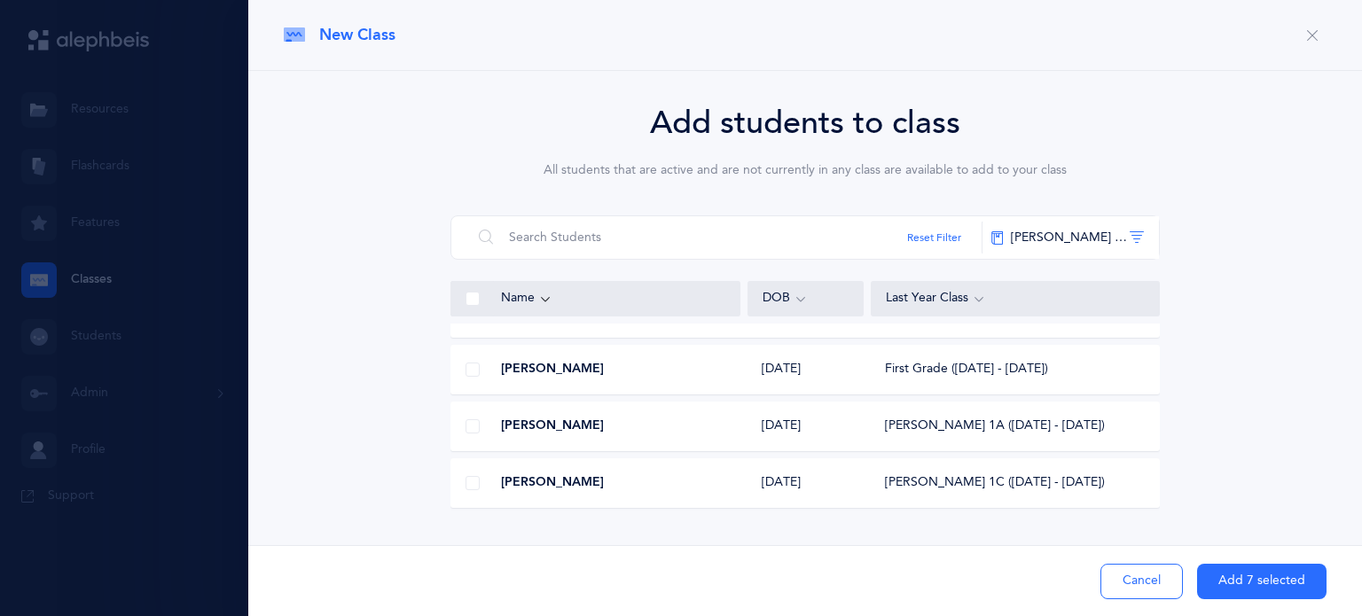
scroll to position [2653, 0]
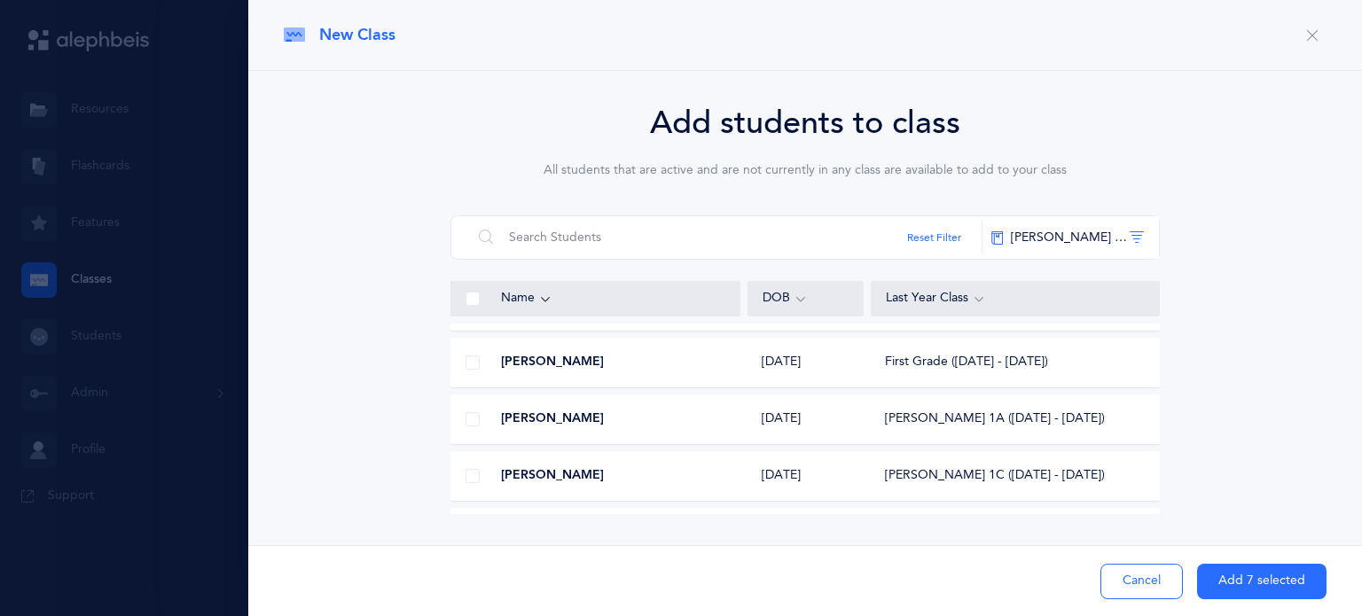
click at [470, 423] on span at bounding box center [472, 419] width 14 height 14
click at [0, 0] on input "checkbox" at bounding box center [0, 0] width 0 height 0
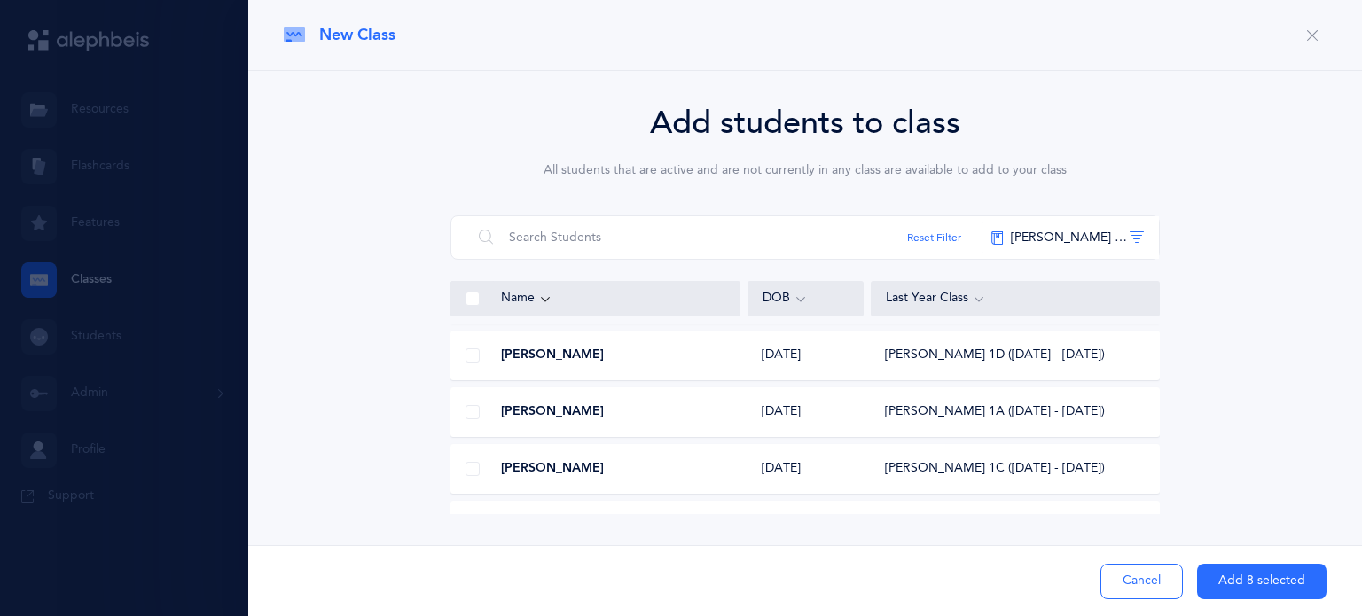
click at [472, 408] on span at bounding box center [472, 412] width 14 height 14
click at [0, 0] on input "checkbox" at bounding box center [0, 0] width 0 height 0
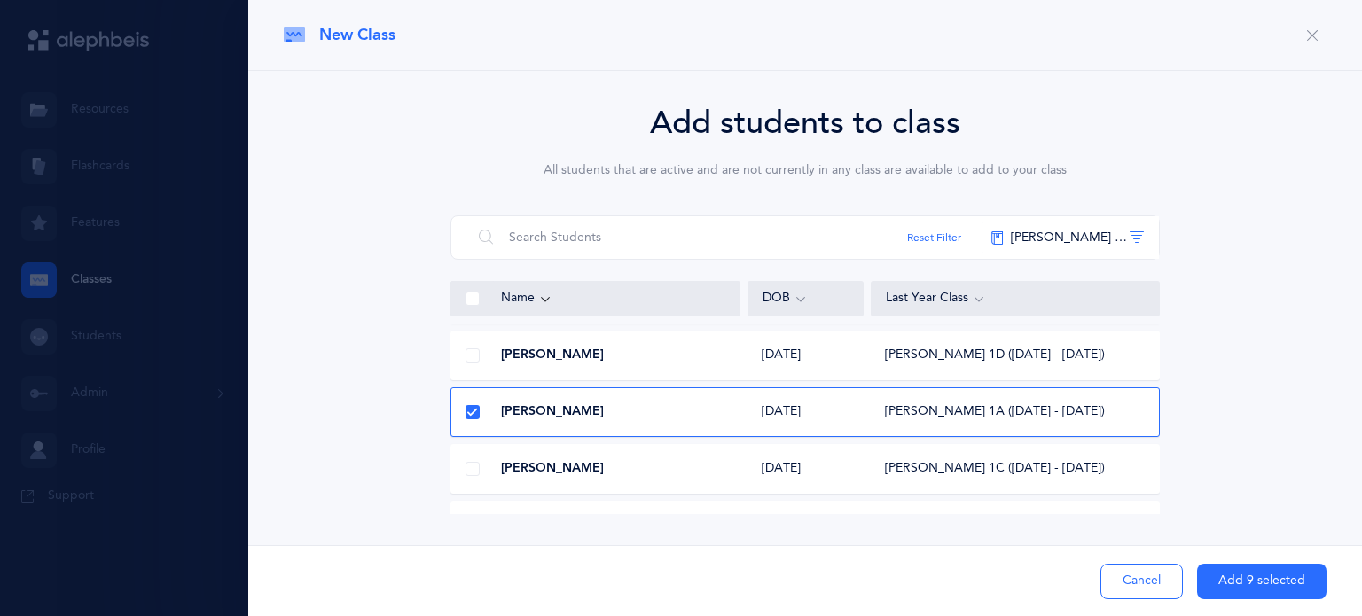
click at [469, 470] on span at bounding box center [472, 469] width 14 height 14
click at [0, 0] on input "checkbox" at bounding box center [0, 0] width 0 height 0
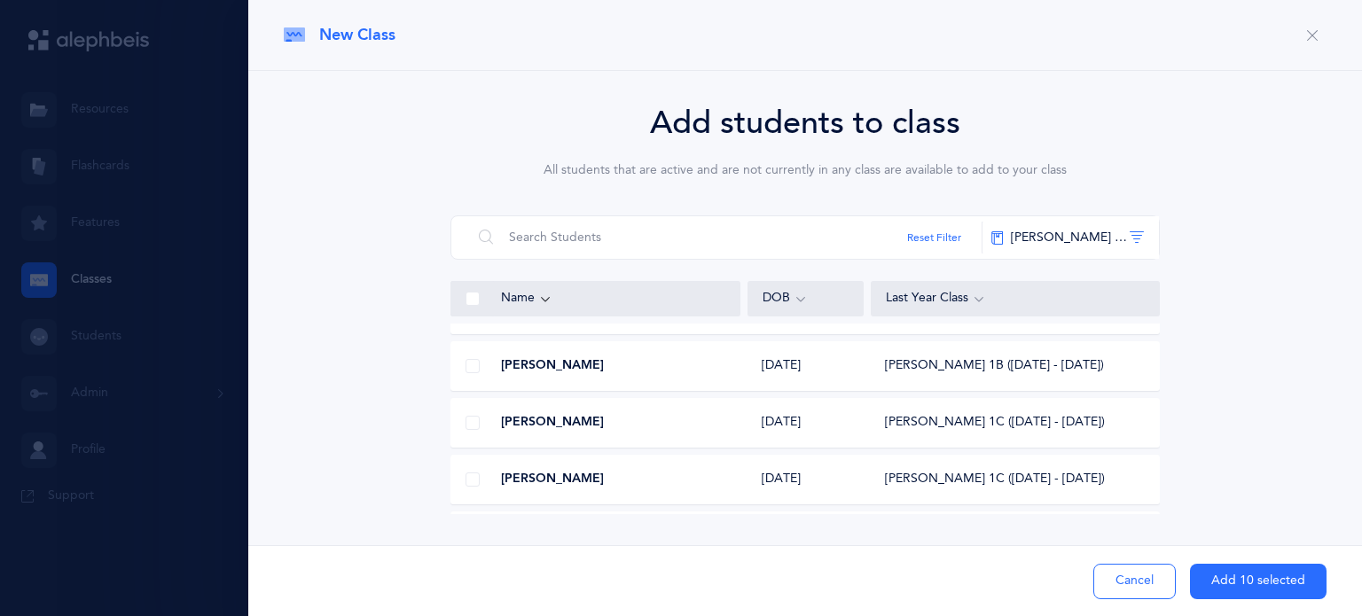
scroll to position [3340, 0]
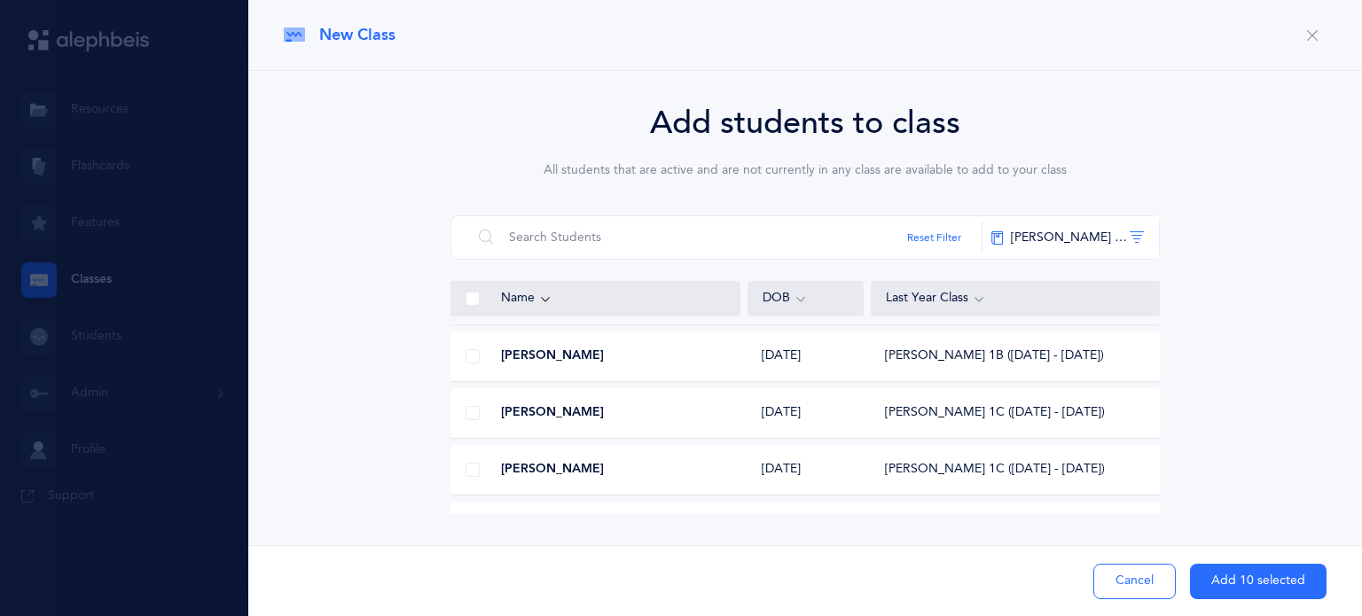
click at [469, 470] on span at bounding box center [472, 470] width 14 height 14
click at [0, 0] on input "checkbox" at bounding box center [0, 0] width 0 height 0
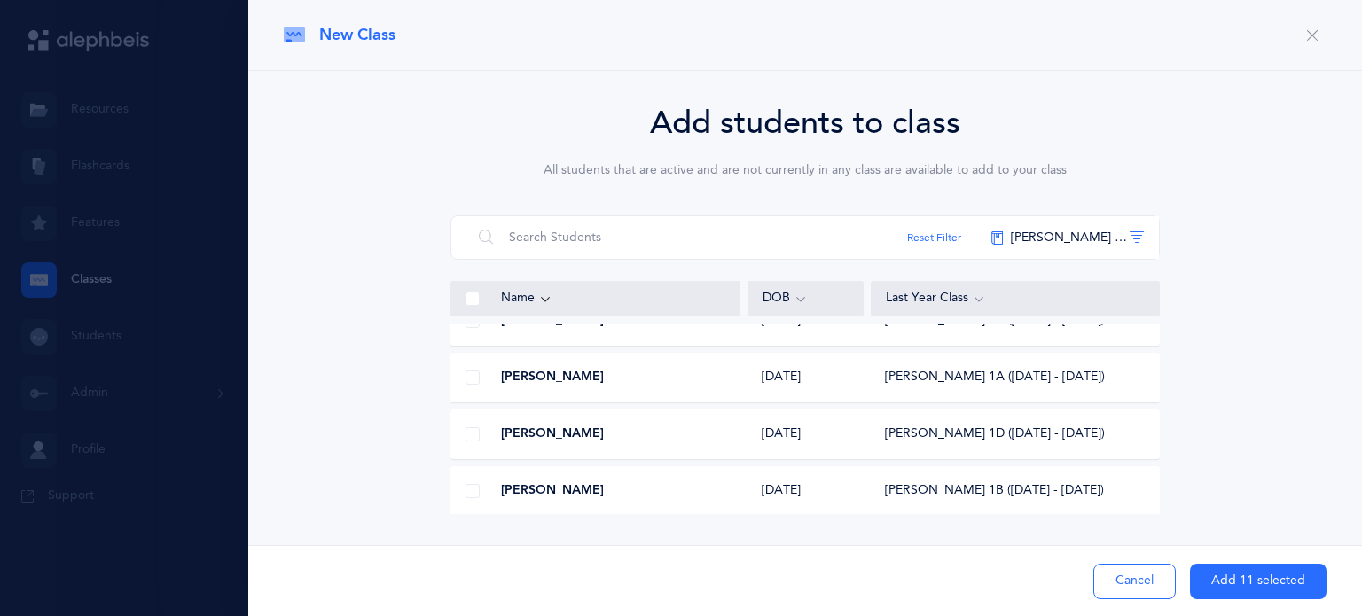
scroll to position [3553, 0]
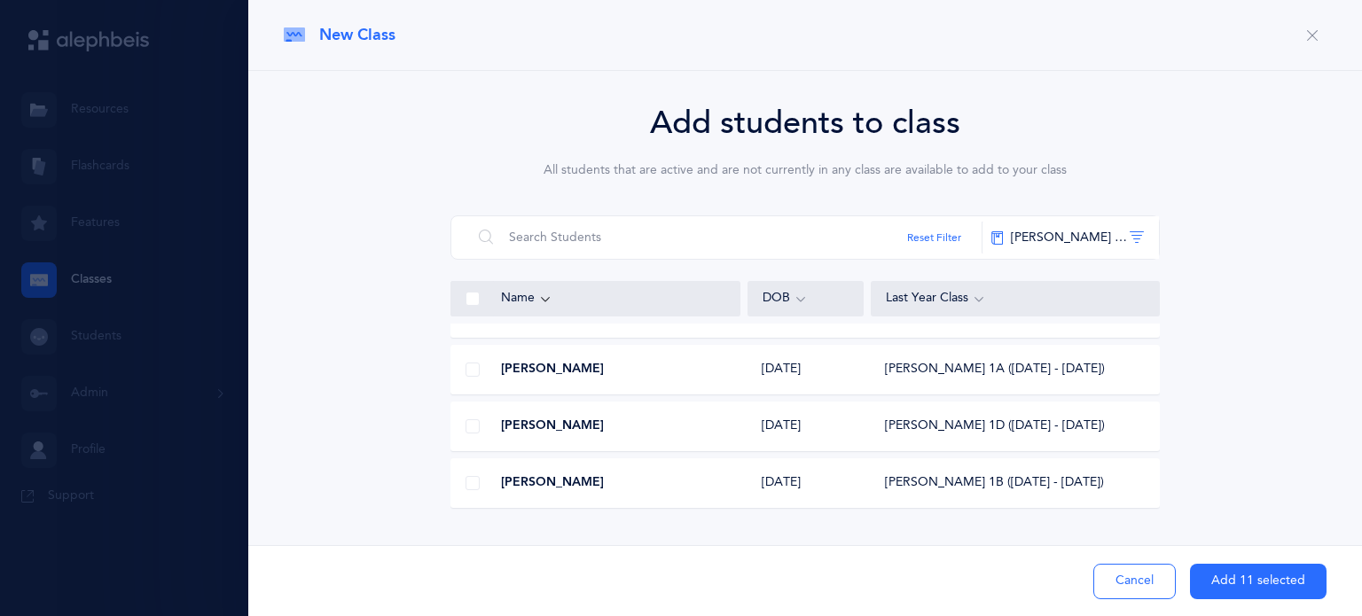
click at [472, 481] on span at bounding box center [472, 483] width 14 height 14
click at [0, 0] on input "checkbox" at bounding box center [0, 0] width 0 height 0
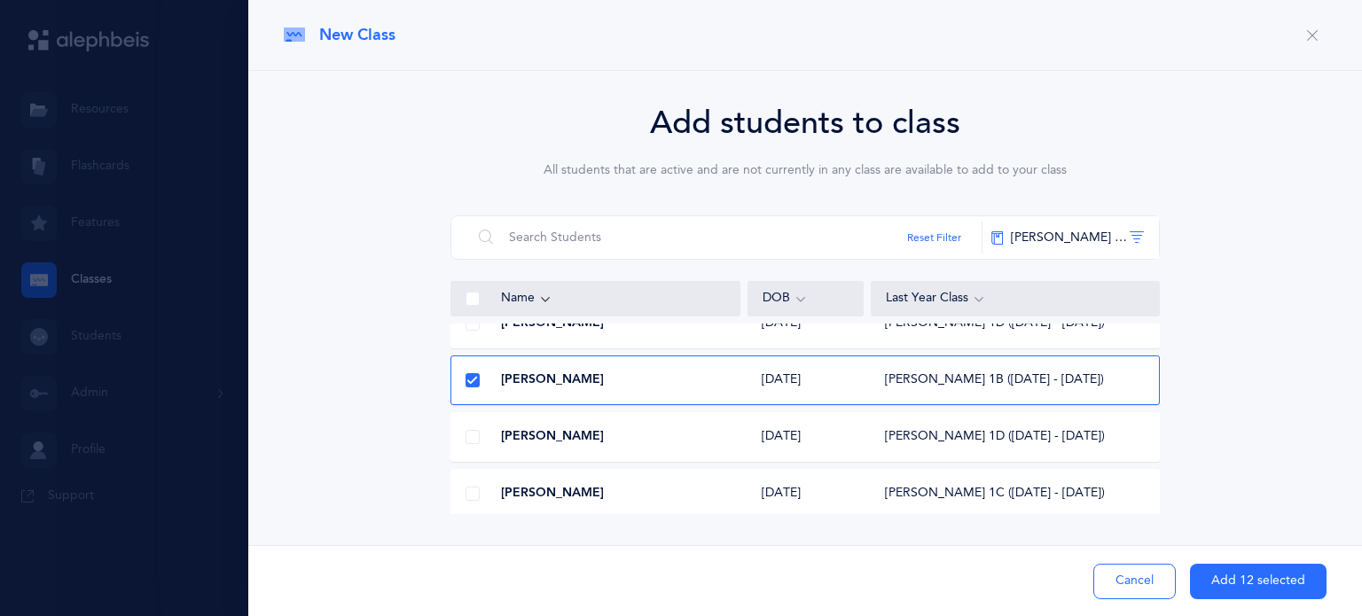
scroll to position [3656, 0]
click at [473, 435] on span at bounding box center [472, 437] width 14 height 14
click at [0, 0] on input "checkbox" at bounding box center [0, 0] width 0 height 0
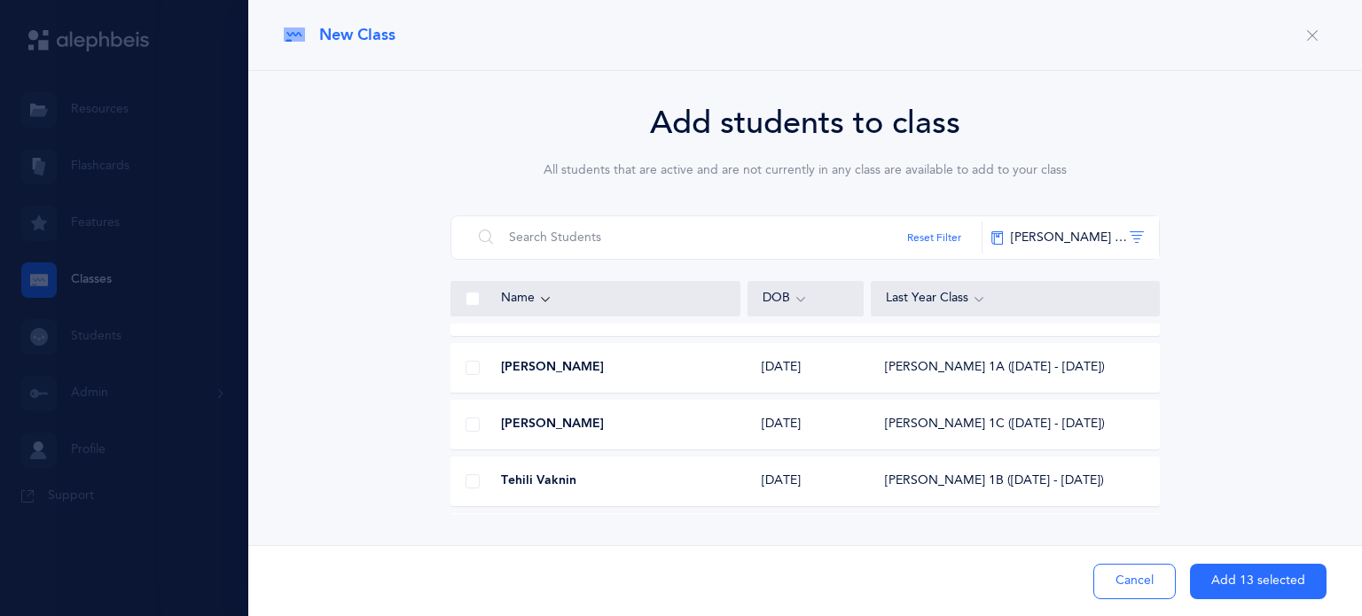
scroll to position [4010, 0]
click at [472, 422] on span at bounding box center [472, 424] width 14 height 14
click at [0, 0] on input "checkbox" at bounding box center [0, 0] width 0 height 0
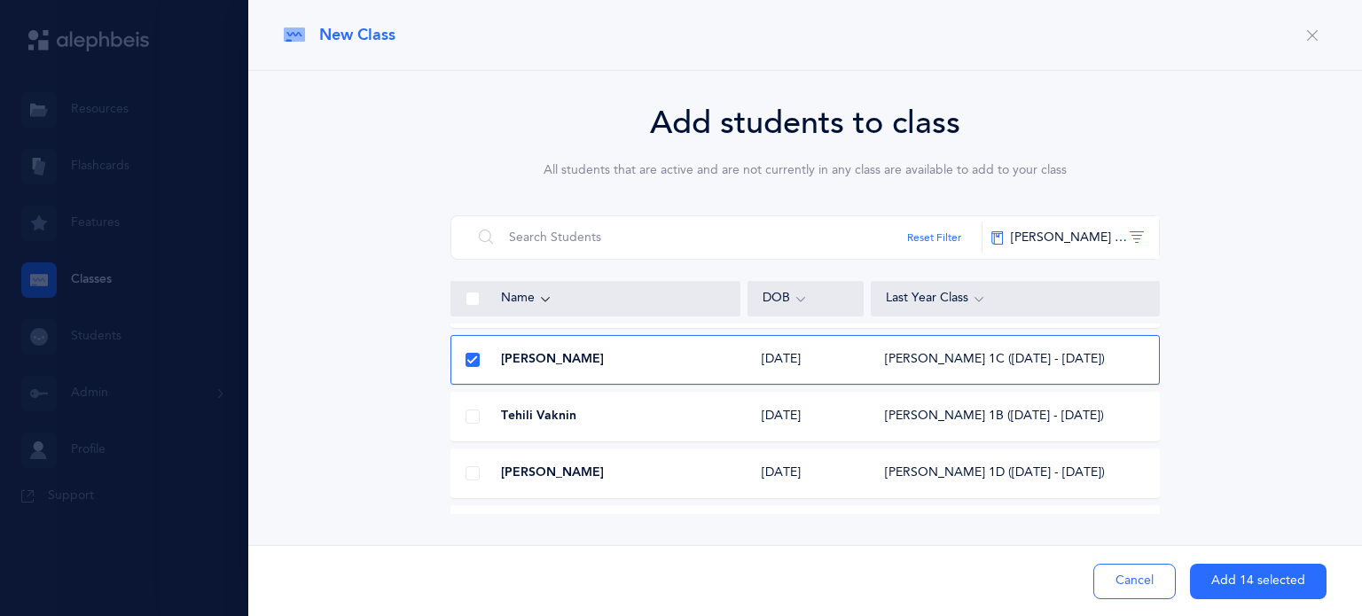
scroll to position [4103, 0]
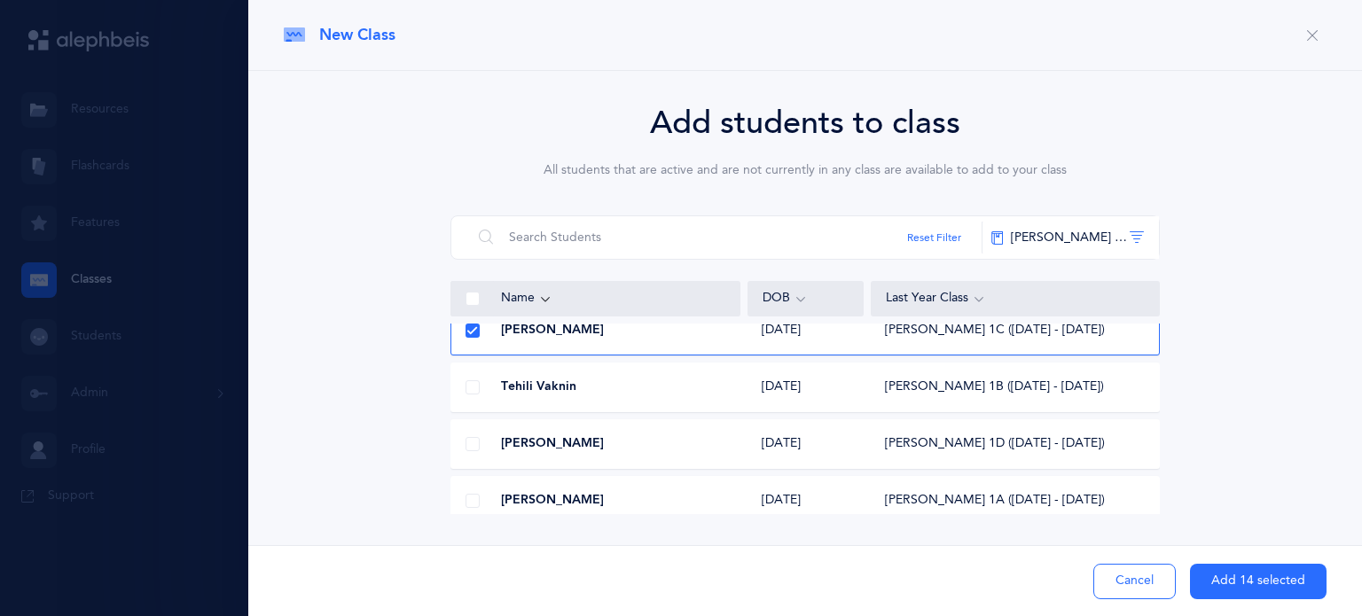
click at [473, 446] on span at bounding box center [472, 444] width 14 height 14
click at [0, 0] on input "checkbox" at bounding box center [0, 0] width 0 height 0
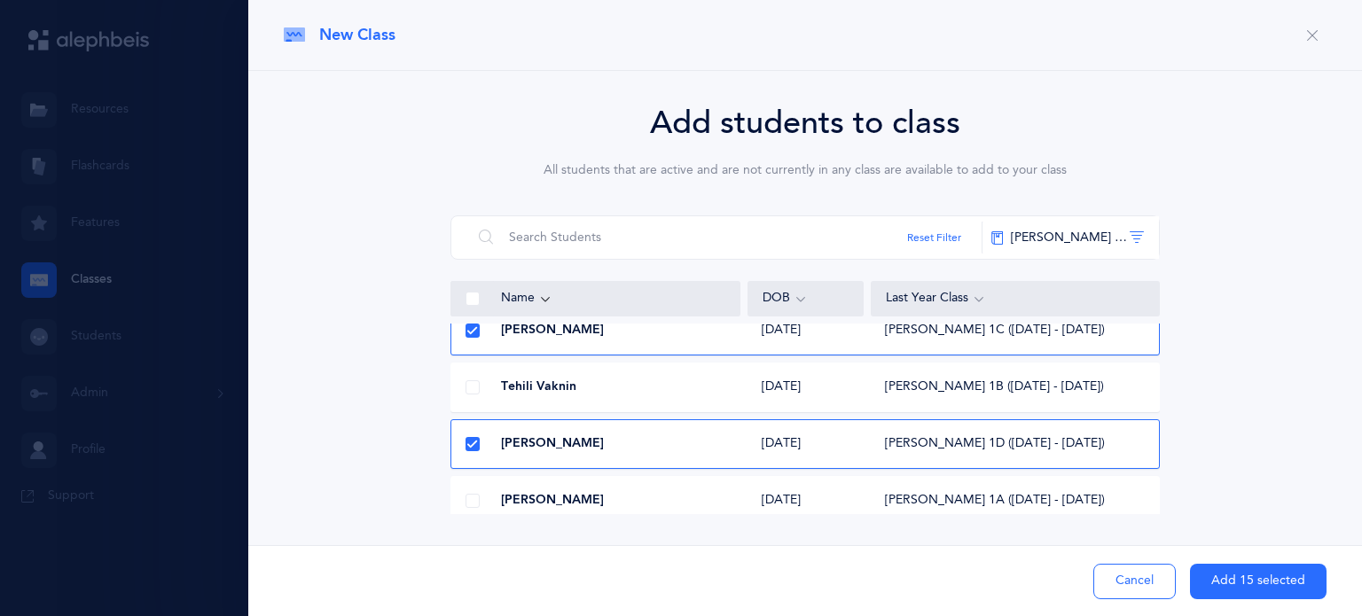
click at [1224, 580] on button "Add 15 selected" at bounding box center [1258, 581] width 137 height 35
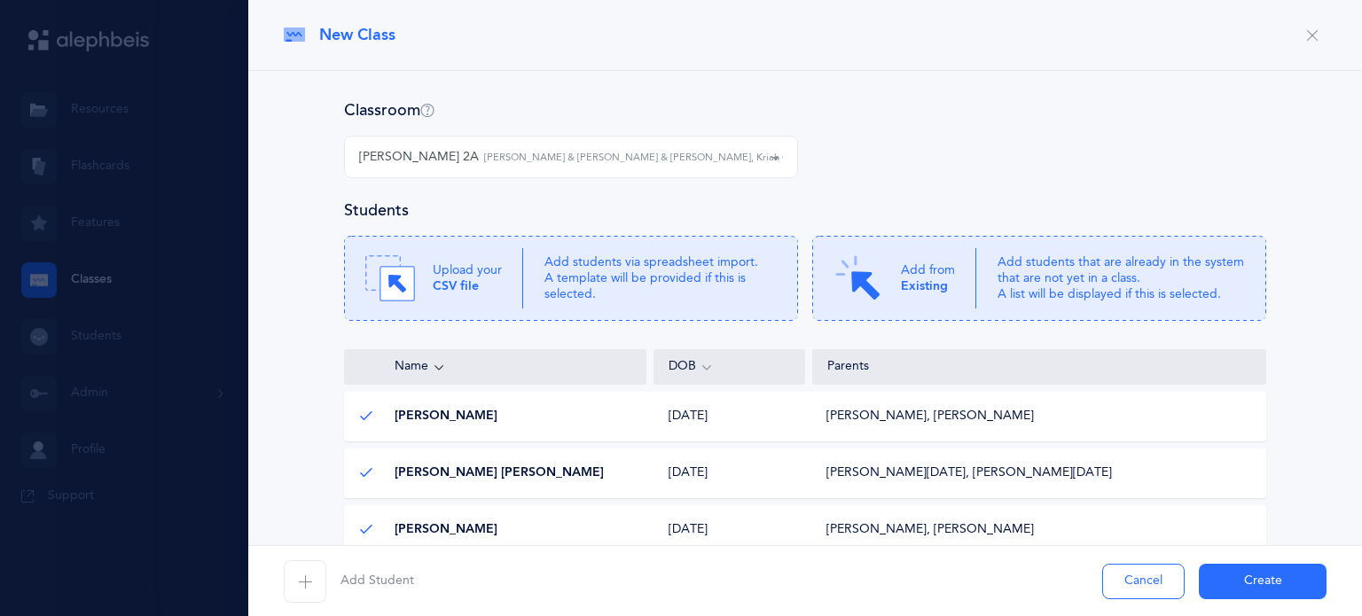
click at [309, 582] on icon "button" at bounding box center [305, 582] width 14 height 14
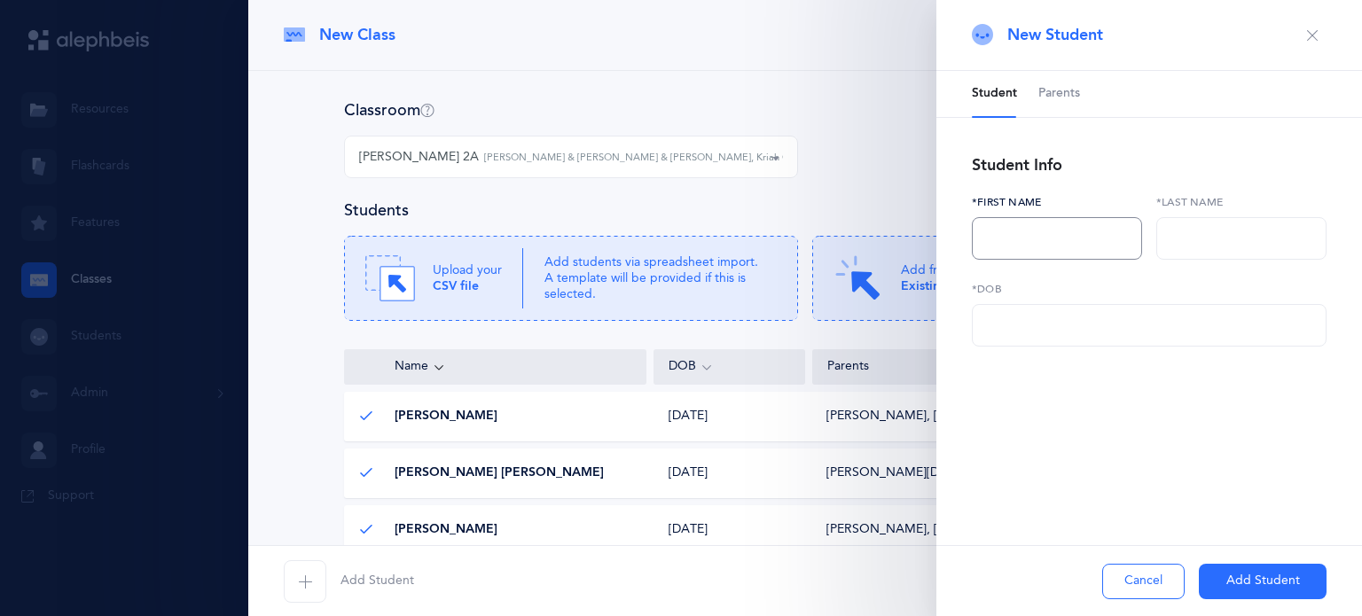
click at [1028, 248] on input "text" at bounding box center [1057, 238] width 170 height 43
type input "J"
type input "Jaden"
drag, startPoint x: 1179, startPoint y: 240, endPoint x: 1199, endPoint y: 240, distance: 19.5
click at [1199, 240] on input "text" at bounding box center [1241, 238] width 170 height 43
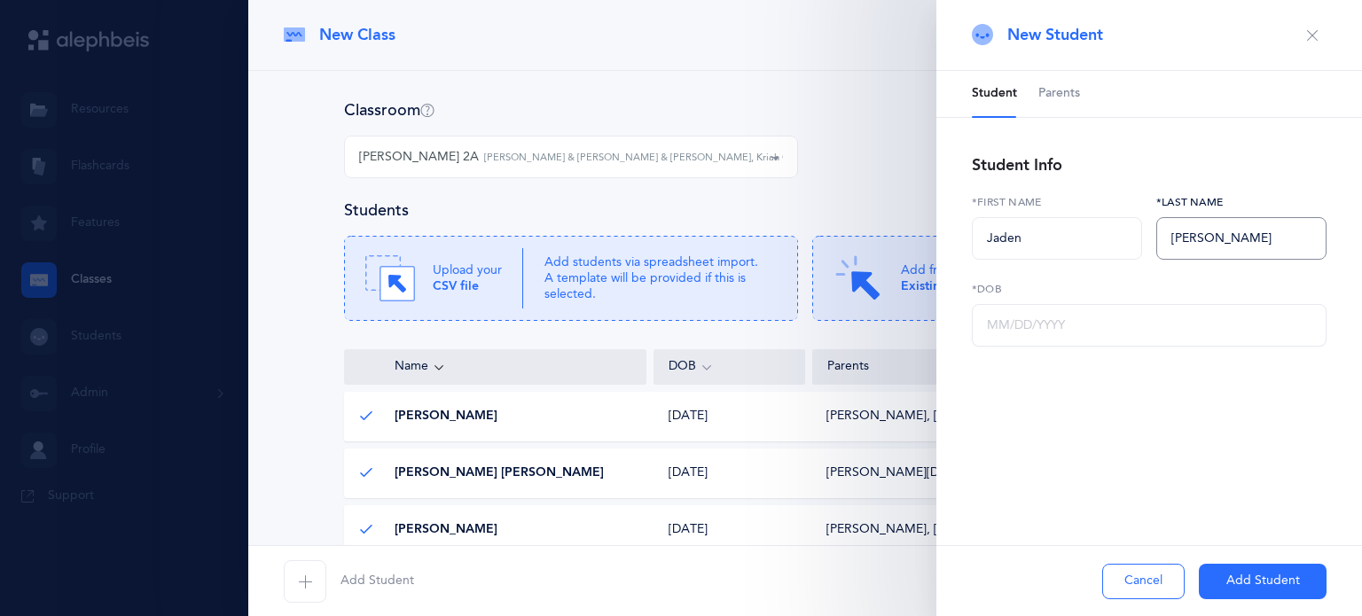
type input "[PERSON_NAME]"
click at [1117, 325] on input "text" at bounding box center [1149, 325] width 355 height 43
type input "[DATE]"
click at [1052, 98] on span "Parents" at bounding box center [1059, 94] width 42 height 18
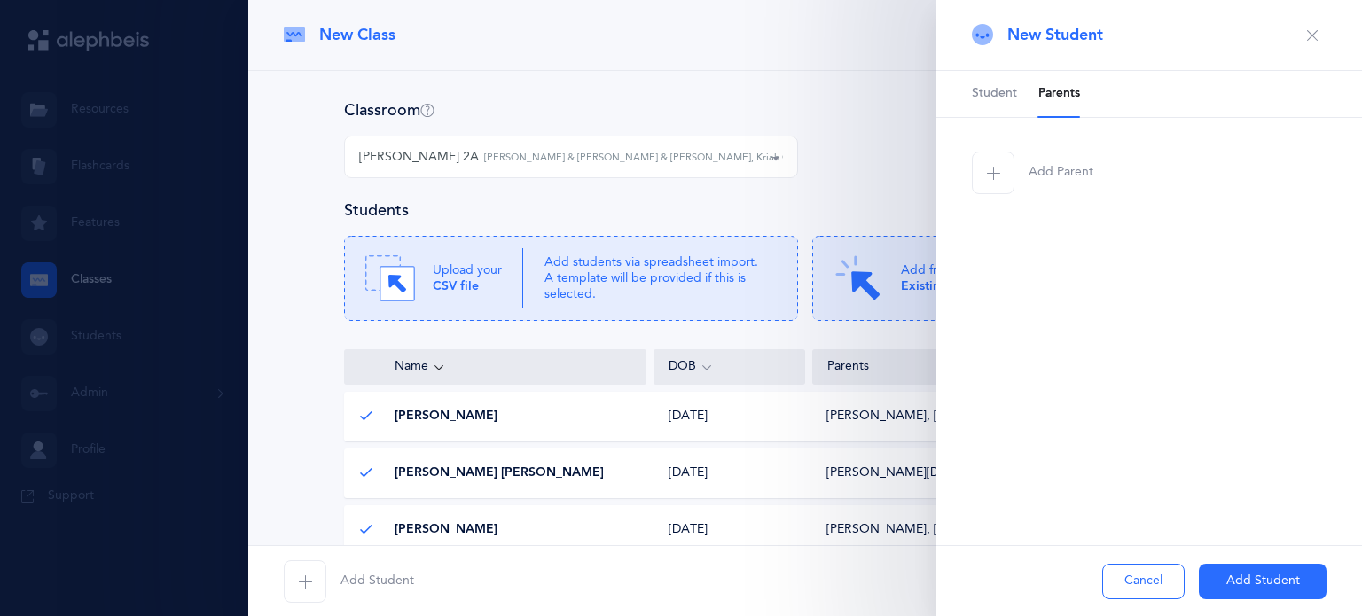
click at [1052, 98] on li "Parents" at bounding box center [1059, 94] width 42 height 46
click at [997, 170] on icon "button" at bounding box center [993, 173] width 14 height 14
select select
click at [1020, 404] on input "text" at bounding box center [1057, 412] width 170 height 43
type input "[PERSON_NAME]"
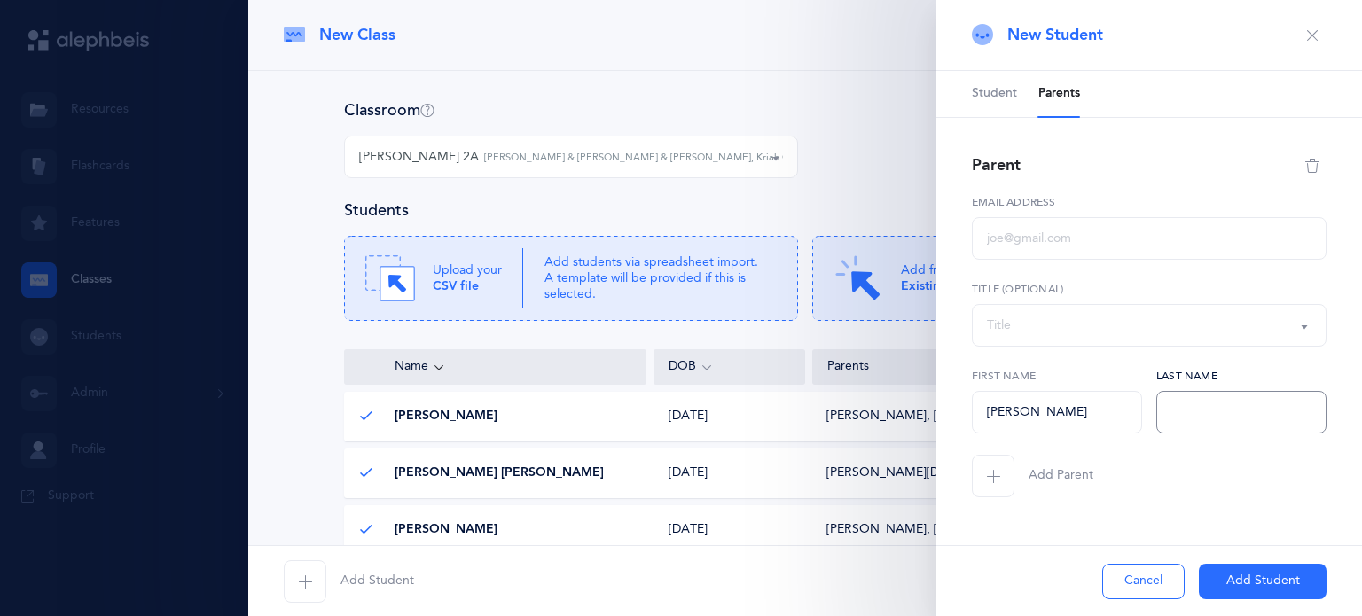
click at [1177, 410] on input "text" at bounding box center [1241, 412] width 170 height 43
type input "[PERSON_NAME]"
click at [1115, 239] on input "text" at bounding box center [1149, 238] width 355 height 43
type input "[EMAIL_ADDRESS][DOMAIN_NAME]"
click at [989, 485] on span "button" at bounding box center [993, 476] width 43 height 43
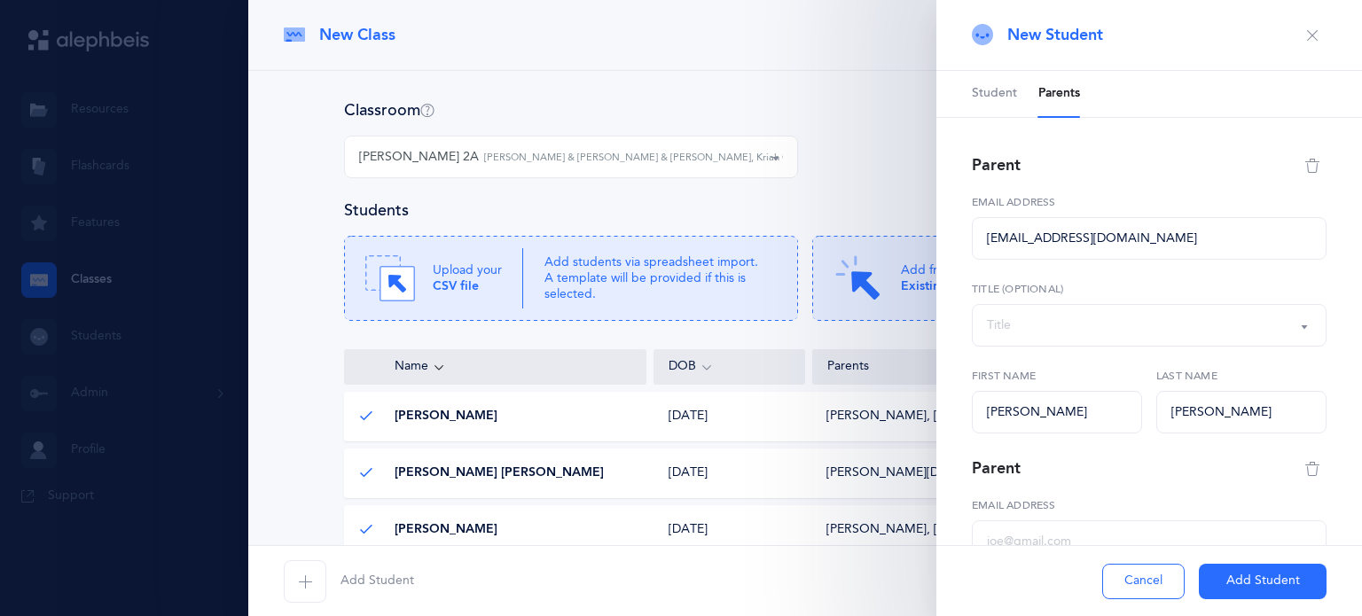
select select
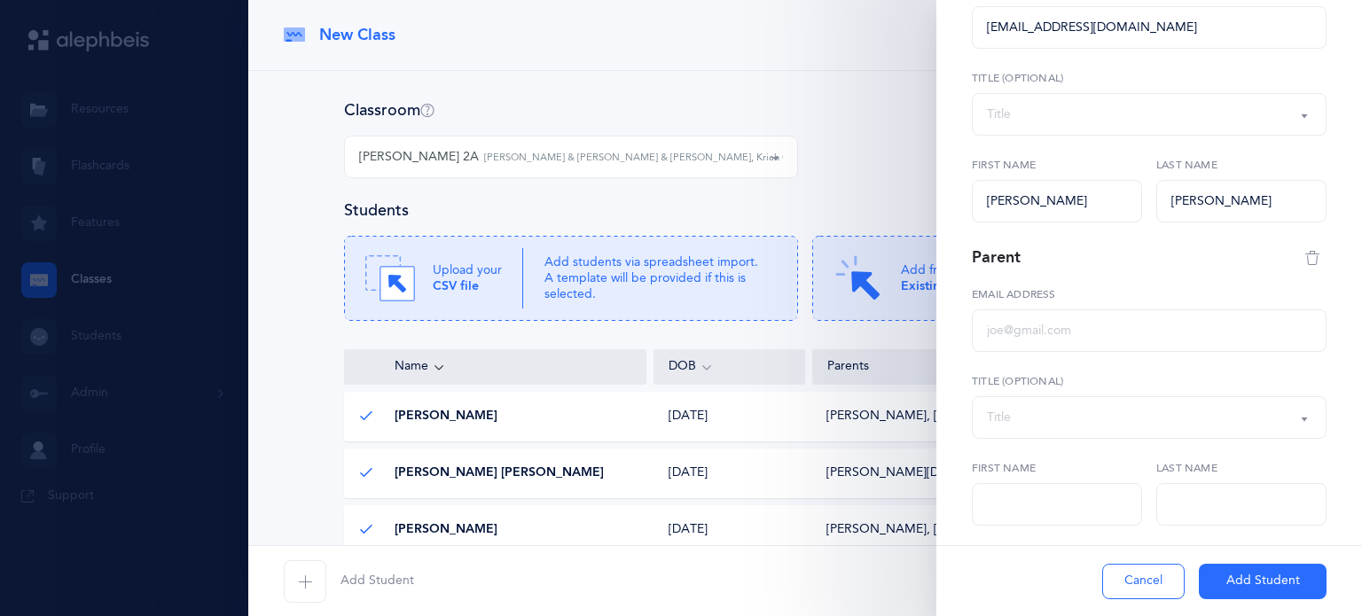
scroll to position [213, 0]
click at [1014, 338] on input "text" at bounding box center [1149, 329] width 355 height 43
type input "[EMAIL_ADDRESS][DOMAIN_NAME]"
drag, startPoint x: 1015, startPoint y: 500, endPoint x: 1300, endPoint y: 473, distance: 285.9
click at [1300, 473] on label "Last name" at bounding box center [1241, 466] width 170 height 16
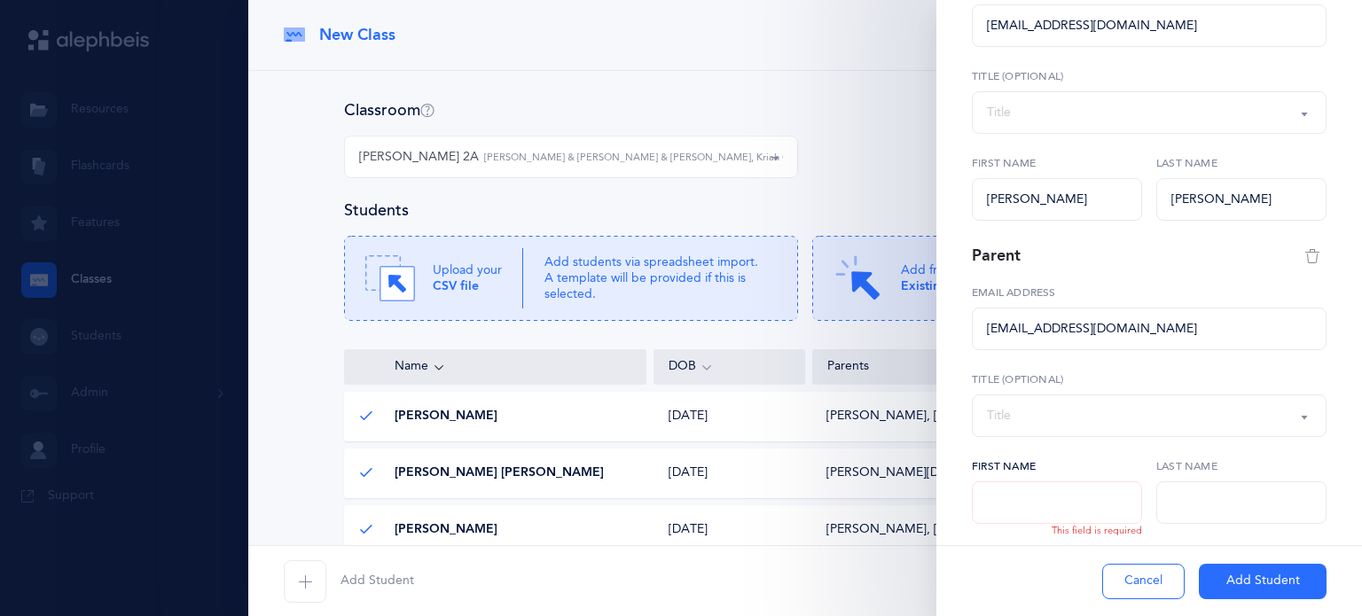
click at [1072, 498] on input "text" at bounding box center [1057, 502] width 170 height 43
type input "[PERSON_NAME]"
click at [1185, 504] on input "text" at bounding box center [1241, 502] width 170 height 43
type input "[PERSON_NAME]"
click at [1244, 575] on button "Add Student" at bounding box center [1263, 581] width 128 height 35
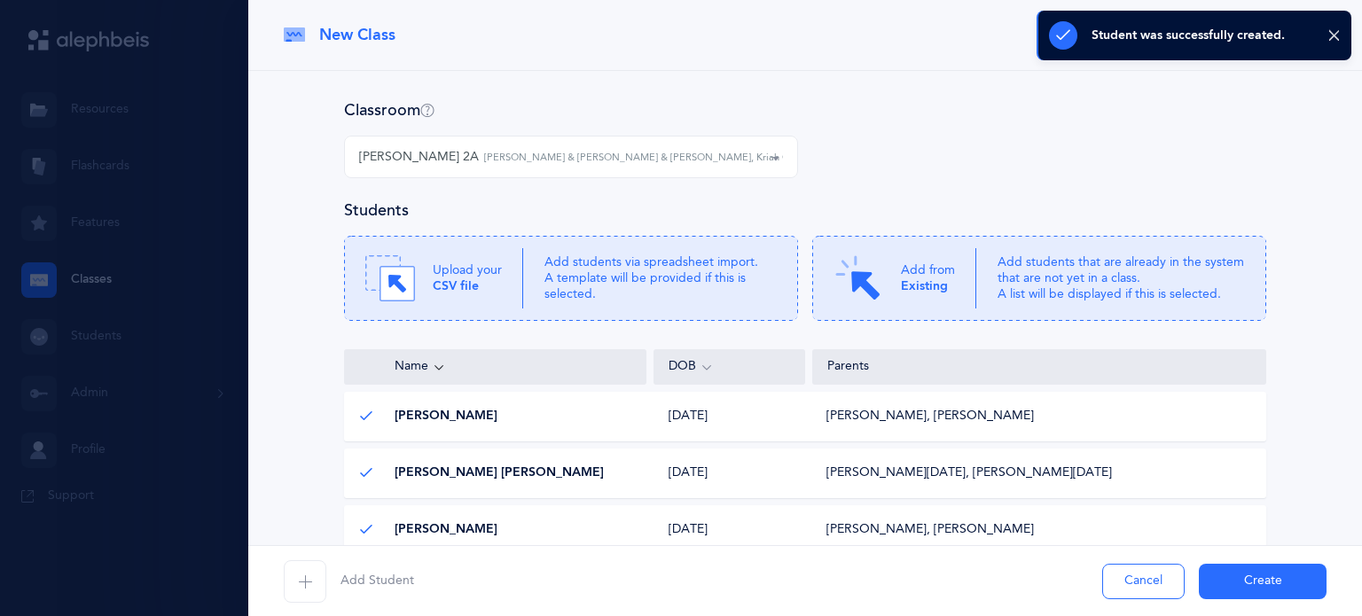
click at [316, 582] on span "button" at bounding box center [305, 581] width 43 height 43
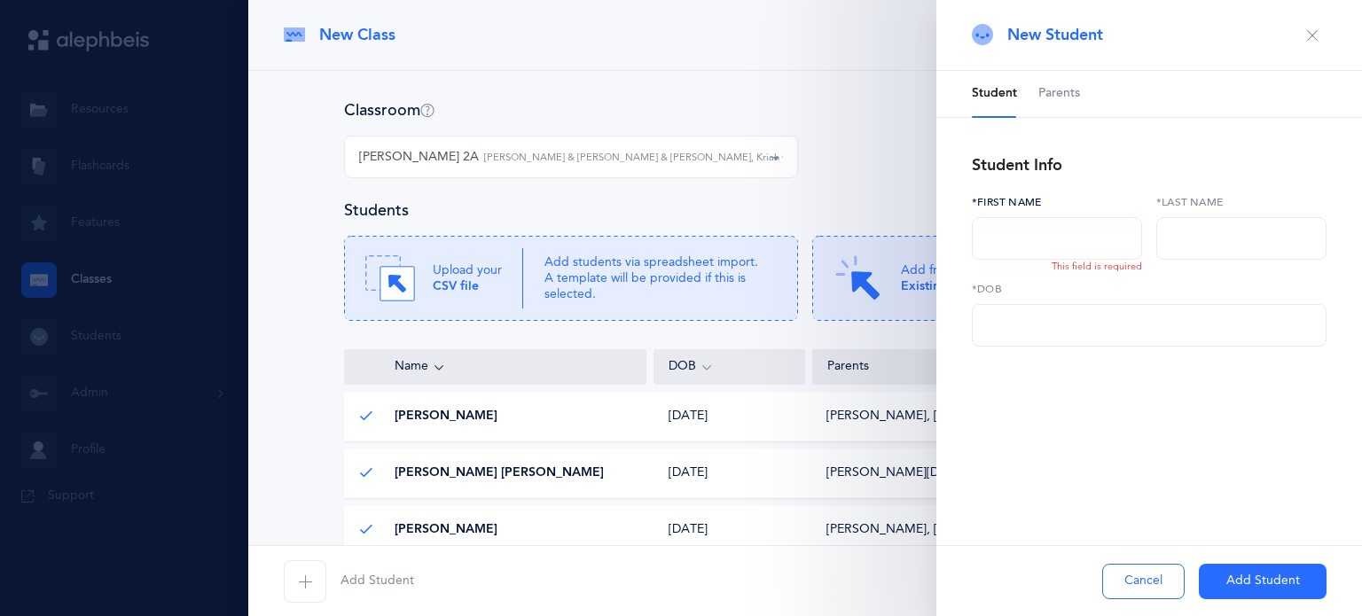
click at [1025, 238] on input "text" at bounding box center [1057, 238] width 170 height 43
type input "Oscar"
click at [1237, 222] on input "text" at bounding box center [1241, 238] width 170 height 43
type input "Vago"
click at [1177, 322] on input "text" at bounding box center [1149, 325] width 355 height 43
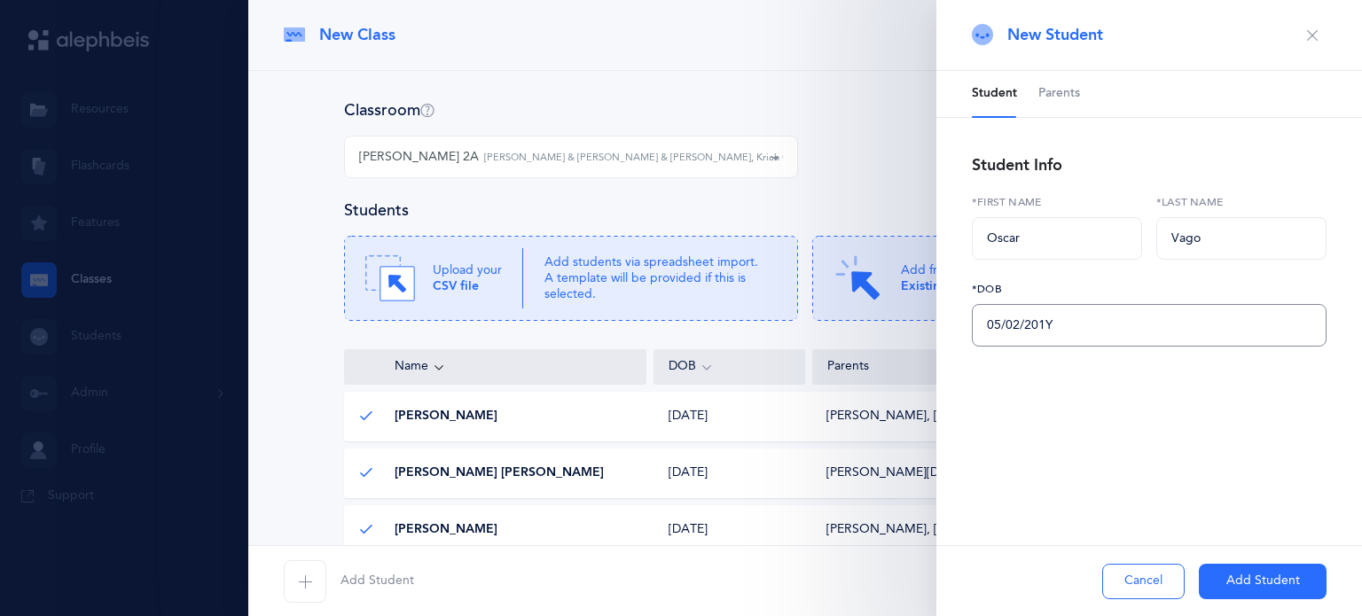
type input "[DATE]"
click at [1047, 101] on span "Parents" at bounding box center [1059, 94] width 42 height 18
click at [1016, 176] on button "Add Parent" at bounding box center [1032, 173] width 121 height 43
select select
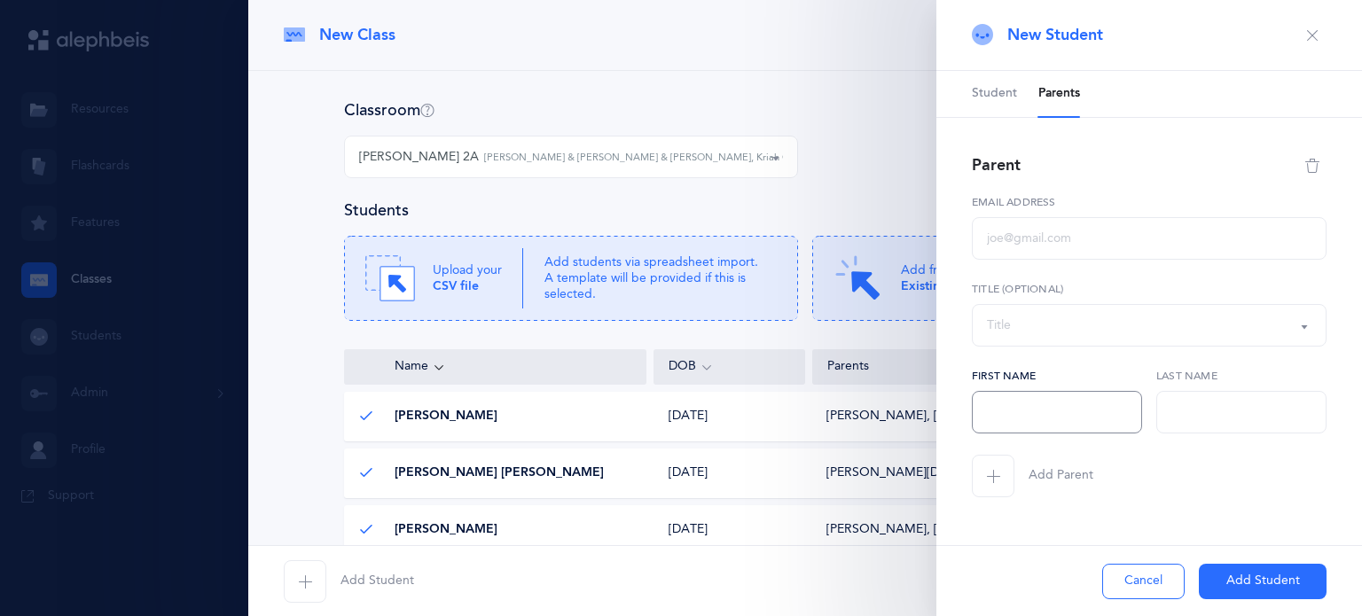
click at [1019, 397] on input "text" at bounding box center [1057, 412] width 170 height 43
type input "[PERSON_NAME]"
click at [1201, 421] on input "text" at bounding box center [1241, 412] width 170 height 43
type input "Vago"
click at [1117, 247] on input "text" at bounding box center [1149, 238] width 355 height 43
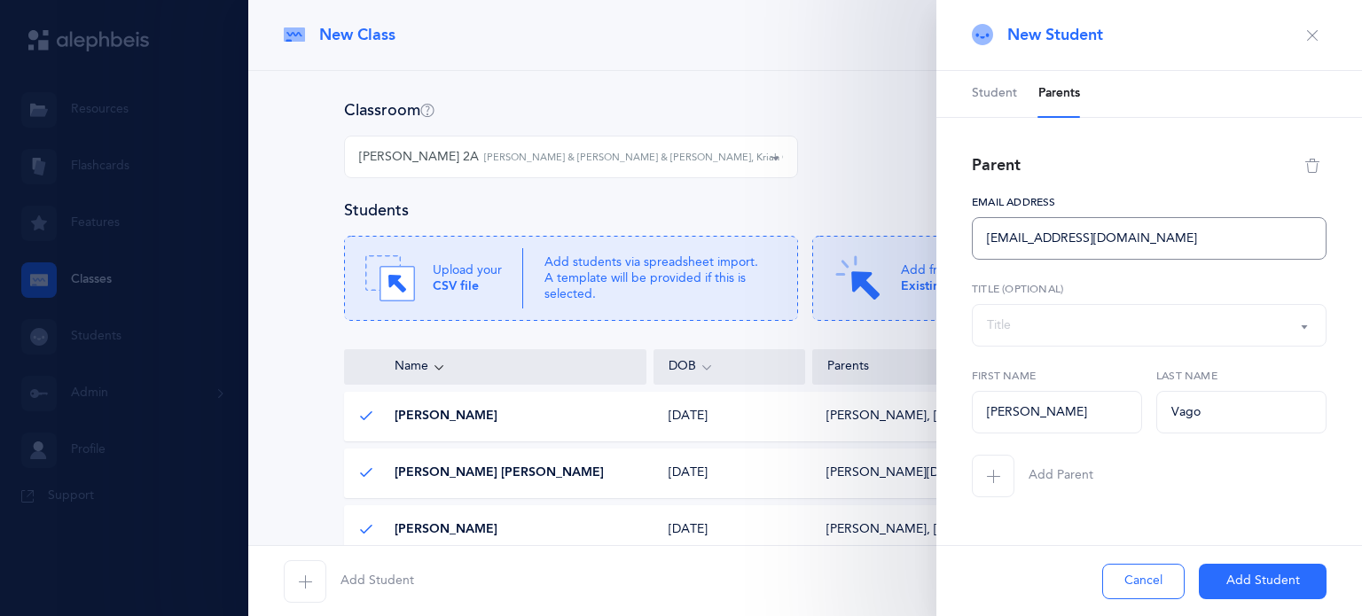
type input "[EMAIL_ADDRESS][DOMAIN_NAME]"
click at [1007, 478] on span "button" at bounding box center [993, 476] width 43 height 43
select select
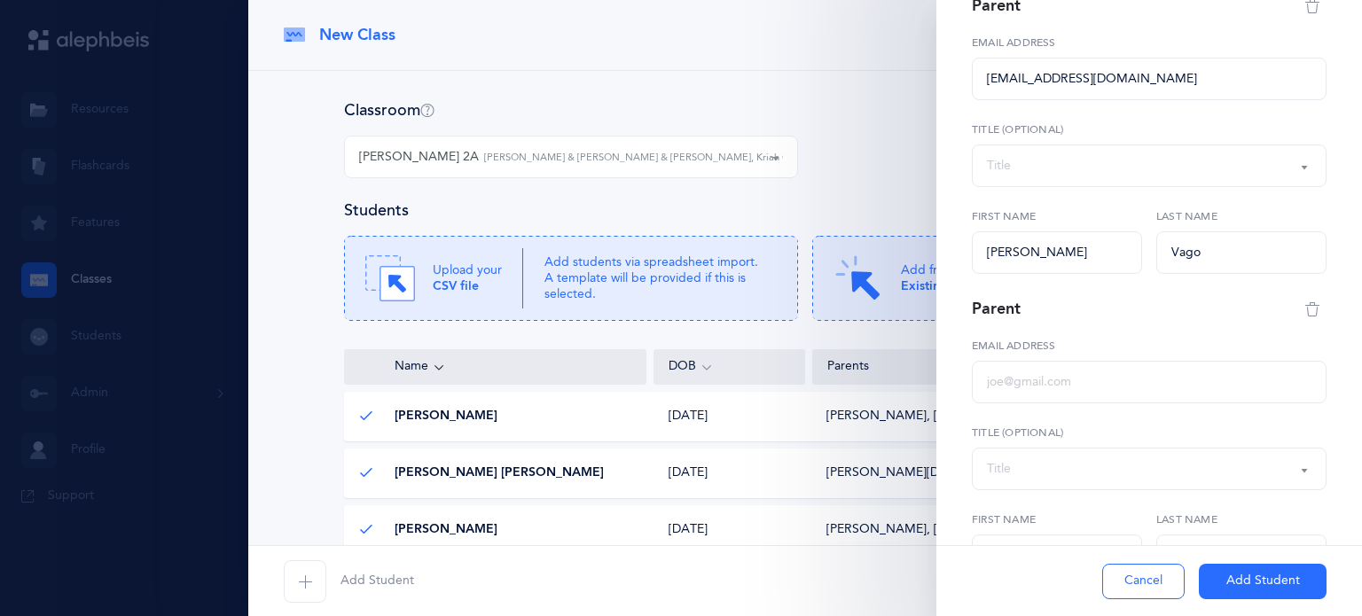
scroll to position [167, 0]
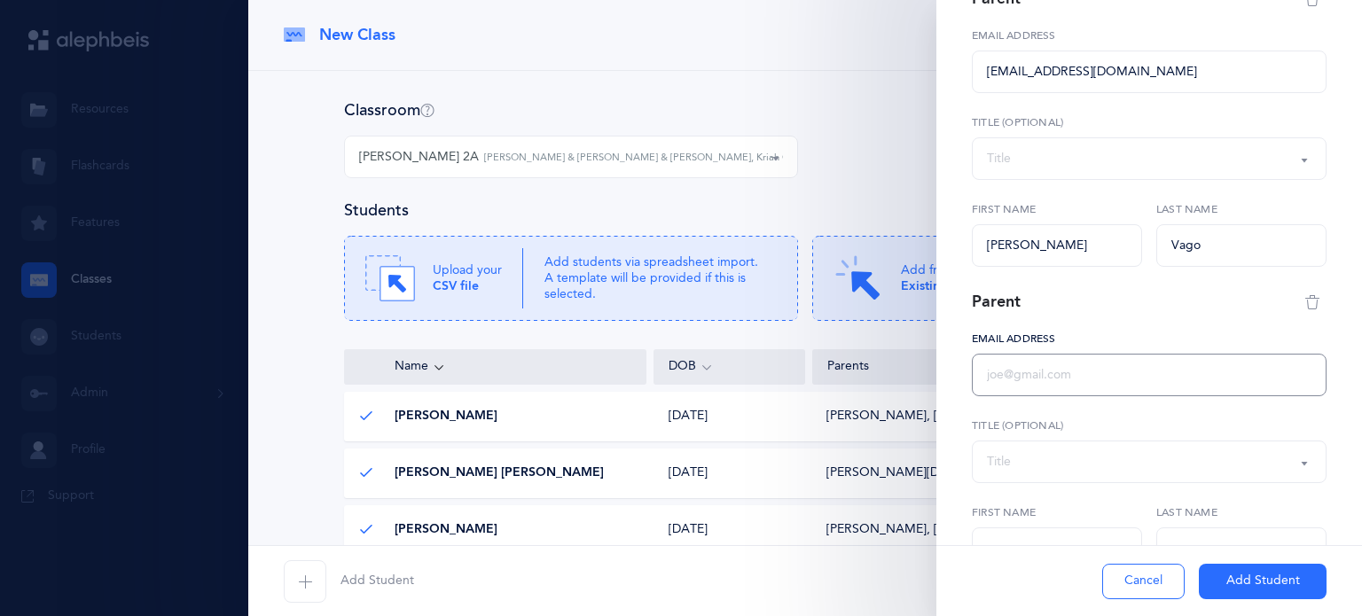
click at [1019, 388] on input "text" at bounding box center [1149, 375] width 355 height 43
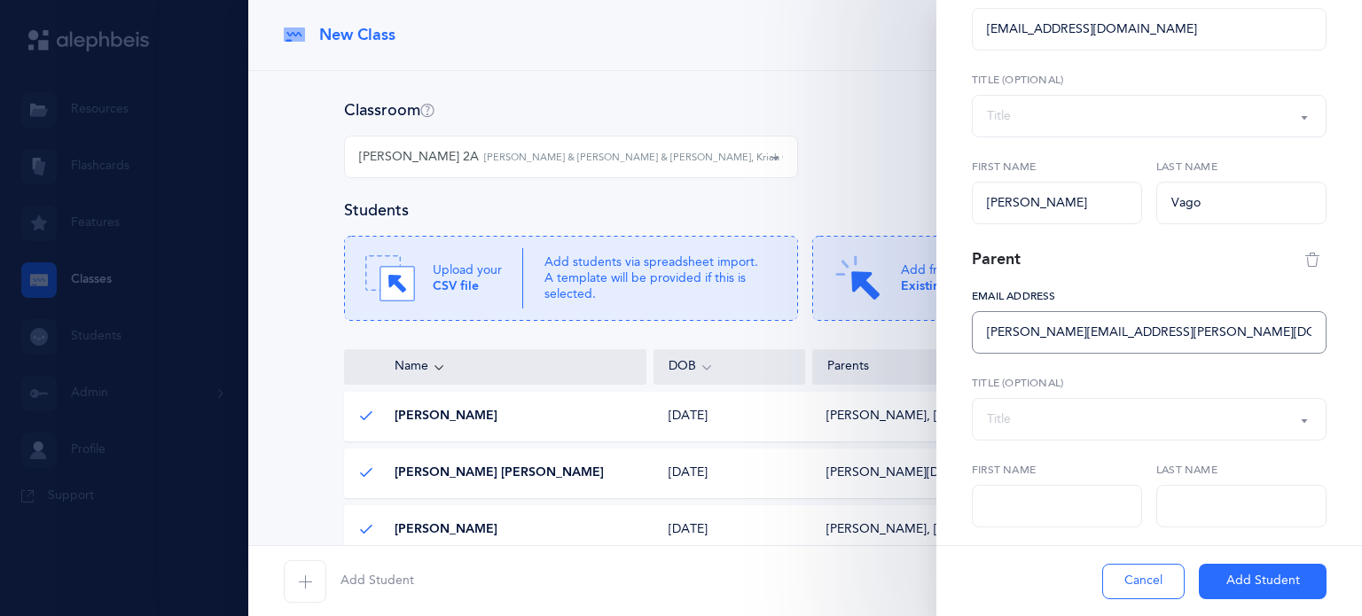
scroll to position [222, 0]
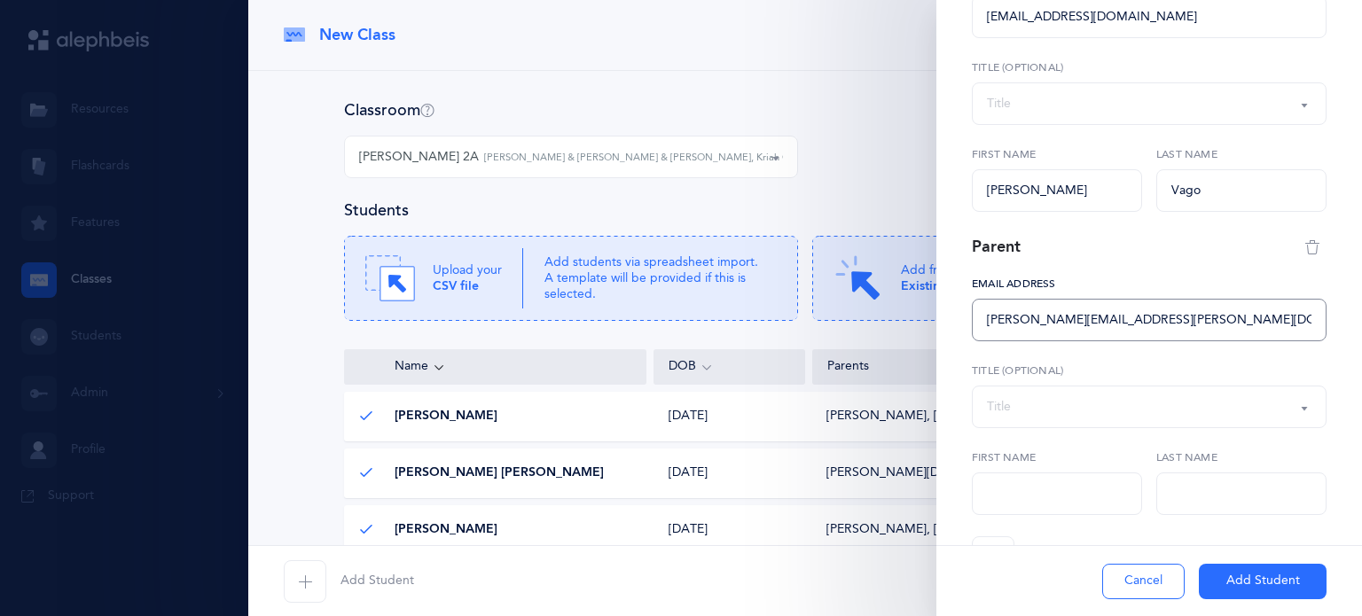
type input "[PERSON_NAME][EMAIL_ADDRESS][PERSON_NAME][DOMAIN_NAME]"
click at [1007, 509] on input "text" at bounding box center [1057, 494] width 170 height 43
type input "[PERSON_NAME]"
click at [1177, 479] on input "text" at bounding box center [1241, 494] width 170 height 43
type input "Vago"
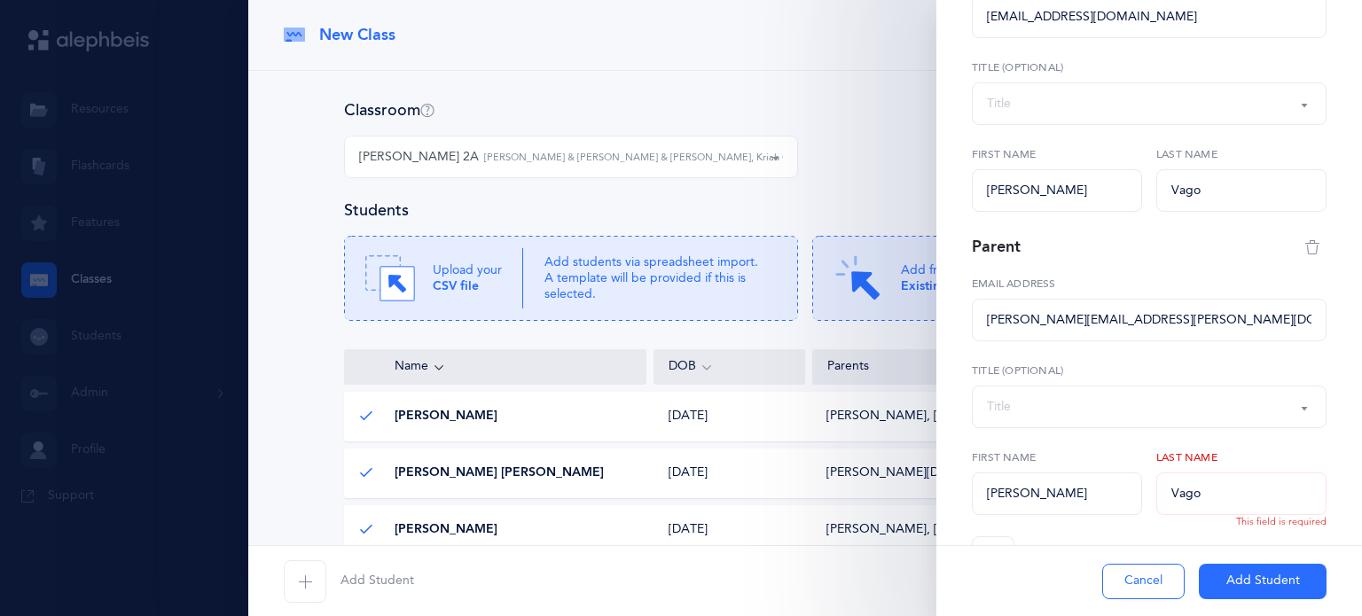
click at [1253, 581] on button "Add Student" at bounding box center [1263, 581] width 128 height 35
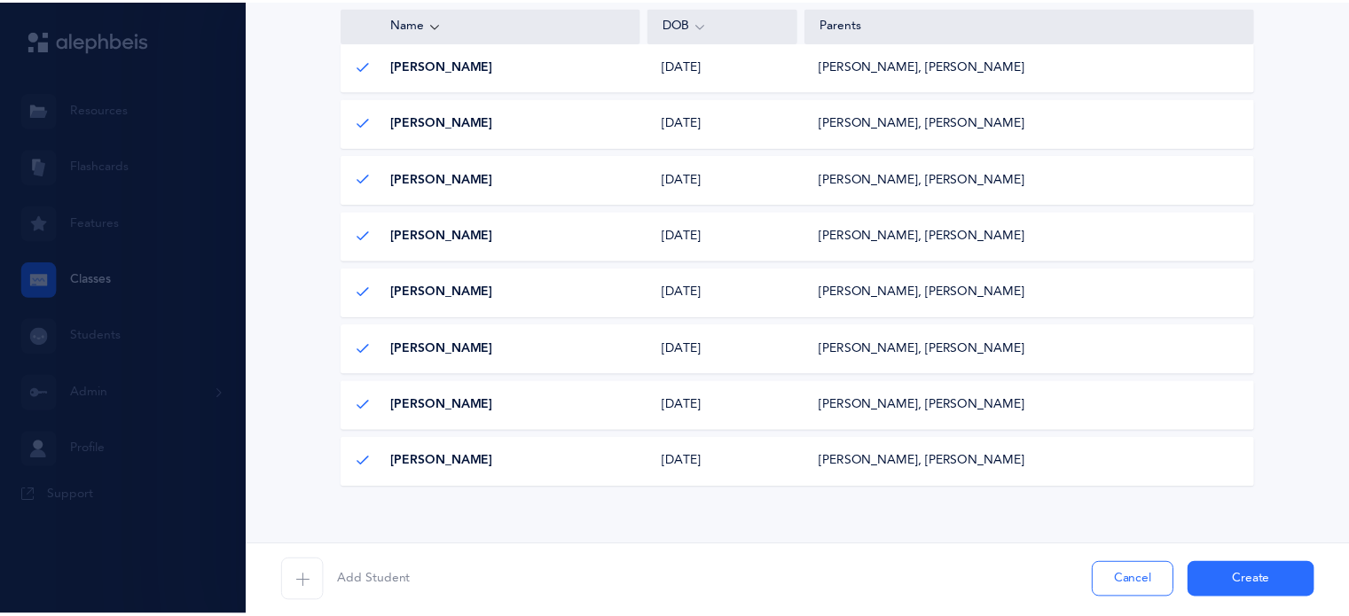
scroll to position [875, 0]
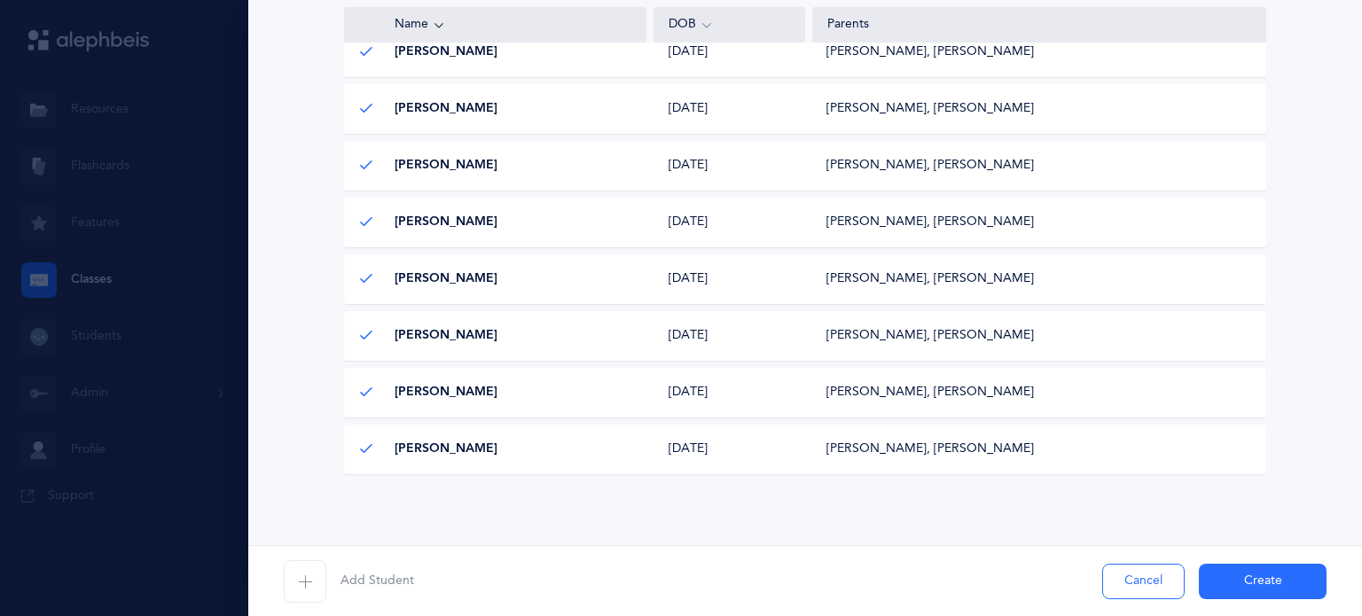
click at [1248, 574] on button "Create" at bounding box center [1263, 581] width 128 height 35
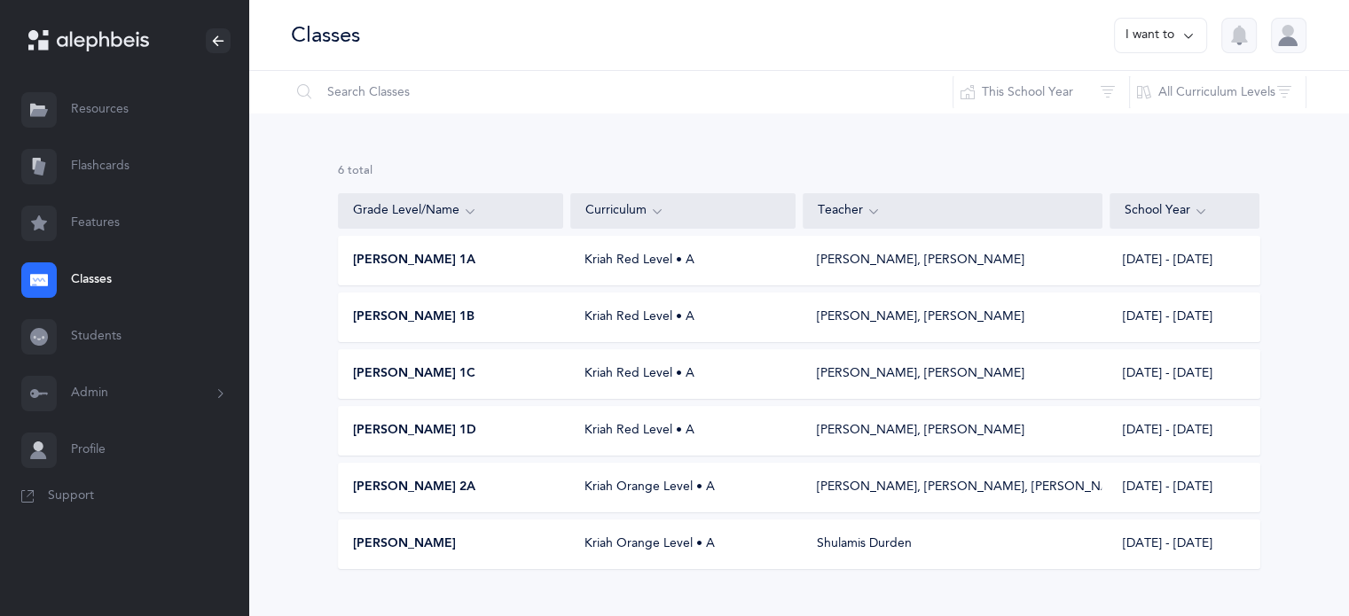
click at [1165, 28] on button "I want to" at bounding box center [1160, 35] width 93 height 35
click at [1136, 121] on button "Add new" at bounding box center [1142, 122] width 98 height 32
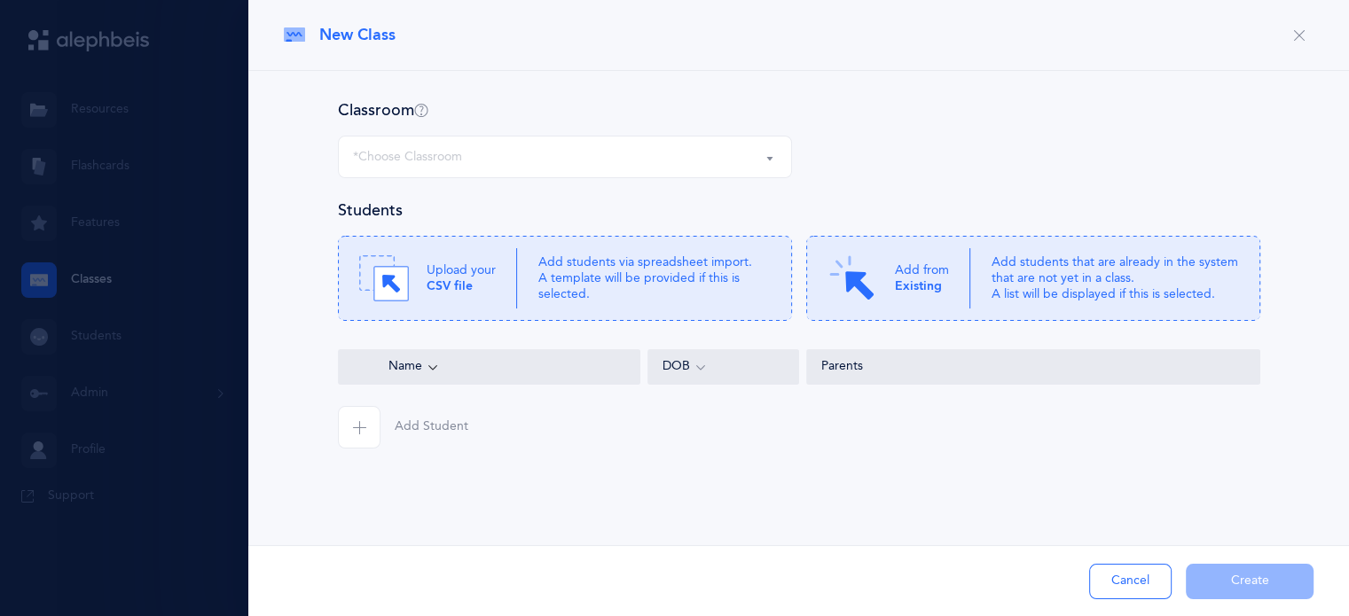
click at [726, 146] on div "*Choose Classroom" at bounding box center [565, 157] width 424 height 30
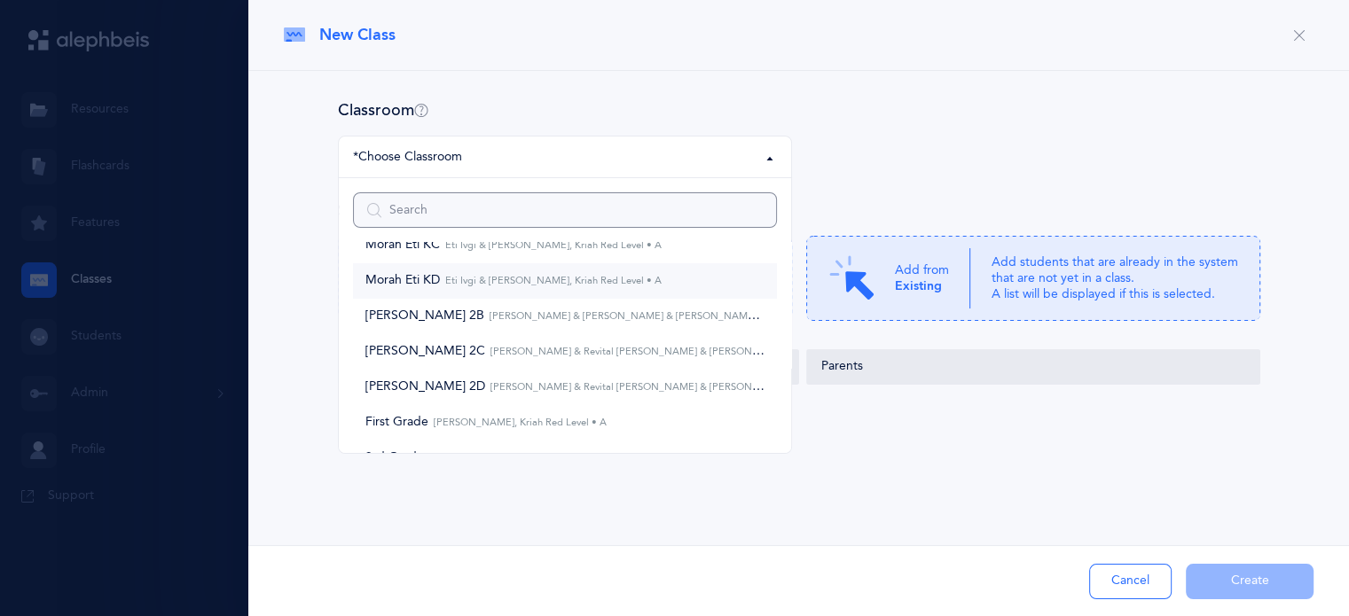
scroll to position [103, 0]
click at [596, 309] on small "[PERSON_NAME] & [PERSON_NAME] & [PERSON_NAME], Kriah Orange Level • A" at bounding box center [674, 313] width 380 height 12
select select "389"
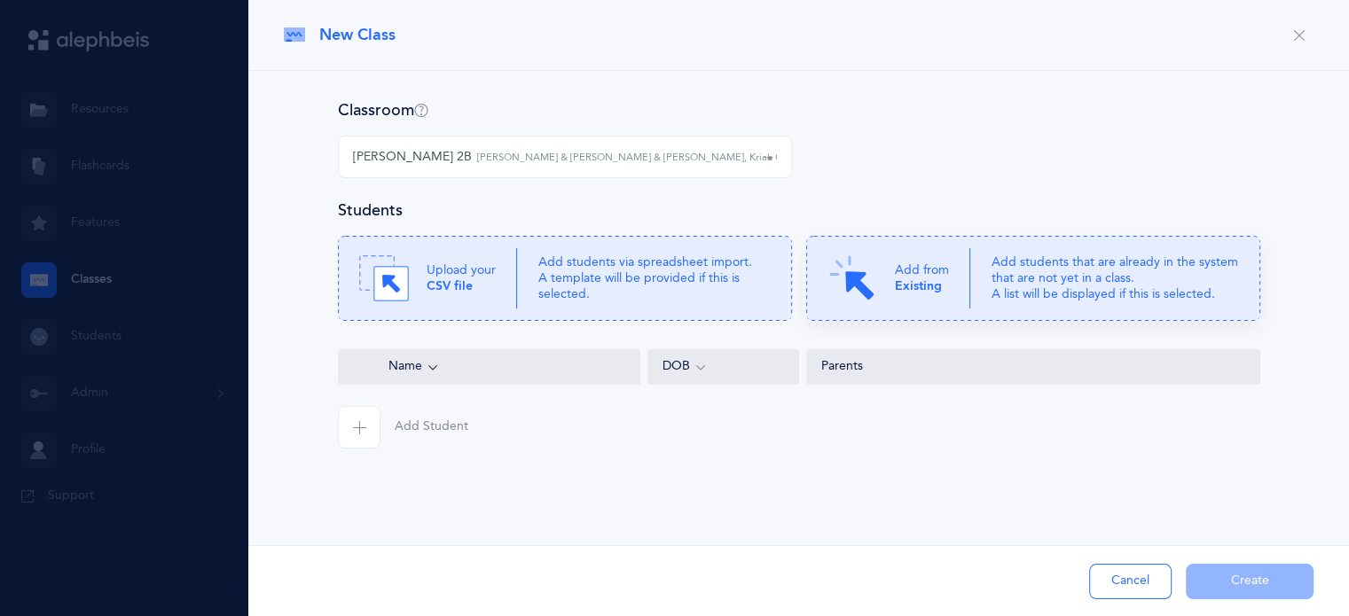
click at [891, 293] on div "Add from Existing" at bounding box center [898, 279] width 143 height 50
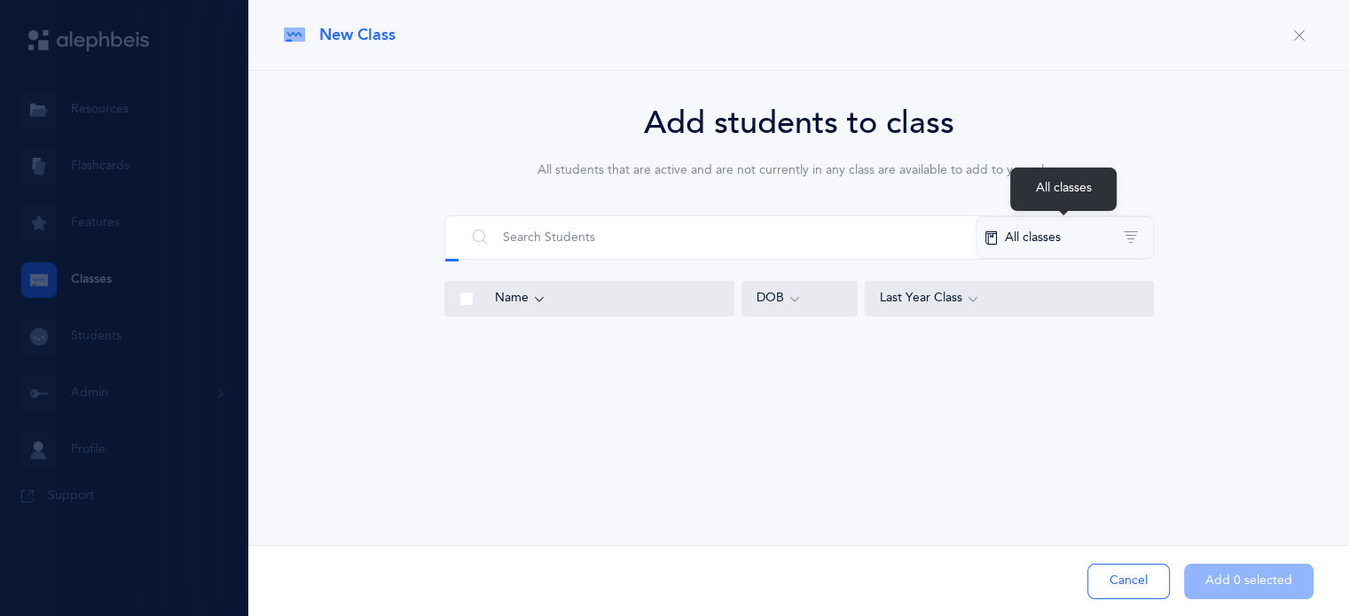
click at [1050, 225] on button "All classes" at bounding box center [1063, 237] width 177 height 43
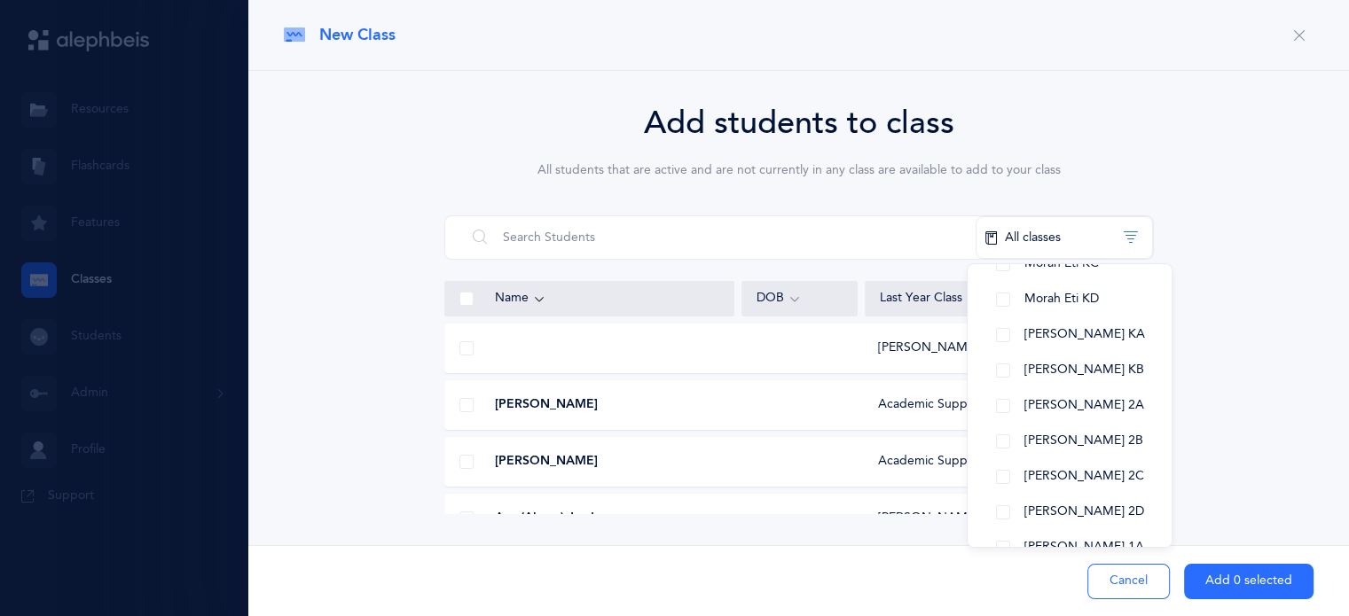
scroll to position [291, 0]
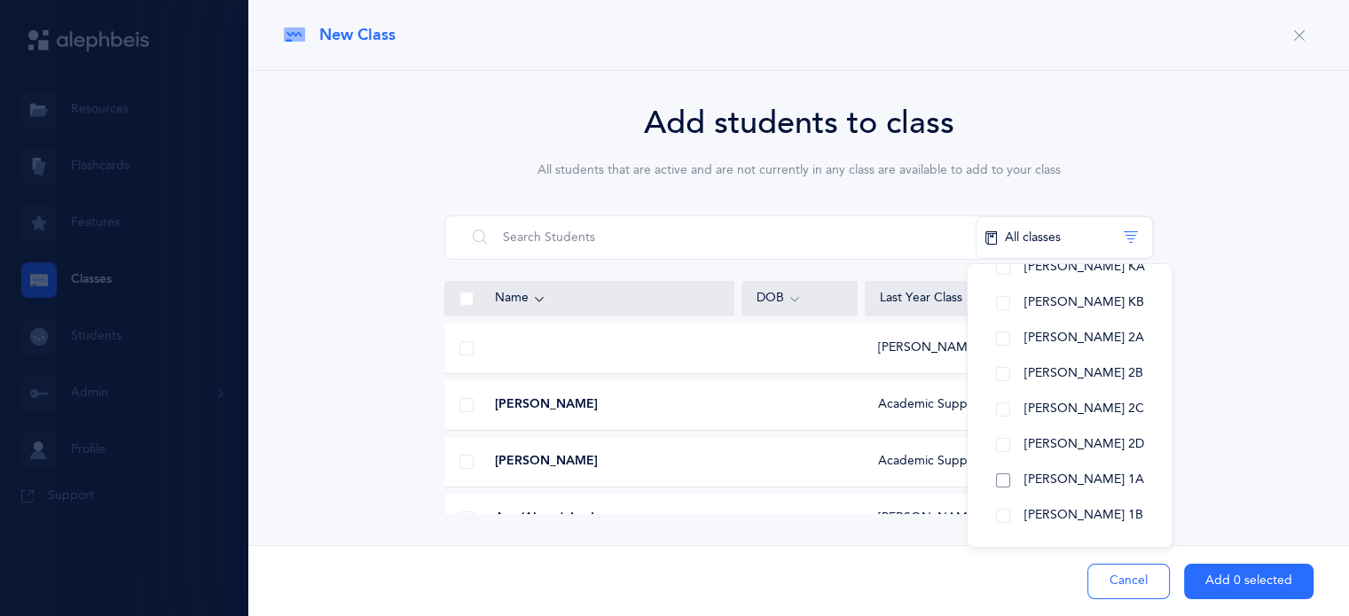
click at [1003, 479] on button "[PERSON_NAME] 1A" at bounding box center [1069, 480] width 176 height 35
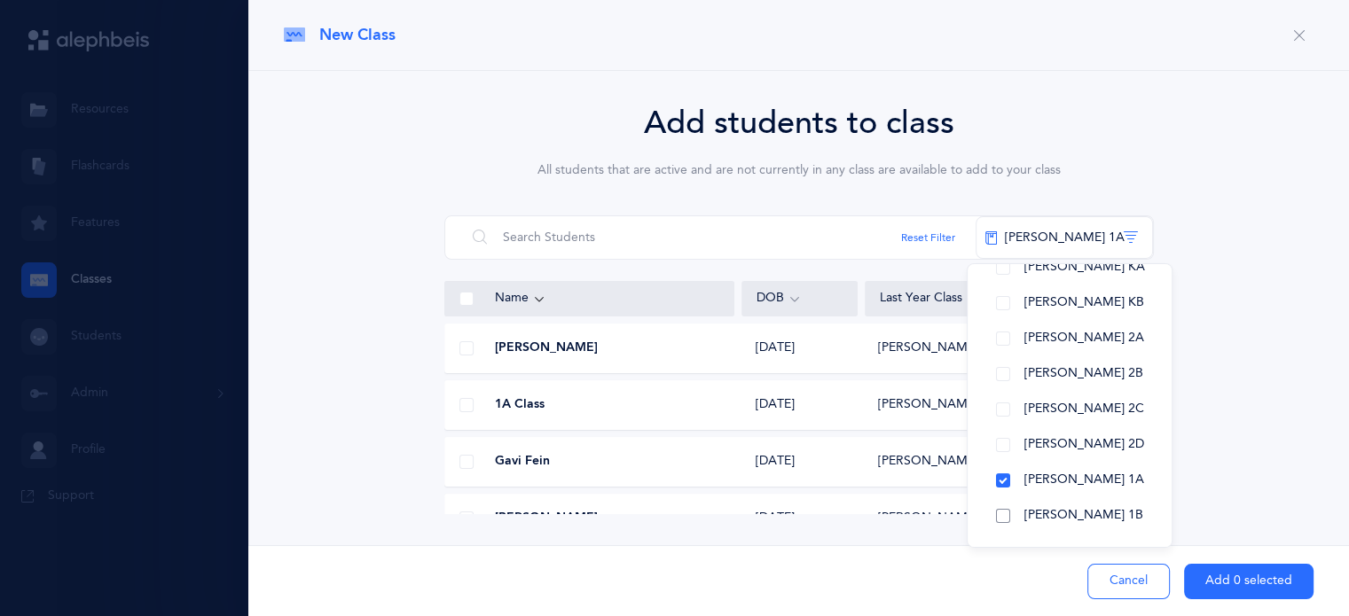
click at [997, 517] on button "[PERSON_NAME] 1B" at bounding box center [1069, 515] width 176 height 35
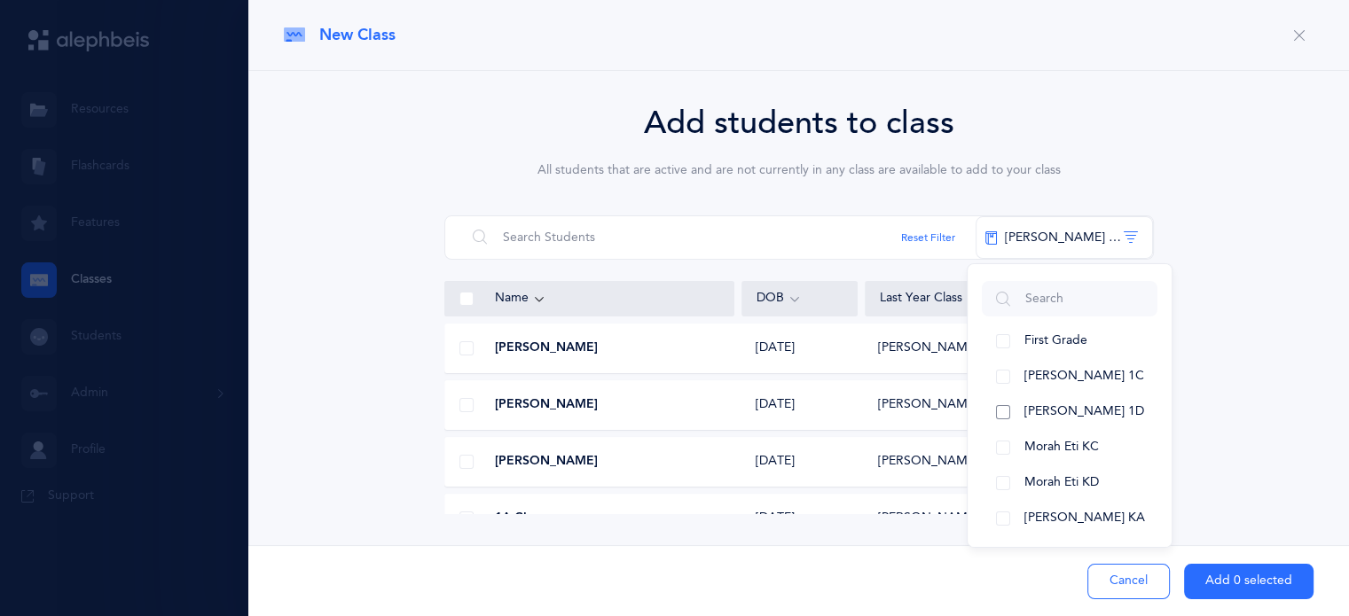
click at [1008, 412] on button "[PERSON_NAME] 1D" at bounding box center [1069, 412] width 176 height 35
click at [1004, 371] on button "[PERSON_NAME] 1C" at bounding box center [1069, 376] width 176 height 35
click at [465, 353] on span at bounding box center [466, 348] width 14 height 14
click at [0, 0] on input "checkbox" at bounding box center [0, 0] width 0 height 0
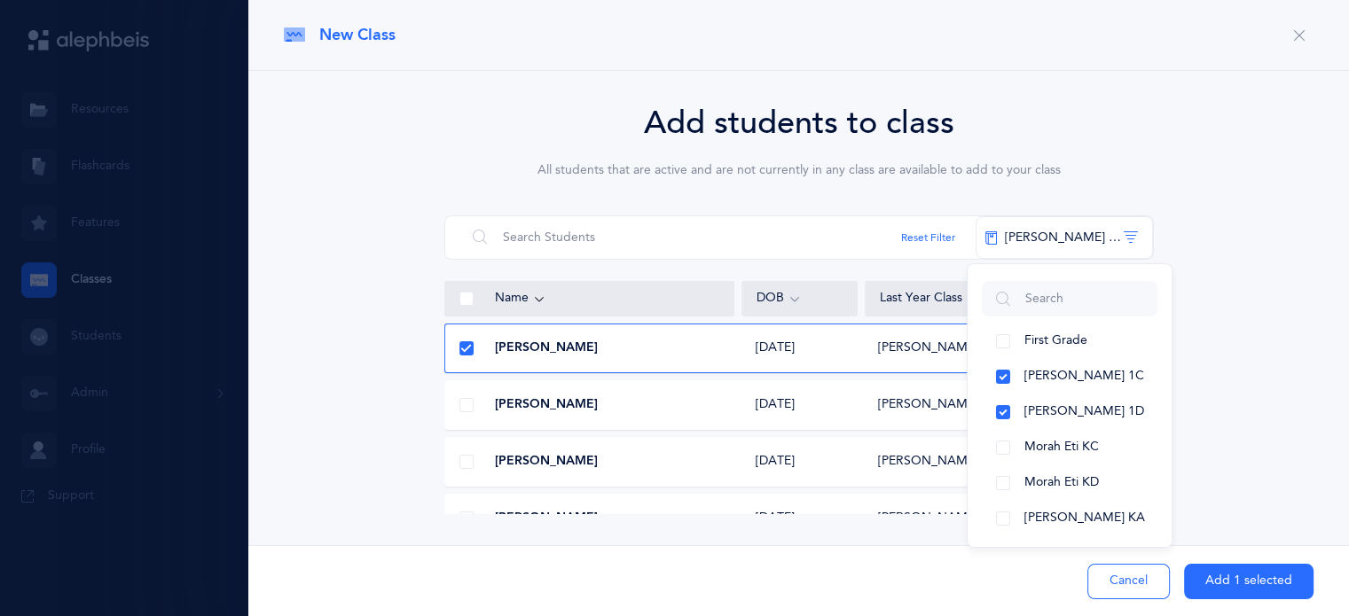
click at [466, 460] on span at bounding box center [466, 462] width 14 height 14
click at [0, 0] on input "checkbox" at bounding box center [0, 0] width 0 height 0
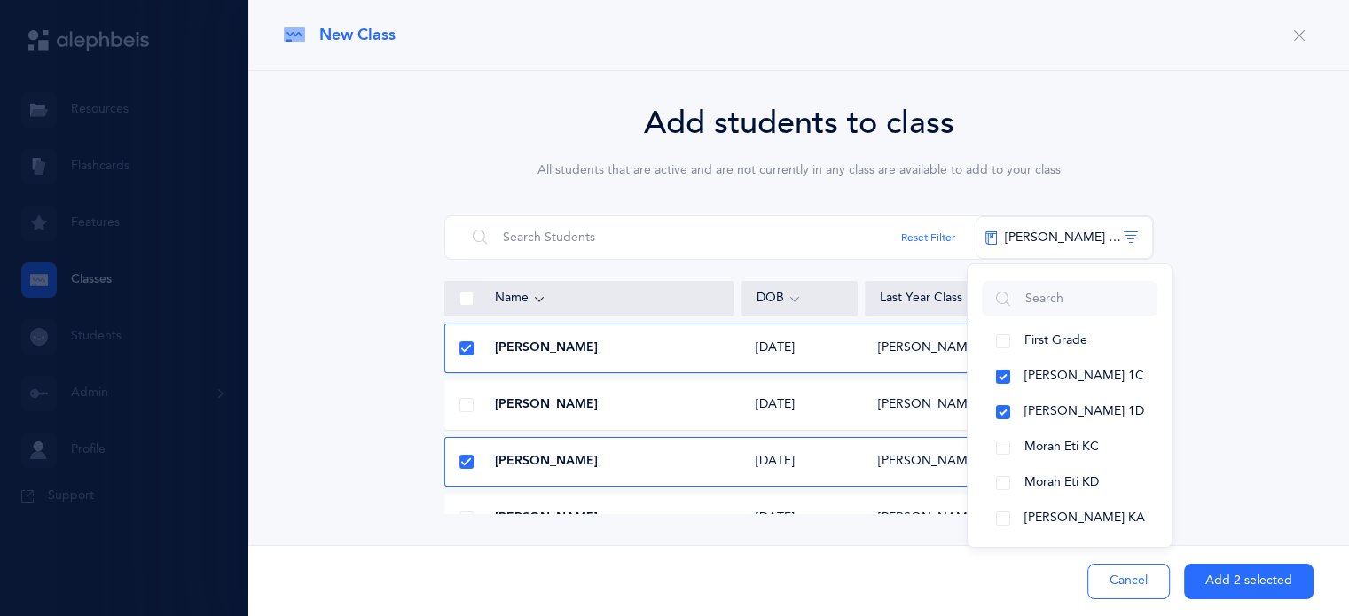
scroll to position [64, 0]
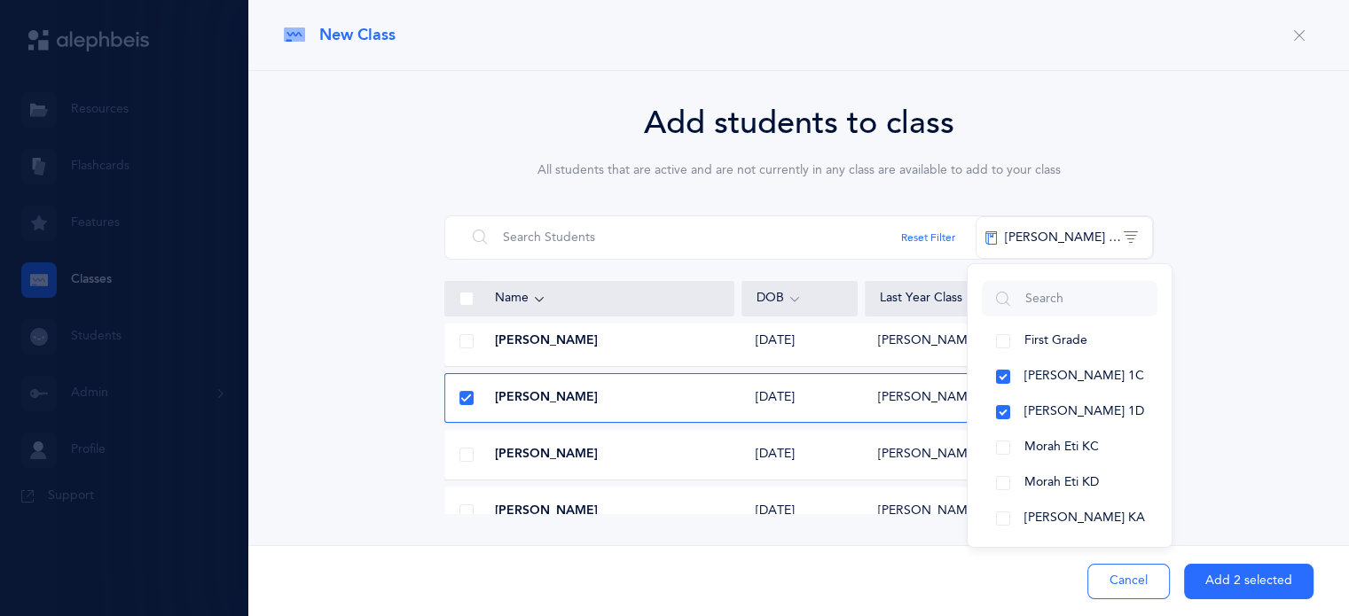
click at [461, 454] on span at bounding box center [466, 455] width 14 height 14
click at [0, 0] on input "checkbox" at bounding box center [0, 0] width 0 height 0
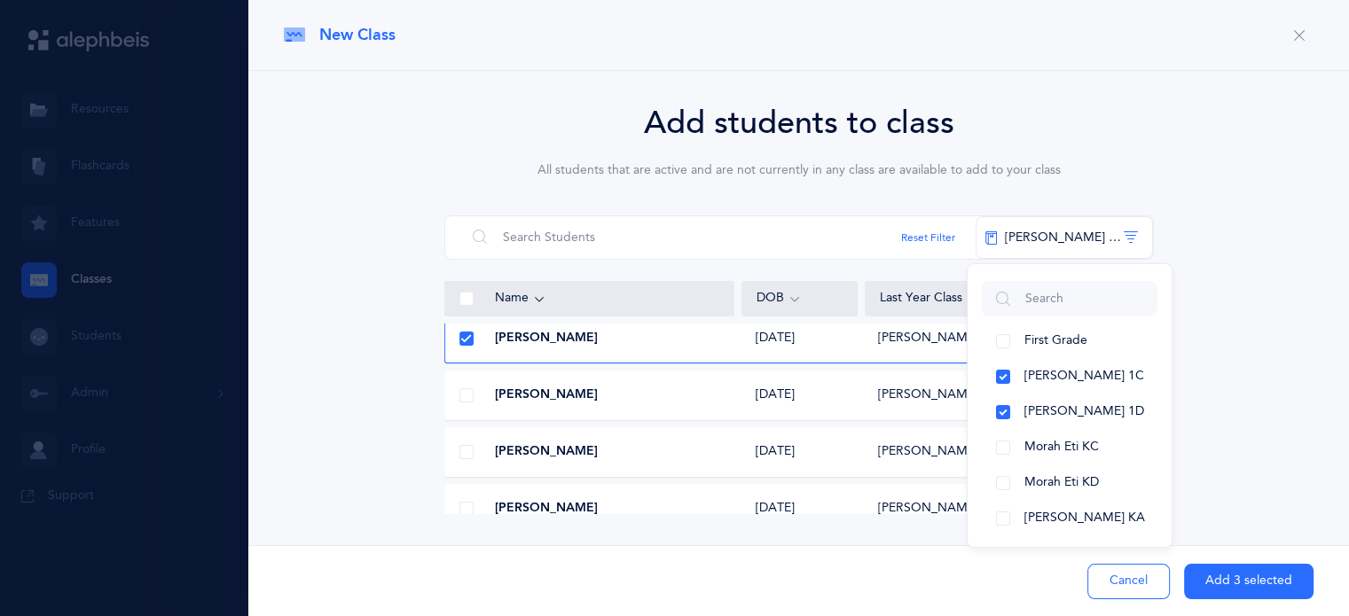
scroll to position [188, 0]
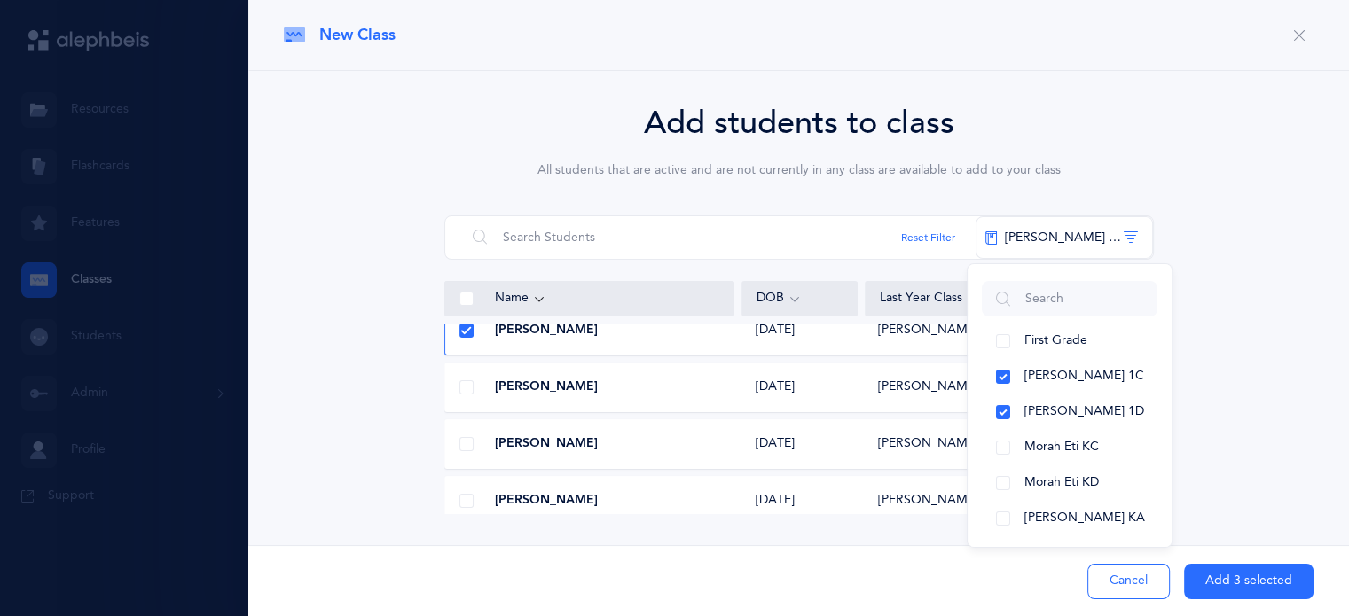
click at [465, 384] on span at bounding box center [466, 387] width 14 height 14
click at [0, 0] on input "checkbox" at bounding box center [0, 0] width 0 height 0
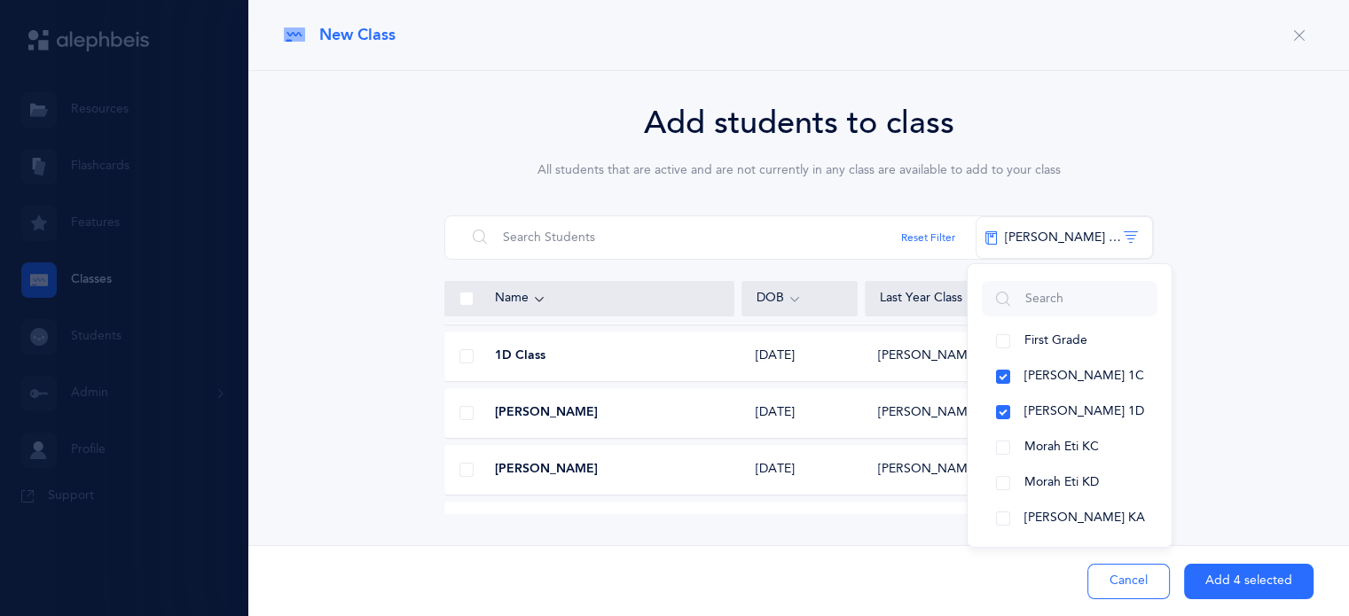
scroll to position [560, 0]
click at [466, 409] on span at bounding box center [466, 412] width 14 height 14
click at [0, 0] on input "checkbox" at bounding box center [0, 0] width 0 height 0
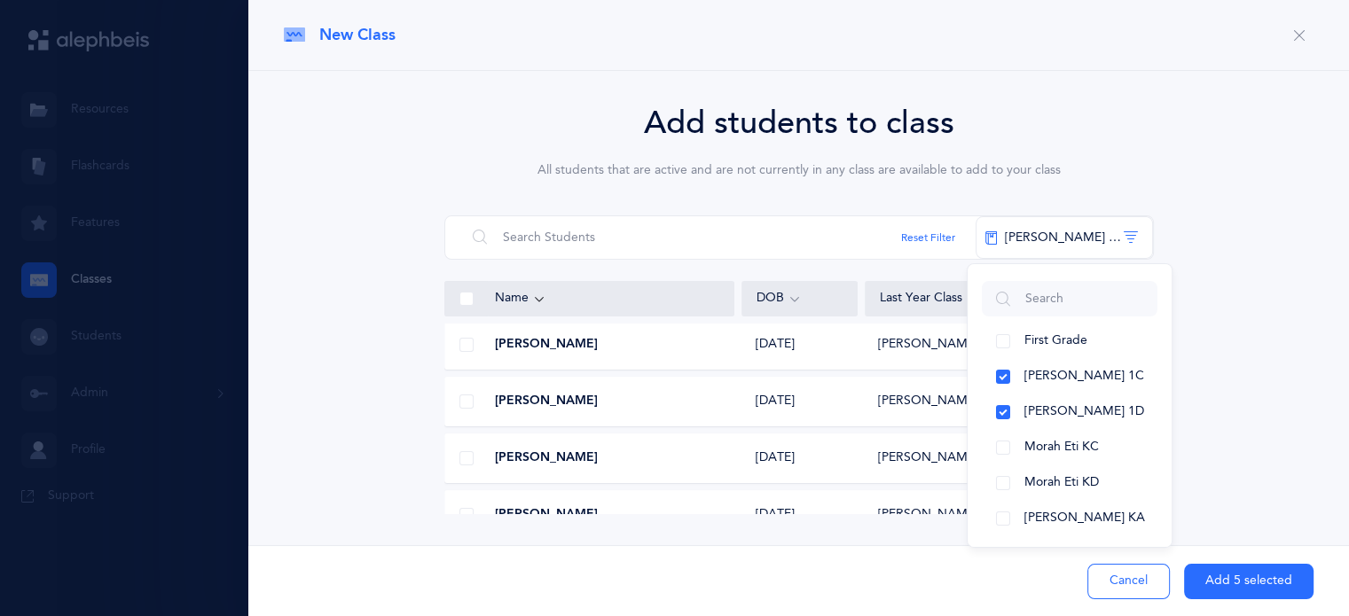
scroll to position [1138, 0]
click at [466, 402] on span at bounding box center [466, 402] width 14 height 14
click at [0, 0] on input "checkbox" at bounding box center [0, 0] width 0 height 0
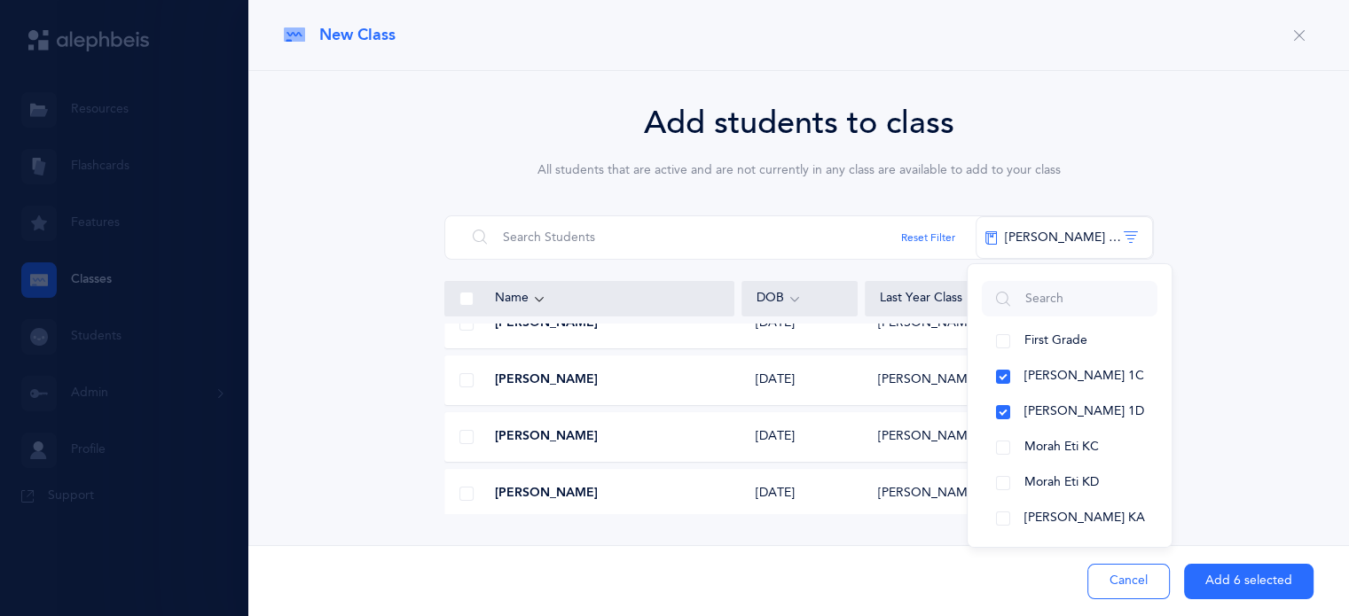
scroll to position [1330, 0]
click at [466, 439] on span at bounding box center [466, 437] width 14 height 14
click at [0, 0] on input "checkbox" at bounding box center [0, 0] width 0 height 0
click at [466, 439] on icon at bounding box center [466, 438] width 10 height 10
click at [0, 0] on input "checkbox" at bounding box center [0, 0] width 0 height 0
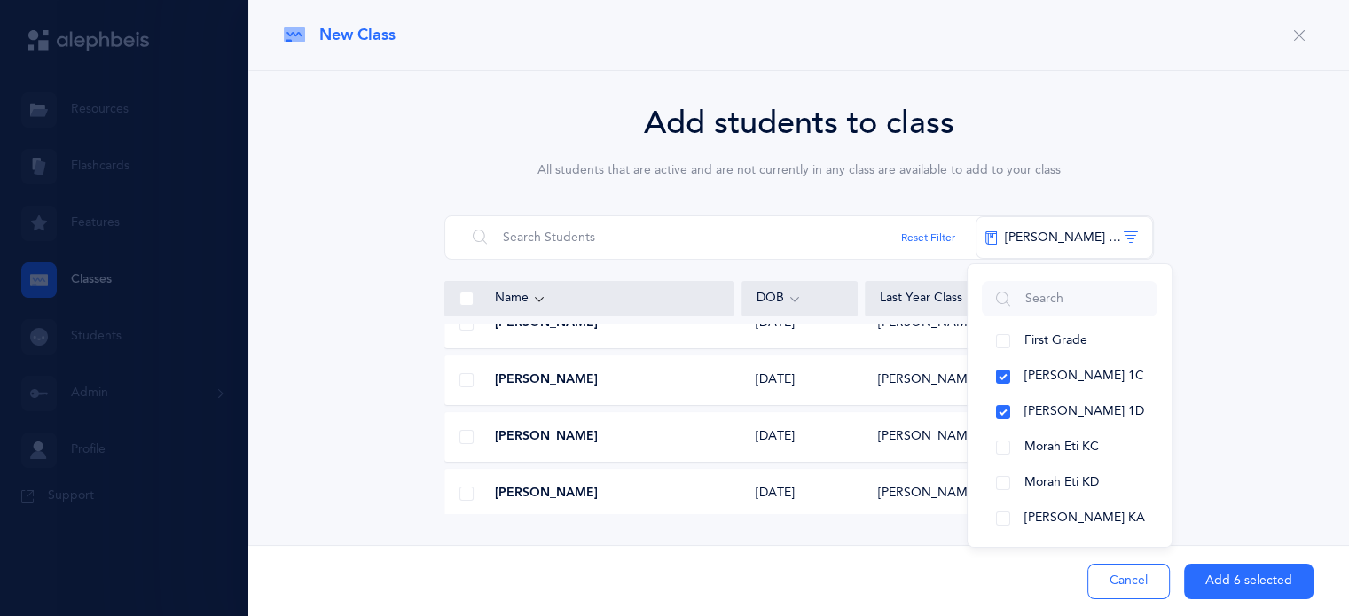
click at [466, 439] on span at bounding box center [466, 437] width 14 height 14
click at [0, 0] on input "checkbox" at bounding box center [0, 0] width 0 height 0
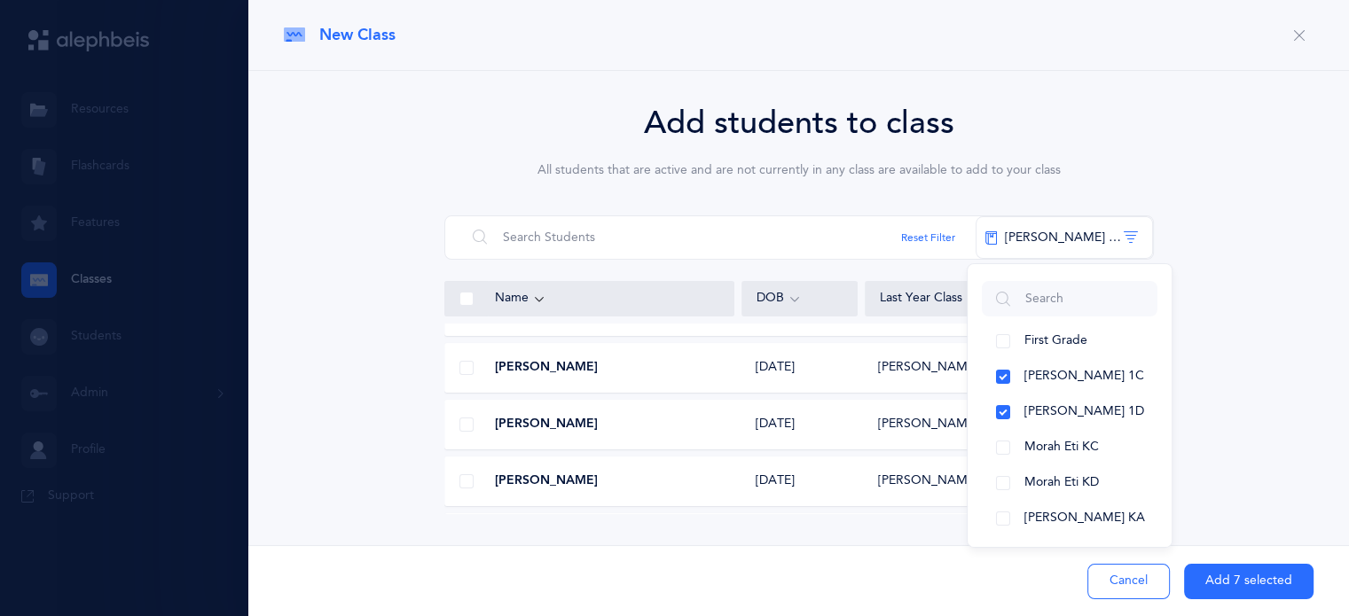
scroll to position [1797, 0]
click at [465, 422] on span at bounding box center [466, 424] width 14 height 14
click at [0, 0] on input "checkbox" at bounding box center [0, 0] width 0 height 0
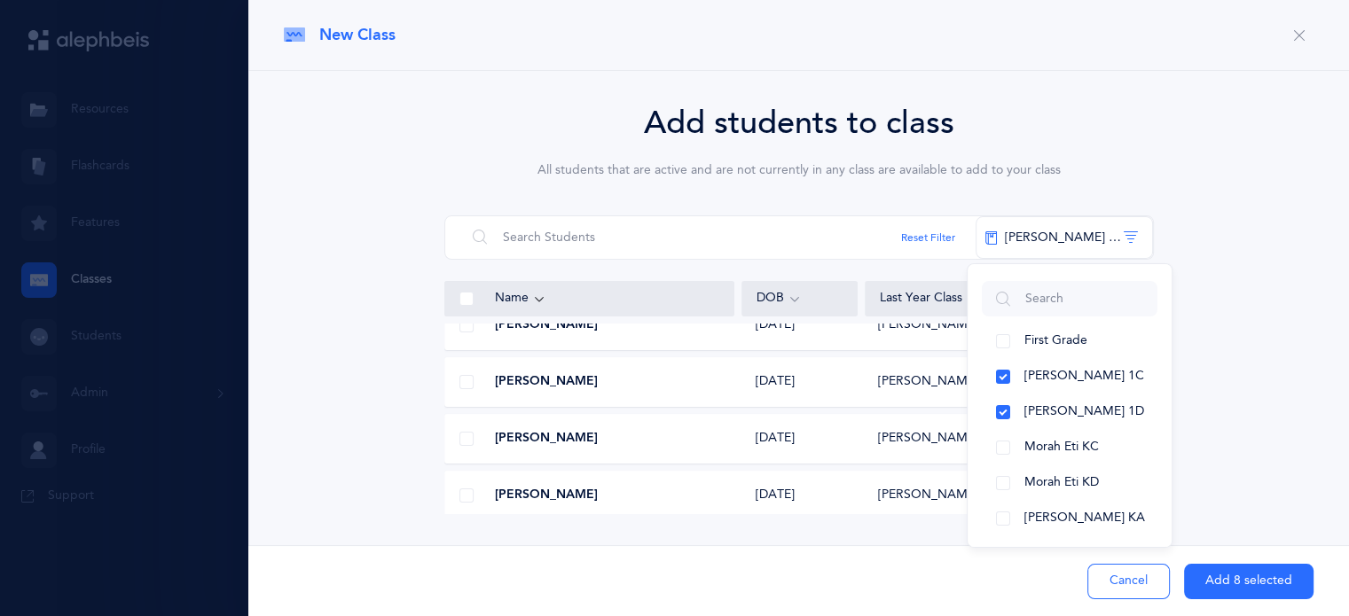
scroll to position [1968, 0]
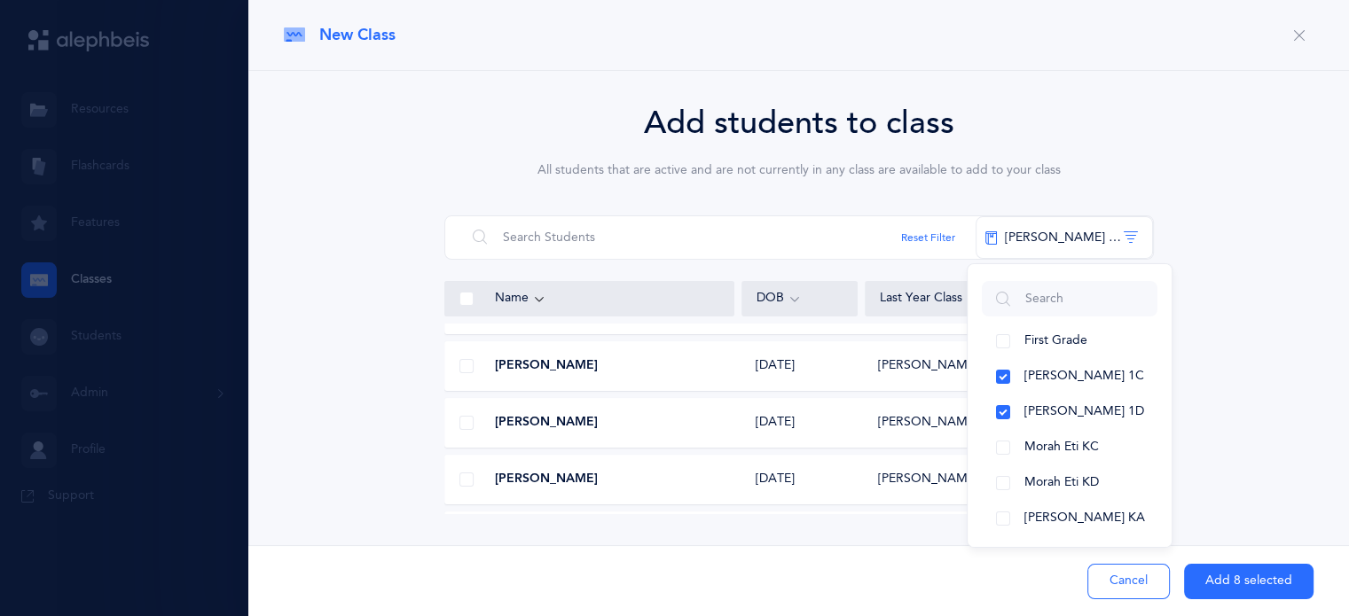
click at [465, 423] on span at bounding box center [466, 423] width 14 height 14
click at [0, 0] on input "checkbox" at bounding box center [0, 0] width 0 height 0
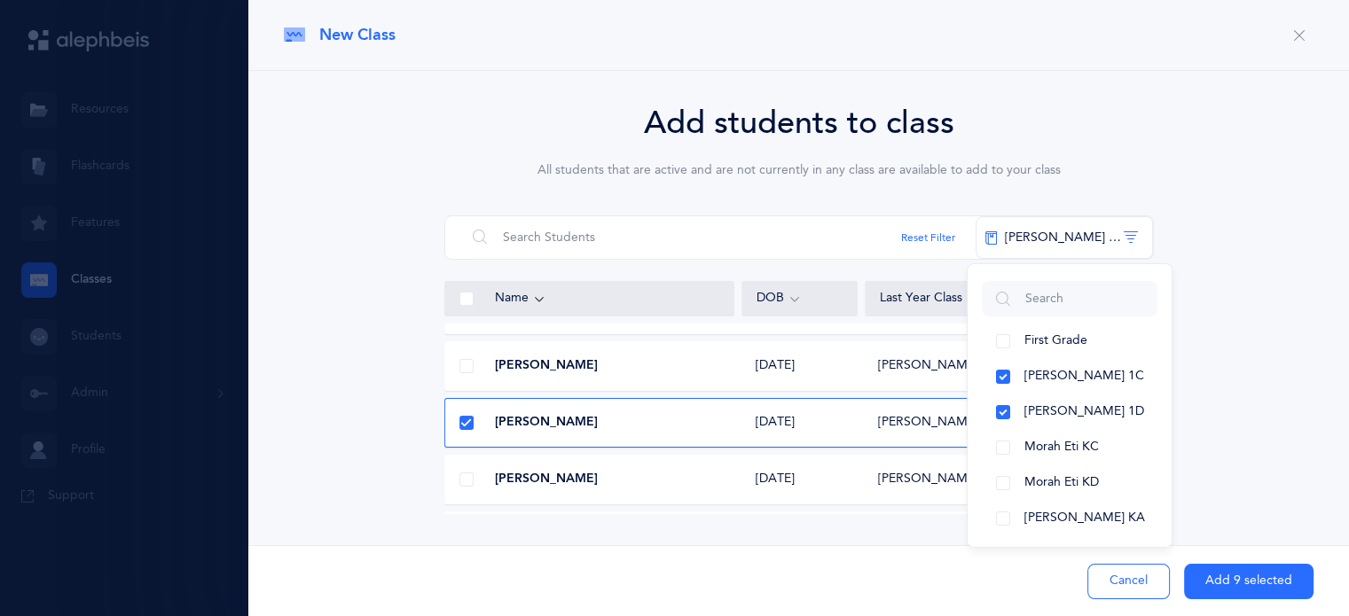
click at [465, 484] on span at bounding box center [466, 480] width 14 height 14
click at [0, 0] on input "checkbox" at bounding box center [0, 0] width 0 height 0
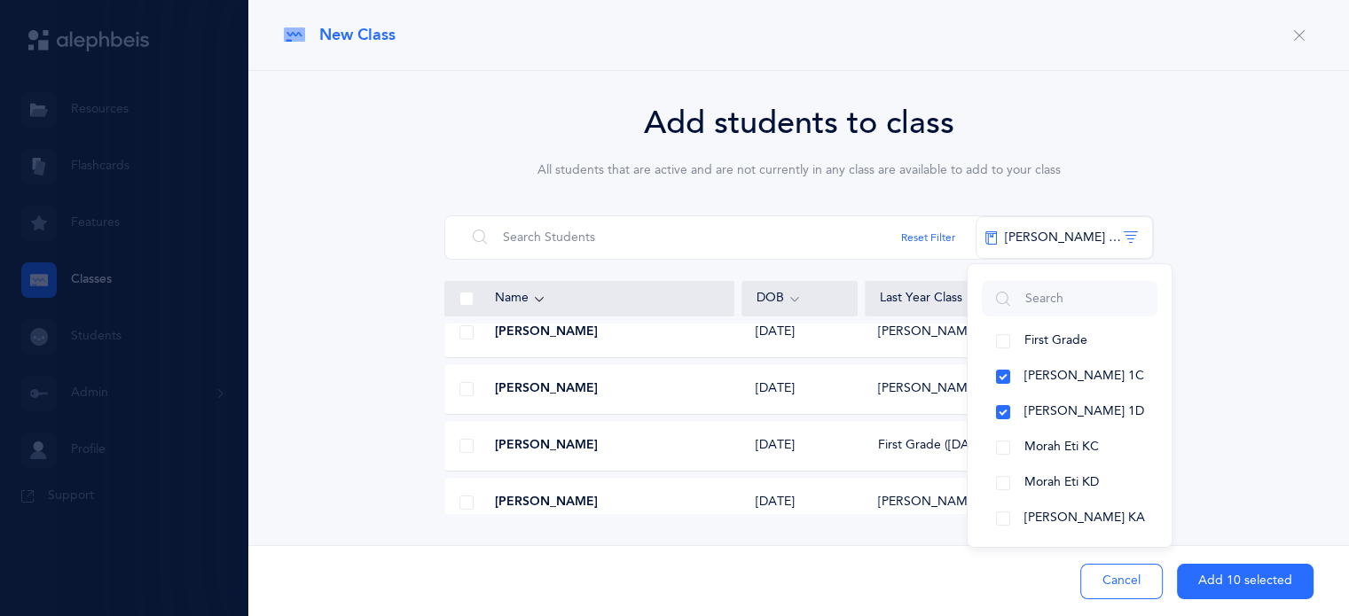
scroll to position [2173, 0]
click at [465, 442] on span at bounding box center [466, 445] width 14 height 14
click at [0, 0] on input "checkbox" at bounding box center [0, 0] width 0 height 0
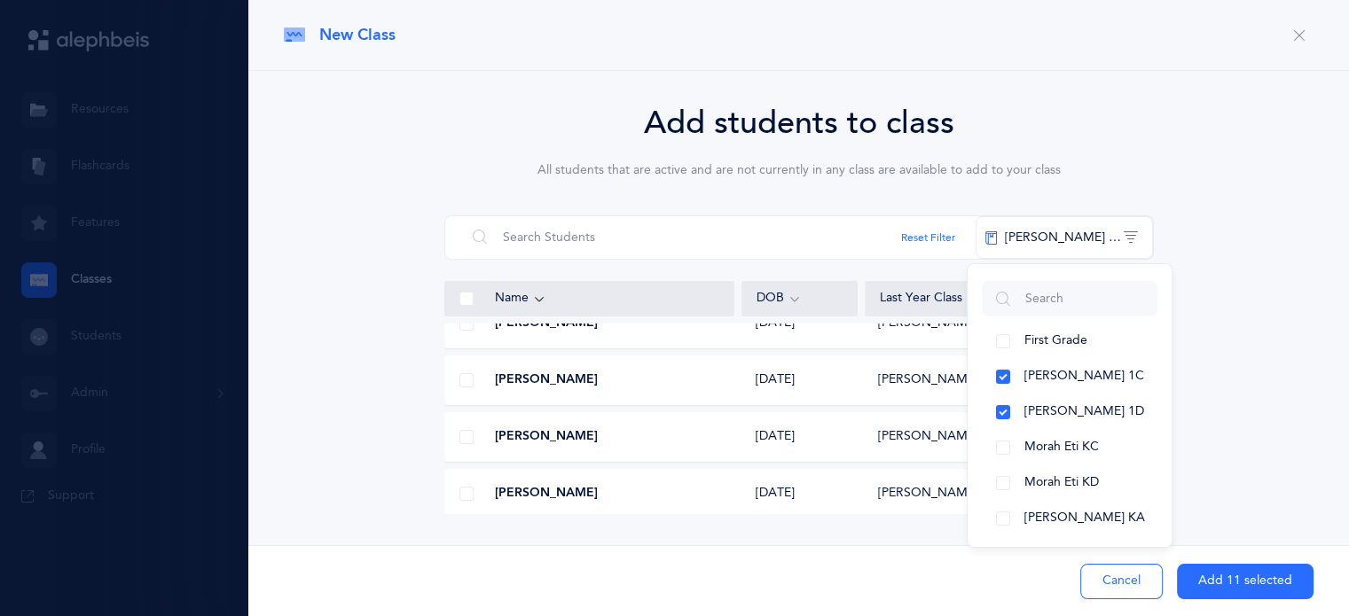
click at [461, 438] on span at bounding box center [466, 437] width 14 height 14
click at [0, 0] on input "checkbox" at bounding box center [0, 0] width 0 height 0
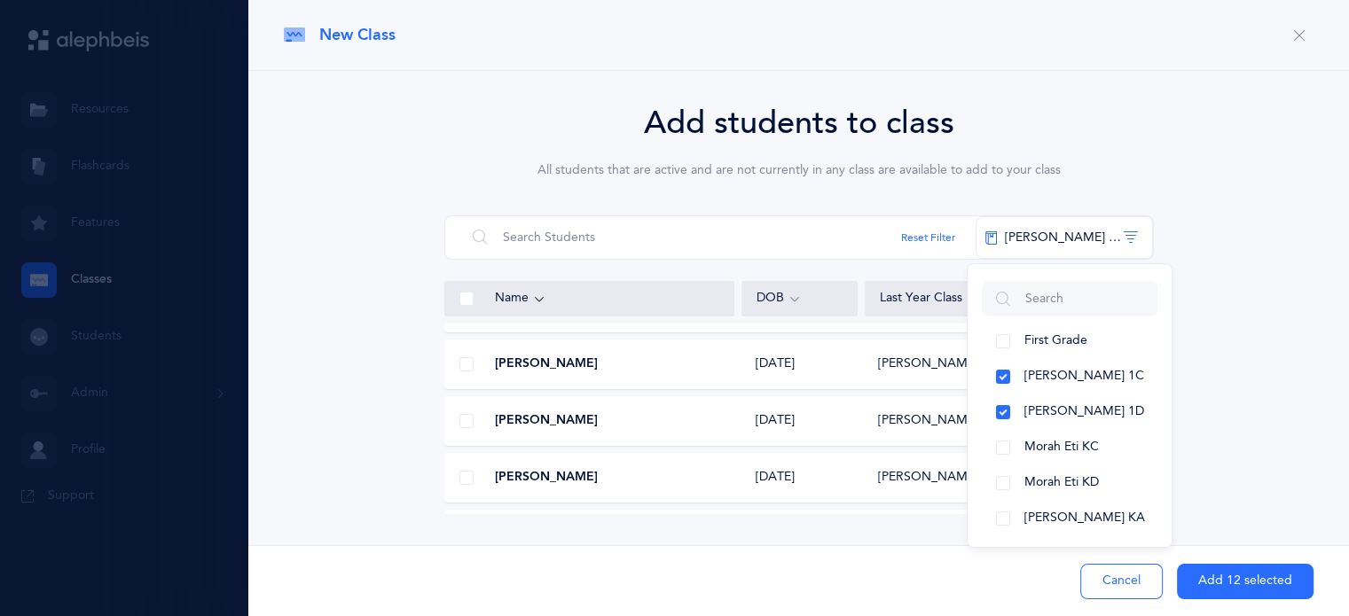
scroll to position [2595, 0]
click at [462, 421] on span at bounding box center [466, 420] width 14 height 14
click at [0, 0] on input "checkbox" at bounding box center [0, 0] width 0 height 0
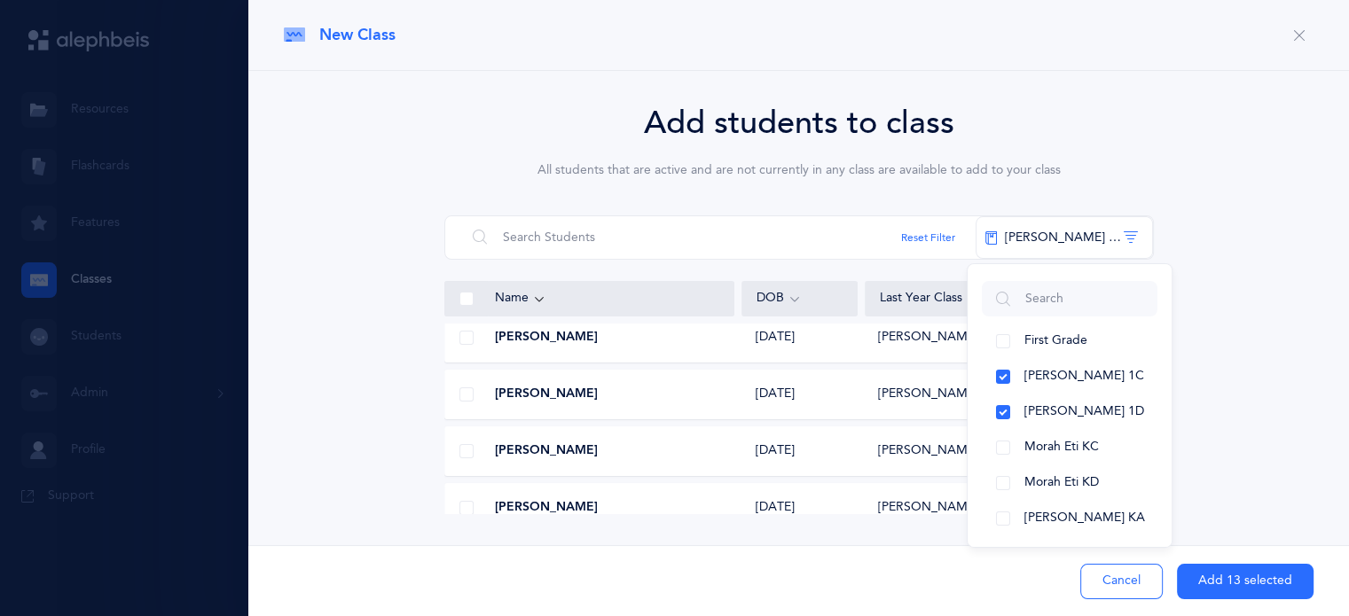
scroll to position [2740, 0]
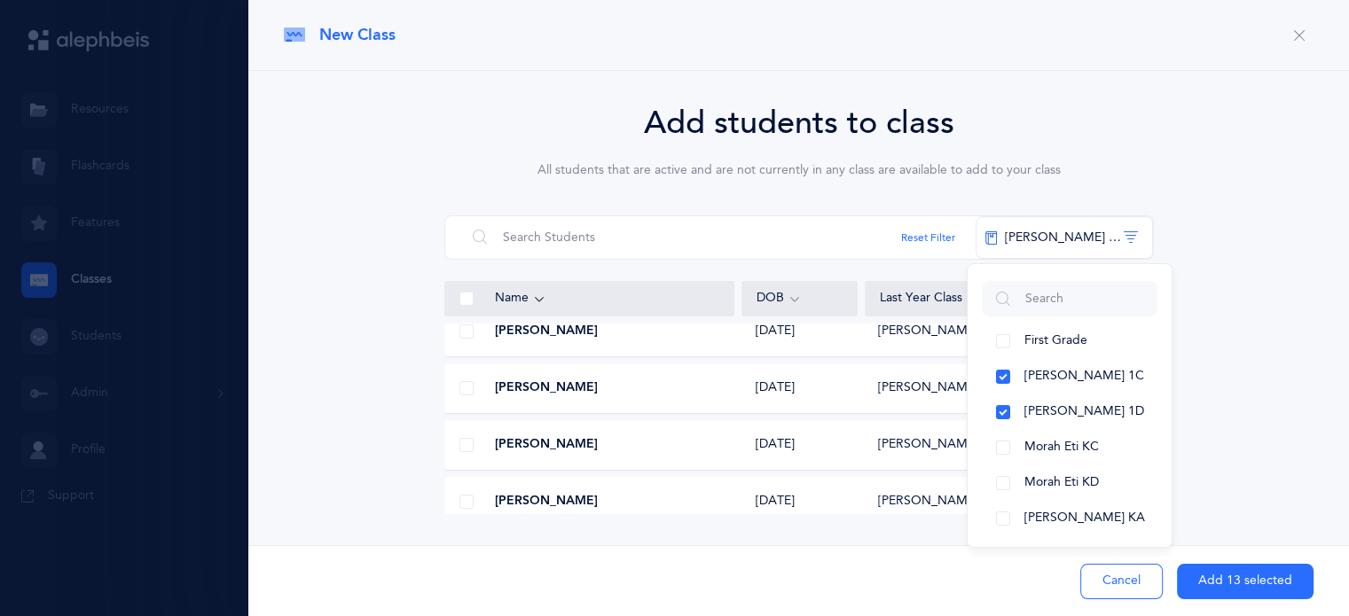
click at [465, 446] on span at bounding box center [466, 445] width 14 height 14
click at [0, 0] on input "checkbox" at bounding box center [0, 0] width 0 height 0
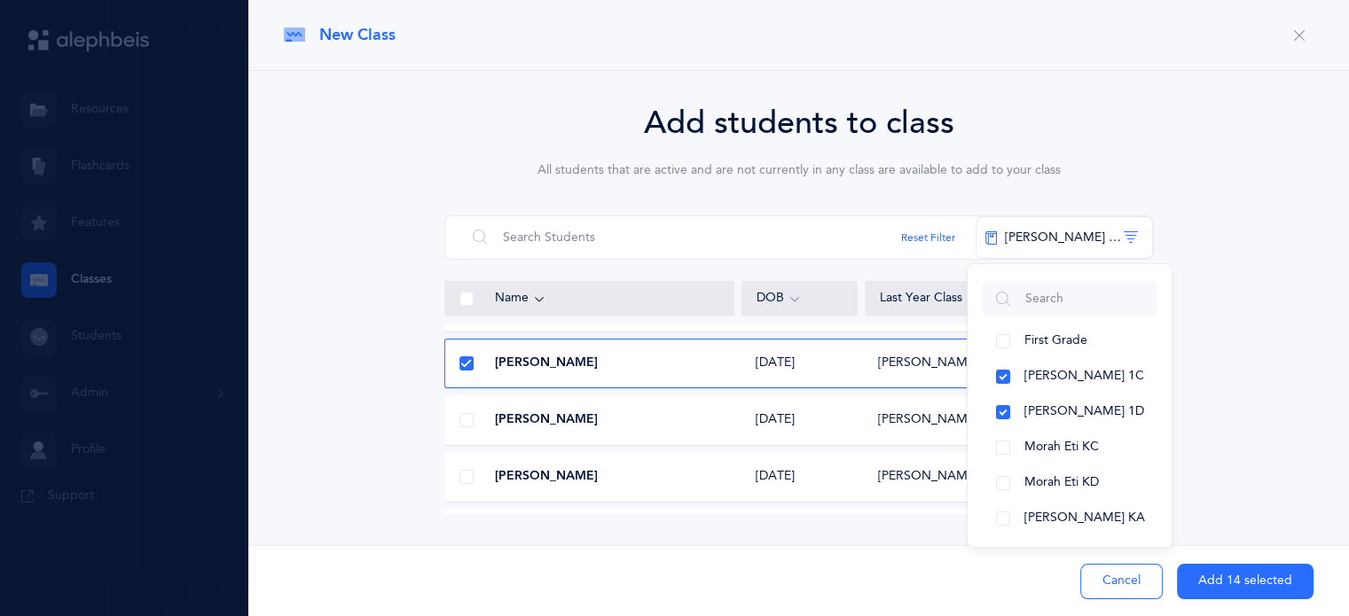
scroll to position [2823, 0]
click at [465, 474] on span at bounding box center [466, 476] width 14 height 14
click at [0, 0] on input "checkbox" at bounding box center [0, 0] width 0 height 0
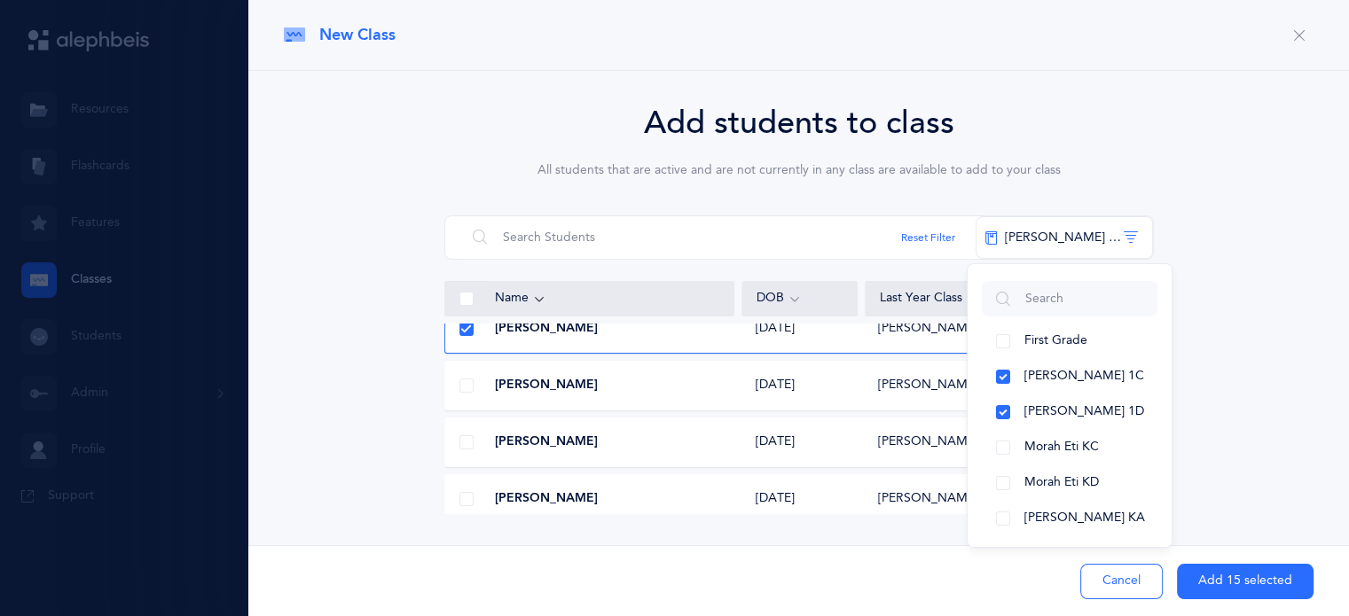
scroll to position [2975, 0]
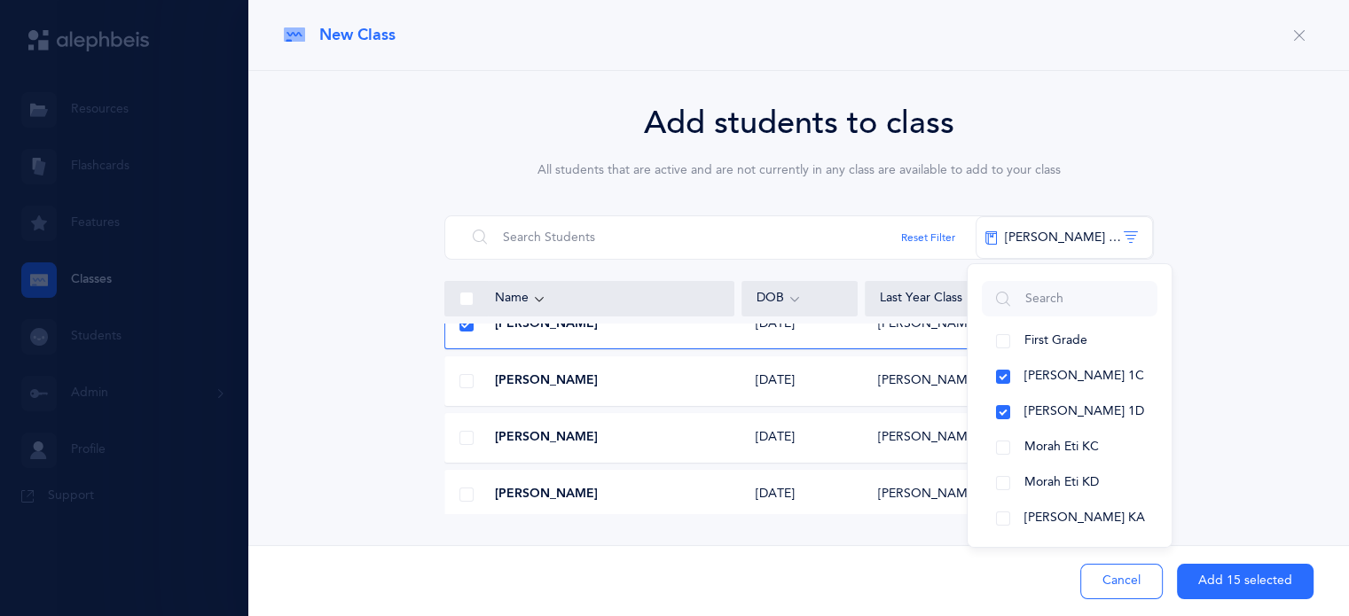
click at [465, 442] on span at bounding box center [466, 438] width 14 height 14
click at [0, 0] on input "checkbox" at bounding box center [0, 0] width 0 height 0
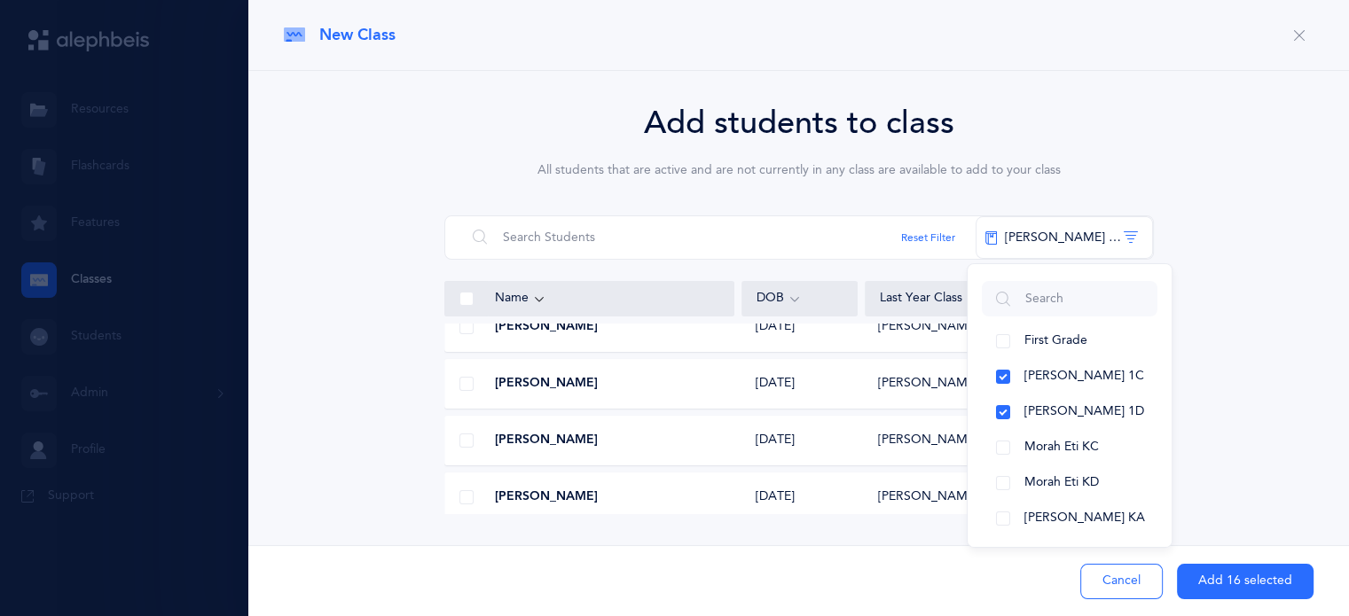
scroll to position [3428, 0]
click at [465, 442] on span at bounding box center [466, 439] width 14 height 14
click at [0, 0] on input "checkbox" at bounding box center [0, 0] width 0 height 0
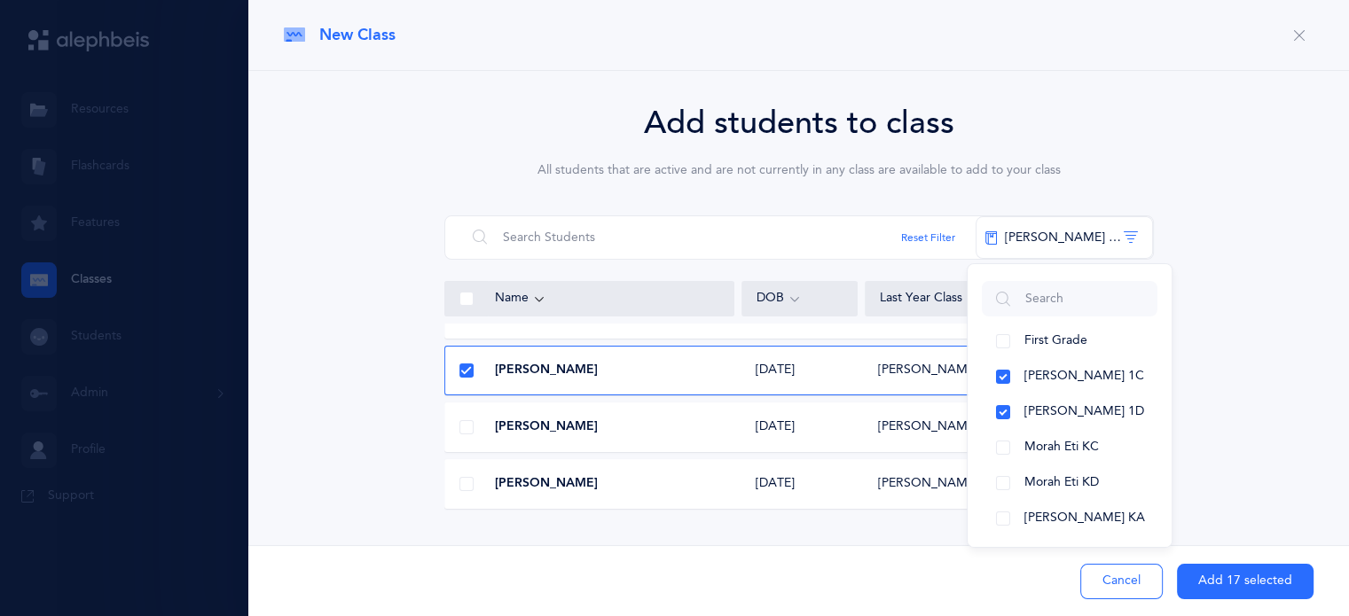
scroll to position [3495, 0]
click at [466, 423] on span at bounding box center [466, 428] width 14 height 14
click at [0, 0] on input "checkbox" at bounding box center [0, 0] width 0 height 0
click at [465, 483] on span at bounding box center [466, 483] width 14 height 14
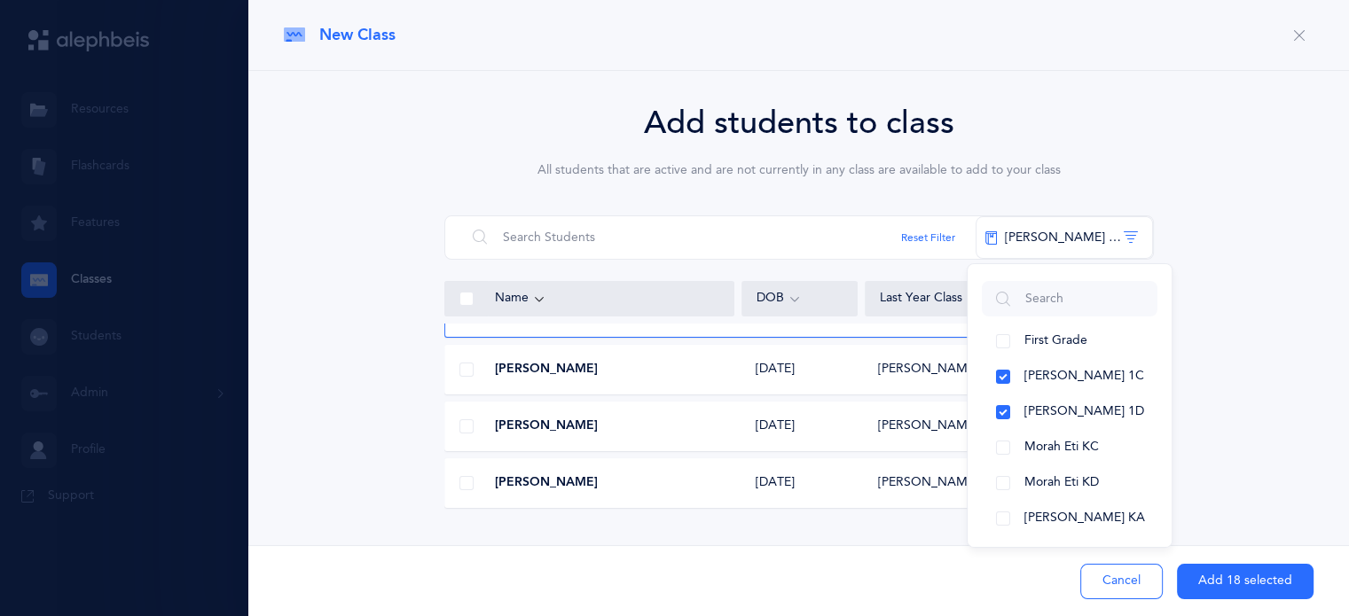
click at [0, 0] on input "checkbox" at bounding box center [0, 0] width 0 height 0
click at [1212, 570] on button "Add 19 selected" at bounding box center [1245, 581] width 137 height 35
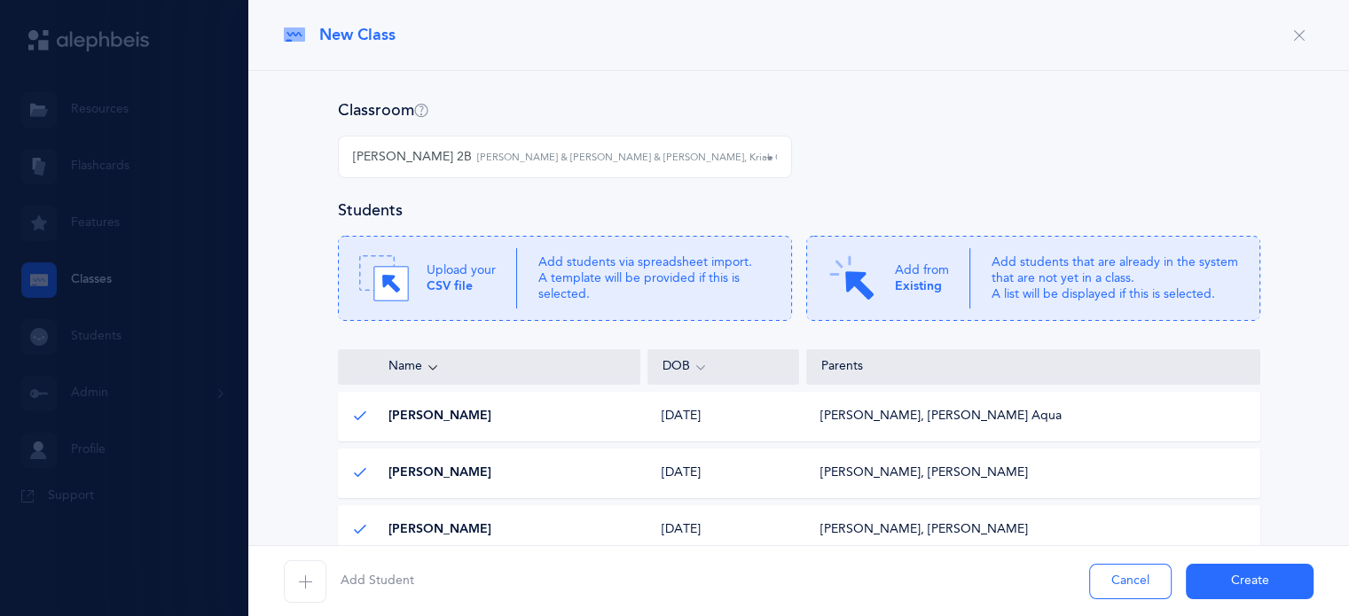
click at [1218, 581] on button "Create" at bounding box center [1249, 581] width 128 height 35
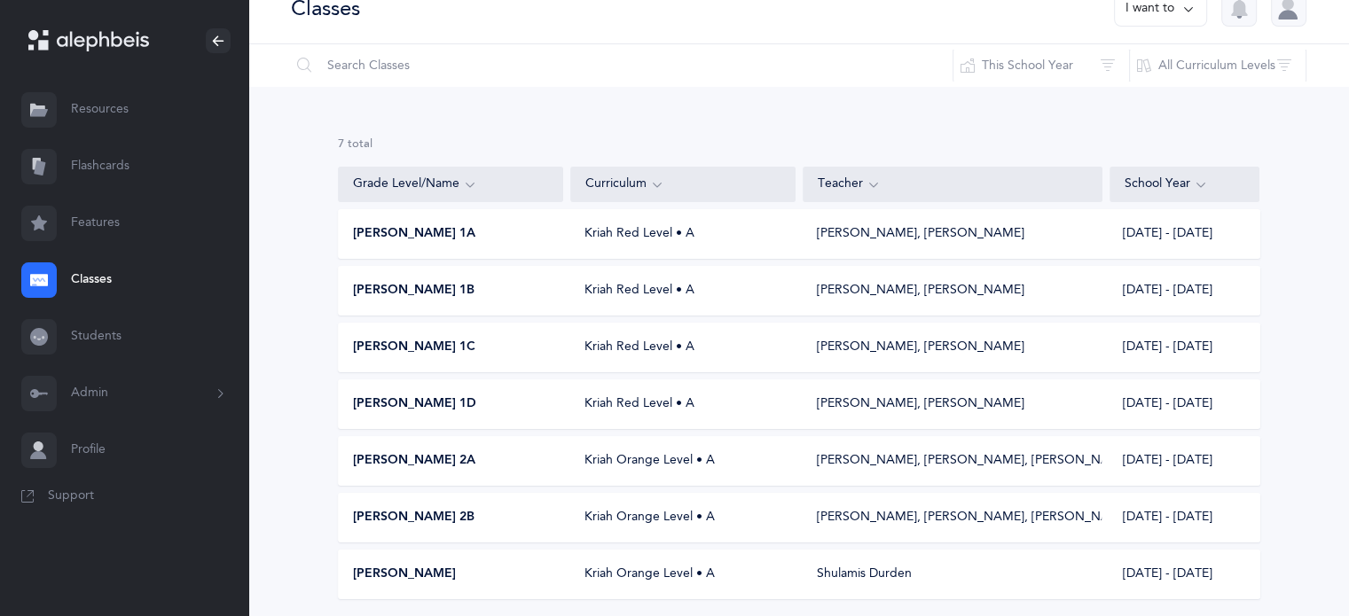
click at [1177, 9] on button "I want to" at bounding box center [1160, 8] width 93 height 35
click at [1147, 100] on button "Add new" at bounding box center [1142, 96] width 98 height 32
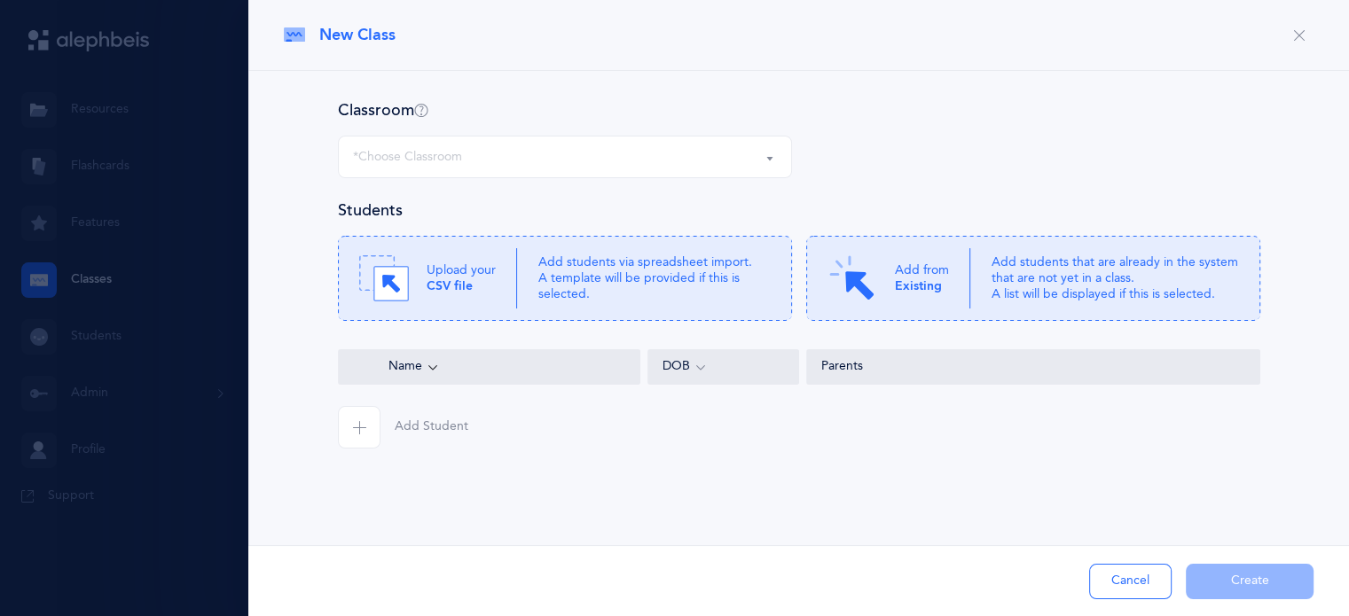
click at [623, 145] on div "*Choose Classroom" at bounding box center [565, 157] width 424 height 30
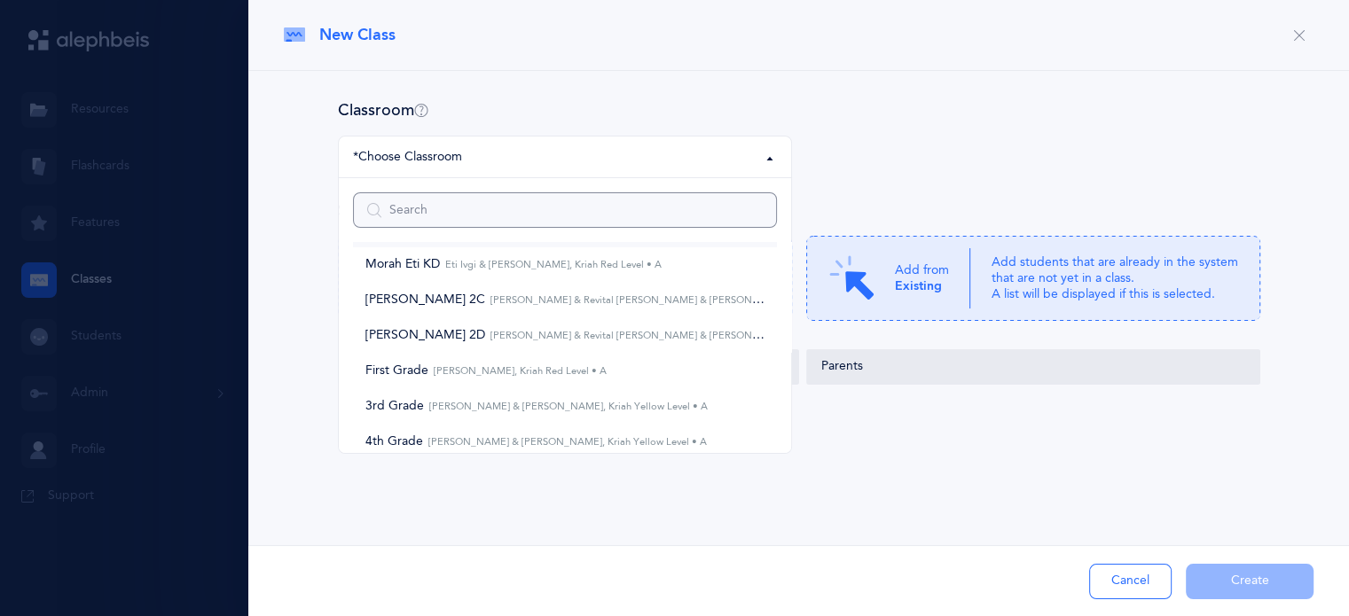
scroll to position [122, 0]
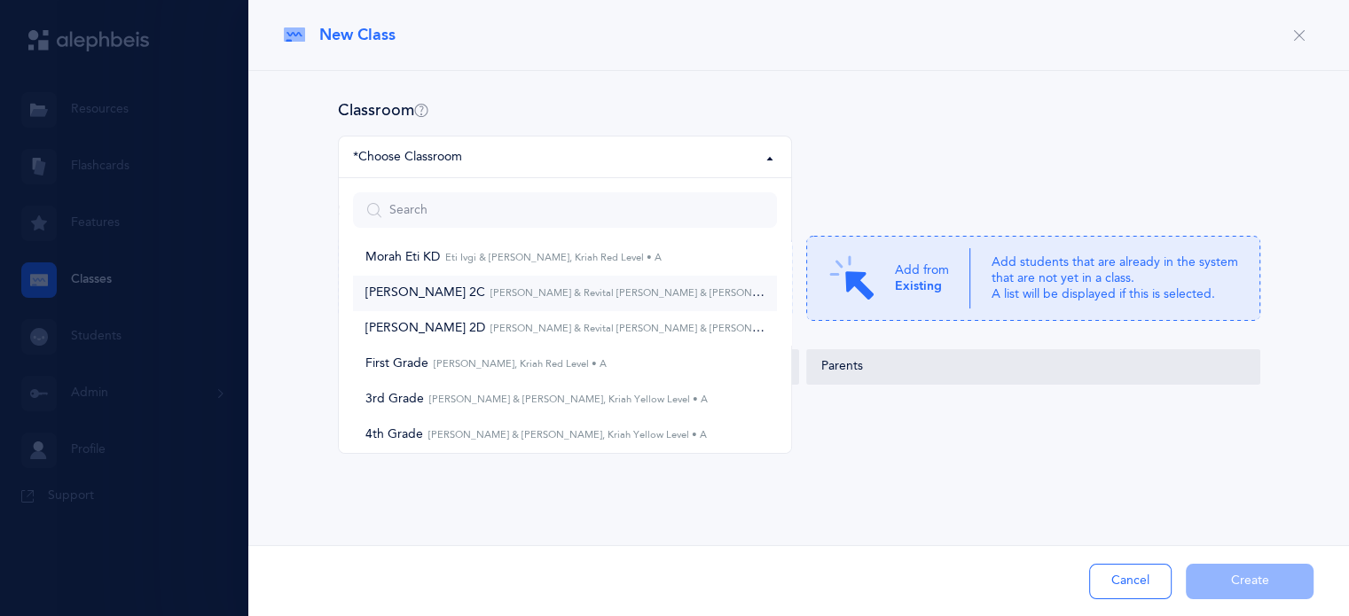
click at [548, 290] on small "[PERSON_NAME] & Revital [PERSON_NAME] & [PERSON_NAME], Kriah Orange Level • A" at bounding box center [691, 293] width 413 height 12
select select "550"
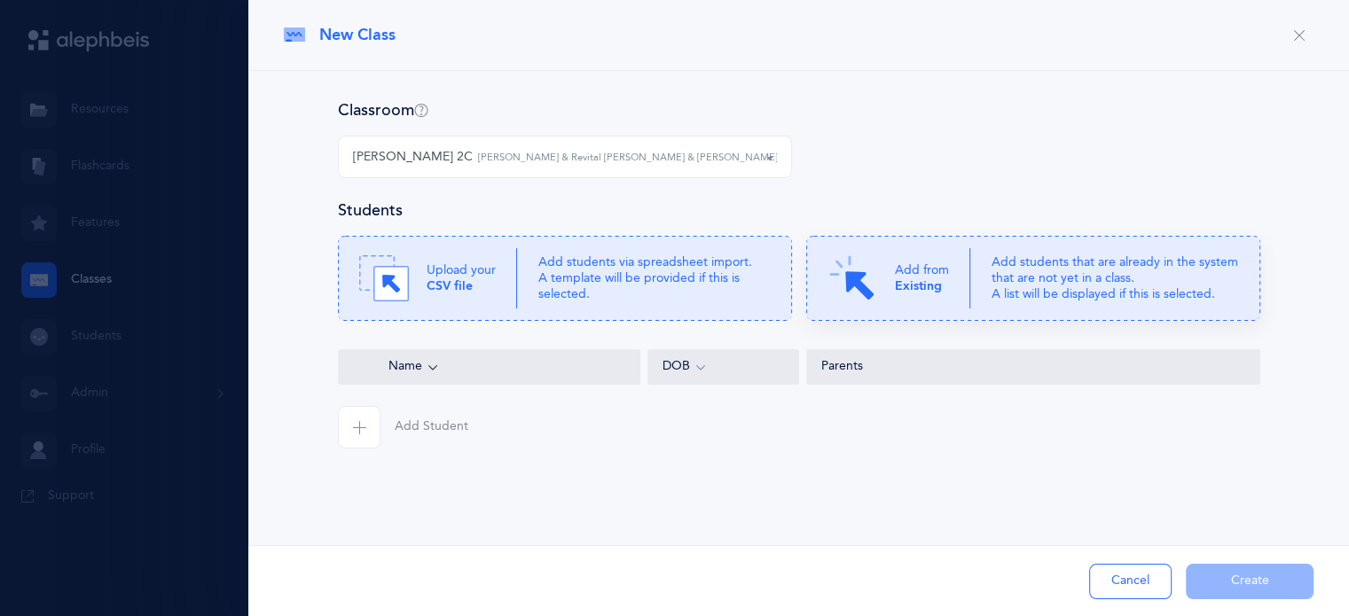
click at [912, 279] on b "Existing" at bounding box center [918, 286] width 47 height 14
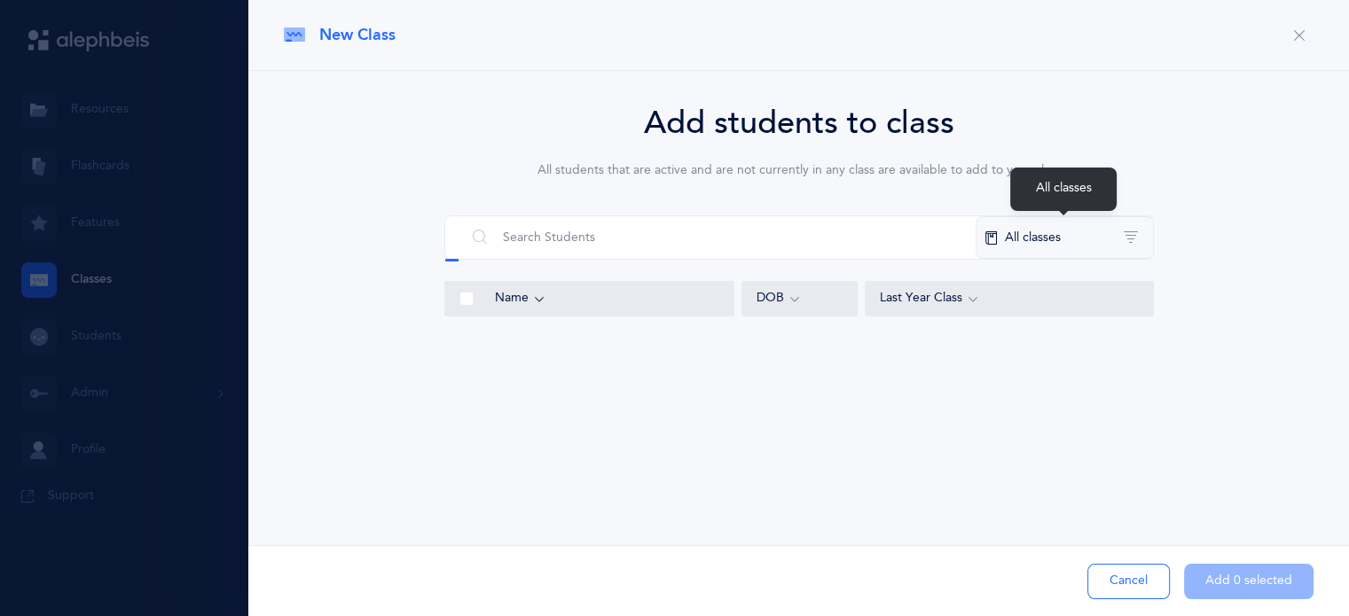
click at [1076, 244] on button "All classes" at bounding box center [1063, 237] width 177 height 43
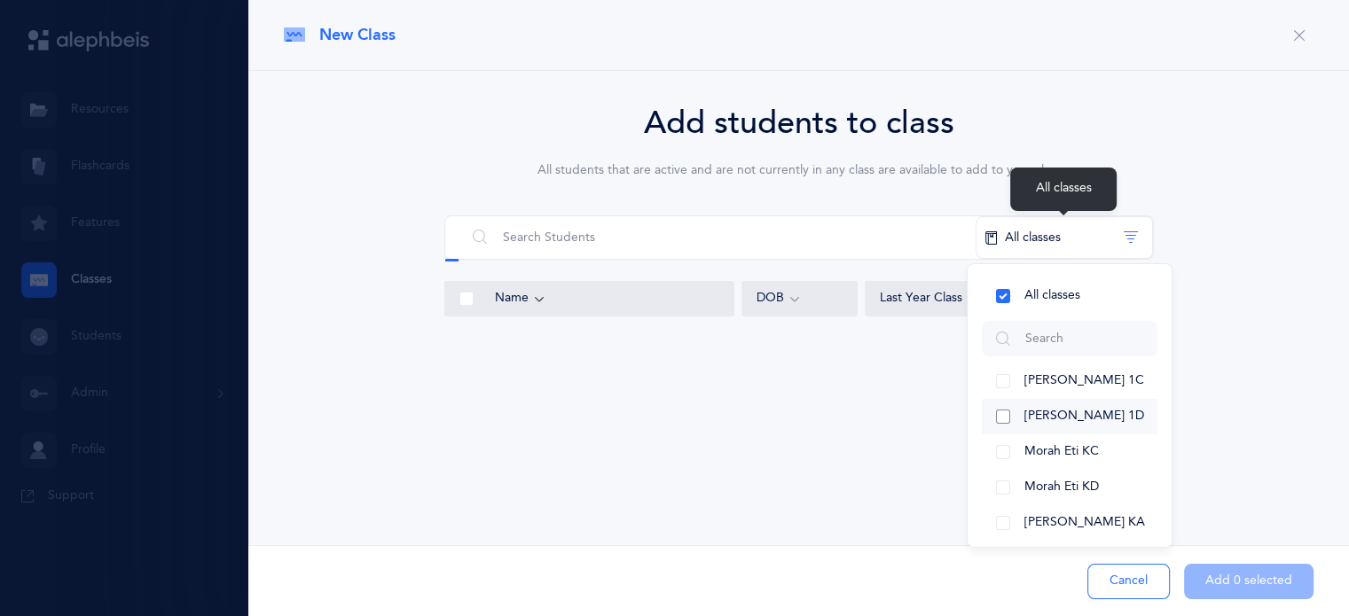
click at [995, 386] on button "[PERSON_NAME] 1C" at bounding box center [1069, 381] width 176 height 35
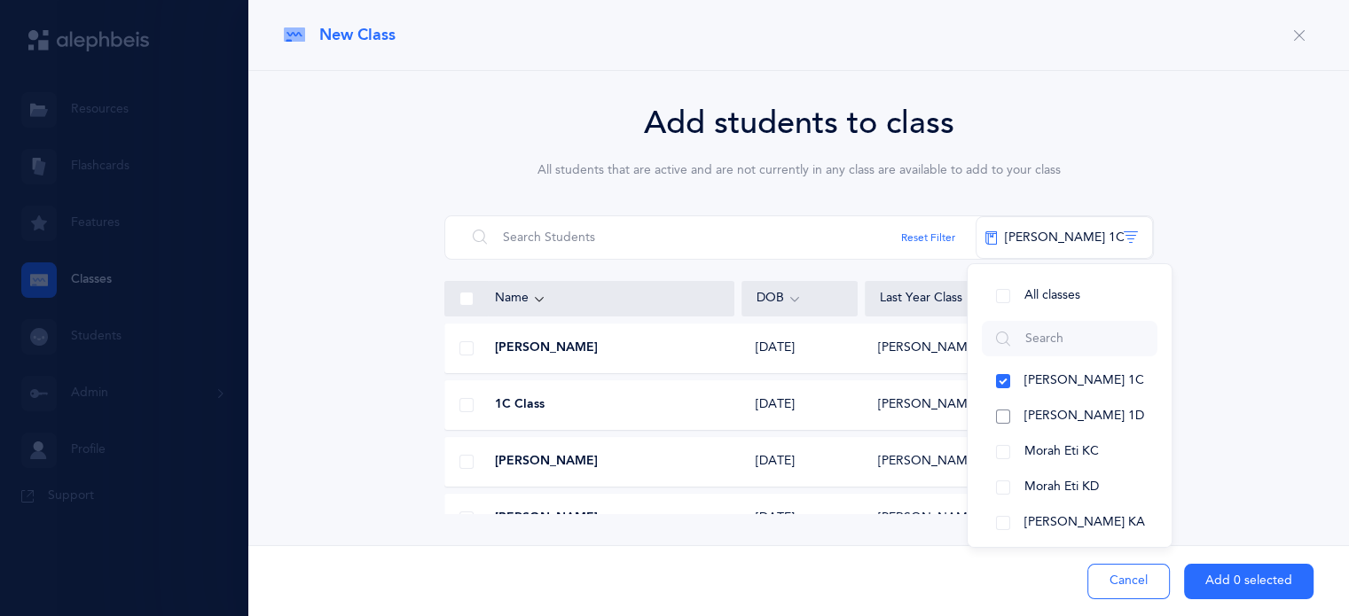
click at [1007, 416] on button "[PERSON_NAME] 1D" at bounding box center [1069, 416] width 176 height 35
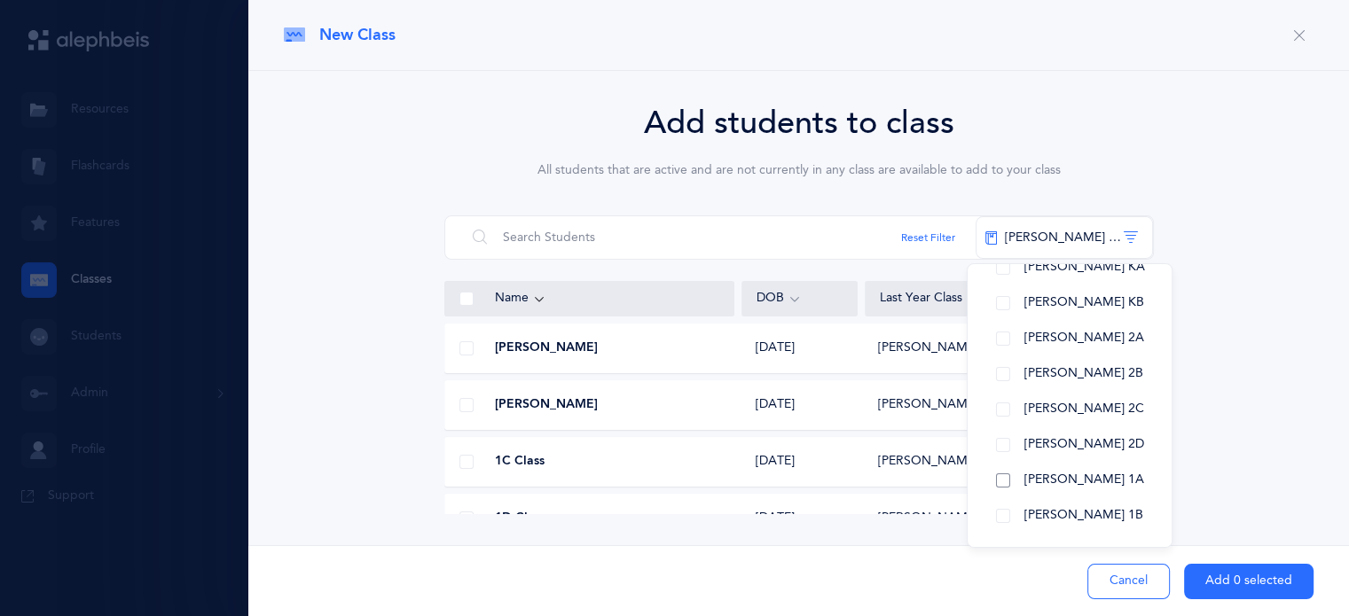
click at [1003, 489] on button "[PERSON_NAME] 1A" at bounding box center [1069, 480] width 176 height 35
click at [1007, 519] on button "[PERSON_NAME] 1B" at bounding box center [1069, 515] width 176 height 35
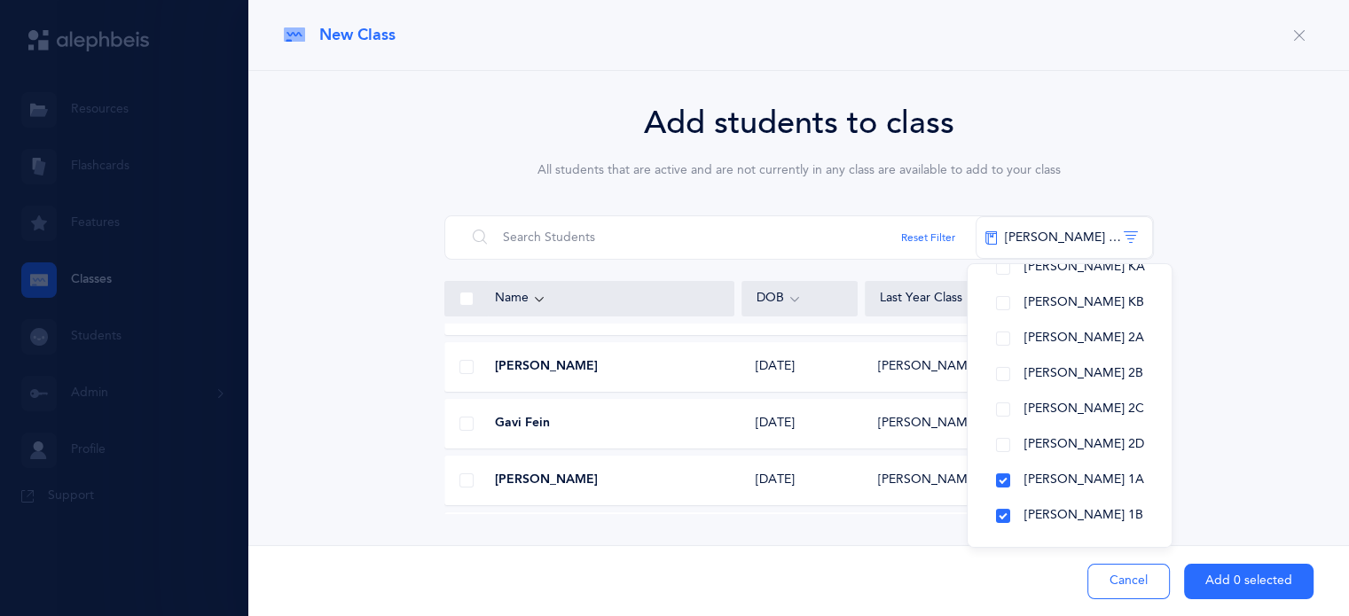
scroll to position [731, 0]
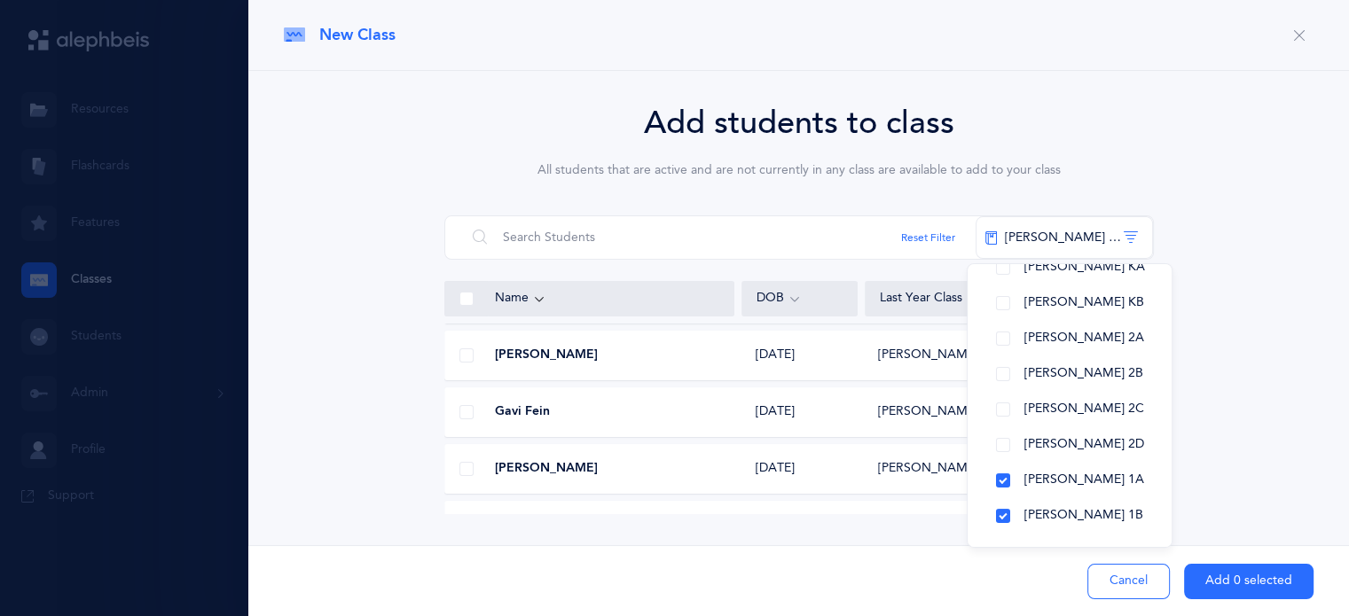
click at [462, 412] on span at bounding box center [466, 412] width 14 height 14
click at [0, 0] on input "checkbox" at bounding box center [0, 0] width 0 height 0
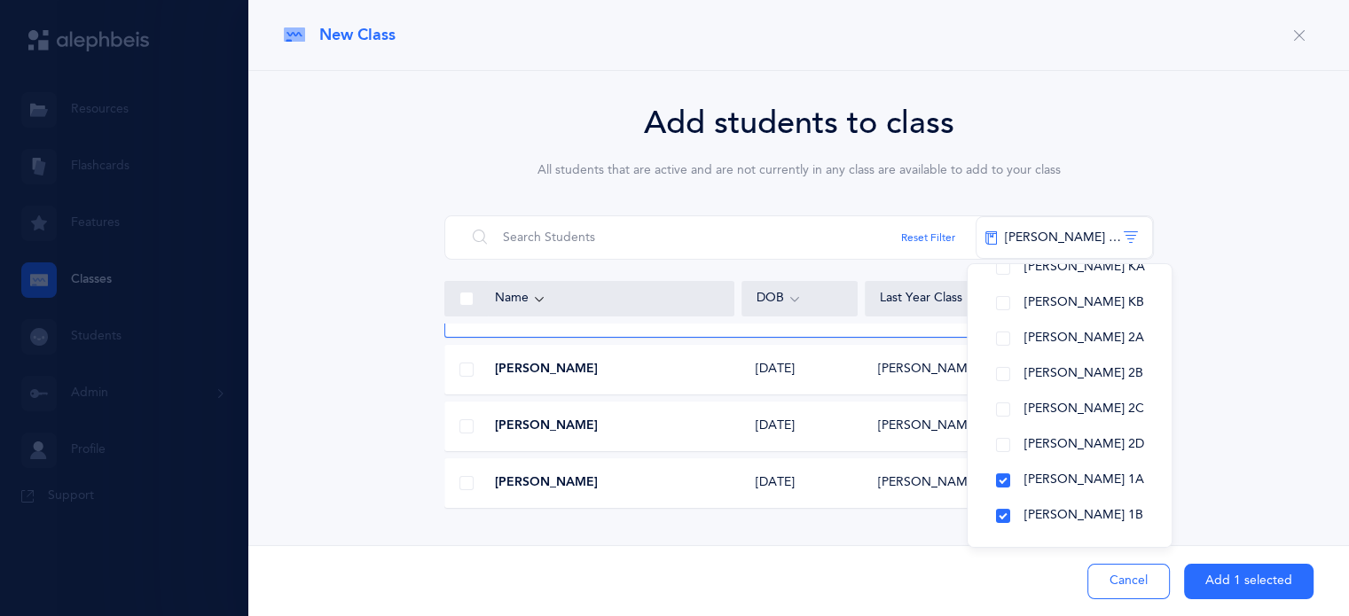
scroll to position [842, 0]
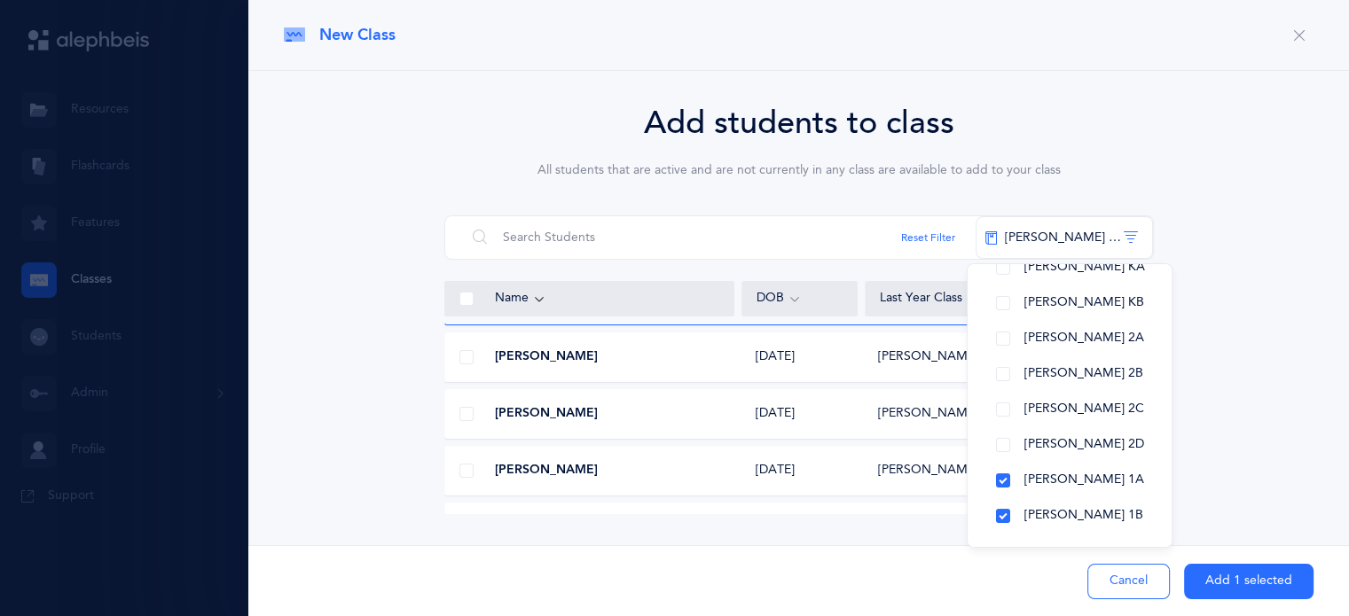
click at [468, 356] on span at bounding box center [466, 357] width 14 height 14
click at [0, 0] on input "checkbox" at bounding box center [0, 0] width 0 height 0
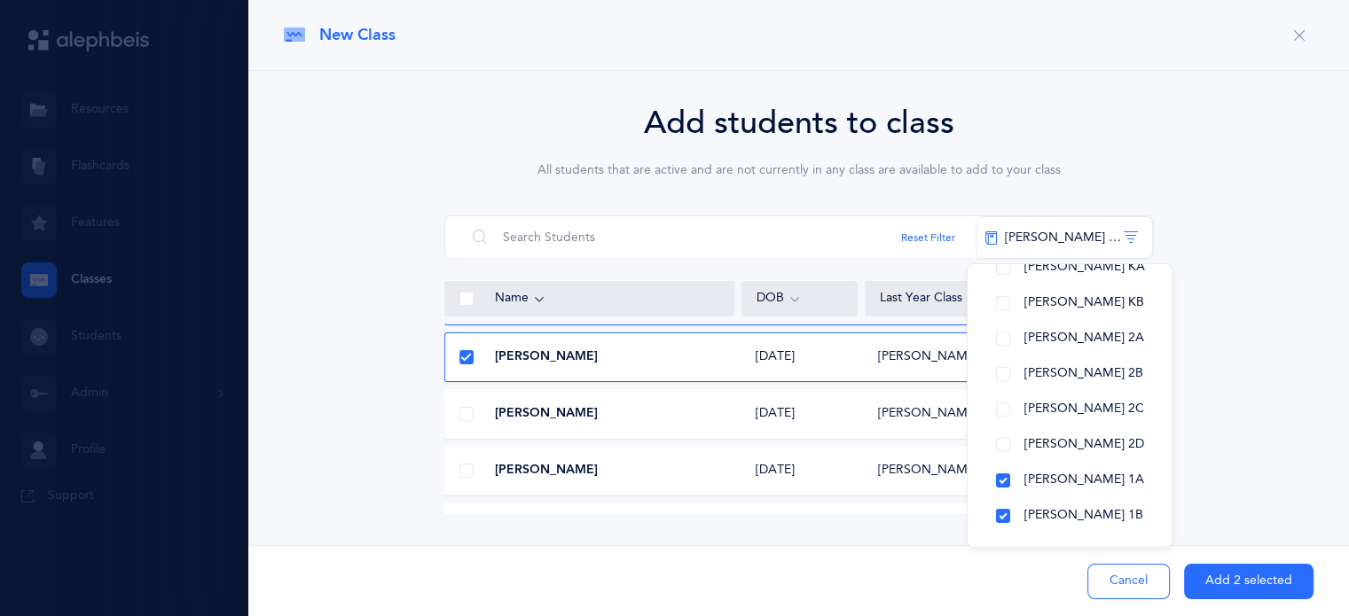
click at [464, 412] on span at bounding box center [466, 414] width 14 height 14
click at [0, 0] on input "checkbox" at bounding box center [0, 0] width 0 height 0
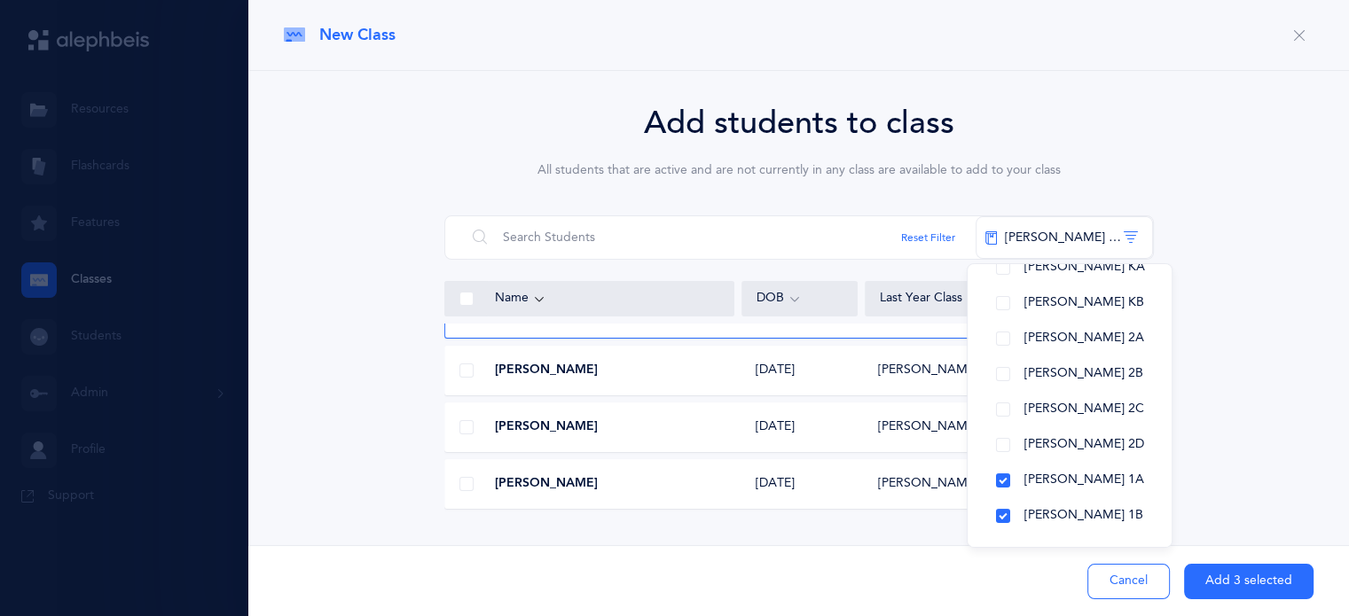
scroll to position [963, 0]
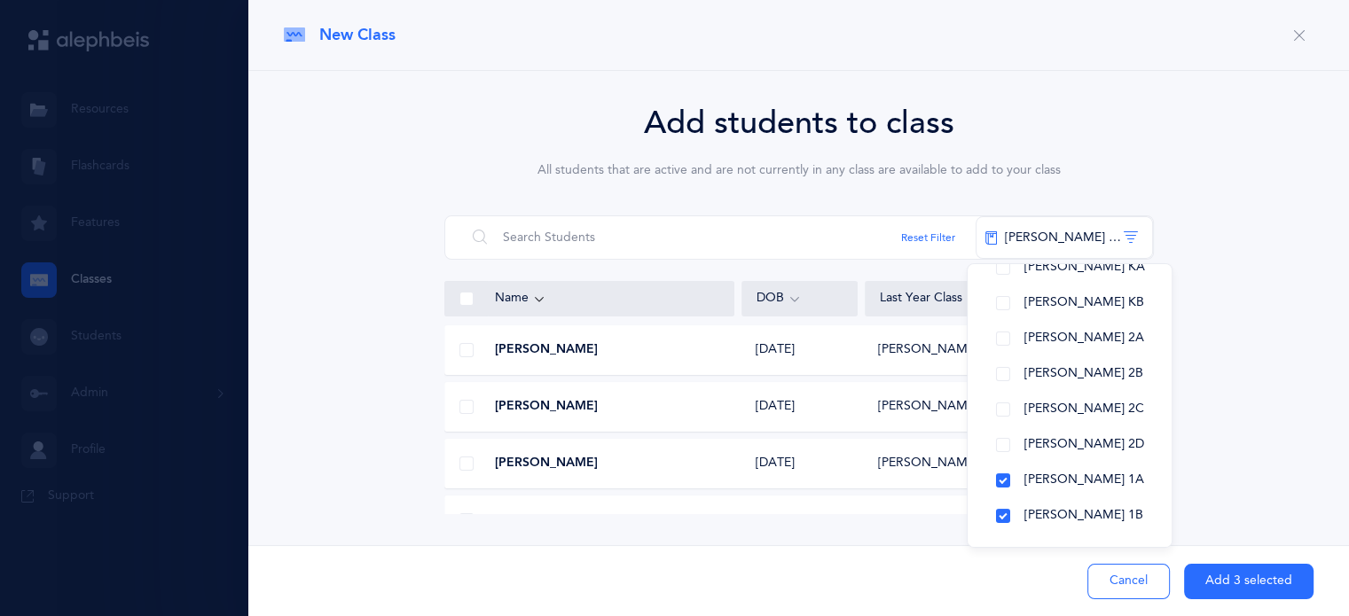
click at [464, 412] on span at bounding box center [466, 407] width 14 height 14
click at [0, 0] on input "checkbox" at bounding box center [0, 0] width 0 height 0
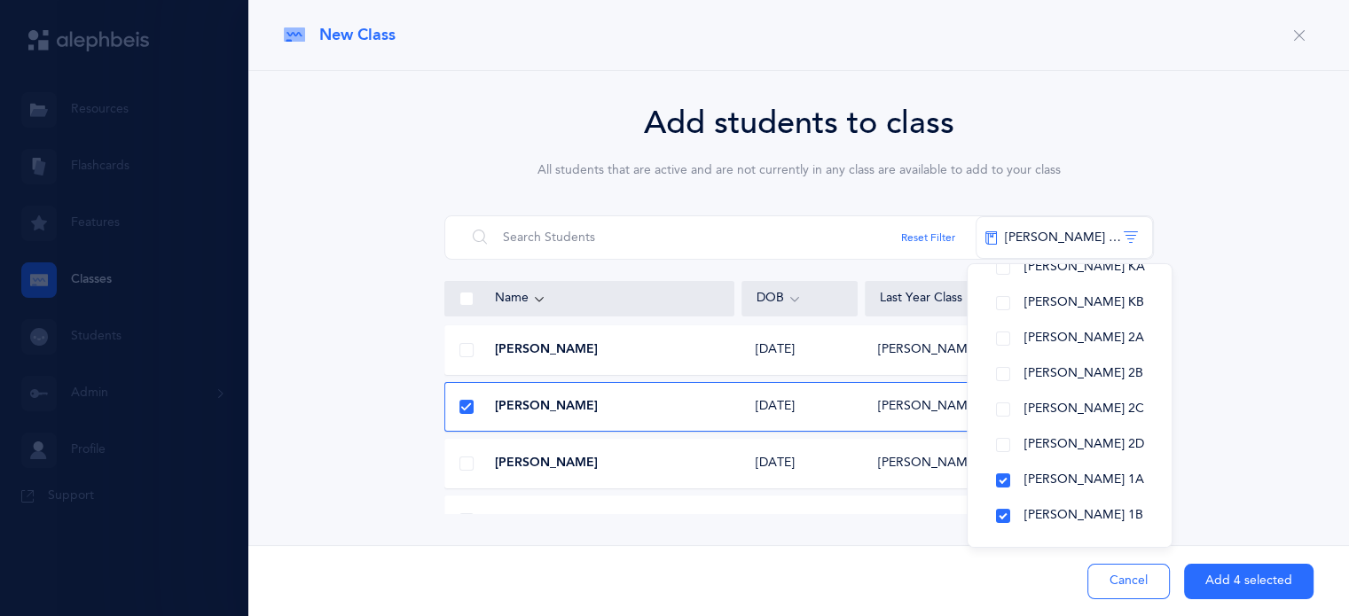
click at [465, 464] on span at bounding box center [466, 464] width 14 height 14
click at [0, 0] on input "checkbox" at bounding box center [0, 0] width 0 height 0
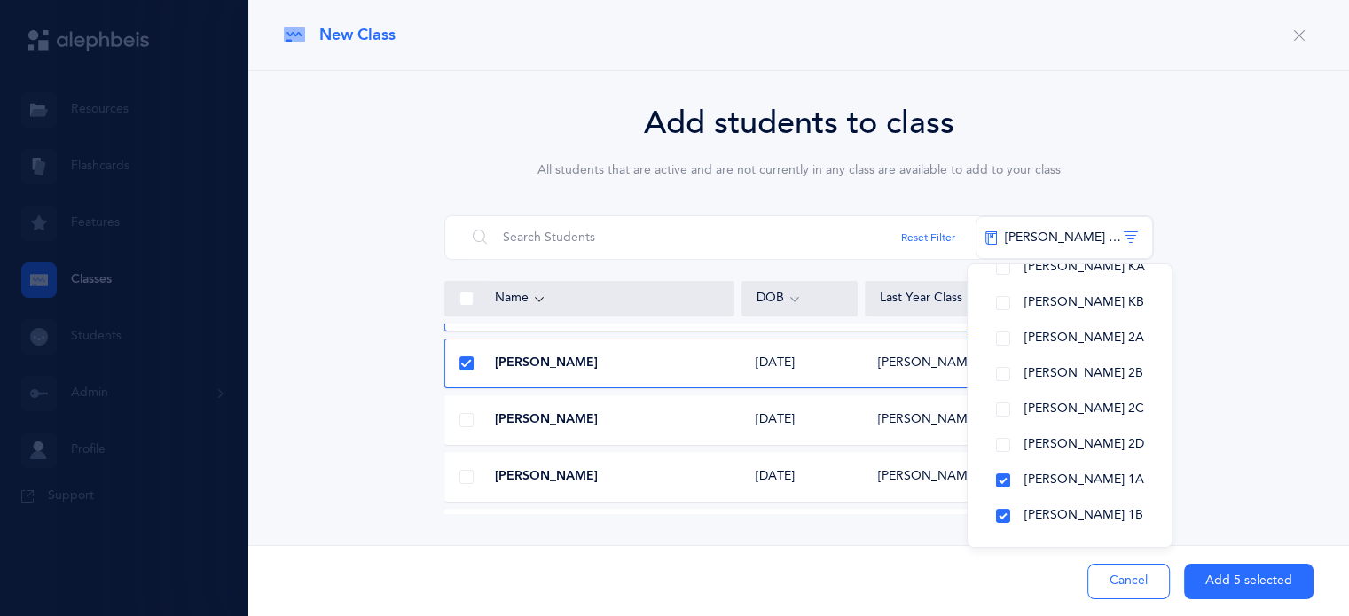
scroll to position [1067, 0]
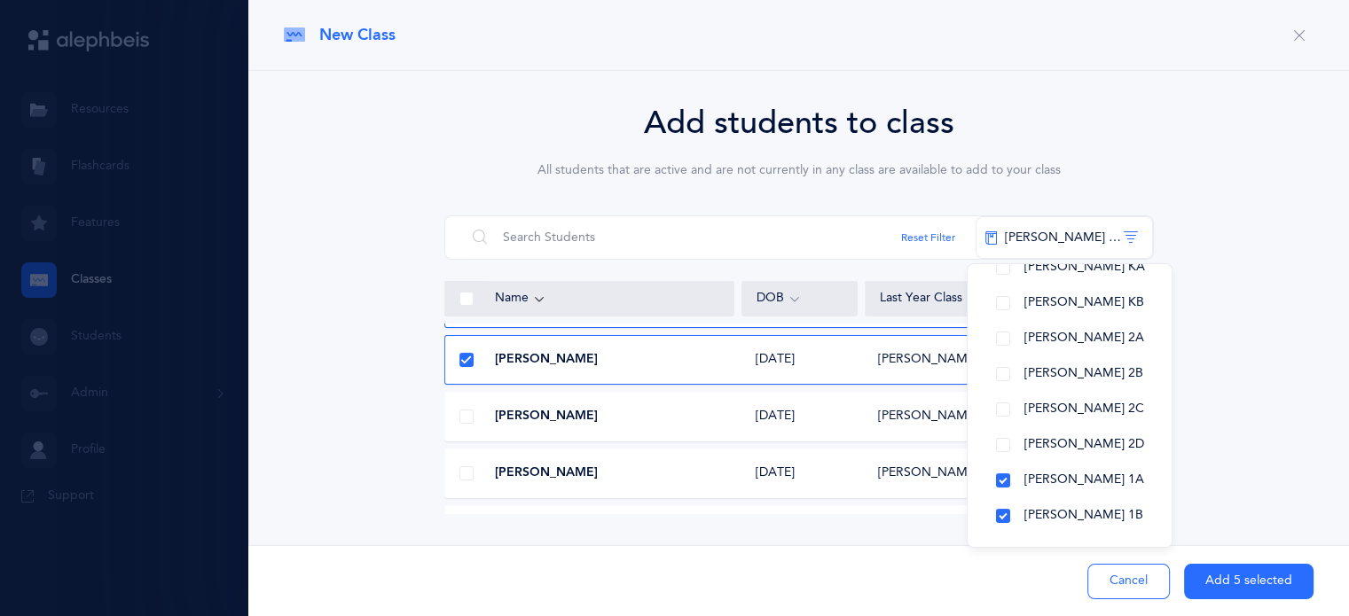
click at [467, 474] on span at bounding box center [466, 473] width 14 height 14
click at [0, 0] on input "checkbox" at bounding box center [0, 0] width 0 height 0
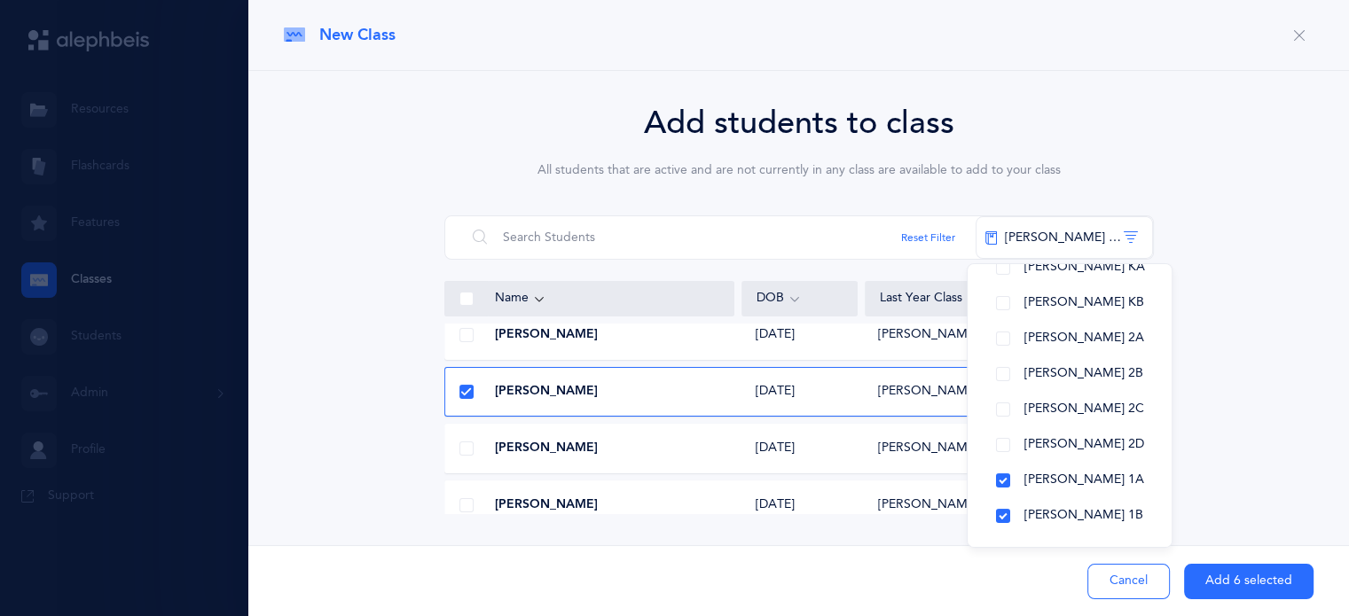
scroll to position [1161, 0]
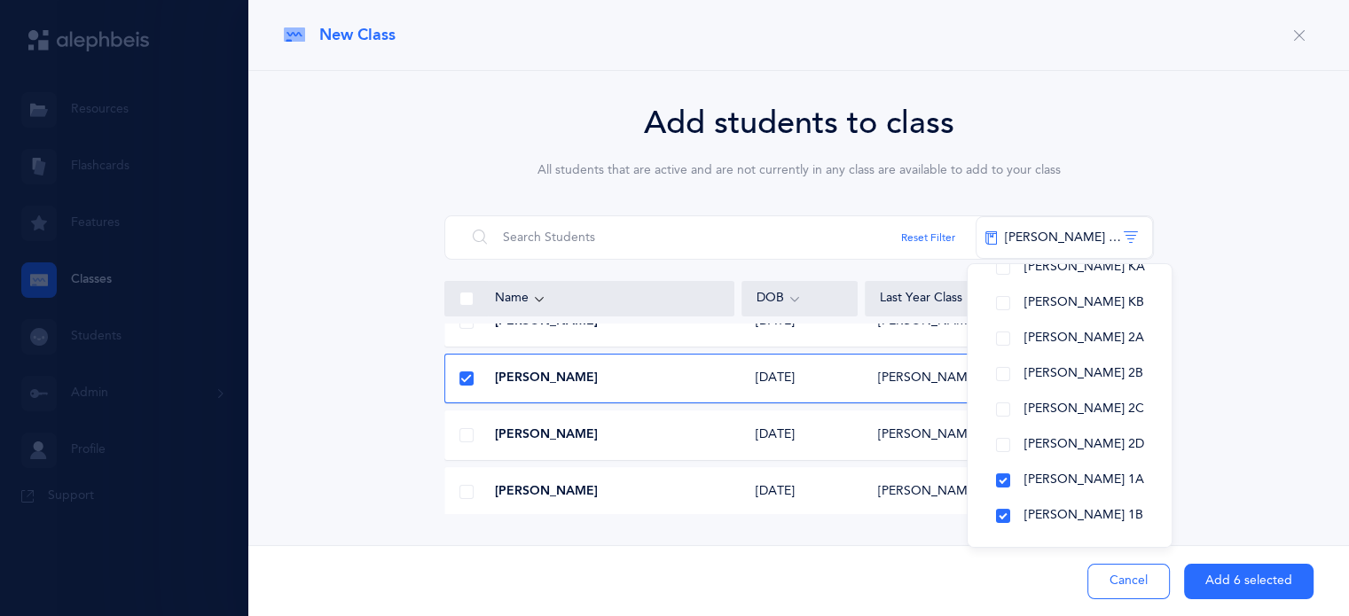
click at [465, 435] on span at bounding box center [466, 435] width 14 height 14
click at [0, 0] on input "checkbox" at bounding box center [0, 0] width 0 height 0
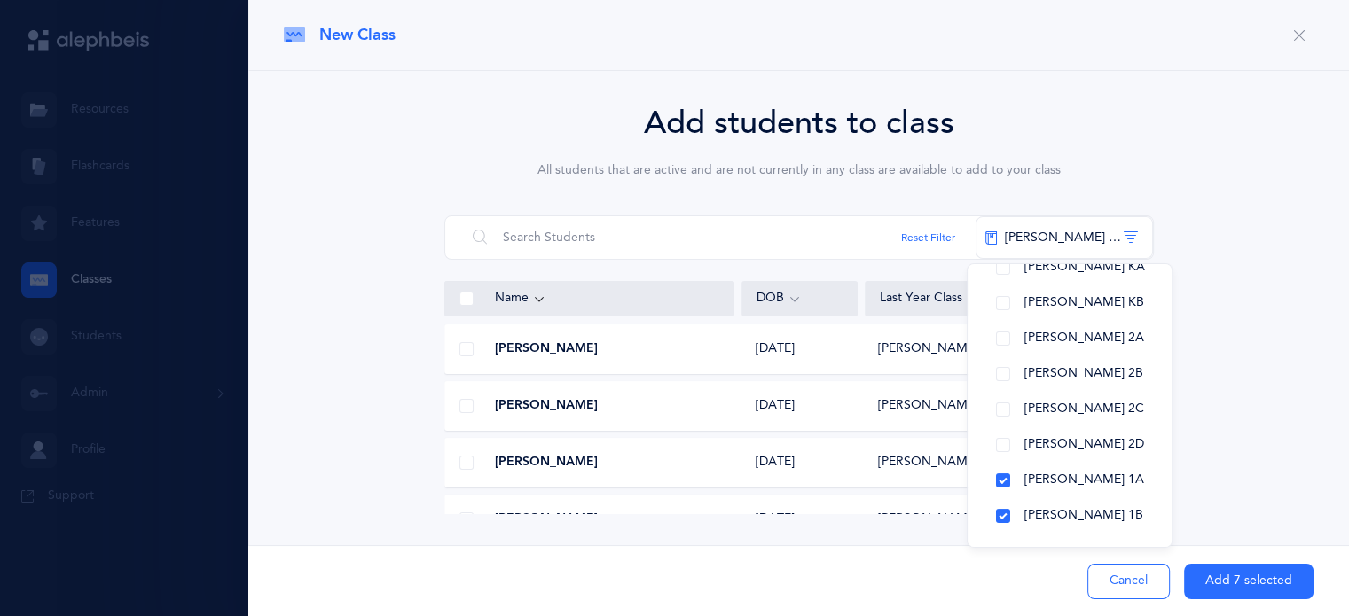
scroll to position [1556, 0]
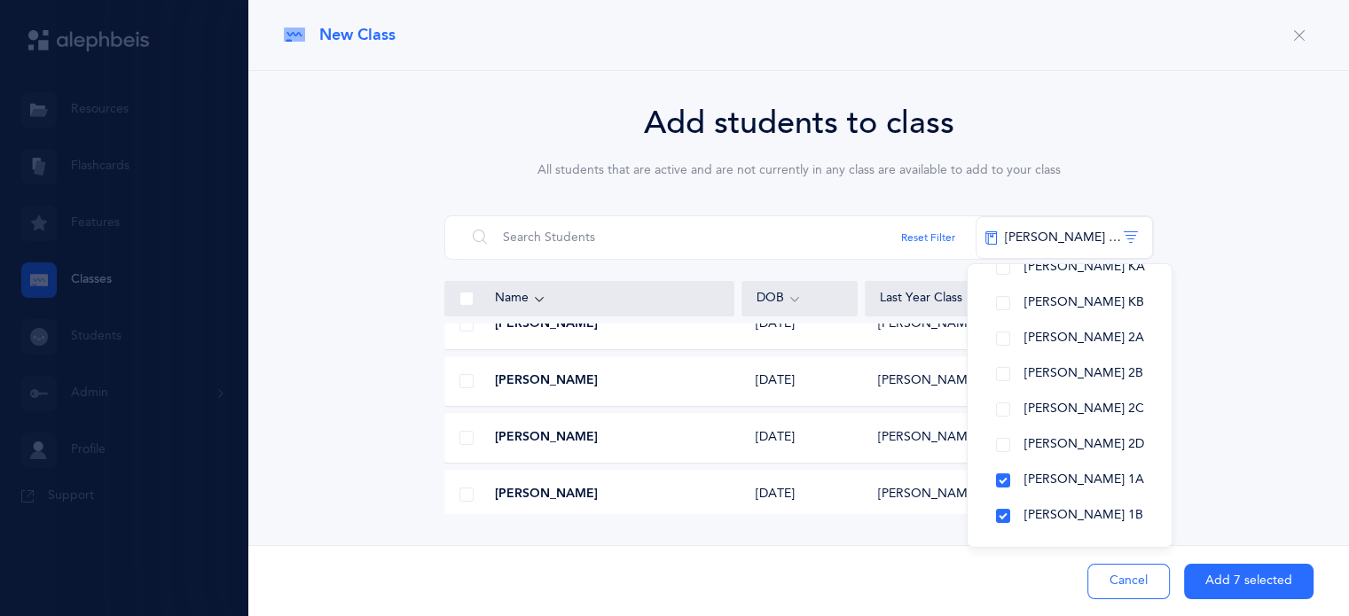
click at [465, 435] on span at bounding box center [466, 438] width 14 height 14
click at [0, 0] on input "checkbox" at bounding box center [0, 0] width 0 height 0
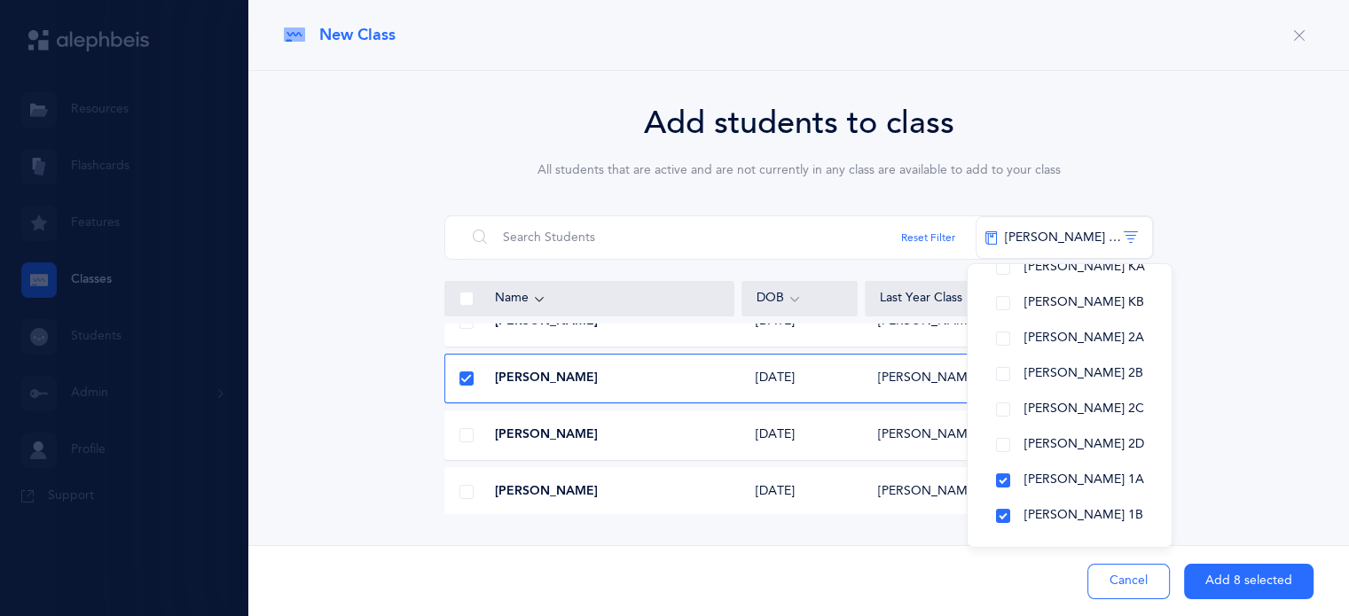
scroll to position [1616, 0]
click at [465, 432] on span at bounding box center [466, 434] width 14 height 14
click at [0, 0] on input "checkbox" at bounding box center [0, 0] width 0 height 0
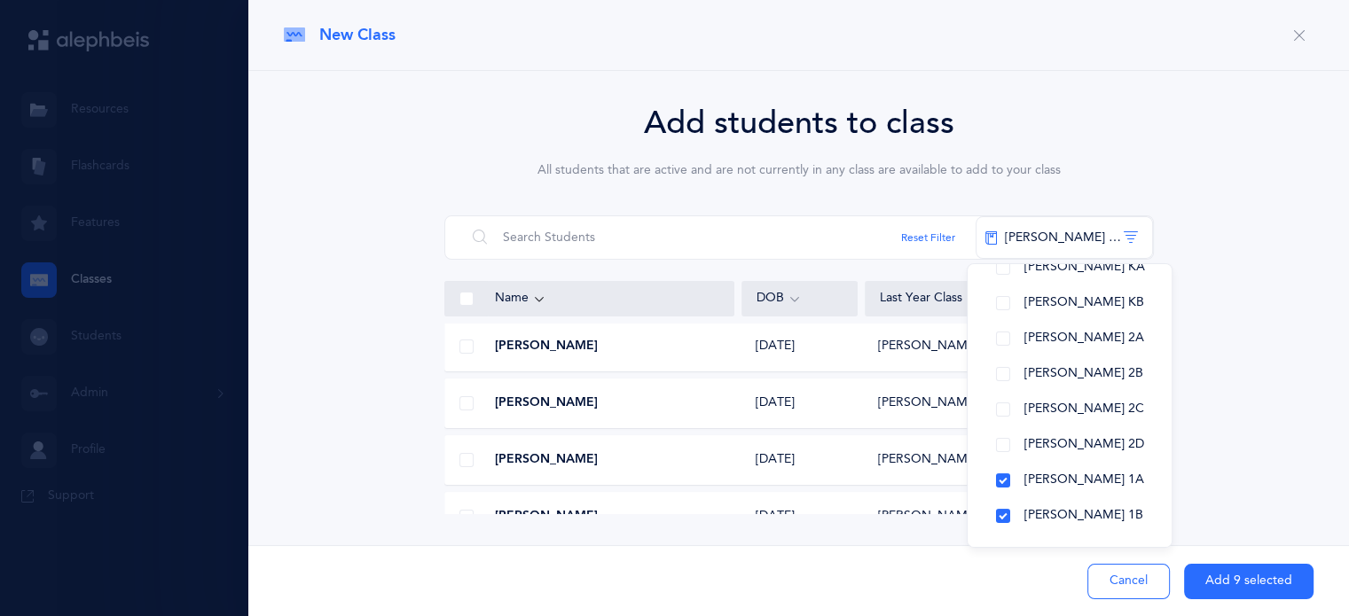
scroll to position [2045, 0]
click at [467, 403] on span at bounding box center [466, 402] width 14 height 14
click at [0, 0] on input "checkbox" at bounding box center [0, 0] width 0 height 0
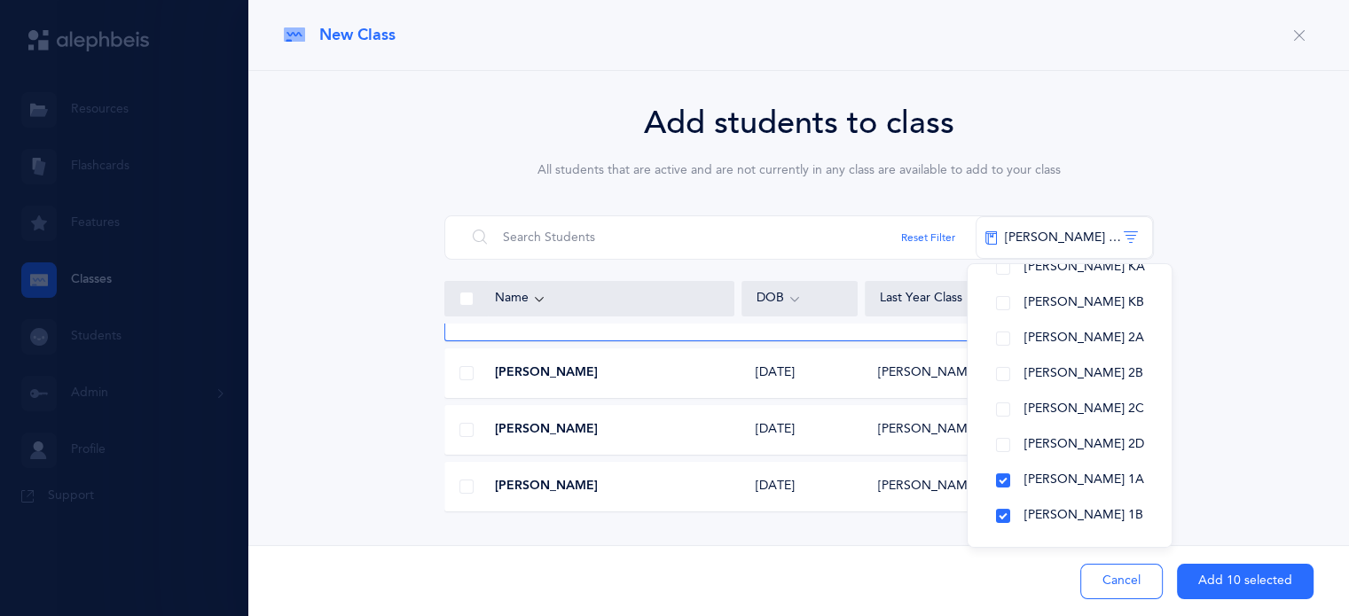
scroll to position [2133, 0]
click at [467, 425] on span at bounding box center [466, 428] width 14 height 14
click at [0, 0] on input "checkbox" at bounding box center [0, 0] width 0 height 0
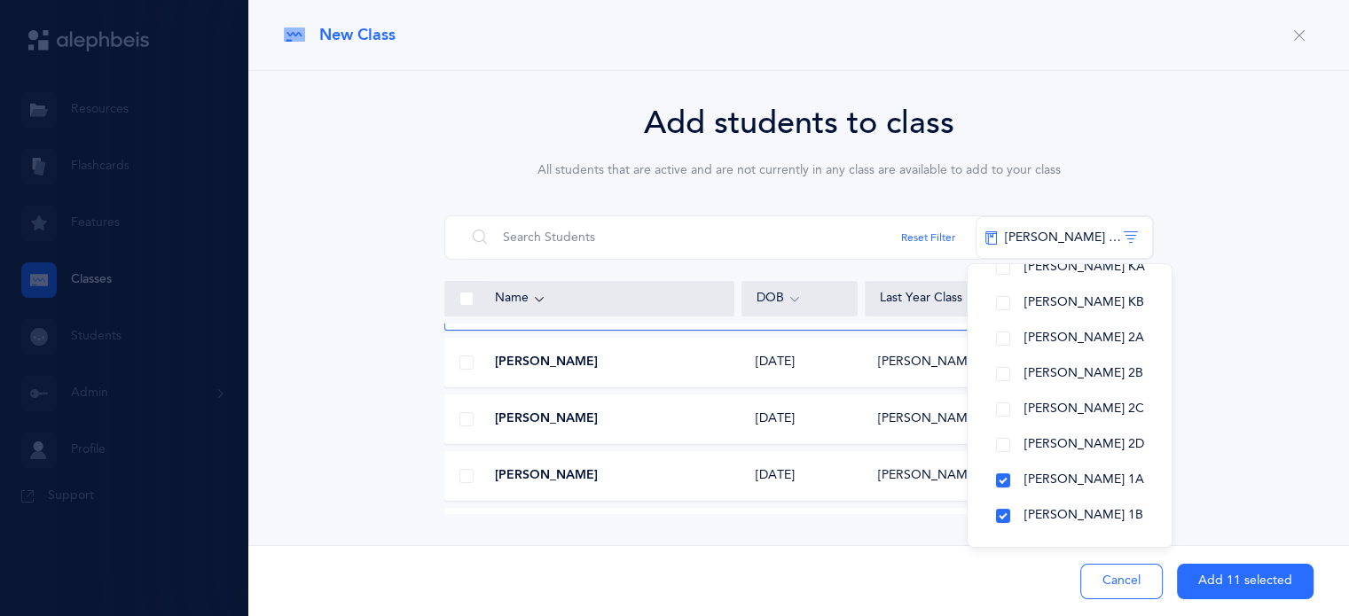
scroll to position [2256, 0]
click at [465, 418] on span at bounding box center [466, 419] width 14 height 14
click at [0, 0] on input "checkbox" at bounding box center [0, 0] width 0 height 0
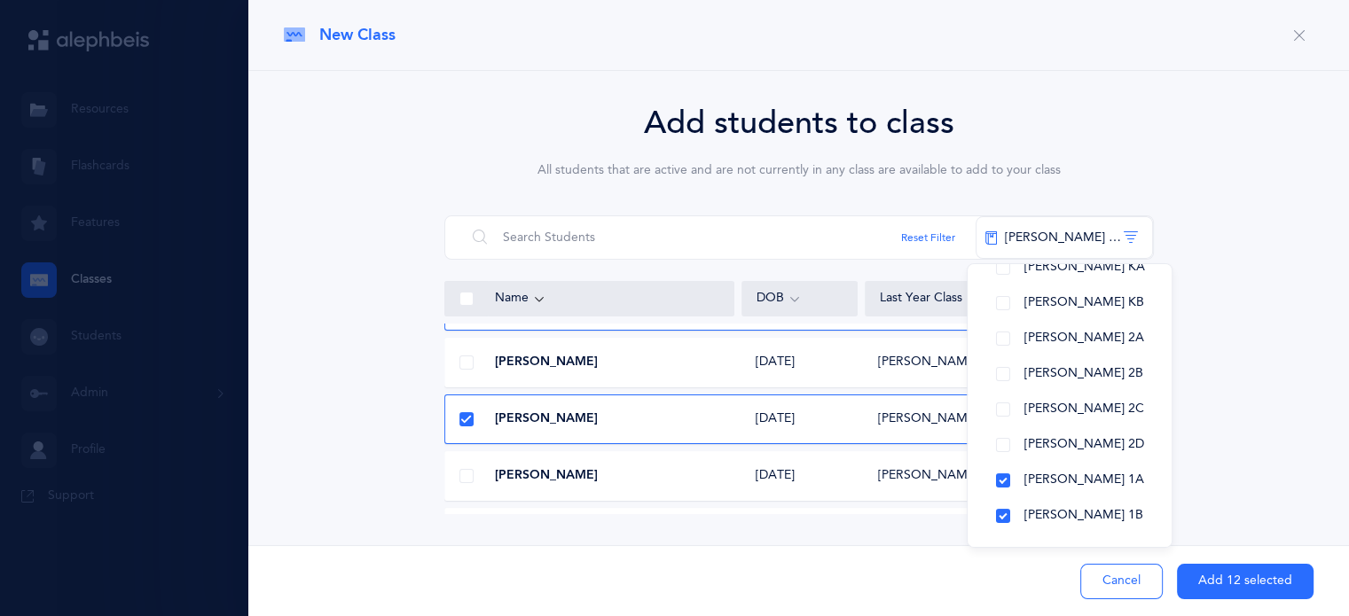
click at [465, 474] on span at bounding box center [466, 476] width 14 height 14
click at [0, 0] on input "checkbox" at bounding box center [0, 0] width 0 height 0
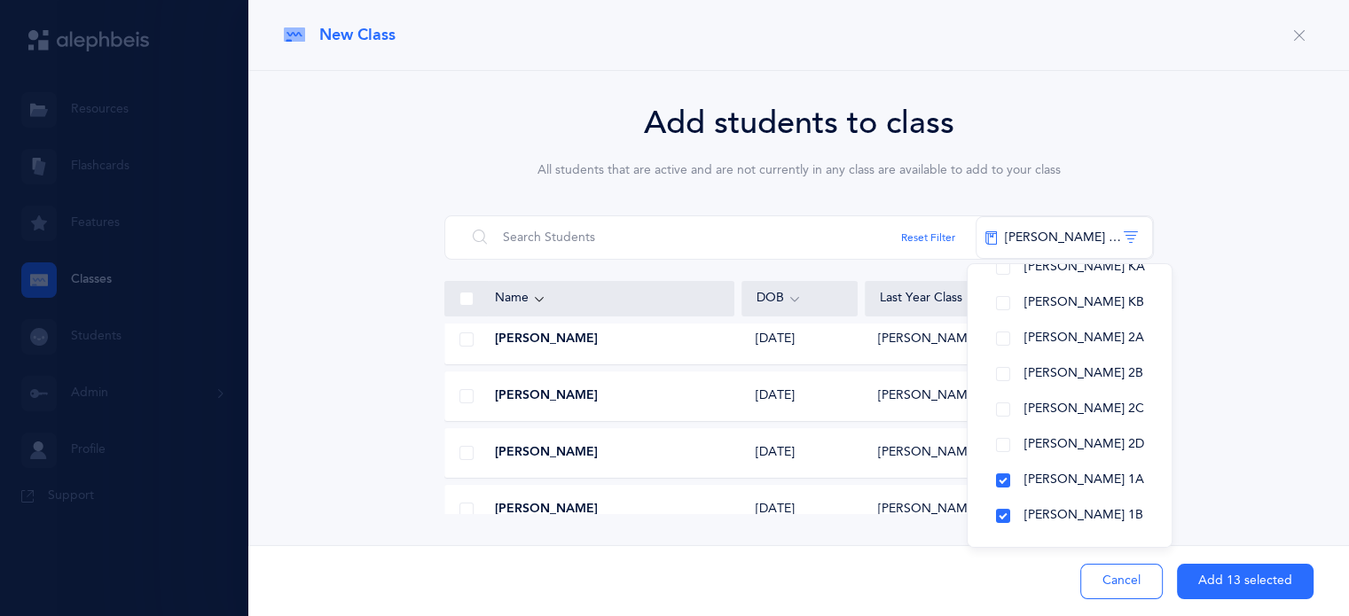
scroll to position [2530, 0]
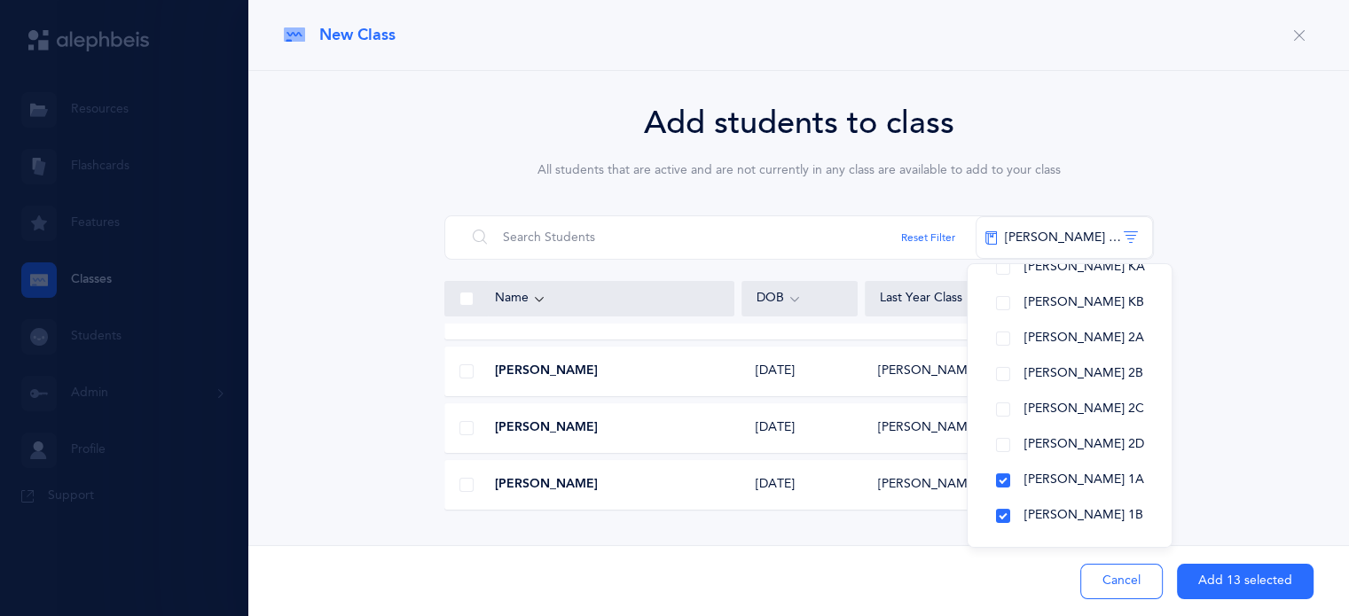
click at [465, 481] on span at bounding box center [466, 485] width 14 height 14
click at [0, 0] on input "checkbox" at bounding box center [0, 0] width 0 height 0
click at [1238, 578] on button "Add 14 selected" at bounding box center [1245, 581] width 137 height 35
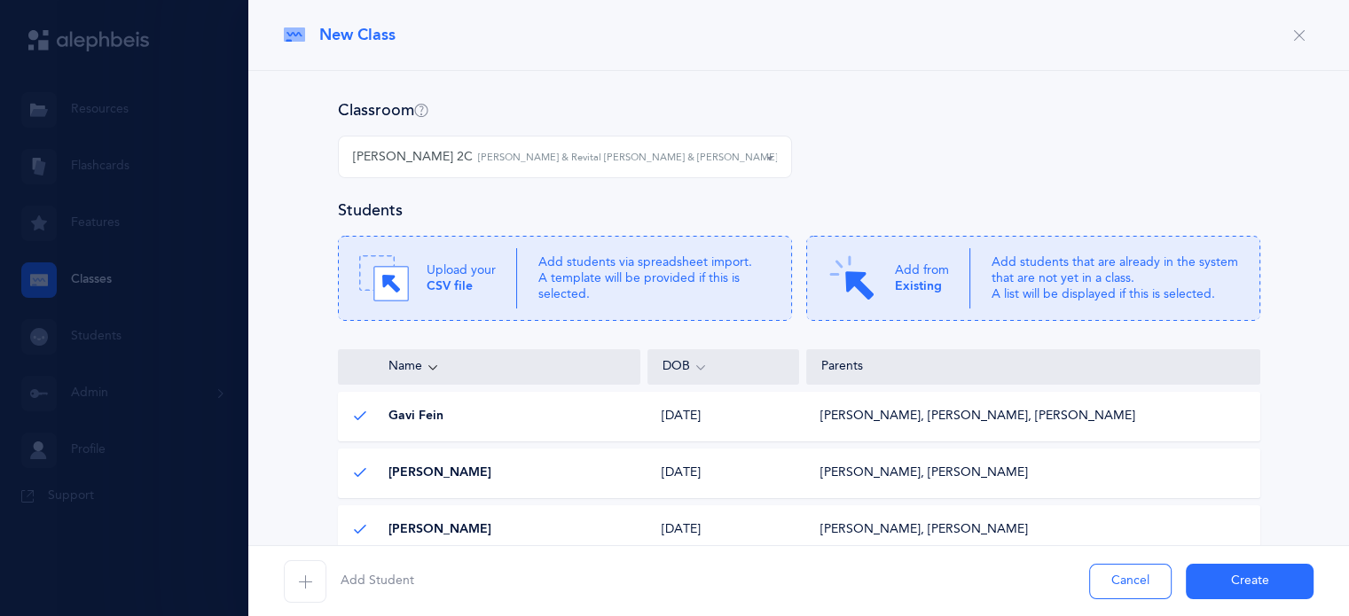
click at [309, 584] on icon "button" at bounding box center [305, 582] width 14 height 14
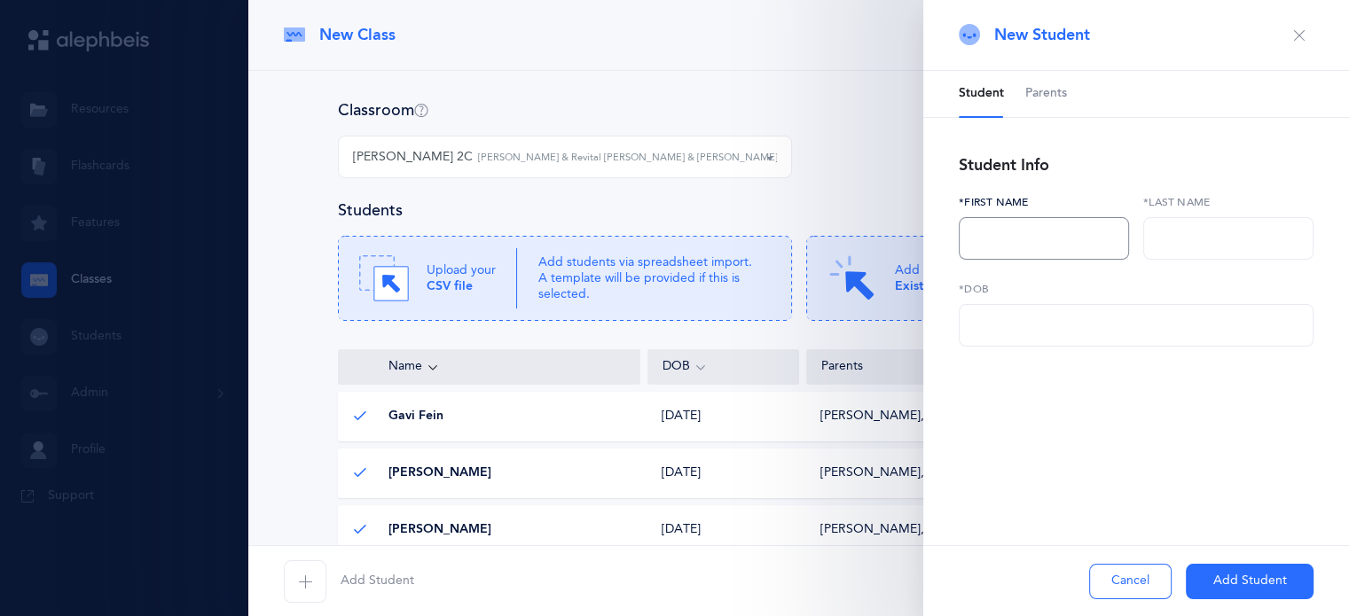
click at [1008, 237] on input "text" at bounding box center [1043, 238] width 170 height 43
type input "[PERSON_NAME]"
click at [1213, 244] on input "text" at bounding box center [1228, 238] width 170 height 43
type input "[PERSON_NAME]"
click at [1136, 321] on input "text" at bounding box center [1135, 325] width 355 height 43
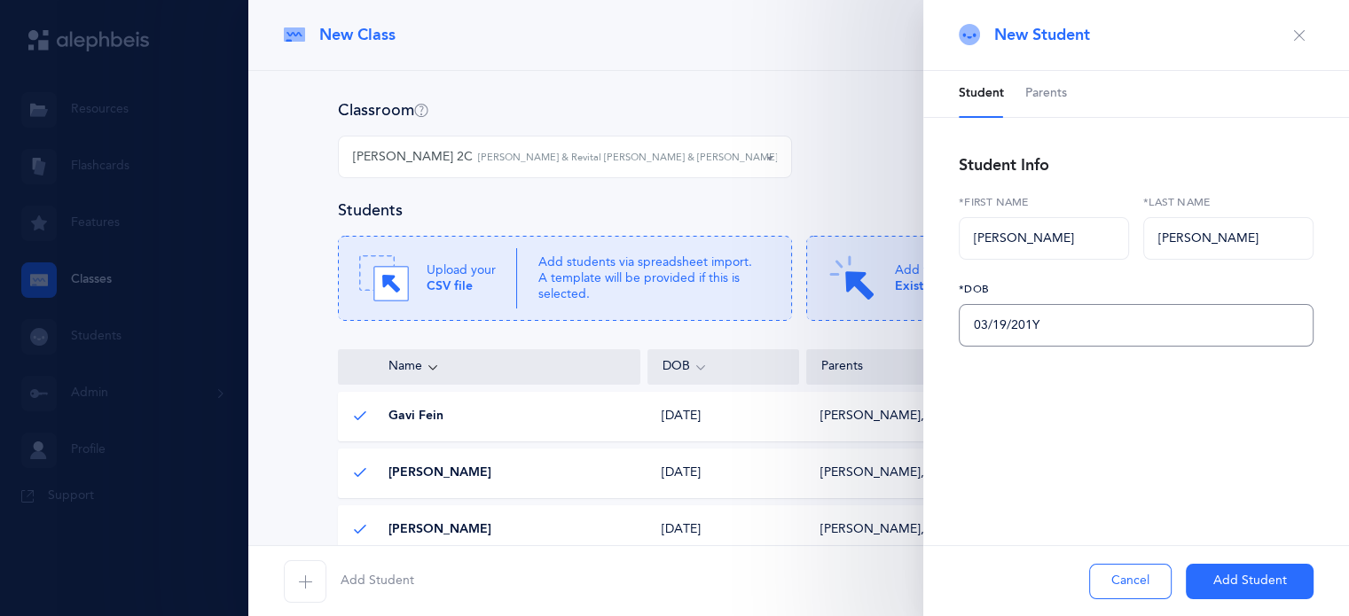
type input "[DATE]"
click at [1053, 98] on span "Parents" at bounding box center [1046, 94] width 42 height 18
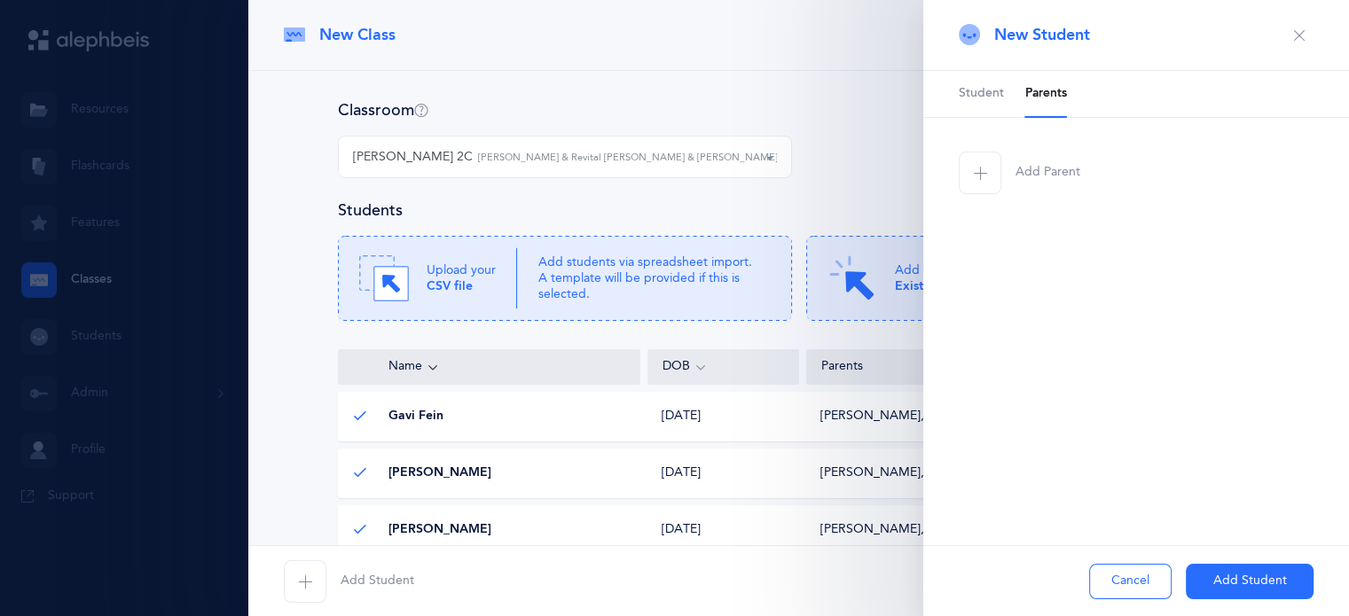
click at [998, 170] on span "button" at bounding box center [979, 173] width 43 height 43
select select
click at [1007, 242] on input "text" at bounding box center [1135, 238] width 355 height 43
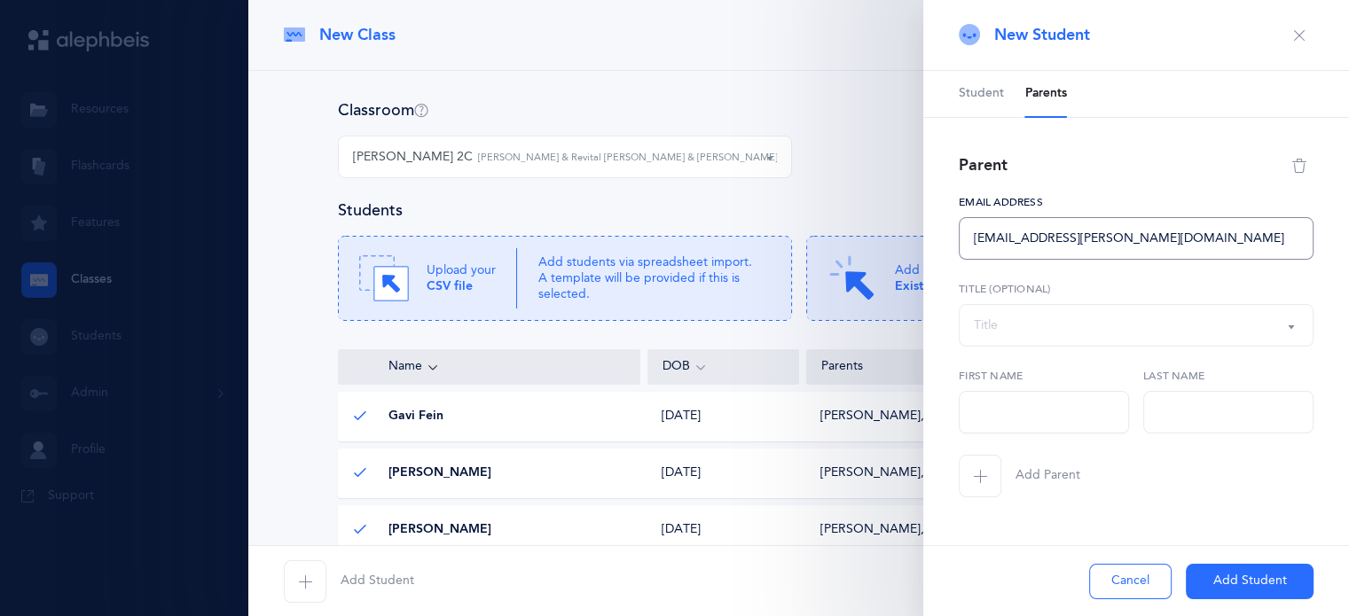
type input "[EMAIL_ADDRESS][PERSON_NAME][DOMAIN_NAME]"
click at [989, 410] on input "text" at bounding box center [1043, 412] width 170 height 43
type input "[PERSON_NAME]"
click at [1210, 417] on input "text" at bounding box center [1228, 412] width 170 height 43
type input "[PERSON_NAME]"
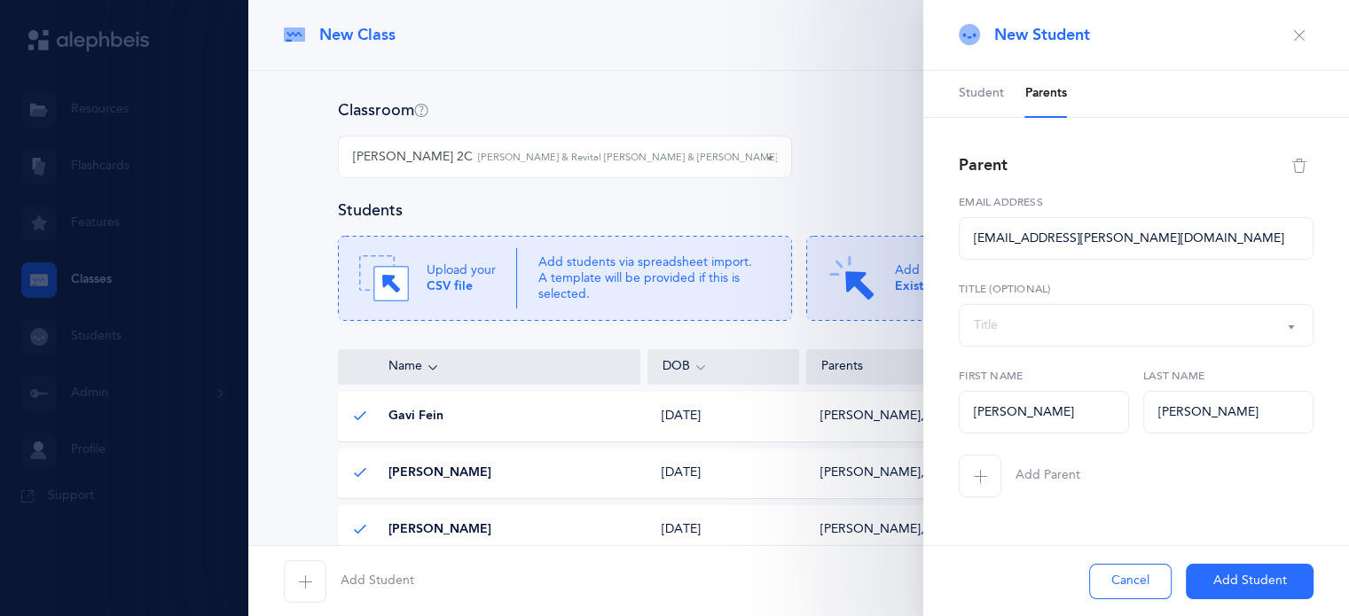
click at [975, 478] on icon "button" at bounding box center [980, 476] width 14 height 14
select select
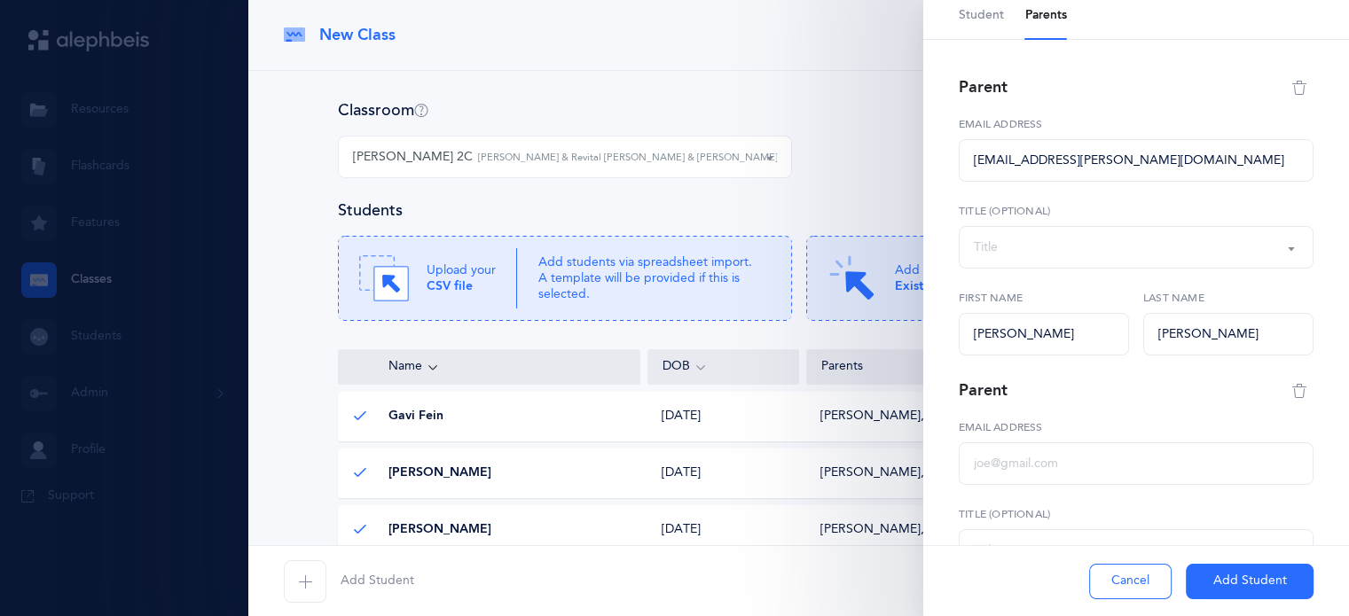
scroll to position [76, 0]
click at [1000, 467] on input "text" at bounding box center [1135, 465] width 355 height 43
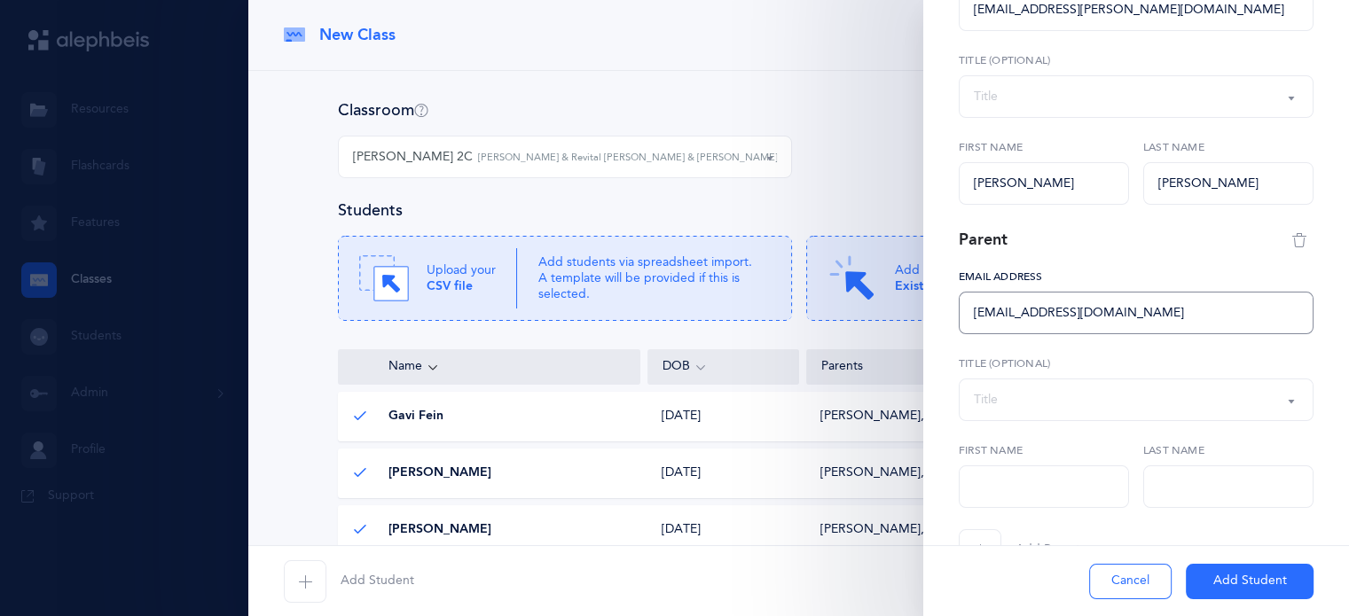
scroll to position [231, 0]
type input "[EMAIL_ADDRESS][DOMAIN_NAME]"
click at [1000, 467] on input "text" at bounding box center [1043, 485] width 170 height 43
type input "[PERSON_NAME]"
click at [1160, 488] on input "text" at bounding box center [1228, 485] width 170 height 43
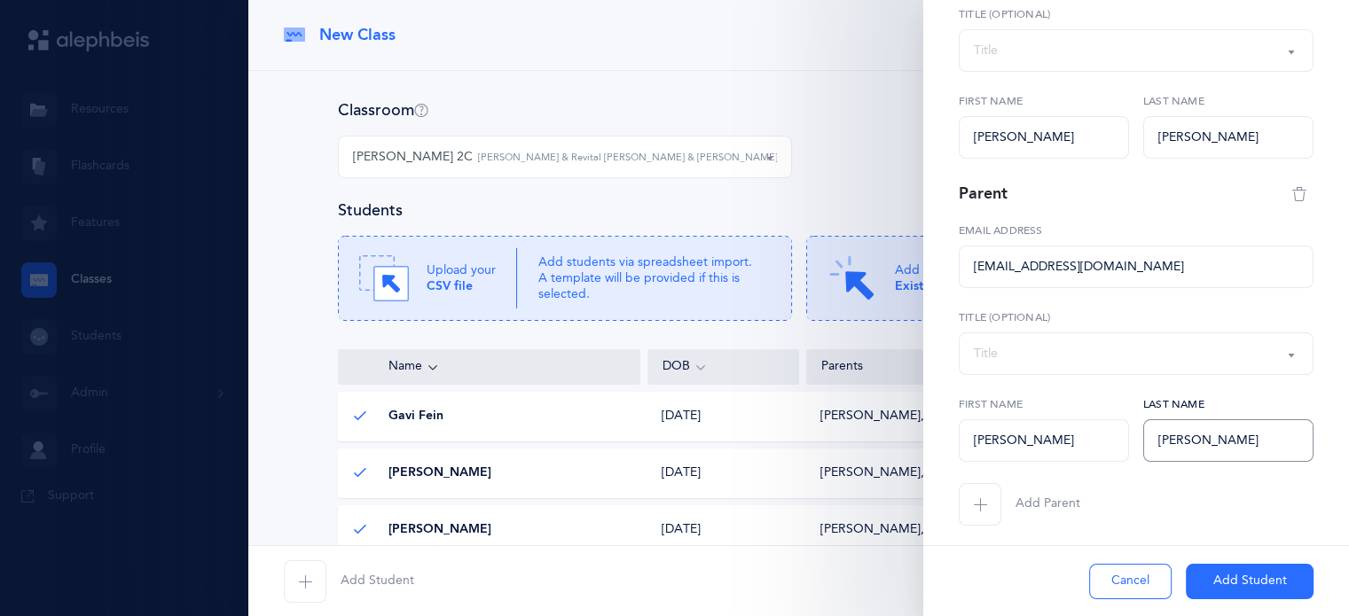
scroll to position [284, 0]
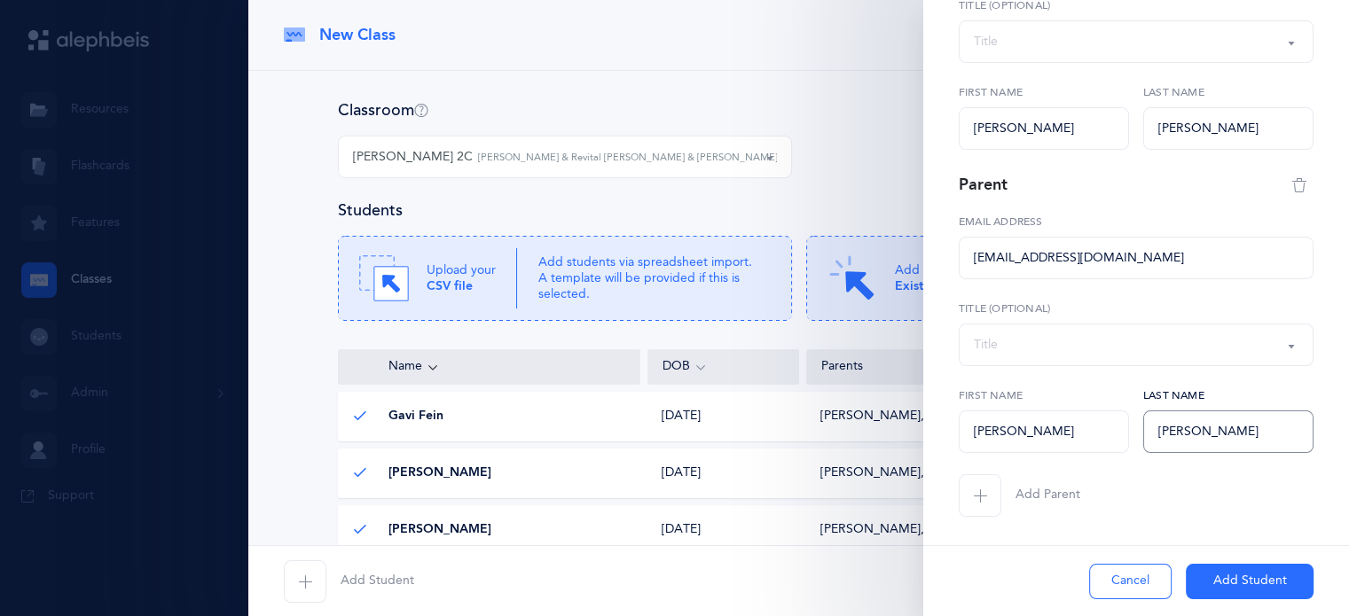
type input "[PERSON_NAME]"
click at [1240, 582] on button "Add Student" at bounding box center [1249, 581] width 128 height 35
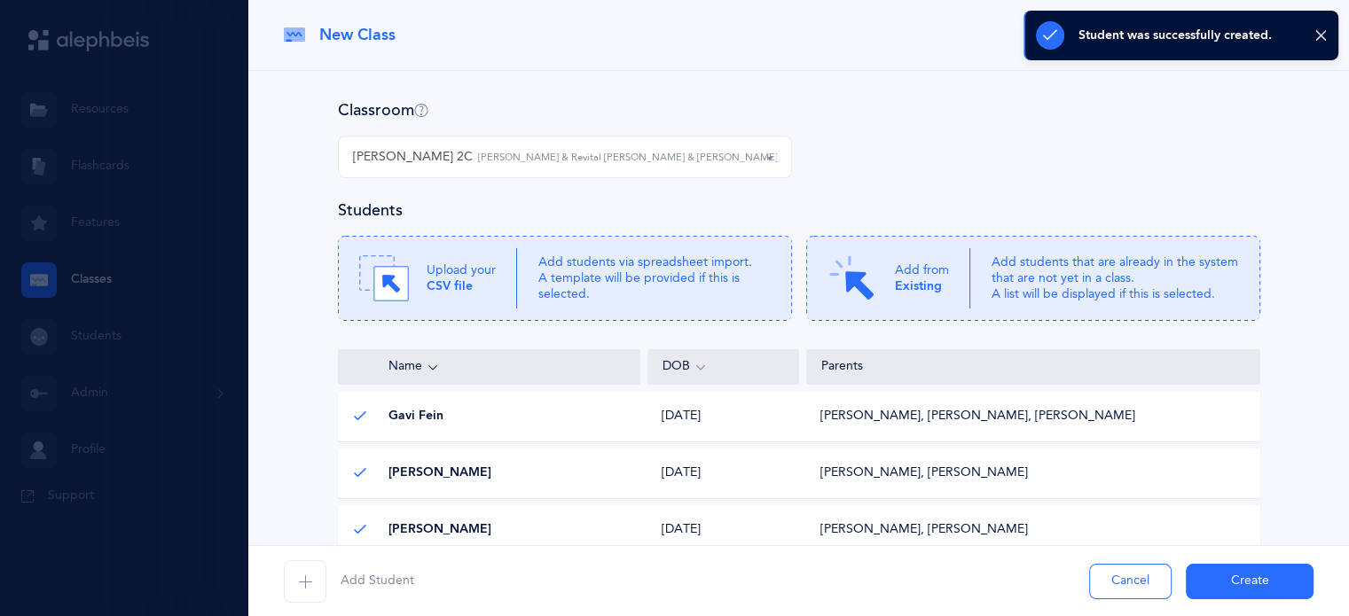
click at [308, 580] on icon "button" at bounding box center [305, 582] width 14 height 14
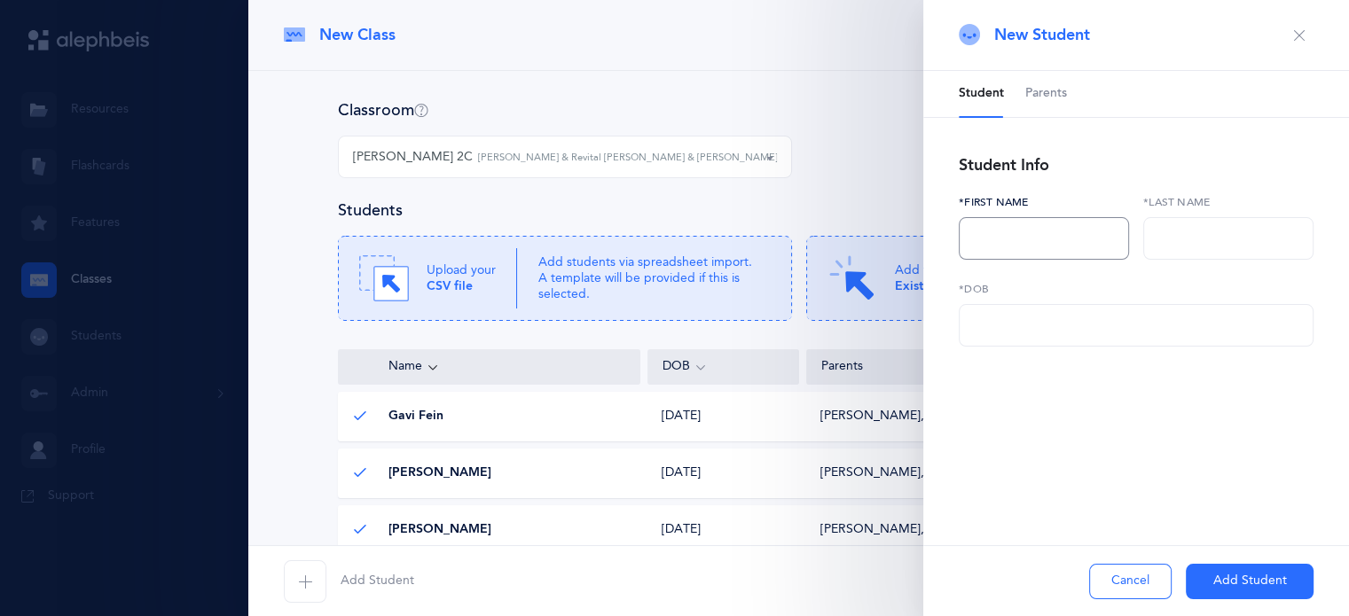
click at [1025, 225] on input "text" at bounding box center [1043, 238] width 170 height 43
type input "Pearl"
click at [1183, 246] on input "text" at bounding box center [1228, 238] width 170 height 43
type input "Munk"
click at [1114, 316] on input "text" at bounding box center [1135, 325] width 355 height 43
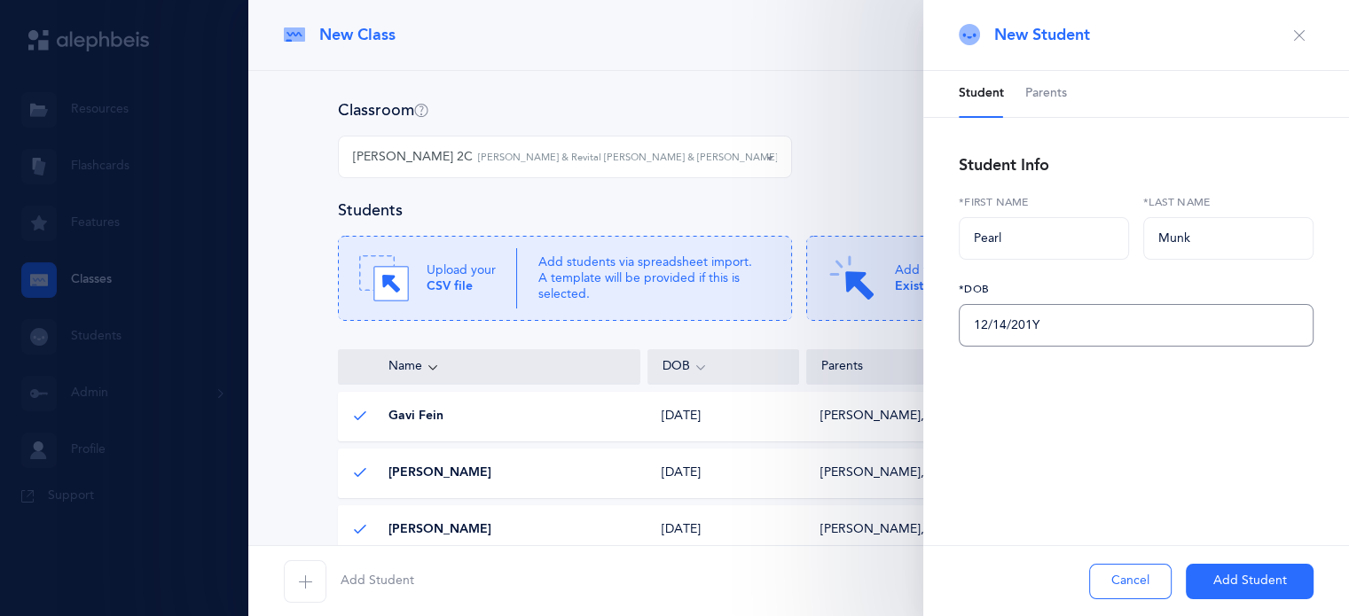
type input "[DATE]"
click at [1057, 98] on span "Parents" at bounding box center [1046, 94] width 42 height 18
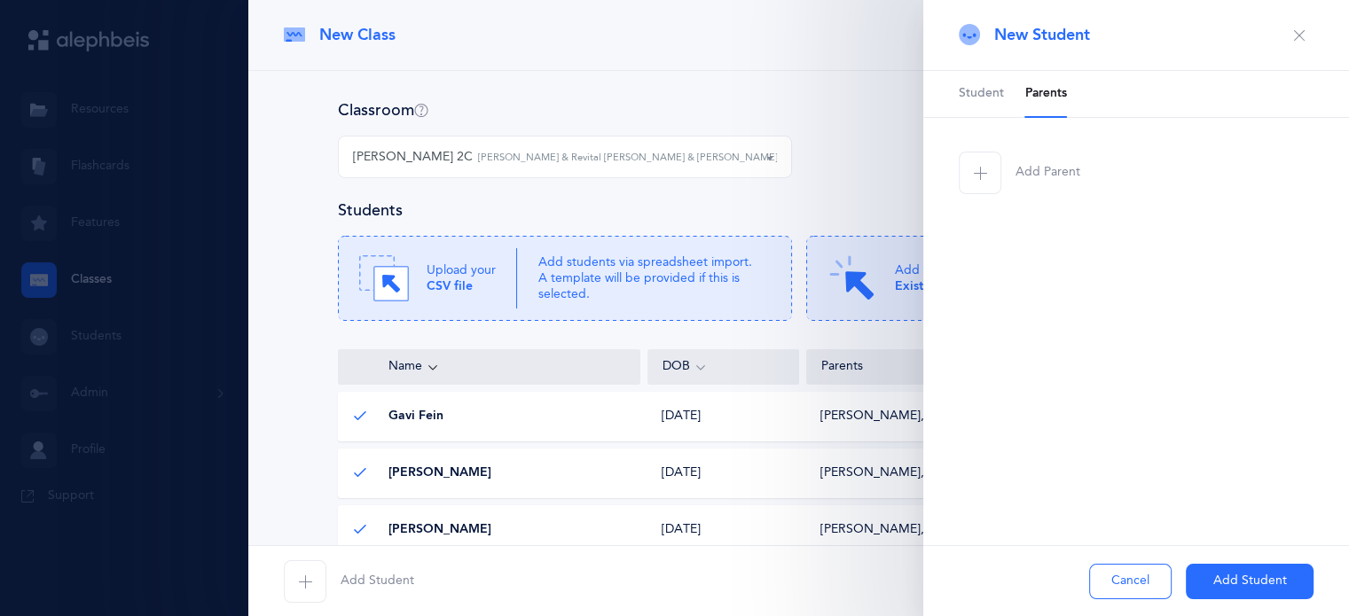
click at [986, 176] on span "button" at bounding box center [979, 173] width 43 height 43
select select
click at [1020, 233] on input "text" at bounding box center [1135, 238] width 355 height 43
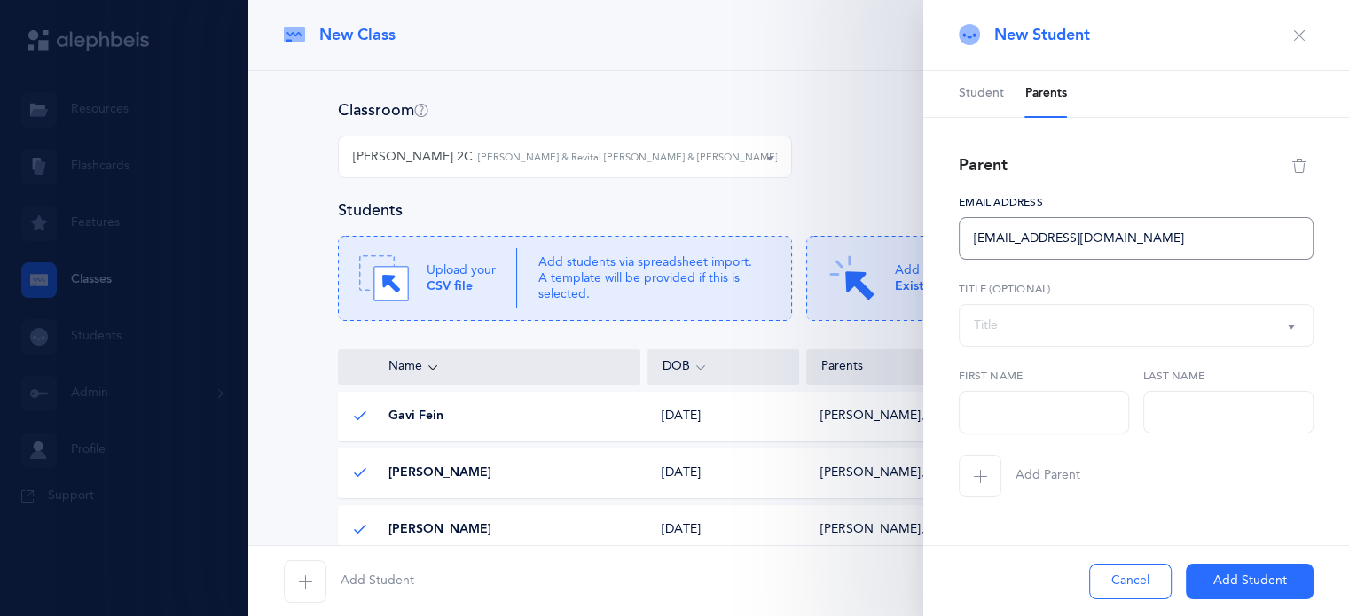
type input "[EMAIL_ADDRESS][DOMAIN_NAME]"
click at [1028, 431] on input "text" at bounding box center [1043, 412] width 170 height 43
type input "m"
type input "Mielcah"
click at [1197, 411] on input "text" at bounding box center [1228, 412] width 170 height 43
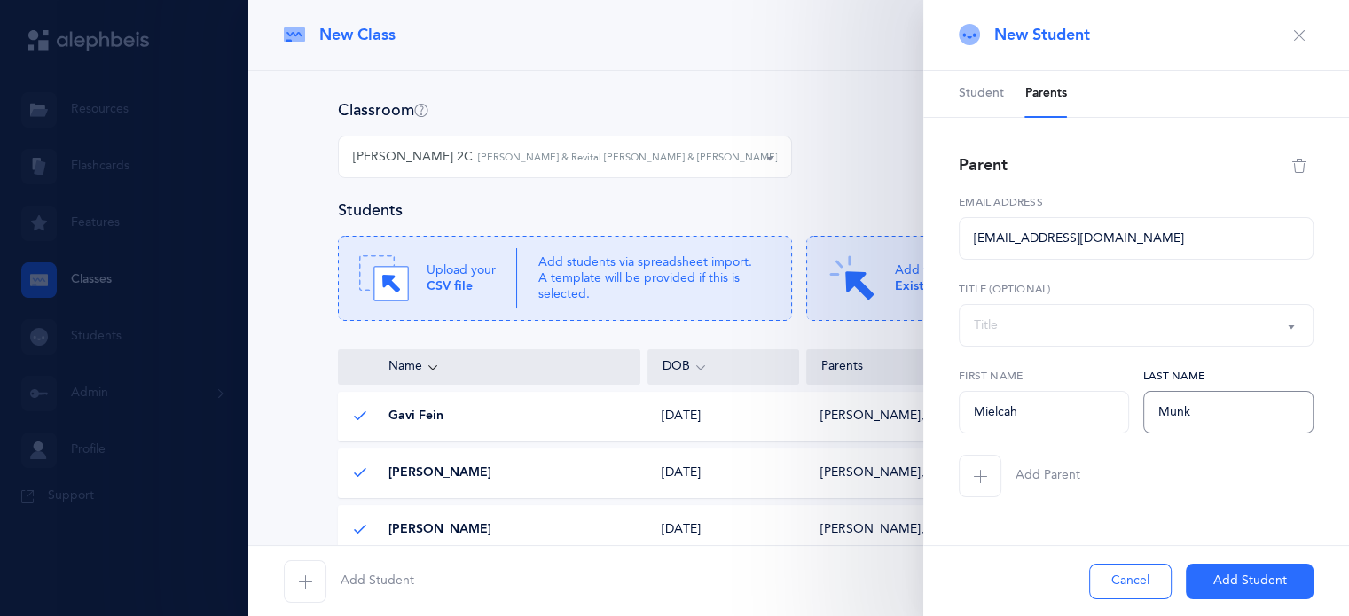
type input "Munk"
click at [971, 478] on span "button" at bounding box center [979, 476] width 43 height 43
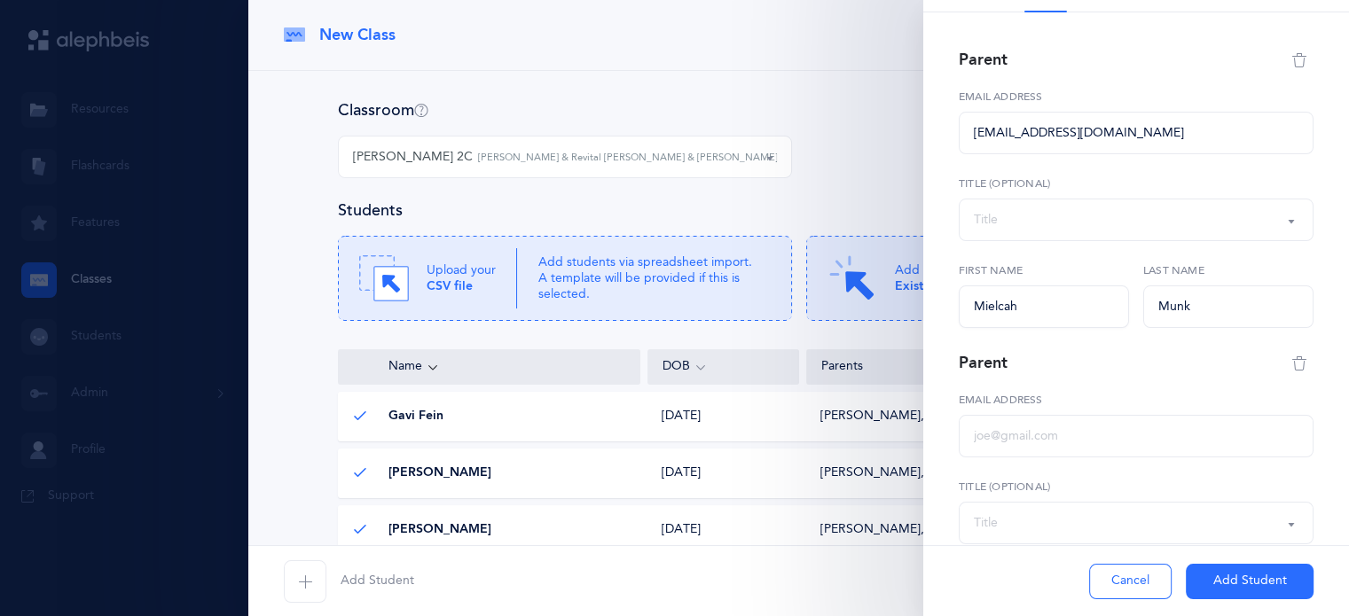
scroll to position [257, 0]
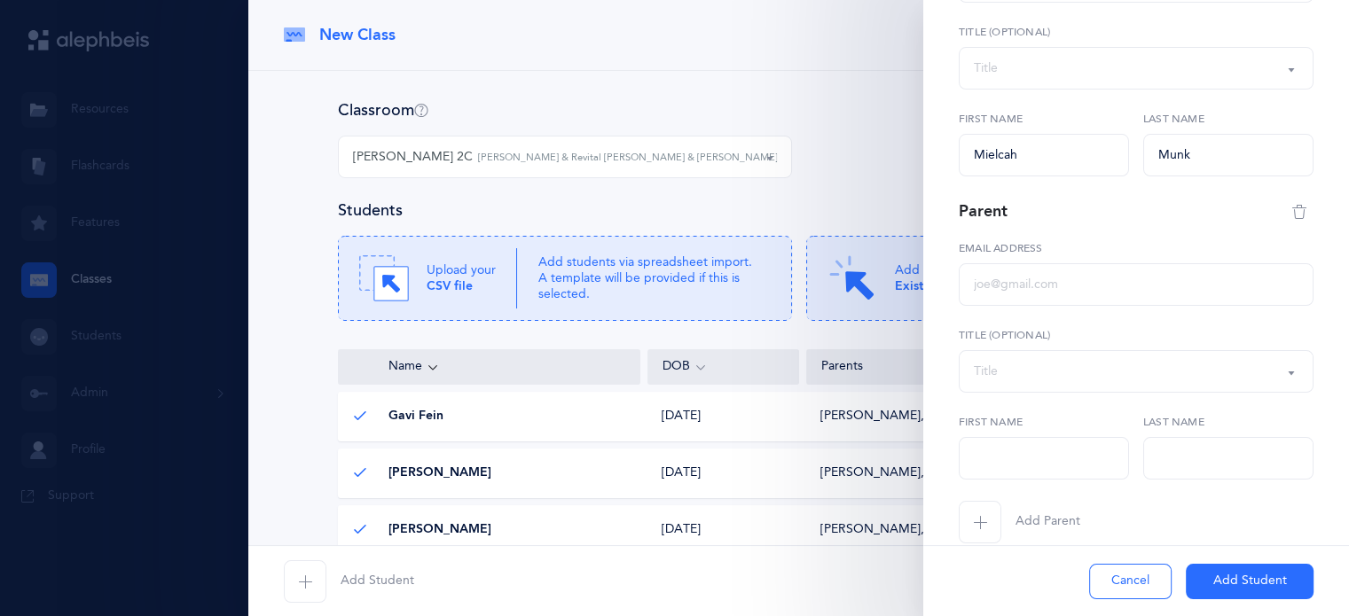
click at [1023, 382] on div "Title" at bounding box center [1135, 371] width 324 height 30
click at [1000, 140] on span "[DEMOGRAPHIC_DATA]" at bounding box center [1056, 138] width 140 height 16
select select "1"
click at [1004, 473] on input "text" at bounding box center [1043, 458] width 170 height 43
type input "[PERSON_NAME]"
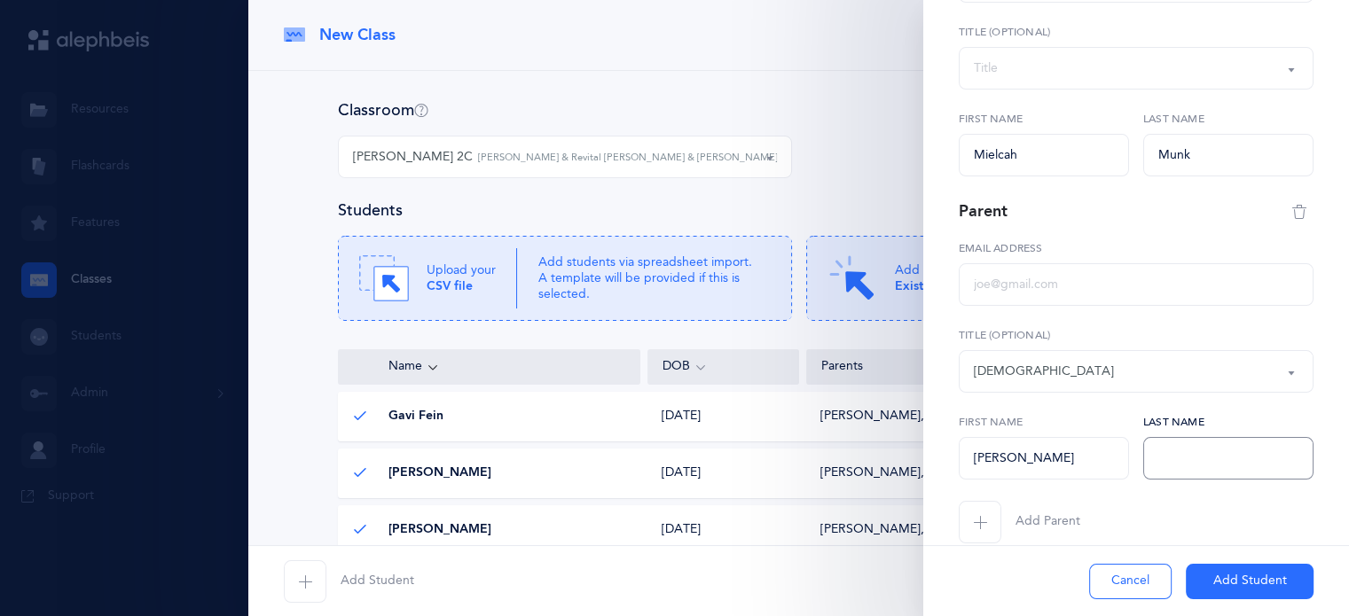
click at [1169, 460] on input "text" at bounding box center [1228, 458] width 170 height 43
type input "Munk"
click at [1057, 296] on input "text" at bounding box center [1135, 284] width 355 height 43
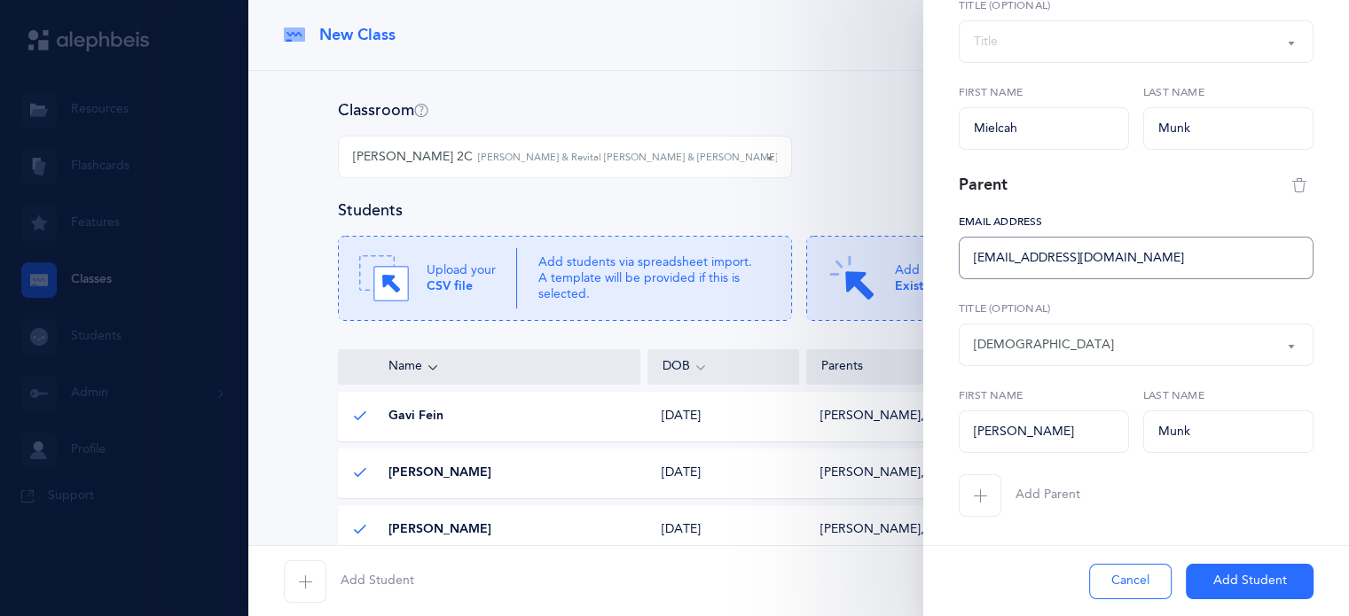
type input "[EMAIL_ADDRESS][DOMAIN_NAME]"
click at [1240, 581] on button "Add Student" at bounding box center [1249, 581] width 128 height 35
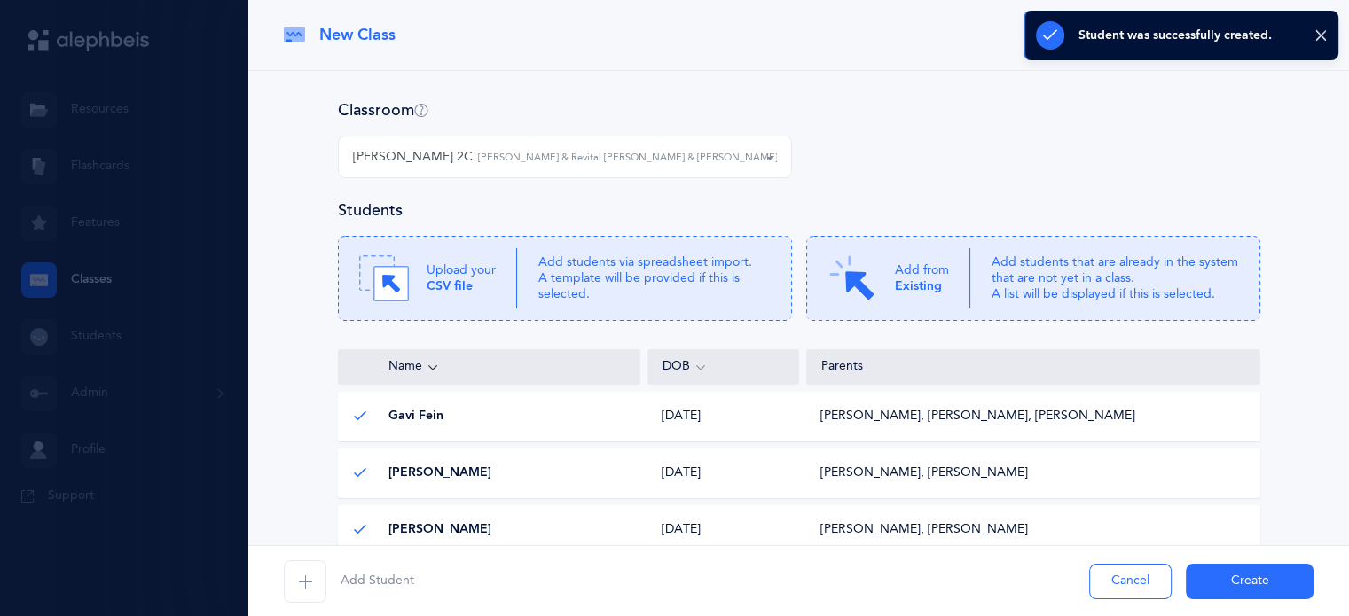
click at [307, 587] on icon "button" at bounding box center [305, 582] width 14 height 14
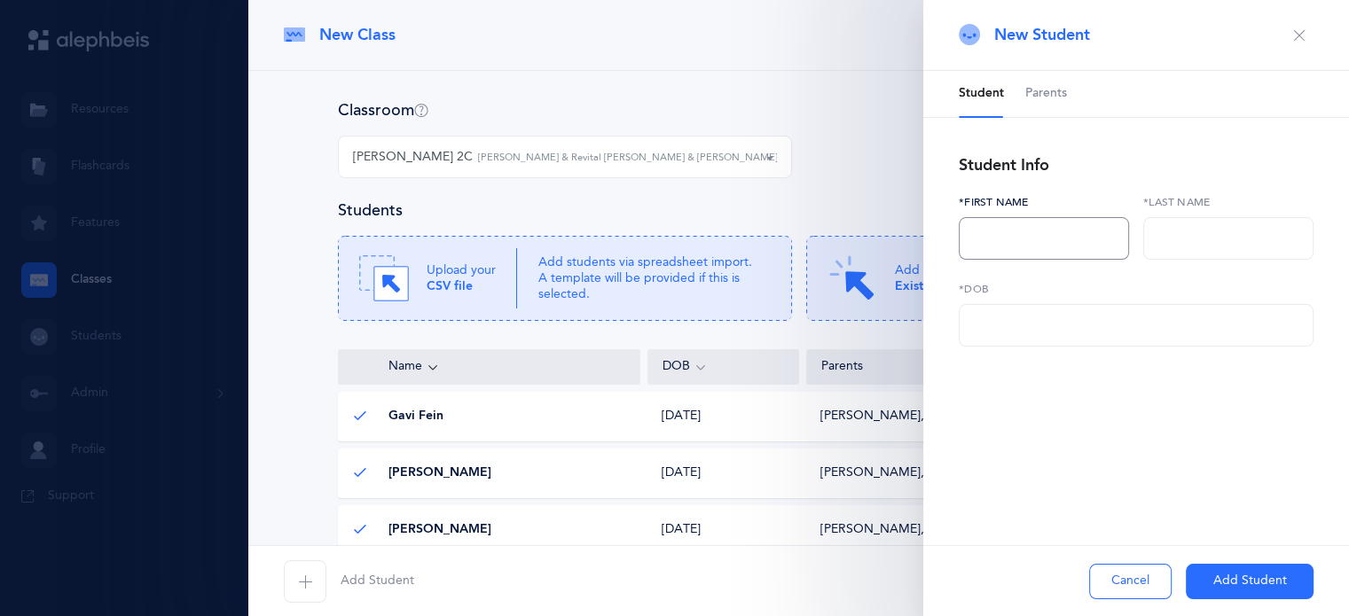
click at [994, 238] on input "text" at bounding box center [1043, 238] width 170 height 43
type input "[PERSON_NAME]"
click at [1175, 241] on input "text" at bounding box center [1228, 238] width 170 height 43
click at [1175, 241] on input "[PERSON_NAME]" at bounding box center [1228, 238] width 170 height 43
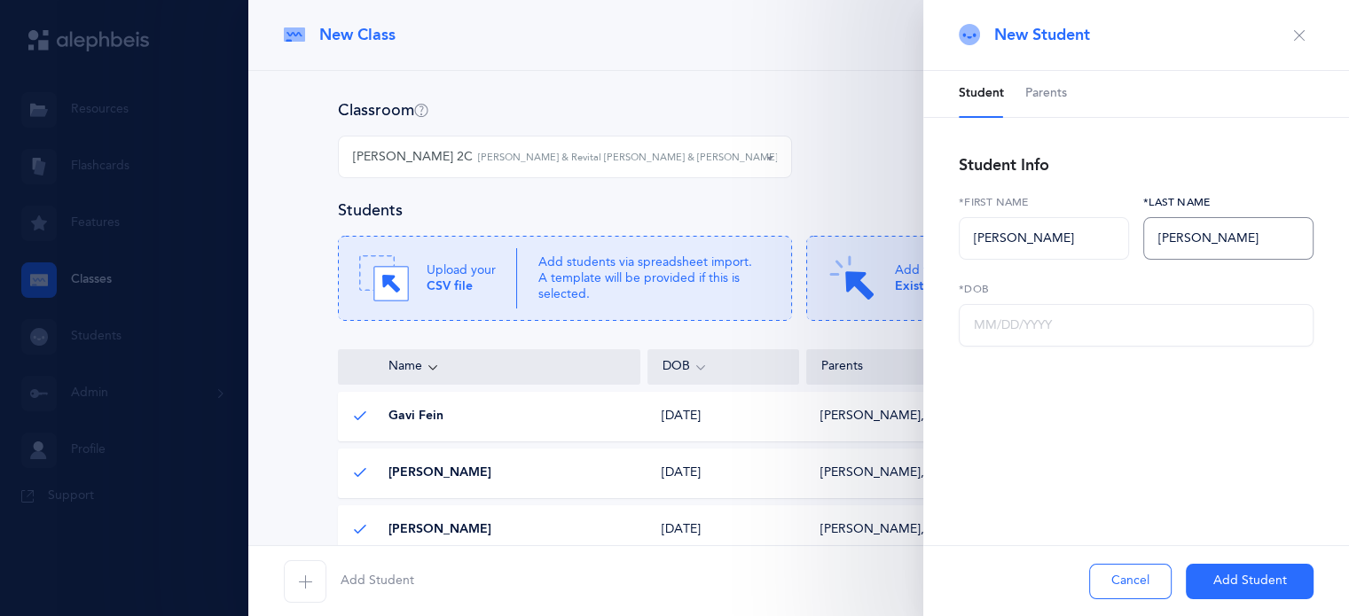
type input "[PERSON_NAME]"
click at [1041, 321] on input "text" at bounding box center [1135, 325] width 355 height 43
type input "[DATE]"
click at [1041, 90] on span "Parents" at bounding box center [1046, 94] width 42 height 18
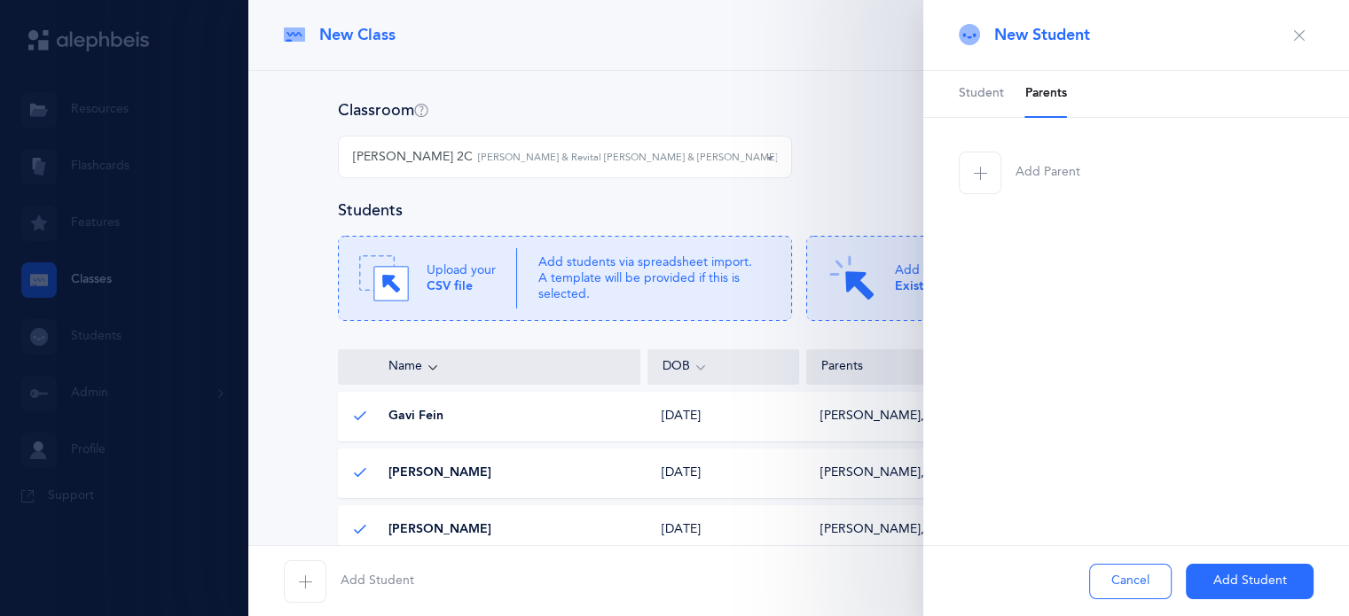
click at [991, 173] on span "button" at bounding box center [979, 173] width 43 height 43
select select
click at [992, 403] on input "text" at bounding box center [1043, 412] width 170 height 43
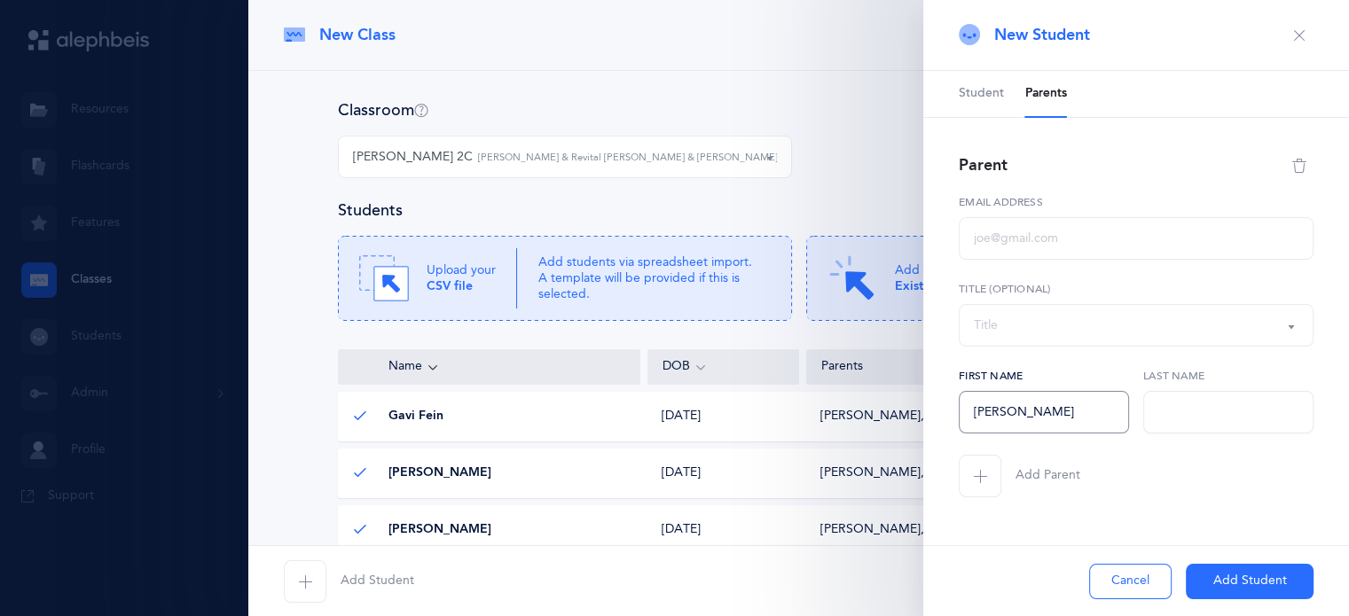
type input "[PERSON_NAME]"
paste input "[PERSON_NAME]"
type input "[PERSON_NAME]"
click at [993, 251] on input "text" at bounding box center [1135, 238] width 355 height 43
click at [989, 247] on input "text" at bounding box center [1135, 238] width 355 height 43
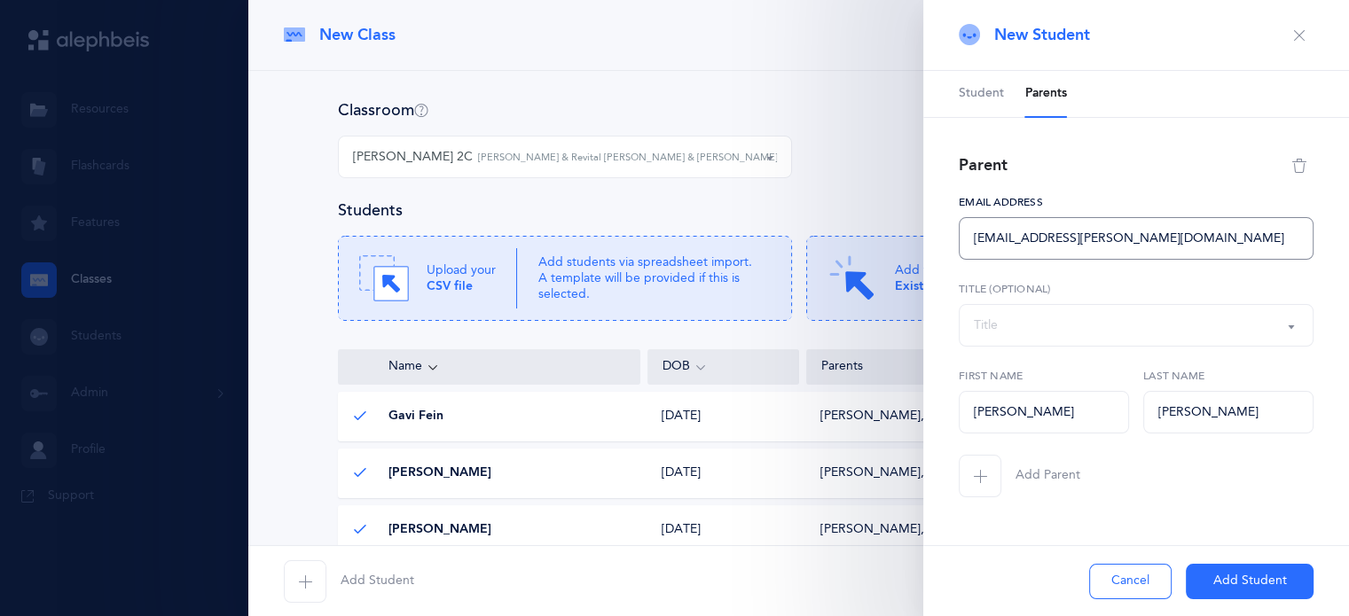
type input "[EMAIL_ADDRESS][PERSON_NAME][DOMAIN_NAME]"
click at [981, 481] on icon "button" at bounding box center [980, 476] width 14 height 14
select select
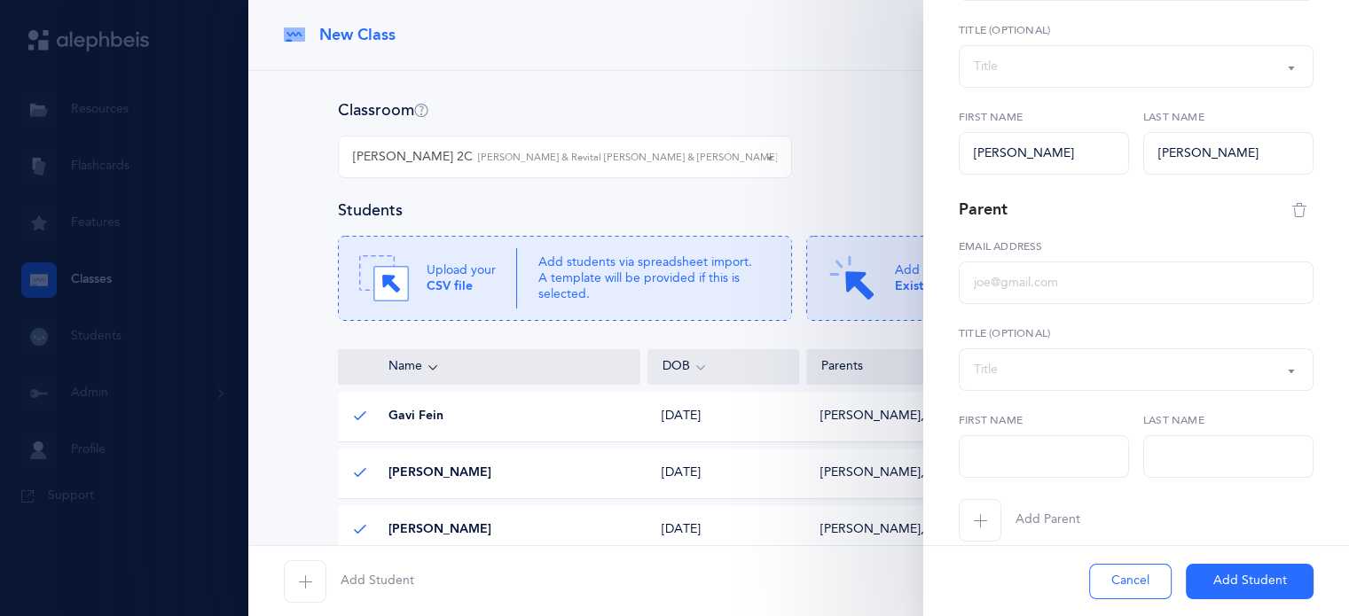
scroll to position [261, 0]
click at [982, 462] on input "text" at bounding box center [1043, 455] width 170 height 43
type input "[PERSON_NAME]"
drag, startPoint x: 1155, startPoint y: 455, endPoint x: 1167, endPoint y: 455, distance: 11.5
click at [1167, 455] on input "text" at bounding box center [1228, 455] width 170 height 43
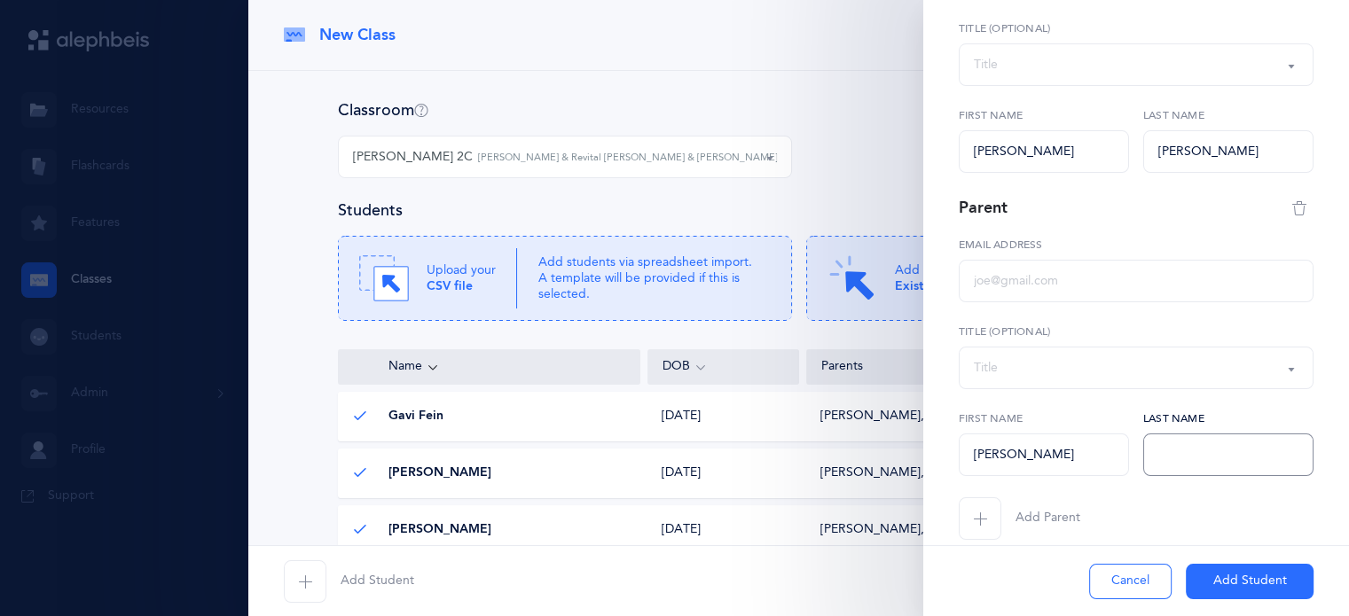
paste input "[PERSON_NAME]"
type input "[PERSON_NAME]"
click at [997, 281] on input "text" at bounding box center [1135, 281] width 355 height 43
paste input "[PERSON_NAME]"
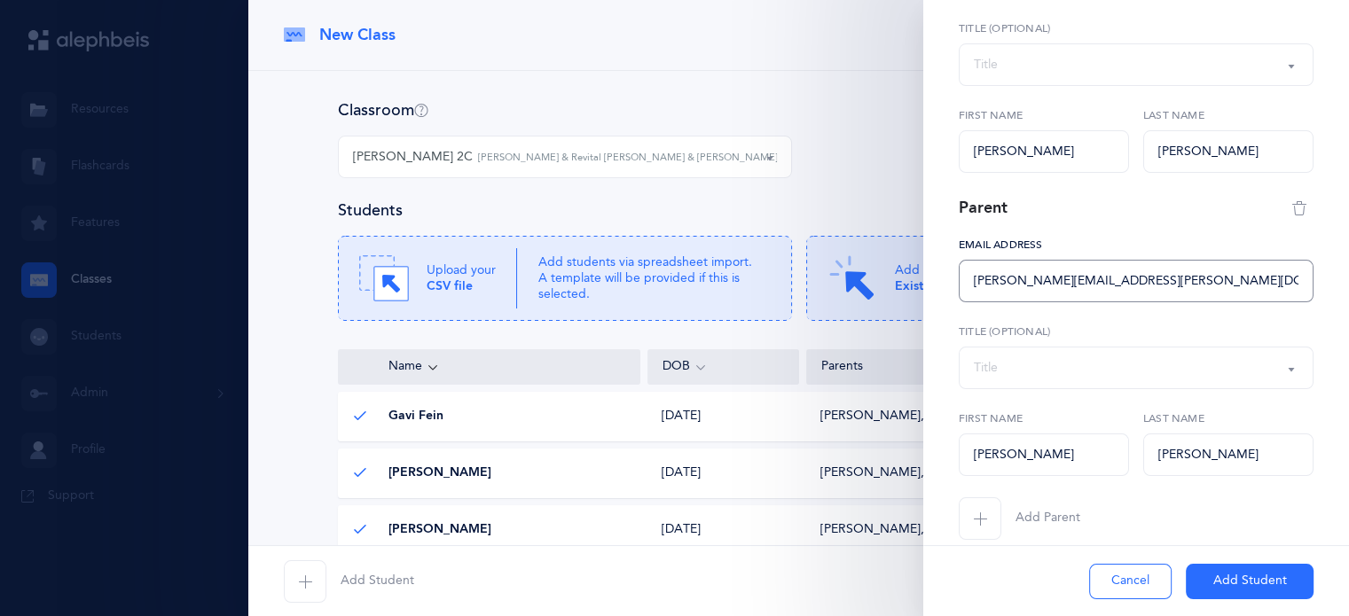
type input "[PERSON_NAME][EMAIL_ADDRESS][PERSON_NAME][DOMAIN_NAME]"
click at [1203, 580] on button "Add Student" at bounding box center [1249, 581] width 128 height 35
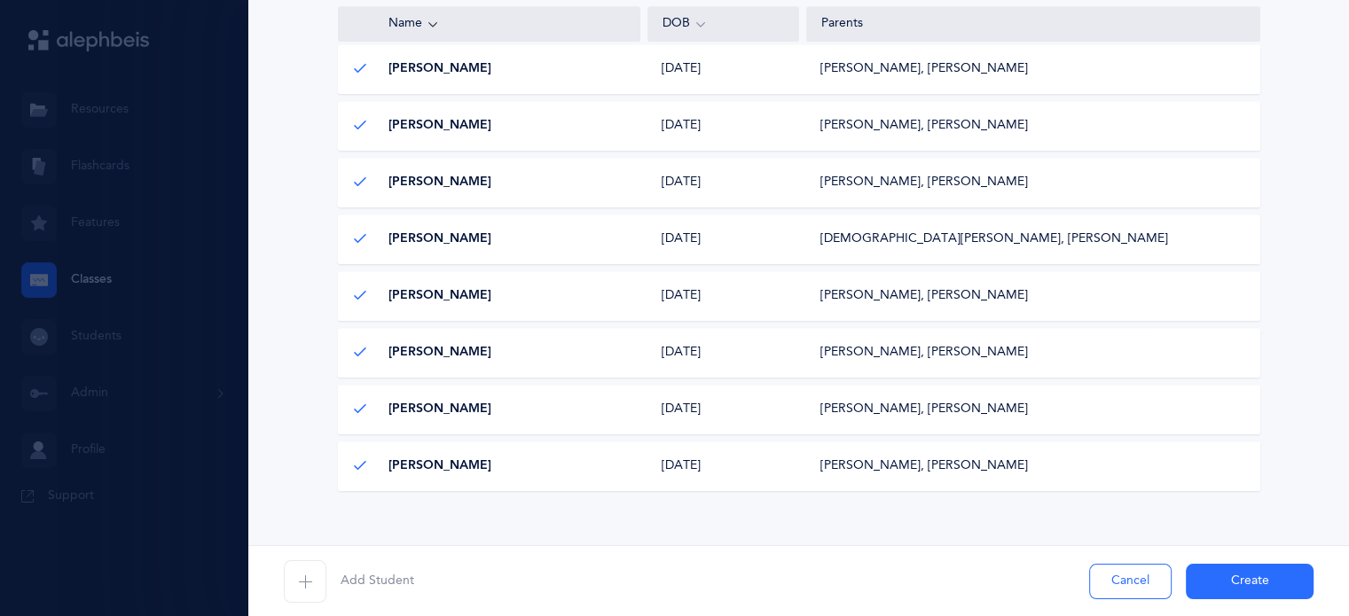
scroll to position [876, 0]
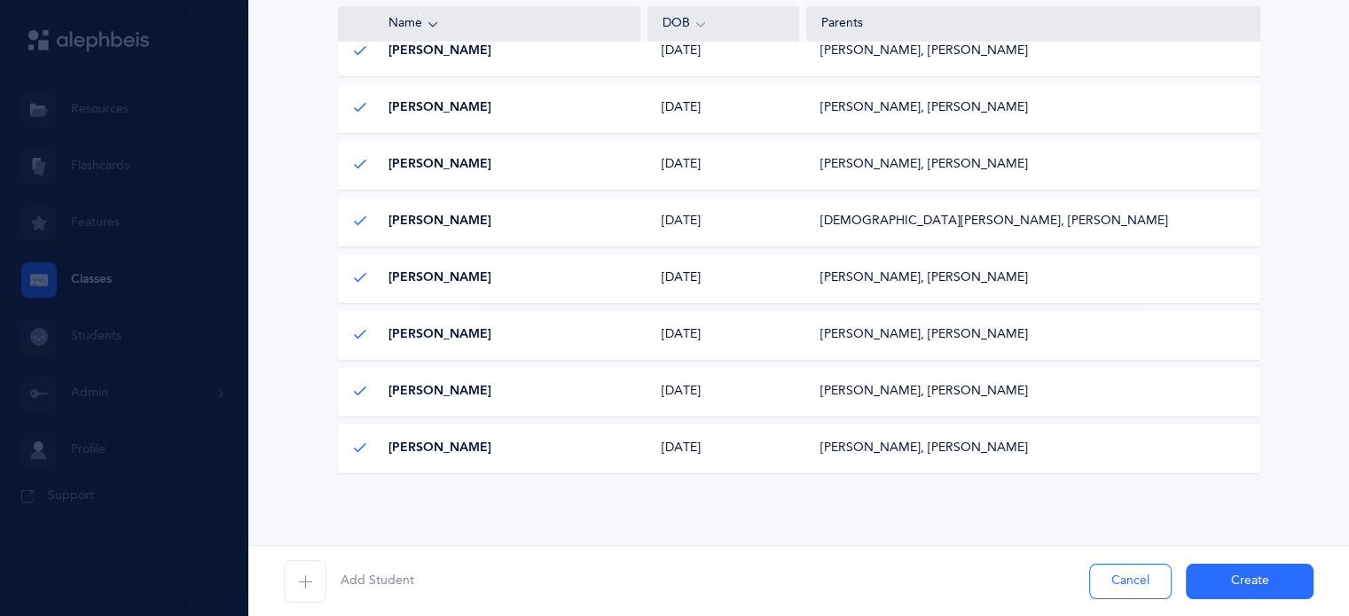
click at [1254, 578] on button "Create" at bounding box center [1249, 581] width 128 height 35
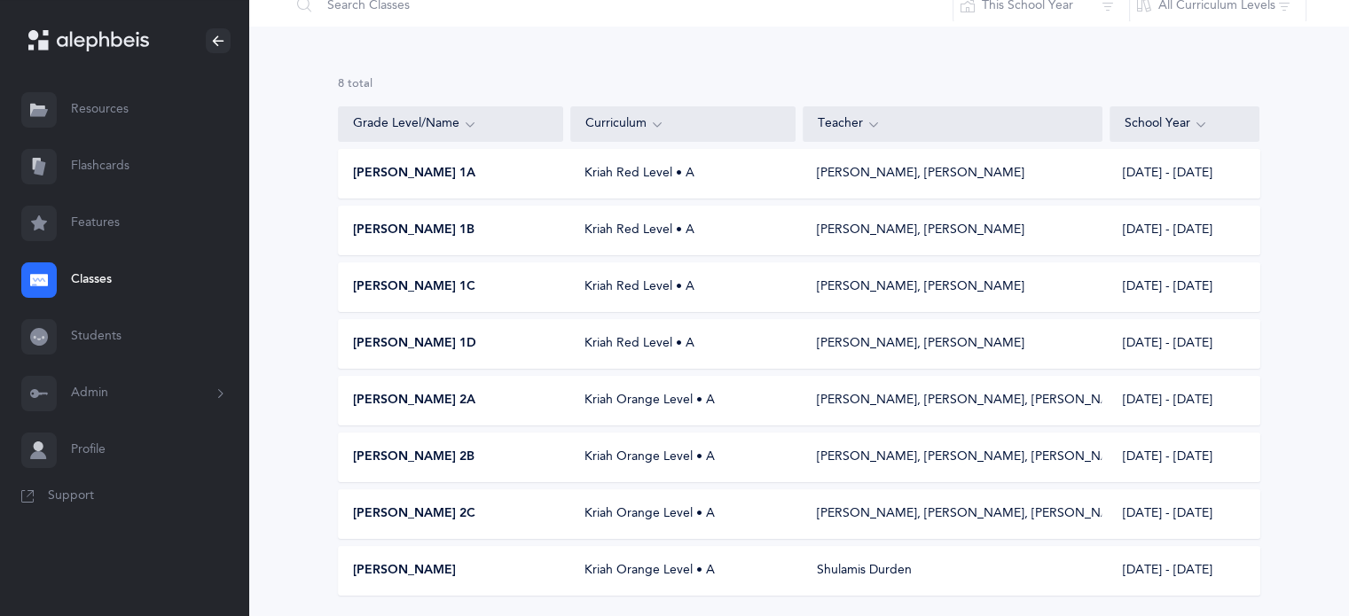
scroll to position [0, 0]
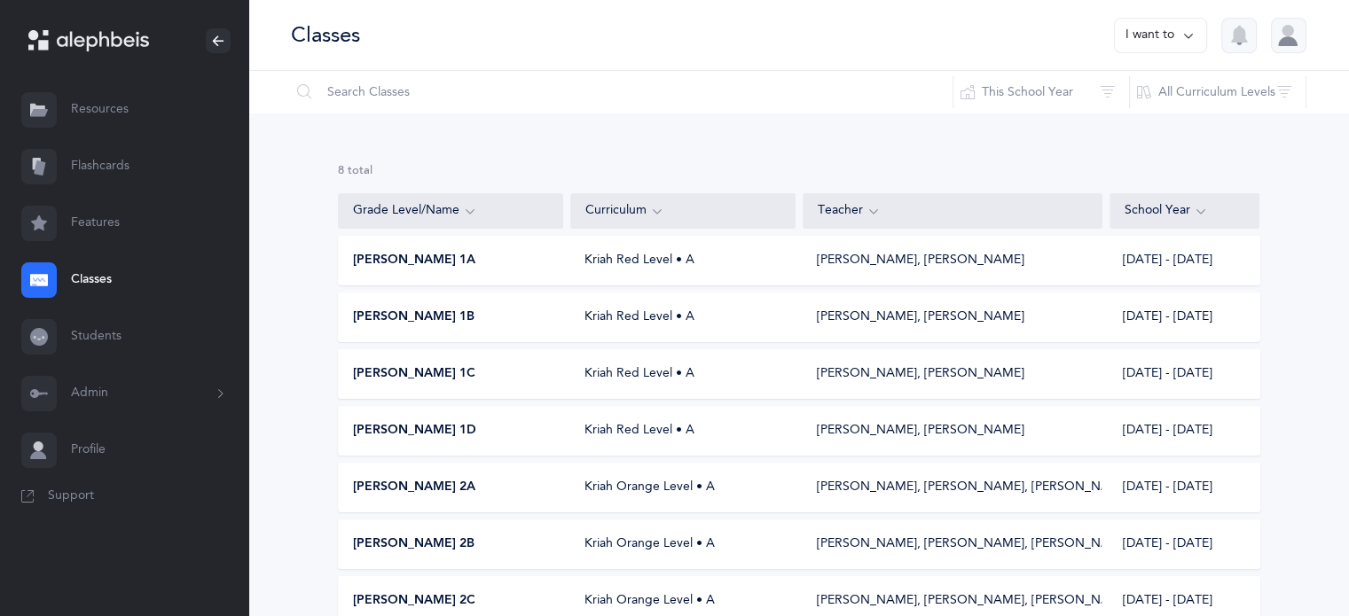
click at [1172, 39] on button "I want to" at bounding box center [1160, 35] width 93 height 35
click at [1148, 125] on button "Add new" at bounding box center [1142, 122] width 98 height 32
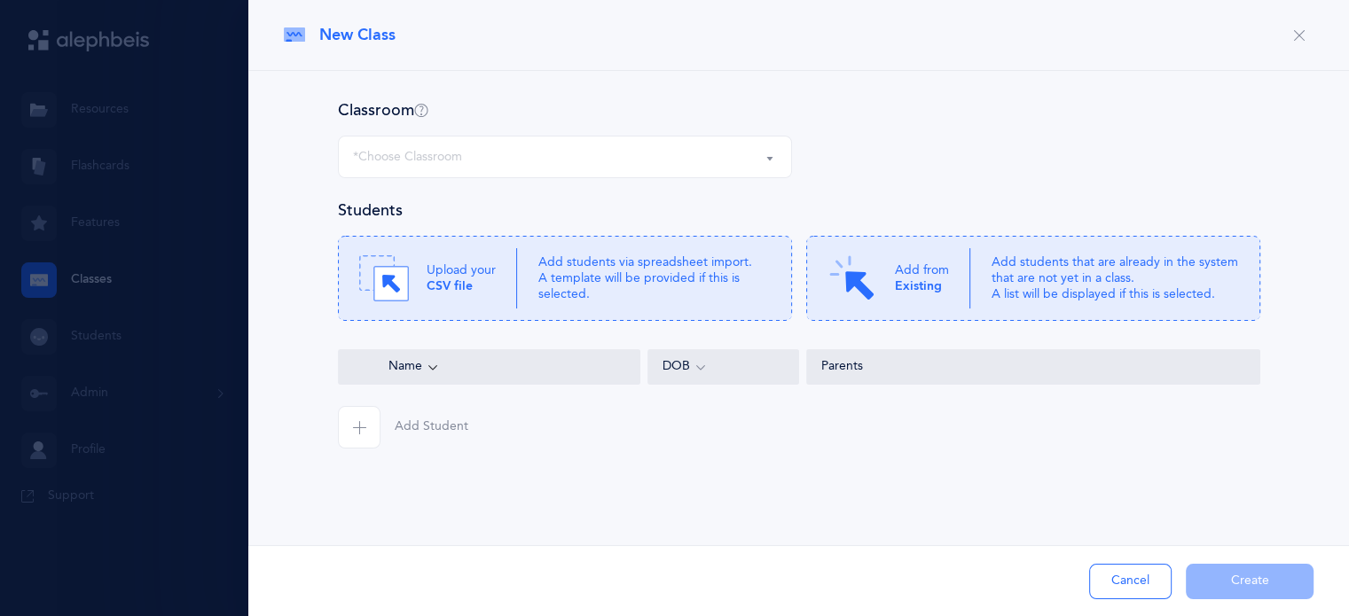
click at [743, 151] on div "*Choose Classroom" at bounding box center [565, 157] width 424 height 30
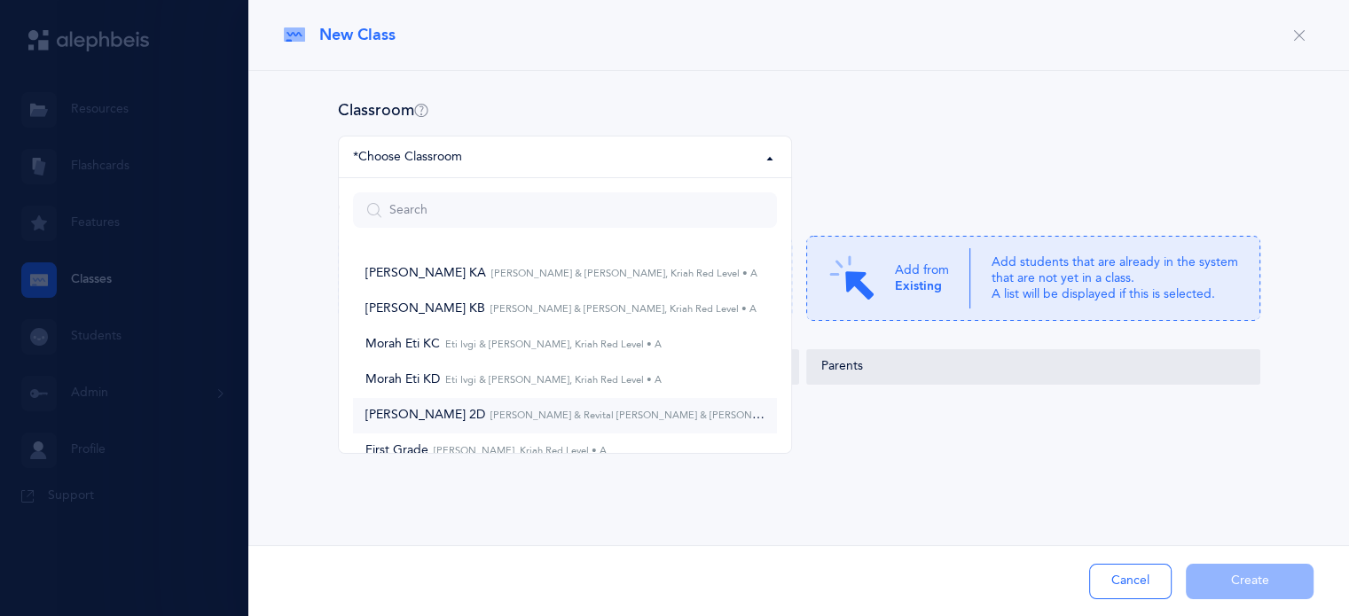
click at [522, 413] on small "[PERSON_NAME] & Revital [PERSON_NAME] & [PERSON_NAME], Kriah Orange Level • A" at bounding box center [691, 416] width 413 height 12
select select "830"
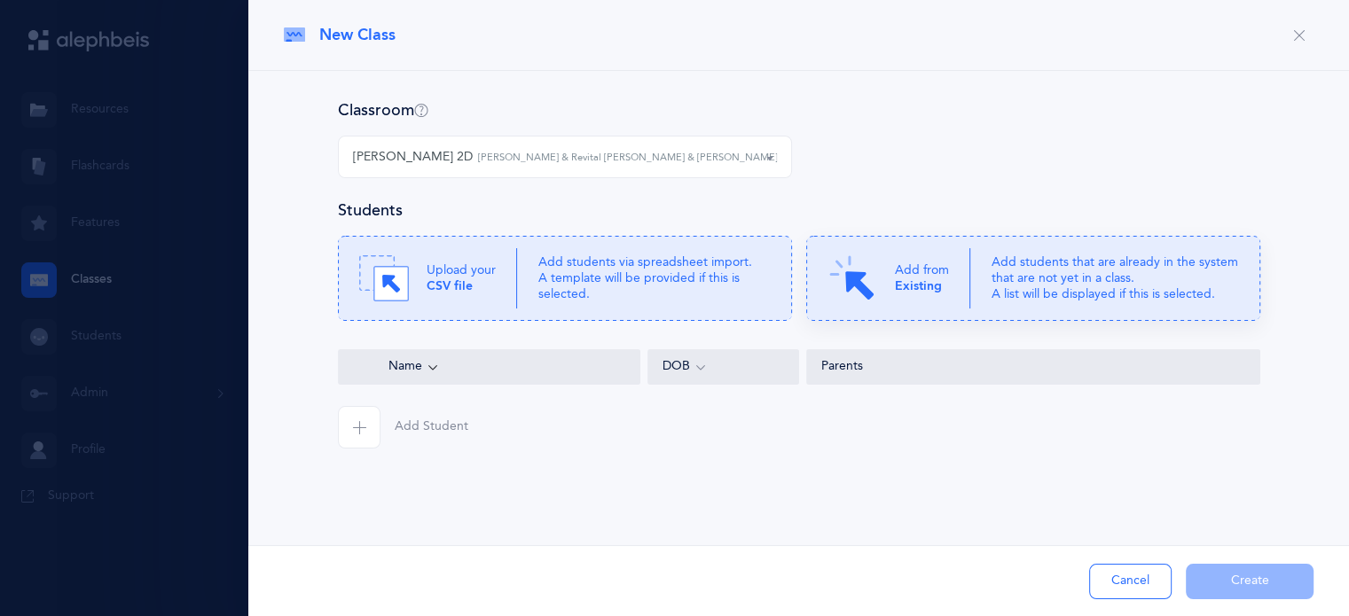
click at [918, 294] on p "Add from Existing" at bounding box center [922, 278] width 54 height 32
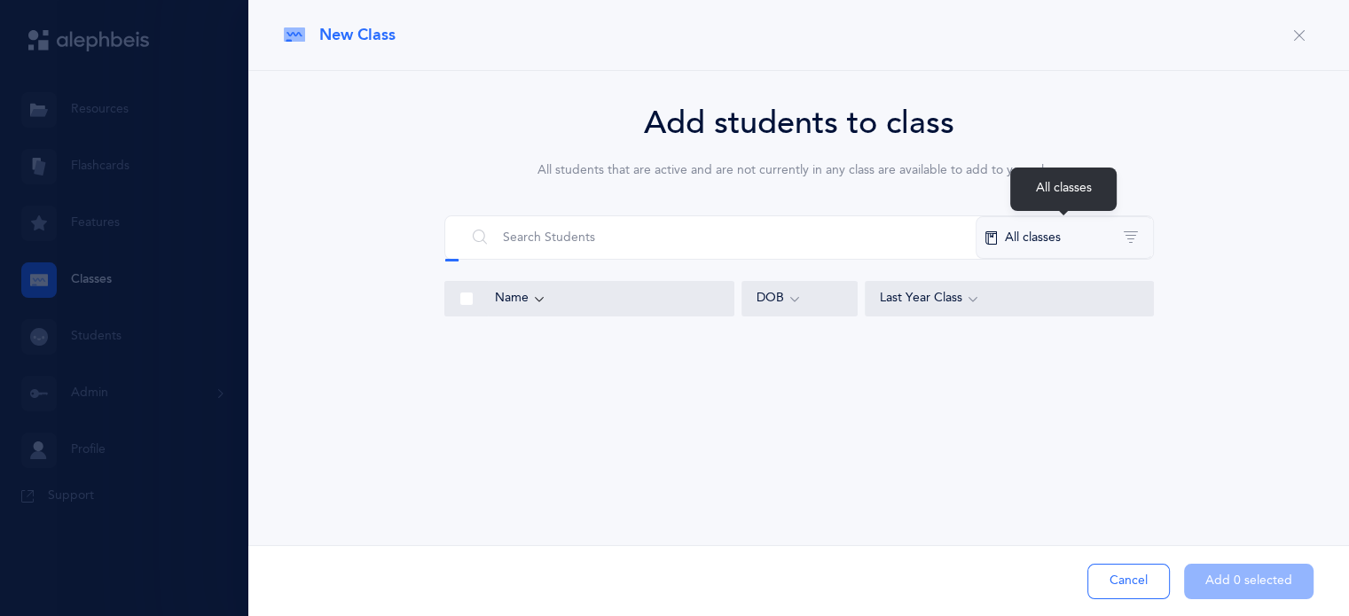
click at [1081, 236] on button "All classes" at bounding box center [1063, 237] width 177 height 43
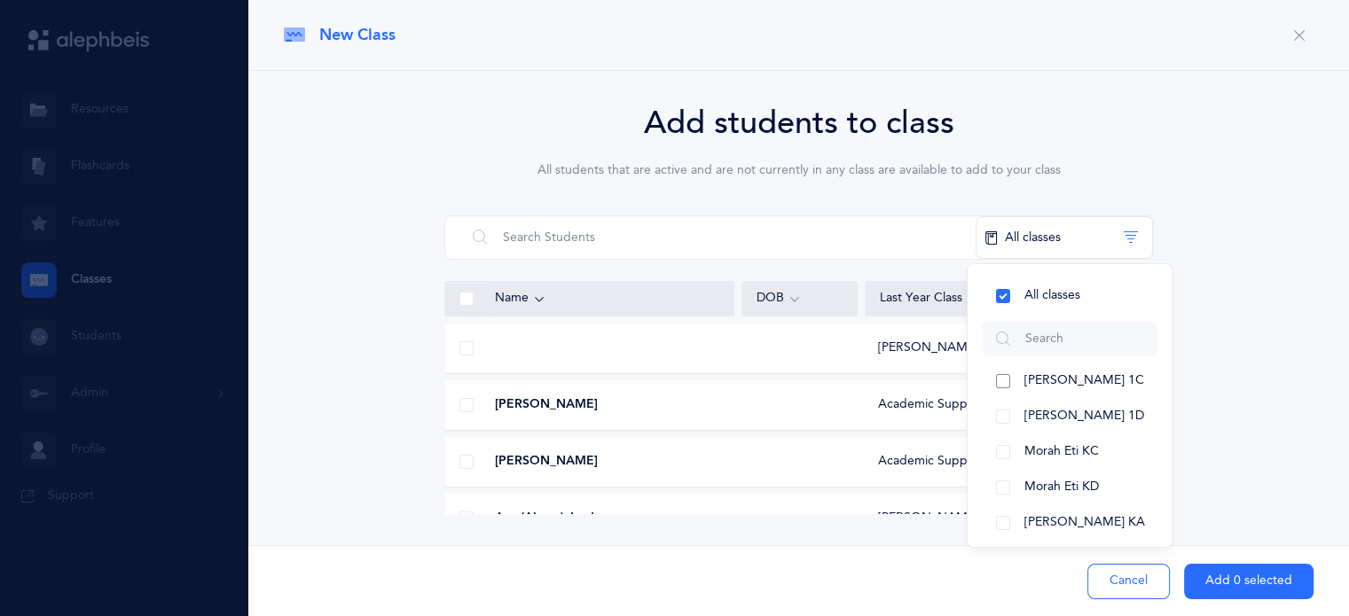
click at [998, 387] on button "[PERSON_NAME] 1C" at bounding box center [1069, 381] width 176 height 35
click at [1005, 418] on button "[PERSON_NAME] 1D" at bounding box center [1069, 416] width 176 height 35
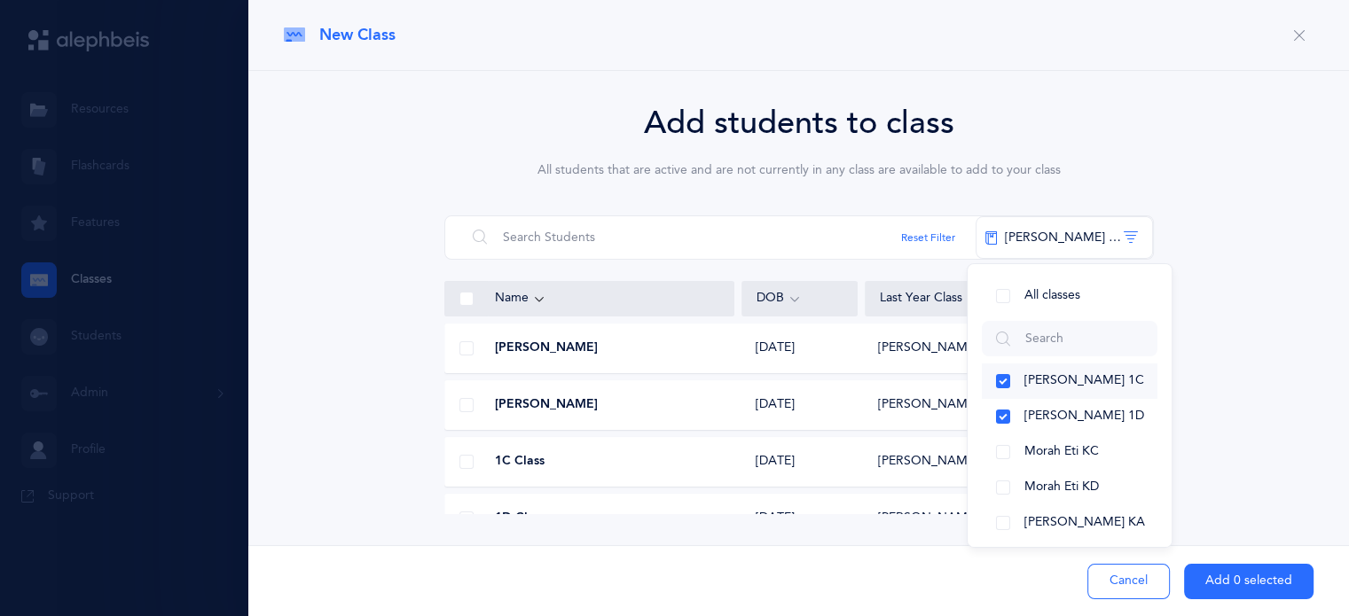
click at [1001, 380] on button "[PERSON_NAME] 1C" at bounding box center [1069, 381] width 176 height 35
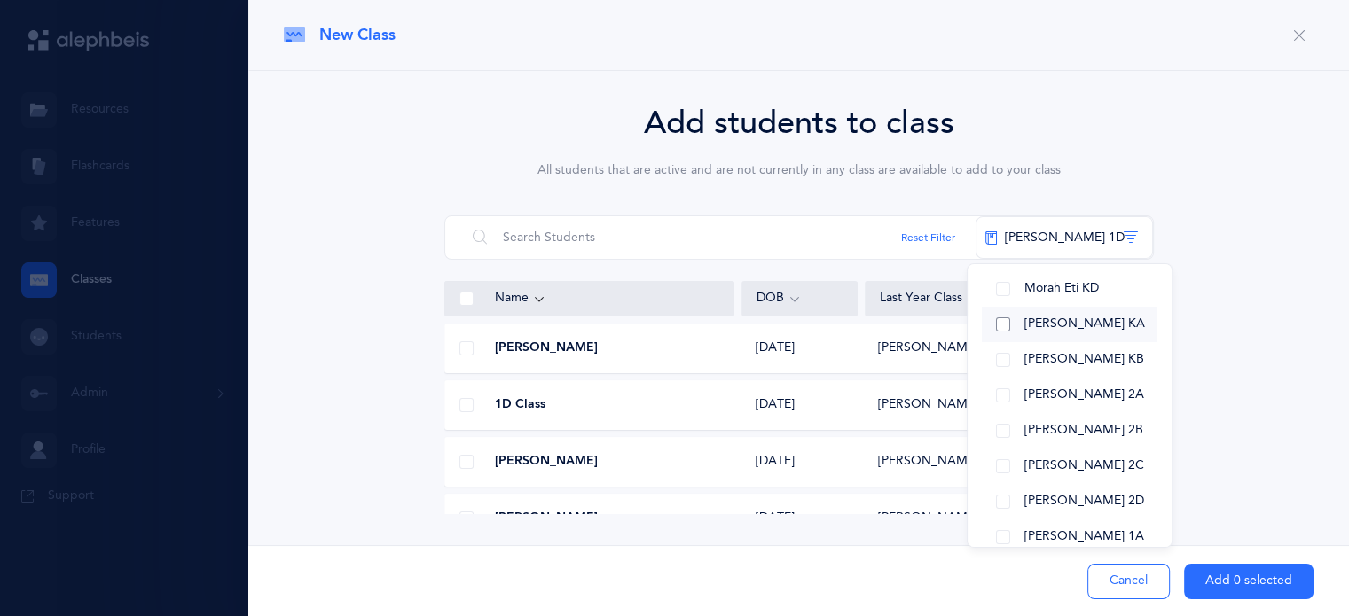
scroll to position [255, 0]
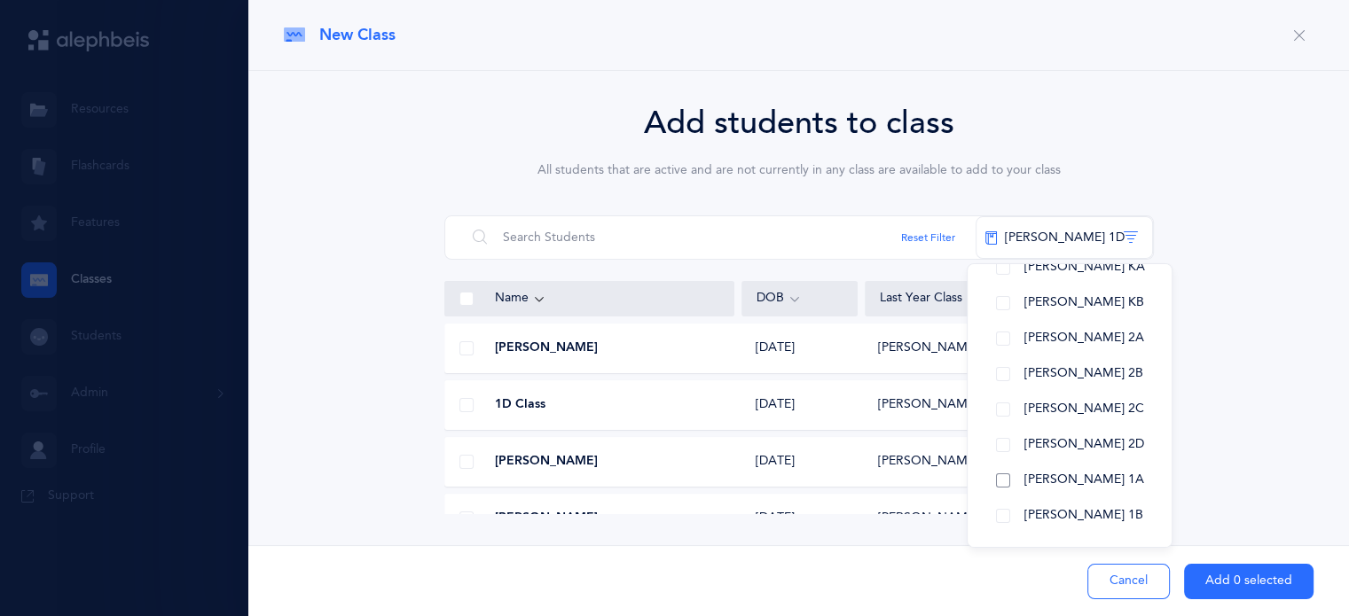
click at [1009, 490] on button "[PERSON_NAME] 1A" at bounding box center [1069, 480] width 176 height 35
click at [1004, 526] on button "[PERSON_NAME] 1B" at bounding box center [1069, 515] width 176 height 35
click at [1227, 418] on div "Add students to class All students that are active and are not currently in any…" at bounding box center [798, 306] width 1029 height 415
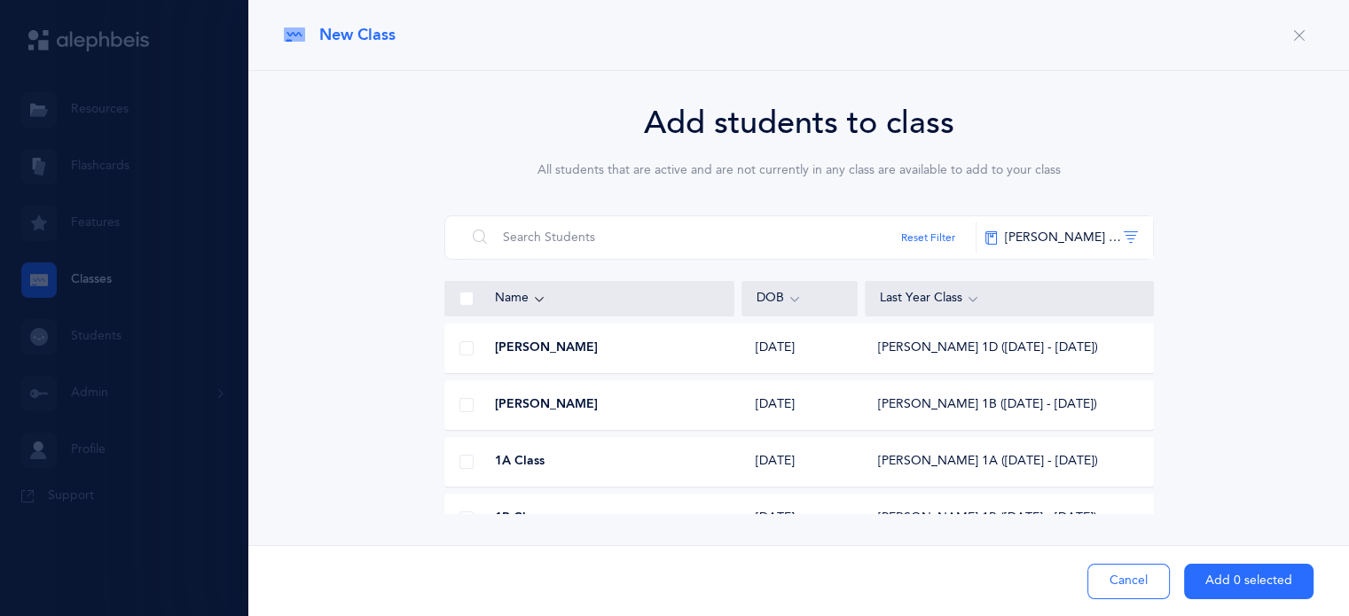
click at [466, 348] on span at bounding box center [466, 348] width 14 height 14
click at [0, 0] on input "checkbox" at bounding box center [0, 0] width 0 height 0
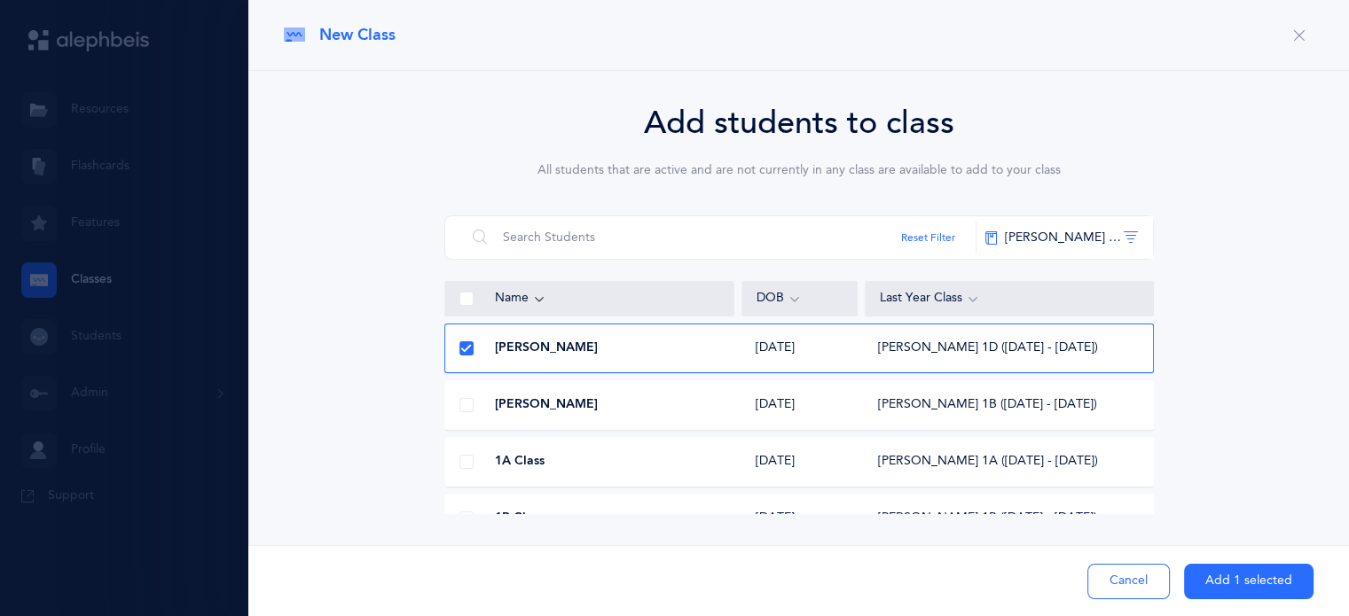
click at [460, 406] on span at bounding box center [466, 405] width 14 height 14
click at [0, 0] on input "checkbox" at bounding box center [0, 0] width 0 height 0
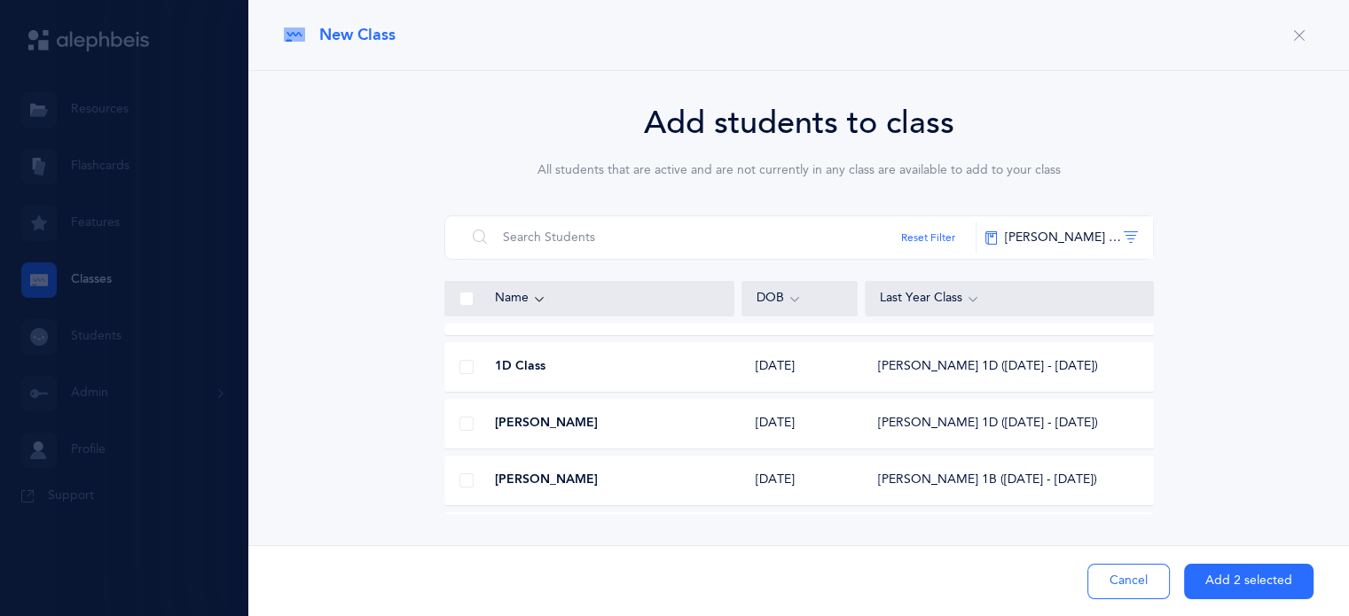
scroll to position [209, 0]
click at [466, 424] on span at bounding box center [466, 423] width 14 height 14
click at [0, 0] on input "checkbox" at bounding box center [0, 0] width 0 height 0
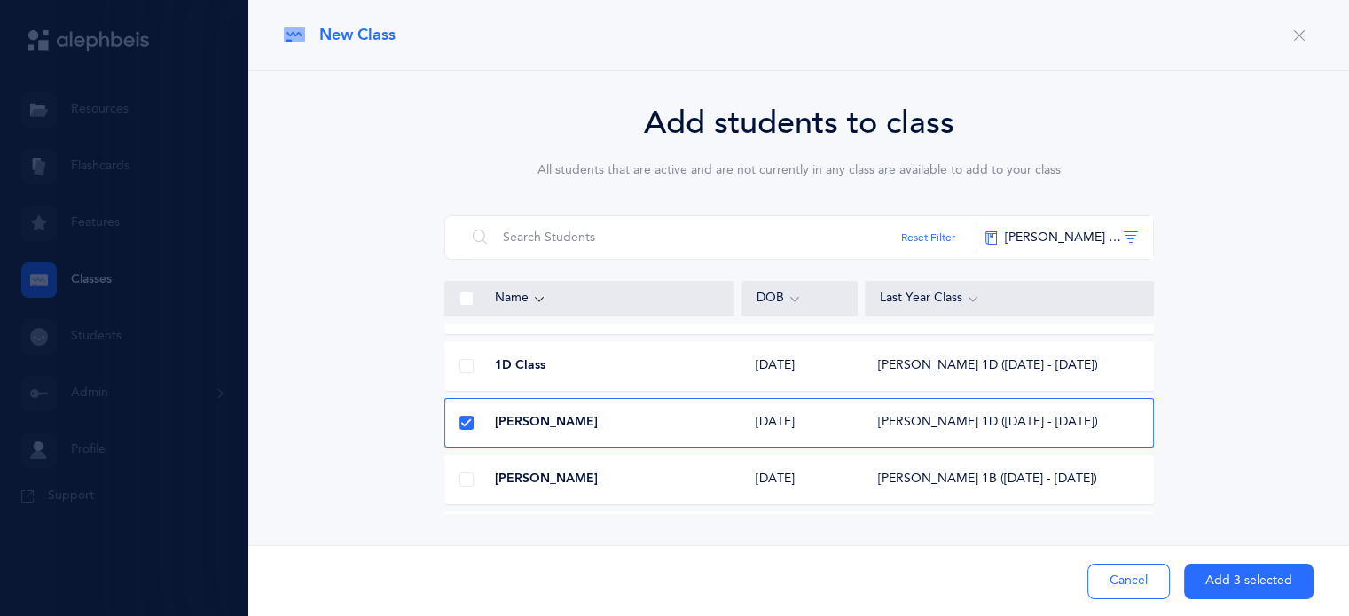
click at [461, 479] on span at bounding box center [466, 480] width 14 height 14
click at [0, 0] on input "checkbox" at bounding box center [0, 0] width 0 height 0
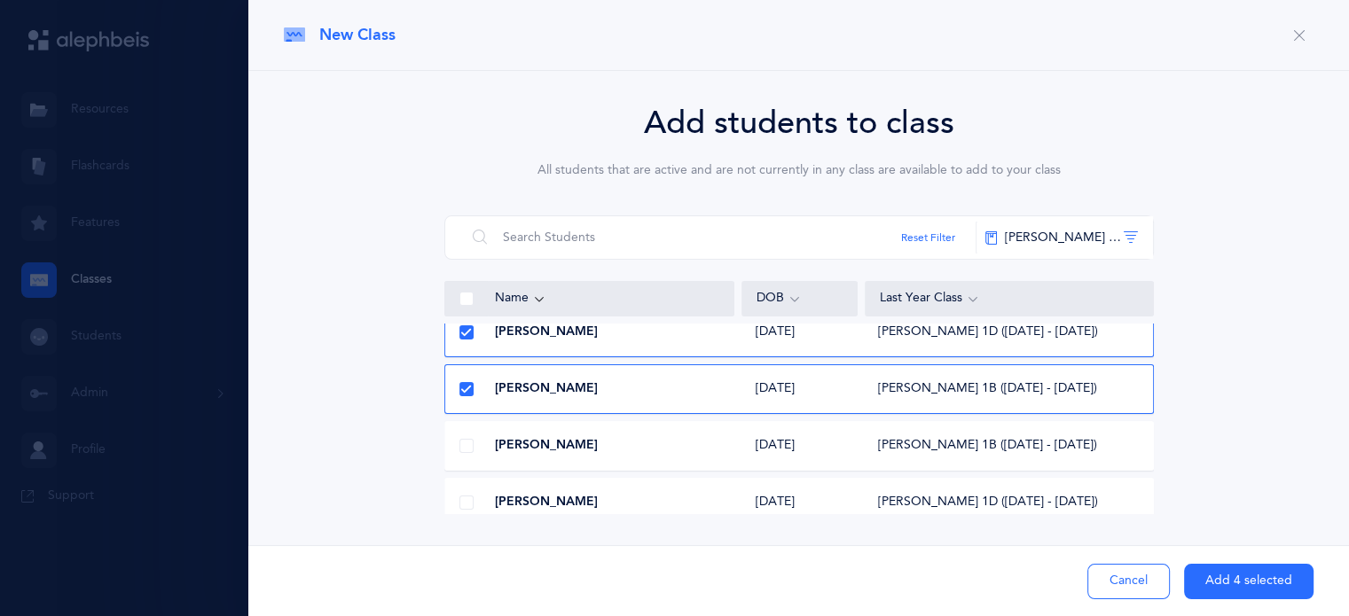
scroll to position [303, 0]
click at [464, 442] on span at bounding box center [466, 442] width 14 height 14
click at [0, 0] on input "checkbox" at bounding box center [0, 0] width 0 height 0
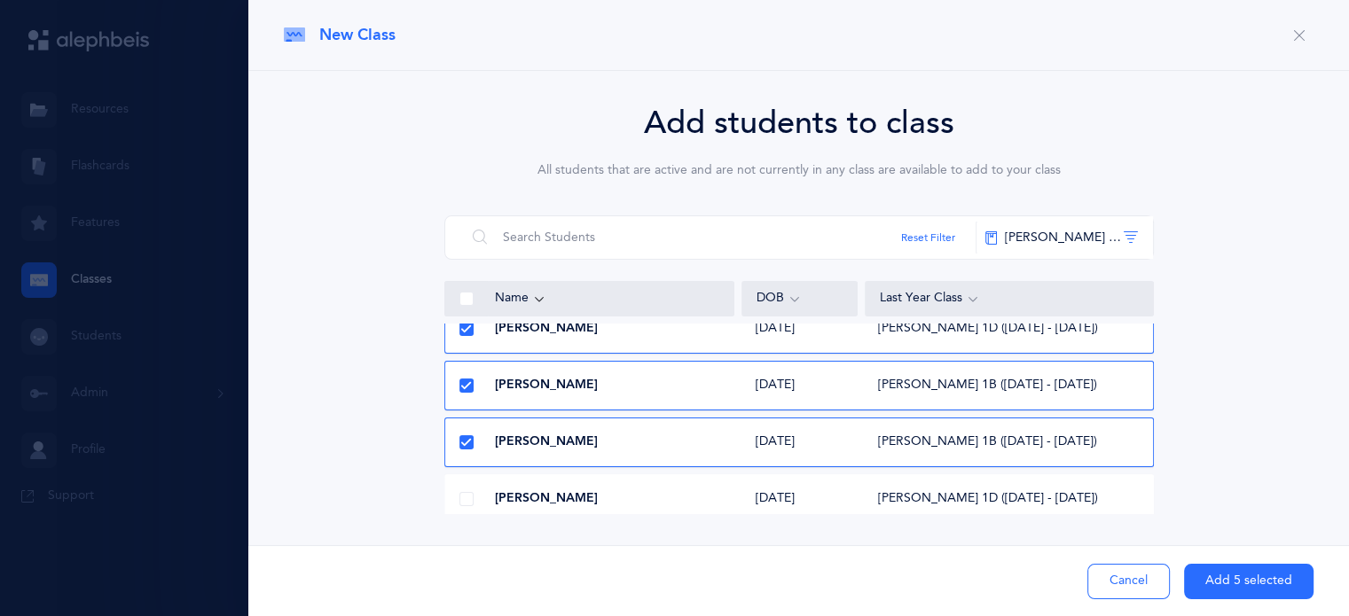
click at [465, 500] on span at bounding box center [466, 499] width 14 height 14
click at [0, 0] on input "checkbox" at bounding box center [0, 0] width 0 height 0
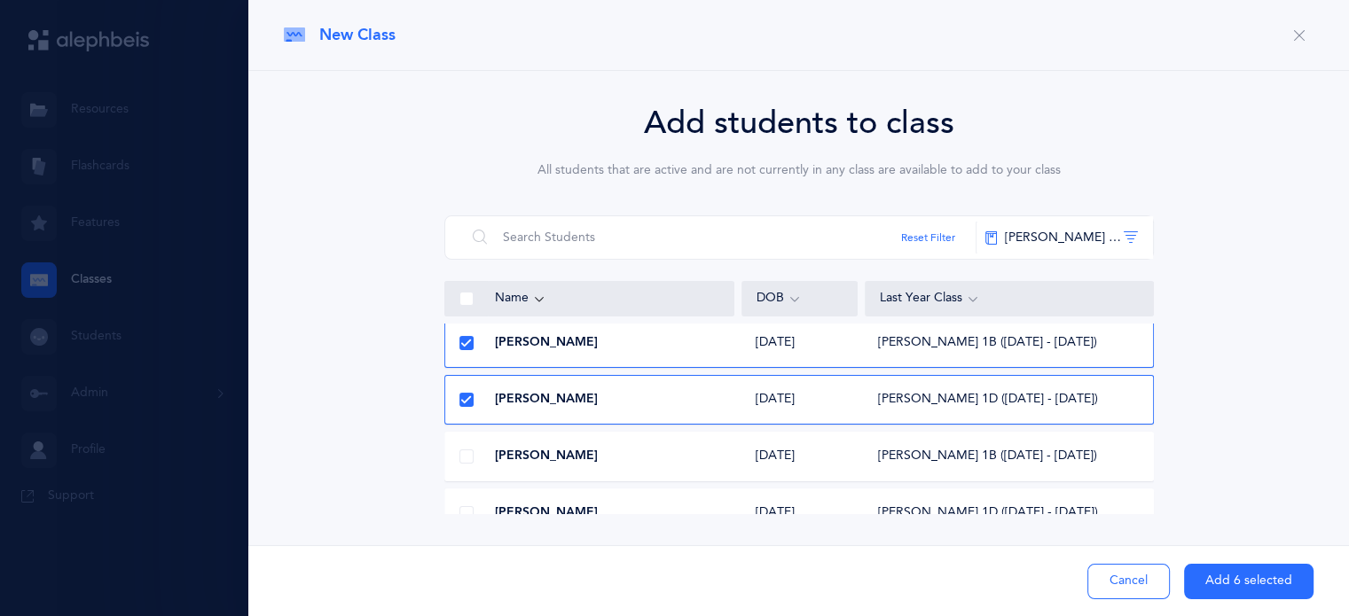
scroll to position [411, 0]
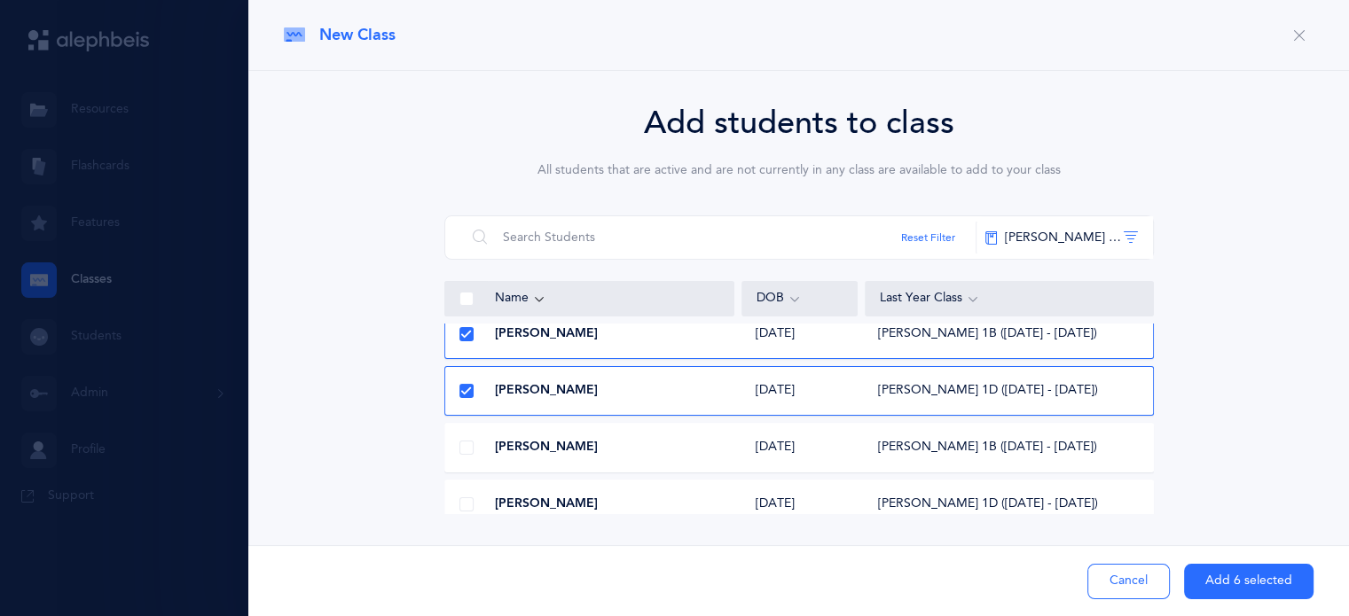
click at [465, 444] on span at bounding box center [466, 448] width 14 height 14
click at [0, 0] on input "checkbox" at bounding box center [0, 0] width 0 height 0
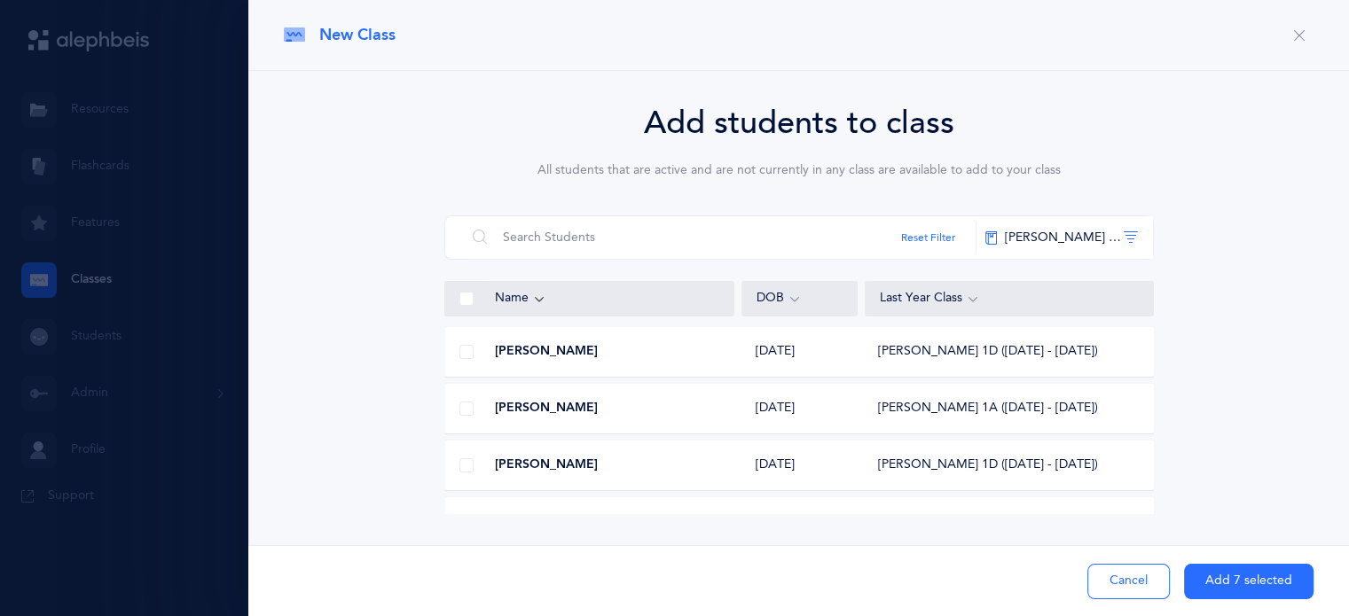
scroll to position [564, 0]
click at [465, 407] on span at bounding box center [466, 409] width 14 height 14
click at [0, 0] on input "checkbox" at bounding box center [0, 0] width 0 height 0
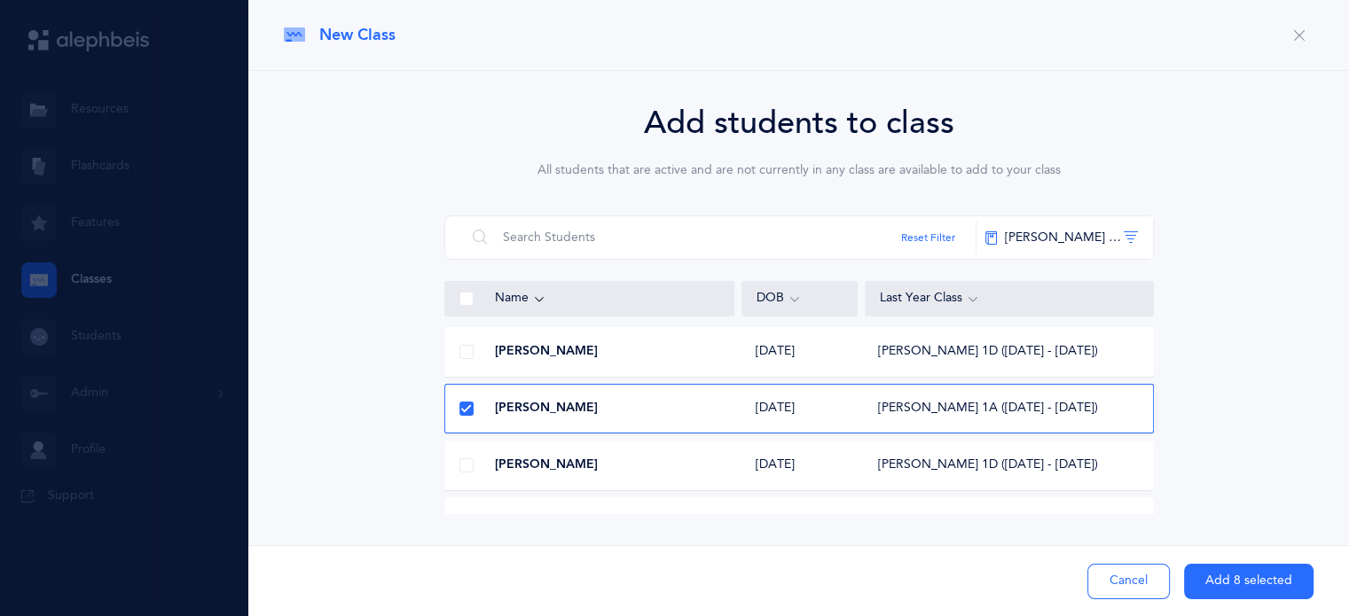
click at [465, 465] on span at bounding box center [466, 465] width 14 height 14
click at [0, 0] on input "checkbox" at bounding box center [0, 0] width 0 height 0
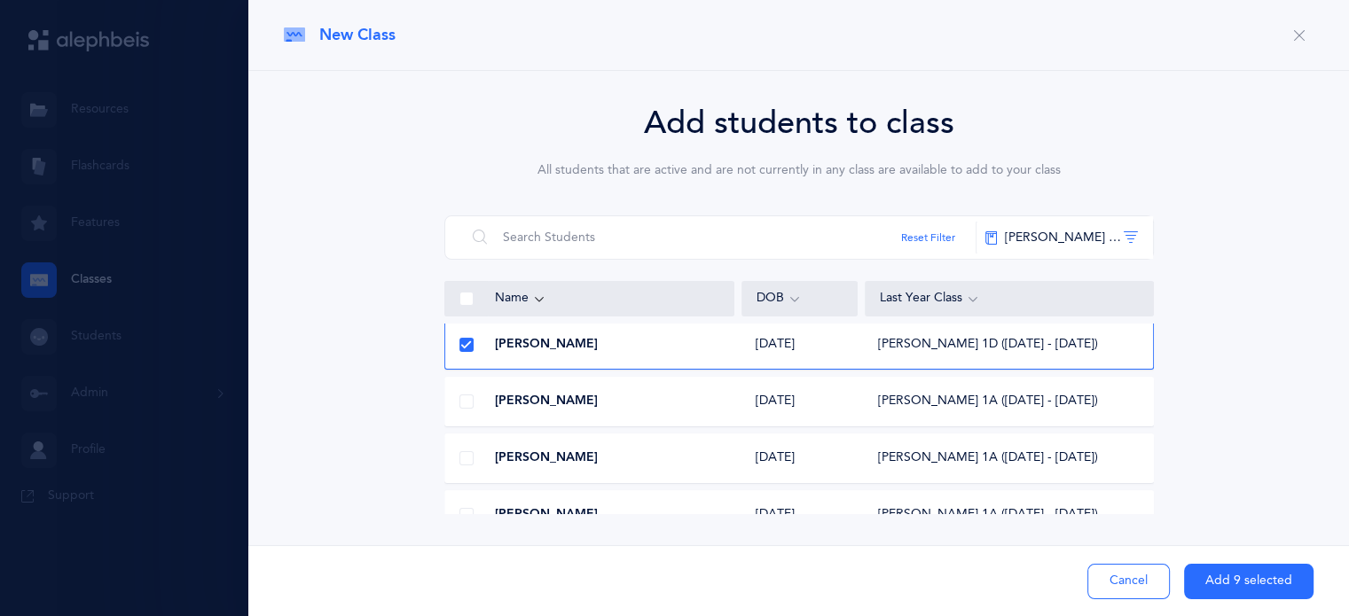
scroll to position [684, 0]
click at [466, 455] on span at bounding box center [466, 458] width 14 height 14
click at [0, 0] on input "checkbox" at bounding box center [0, 0] width 0 height 0
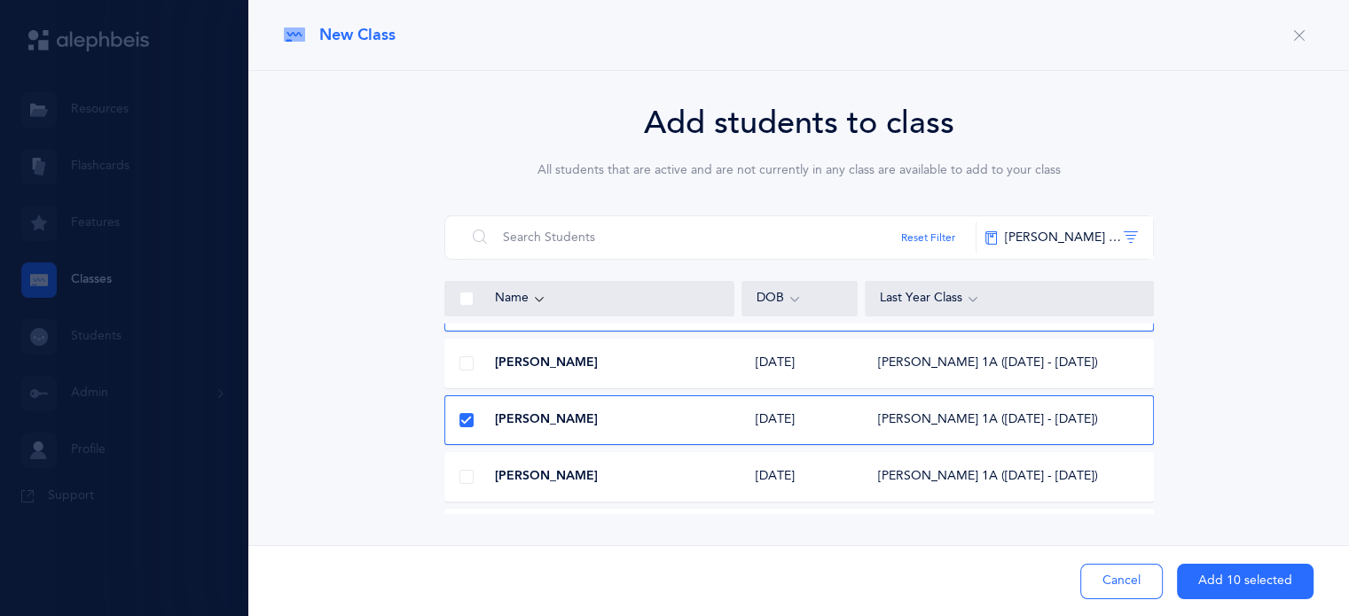
scroll to position [725, 0]
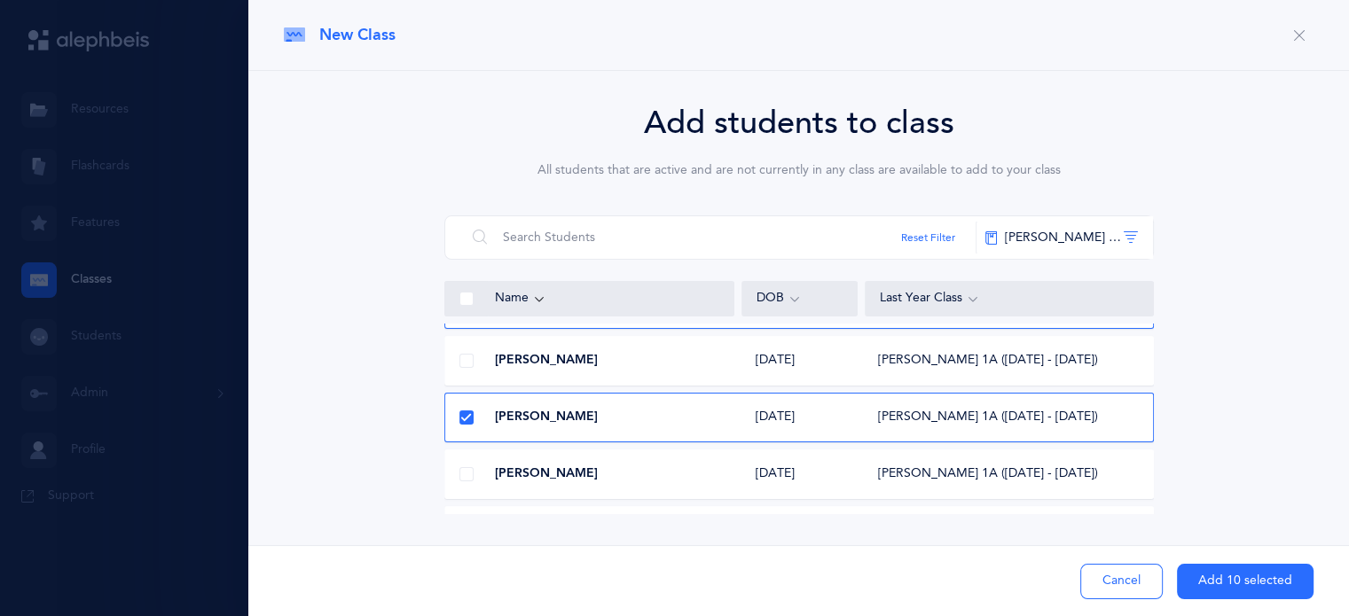
click at [465, 474] on span at bounding box center [466, 474] width 14 height 14
click at [0, 0] on input "checkbox" at bounding box center [0, 0] width 0 height 0
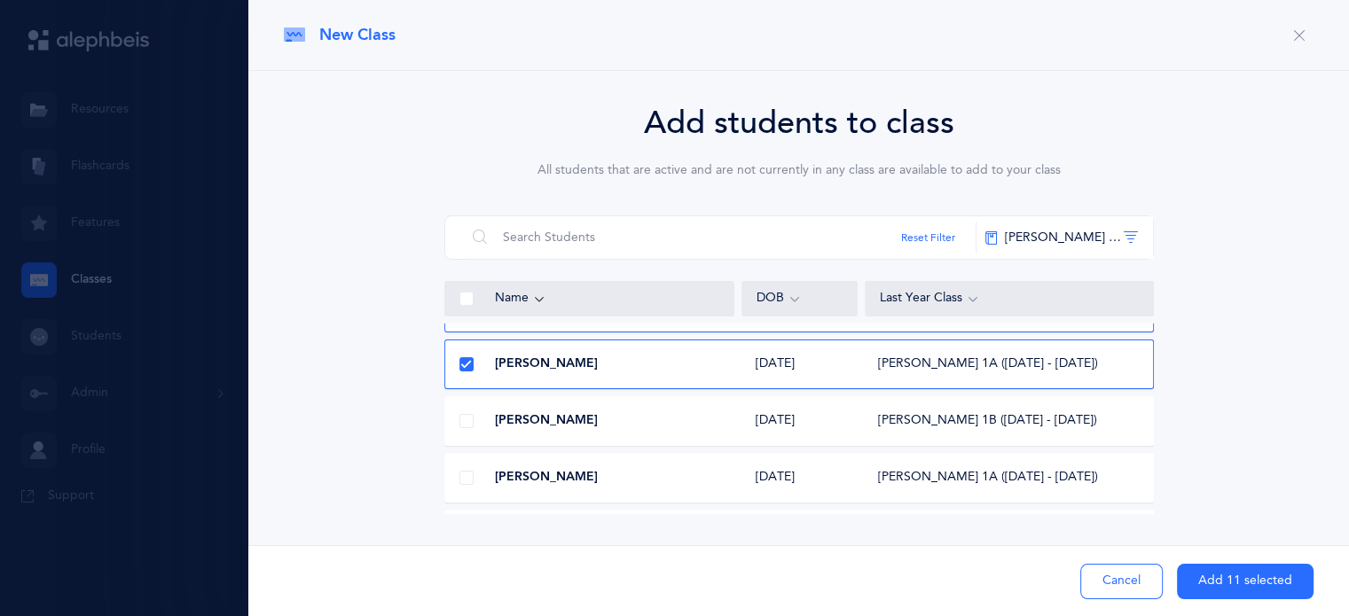
scroll to position [842, 0]
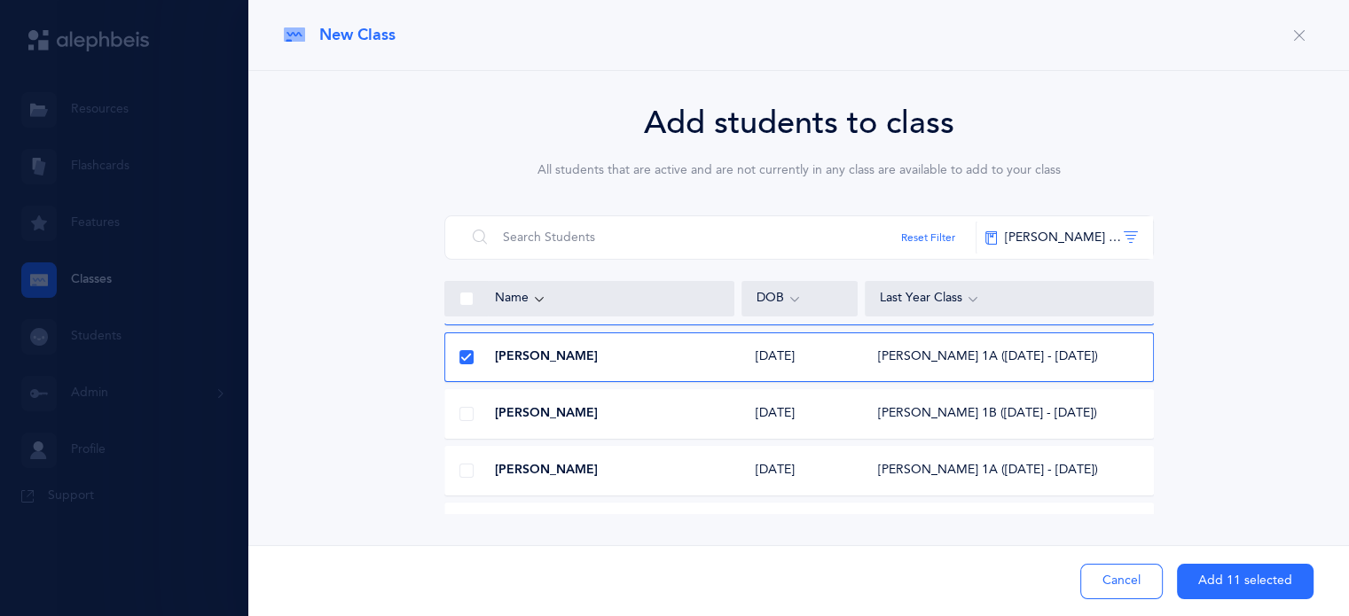
click at [465, 474] on span at bounding box center [466, 471] width 14 height 14
click at [0, 0] on input "checkbox" at bounding box center [0, 0] width 0 height 0
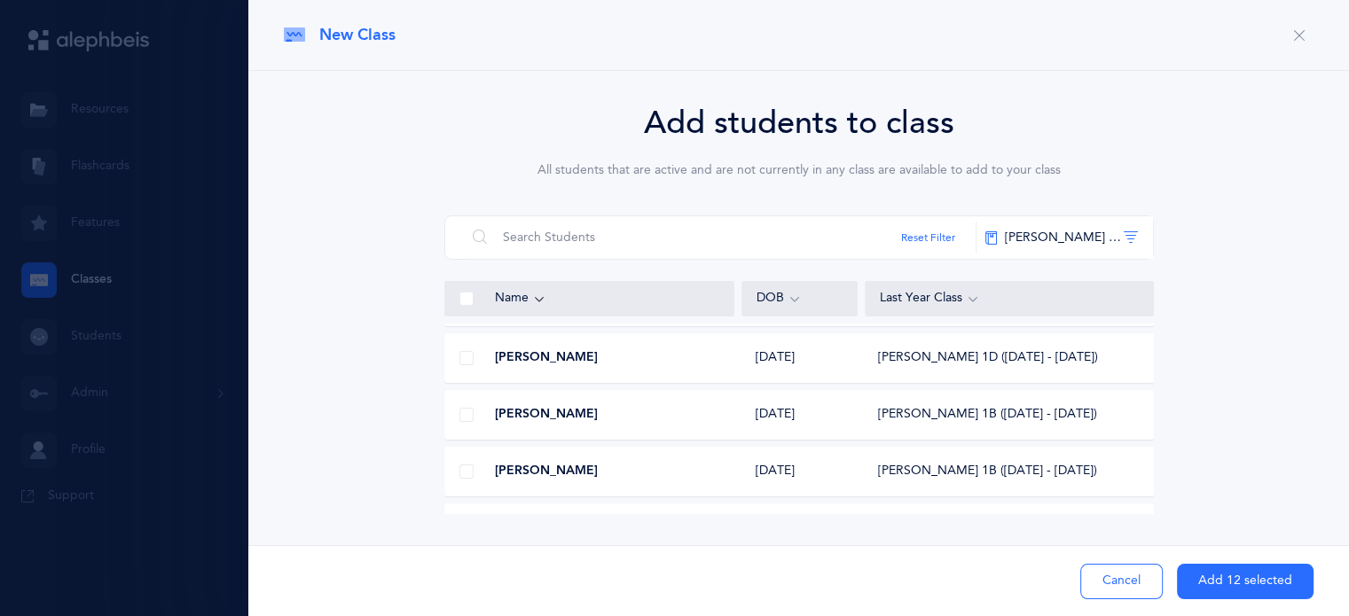
scroll to position [1064, 0]
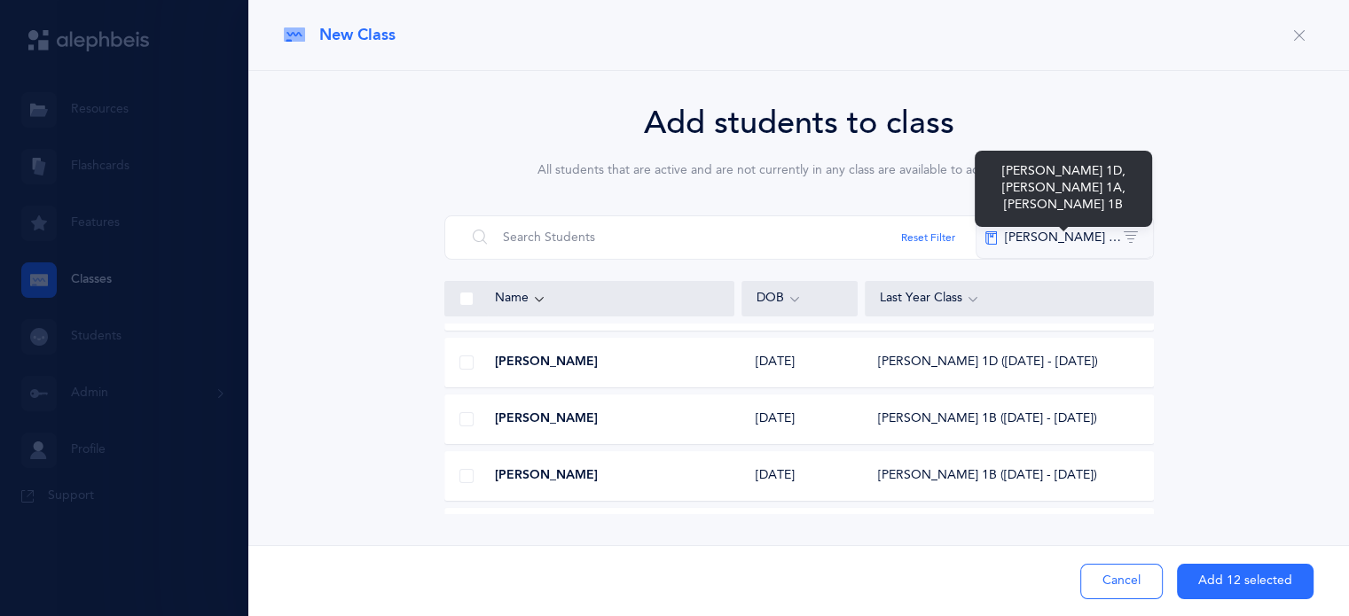
click at [1081, 233] on button "[PERSON_NAME] 1D‪, + 2‬" at bounding box center [1063, 237] width 177 height 43
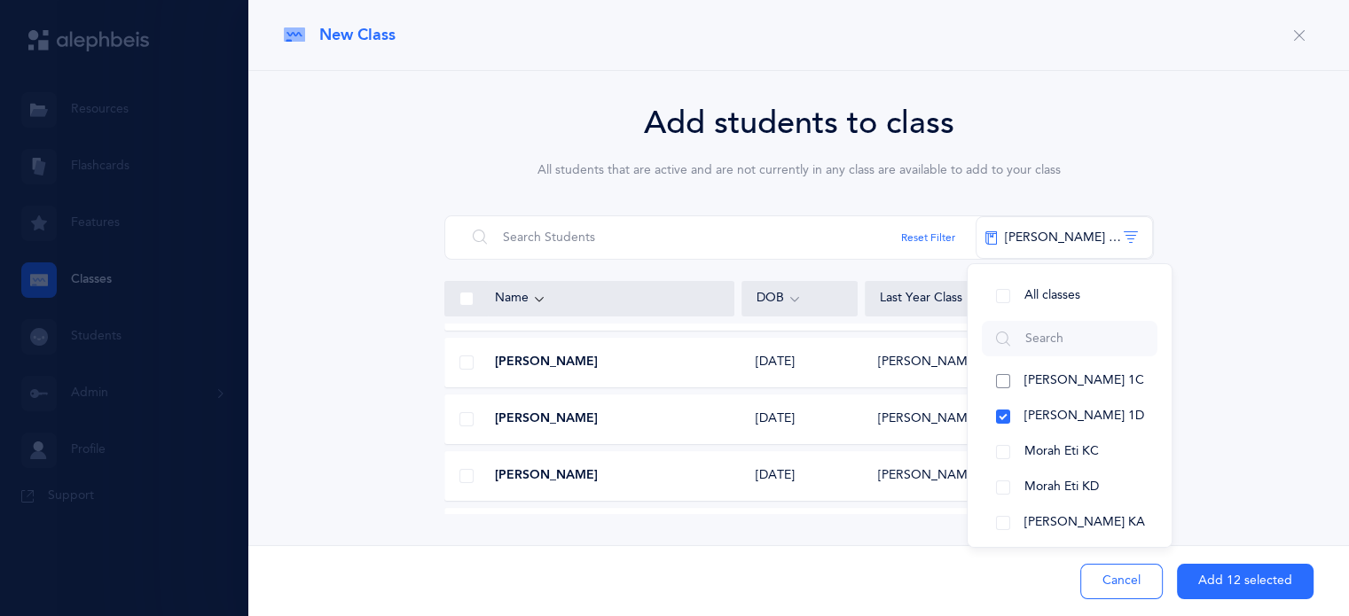
click at [1004, 383] on button "[PERSON_NAME] 1C" at bounding box center [1069, 381] width 176 height 35
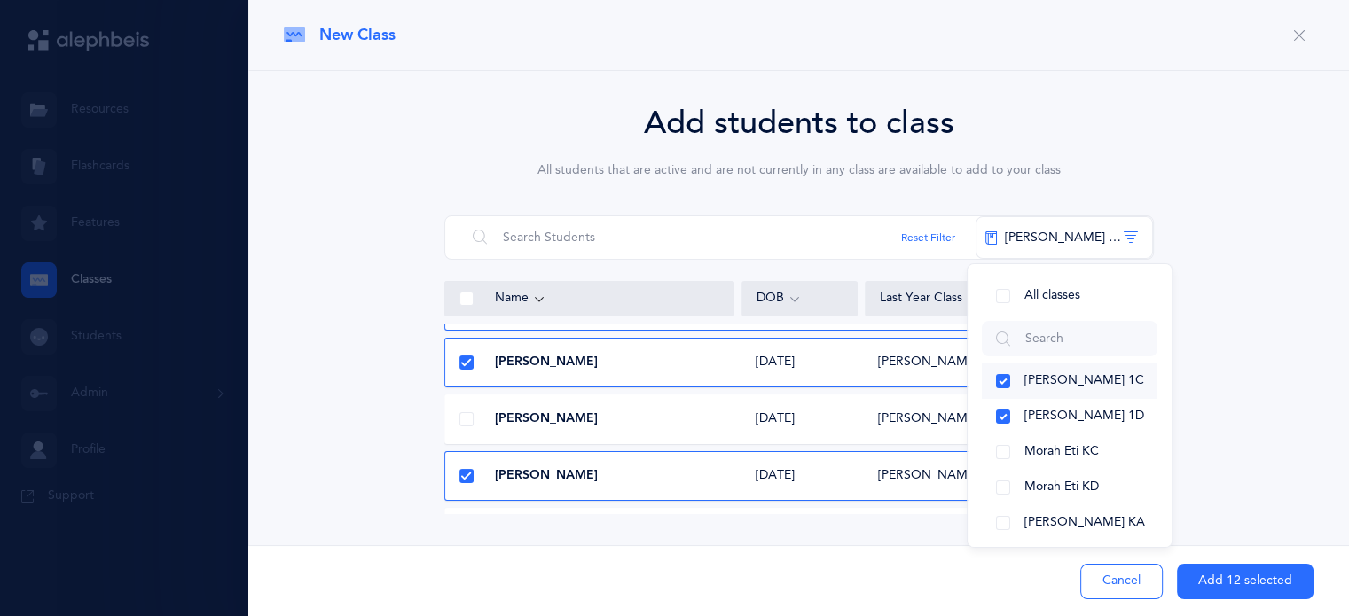
scroll to position [1348, 0]
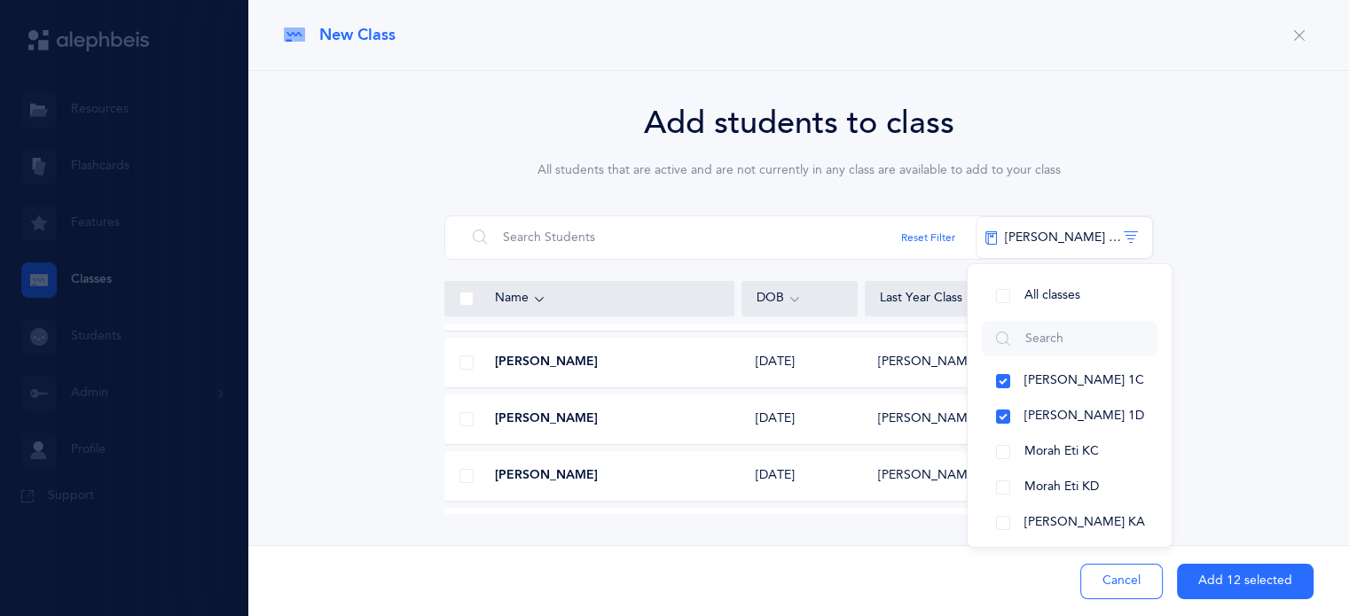
click at [1198, 362] on div "Add students to class All students that are active and are not currently in any…" at bounding box center [798, 306] width 1029 height 415
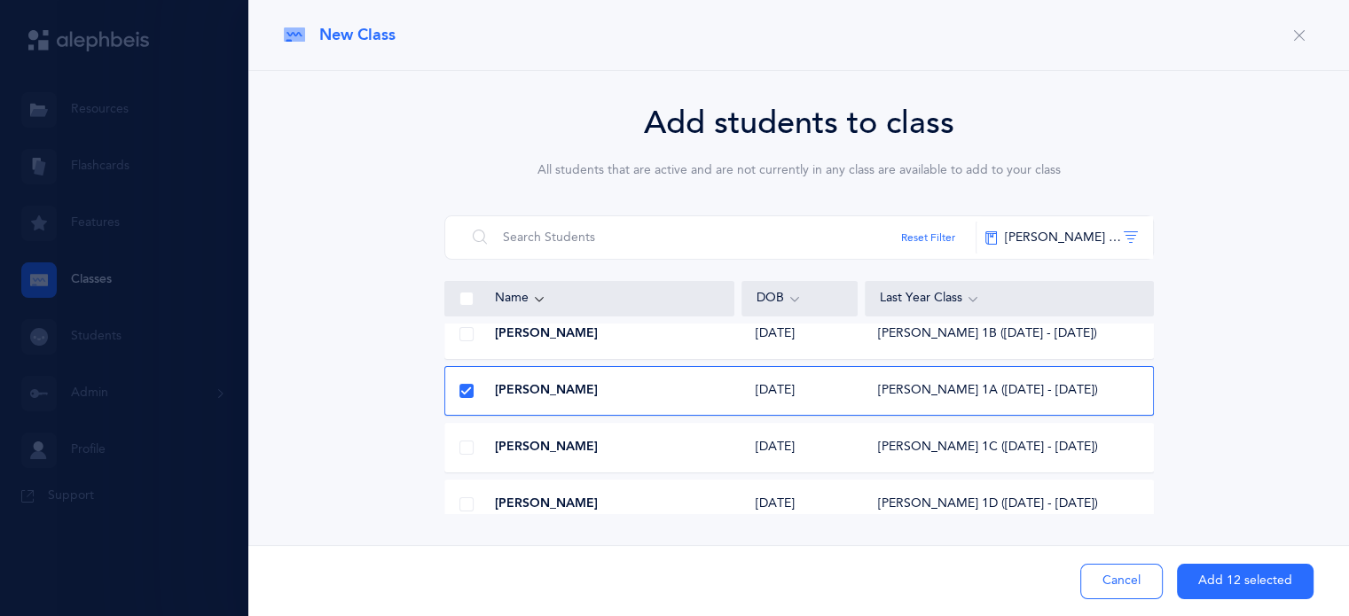
scroll to position [1145, 0]
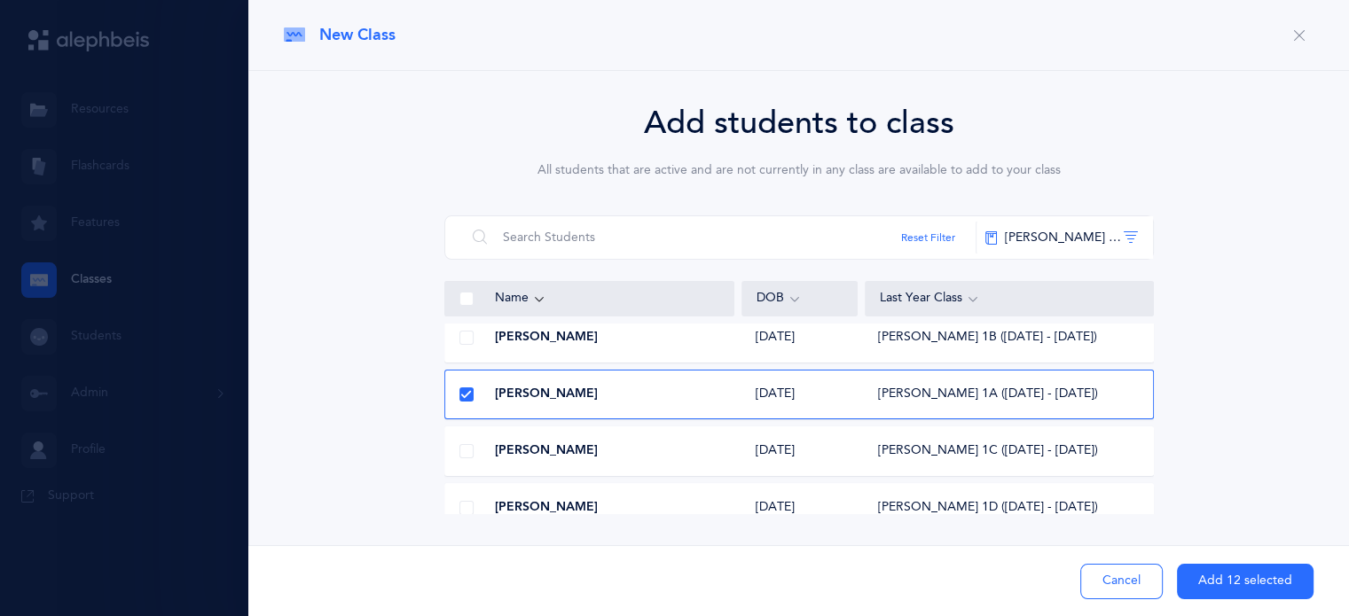
click at [461, 450] on span at bounding box center [466, 451] width 14 height 14
click at [0, 0] on input "checkbox" at bounding box center [0, 0] width 0 height 0
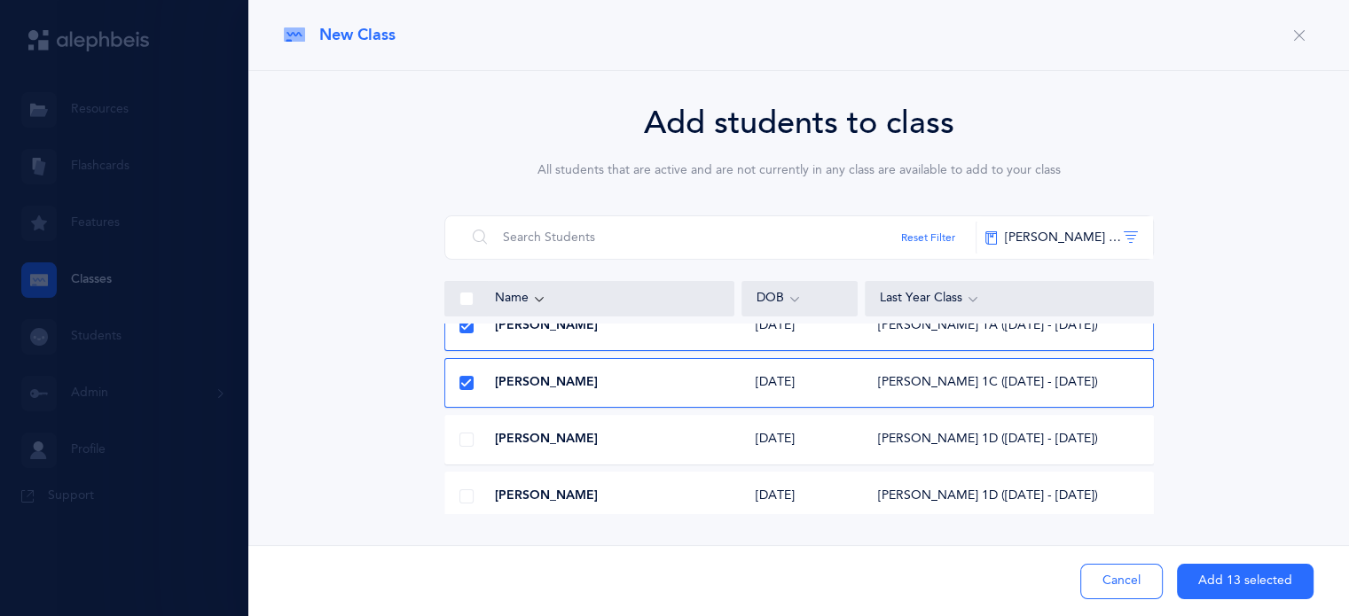
scroll to position [1217, 0]
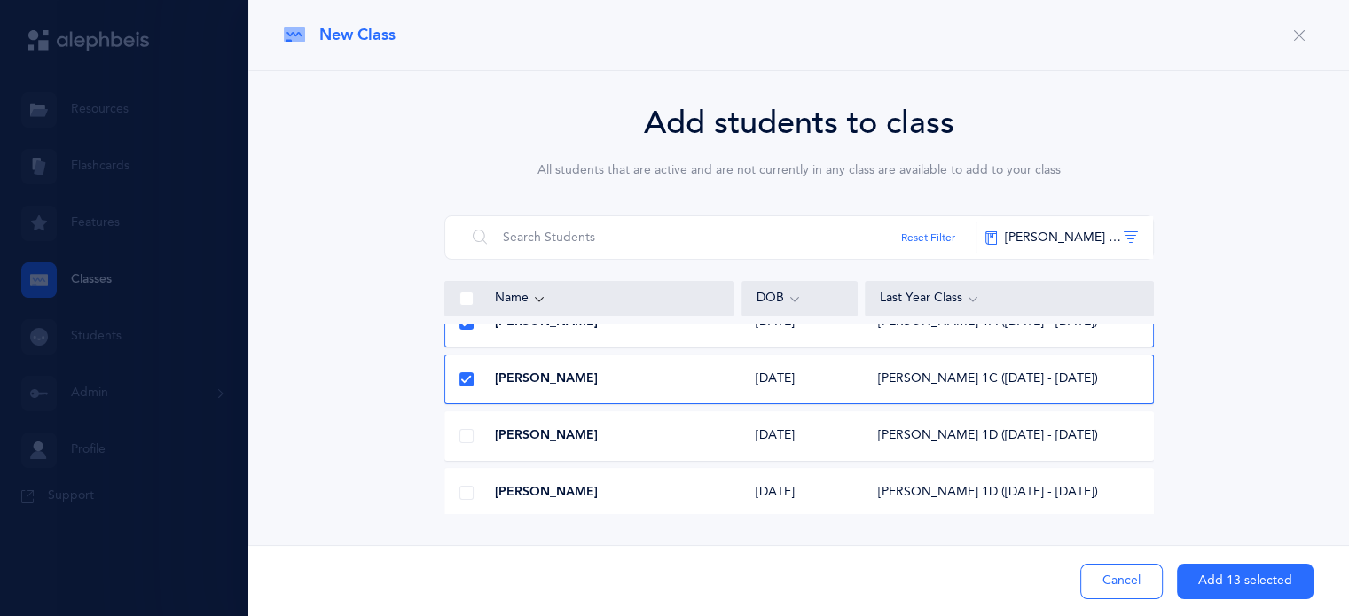
click at [464, 437] on span at bounding box center [466, 436] width 14 height 14
click at [0, 0] on input "checkbox" at bounding box center [0, 0] width 0 height 0
click at [462, 491] on span at bounding box center [466, 493] width 14 height 14
click at [0, 0] on input "checkbox" at bounding box center [0, 0] width 0 height 0
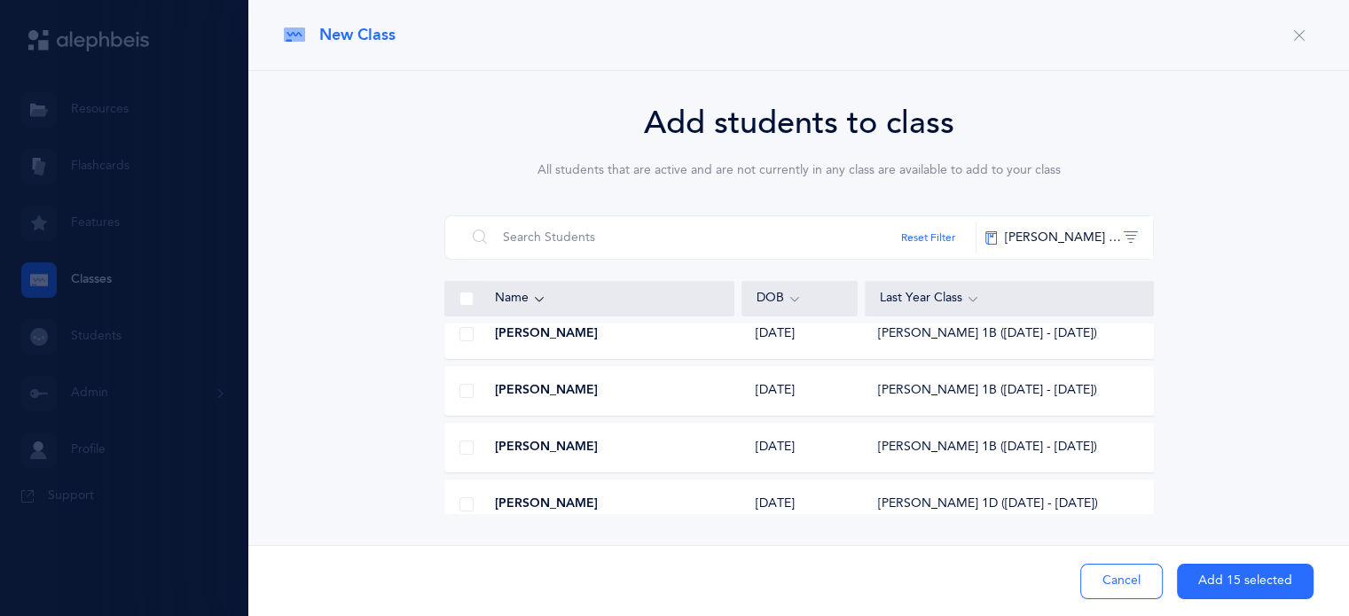
scroll to position [1436, 0]
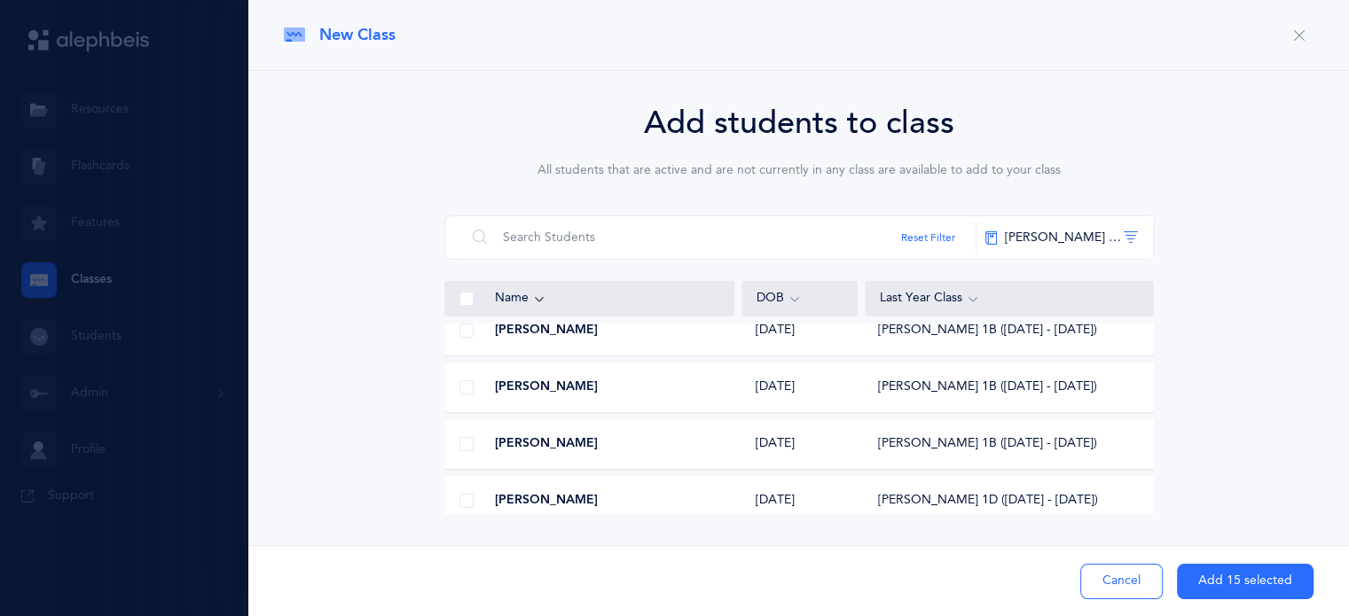
click at [468, 442] on span at bounding box center [466, 444] width 14 height 14
click at [0, 0] on input "checkbox" at bounding box center [0, 0] width 0 height 0
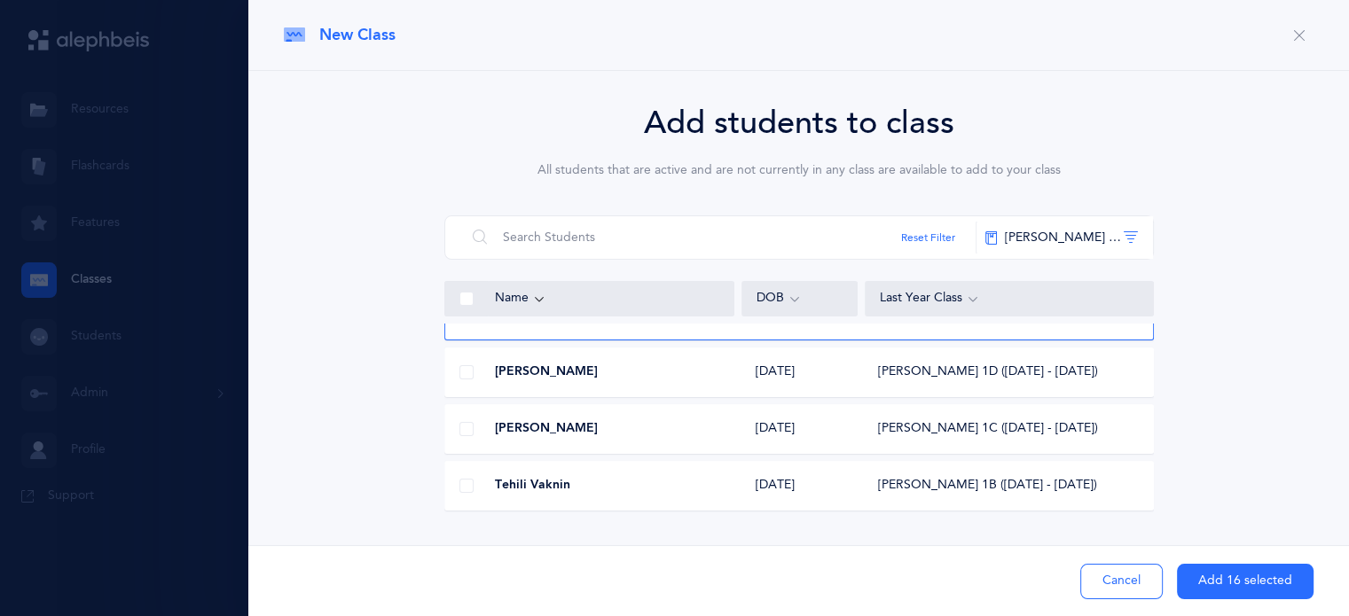
scroll to position [1585, 0]
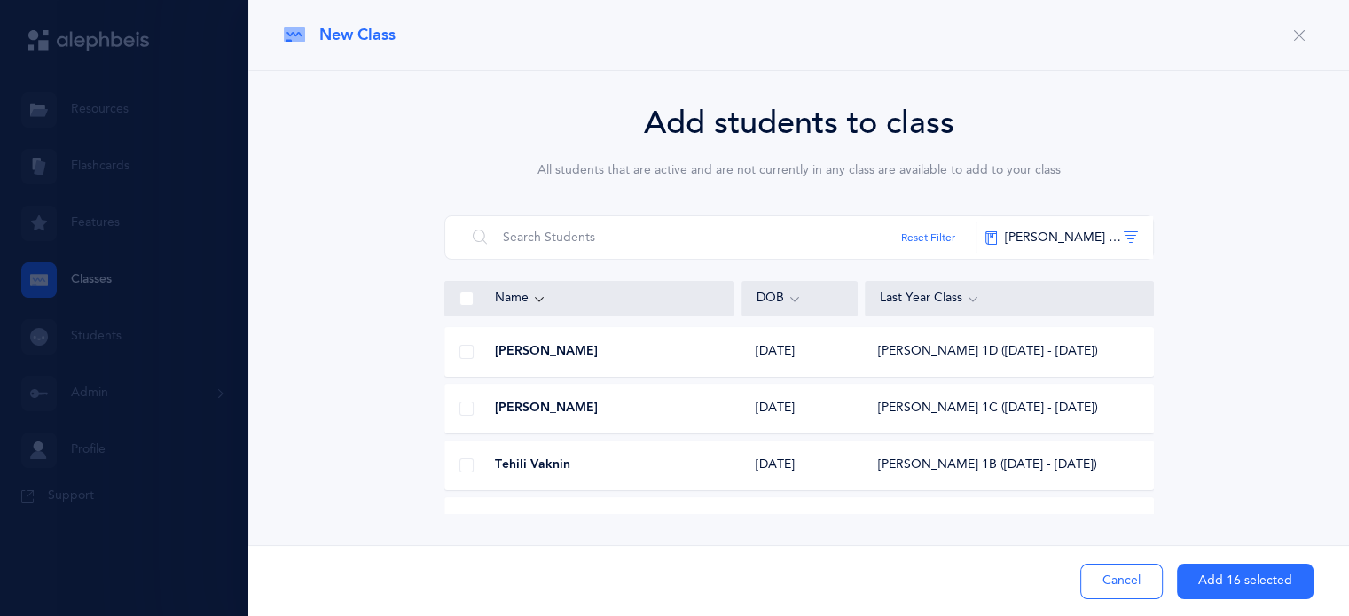
click at [465, 463] on span at bounding box center [466, 465] width 14 height 14
click at [0, 0] on input "checkbox" at bounding box center [0, 0] width 0 height 0
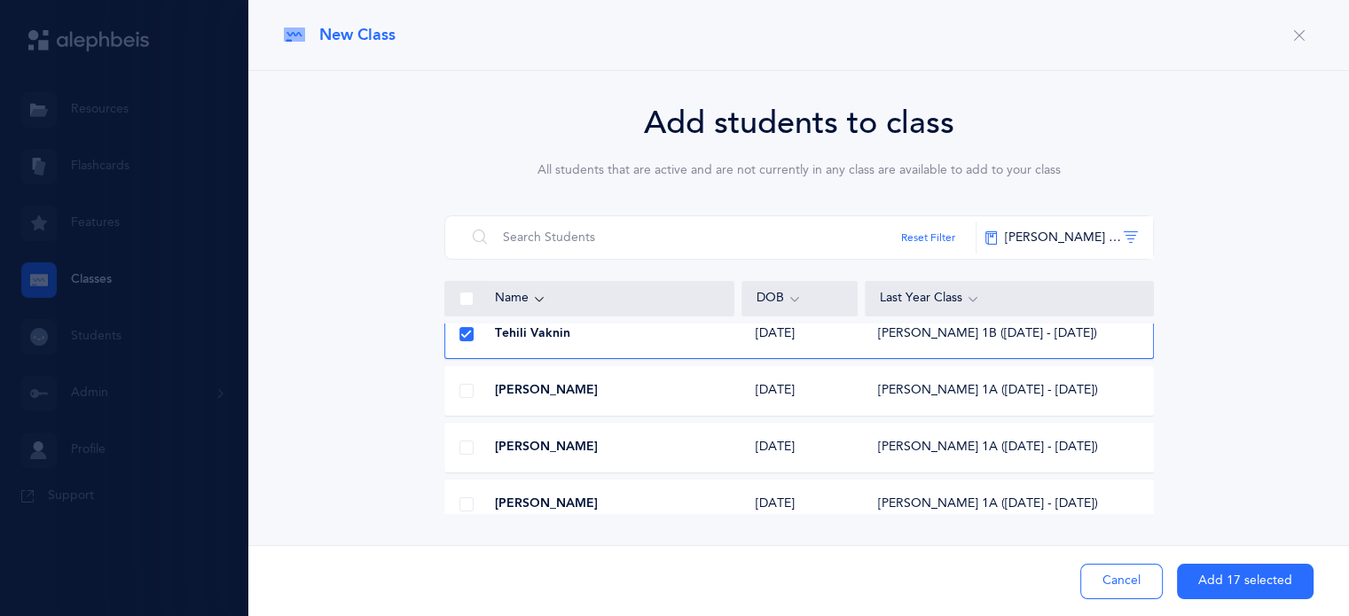
scroll to position [1719, 0]
click at [465, 446] on span at bounding box center [466, 445] width 14 height 14
click at [0, 0] on input "checkbox" at bounding box center [0, 0] width 0 height 0
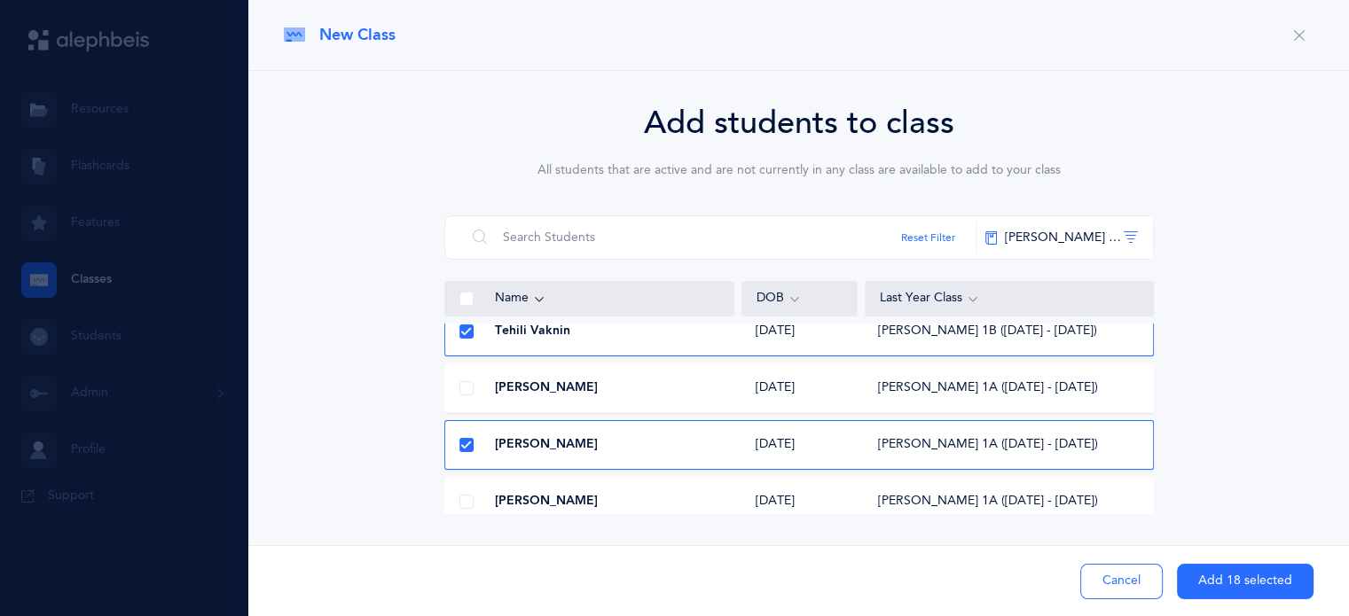
click at [465, 502] on span at bounding box center [466, 502] width 14 height 14
click at [0, 0] on input "checkbox" at bounding box center [0, 0] width 0 height 0
click at [1215, 581] on button "Add 19 selected" at bounding box center [1245, 581] width 137 height 35
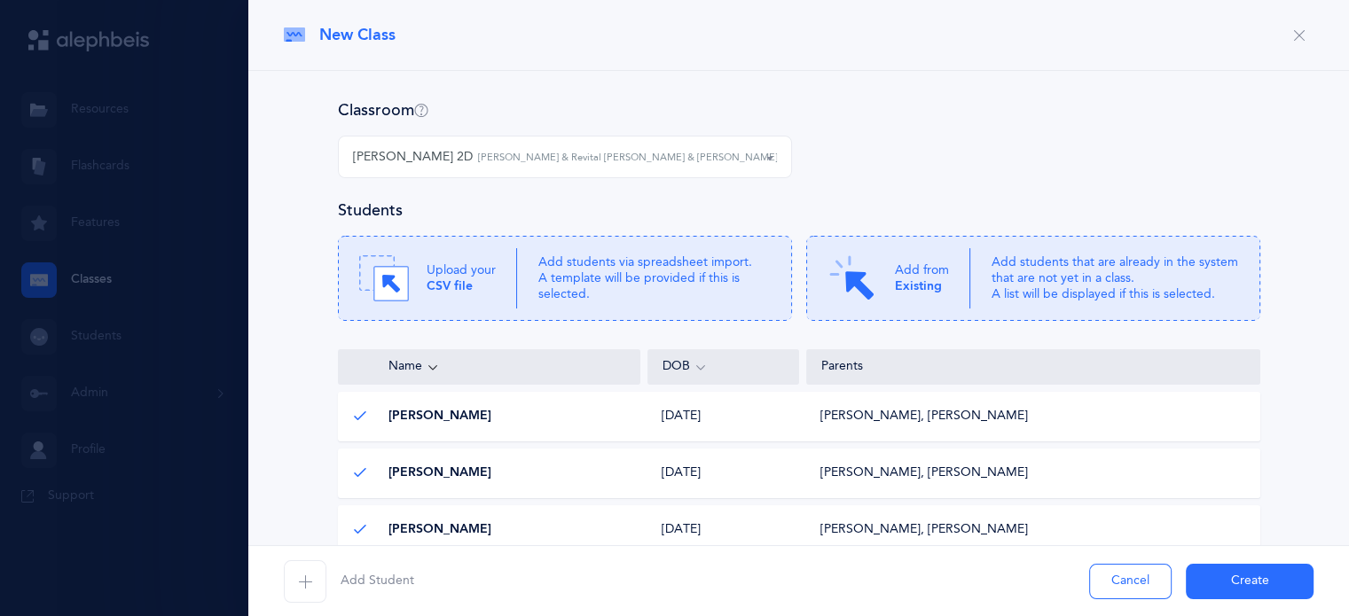
click at [1215, 580] on button "Create" at bounding box center [1249, 581] width 128 height 35
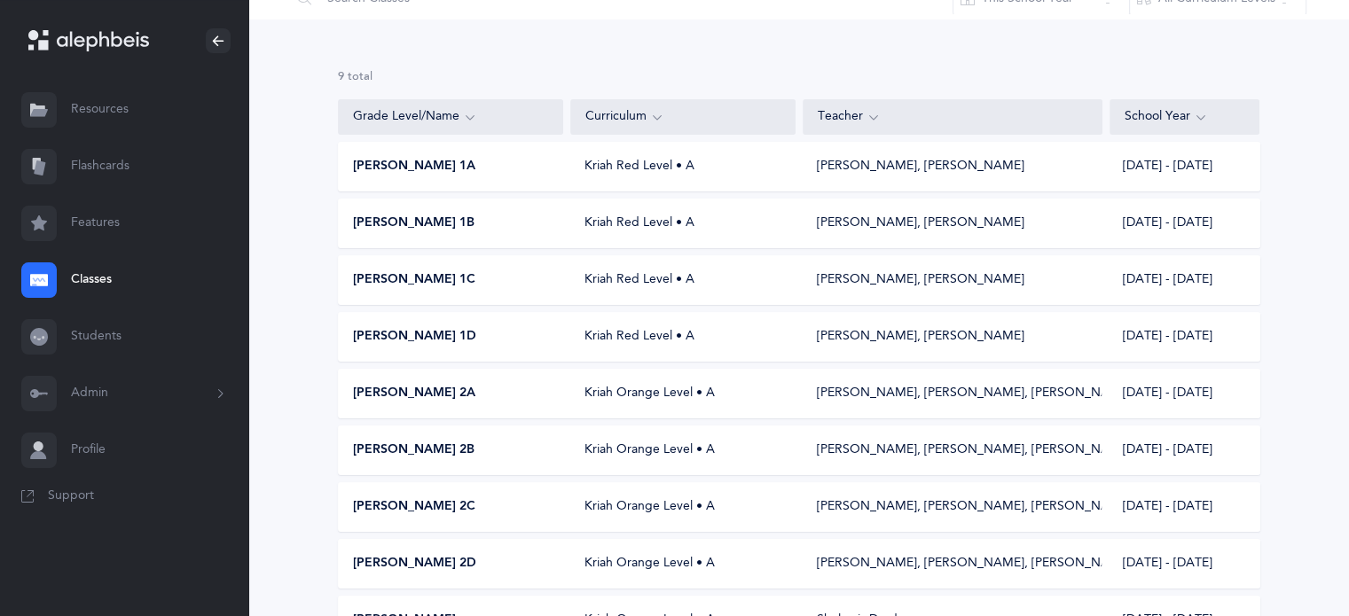
scroll to position [84, 0]
